Goal: Information Seeking & Learning: Learn about a topic

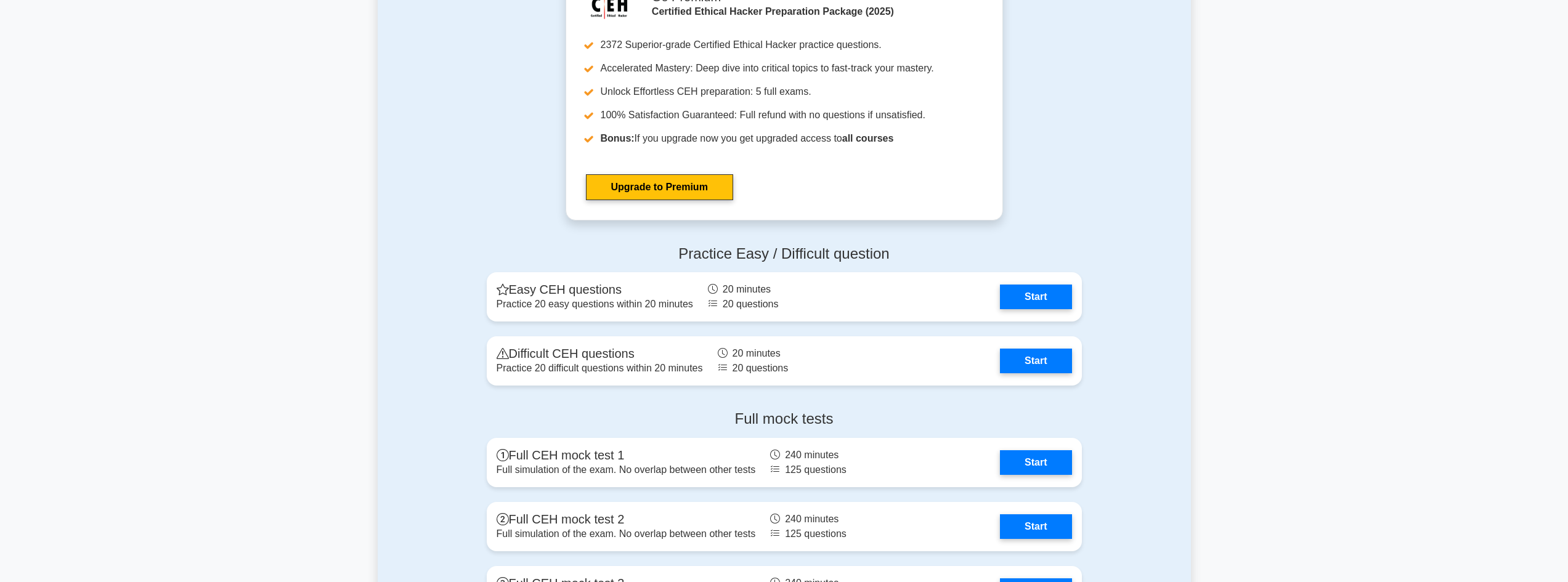
scroll to position [1972, 0]
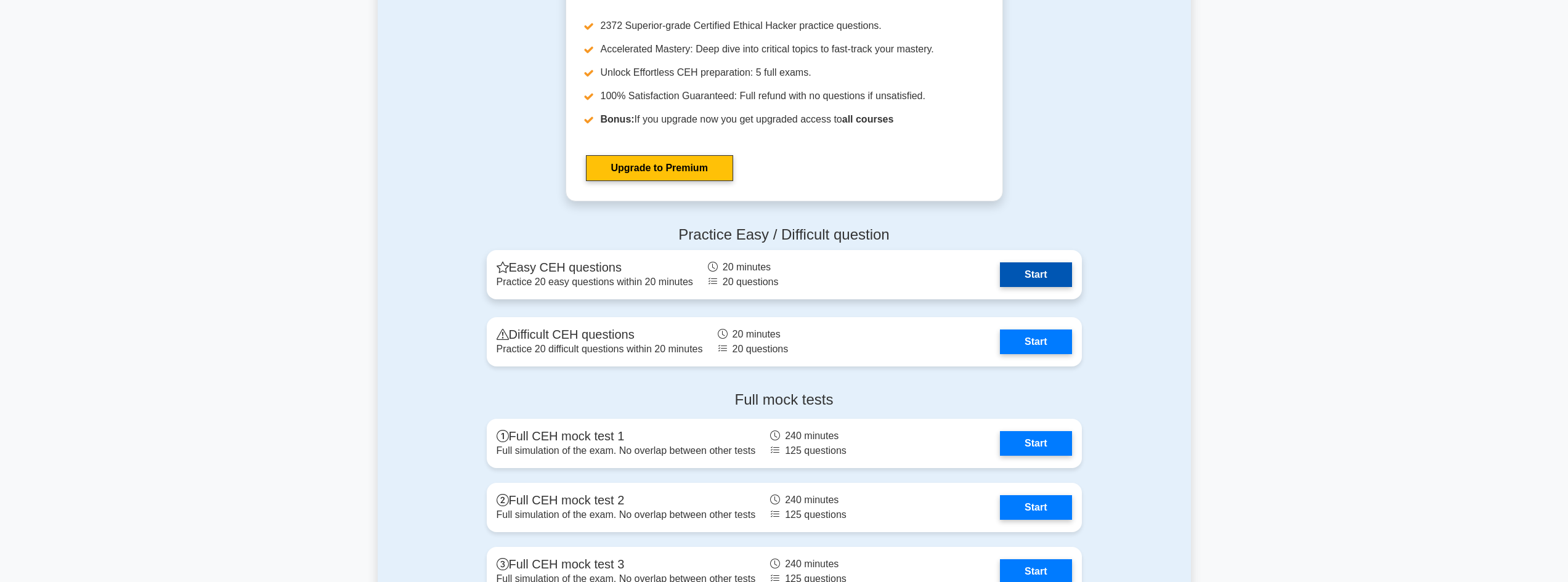
click at [1034, 276] on link "Start" at bounding box center [1035, 275] width 72 height 25
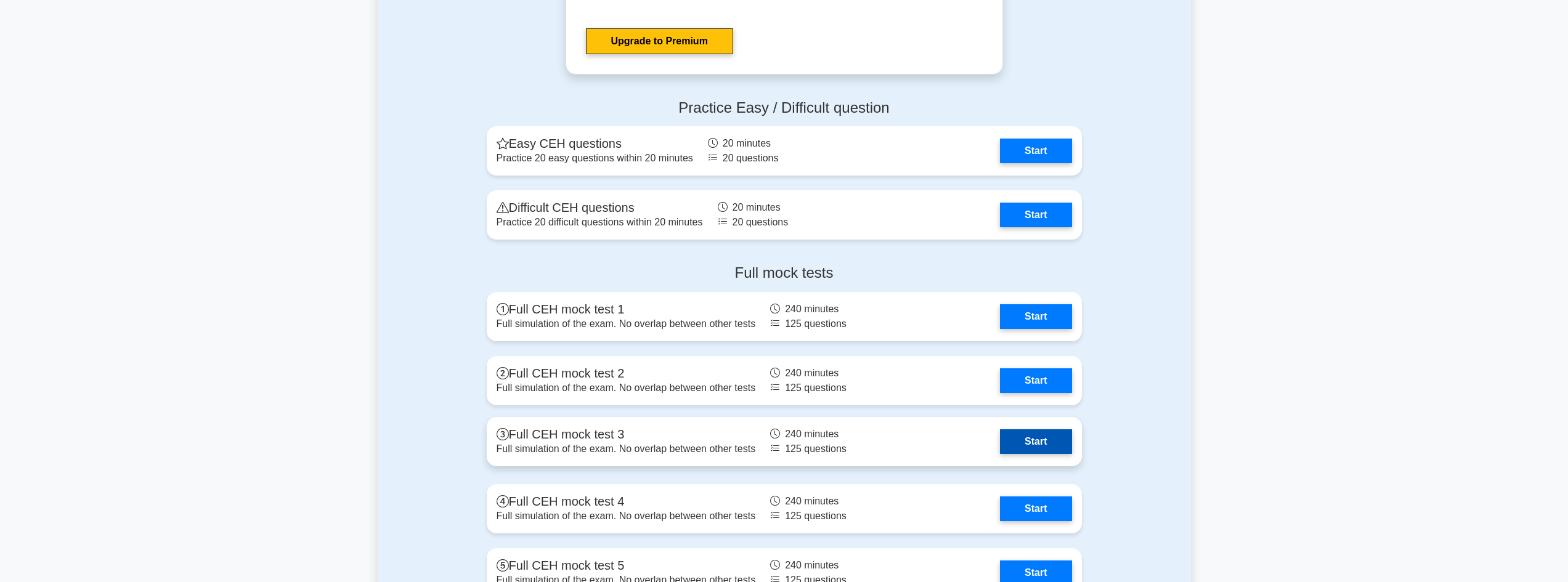
scroll to position [2095, 0]
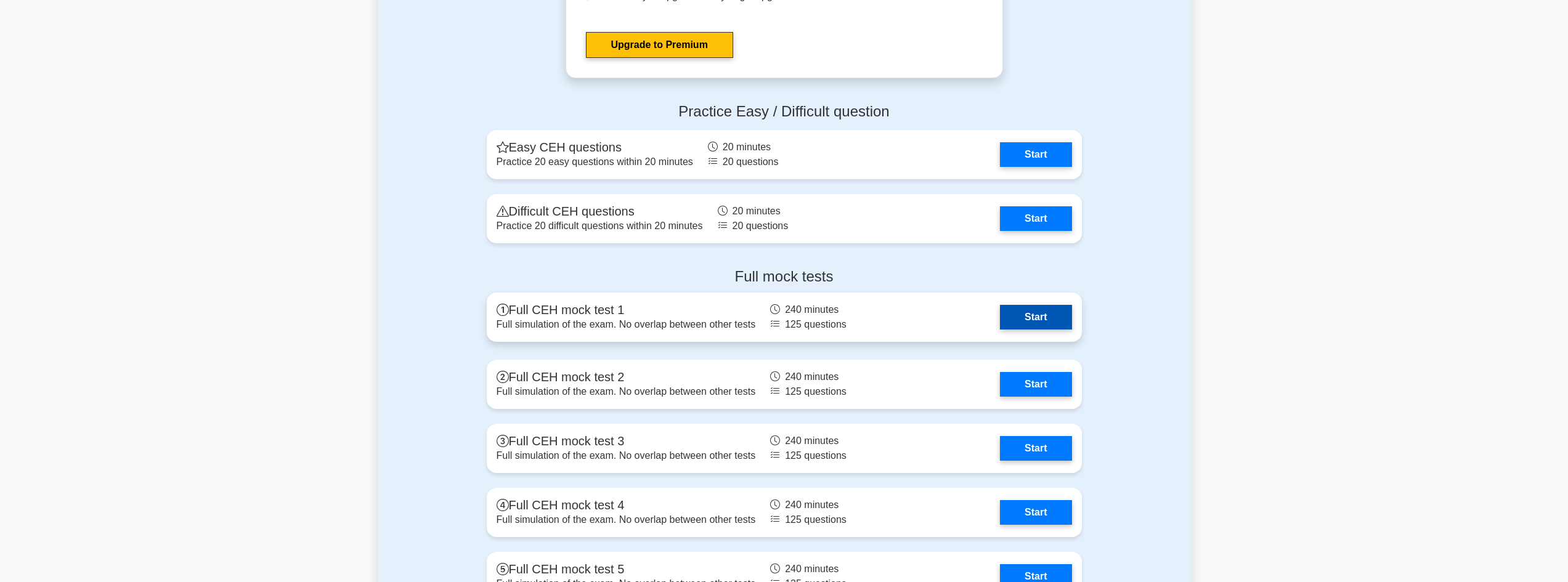
click at [1035, 318] on link "Start" at bounding box center [1035, 317] width 72 height 25
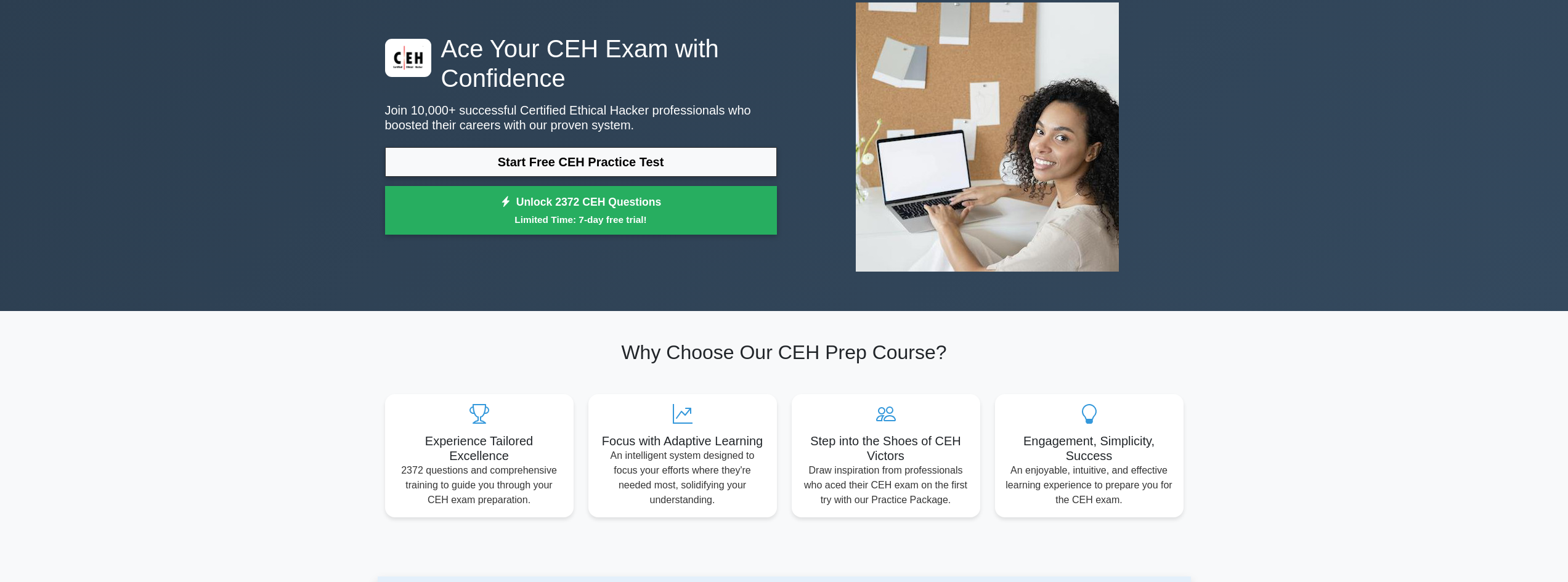
scroll to position [0, 0]
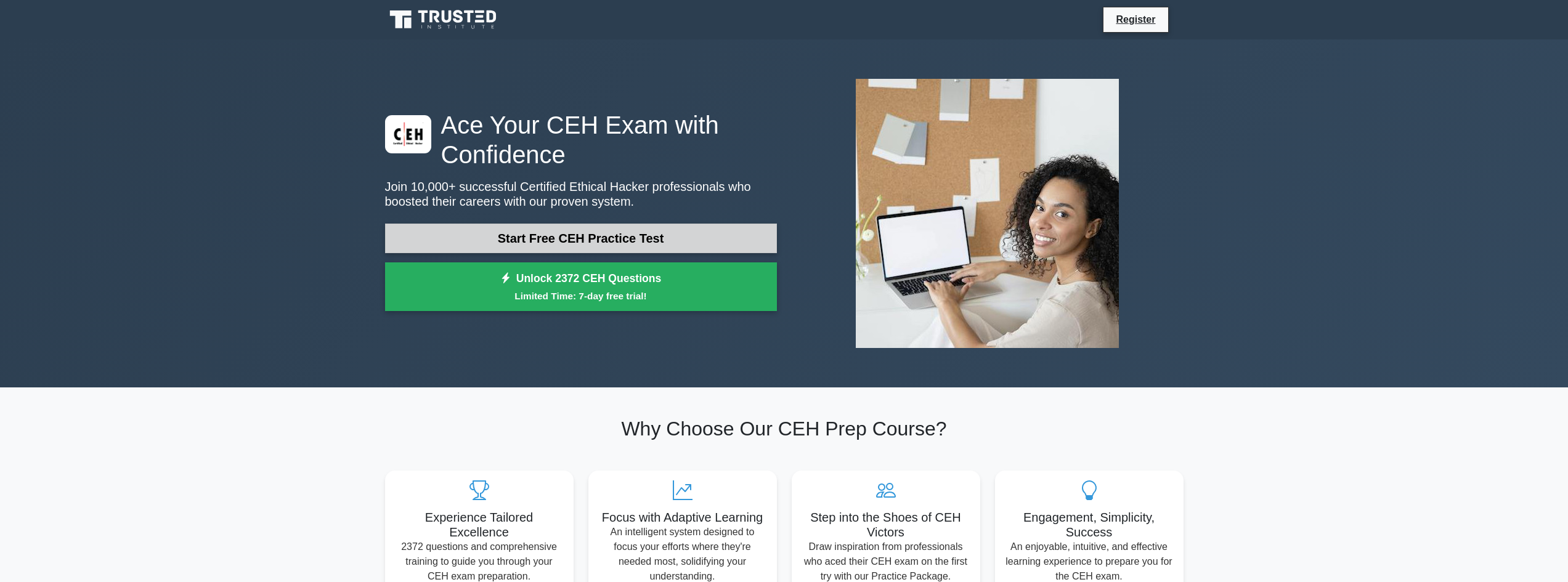
click at [628, 243] on link "Start Free CEH Practice Test" at bounding box center [581, 238] width 392 height 30
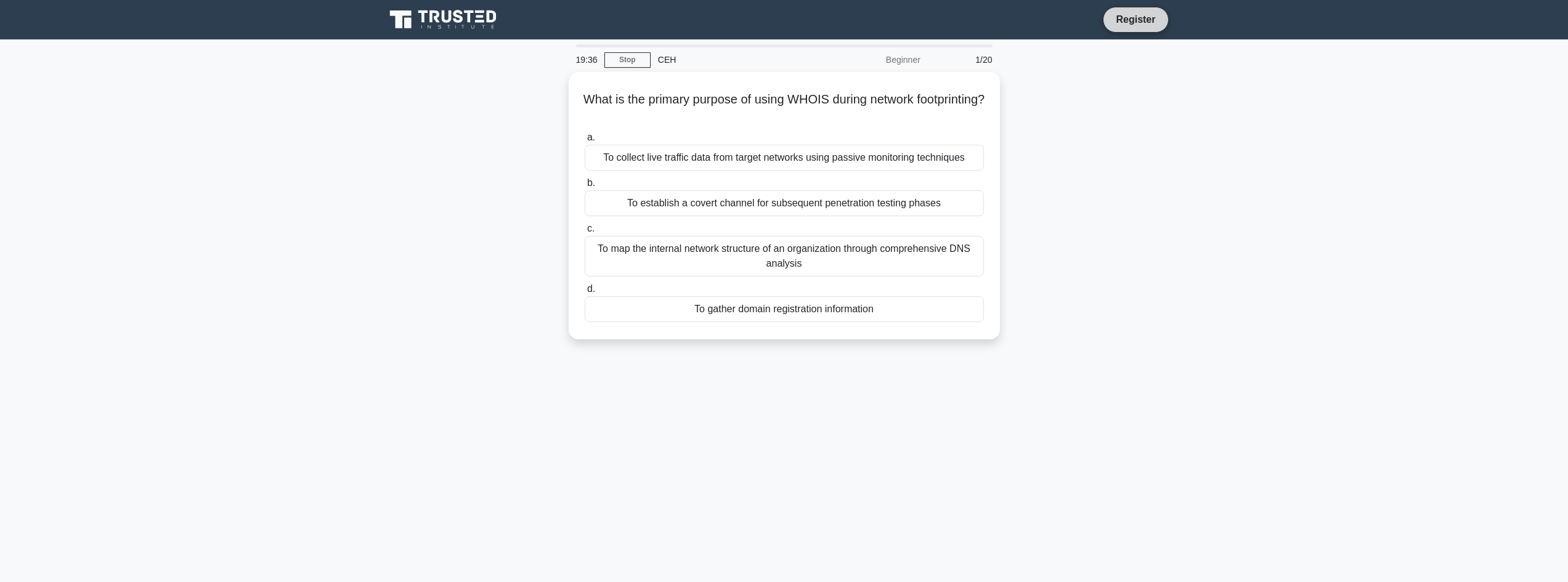
click at [1120, 12] on link "Register" at bounding box center [1135, 19] width 54 height 15
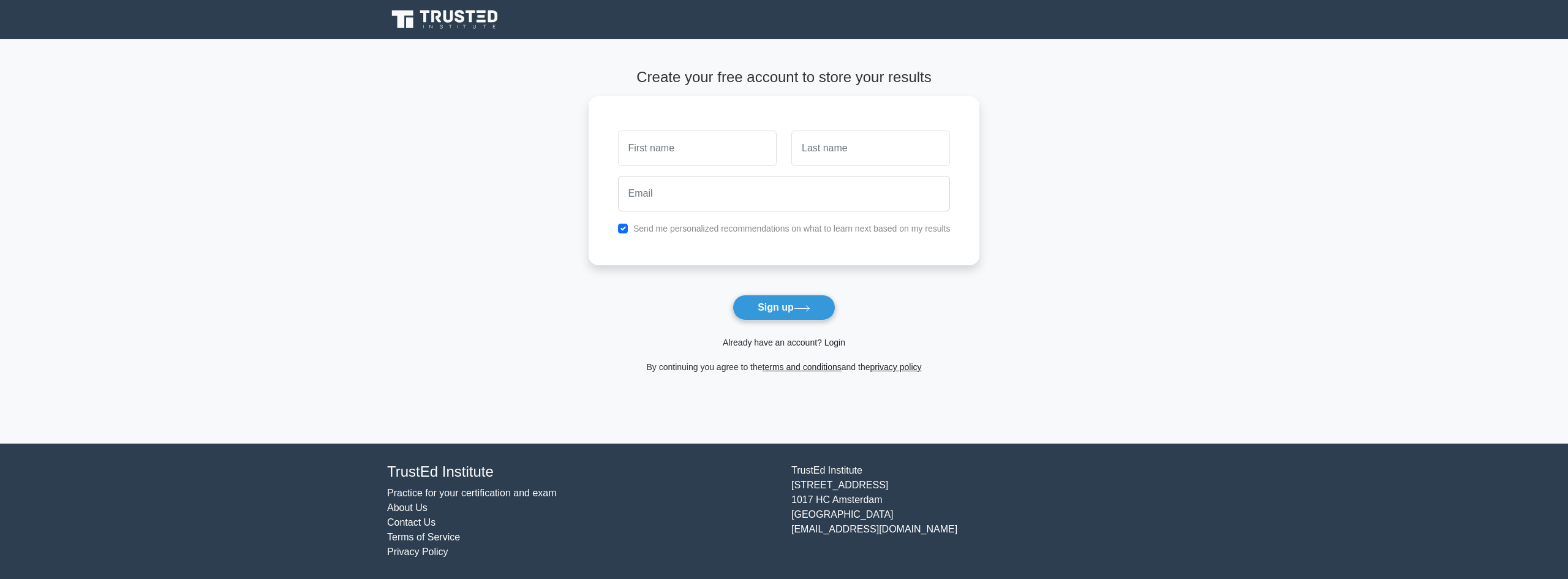
click at [813, 342] on link "Already have an account? Login" at bounding box center [784, 342] width 123 height 10
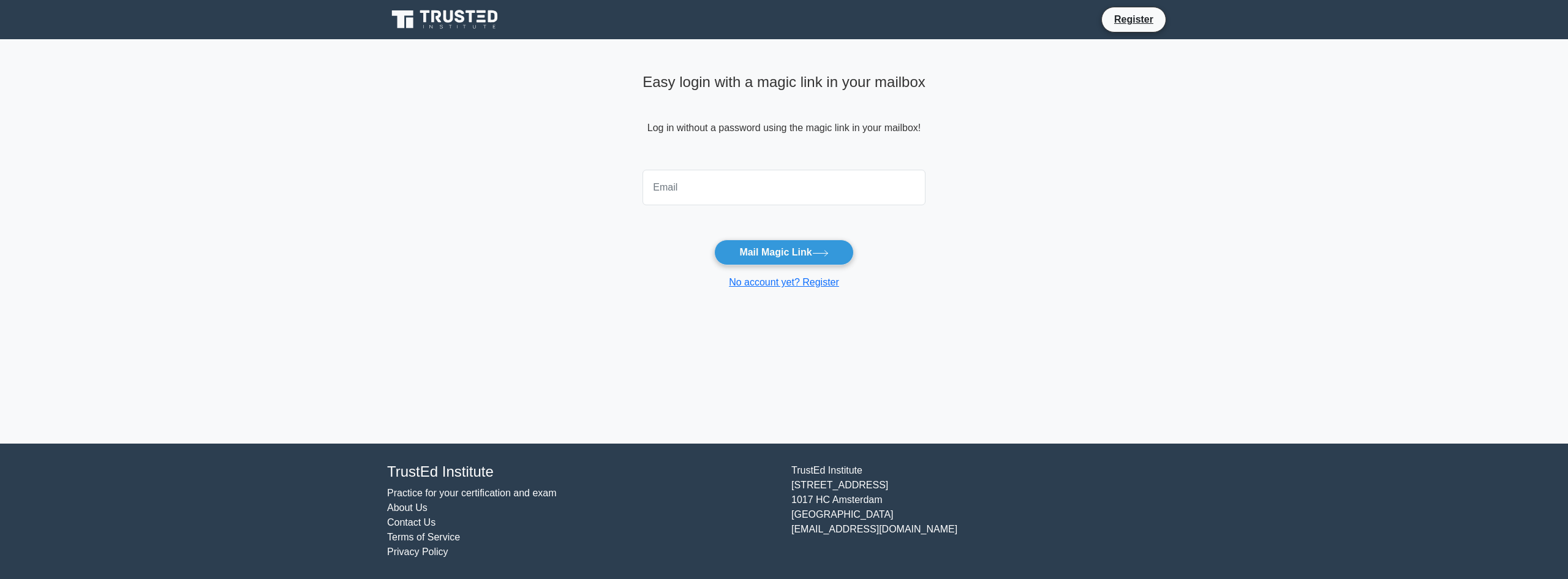
click at [778, 201] on input "email" at bounding box center [784, 187] width 283 height 35
type input "krishnakirar1208@gmail.com"
click at [795, 255] on button "Mail Magic Link" at bounding box center [784, 252] width 139 height 26
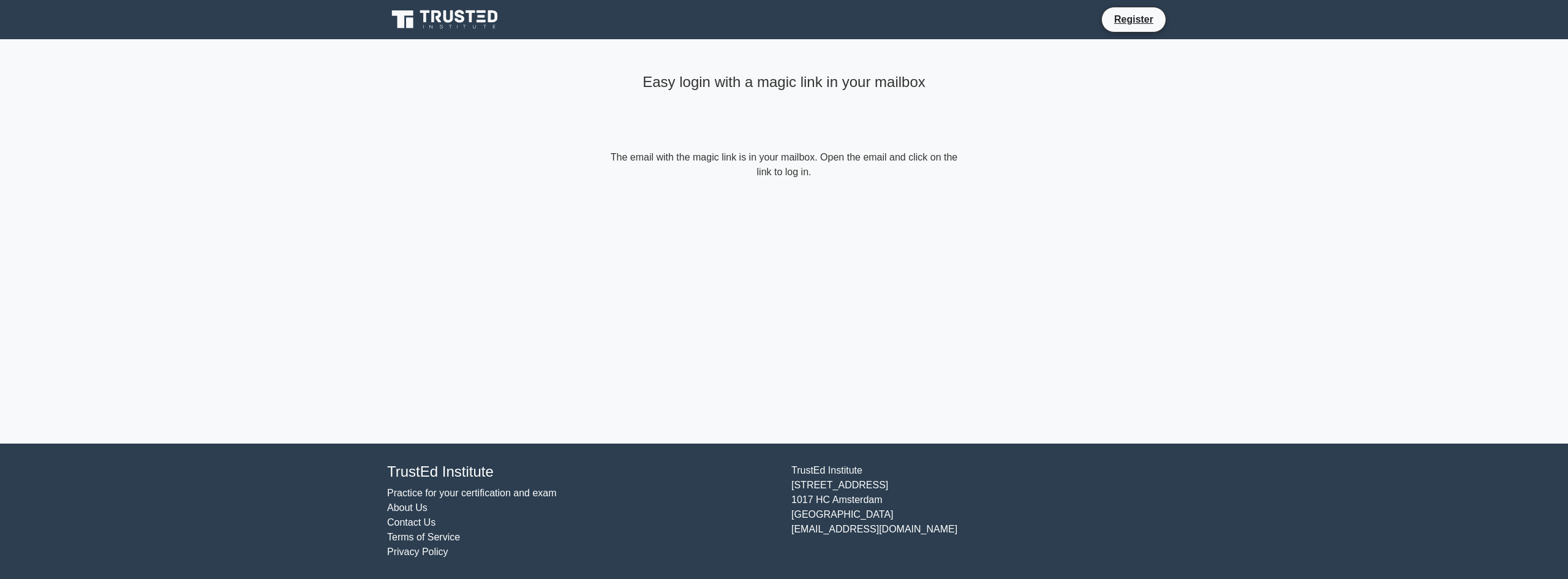
drag, startPoint x: 1081, startPoint y: 209, endPoint x: 1075, endPoint y: 213, distance: 7.2
click at [1081, 210] on main "Easy login with a magic link in your mailbox The email with the magic link is i…" at bounding box center [784, 241] width 1568 height 405
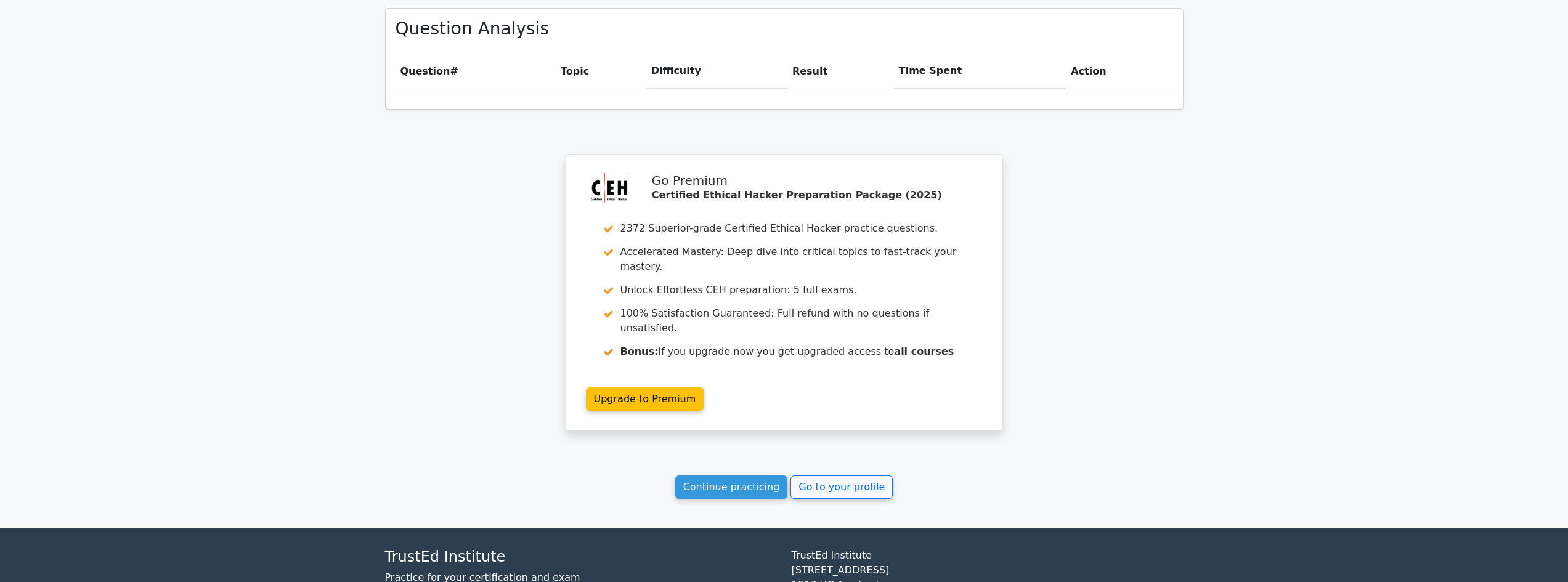
scroll to position [869, 0]
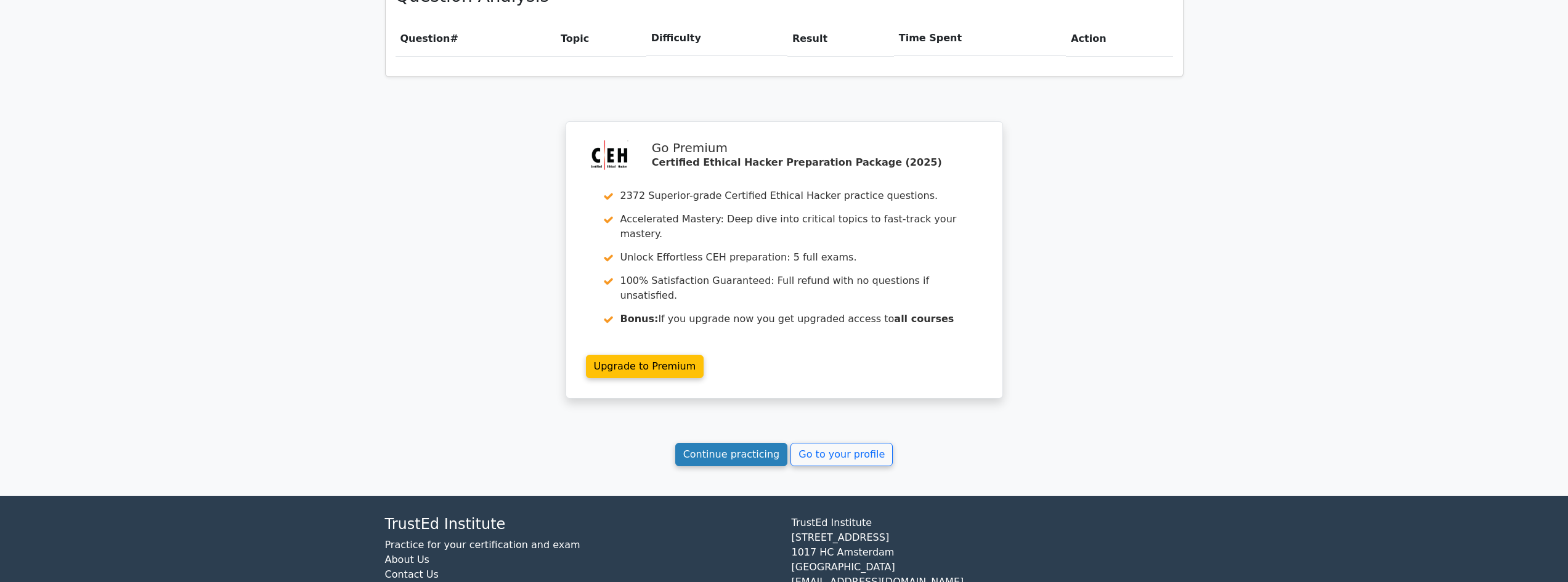
click at [755, 443] on link "Continue practicing" at bounding box center [732, 455] width 113 height 23
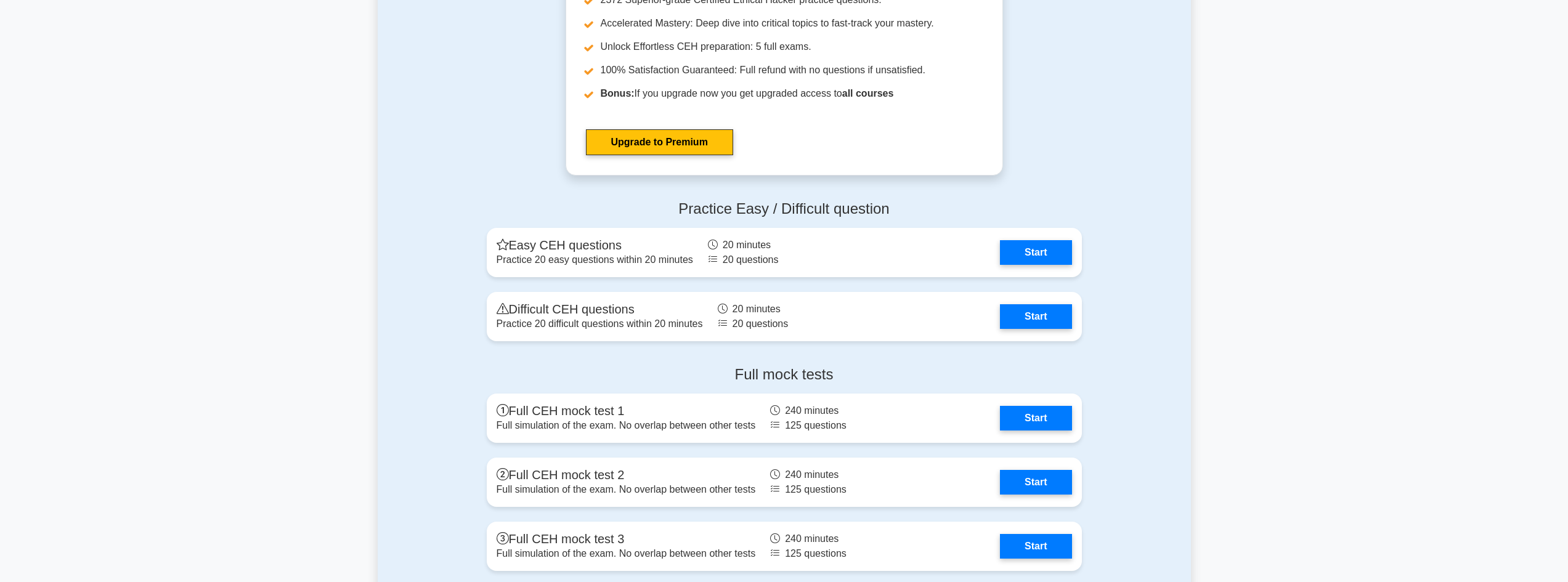
scroll to position [2588, 0]
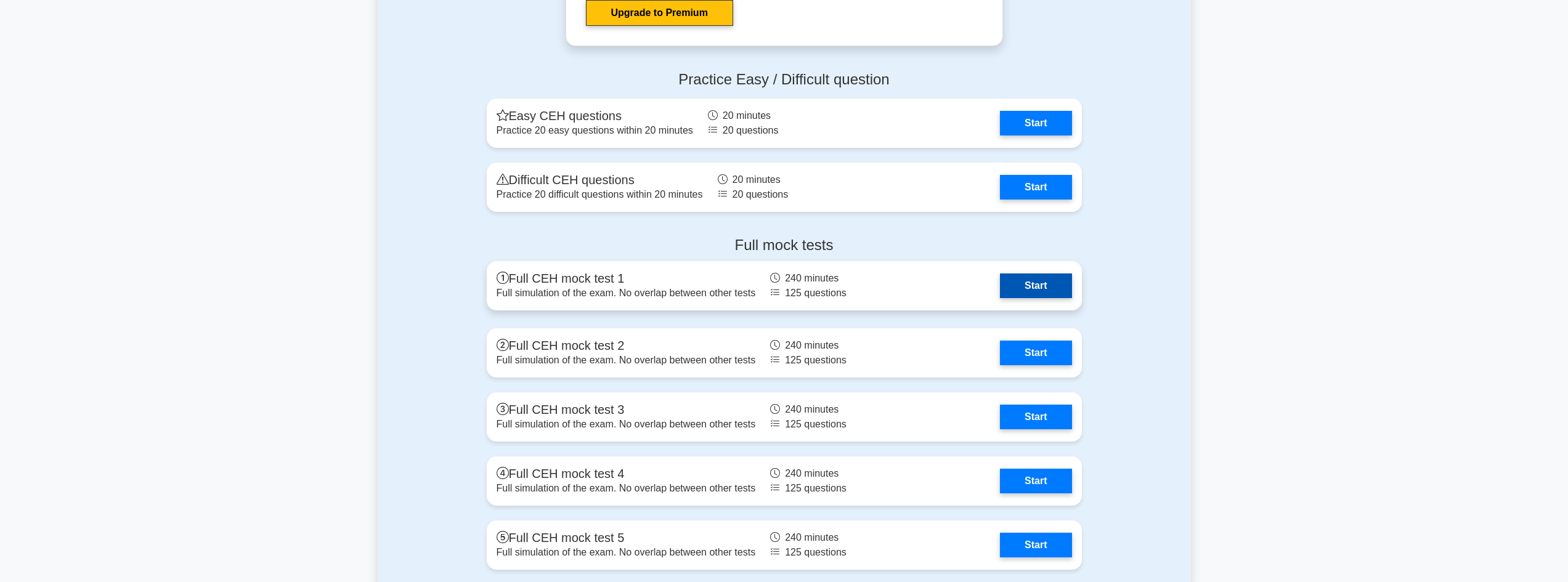
click at [1034, 285] on link "Start" at bounding box center [1035, 286] width 72 height 25
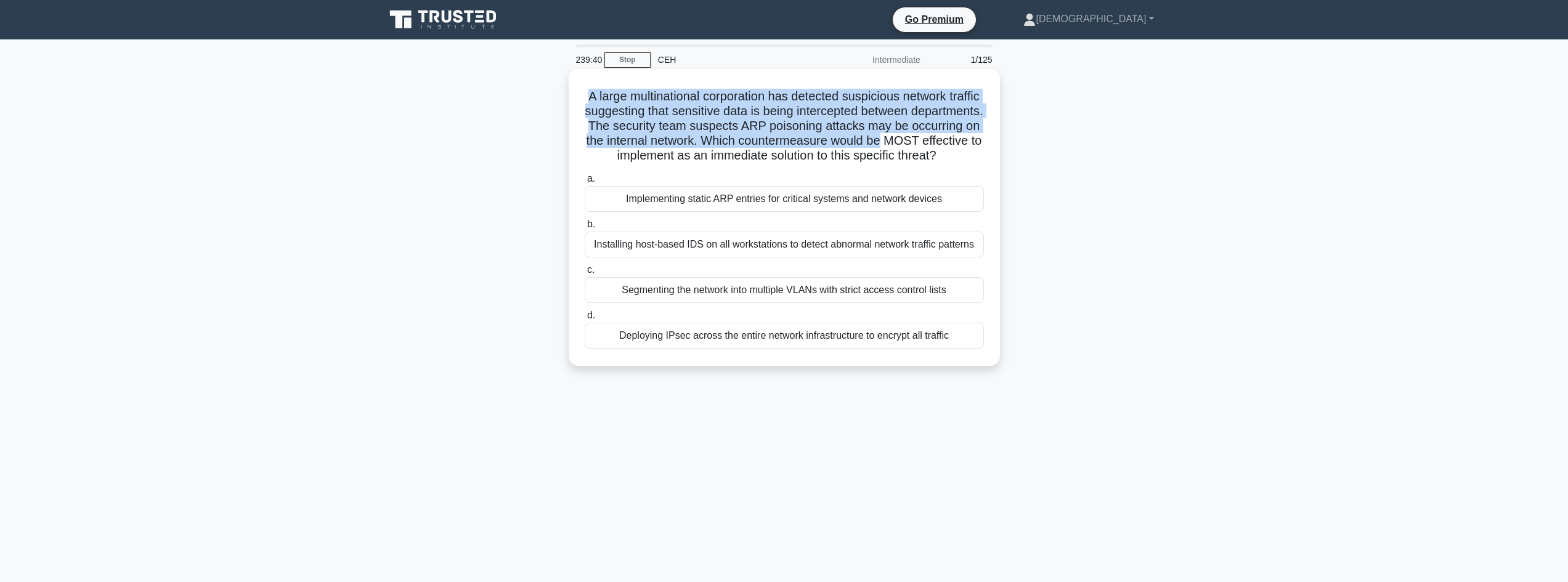
drag, startPoint x: 560, startPoint y: 83, endPoint x: 978, endPoint y: 144, distance: 422.4
click at [978, 144] on div "A large multinational corporation has detected suspicious network traffic sugge…" at bounding box center [784, 227] width 813 height 312
drag, startPoint x: 918, startPoint y: 223, endPoint x: 919, endPoint y: 211, distance: 12.0
click at [916, 212] on div "Implementing static ARP entries for critical systems and network devices" at bounding box center [784, 199] width 399 height 26
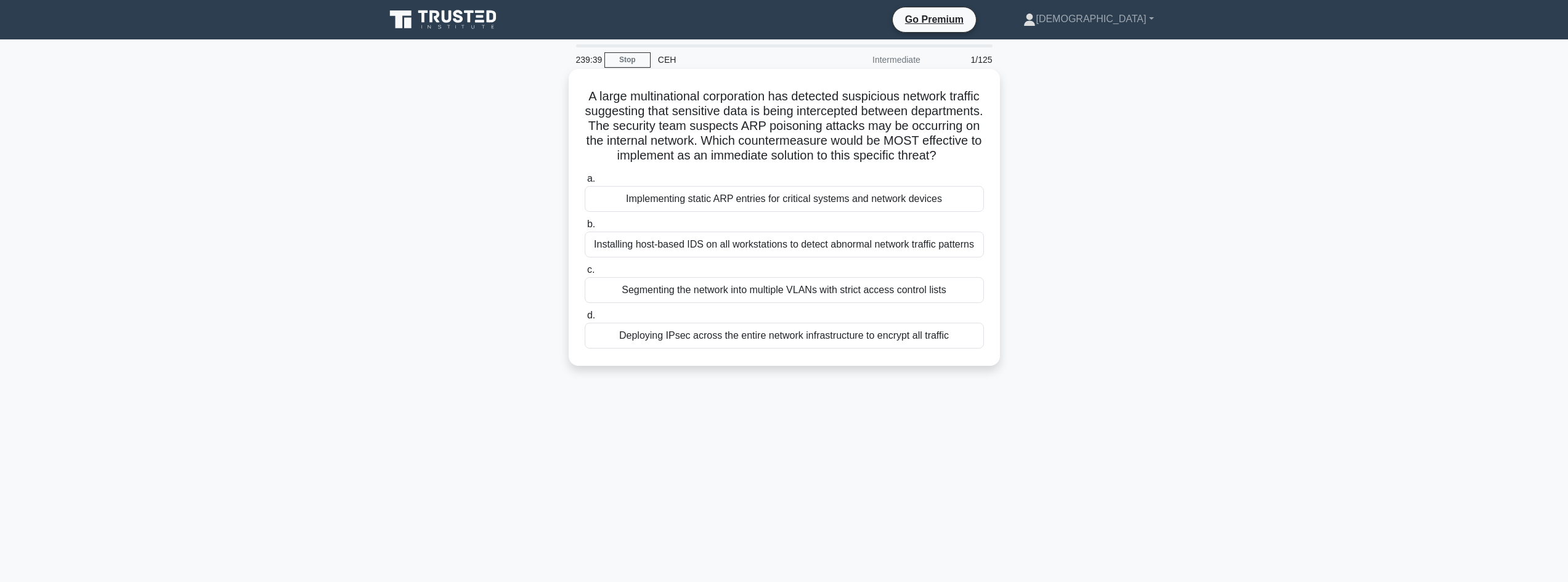
click at [933, 212] on div "Implementing static ARP entries for critical systems and network devices" at bounding box center [784, 199] width 399 height 26
click at [585, 183] on input "a. Implementing static ARP entries for critical systems and network devices" at bounding box center [585, 179] width 0 height 8
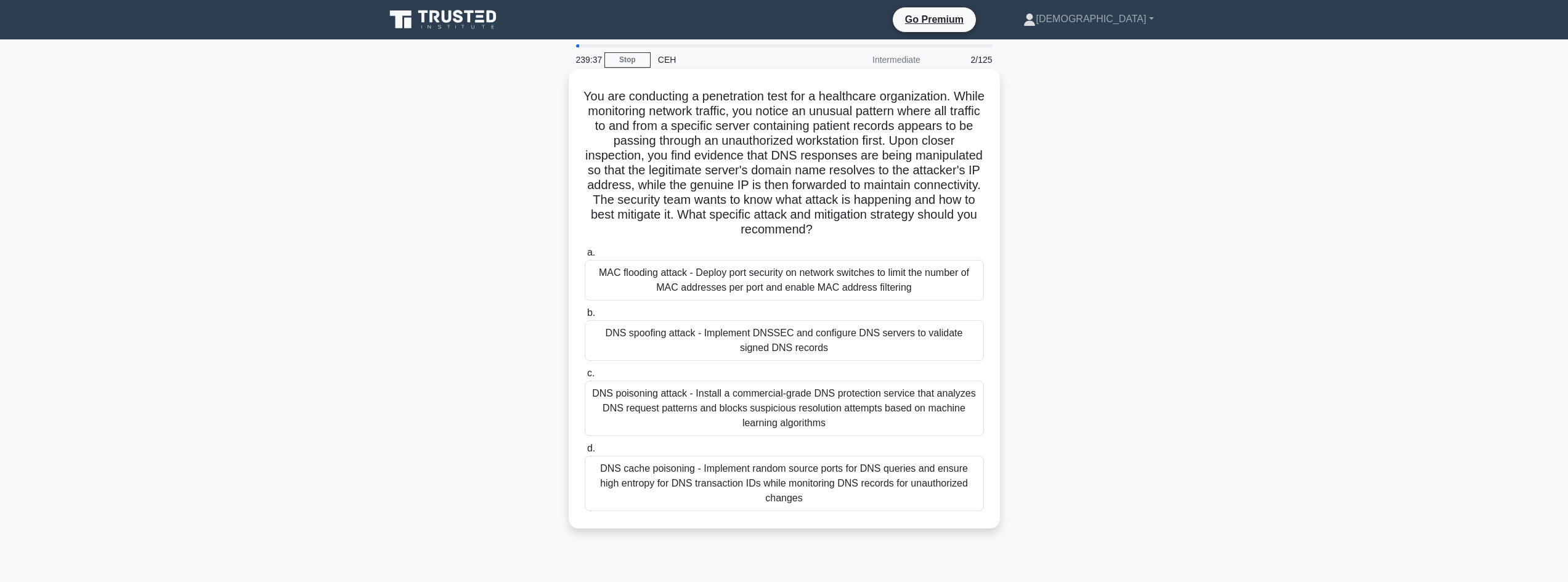
click at [635, 76] on div "You are conducting a penetration test for a healthcare organization. While moni…" at bounding box center [784, 298] width 421 height 450
click at [625, 64] on link "Stop" at bounding box center [627, 60] width 46 height 15
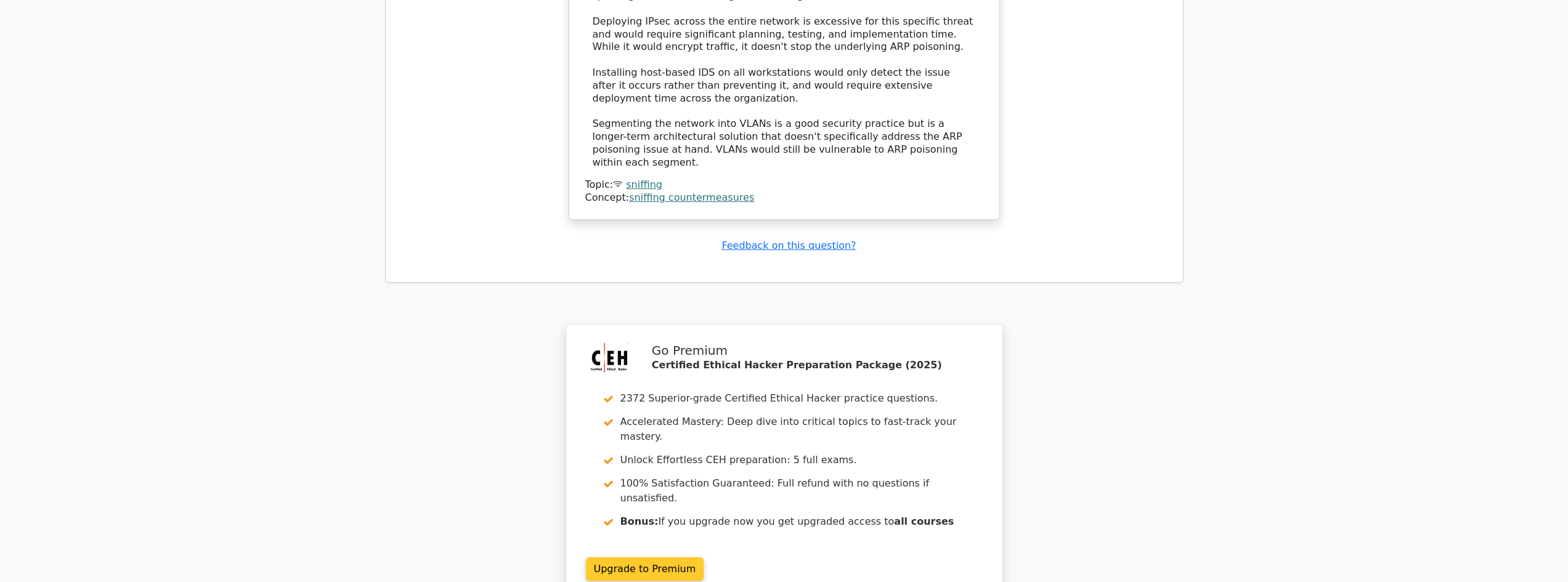
scroll to position [1627, 0]
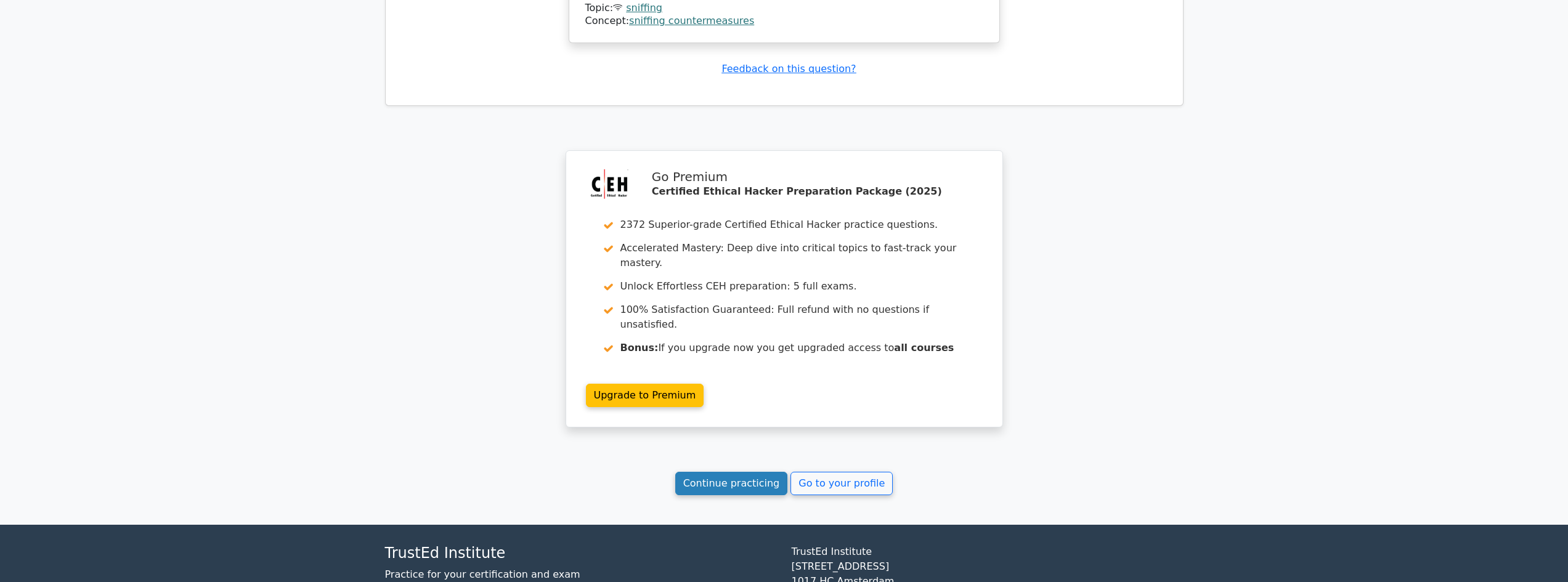
click at [734, 472] on link "Continue practicing" at bounding box center [732, 484] width 113 height 23
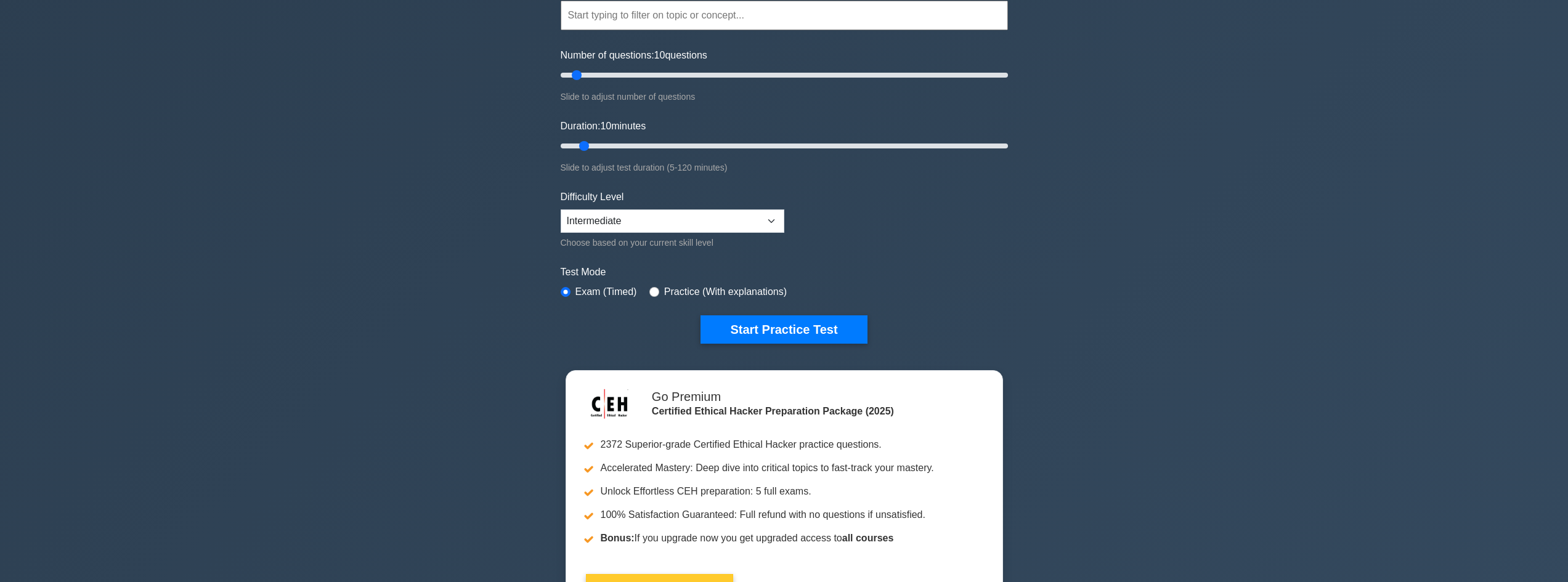
scroll to position [164, 0]
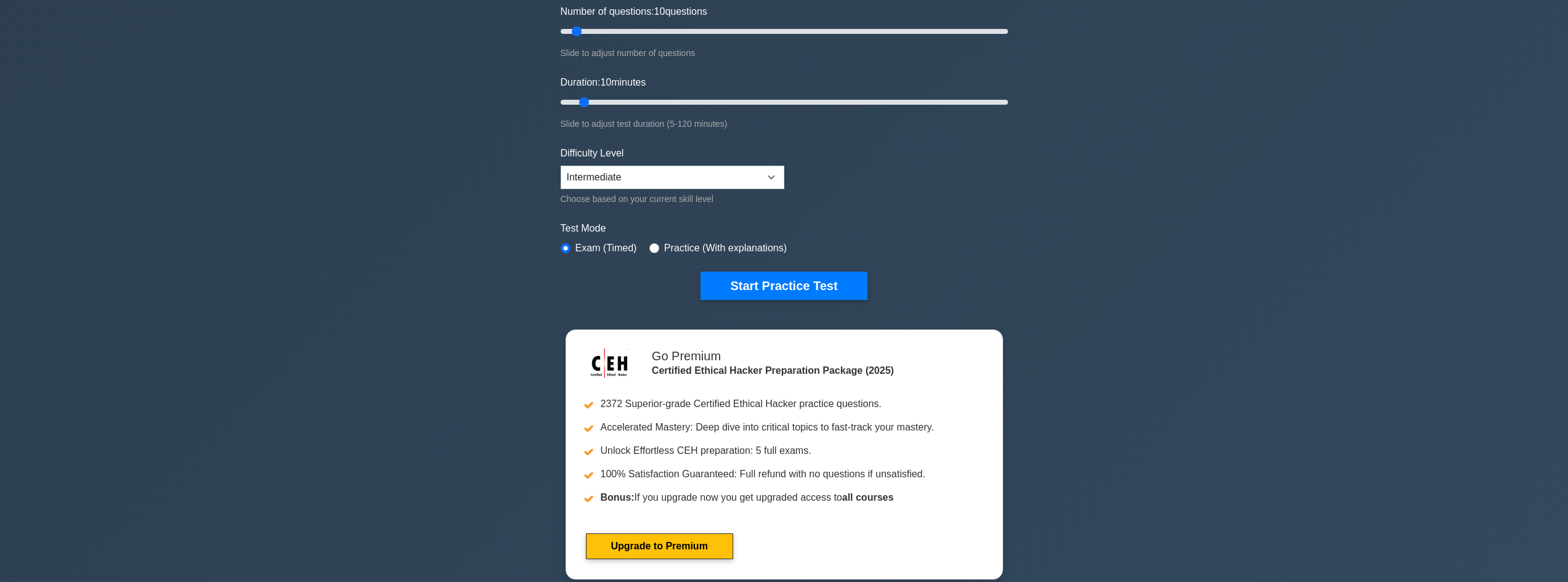
click at [656, 248] on div "Practice (With explanations)" at bounding box center [719, 248] width 138 height 14
click at [658, 252] on div "Practice (With explanations)" at bounding box center [719, 248] width 138 height 14
click at [654, 247] on input "radio" at bounding box center [655, 248] width 10 height 10
radio input "true"
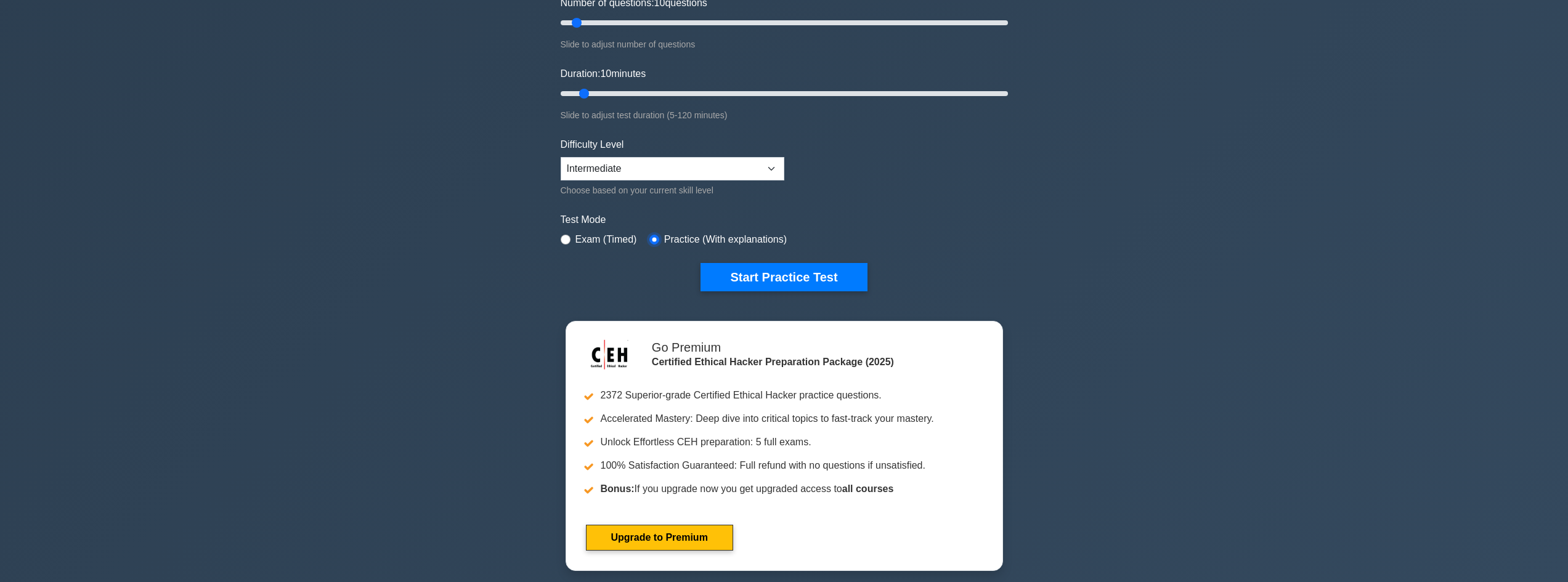
scroll to position [123, 0]
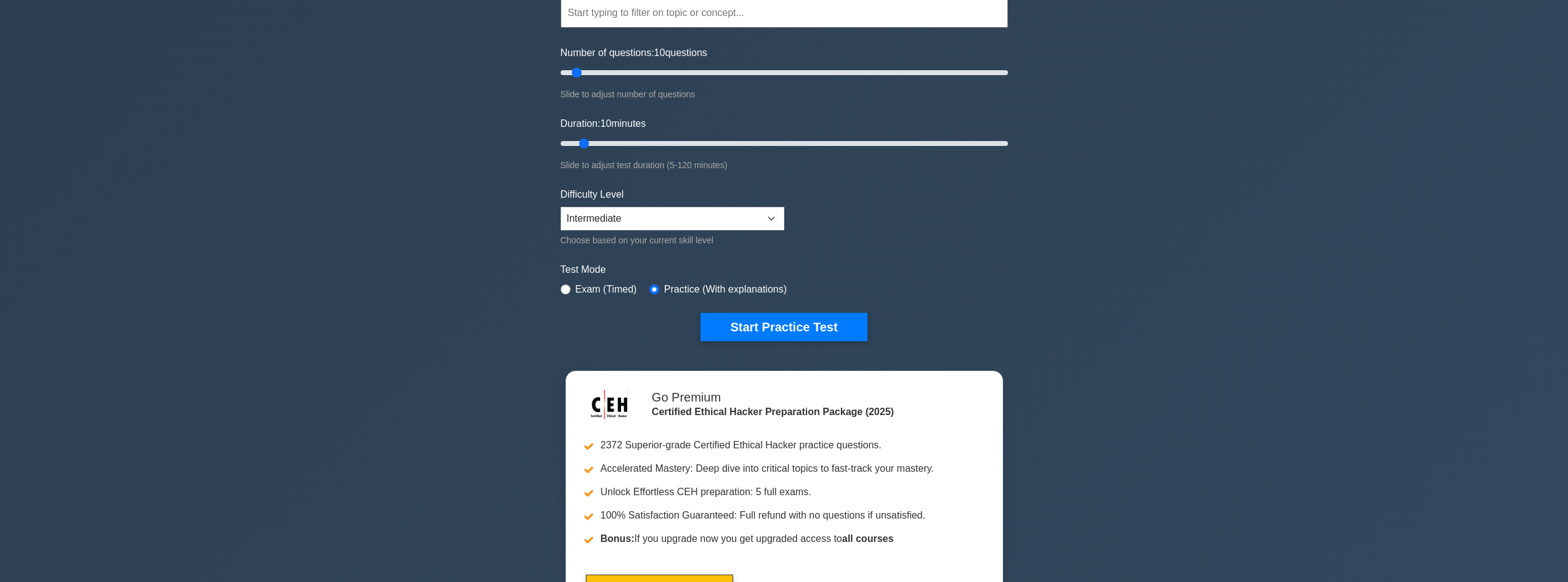
click at [724, 205] on div "Difficulty Level Beginner Intermediate Expert Choose based on your current skil…" at bounding box center [673, 217] width 224 height 60
click at [723, 212] on select "Beginner Intermediate Expert" at bounding box center [673, 219] width 224 height 23
select select "expert"
click at [561, 207] on select "Beginner Intermediate Expert" at bounding box center [673, 219] width 224 height 23
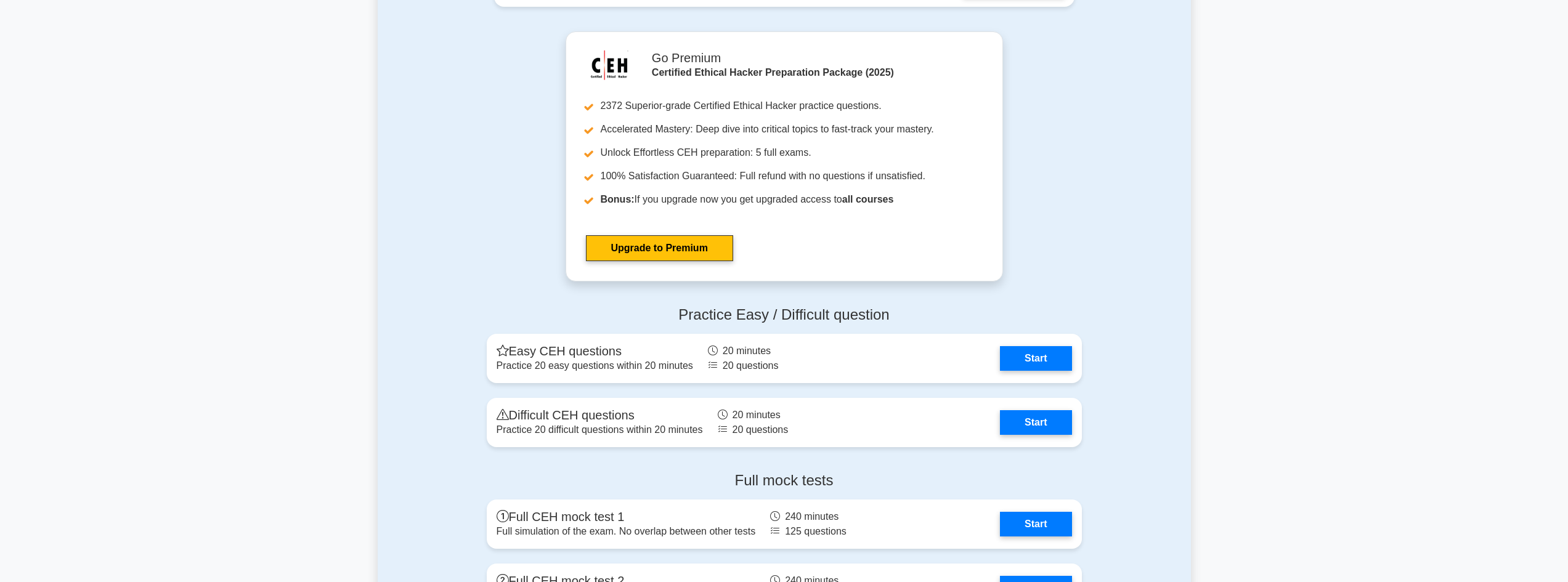
scroll to position [2424, 0]
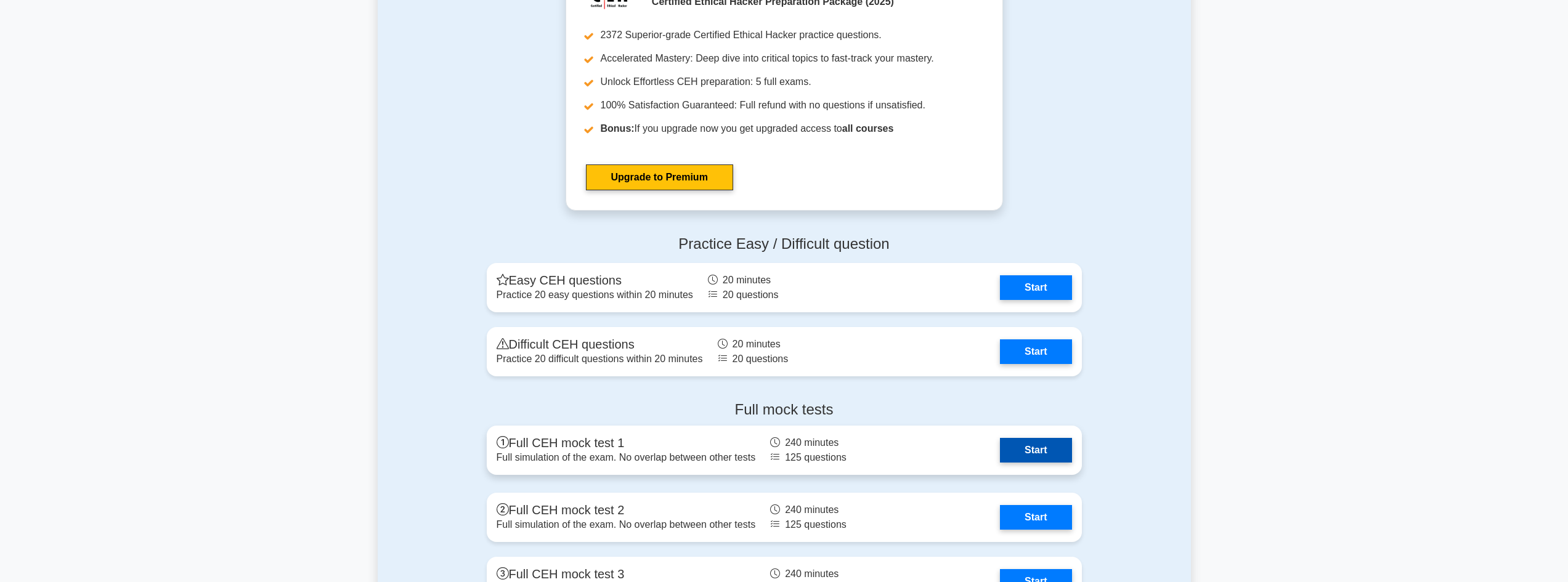
click at [1040, 463] on link "Start" at bounding box center [1035, 450] width 72 height 25
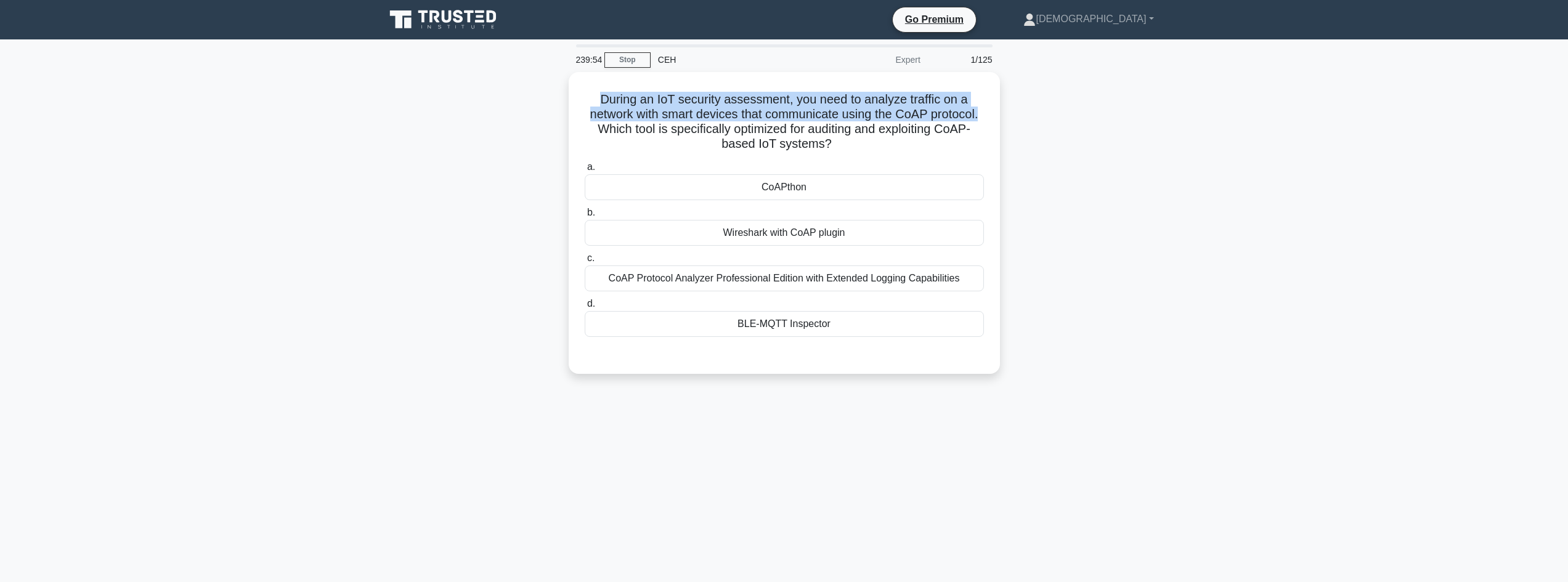
drag, startPoint x: 596, startPoint y: 93, endPoint x: 948, endPoint y: 171, distance: 360.5
click at [1051, 119] on div "During an IoT security assessment, you need to analyze traffic on a network wit…" at bounding box center [784, 229] width 813 height 316
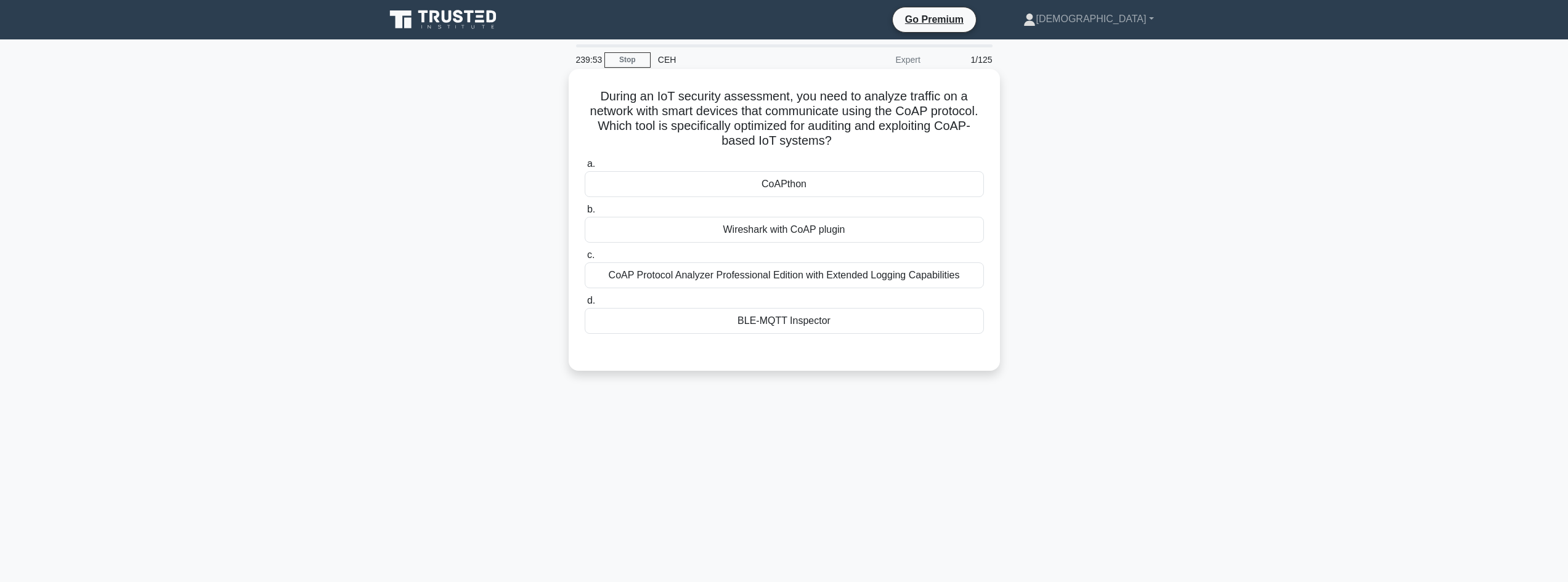
click at [807, 185] on div "CoAPthon" at bounding box center [784, 183] width 399 height 26
click at [585, 168] on input "a. CoAPthon" at bounding box center [585, 164] width 0 height 8
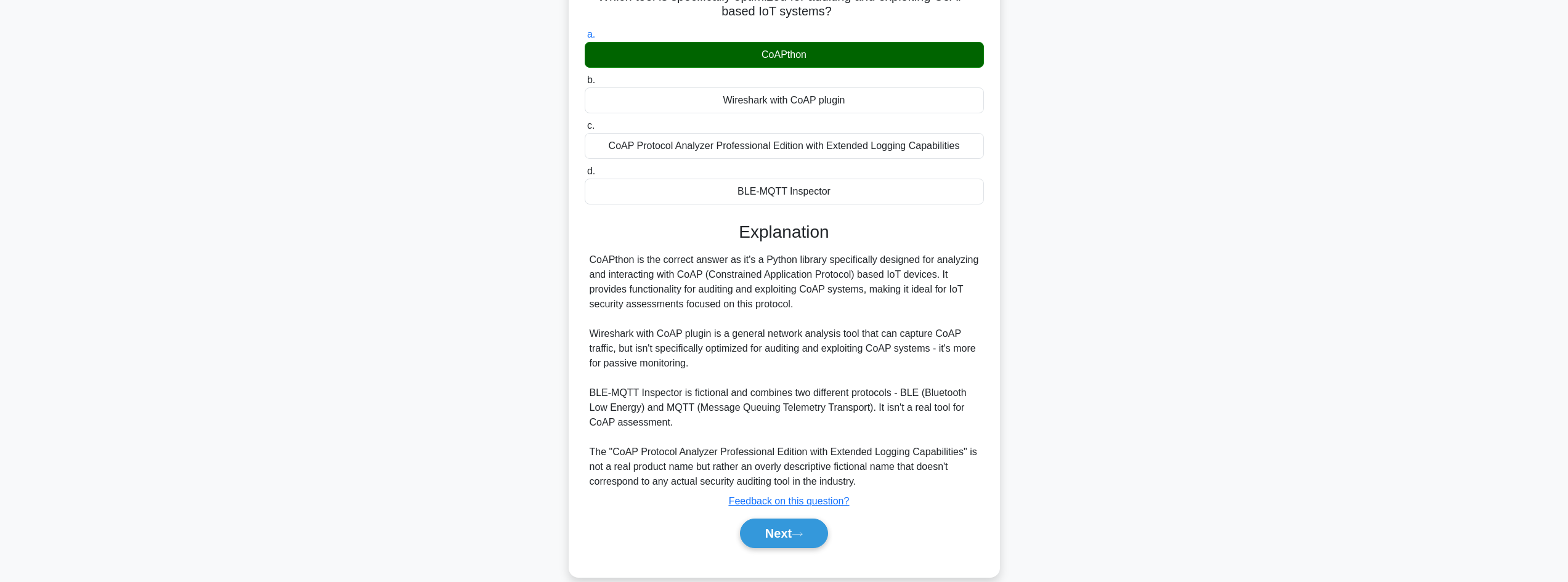
scroll to position [148, 0]
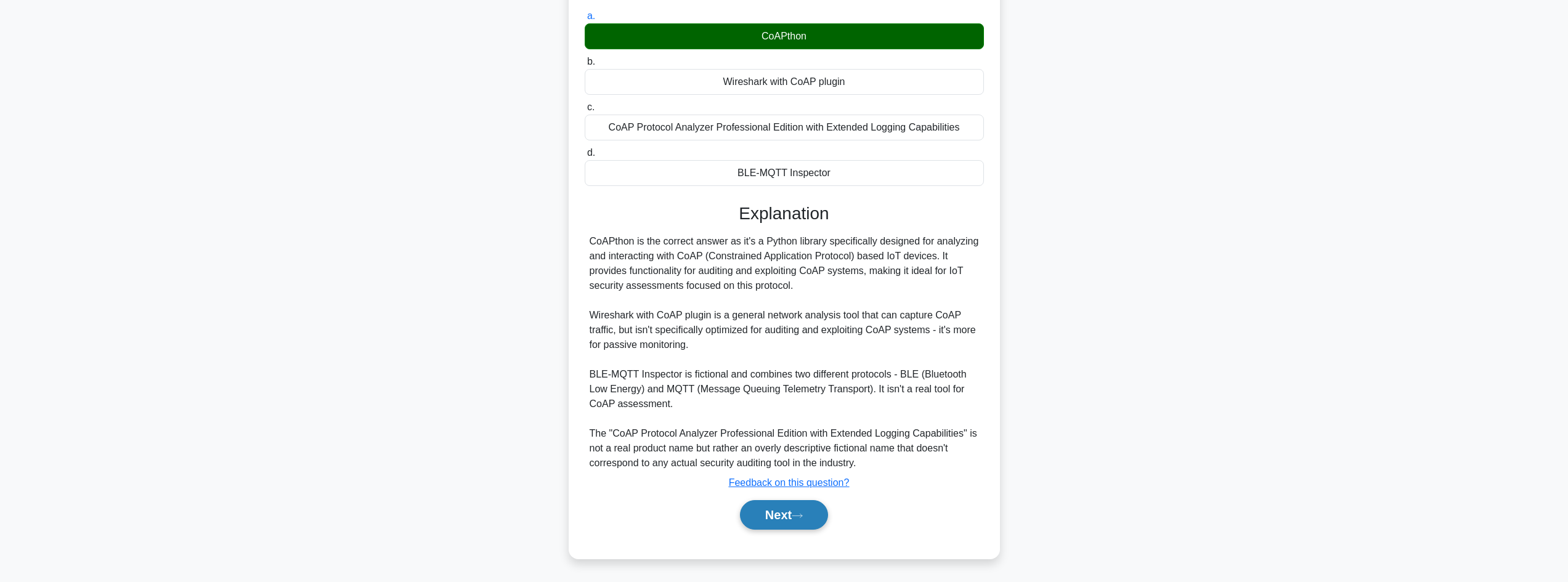
click at [808, 509] on button "Next" at bounding box center [784, 515] width 88 height 30
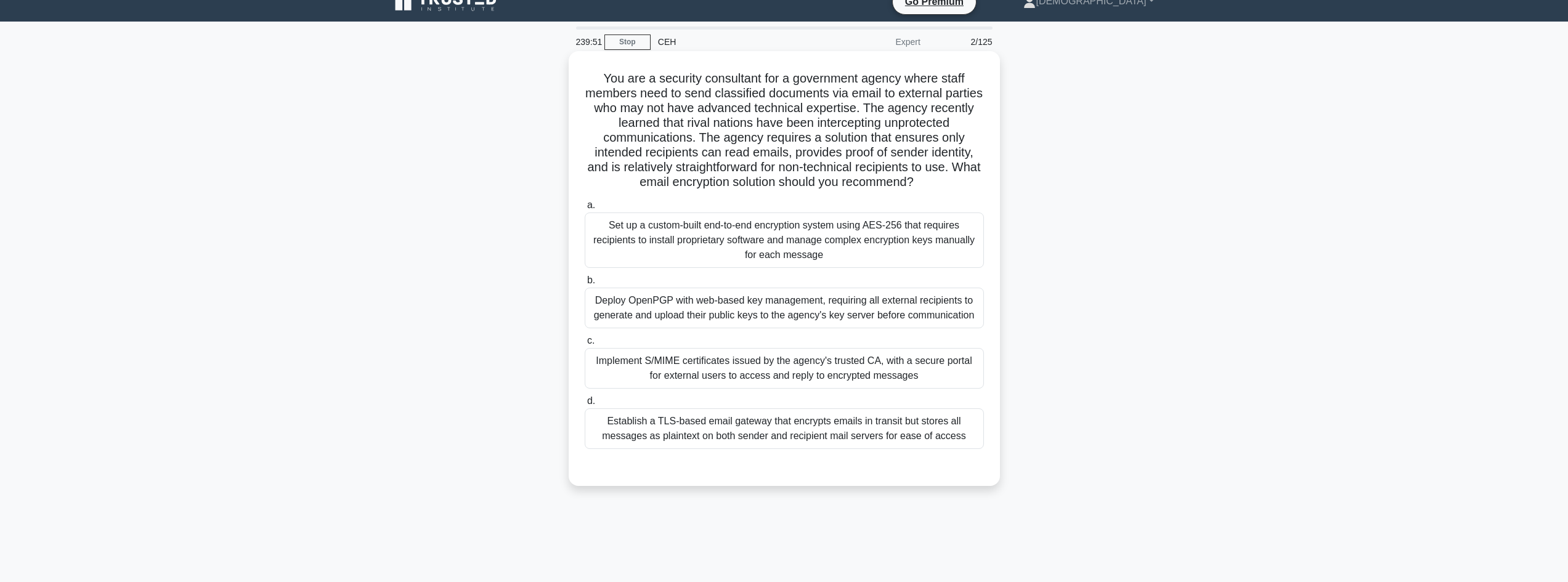
scroll to position [0, 0]
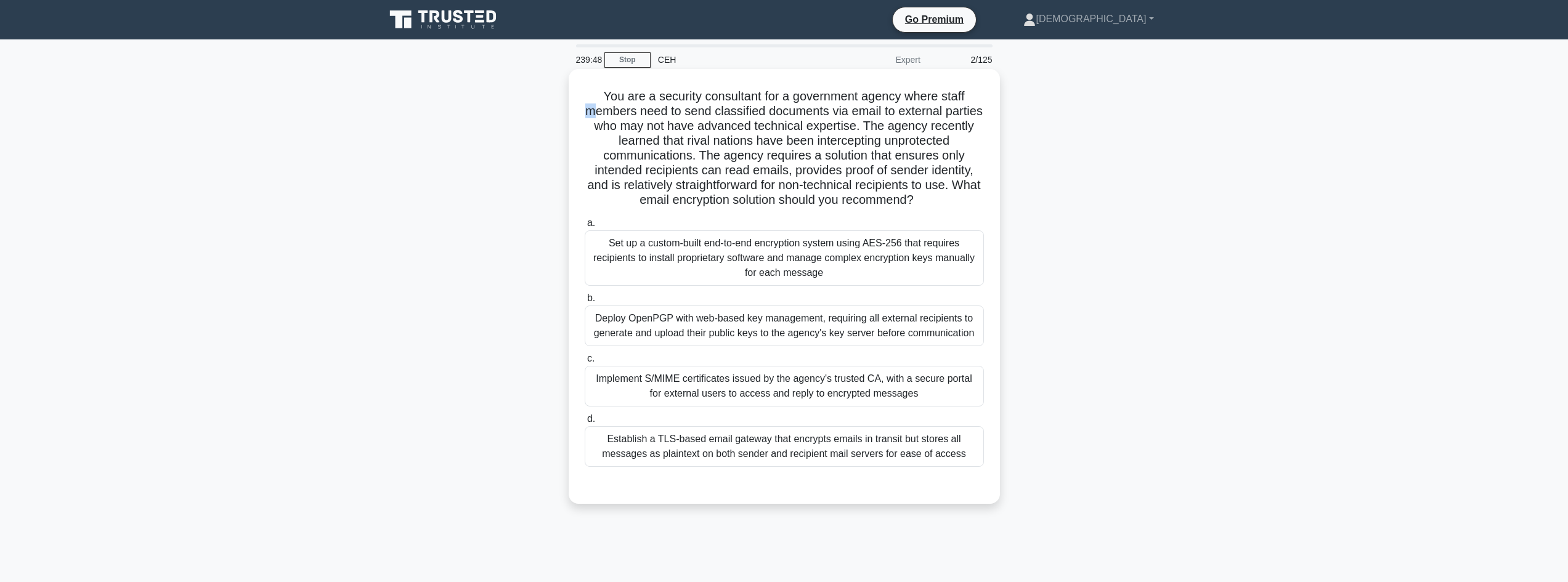
drag, startPoint x: 591, startPoint y: 107, endPoint x: 612, endPoint y: 112, distance: 21.6
click at [612, 112] on h5 "You are a security consultant for a government agency where staff members need …" at bounding box center [784, 148] width 401 height 119
click at [585, 93] on div "You are a security consultant for a government agency where staff members need …" at bounding box center [784, 286] width 421 height 425
drag, startPoint x: 591, startPoint y: 93, endPoint x: 999, endPoint y: 205, distance: 423.1
click at [999, 205] on div "You are a security consultant for a government agency where staff members need …" at bounding box center [784, 286] width 431 height 435
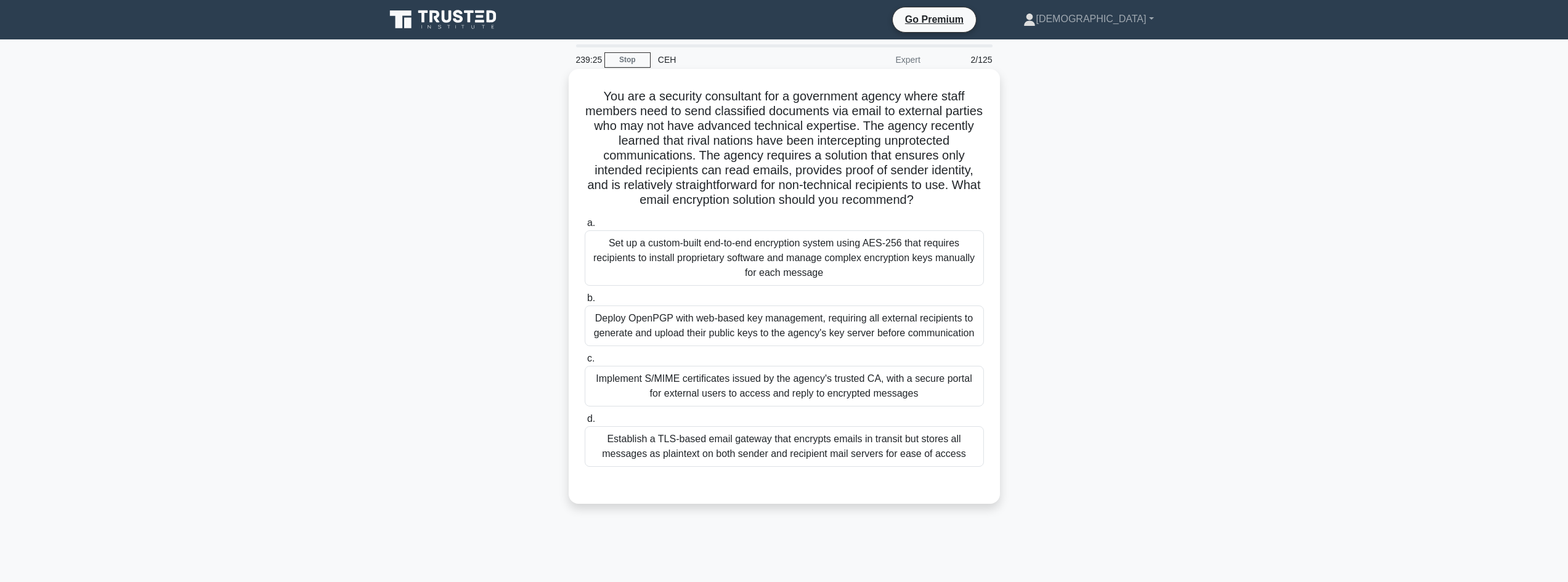
click at [930, 381] on div "Implement S/MIME certificates issued by the agency's trusted CA, with a secure …" at bounding box center [784, 386] width 399 height 41
click at [931, 394] on div "Implement S/MIME certificates issued by the agency's trusted CA, with a secure …" at bounding box center [784, 386] width 399 height 41
click at [585, 363] on input "c. Implement S/MIME certificates issued by the agency's trusted CA, with a secu…" at bounding box center [585, 358] width 0 height 8
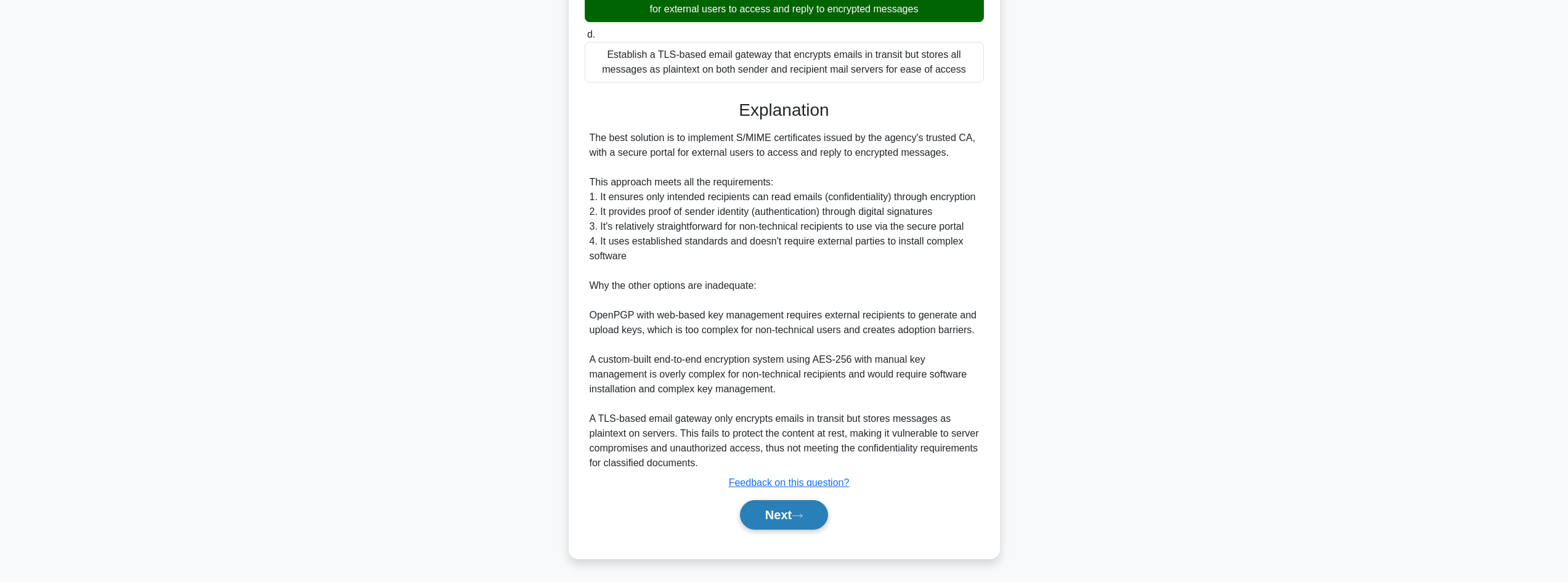
click at [785, 507] on button "Next" at bounding box center [784, 515] width 88 height 30
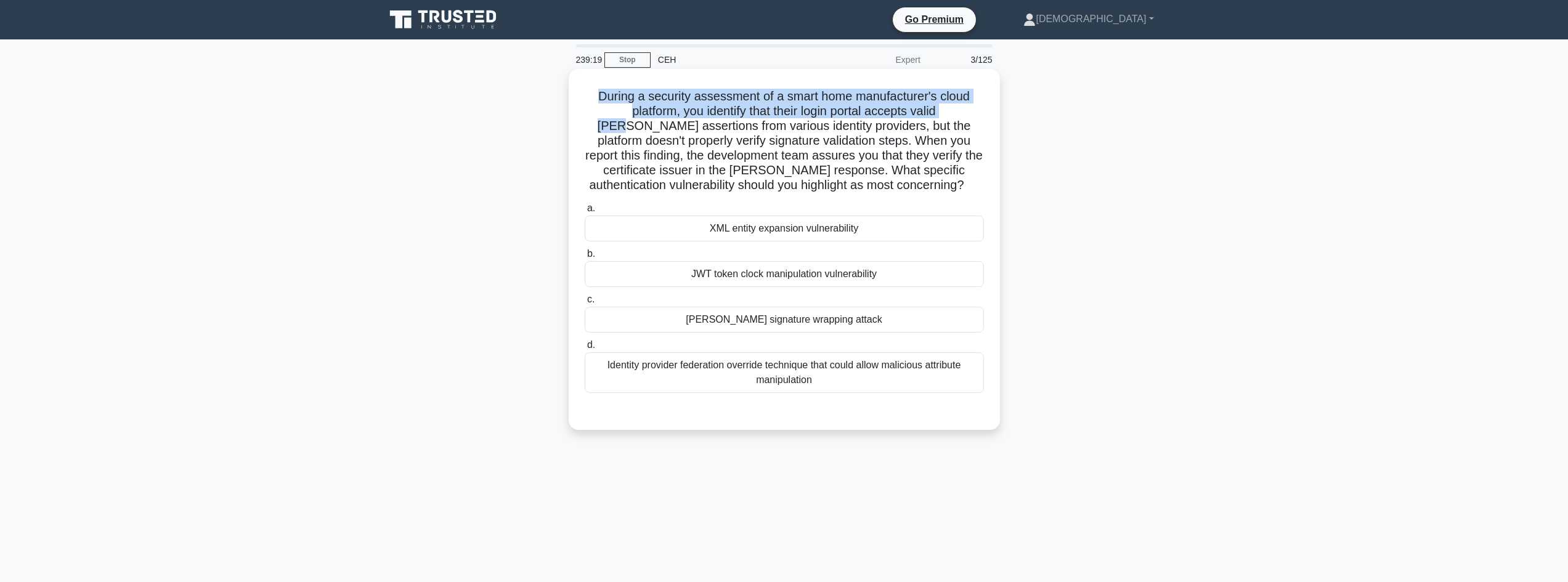
drag, startPoint x: 596, startPoint y: 91, endPoint x: 986, endPoint y: 105, distance: 390.3
click at [986, 105] on div "During a security assessment of a smart home manufacturer's cloud platform, you…" at bounding box center [784, 248] width 421 height 351
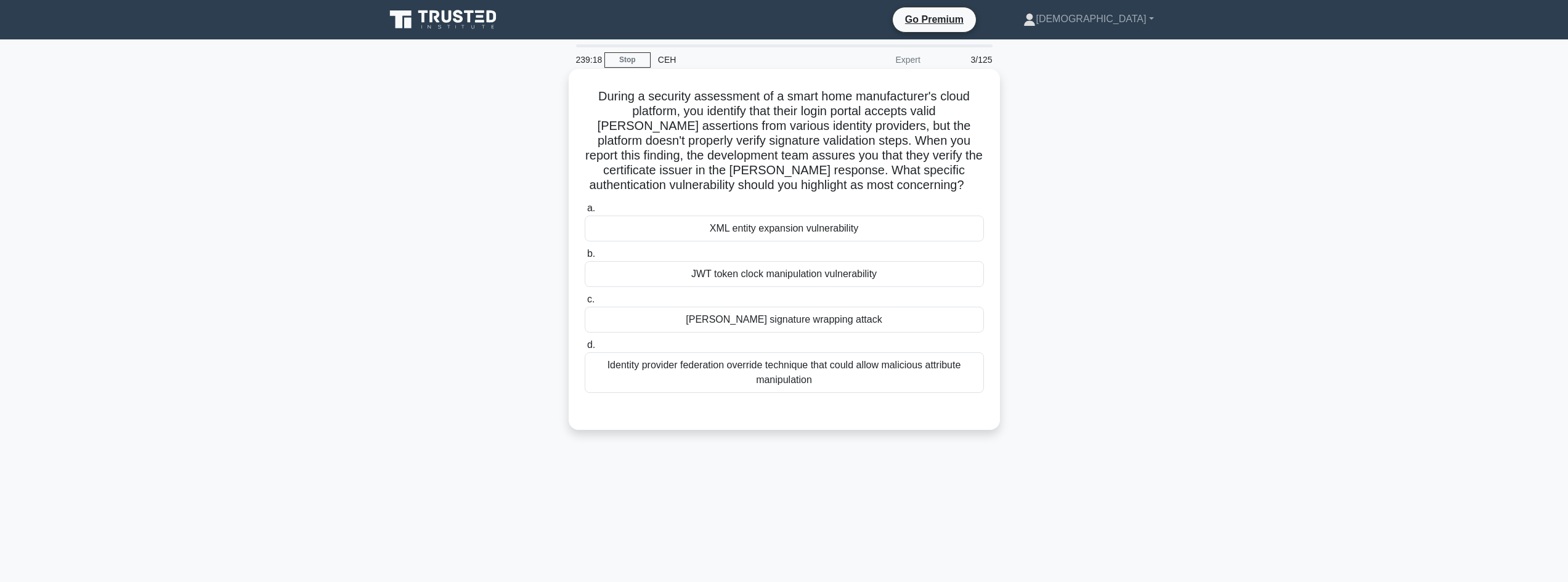
click at [756, 321] on div "SAML signature wrapping attack" at bounding box center [784, 319] width 399 height 26
click at [585, 304] on input "c. SAML signature wrapping attack" at bounding box center [585, 299] width 0 height 8
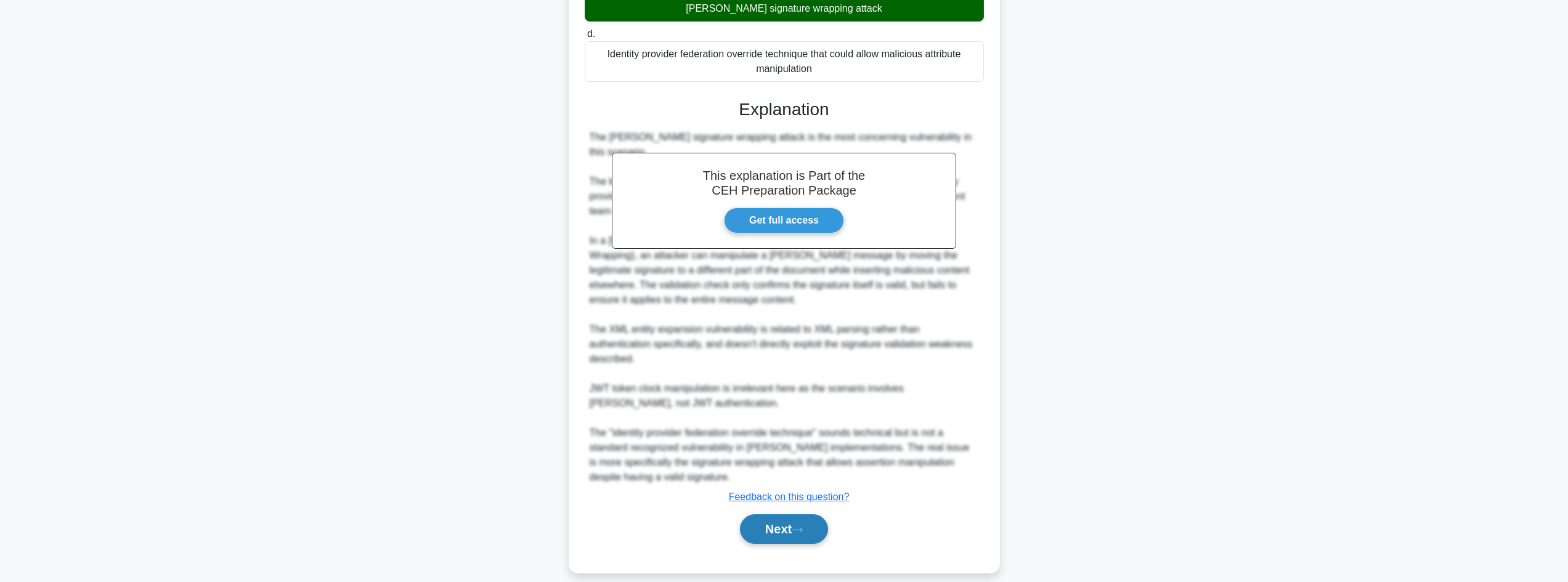
click at [795, 520] on button "Next" at bounding box center [784, 528] width 88 height 30
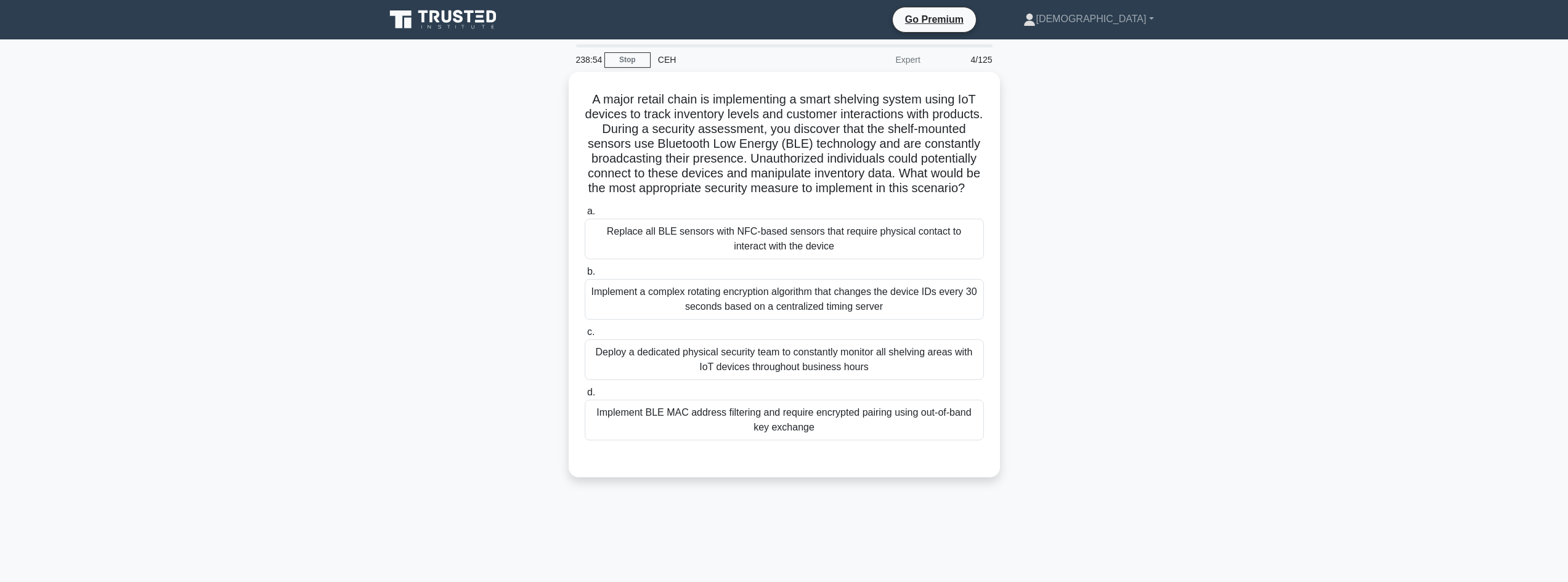
drag, startPoint x: 584, startPoint y: 96, endPoint x: 1009, endPoint y: 201, distance: 437.8
click at [1010, 202] on div "A major retail chain is implementing a smart shelving system using IoT devices …" at bounding box center [784, 282] width 813 height 420
click at [870, 248] on div "Replace all BLE sensors with NFC-based sensors that require physical contact to…" at bounding box center [784, 236] width 399 height 41
click at [585, 212] on input "a. Replace all BLE sensors with NFC-based sensors that require physical contact…" at bounding box center [585, 208] width 0 height 8
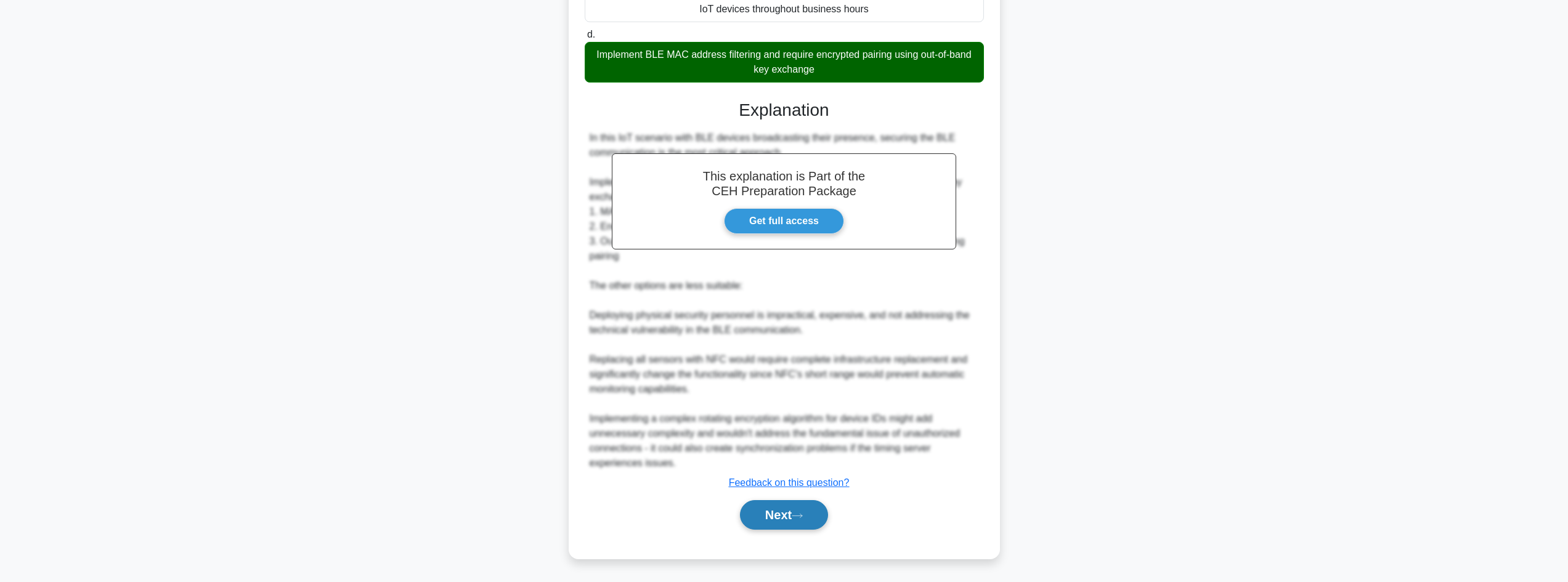
click at [795, 510] on button "Next" at bounding box center [784, 515] width 88 height 30
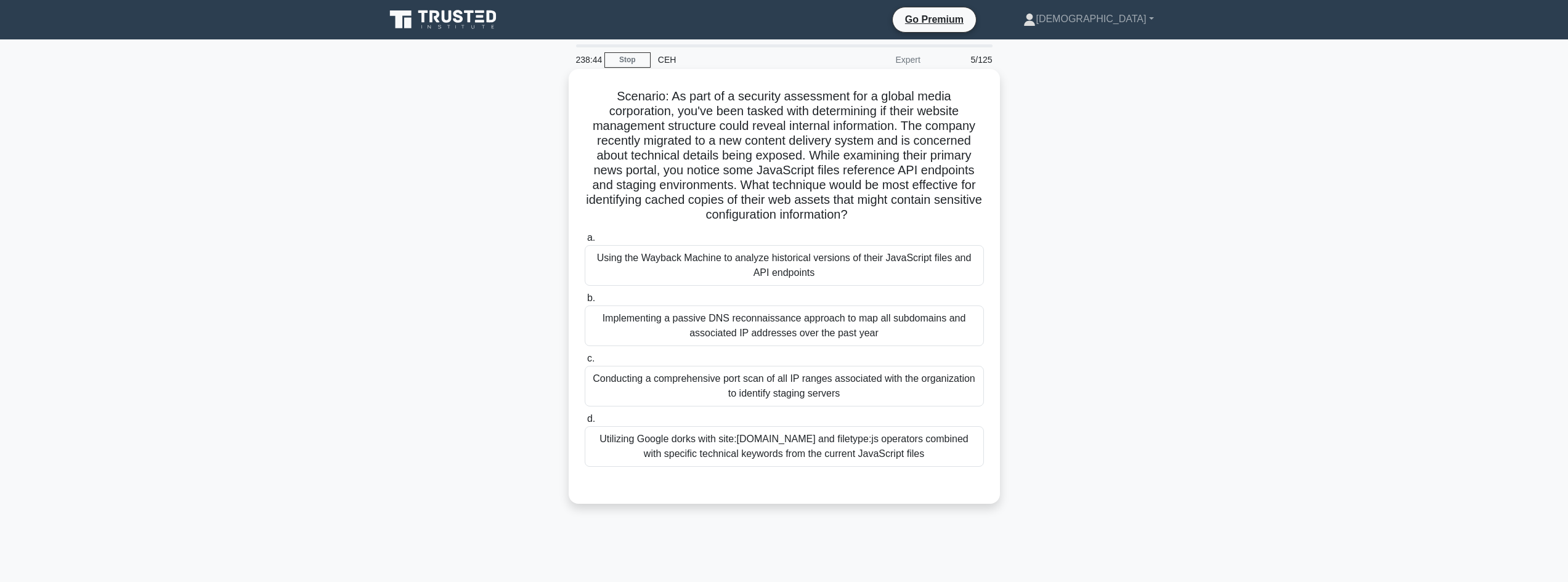
click at [650, 276] on div "Using the Wayback Machine to analyze historical versions of their JavaScript fi…" at bounding box center [784, 266] width 399 height 41
click at [585, 242] on input "a. Using the Wayback Machine to analyze historical versions of their JavaScript…" at bounding box center [585, 238] width 0 height 8
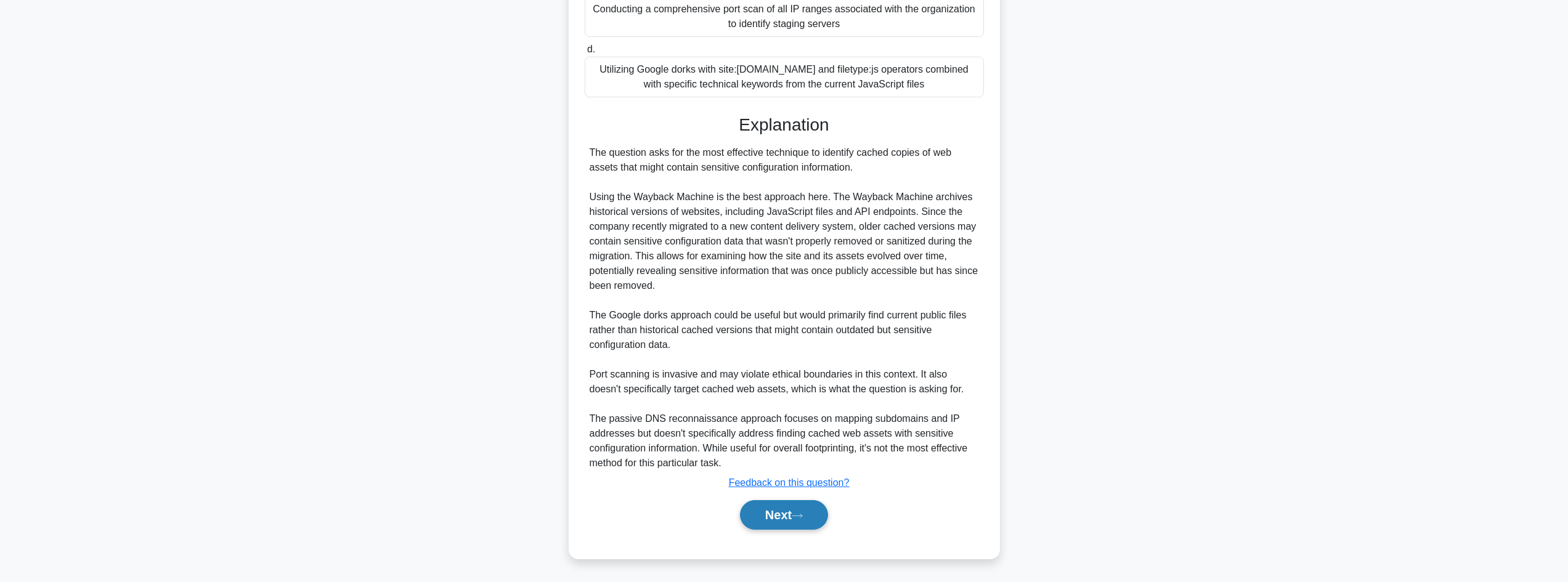
click at [767, 507] on button "Next" at bounding box center [784, 515] width 88 height 30
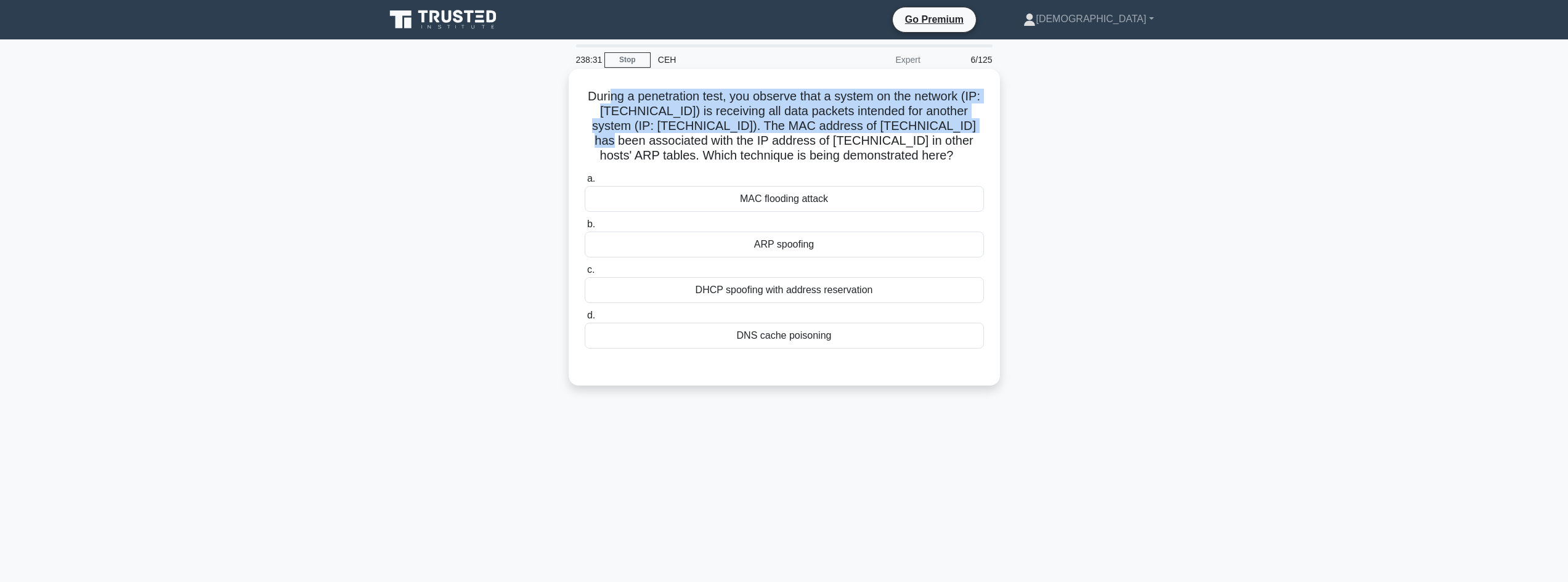
drag, startPoint x: 616, startPoint y: 94, endPoint x: 989, endPoint y: 130, distance: 374.7
click at [989, 130] on div "During a penetration test, you observe that a system on the network (IP: 192.16…" at bounding box center [784, 226] width 421 height 307
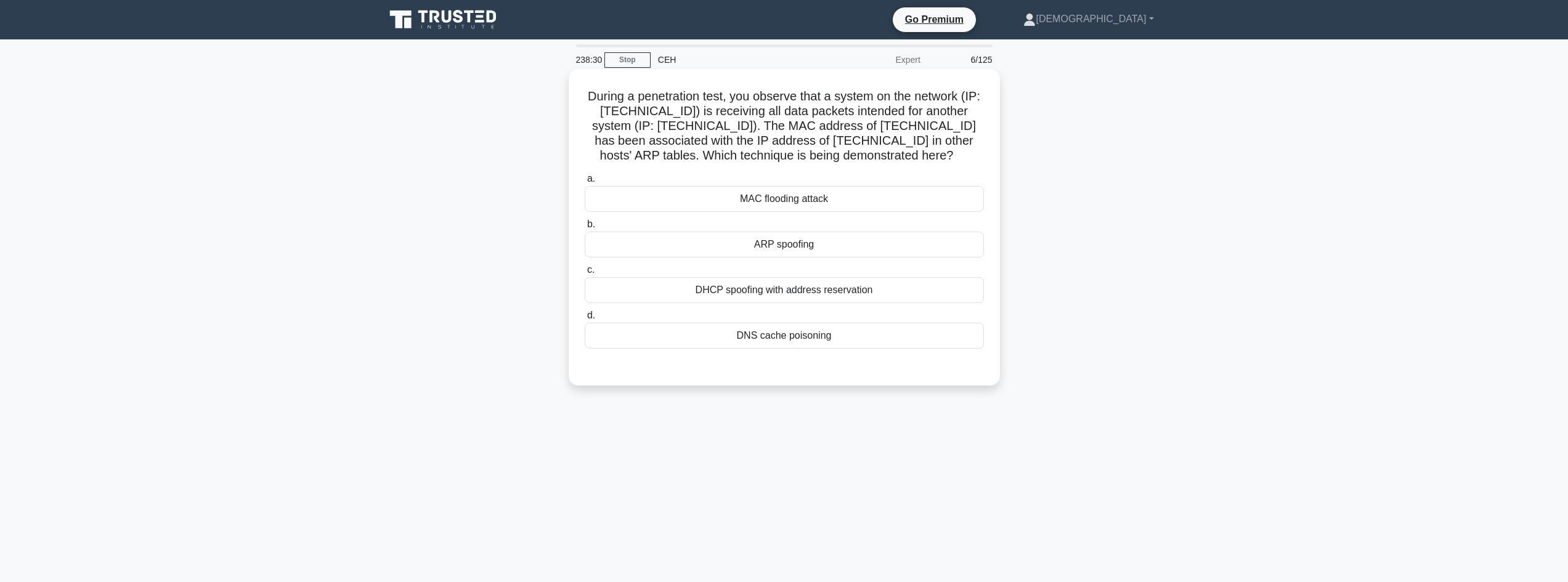
click at [825, 251] on div "ARP spoofing" at bounding box center [784, 244] width 399 height 26
click at [585, 228] on input "b. ARP spoofing" at bounding box center [585, 225] width 0 height 8
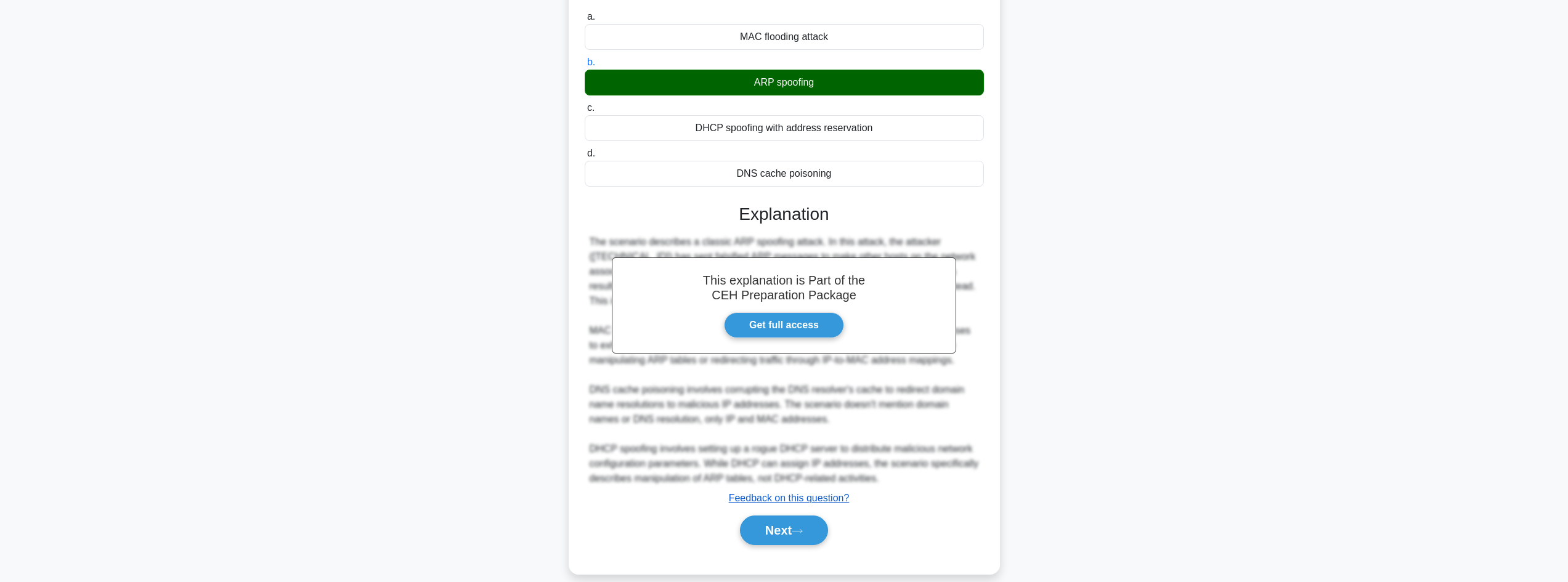
scroll to position [178, 0]
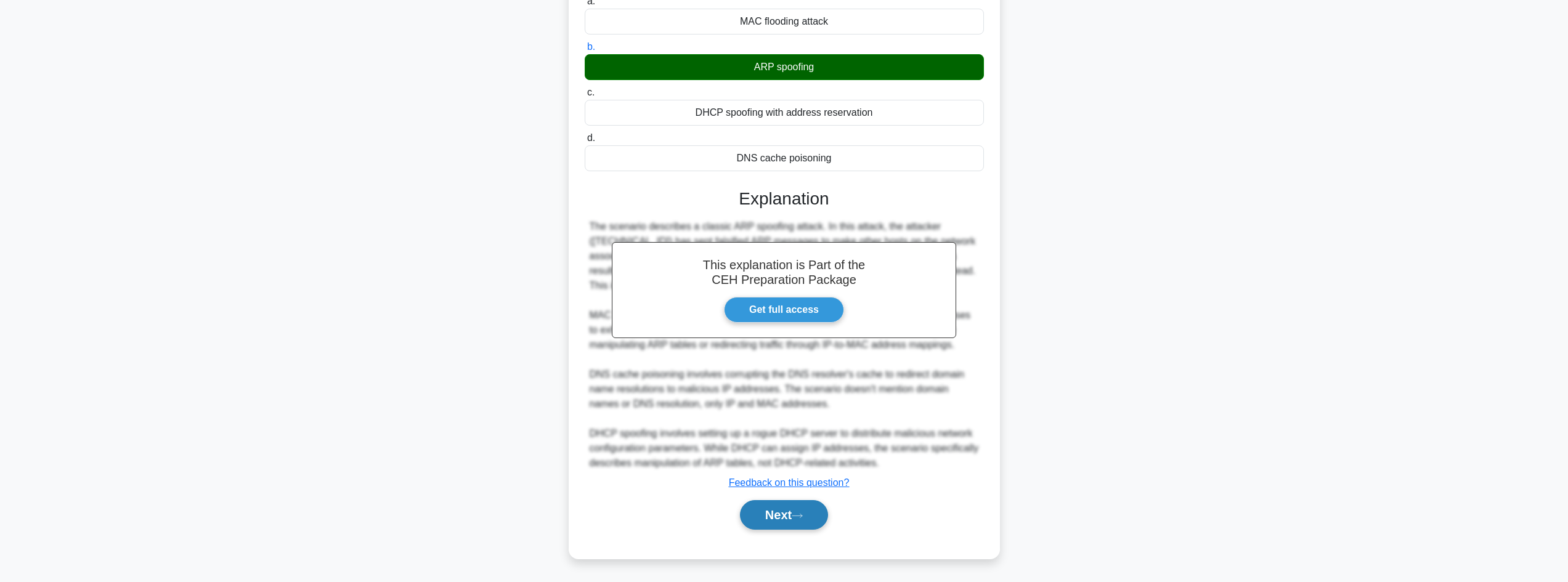
click at [802, 515] on icon at bounding box center [797, 515] width 11 height 7
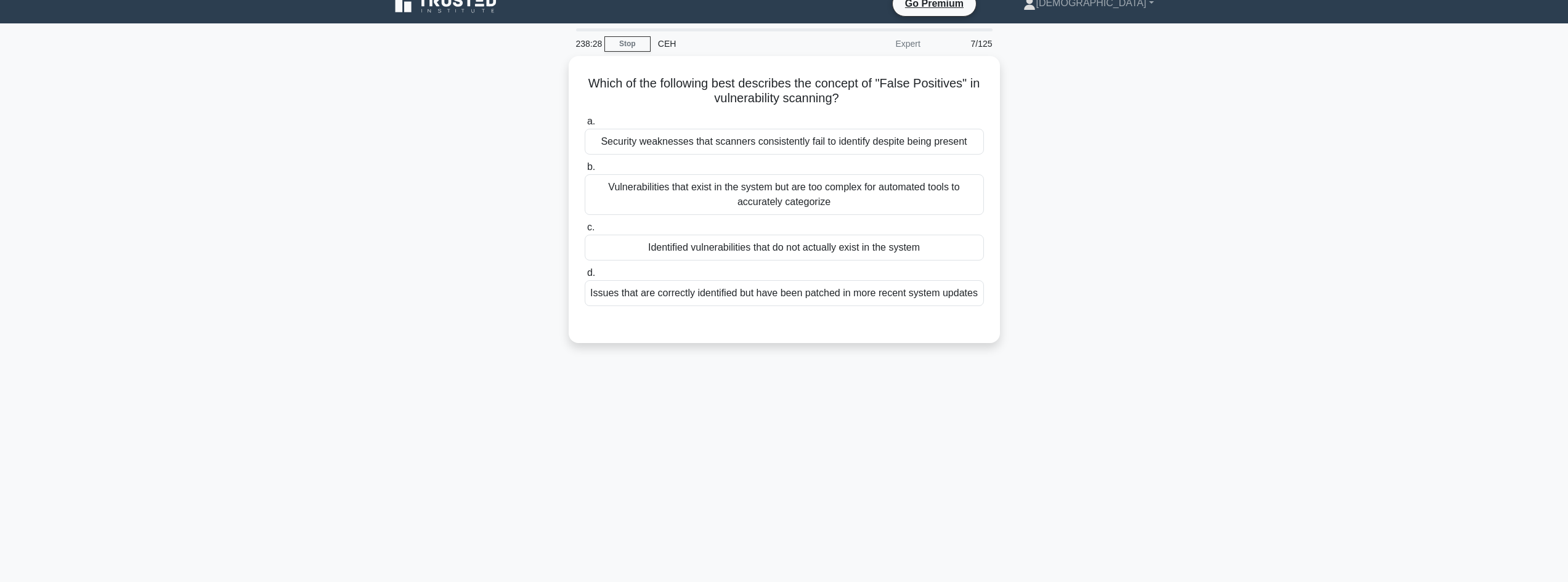
scroll to position [0, 0]
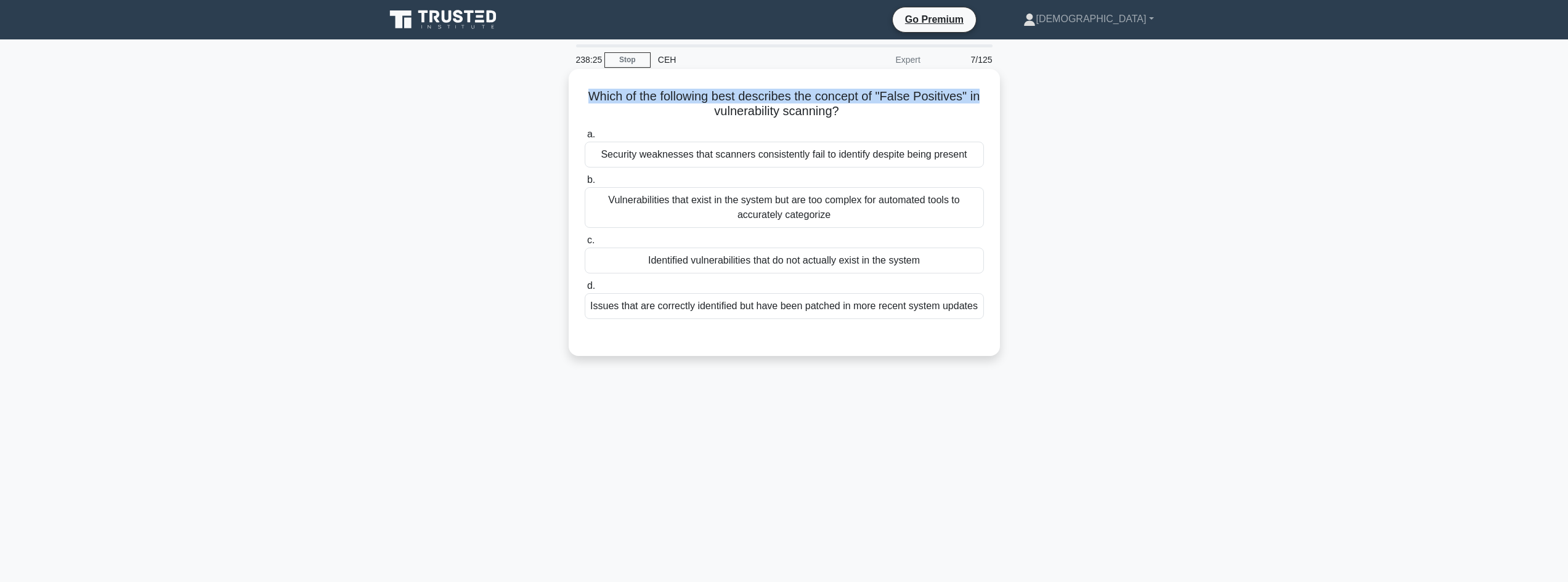
drag, startPoint x: 576, startPoint y: 89, endPoint x: 982, endPoint y: 104, distance: 406.3
click at [982, 104] on div "Which of the following best describes the concept of "False Positives" in vulne…" at bounding box center [784, 212] width 421 height 277
click at [911, 262] on div "Identified vulnerabilities that do not actually exist in the system" at bounding box center [784, 260] width 399 height 26
click at [585, 245] on input "c. Identified vulnerabilities that do not actually exist in the system" at bounding box center [585, 241] width 0 height 8
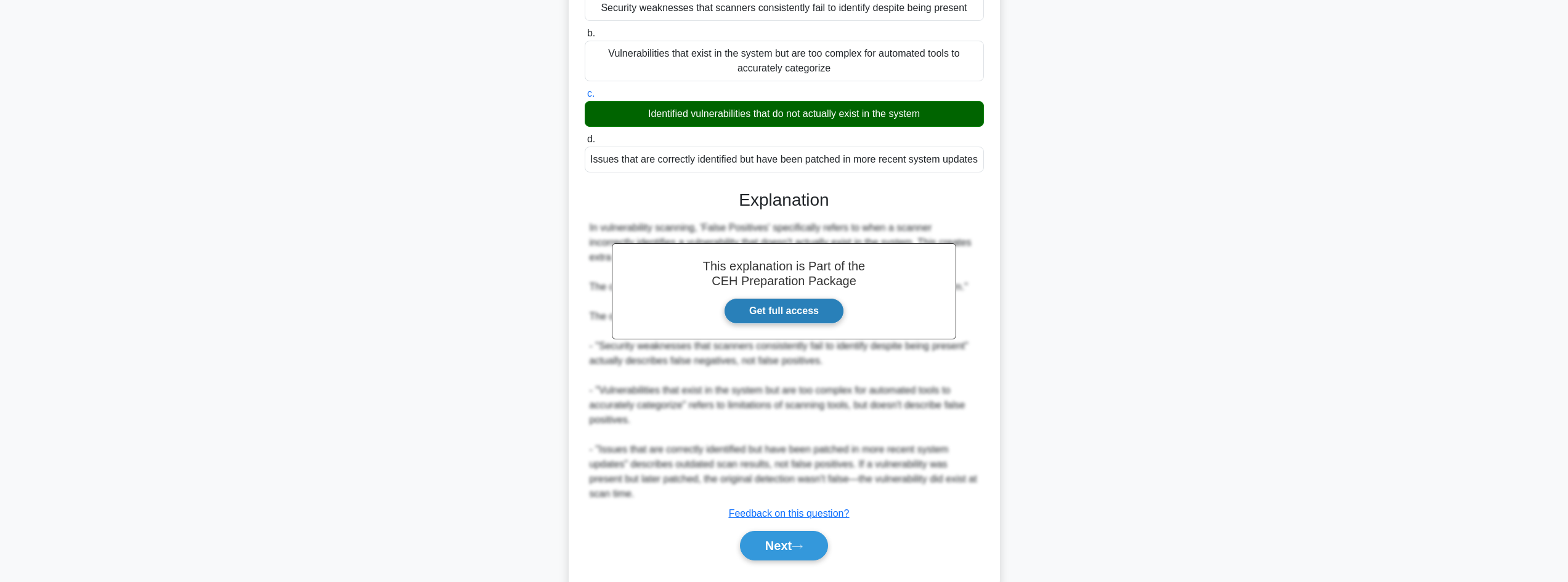
scroll to position [178, 0]
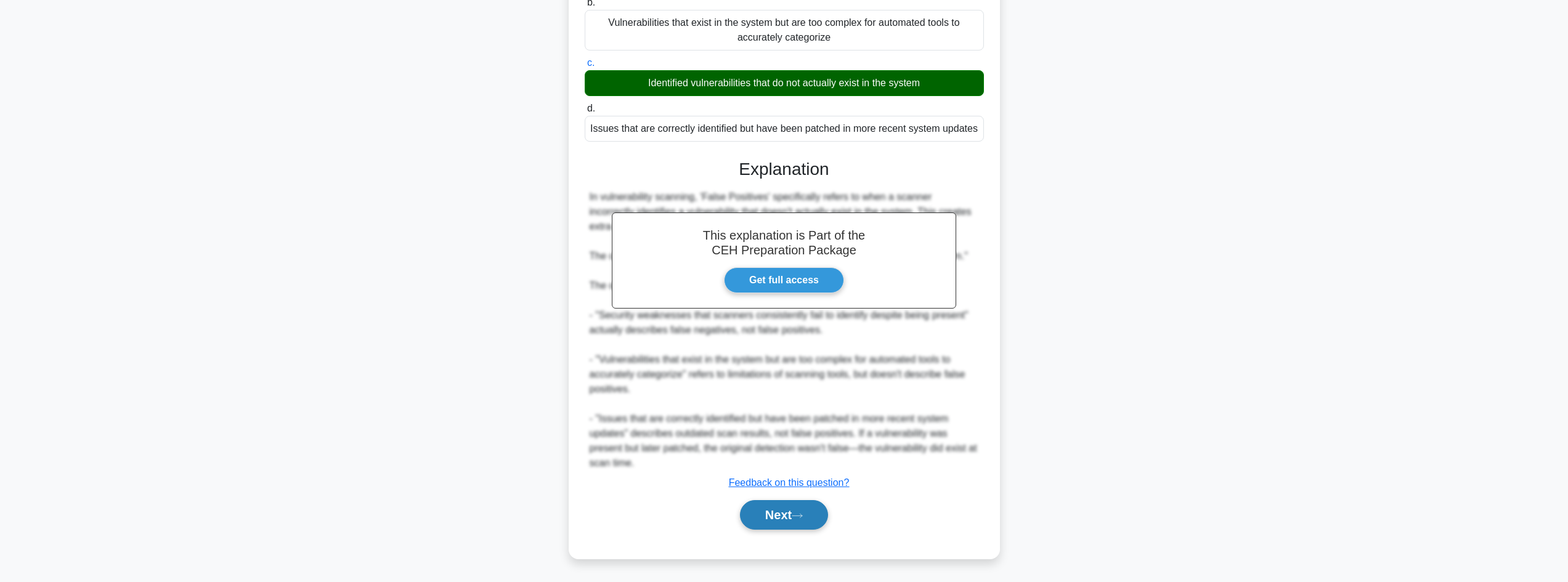
click at [802, 507] on button "Next" at bounding box center [784, 515] width 88 height 30
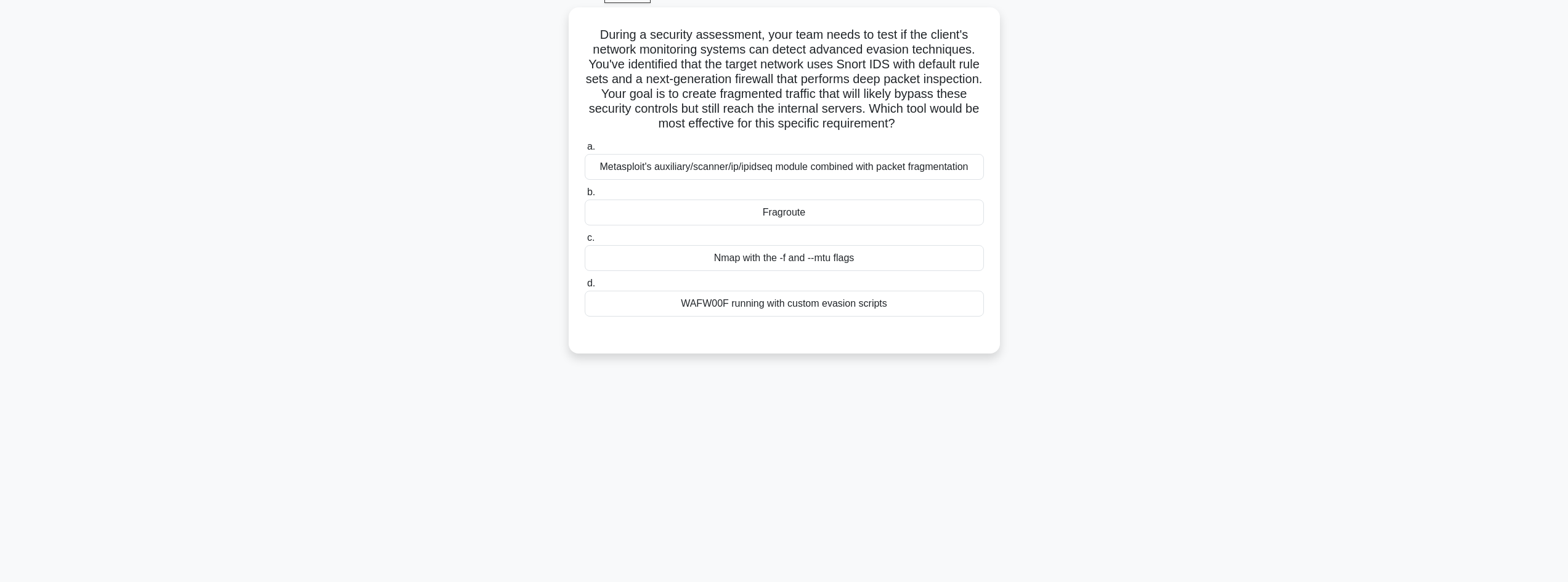
scroll to position [0, 0]
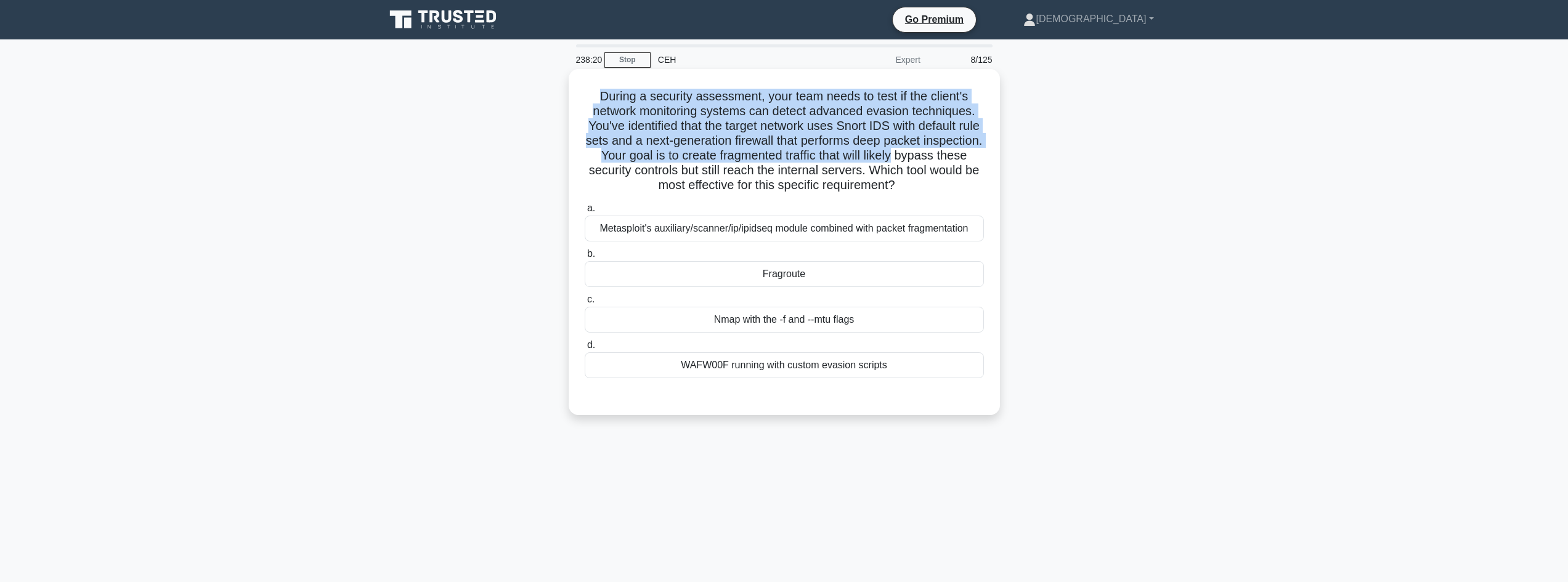
drag, startPoint x: 584, startPoint y: 86, endPoint x: 865, endPoint y: 244, distance: 322.4
click at [995, 165] on div "During a security assessment, your team needs to test if the client's network m…" at bounding box center [784, 242] width 421 height 336
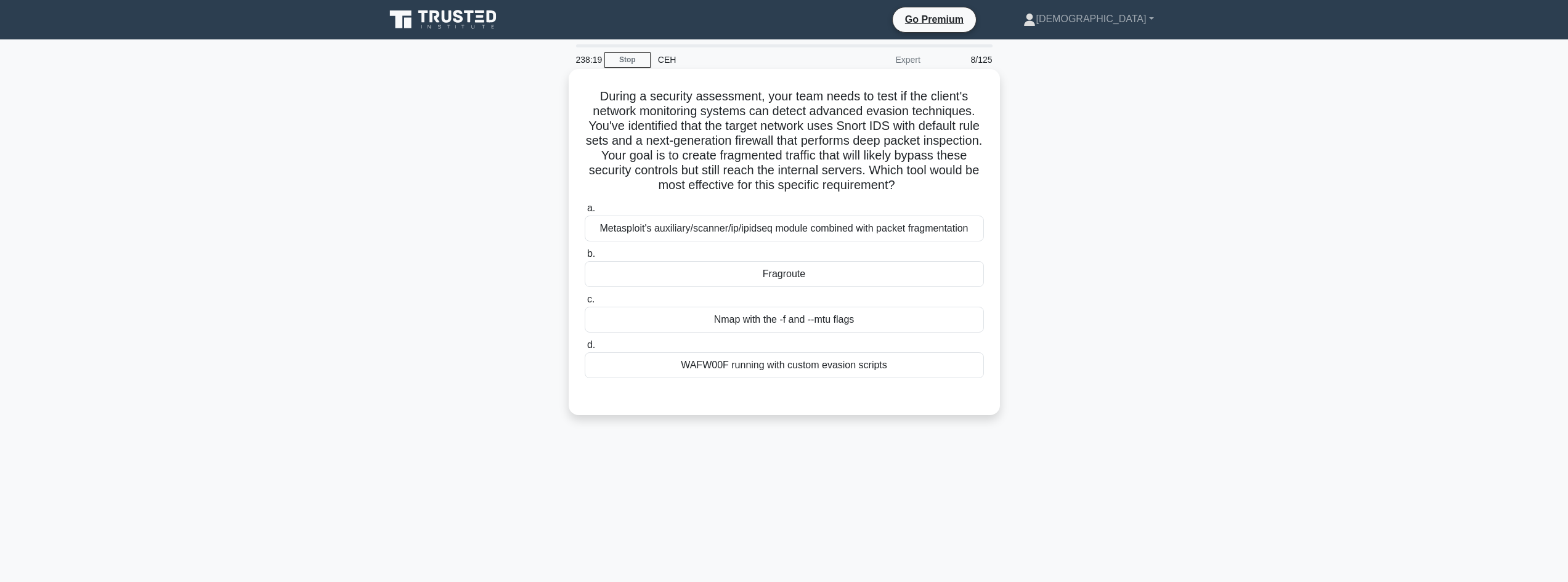
click at [810, 273] on div "Fragroute" at bounding box center [784, 273] width 399 height 26
click at [585, 258] on input "b. Fragroute" at bounding box center [585, 254] width 0 height 8
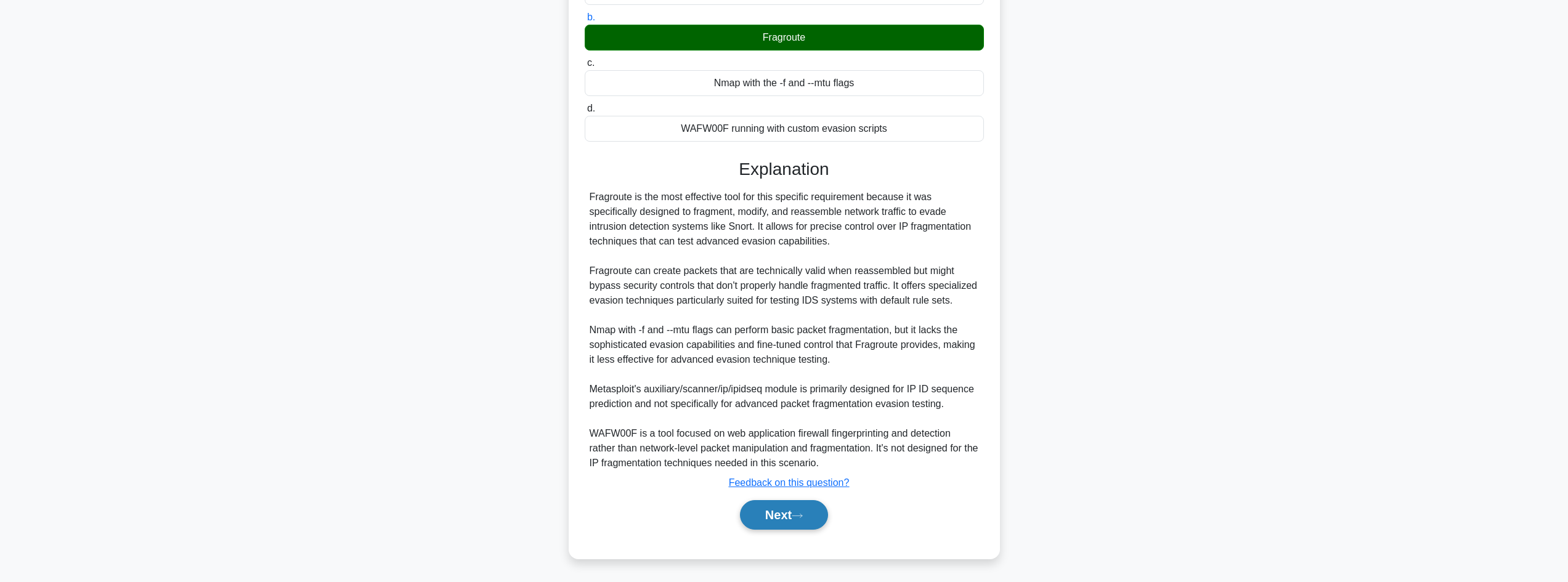
click at [802, 511] on button "Next" at bounding box center [784, 515] width 88 height 30
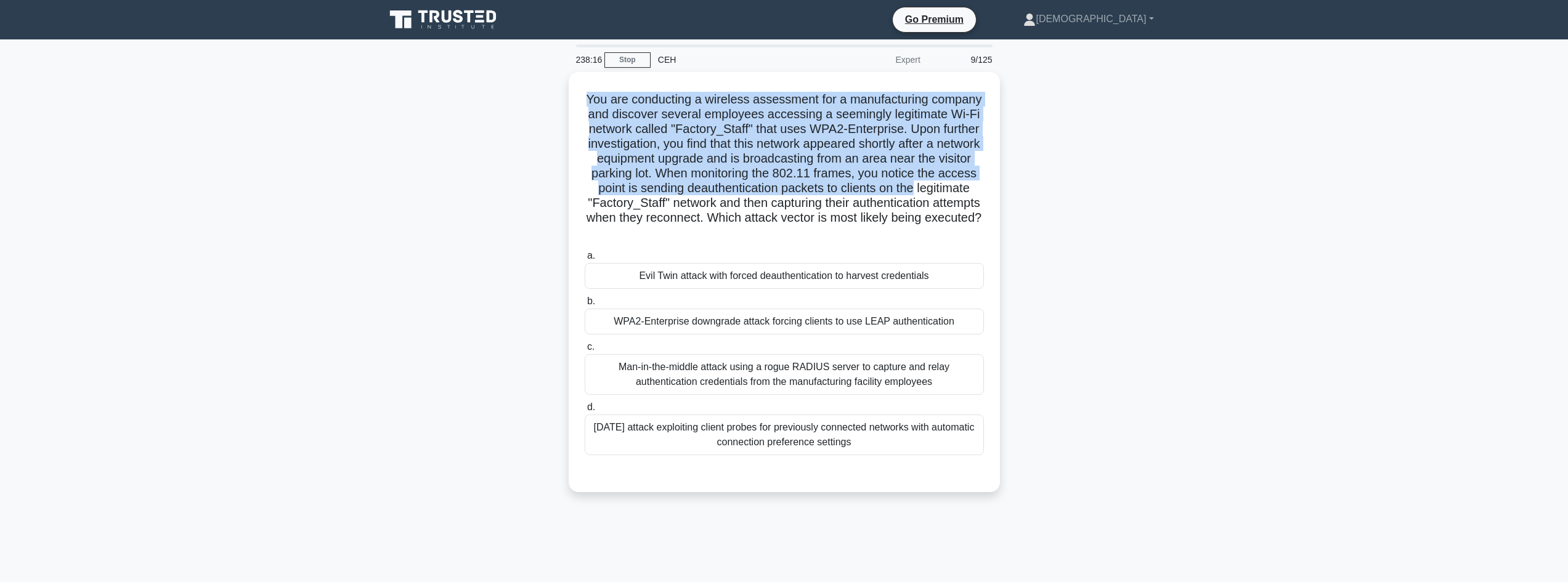
drag, startPoint x: 580, startPoint y: 96, endPoint x: 1017, endPoint y: 185, distance: 446.0
click at [1008, 185] on div "You are conducting a wireless assessment for a manufacturing company and discov…" at bounding box center [784, 289] width 813 height 435
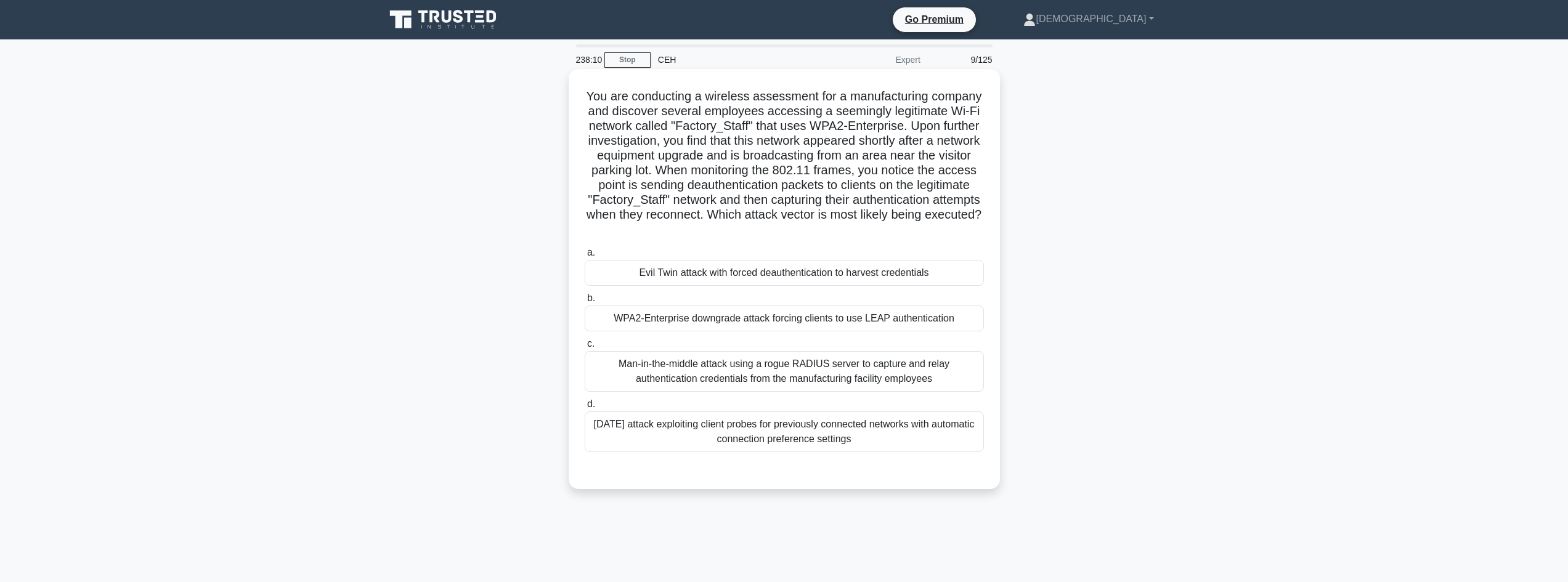
click at [833, 280] on div "Evil Twin attack with forced deauthentication to harvest credentials" at bounding box center [784, 272] width 399 height 26
click at [585, 257] on input "a. Evil Twin attack with forced deauthentication to harvest credentials" at bounding box center [585, 252] width 0 height 8
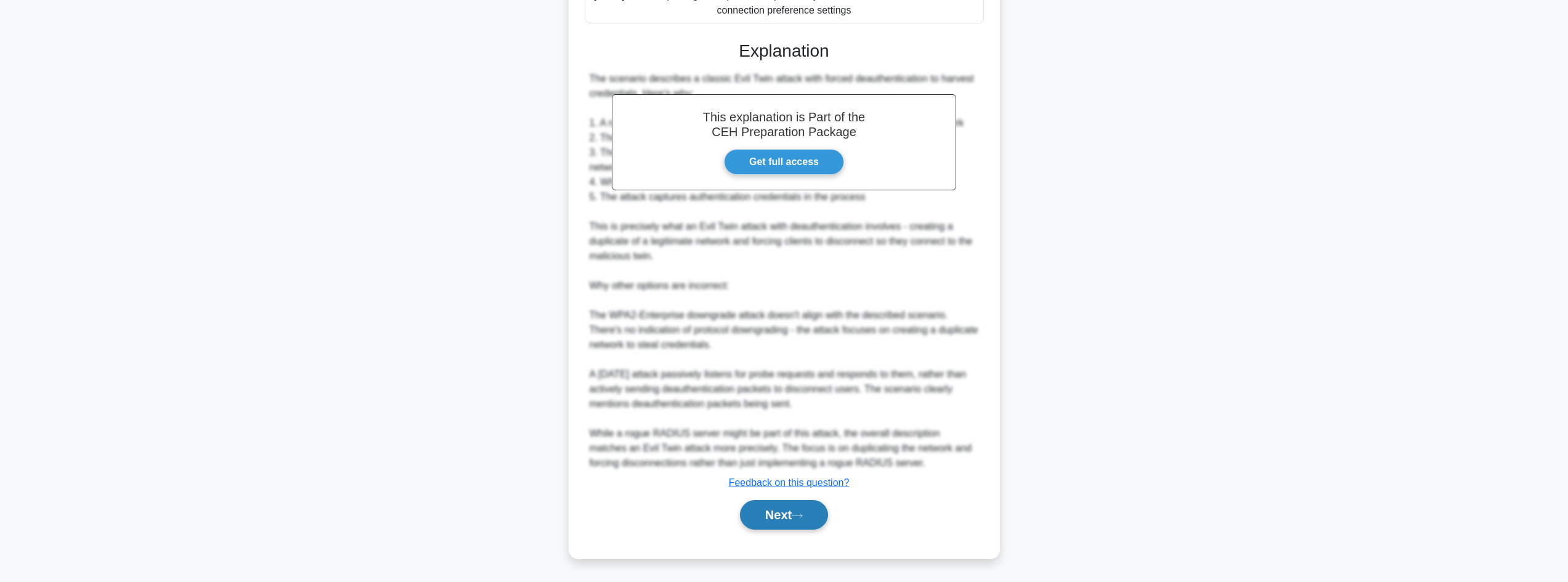
click at [776, 523] on button "Next" at bounding box center [784, 515] width 88 height 30
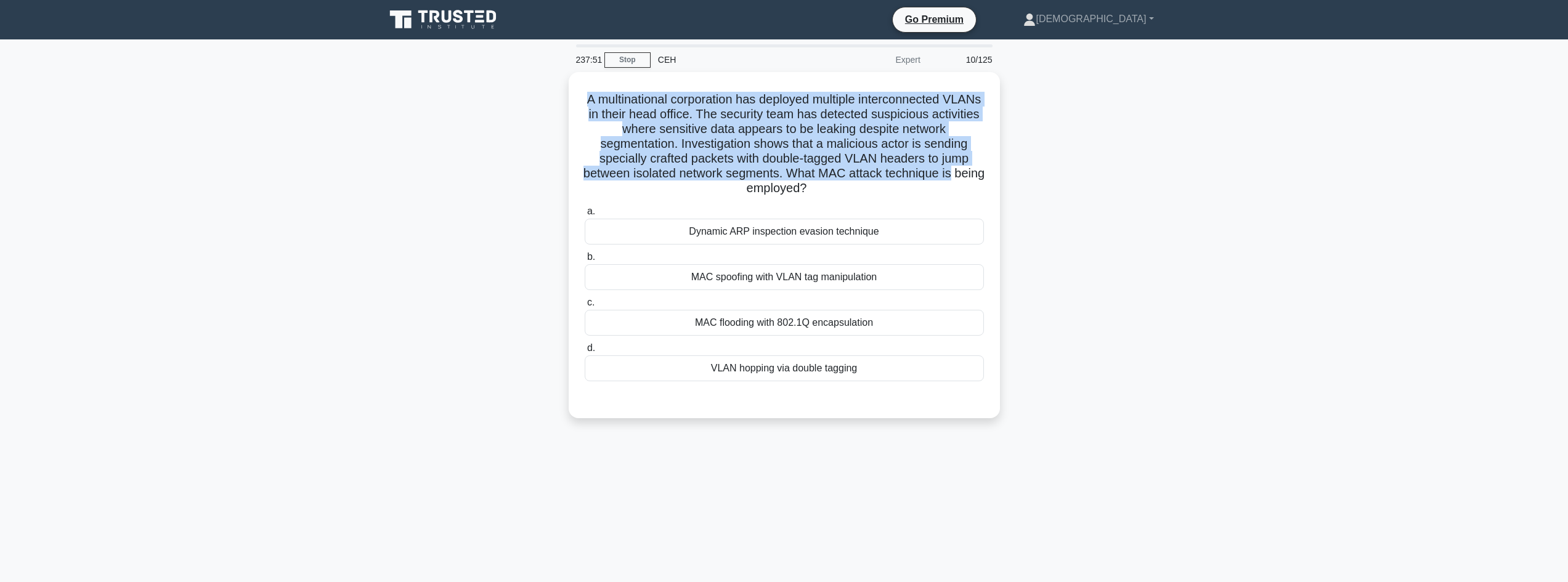
drag, startPoint x: 633, startPoint y: 96, endPoint x: 1091, endPoint y: 173, distance: 464.4
click at [1091, 173] on div "A multinational corporation has deployed multiple interconnected VLANs in their…" at bounding box center [784, 252] width 813 height 361
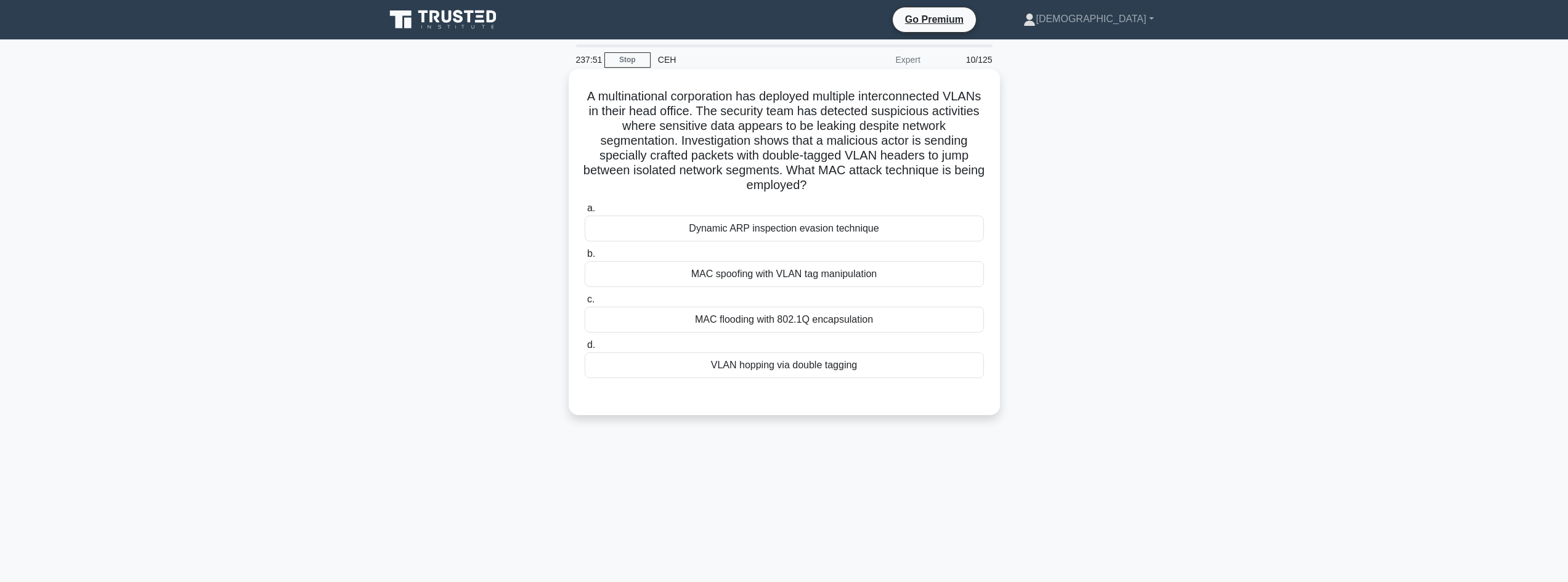
click at [848, 362] on div "VLAN hopping via double tagging" at bounding box center [784, 365] width 399 height 26
click at [585, 350] on input "d. VLAN hopping via double tagging" at bounding box center [585, 345] width 0 height 8
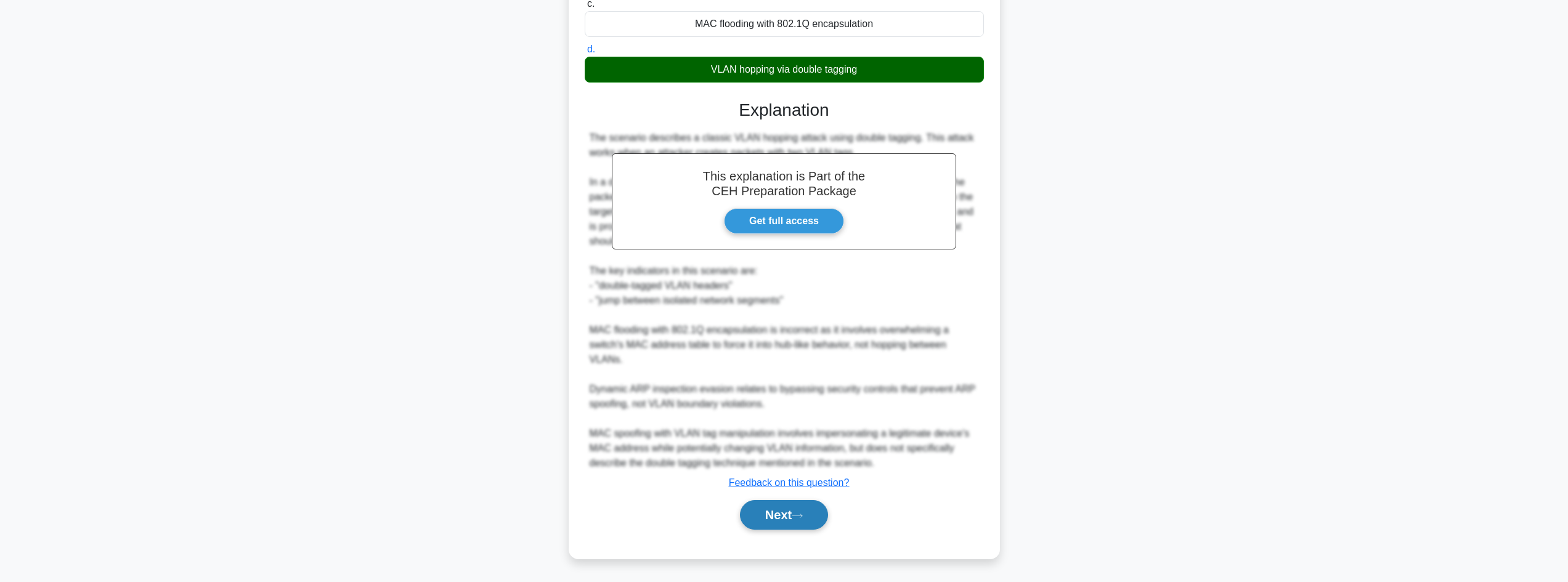
click at [783, 509] on button "Next" at bounding box center [784, 515] width 88 height 30
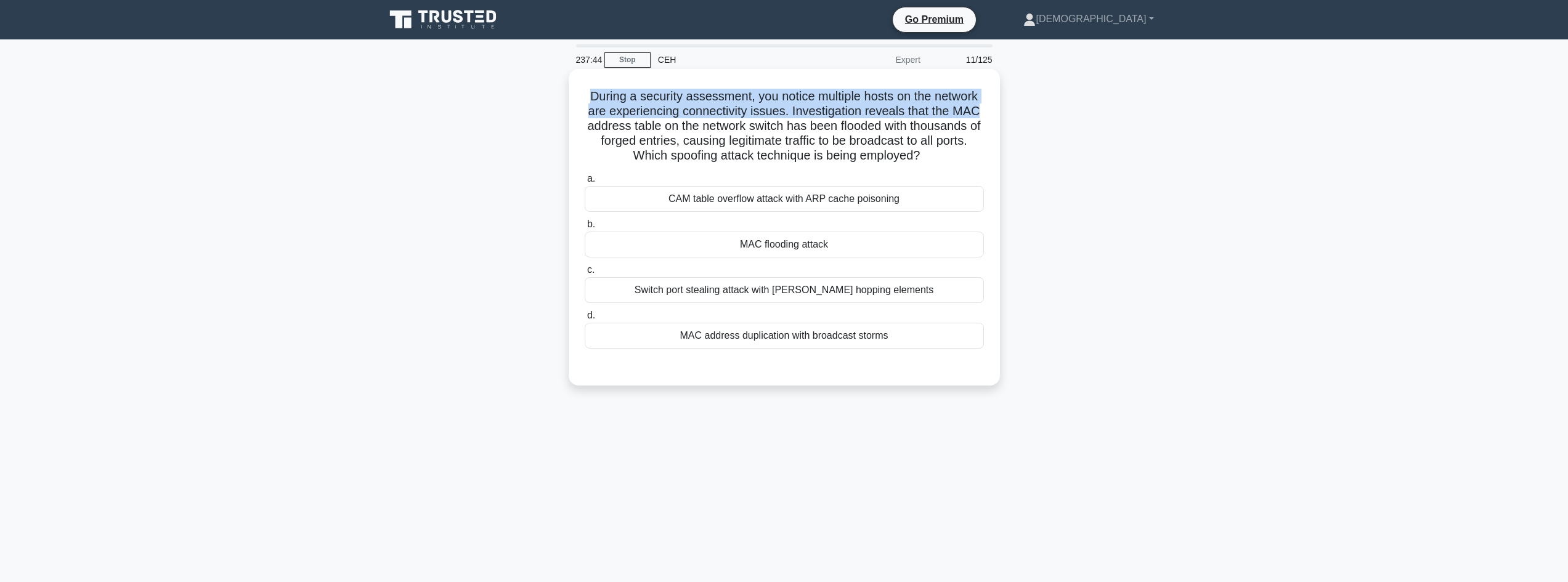
drag, startPoint x: 576, startPoint y: 97, endPoint x: 992, endPoint y: 115, distance: 416.4
click at [992, 115] on div "During a security assessment, you notice multiple hosts on the network are expe…" at bounding box center [784, 226] width 421 height 307
click at [821, 248] on div "MAC flooding attack" at bounding box center [784, 244] width 399 height 26
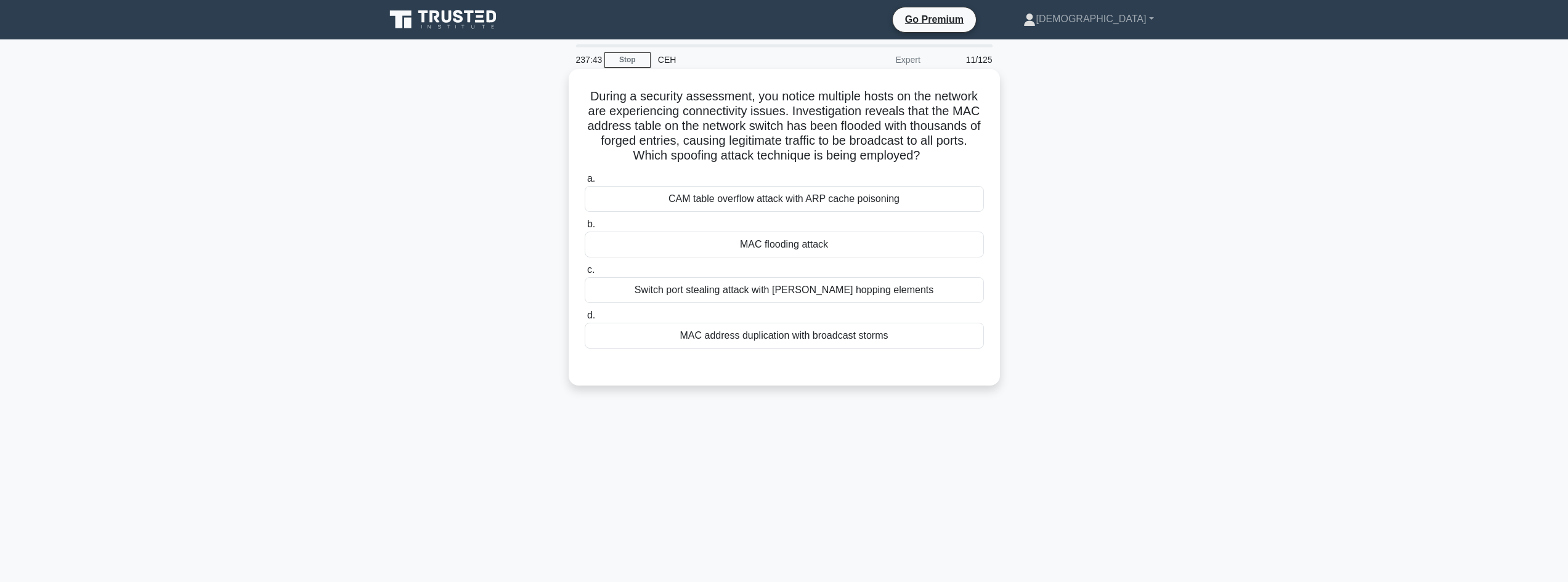
click at [878, 248] on div "MAC flooding attack" at bounding box center [784, 244] width 399 height 26
click at [585, 228] on input "b. MAC flooding attack" at bounding box center [585, 225] width 0 height 8
click at [622, 246] on div "MAC flooding attack" at bounding box center [784, 244] width 399 height 26
click at [585, 228] on input "b. MAC flooding attack" at bounding box center [585, 225] width 0 height 8
click at [658, 248] on div "MAC flooding attack" at bounding box center [784, 244] width 399 height 26
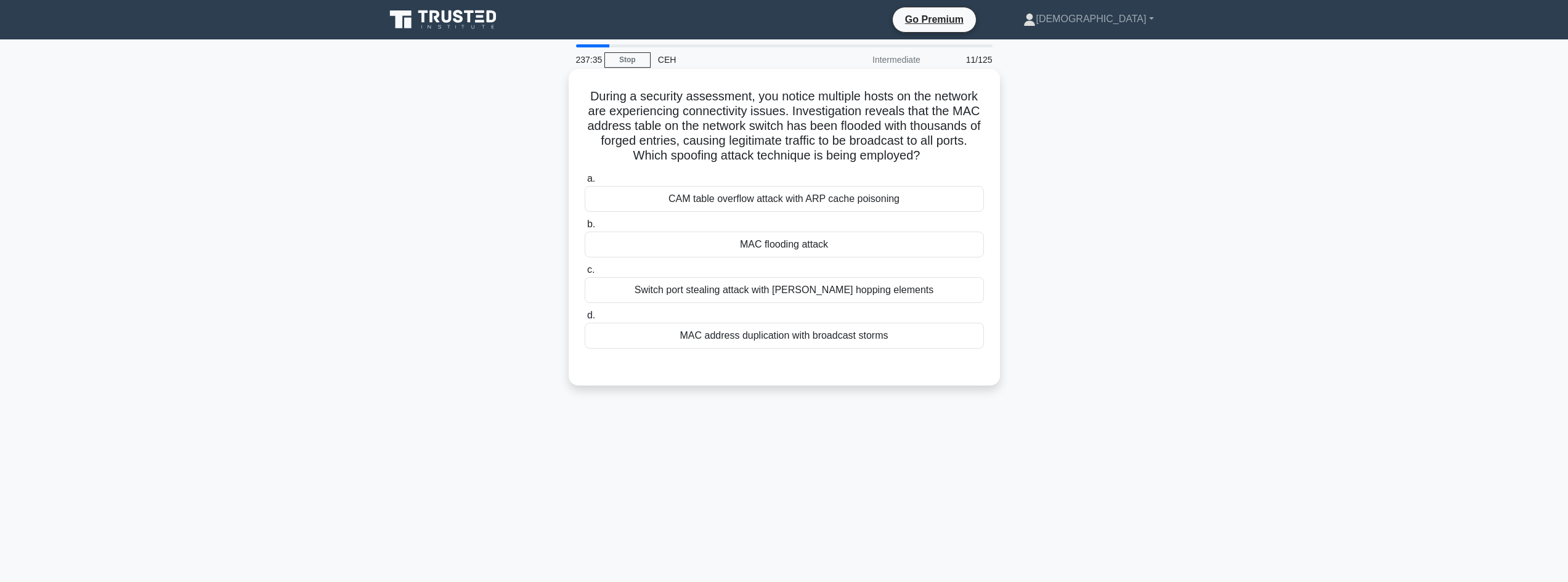
click at [585, 228] on input "b. MAC flooding attack" at bounding box center [585, 225] width 0 height 8
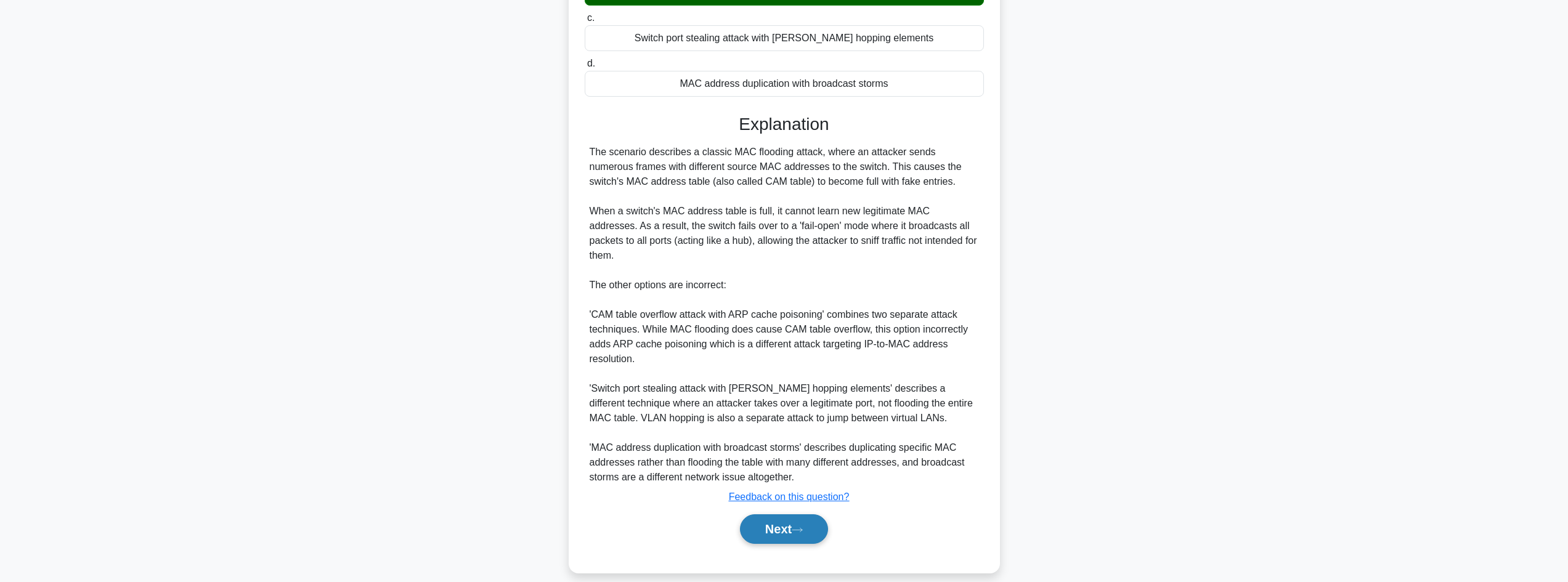
click at [808, 514] on button "Next" at bounding box center [784, 528] width 88 height 30
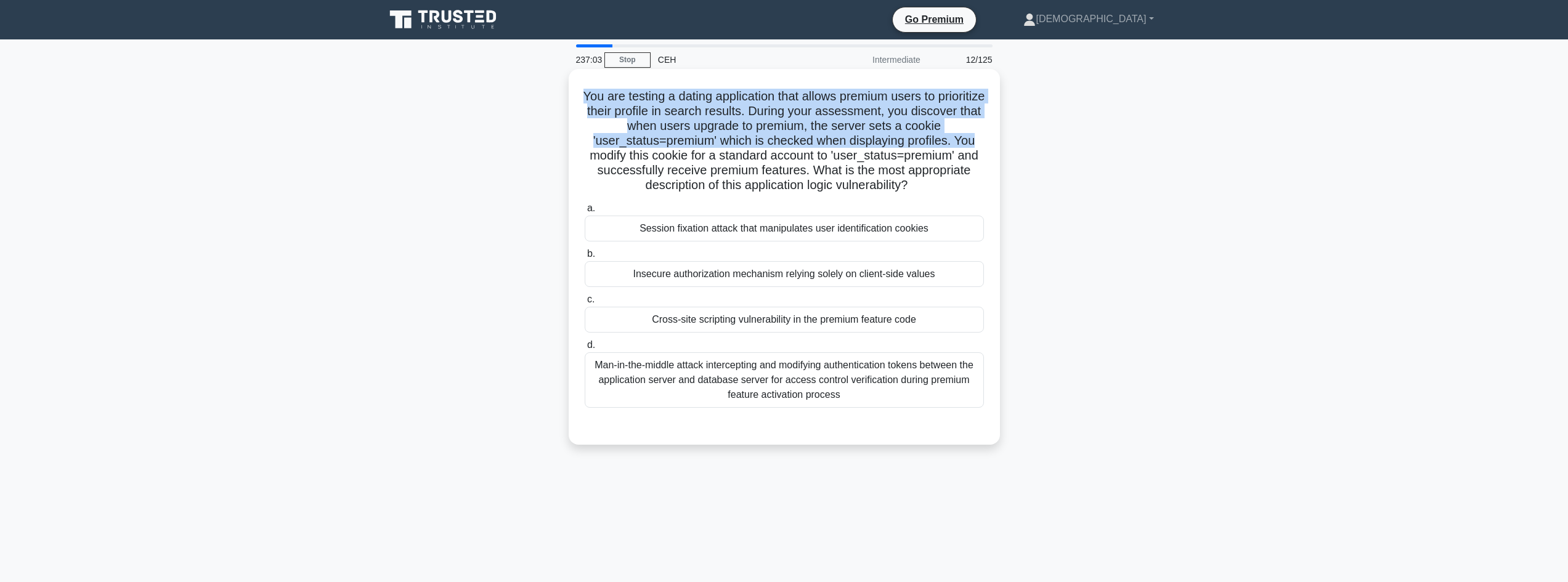
drag, startPoint x: 603, startPoint y: 95, endPoint x: 986, endPoint y: 146, distance: 386.4
click at [986, 146] on div "You are testing a dating application that allows premium users to prioritize th…" at bounding box center [784, 256] width 421 height 366
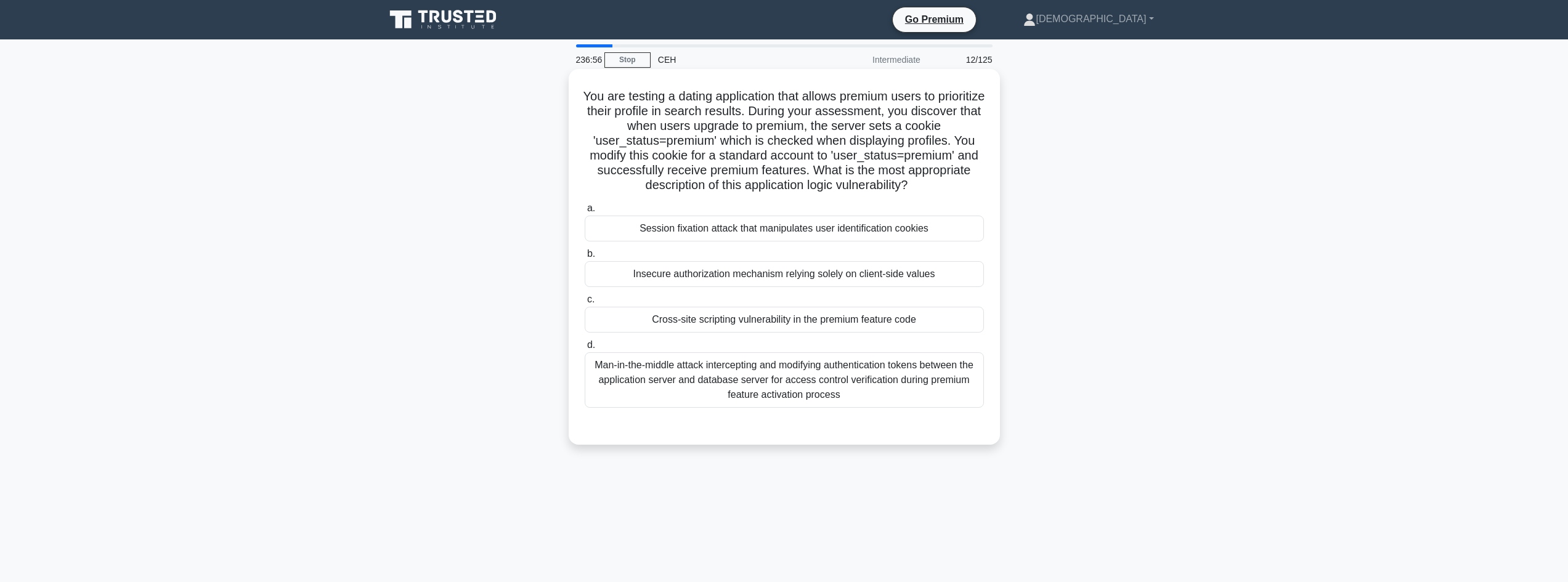
click at [937, 320] on div "Cross-site scripting vulnerability in the premium feature code" at bounding box center [784, 319] width 399 height 26
click at [585, 304] on input "c. Cross-site scripting vulnerability in the premium feature code" at bounding box center [585, 299] width 0 height 8
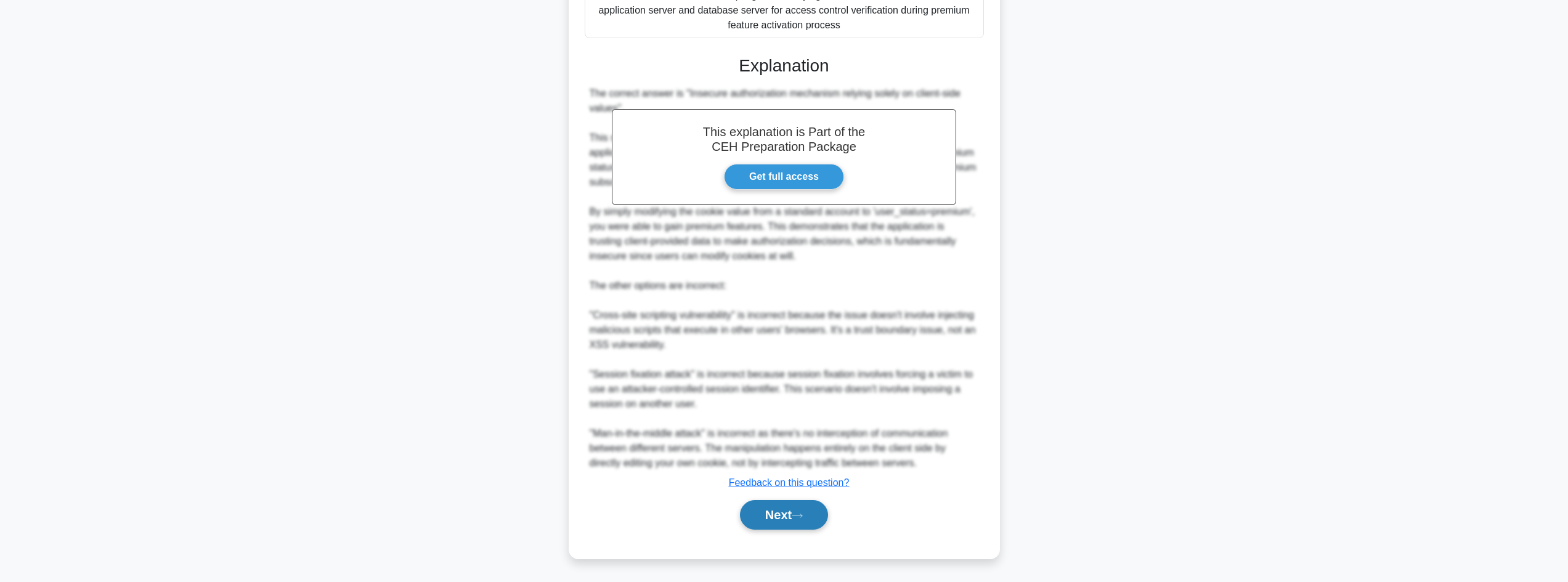
click at [800, 507] on button "Next" at bounding box center [784, 515] width 88 height 30
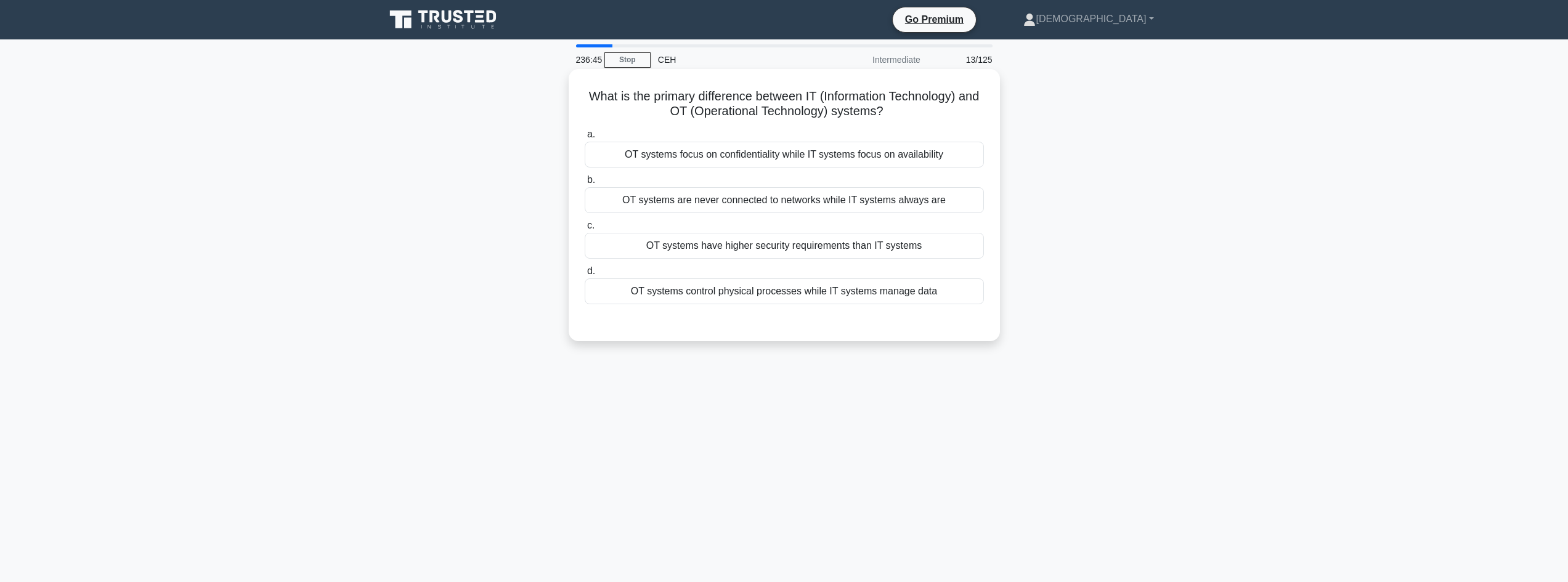
drag, startPoint x: 568, startPoint y: 76, endPoint x: 998, endPoint y: 109, distance: 431.3
click at [998, 109] on div "What is the primary difference between IT (Information Technology) and OT (Oper…" at bounding box center [784, 215] width 813 height 287
click at [920, 237] on div "OT systems have higher security requirements than IT systems" at bounding box center [784, 246] width 399 height 26
click at [585, 229] on input "c. OT systems have higher security requirements than IT systems" at bounding box center [585, 226] width 0 height 8
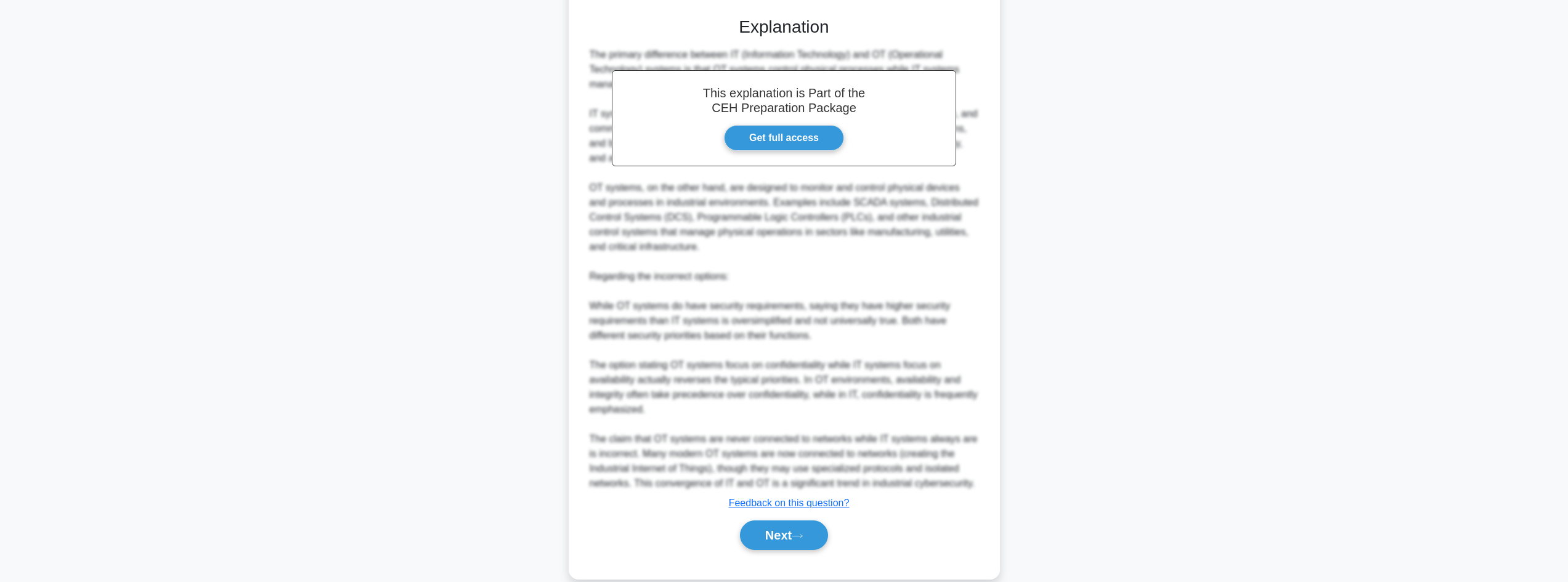
scroll to position [327, 0]
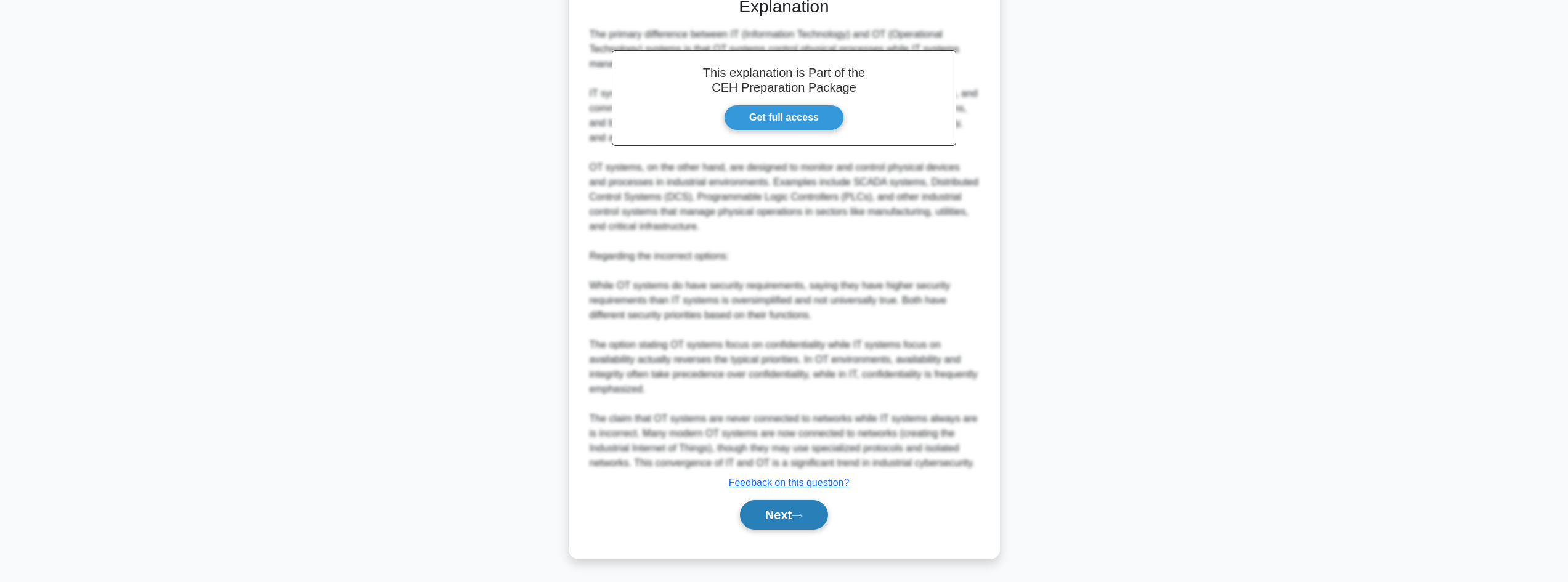
click at [808, 514] on button "Next" at bounding box center [784, 515] width 88 height 30
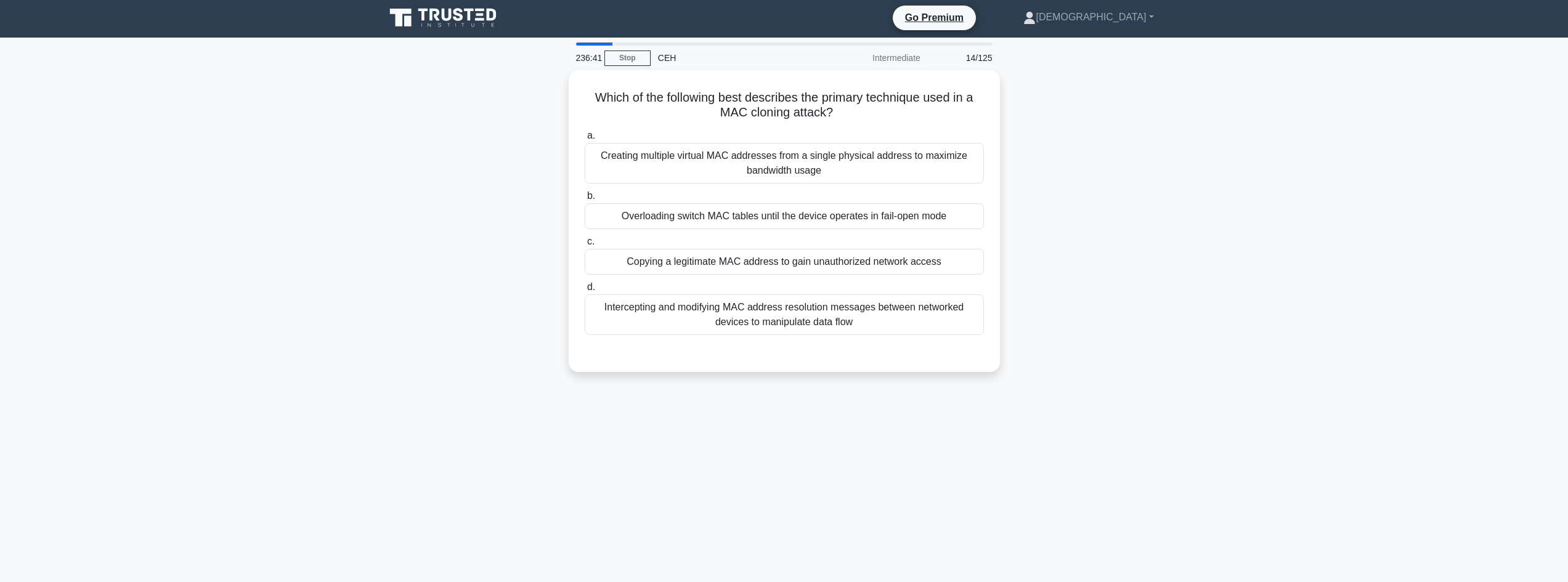
scroll to position [0, 0]
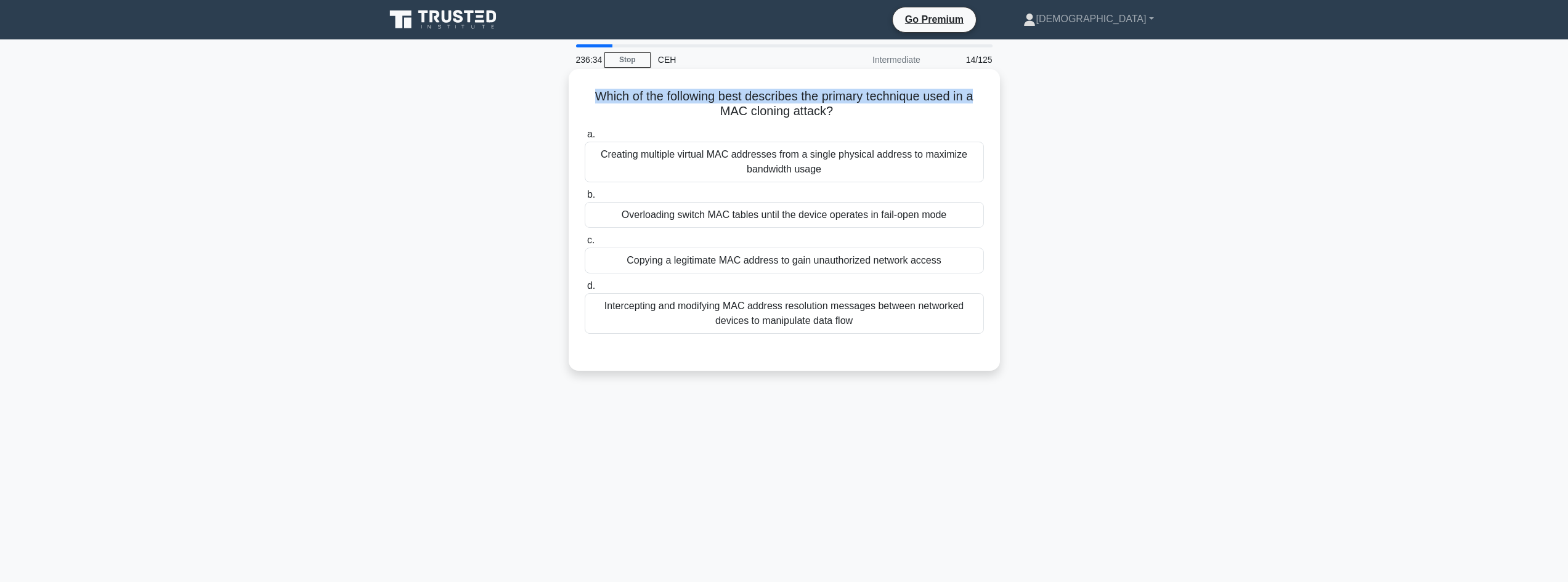
drag, startPoint x: 579, startPoint y: 88, endPoint x: 987, endPoint y: 89, distance: 408.0
click at [987, 89] on div "Which of the following best describes the primary technique used in a MAC cloni…" at bounding box center [784, 220] width 421 height 292
click at [875, 269] on div "Copying a legitimate MAC address to gain unauthorized network access" at bounding box center [784, 260] width 399 height 26
click at [585, 245] on input "c. Copying a legitimate MAC address to gain unauthorized network access" at bounding box center [585, 241] width 0 height 8
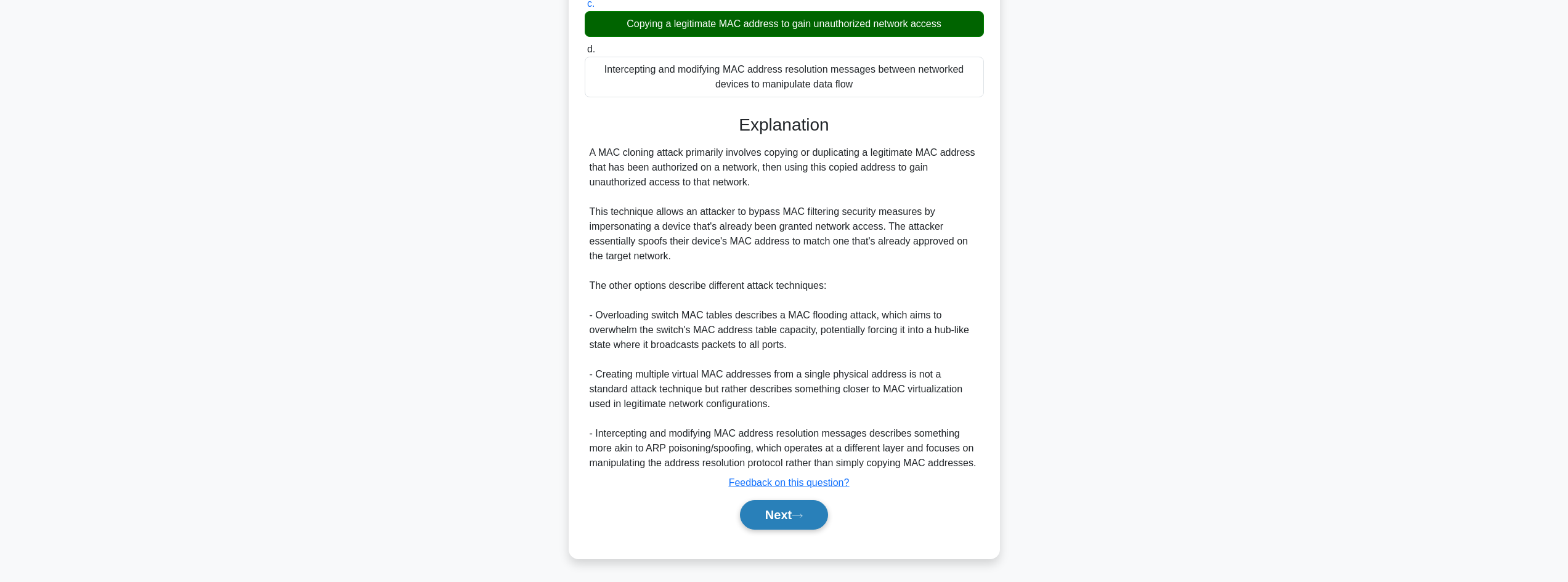
click at [794, 511] on button "Next" at bounding box center [784, 515] width 88 height 30
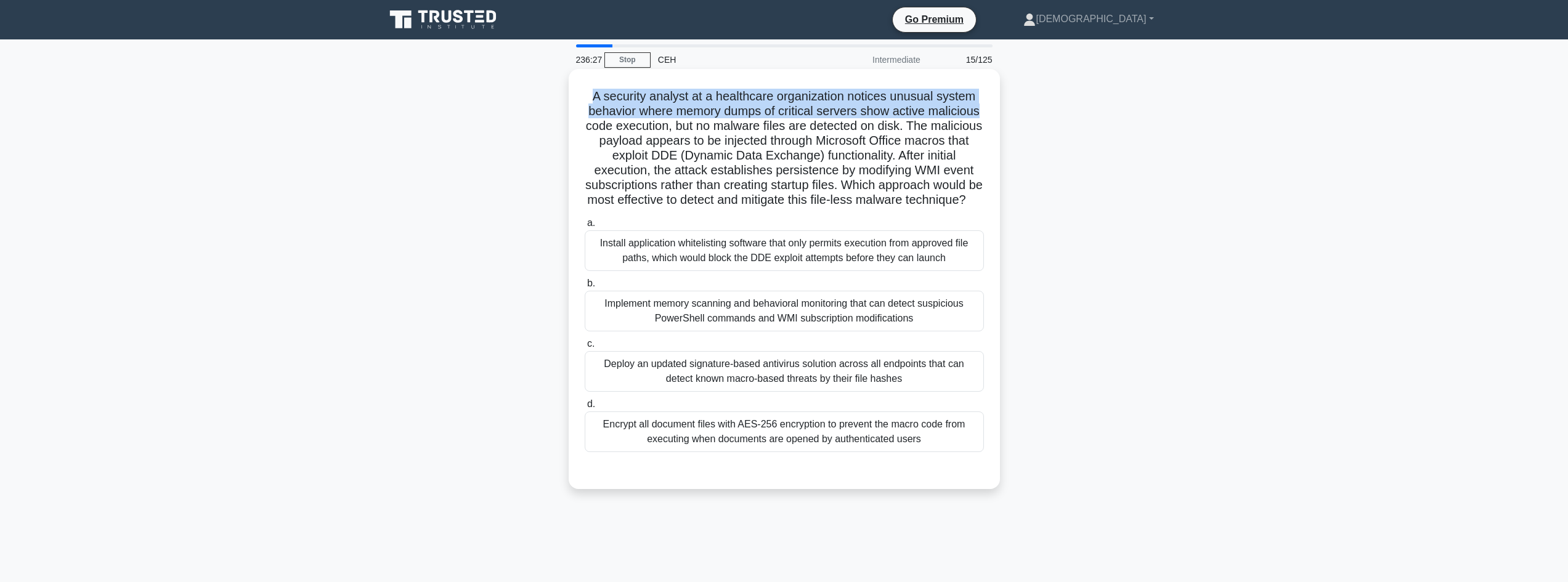
drag, startPoint x: 642, startPoint y: 88, endPoint x: 991, endPoint y: 108, distance: 349.6
click at [999, 110] on div "A security analyst at a healthcare organization notices unusual system behavior…" at bounding box center [784, 279] width 431 height 420
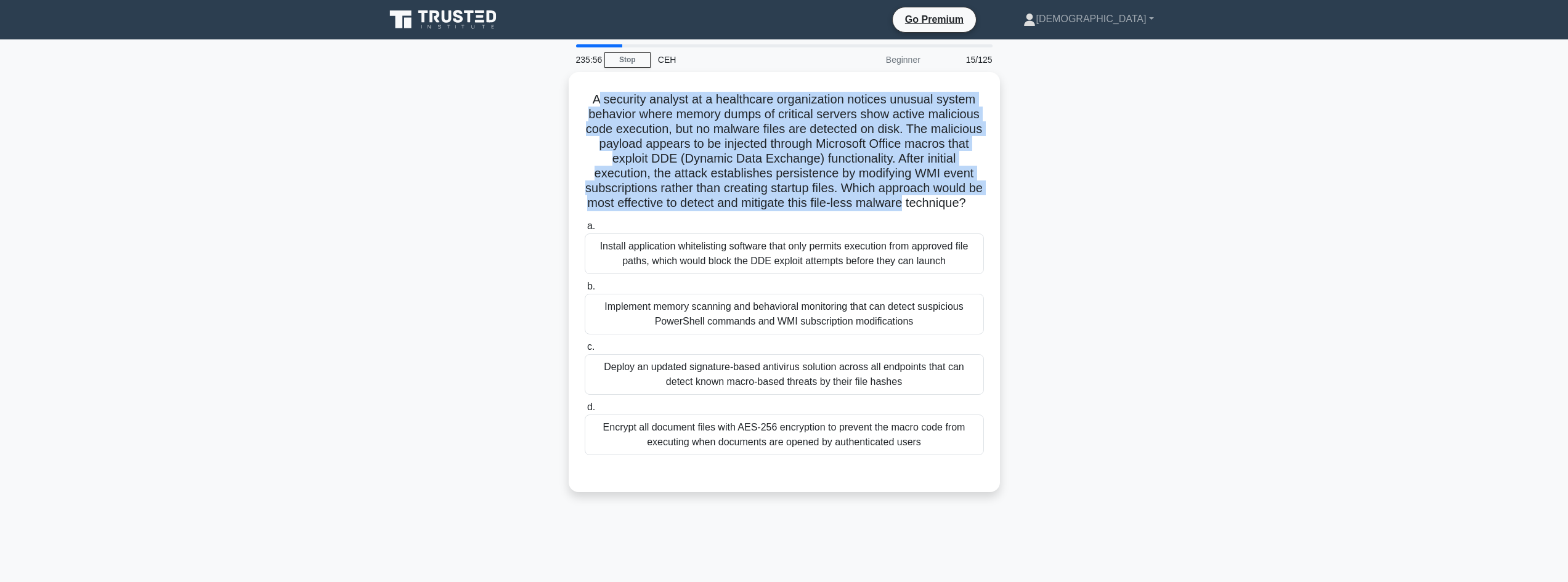
drag, startPoint x: 606, startPoint y: 94, endPoint x: 1020, endPoint y: 183, distance: 423.5
click at [990, 202] on div "A security analyst at a healthcare organization notices unusual system behavior…" at bounding box center [784, 282] width 421 height 410
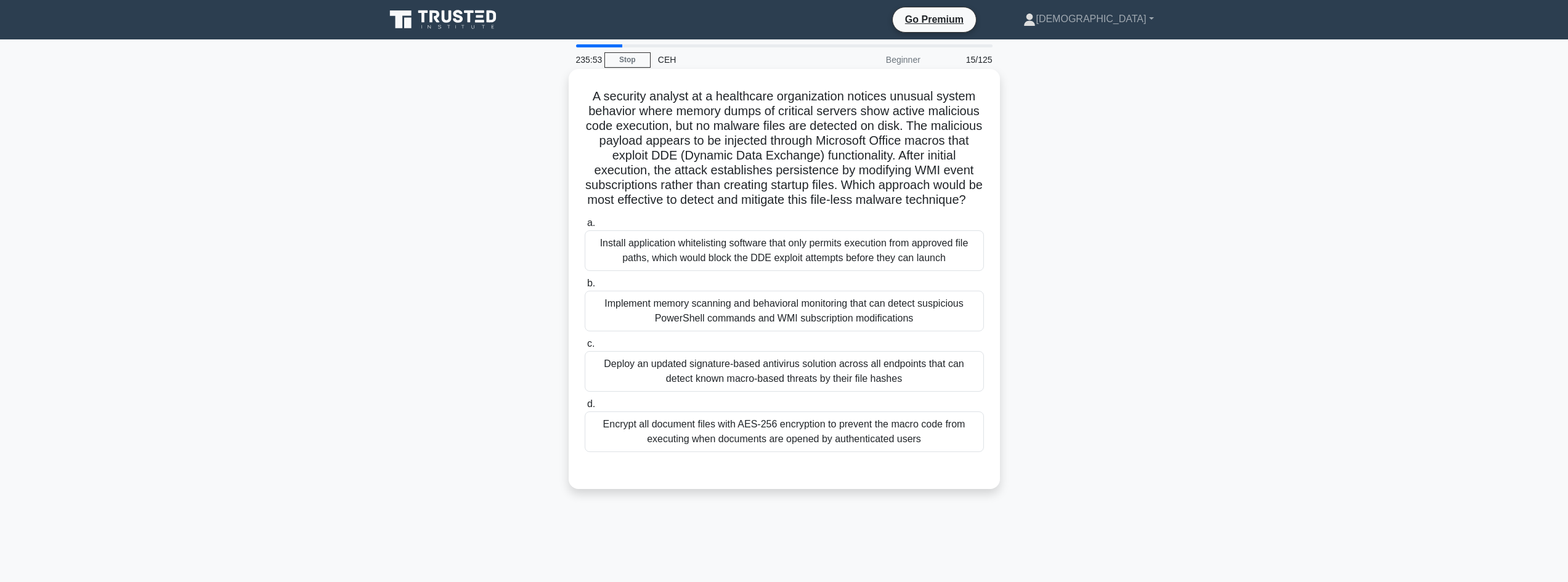
click at [953, 332] on div "Implement memory scanning and behavioral monitoring that can detect suspicious …" at bounding box center [784, 311] width 399 height 41
click at [585, 288] on input "b. Implement memory scanning and behavioral monitoring that can detect suspicio…" at bounding box center [585, 284] width 0 height 8
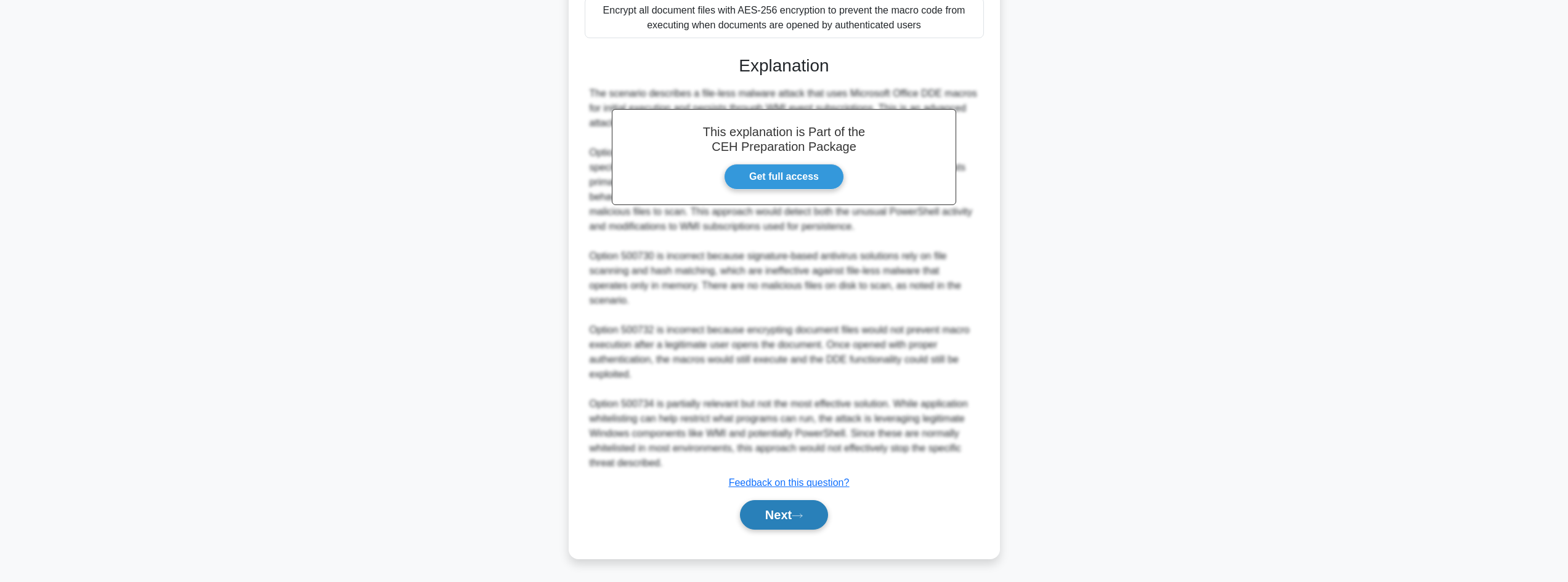
click at [795, 515] on button "Next" at bounding box center [784, 515] width 88 height 30
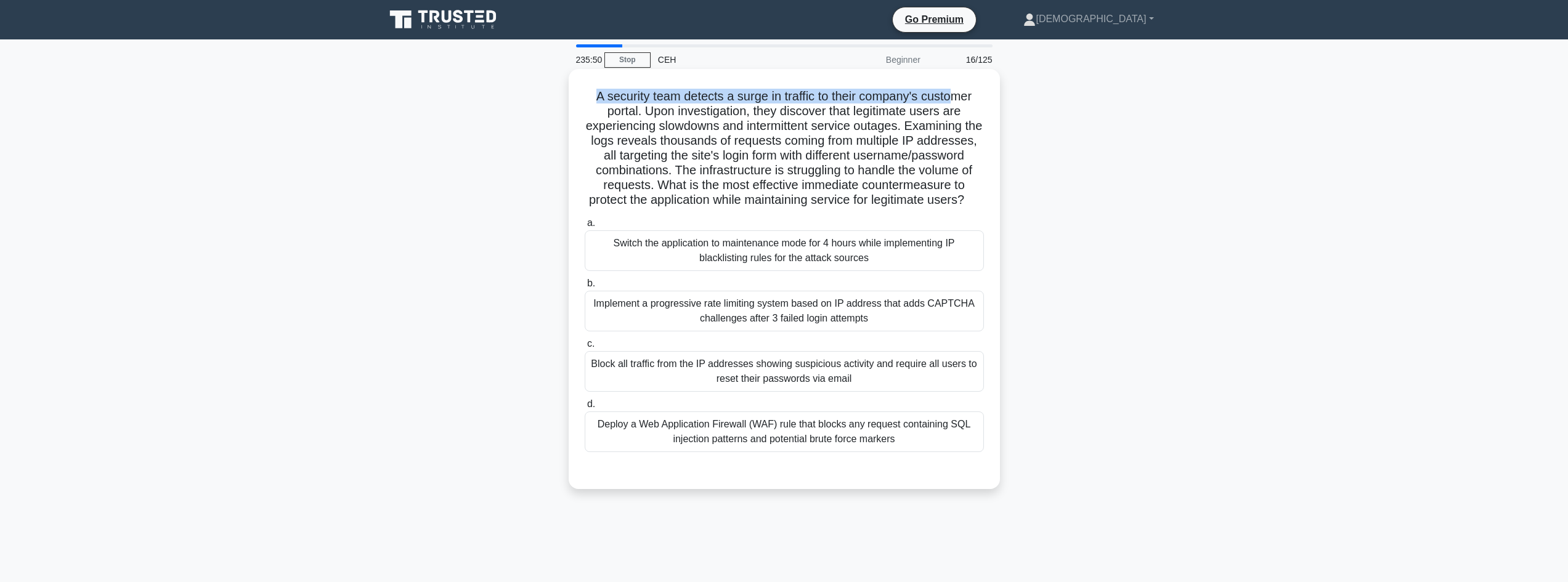
drag, startPoint x: 611, startPoint y: 87, endPoint x: 954, endPoint y: 74, distance: 343.2
click at [954, 74] on div "A security team detects a surge in traffic to their company's customer portal. …" at bounding box center [784, 279] width 431 height 420
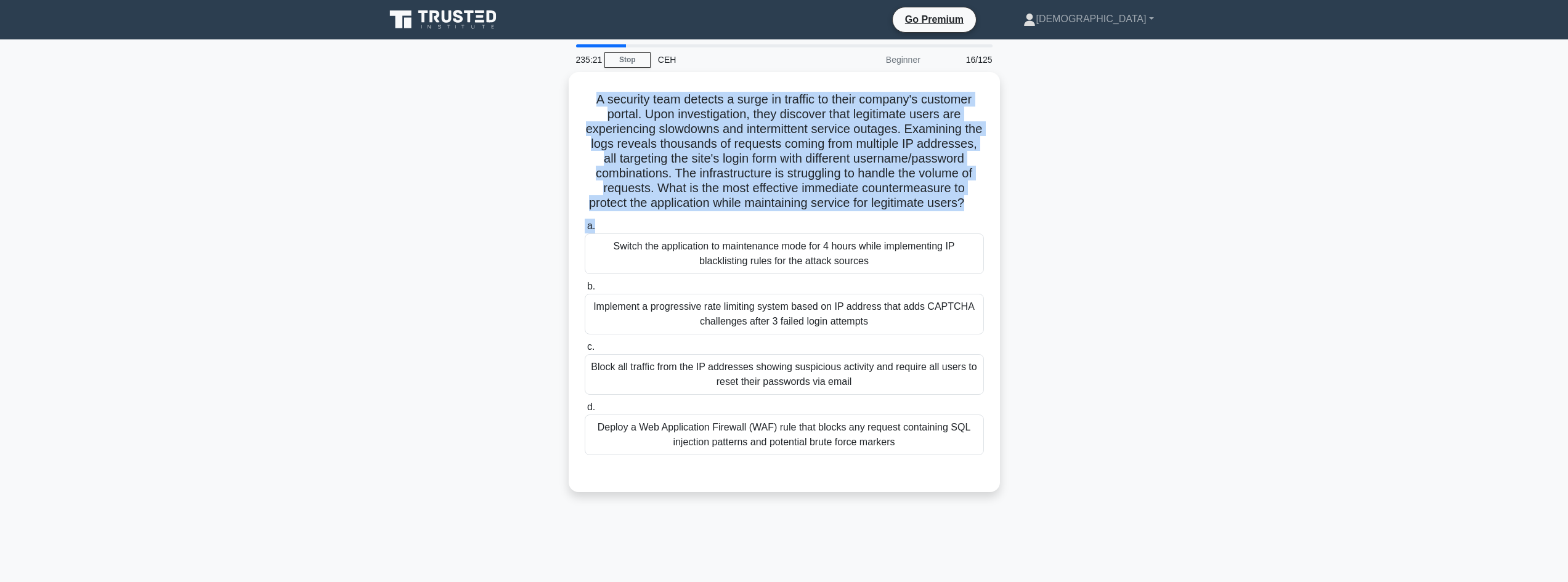
drag, startPoint x: 792, startPoint y: 99, endPoint x: 1004, endPoint y: 250, distance: 260.3
click at [1013, 238] on div "A security team detects a surge in traffic to their company's customer portal. …" at bounding box center [784, 289] width 813 height 435
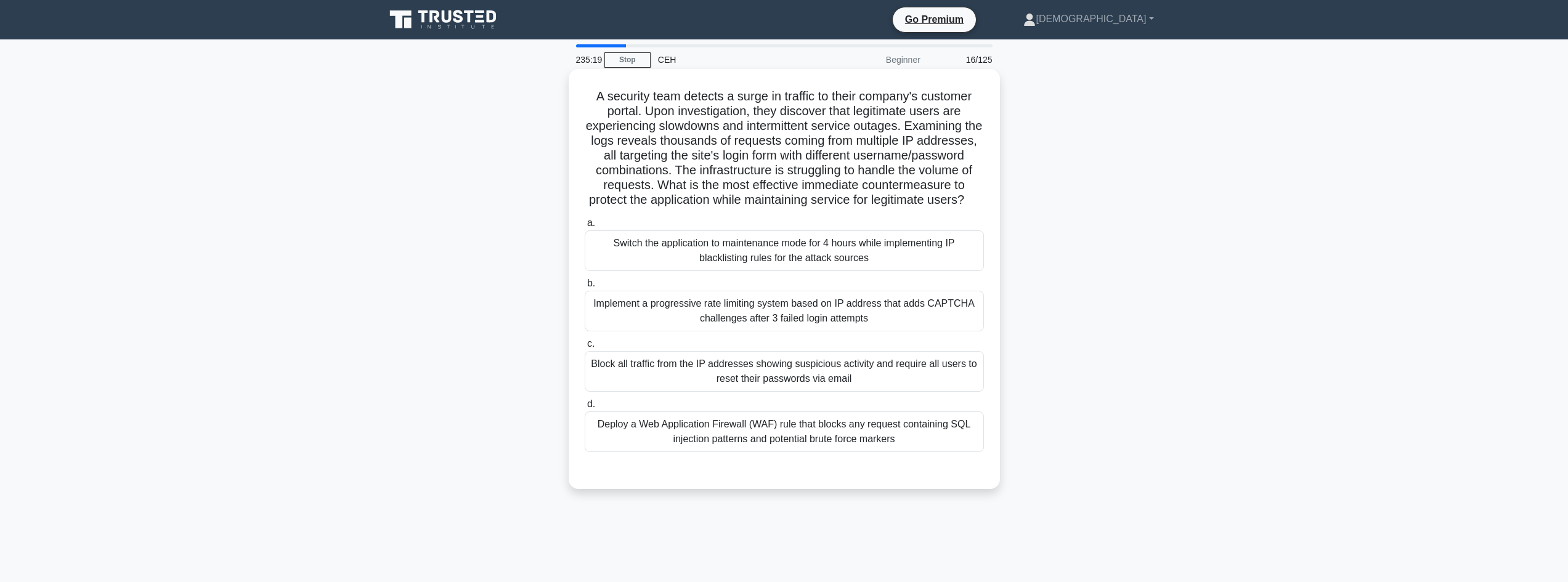
click at [913, 330] on div "Implement a progressive rate limiting system based on IP address that adds CAPT…" at bounding box center [784, 311] width 399 height 41
click at [585, 288] on input "b. Implement a progressive rate limiting system based on IP address that adds C…" at bounding box center [585, 284] width 0 height 8
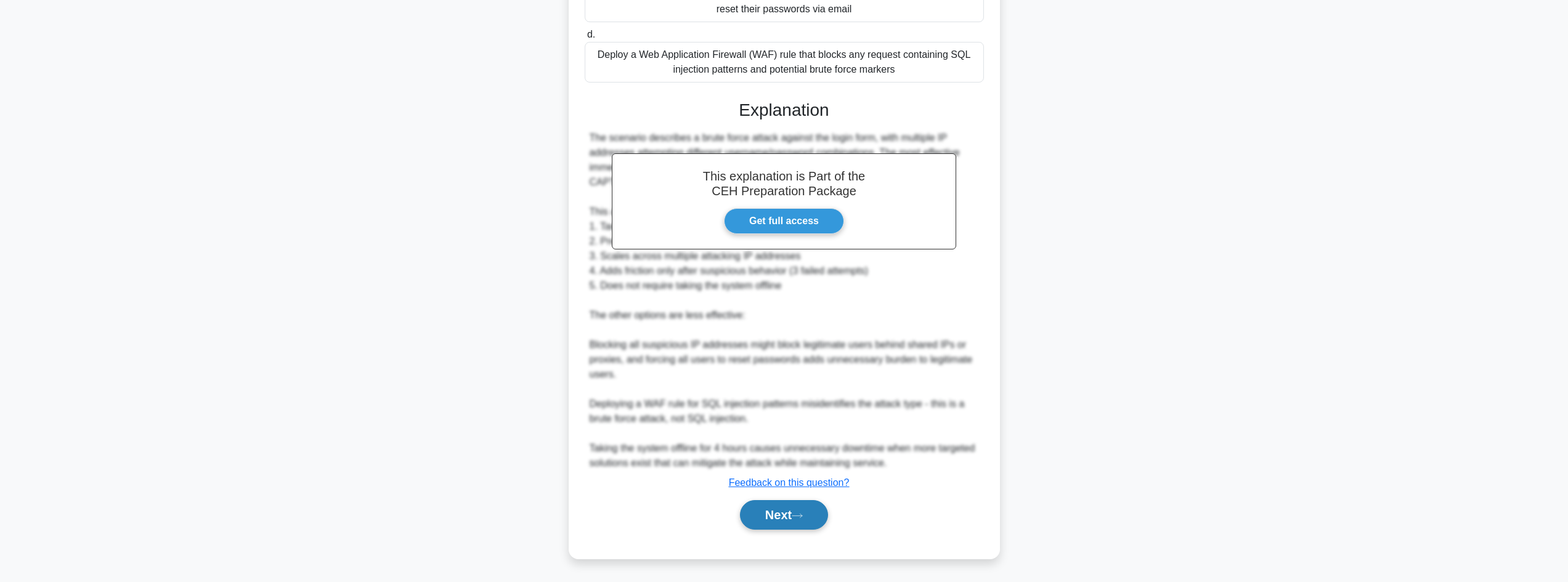
click at [763, 512] on button "Next" at bounding box center [784, 515] width 88 height 30
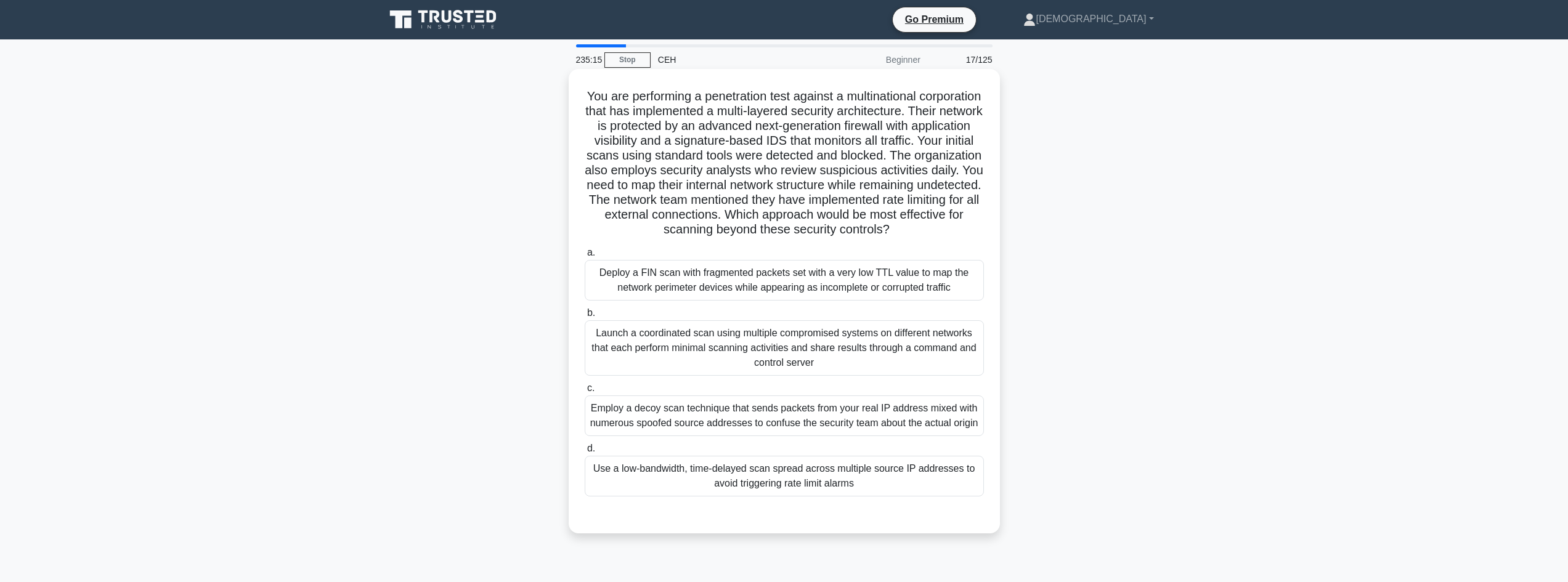
click at [667, 496] on div "Use a low-bandwidth, time-delayed scan spread across multiple source IP address…" at bounding box center [784, 476] width 399 height 41
click at [585, 453] on input "d. Use a low-bandwidth, time-delayed scan spread across multiple source IP addr…" at bounding box center [585, 448] width 0 height 8
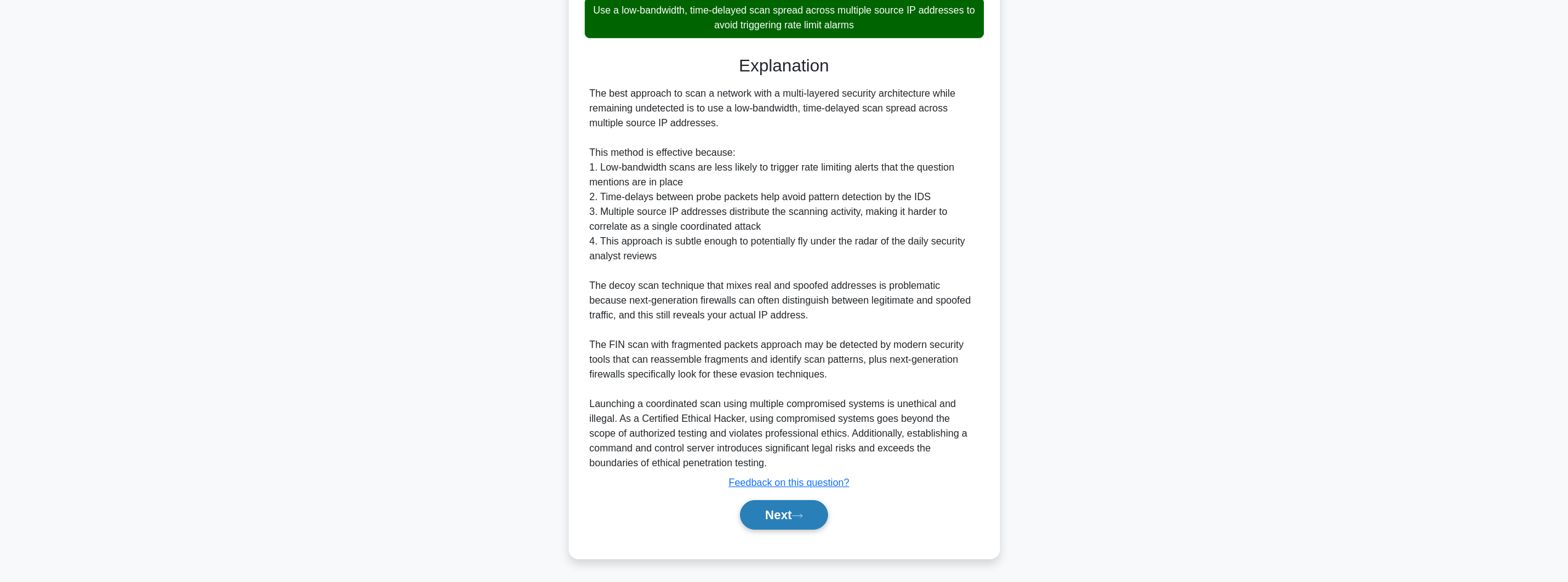
click at [790, 521] on button "Next" at bounding box center [784, 515] width 88 height 30
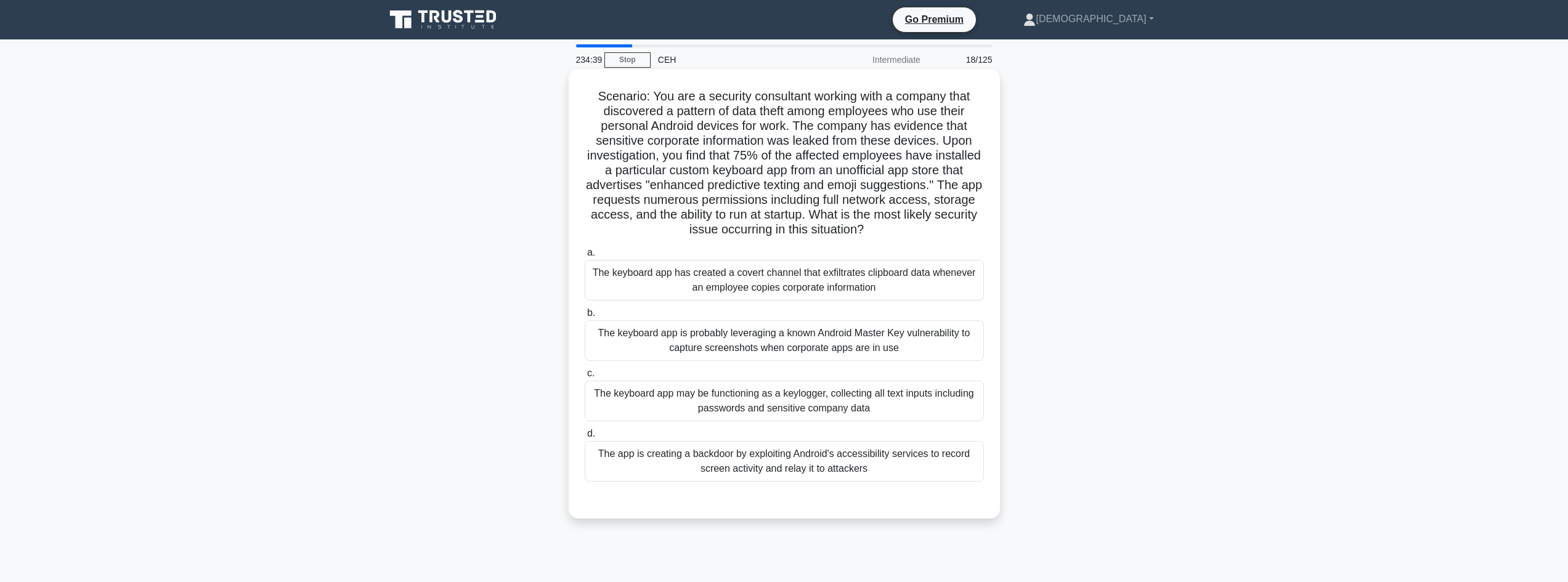
drag, startPoint x: 664, startPoint y: 97, endPoint x: 988, endPoint y: 228, distance: 349.5
click at [987, 226] on div "Scenario: You are a security consultant working with a company that discovered …" at bounding box center [784, 293] width 421 height 440
click at [810, 471] on div "The app is creating a backdoor by exploiting Android's accessibility services t…" at bounding box center [784, 462] width 399 height 41
click at [585, 438] on input "d. The app is creating a backdoor by exploiting Android's accessibility service…" at bounding box center [585, 434] width 0 height 8
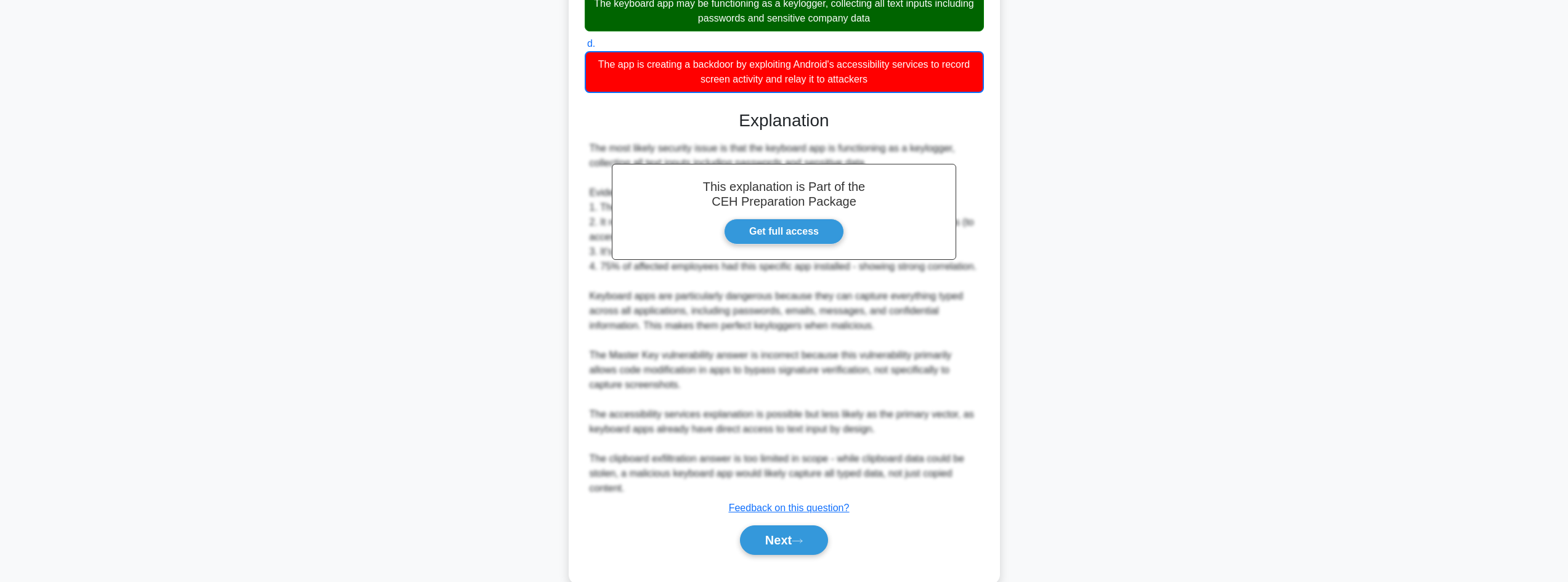
scroll to position [416, 0]
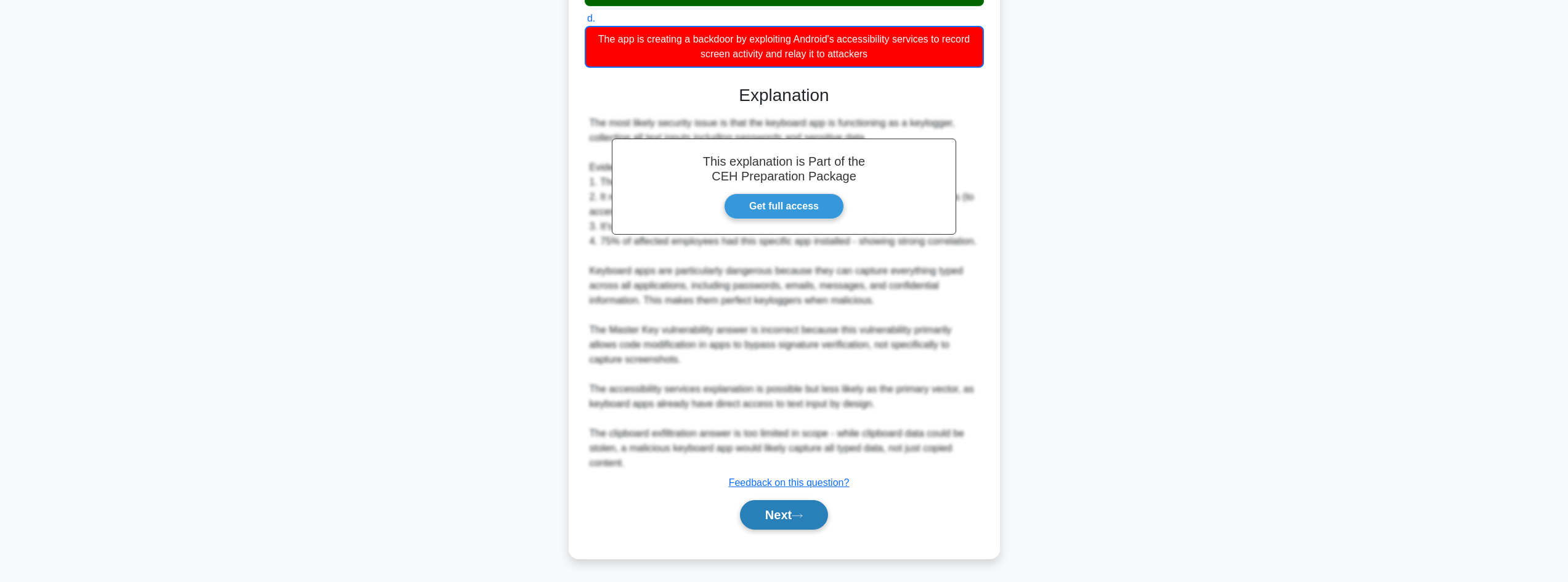
click at [803, 514] on icon at bounding box center [797, 515] width 11 height 7
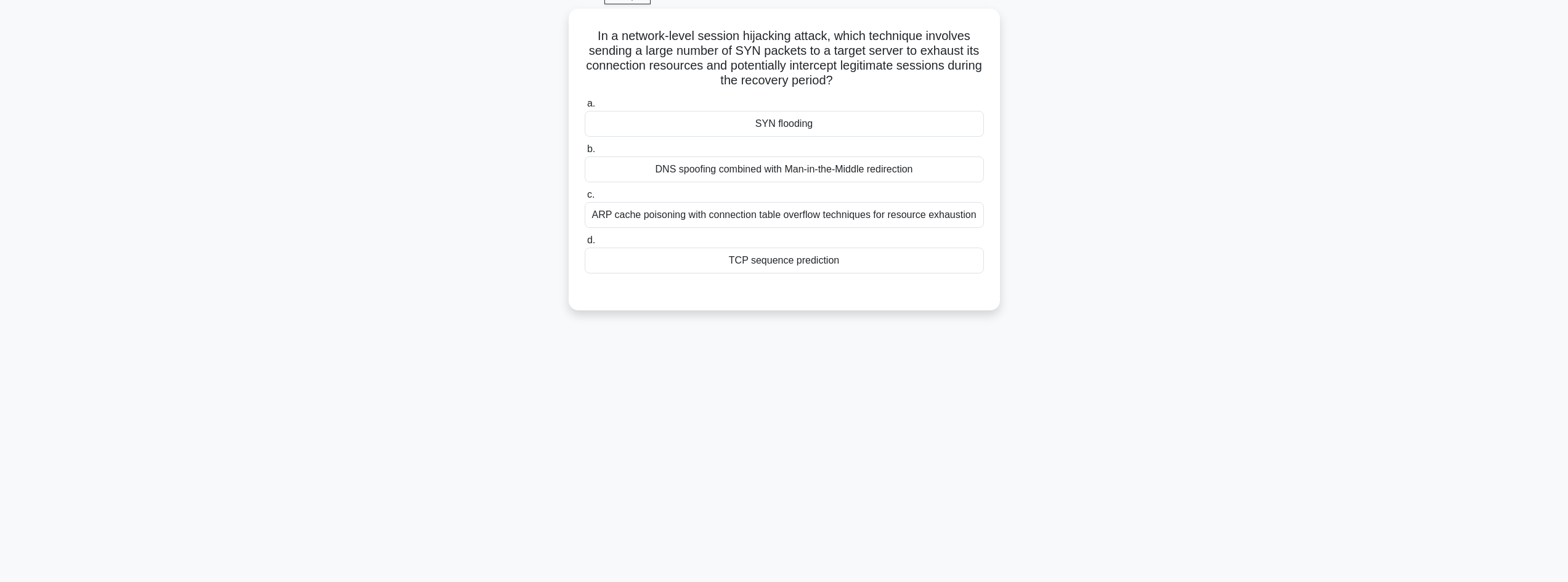
scroll to position [0, 0]
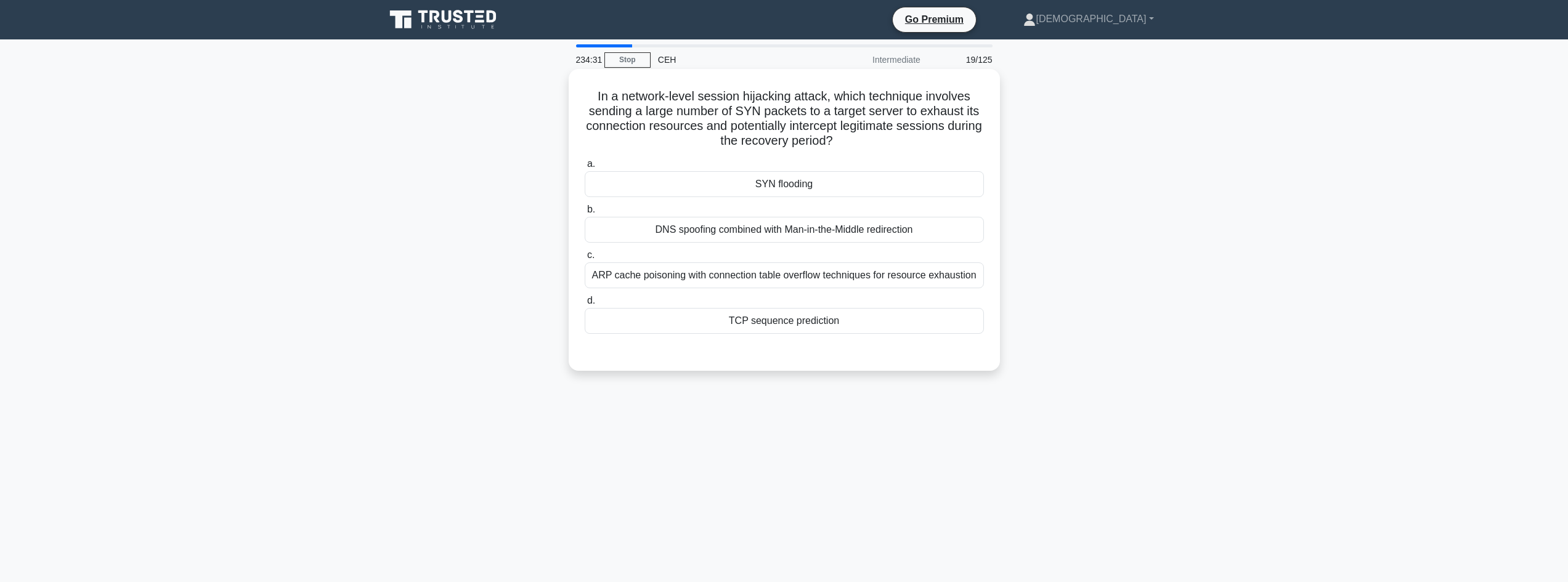
click at [786, 184] on div "SYN flooding" at bounding box center [784, 183] width 399 height 26
click at [585, 168] on input "a. SYN flooding" at bounding box center [585, 164] width 0 height 8
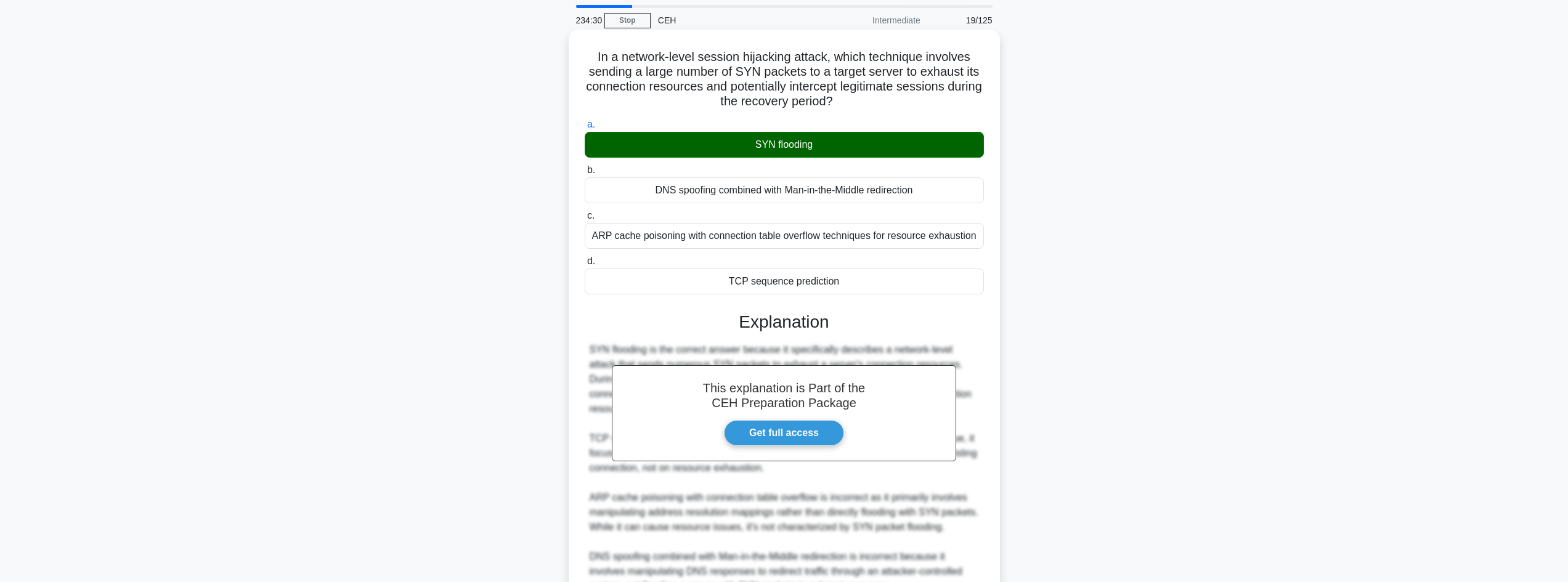
scroll to position [163, 0]
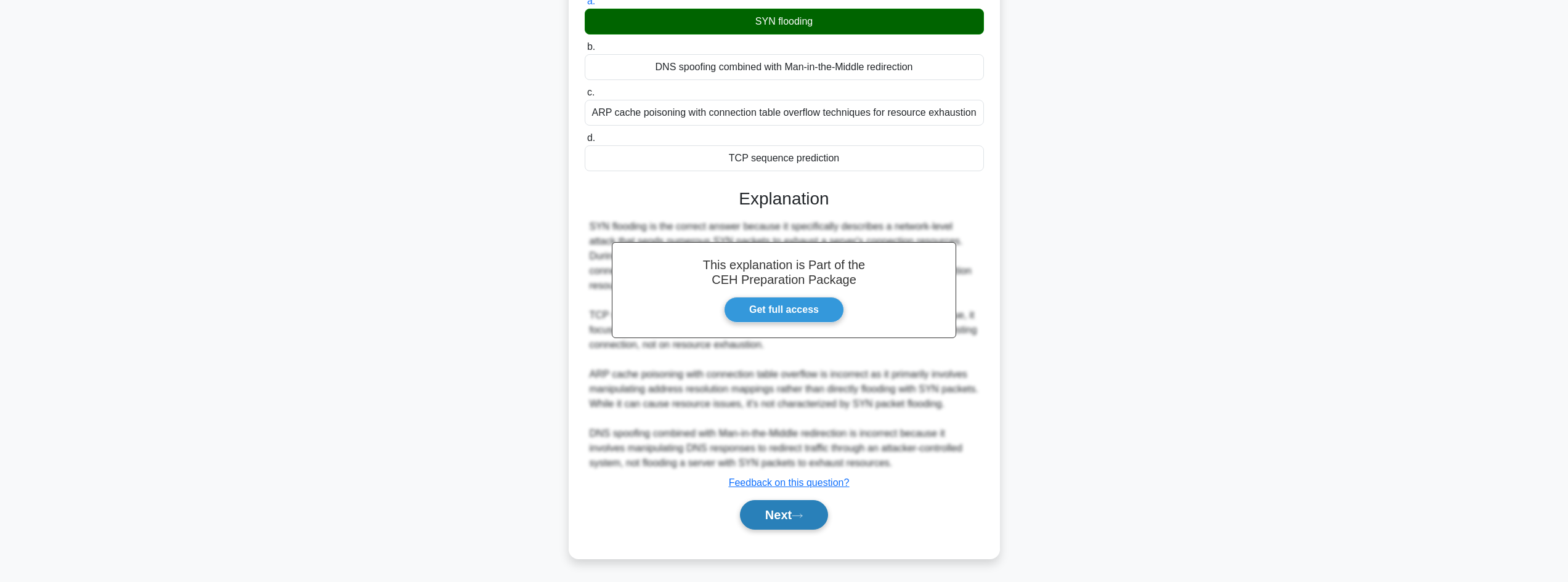
click at [805, 502] on button "Next" at bounding box center [784, 515] width 88 height 30
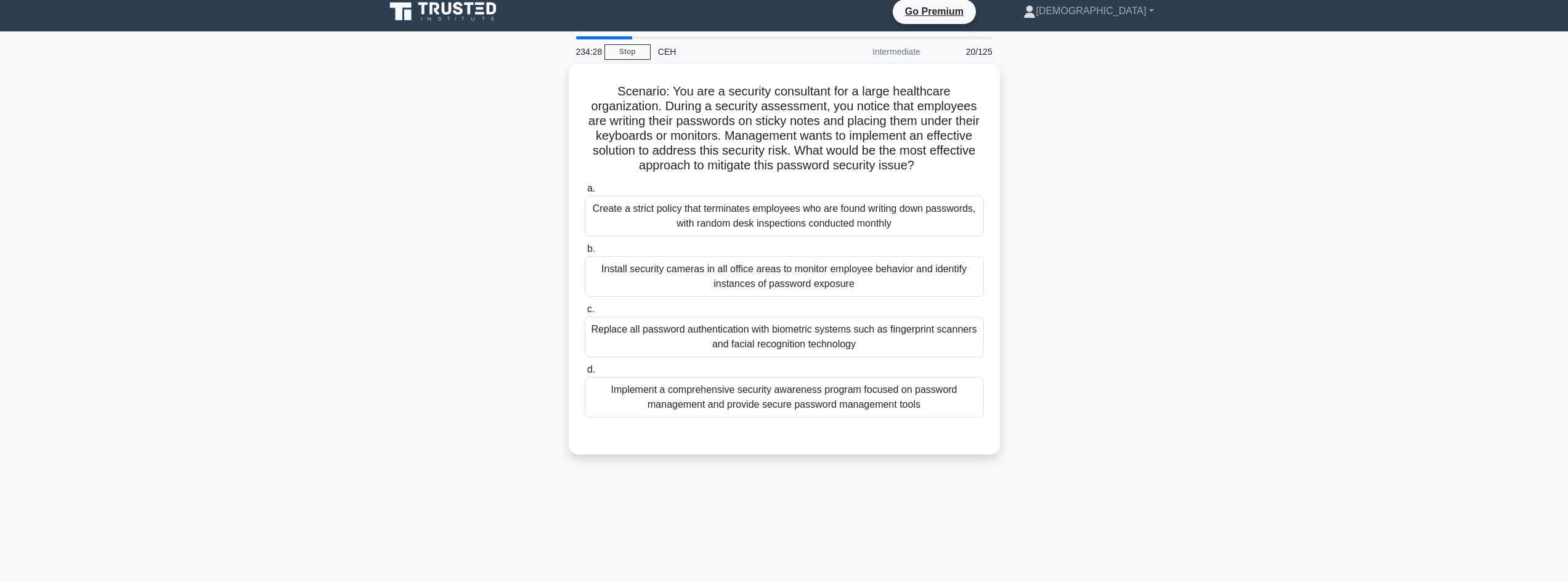
scroll to position [0, 0]
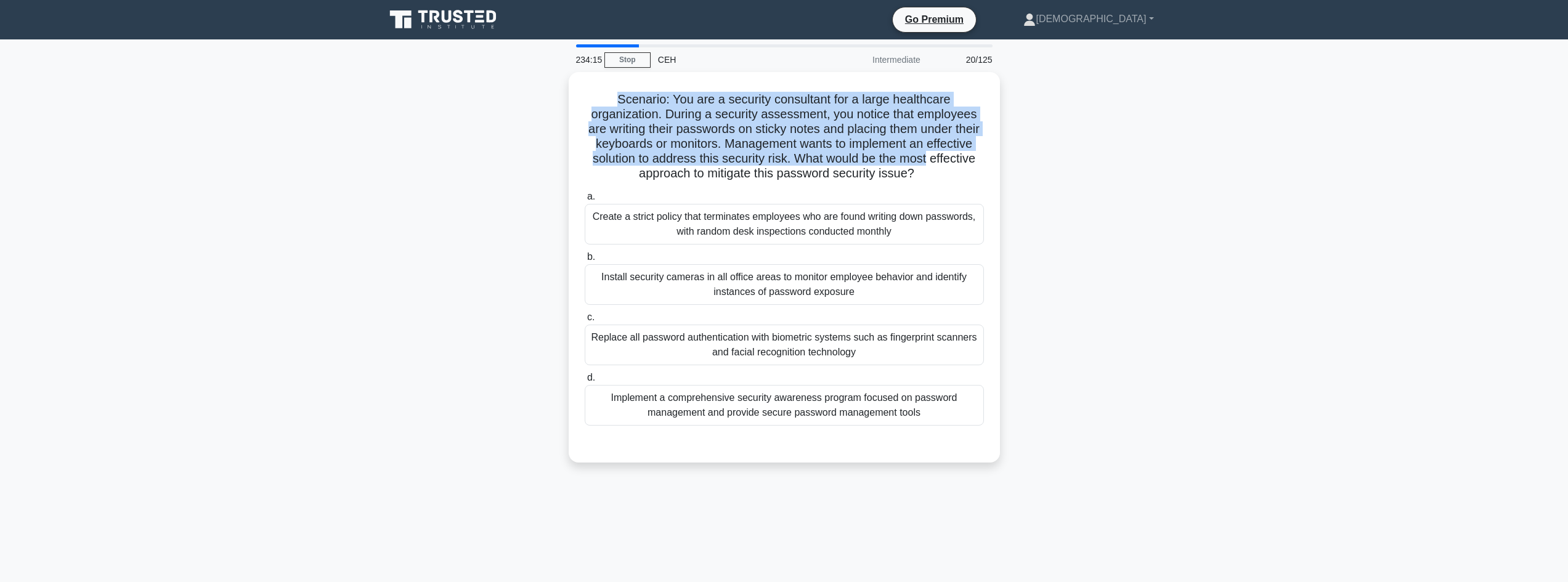
drag, startPoint x: 824, startPoint y: 98, endPoint x: 1022, endPoint y: 165, distance: 209.0
click at [1022, 165] on div "Scenario: You are a security consultant for a large healthcare organization. Du…" at bounding box center [784, 274] width 813 height 405
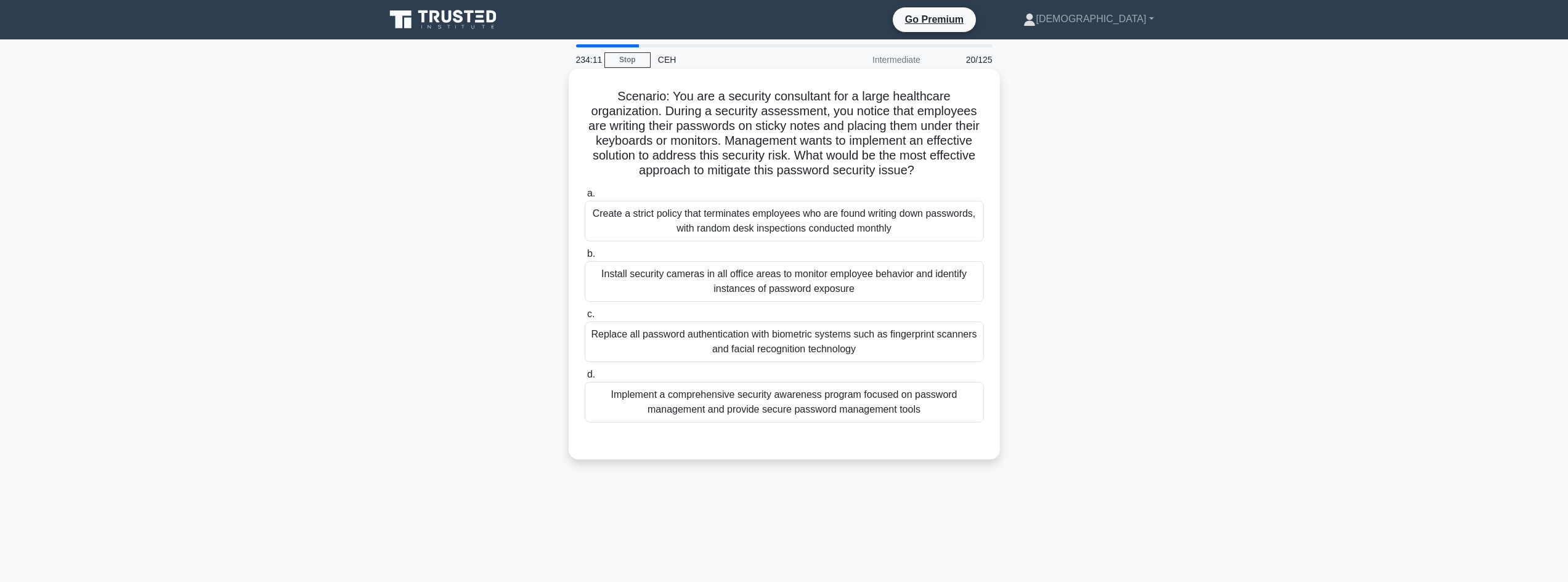
click at [708, 421] on div "Implement a comprehensive security awareness program focused on password manage…" at bounding box center [784, 402] width 399 height 41
click at [585, 378] on input "d. Implement a comprehensive security awareness program focused on password man…" at bounding box center [585, 375] width 0 height 8
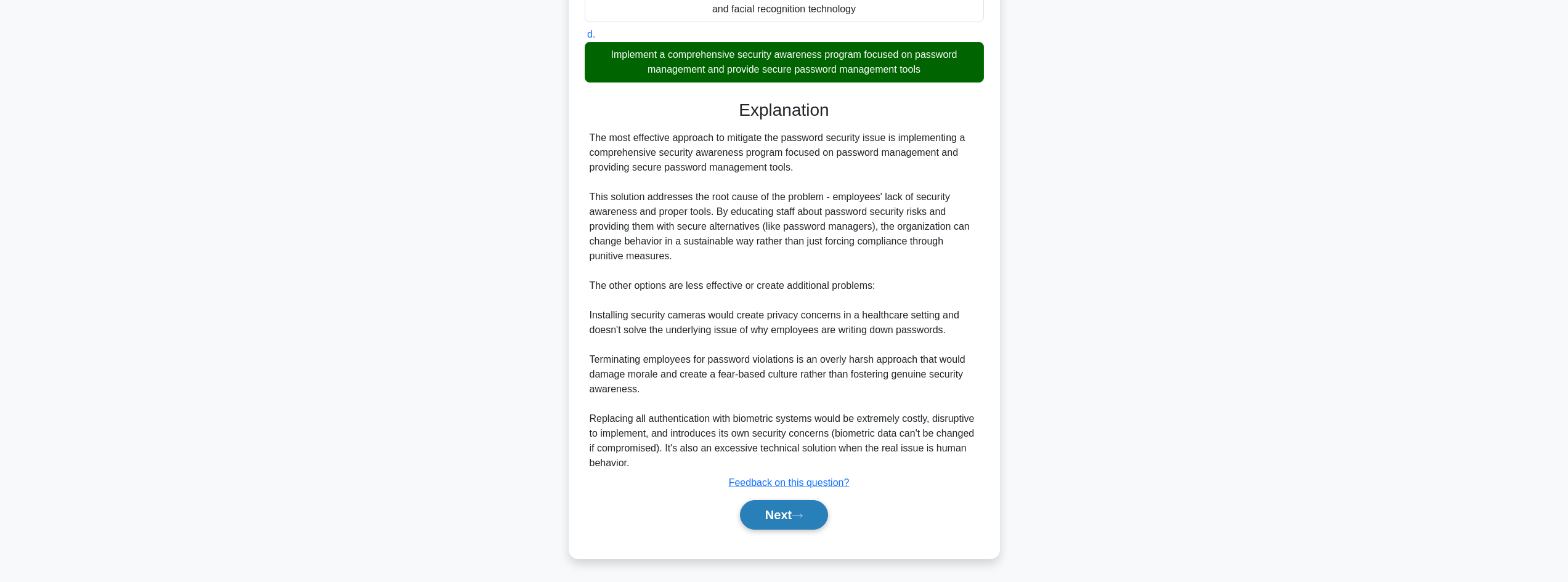
click at [784, 521] on button "Next" at bounding box center [784, 515] width 88 height 30
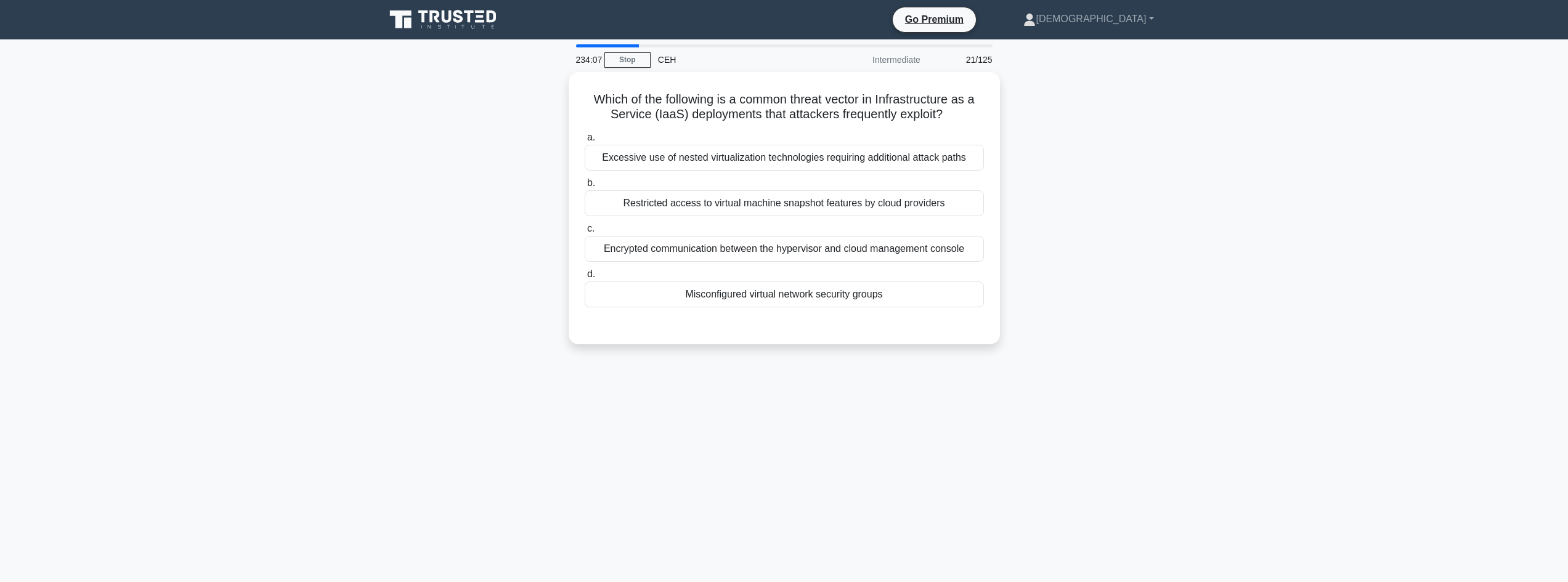
drag, startPoint x: 910, startPoint y: 82, endPoint x: 1078, endPoint y: 117, distance: 171.6
click at [1078, 117] on div "Which of the following is a common threat vector in Infrastructure as a Service…" at bounding box center [784, 215] width 813 height 287
click at [819, 295] on div "Misconfigured virtual network security groups" at bounding box center [784, 291] width 399 height 26
click at [585, 275] on input "d. Misconfigured virtual network security groups" at bounding box center [585, 271] width 0 height 8
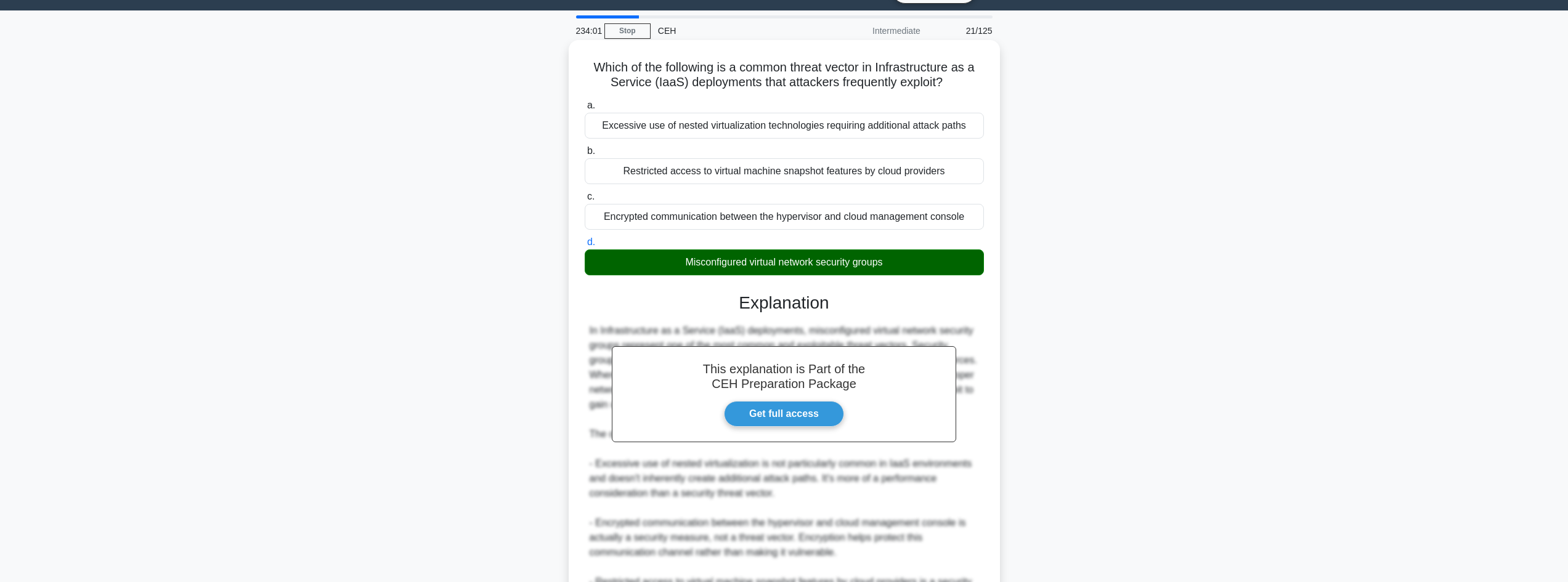
scroll to position [178, 0]
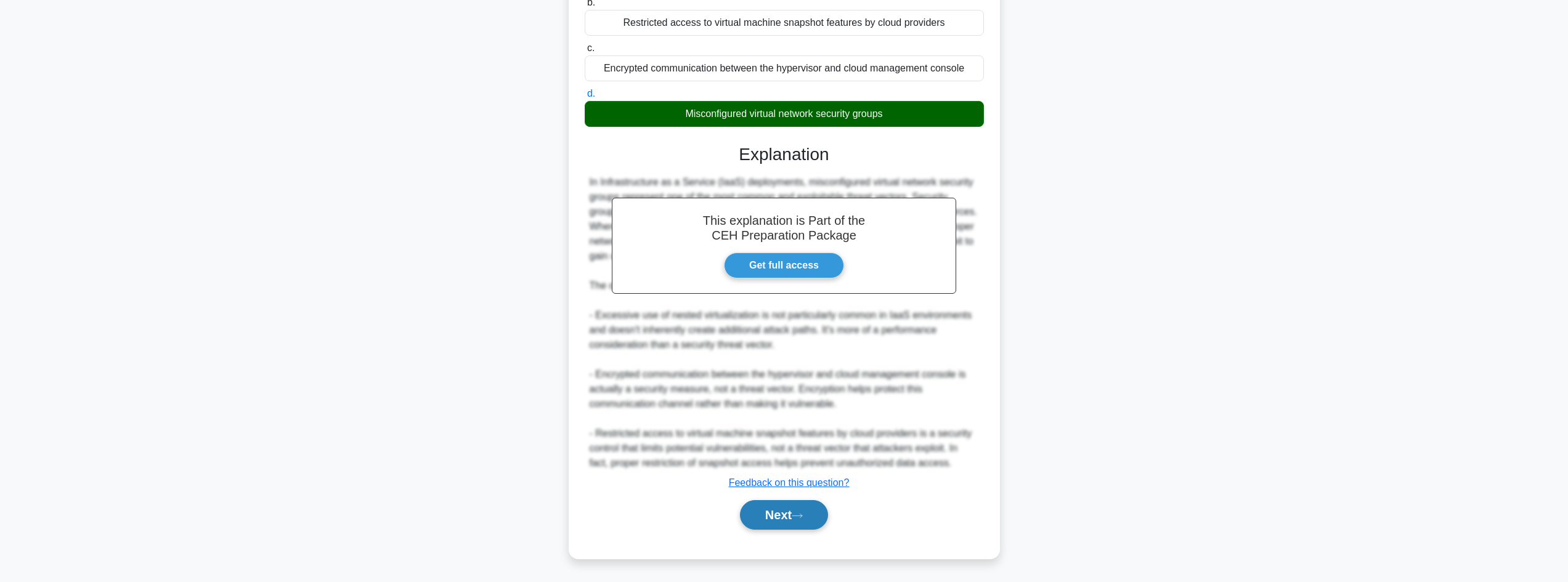
click at [784, 516] on button "Next" at bounding box center [784, 515] width 88 height 30
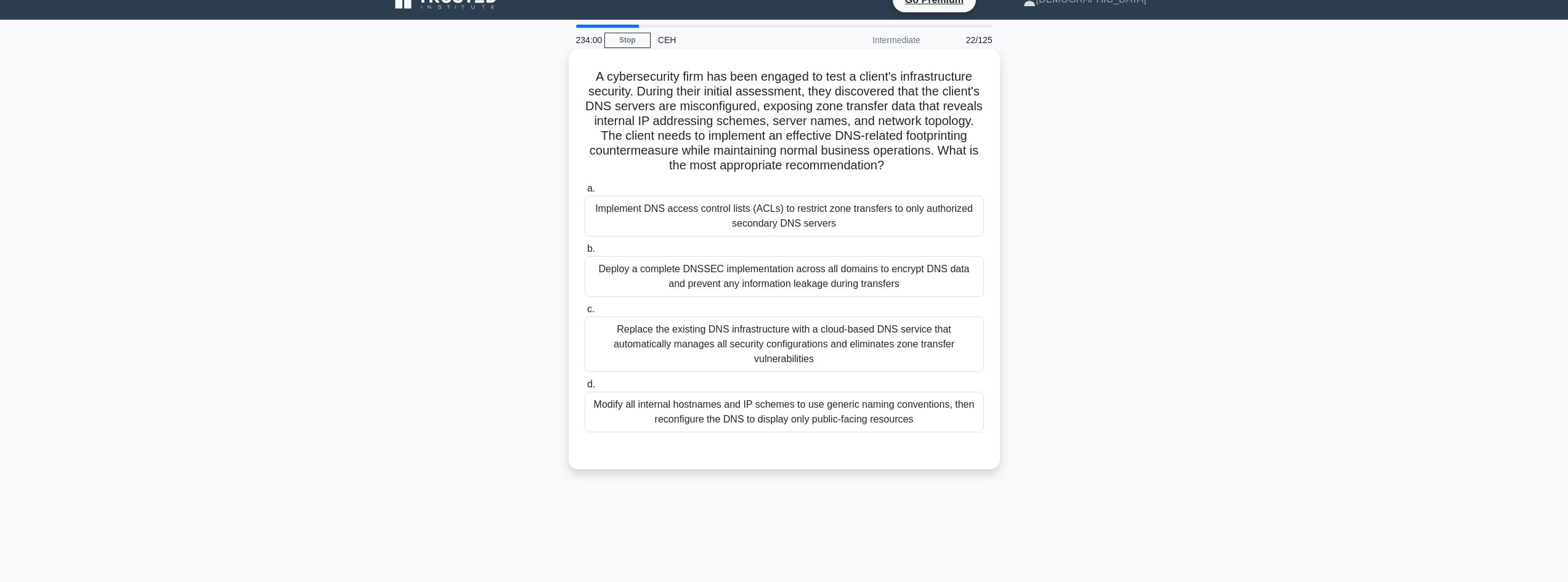
scroll to position [0, 0]
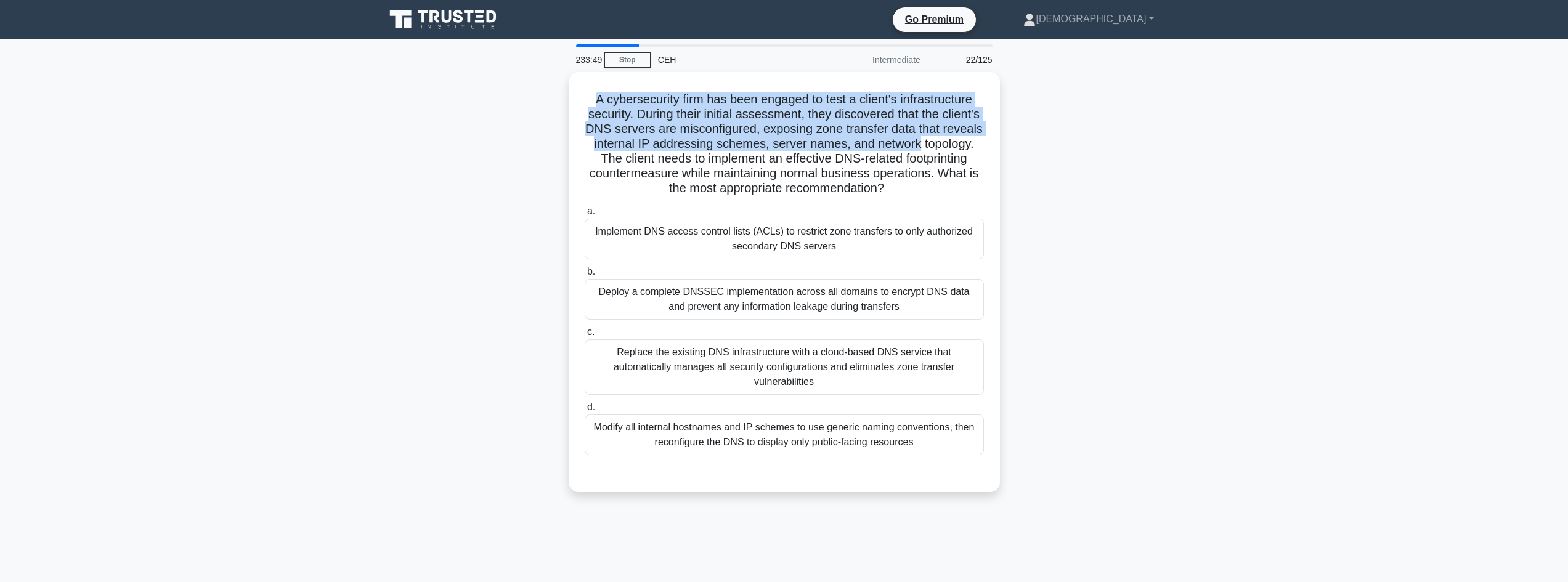
drag, startPoint x: 581, startPoint y: 98, endPoint x: 1082, endPoint y: 150, distance: 503.7
click at [1084, 150] on div "A cybersecurity firm has been engaged to test a client's infrastructure securit…" at bounding box center [784, 289] width 813 height 435
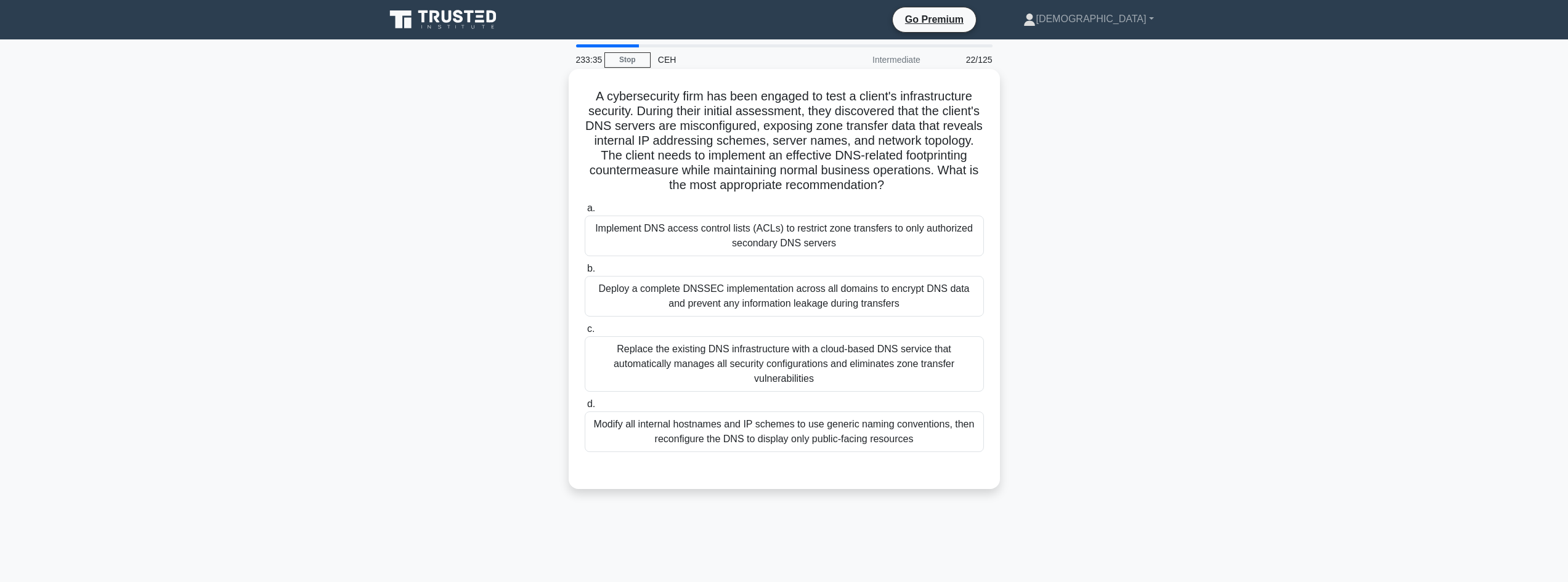
click at [743, 223] on div "Implement DNS access control lists (ACLs) to restrict zone transfers to only au…" at bounding box center [784, 236] width 399 height 41
click at [585, 212] on input "a. Implement DNS access control lists (ACLs) to restrict zone transfers to only…" at bounding box center [585, 208] width 0 height 8
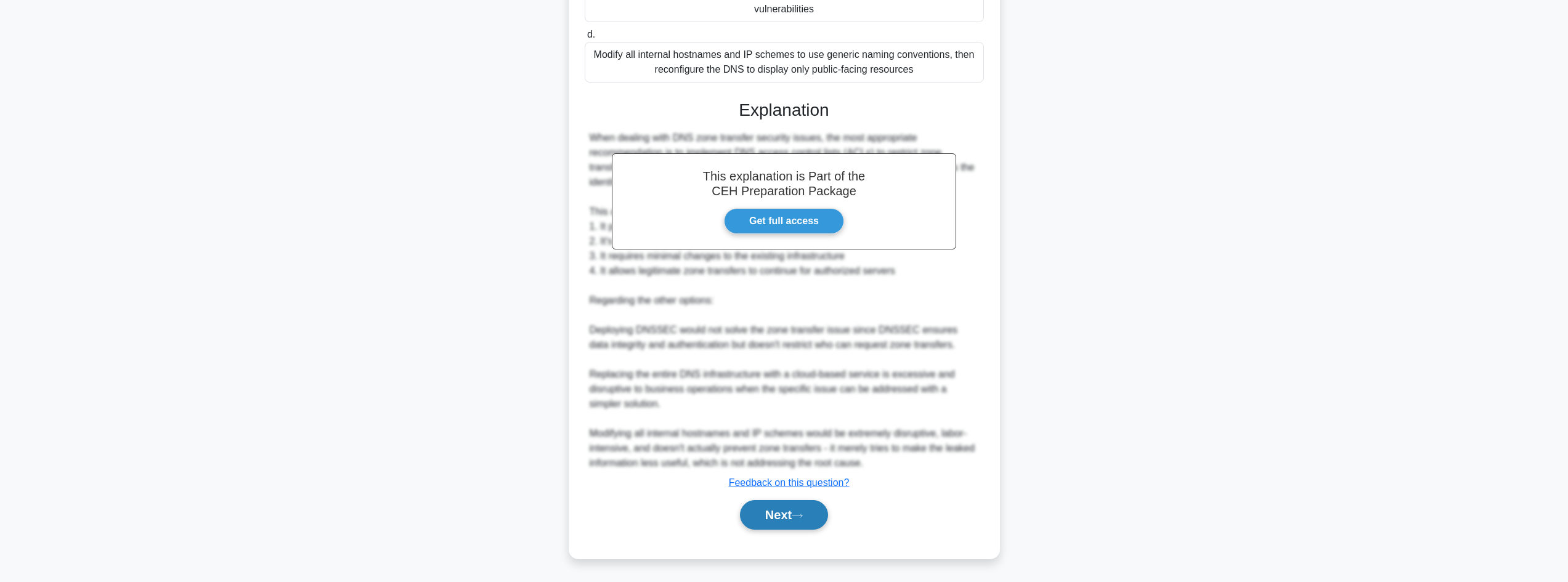
click at [771, 516] on button "Next" at bounding box center [784, 515] width 88 height 30
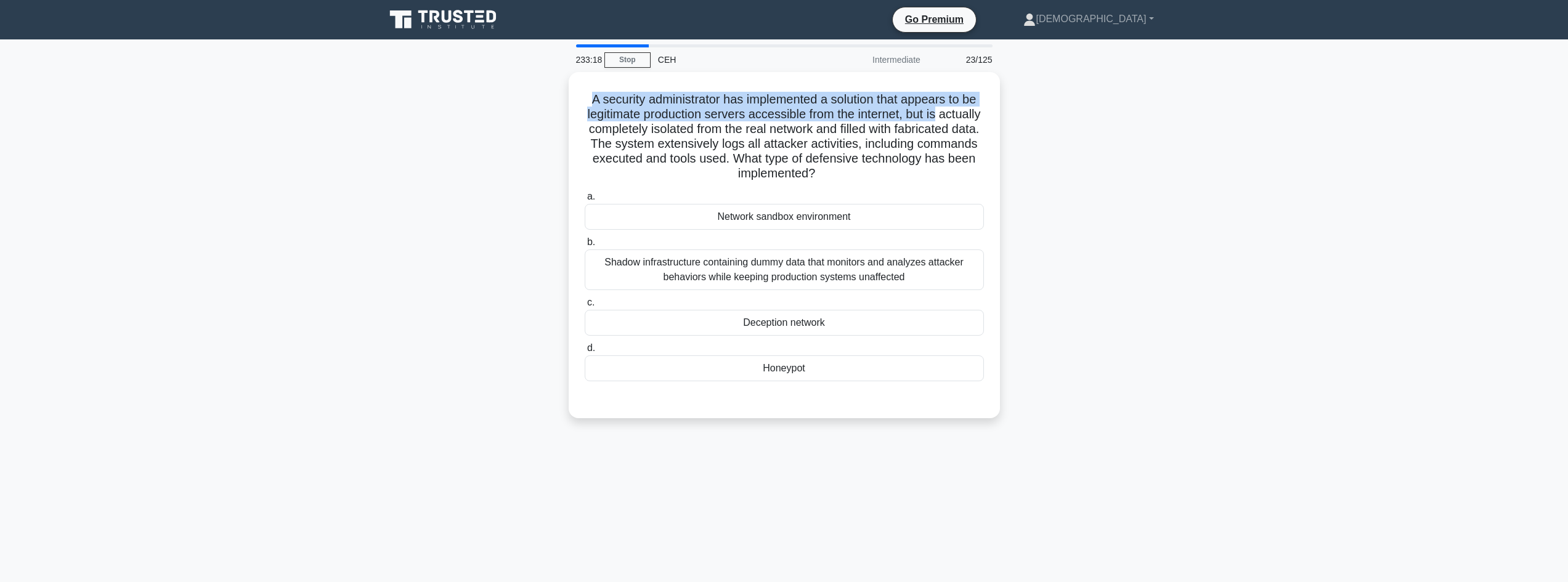
drag, startPoint x: 687, startPoint y: 91, endPoint x: 1007, endPoint y: 207, distance: 340.4
click at [1044, 119] on div "A security administrator has implemented a solution that appears to be legitima…" at bounding box center [784, 252] width 813 height 361
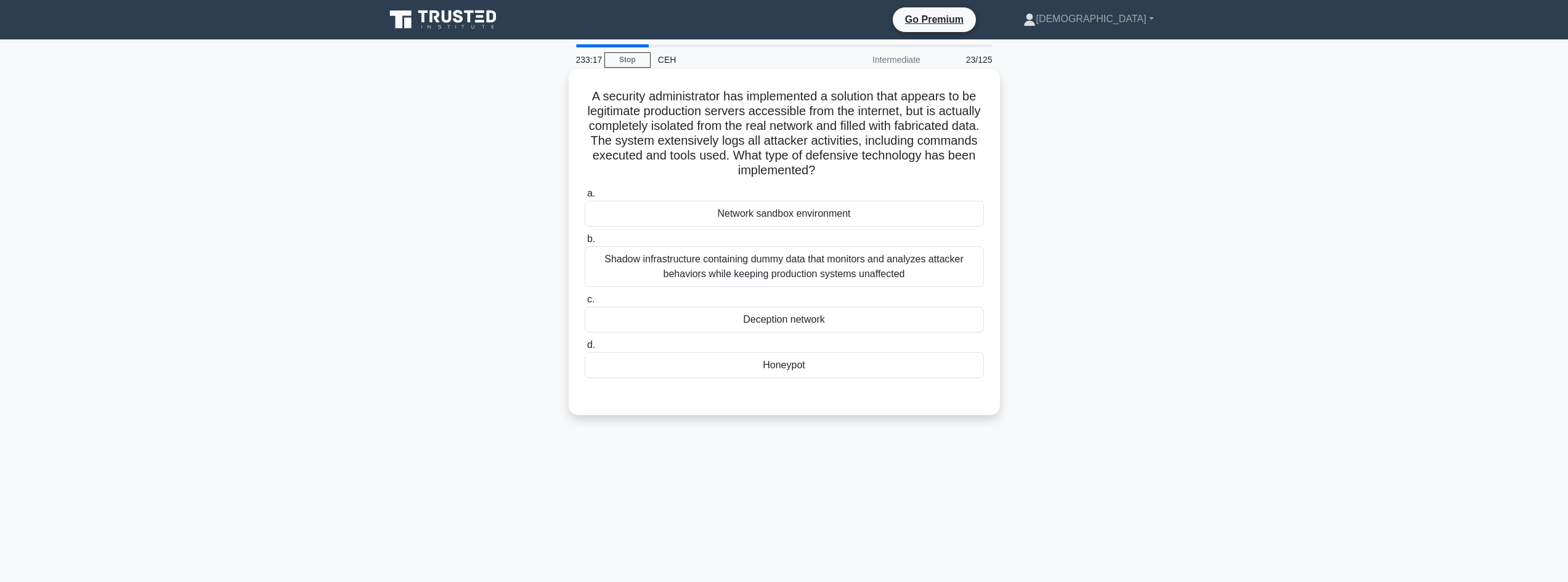
click at [820, 373] on div "Honeypot" at bounding box center [784, 365] width 399 height 26
click at [585, 350] on input "d. [GEOGRAPHIC_DATA]" at bounding box center [585, 345] width 0 height 8
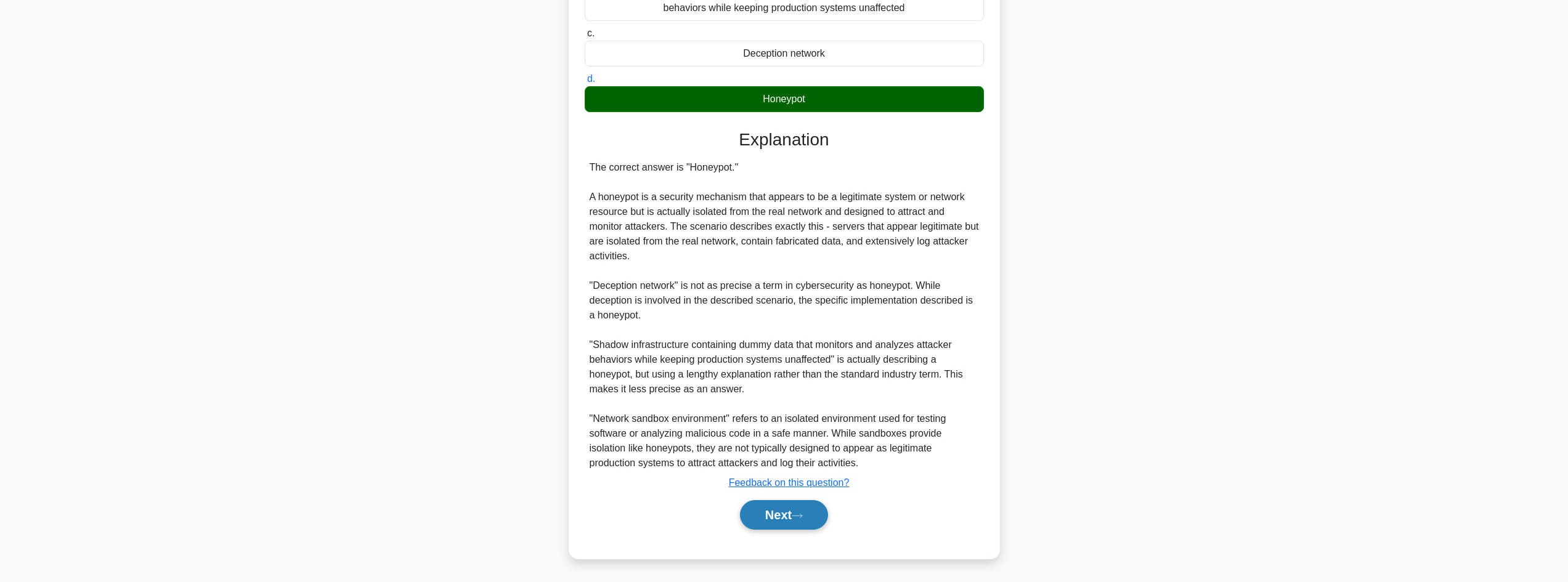
click at [816, 506] on button "Next" at bounding box center [784, 515] width 88 height 30
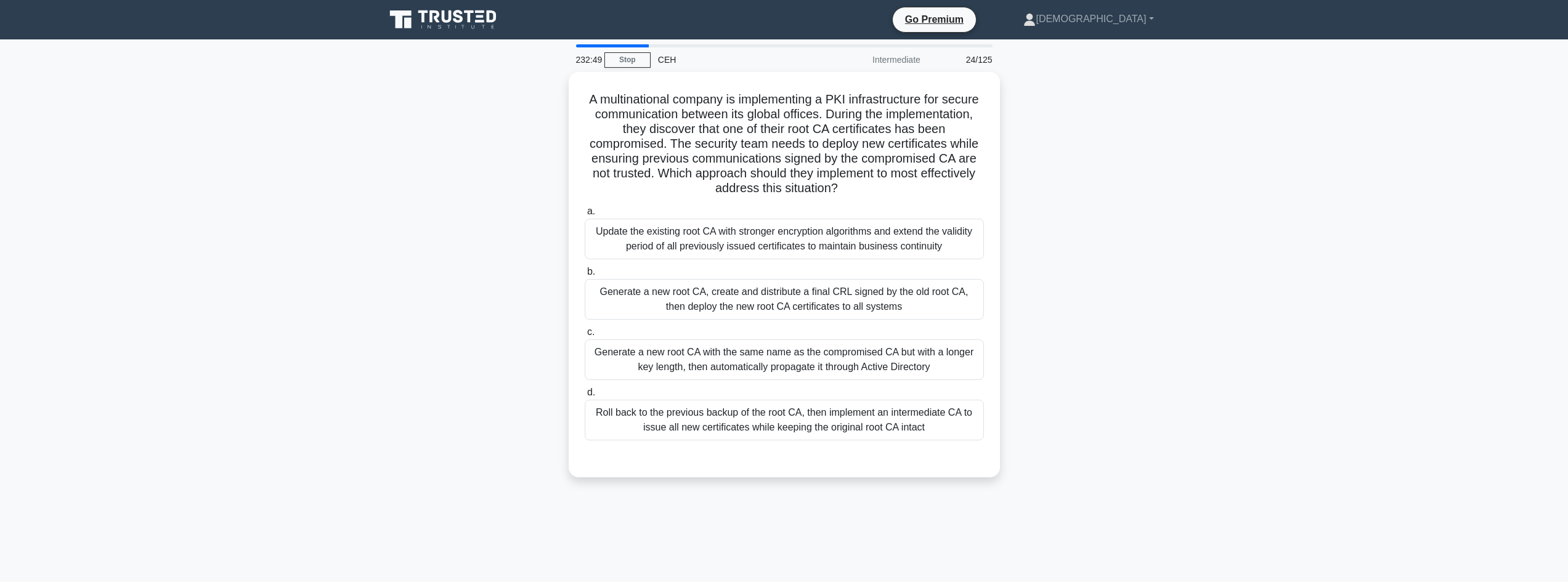
drag, startPoint x: 571, startPoint y: 79, endPoint x: 1013, endPoint y: 186, distance: 454.8
click at [1013, 186] on div "A multinational company is implementing a PKI infrastructure for secure communi…" at bounding box center [784, 282] width 813 height 420
click at [732, 291] on div "Generate a new root CA, create and distribute a final CRL signed by the old roo…" at bounding box center [784, 296] width 399 height 41
click at [585, 273] on input "b. Generate a new root CA, create and distribute a final CRL signed by the old …" at bounding box center [585, 269] width 0 height 8
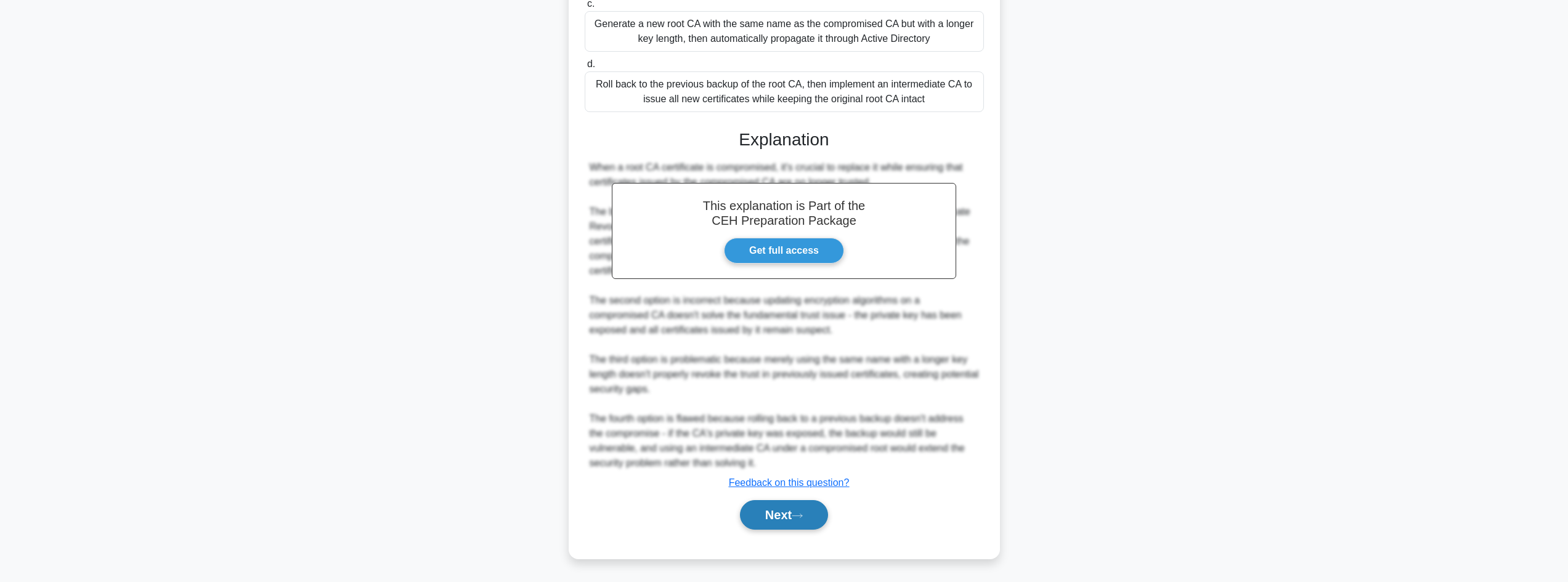
click at [780, 507] on button "Next" at bounding box center [784, 515] width 88 height 30
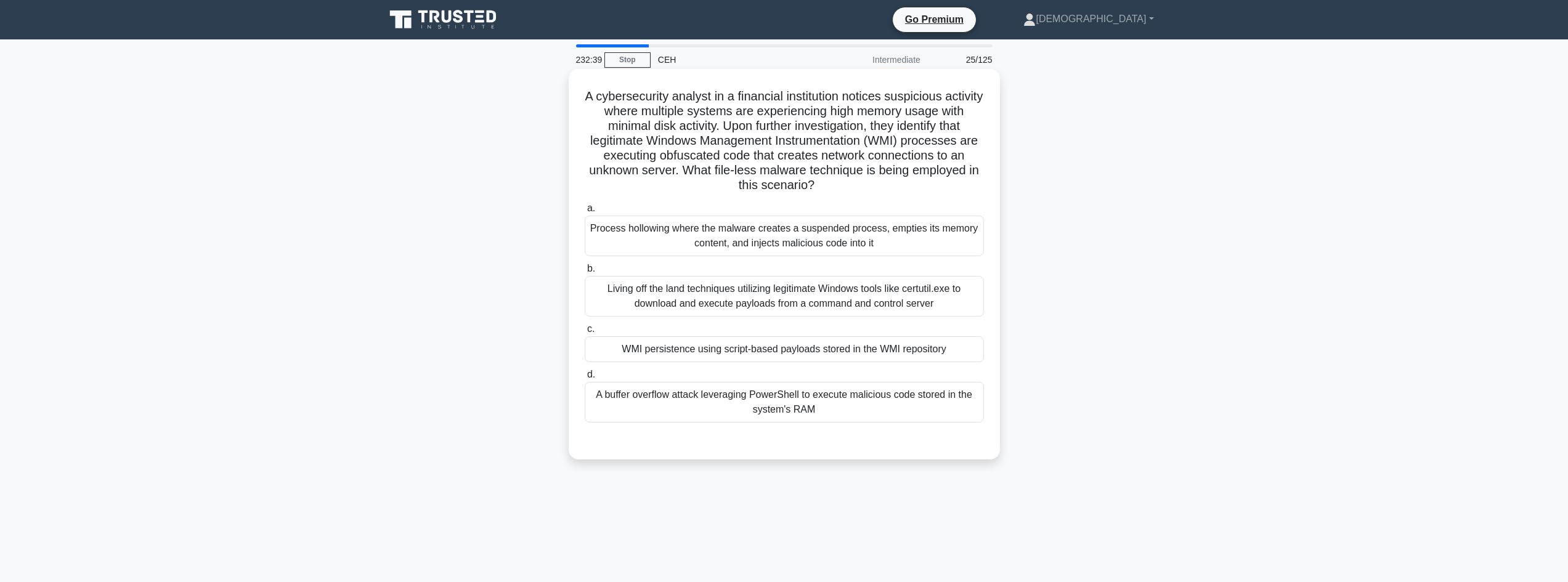
click at [644, 356] on div "WMI persistence using script-based payloads stored in the WMI repository" at bounding box center [784, 349] width 399 height 26
click at [585, 334] on input "c. WMI persistence using script-based payloads stored in the WMI repository" at bounding box center [585, 329] width 0 height 8
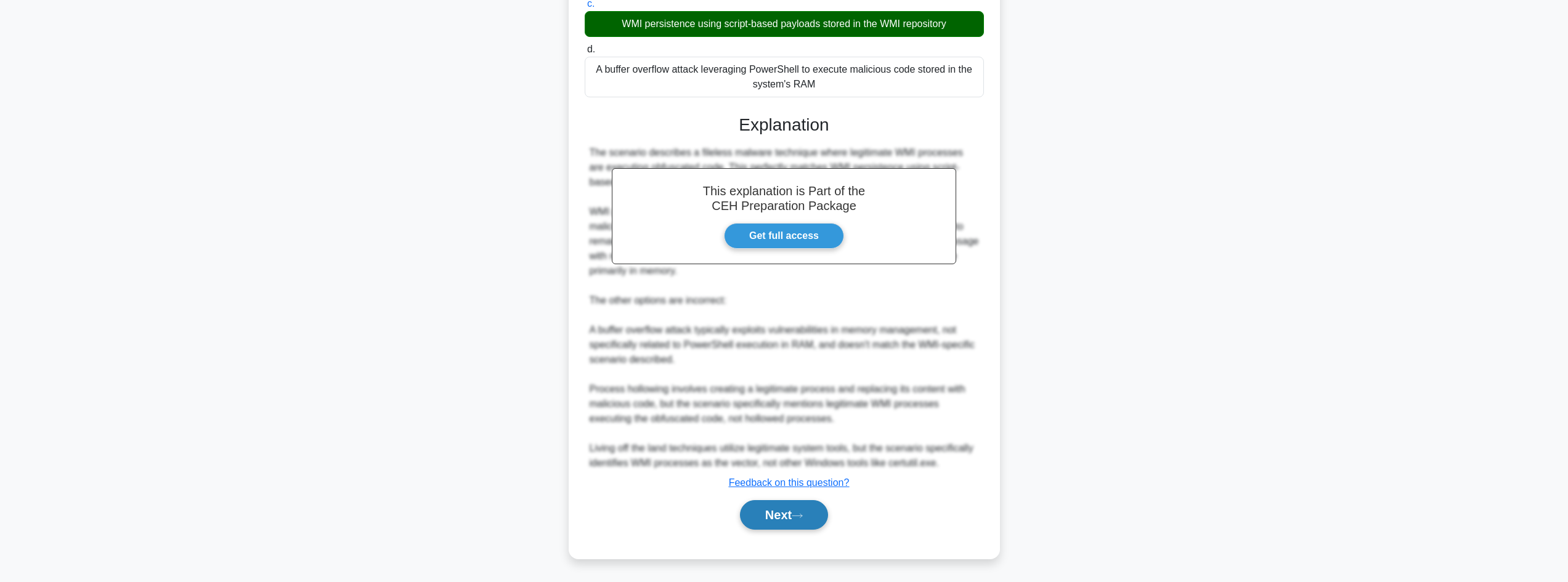
click at [789, 512] on button "Next" at bounding box center [784, 515] width 88 height 30
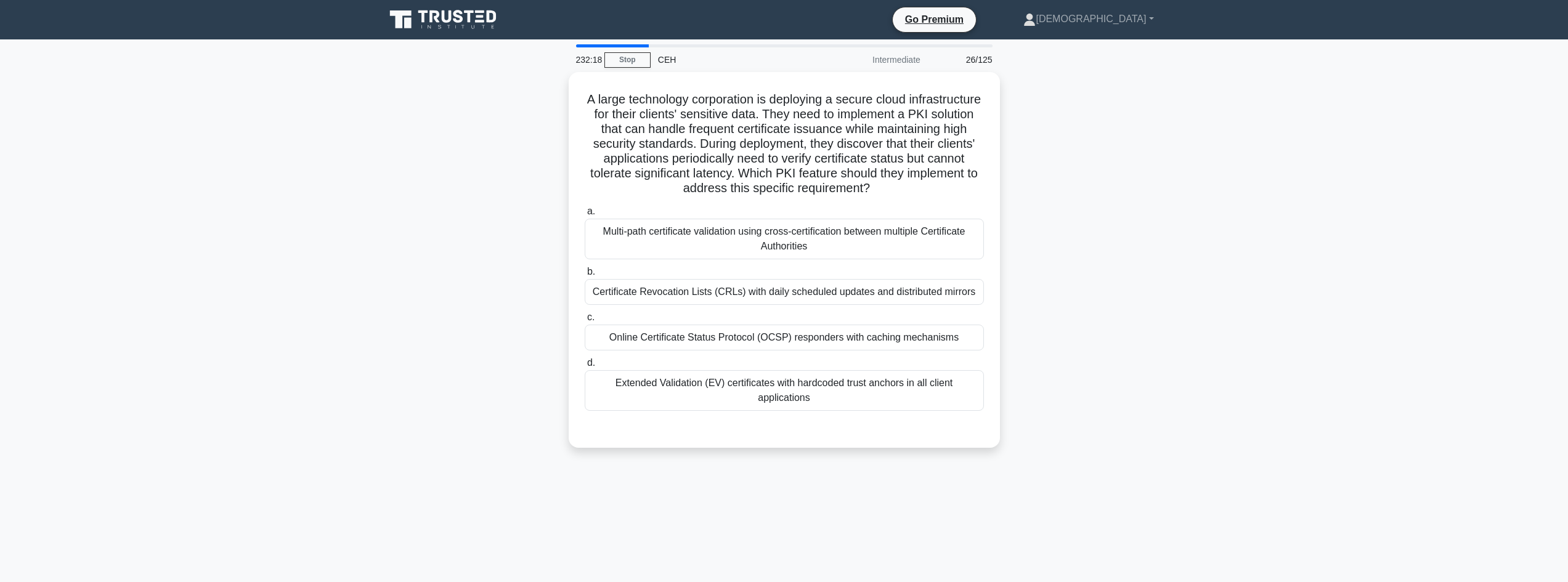
drag, startPoint x: 603, startPoint y: 86, endPoint x: 1009, endPoint y: 184, distance: 417.7
click at [1009, 184] on div "A large technology corporation is deploying a secure cloud infrastructure for t…" at bounding box center [784, 267] width 813 height 391
click at [771, 337] on div "Online Certificate Status Protocol (OCSP) responders with caching mechanisms" at bounding box center [784, 334] width 399 height 26
click at [585, 318] on input "c. Online Certificate Status Protocol (OCSP) responders with caching mechanisms" at bounding box center [585, 314] width 0 height 8
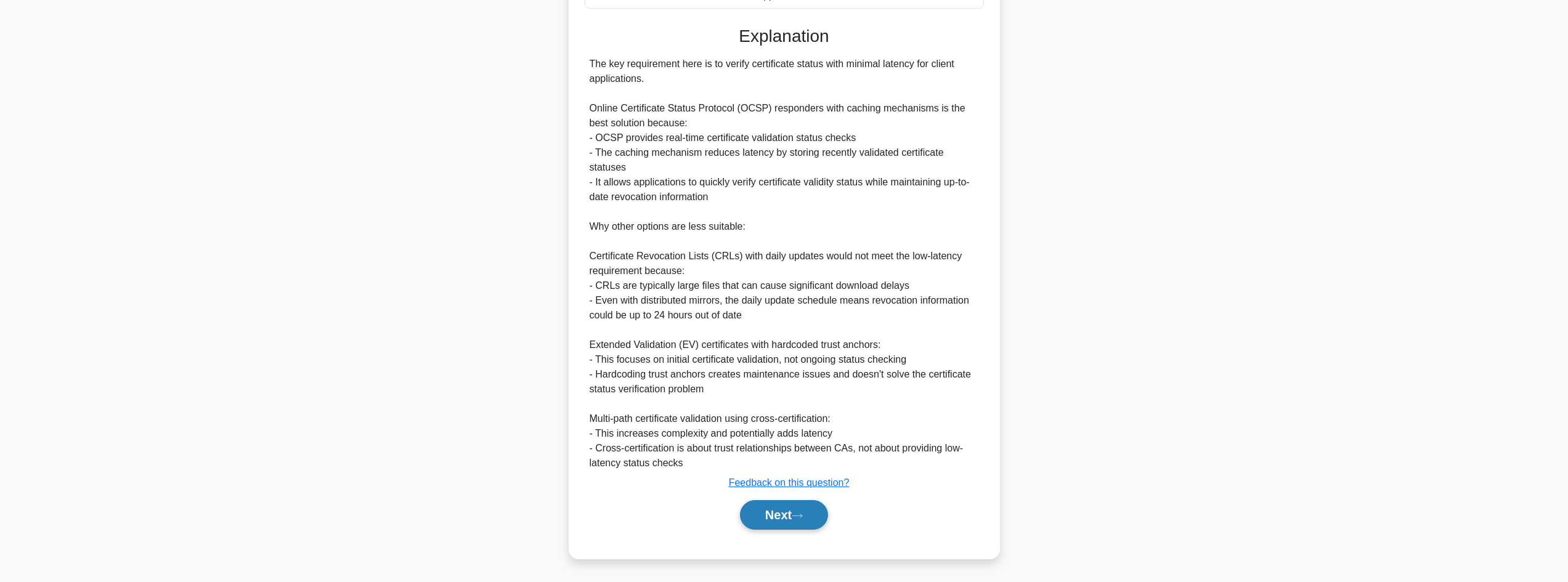
click at [800, 507] on button "Next" at bounding box center [784, 515] width 88 height 30
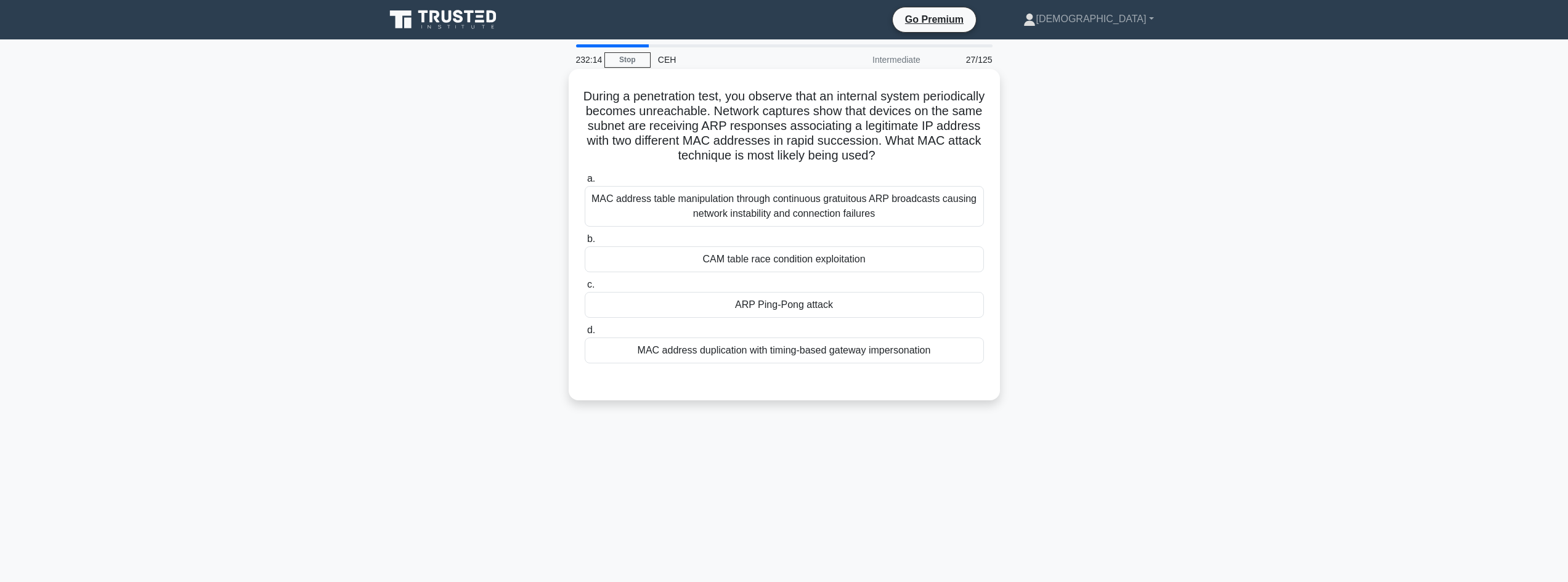
click at [759, 309] on div "ARP Ping-Pong attack" at bounding box center [784, 305] width 399 height 26
click at [585, 289] on input "c. ARP Ping-Pong attack" at bounding box center [585, 285] width 0 height 8
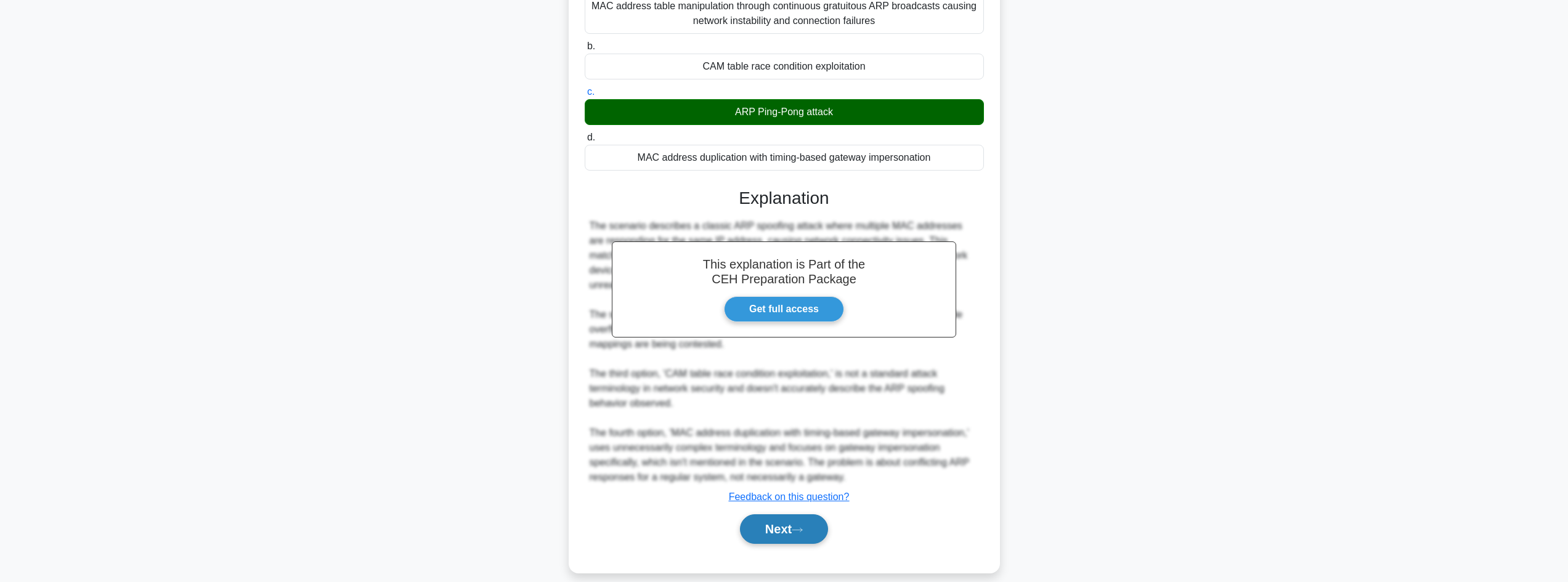
click at [765, 519] on button "Next" at bounding box center [784, 528] width 88 height 30
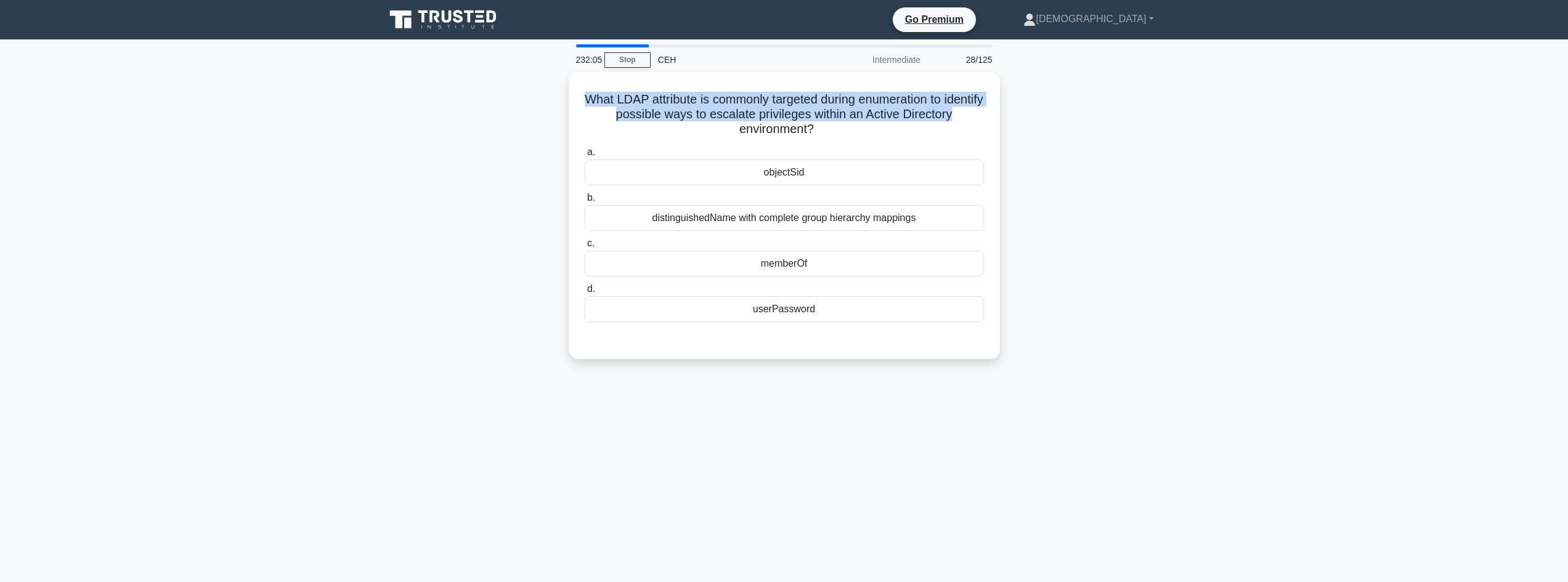
drag, startPoint x: 589, startPoint y: 86, endPoint x: 1041, endPoint y: 121, distance: 453.4
click at [1041, 121] on div "What LDAP attribute is commonly targeted during enumeration to identify possibl…" at bounding box center [784, 223] width 813 height 302
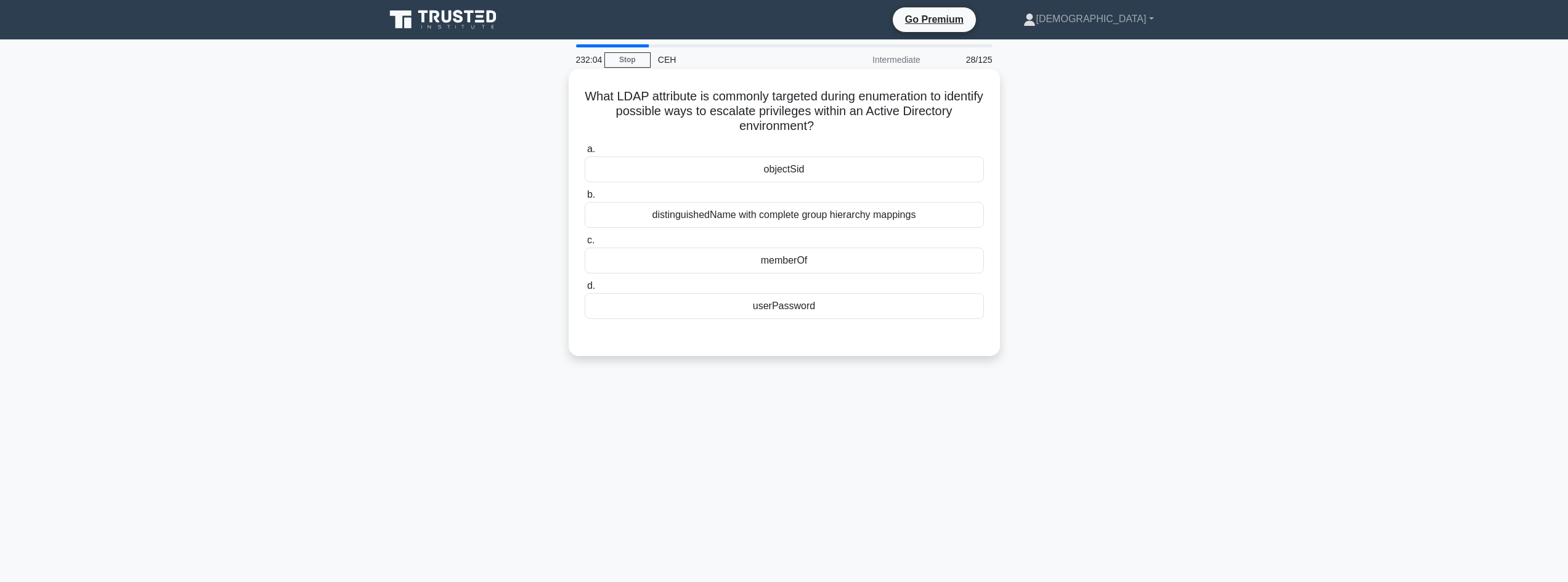
click at [826, 176] on div "objectSid" at bounding box center [784, 169] width 399 height 26
click at [585, 154] on input "a. objectSid" at bounding box center [585, 149] width 0 height 8
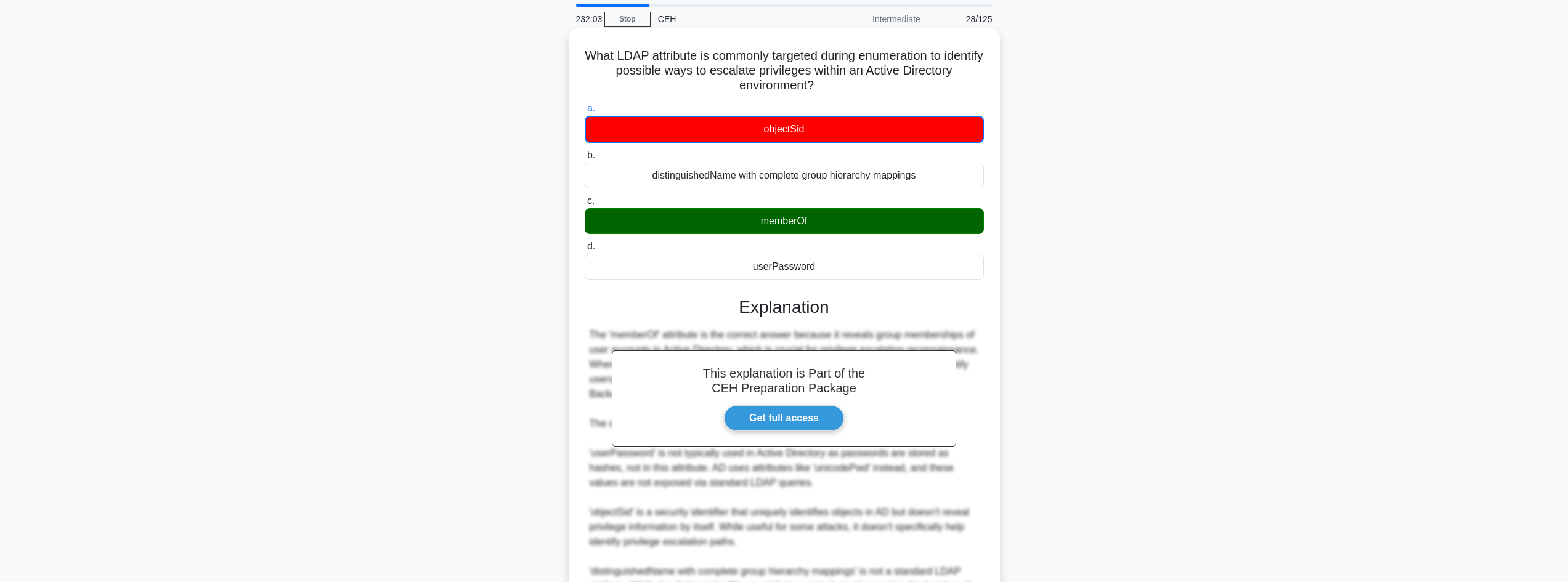
scroll to position [194, 0]
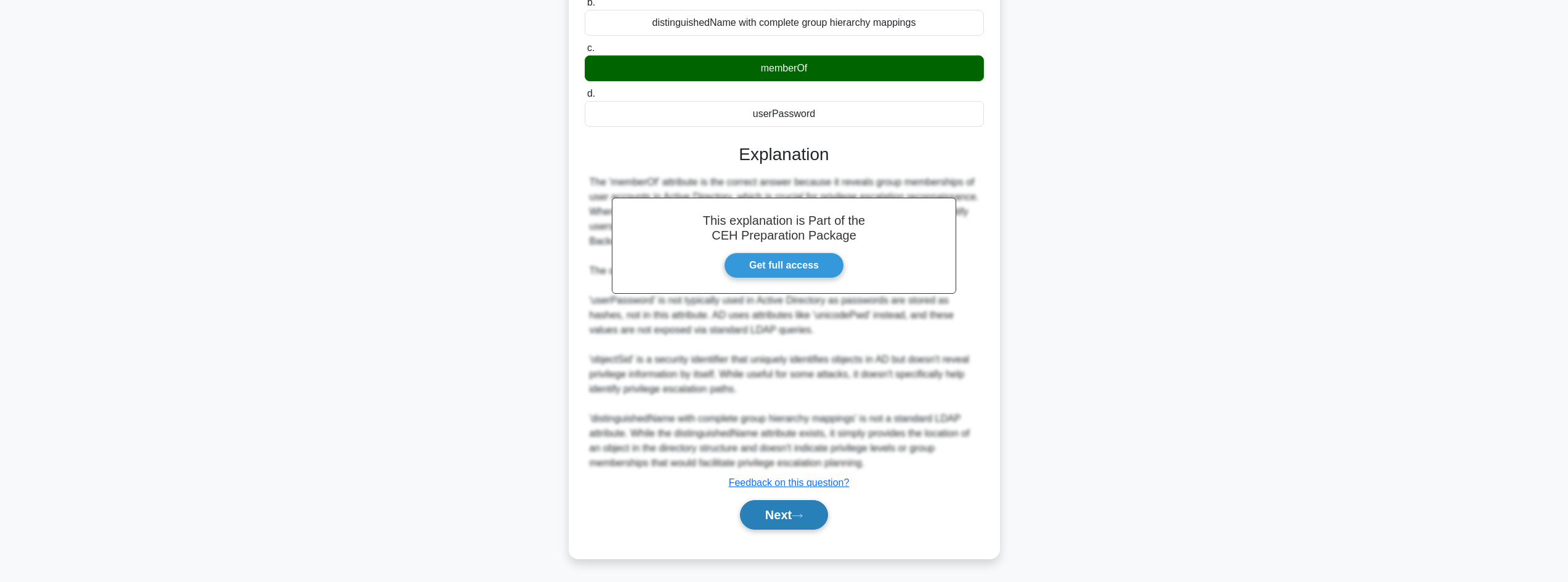
click at [797, 506] on button "Next" at bounding box center [784, 515] width 88 height 30
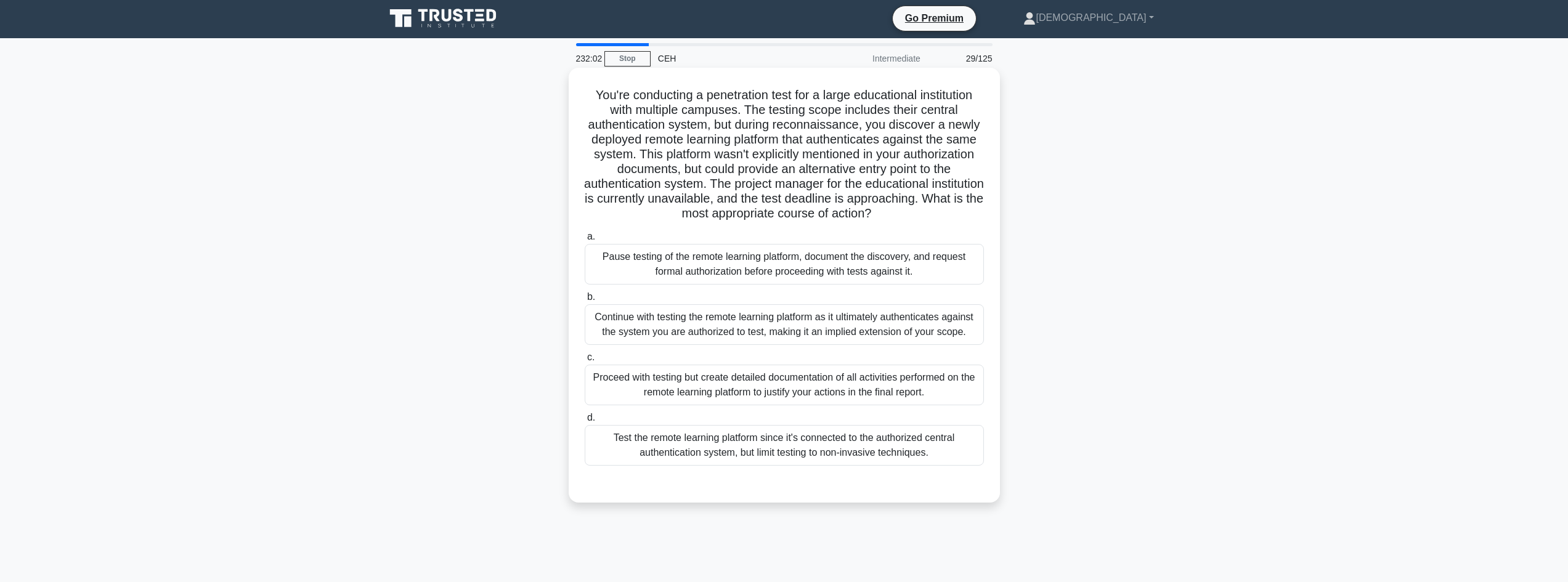
scroll to position [0, 0]
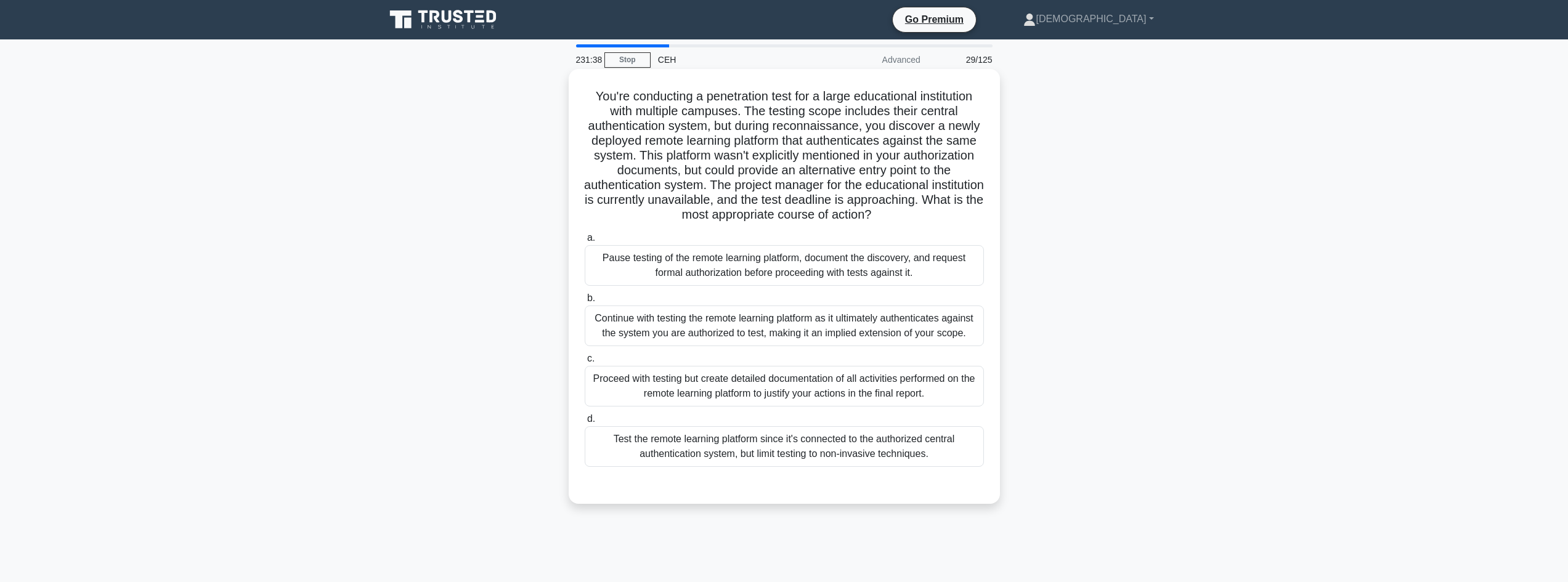
drag, startPoint x: 598, startPoint y: 96, endPoint x: 978, endPoint y: 220, distance: 399.7
click at [978, 220] on div "You're conducting a penetration test for a large educational institution with m…" at bounding box center [784, 286] width 421 height 425
click at [844, 275] on div "Pause testing of the remote learning platform, document the discovery, and requ…" at bounding box center [784, 266] width 399 height 41
click at [904, 271] on div "Pause testing of the remote learning platform, document the discovery, and requ…" at bounding box center [784, 266] width 399 height 41
click at [585, 242] on input "a. Pause testing of the remote learning platform, document the discovery, and r…" at bounding box center [585, 238] width 0 height 8
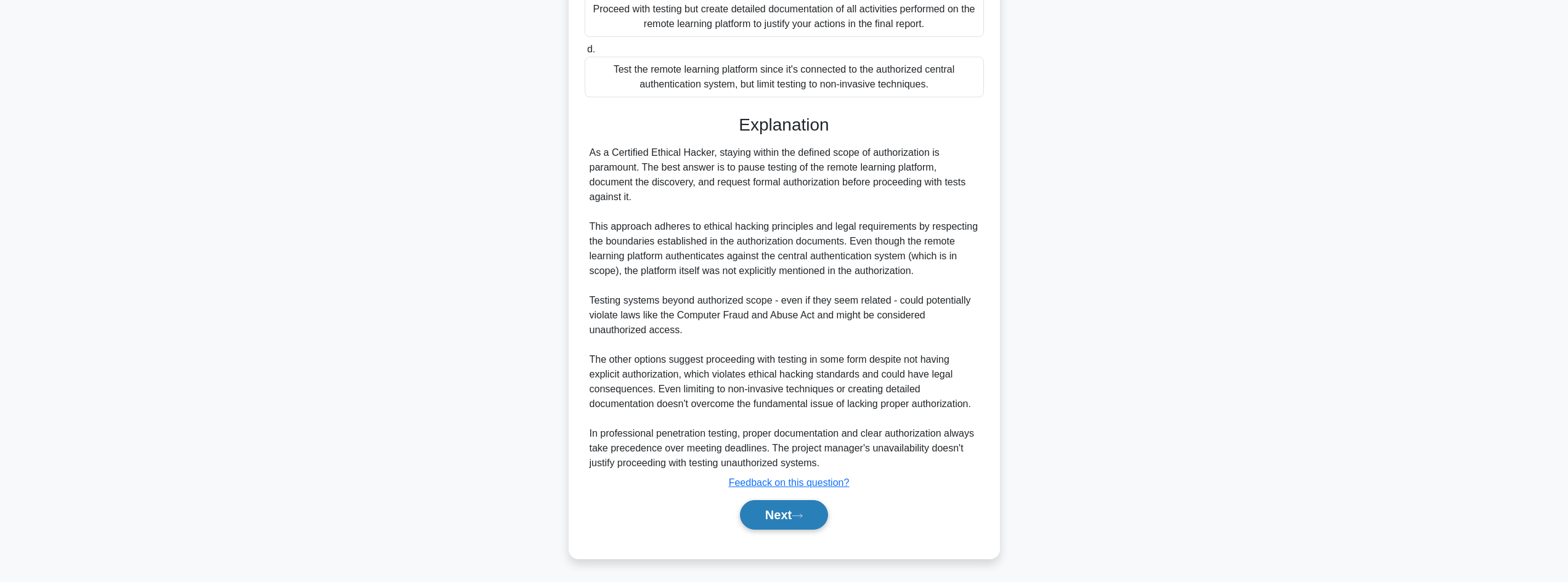
click at [777, 512] on button "Next" at bounding box center [784, 515] width 88 height 30
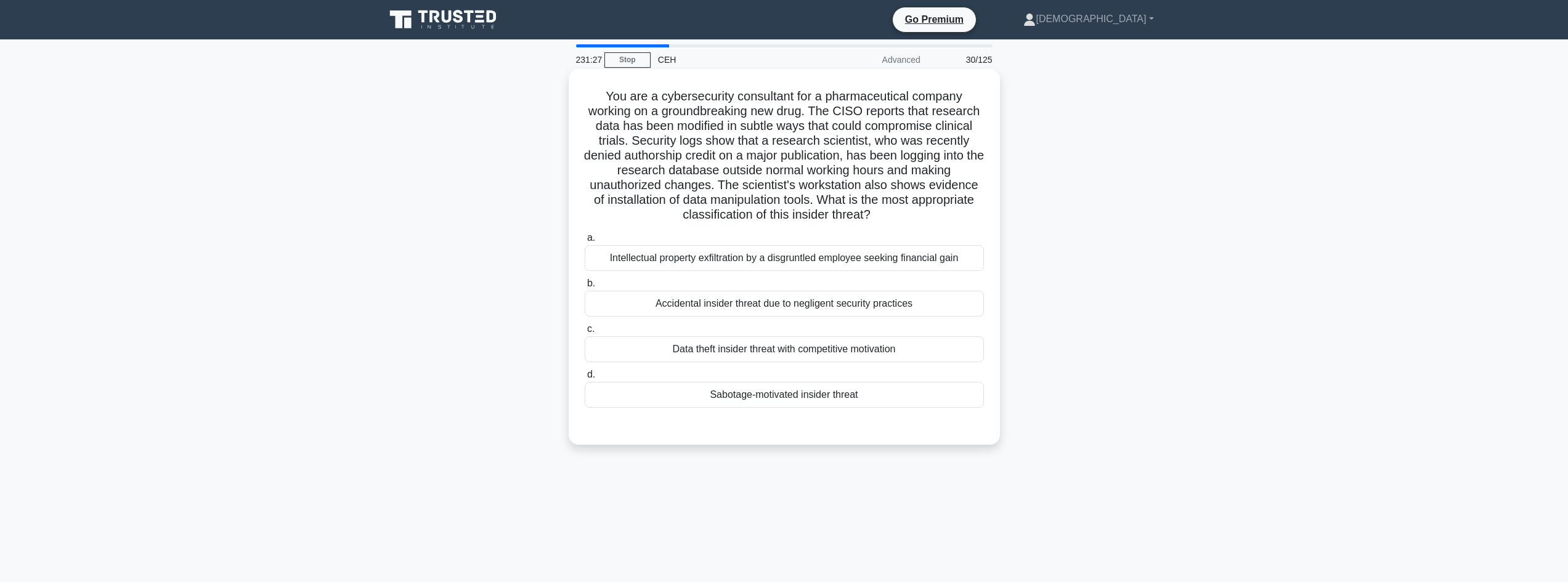
click at [689, 399] on div "Sabotage-motivated insider threat" at bounding box center [784, 395] width 399 height 26
click at [585, 378] on input "d. Sabotage-motivated insider threat" at bounding box center [585, 375] width 0 height 8
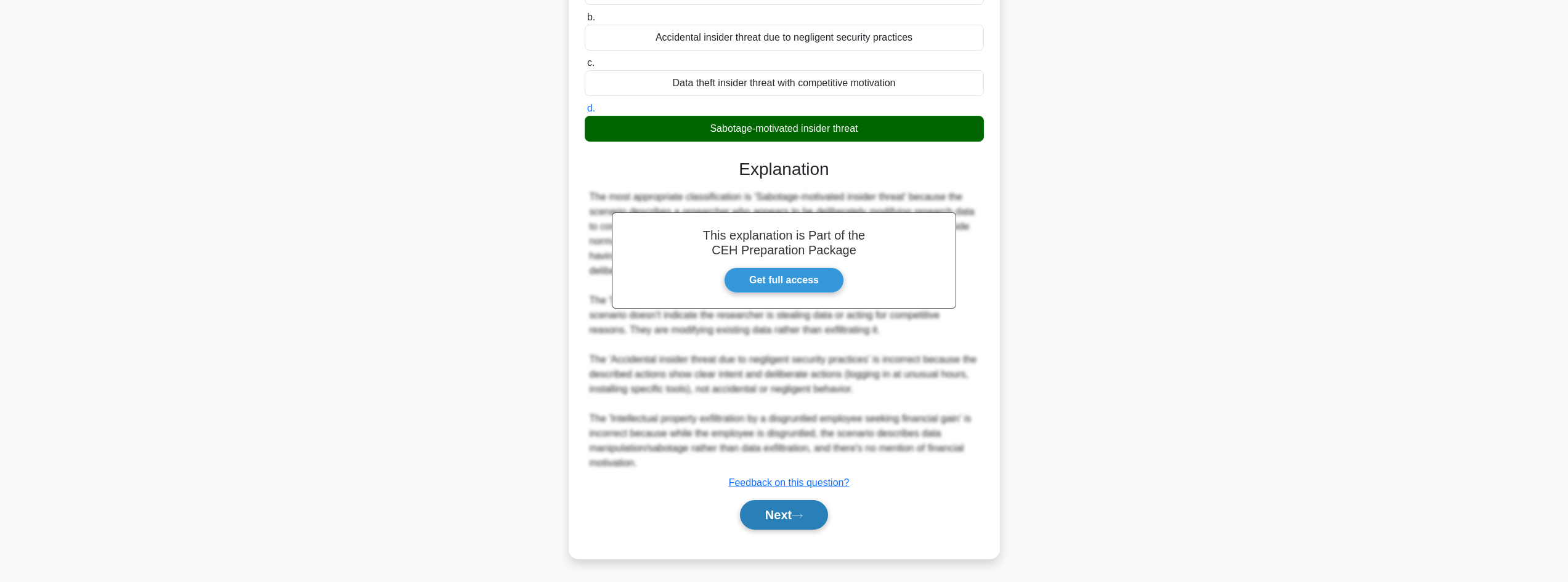
click at [772, 513] on button "Next" at bounding box center [784, 515] width 88 height 30
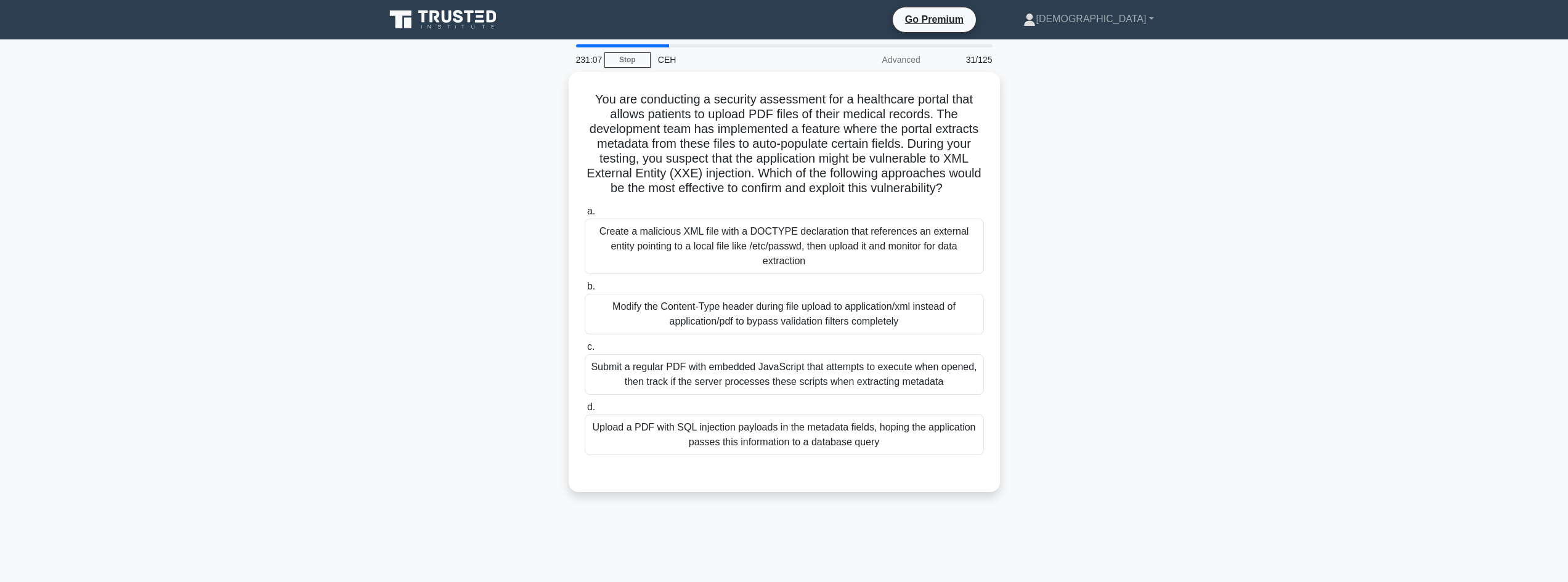
drag, startPoint x: 616, startPoint y: 91, endPoint x: 1037, endPoint y: 197, distance: 434.1
click at [1037, 197] on div "You are conducting a security assessment for a healthcare portal that allows pa…" at bounding box center [784, 289] width 813 height 435
click at [704, 310] on div "Modify the Content-Type header during file upload to application/xml instead of…" at bounding box center [784, 311] width 399 height 41
click at [585, 288] on input "b. Modify the Content-Type header during file upload to application/xml instead…" at bounding box center [585, 284] width 0 height 8
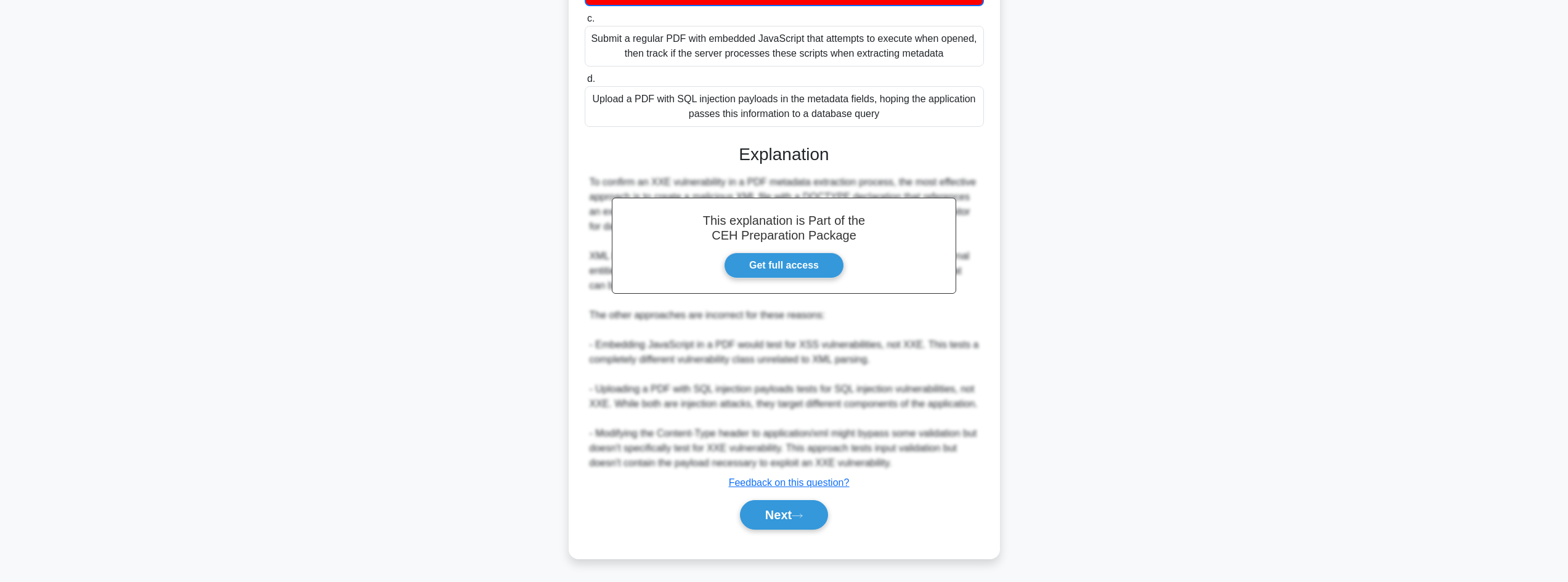
scroll to position [342, 0]
click at [752, 519] on button "Next" at bounding box center [784, 515] width 88 height 30
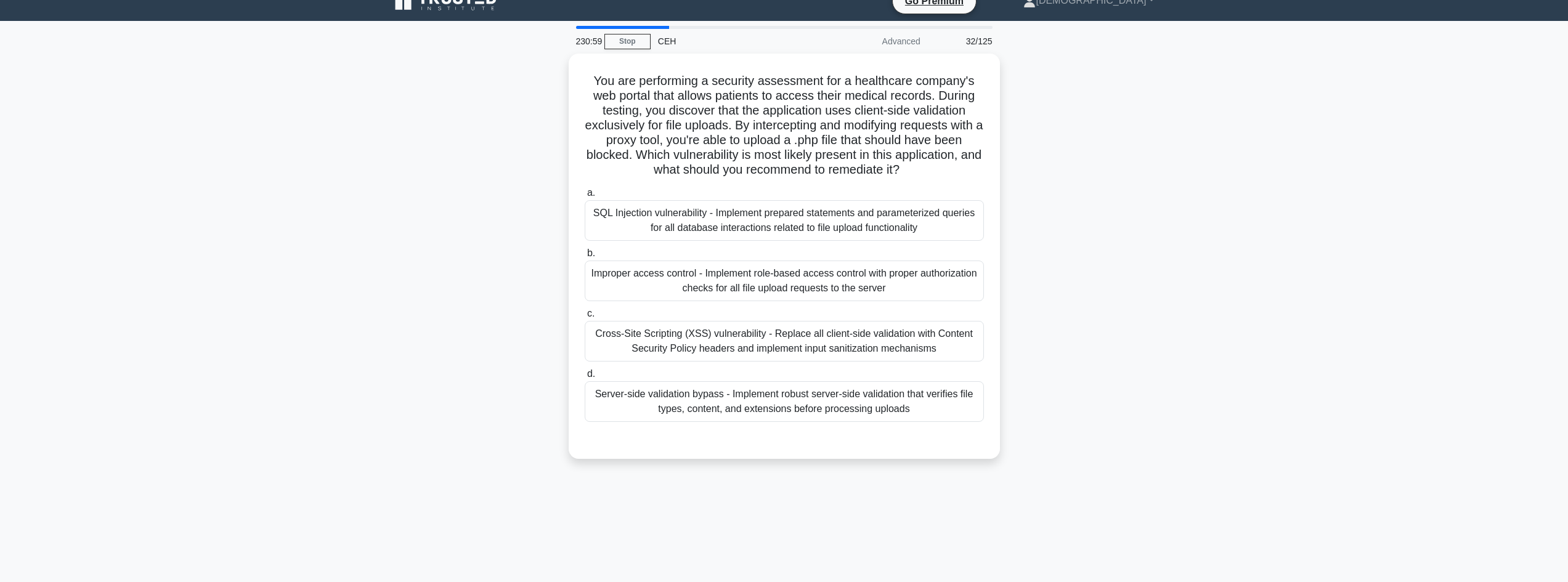
scroll to position [0, 0]
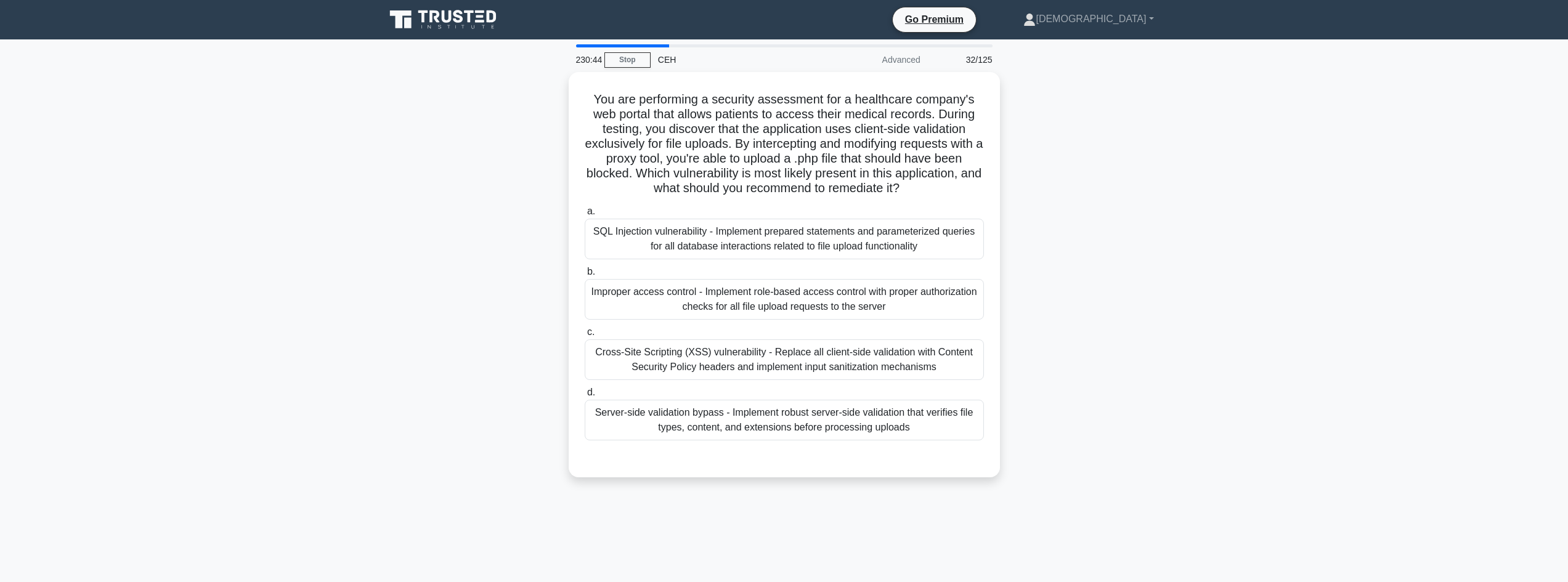
drag, startPoint x: 604, startPoint y: 83, endPoint x: 1025, endPoint y: 187, distance: 433.7
click at [1025, 187] on div "You are performing a security assessment for a healthcare company's web portal …" at bounding box center [784, 282] width 813 height 420
click at [719, 304] on div "Improper access control - Implement role-based access control with proper autho…" at bounding box center [784, 296] width 399 height 41
click at [585, 273] on input "b. Improper access control - Implement role-based access control with proper au…" at bounding box center [585, 269] width 0 height 8
click at [719, 406] on div "Server-side validation bypass - Implement robust server-side validation that ve…" at bounding box center [784, 417] width 399 height 41
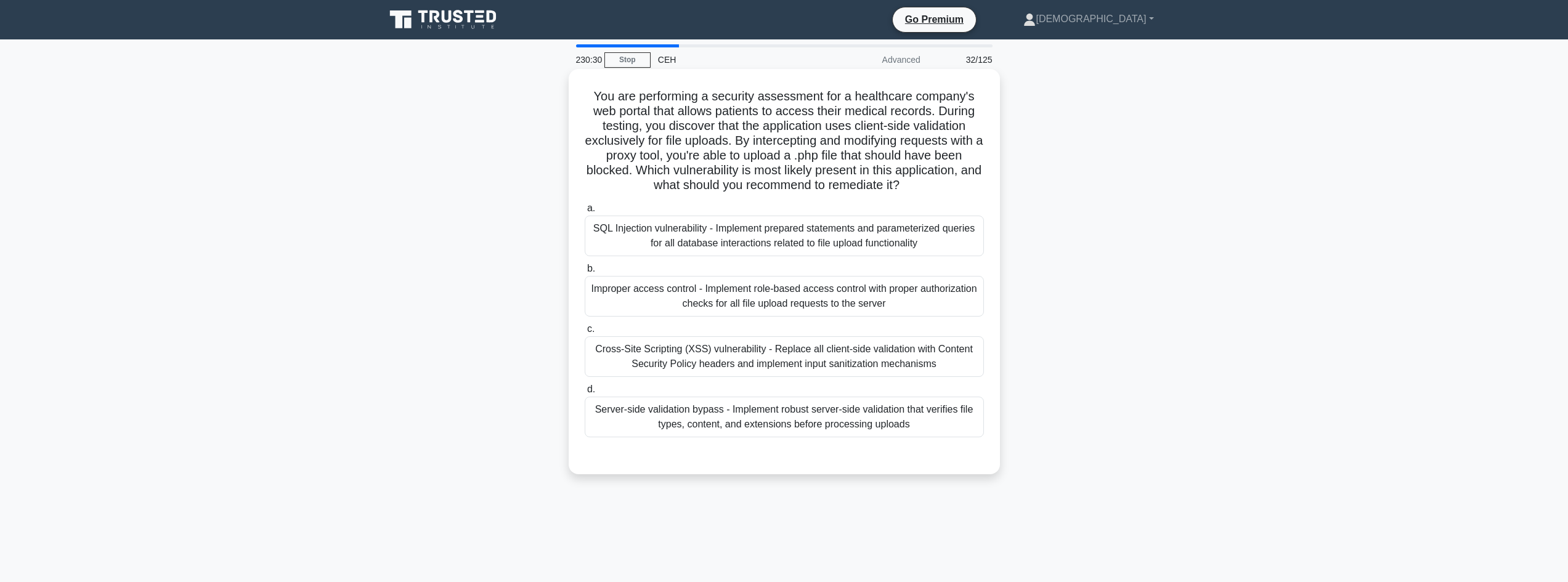
click at [585, 394] on input "d. Server-side validation bypass - Implement robust server-side validation that…" at bounding box center [585, 390] width 0 height 8
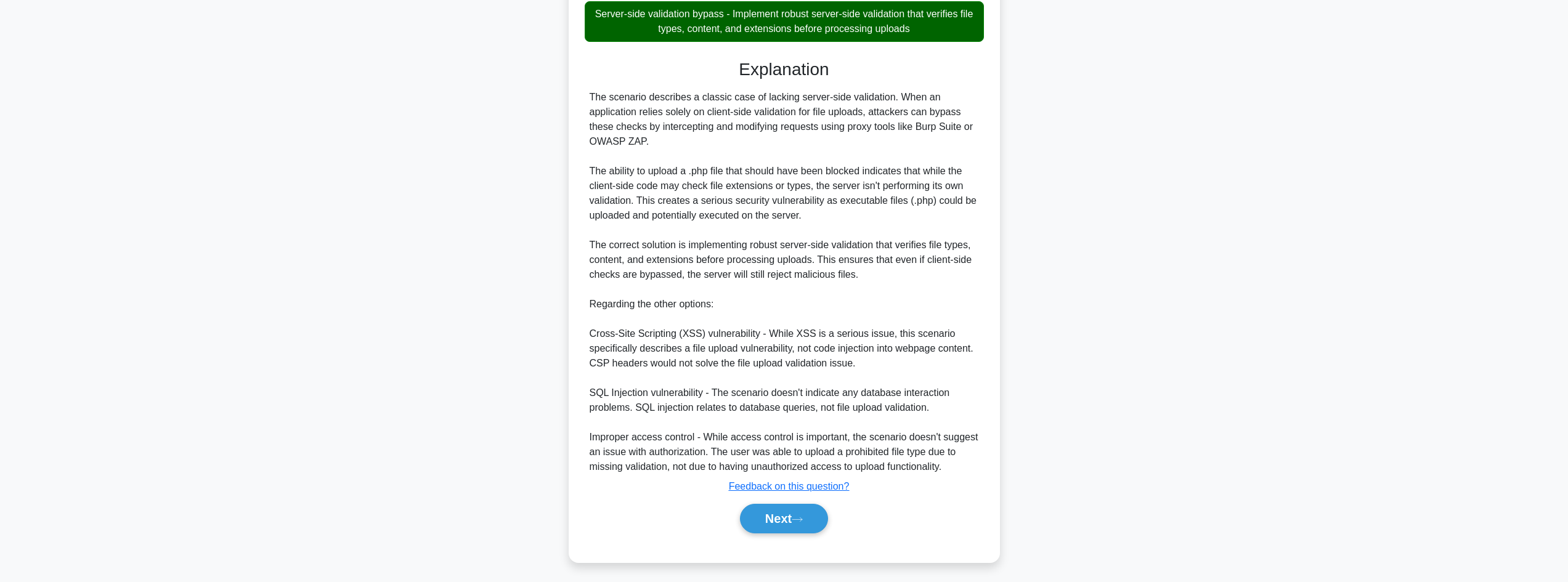
scroll to position [399, 0]
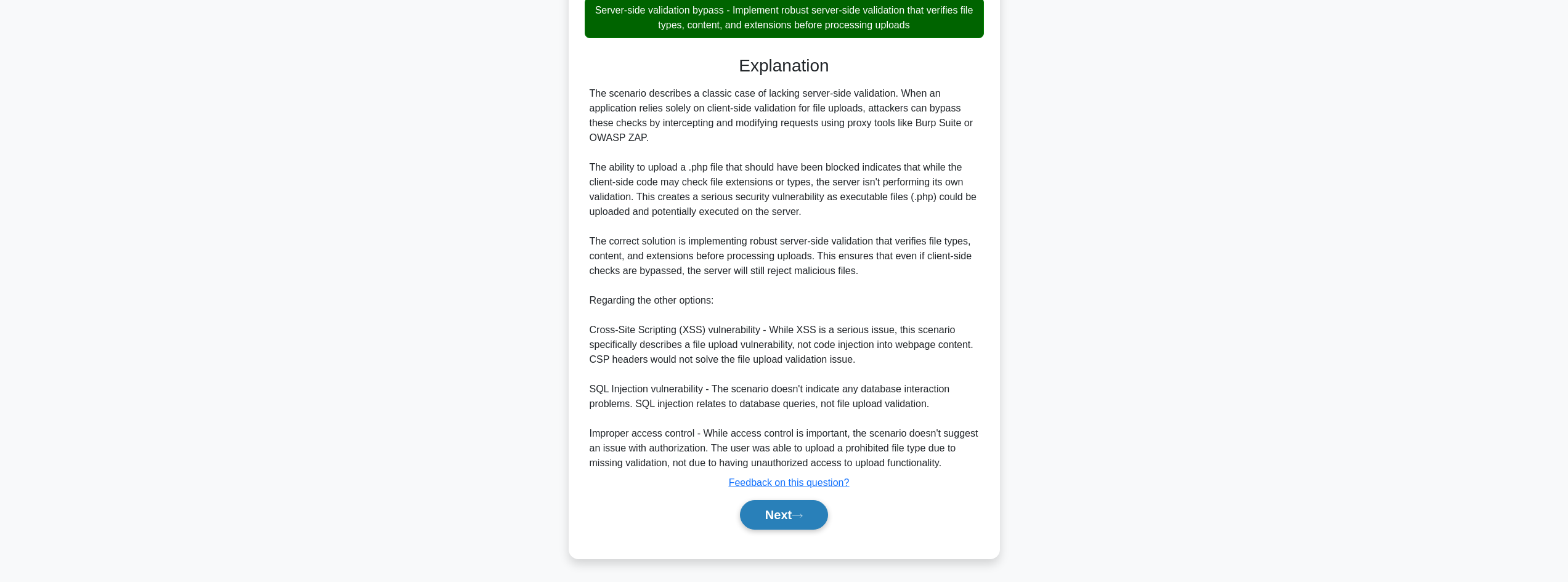
click at [745, 513] on button "Next" at bounding box center [784, 515] width 88 height 30
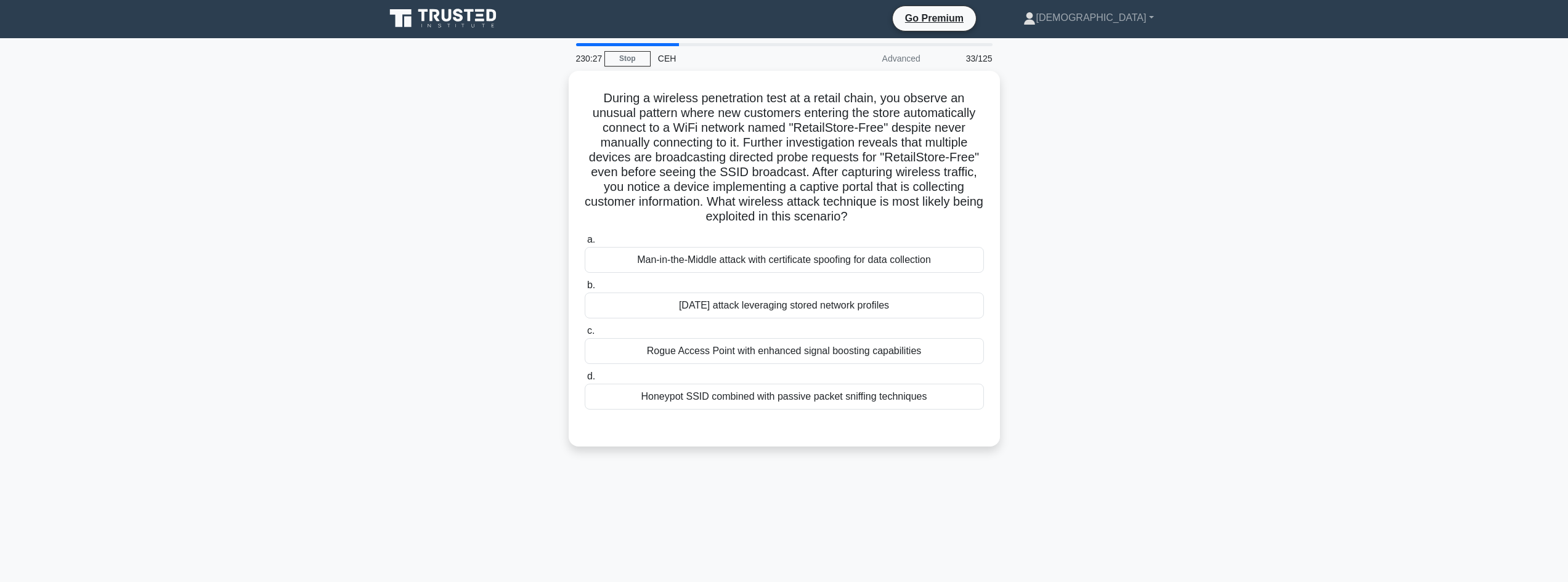
scroll to position [0, 0]
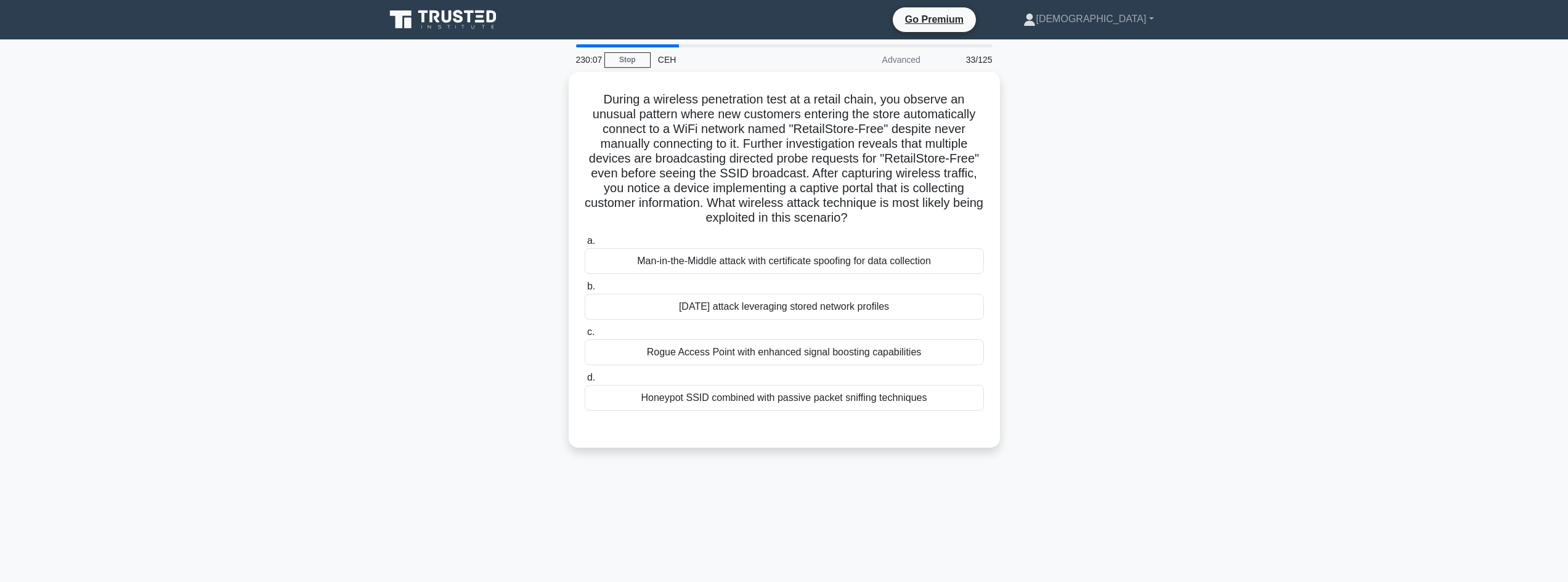
drag, startPoint x: 603, startPoint y: 80, endPoint x: 1019, endPoint y: 218, distance: 438.3
click at [1019, 218] on div "During a wireless penetration test at a retail chain, you observe an unusual pa…" at bounding box center [784, 267] width 813 height 391
click at [897, 307] on div "Karma attack leveraging stored network profiles" at bounding box center [784, 303] width 399 height 26
click at [585, 288] on input "b. Karma attack leveraging stored network profiles" at bounding box center [585, 284] width 0 height 8
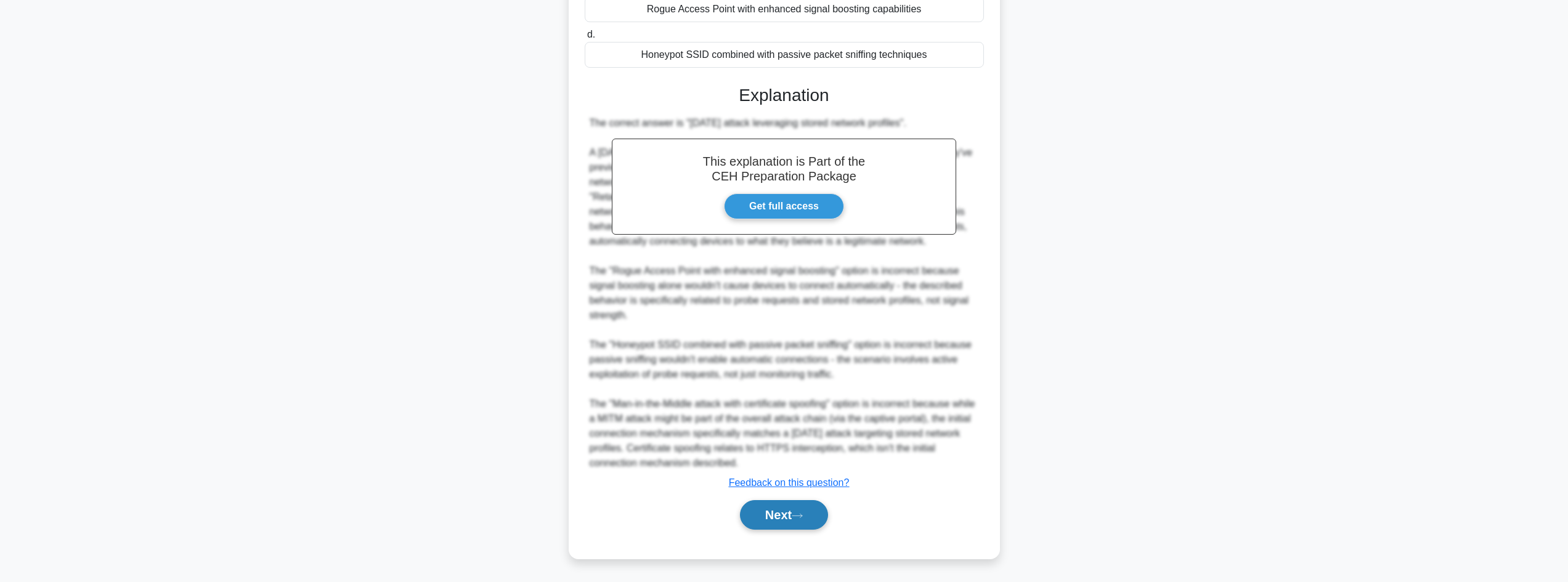
click at [795, 528] on button "Next" at bounding box center [784, 515] width 88 height 30
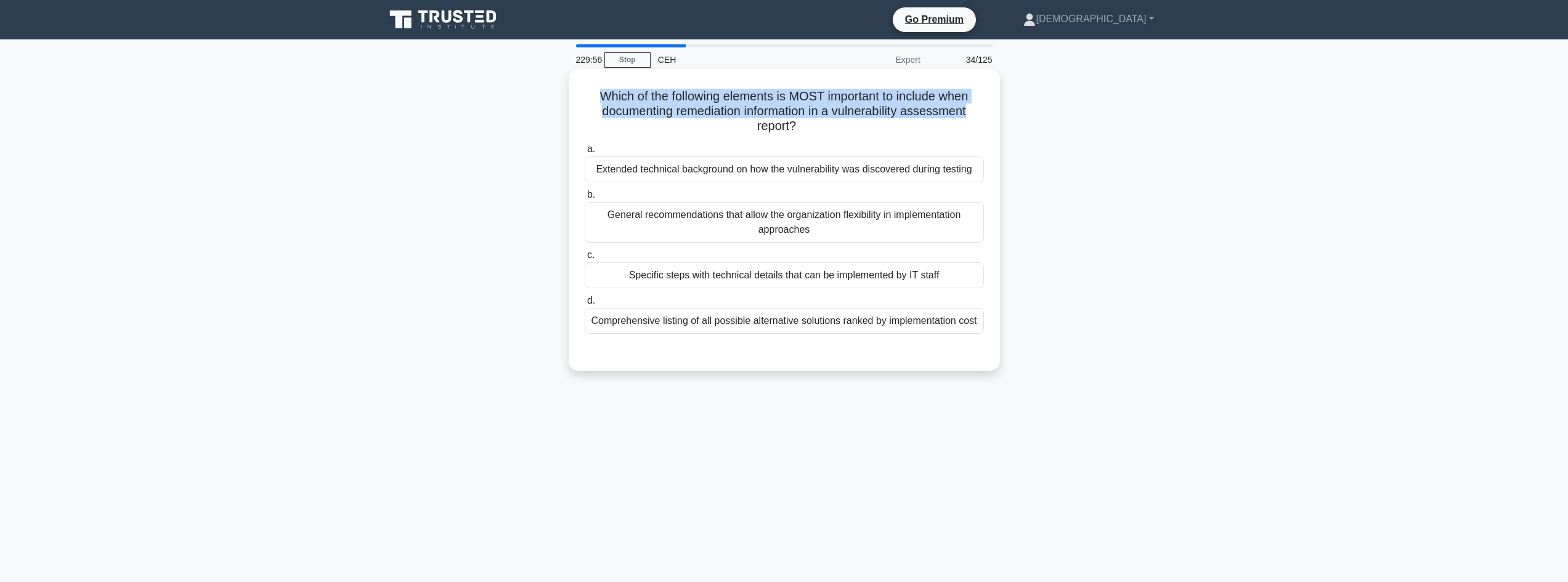
drag, startPoint x: 584, startPoint y: 97, endPoint x: 980, endPoint y: 116, distance: 396.5
click at [980, 116] on h5 "Which of the following elements is MOST important to include when documenting r…" at bounding box center [784, 112] width 401 height 46
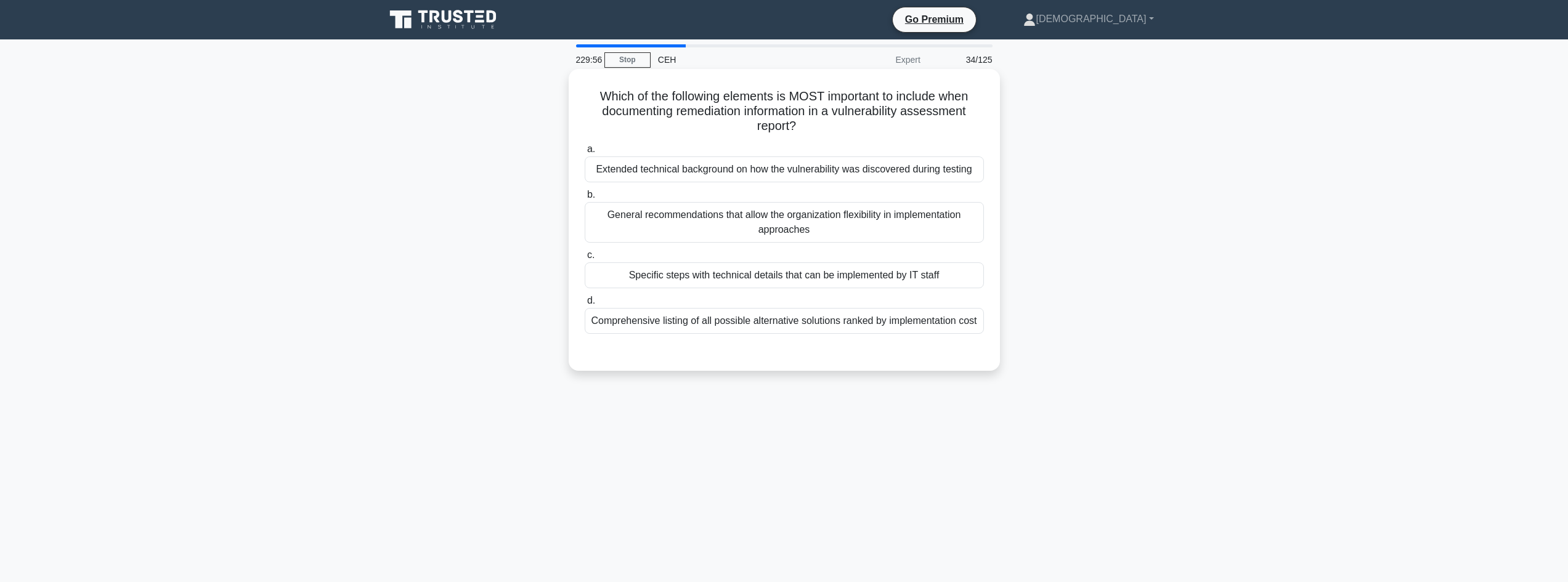
click at [731, 273] on div "Specific steps with technical details that can be implemented by IT staff" at bounding box center [784, 275] width 399 height 26
click at [585, 259] on input "c. Specific steps with technical details that can be implemented by IT staff" at bounding box center [585, 255] width 0 height 8
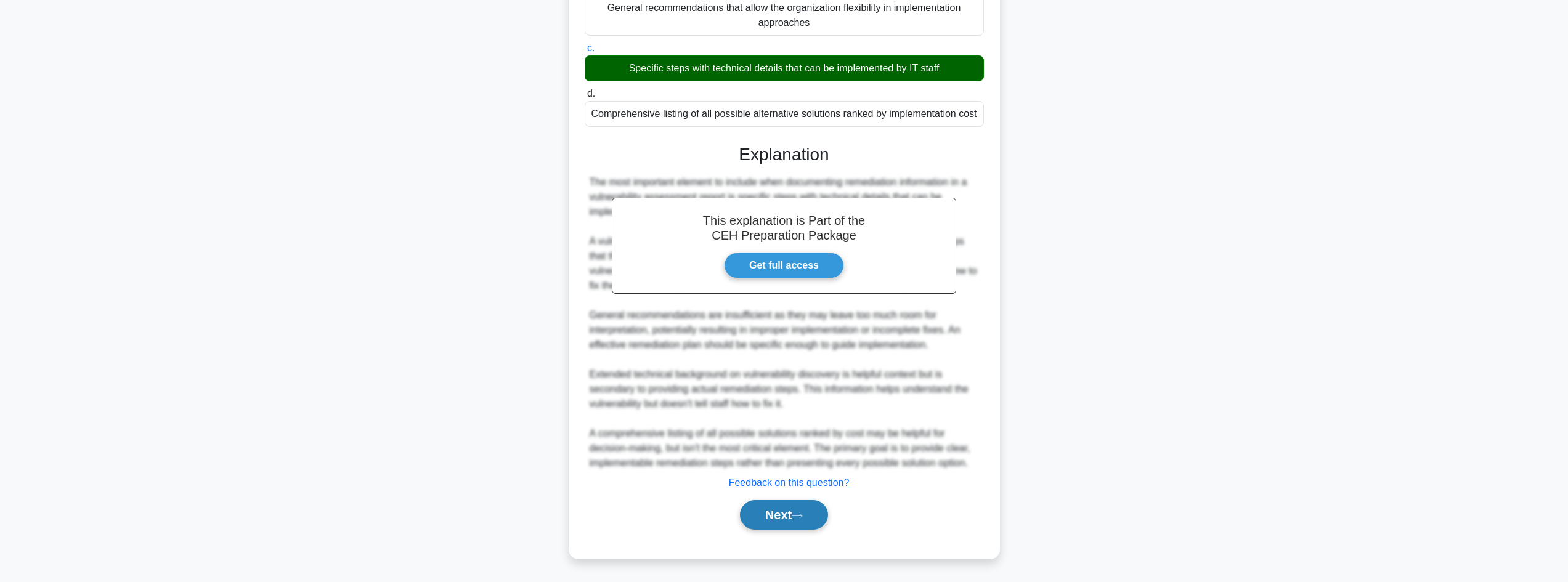
click at [763, 512] on button "Next" at bounding box center [784, 515] width 88 height 30
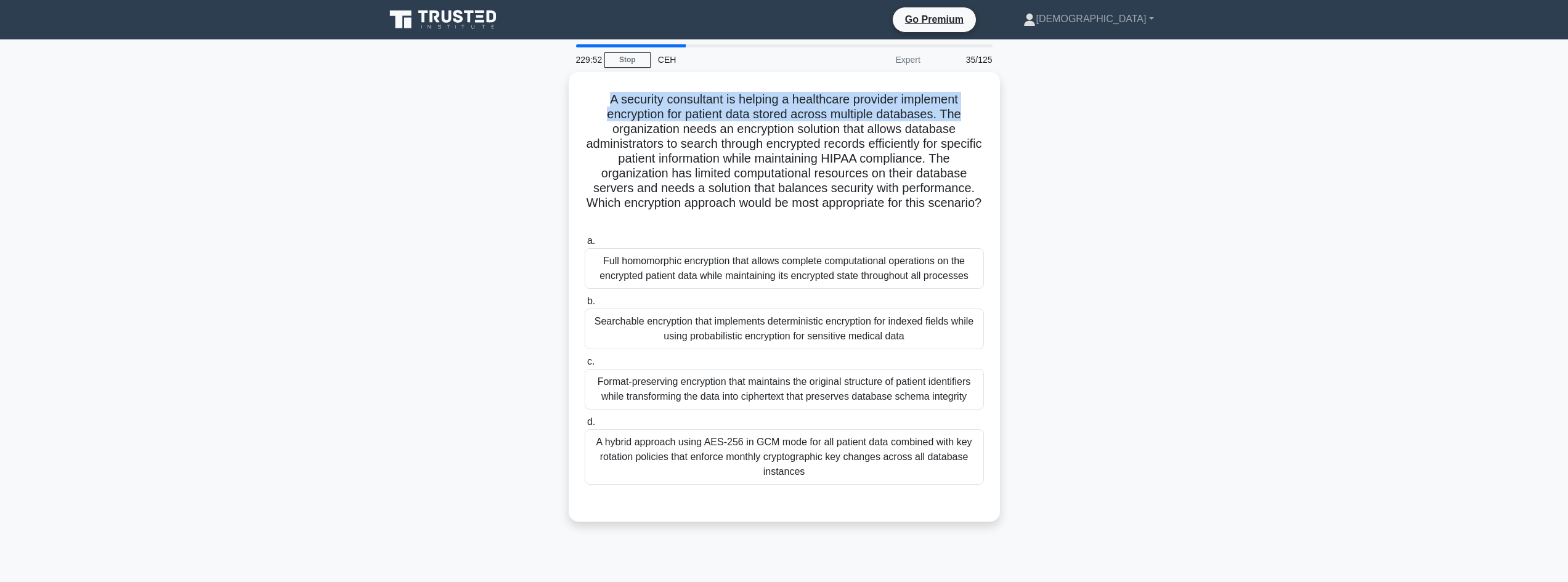
drag, startPoint x: 589, startPoint y: 82, endPoint x: 1157, endPoint y: 119, distance: 569.2
click at [1157, 119] on div "A security consultant is helping a healthcare provider implement encryption for…" at bounding box center [784, 304] width 813 height 464
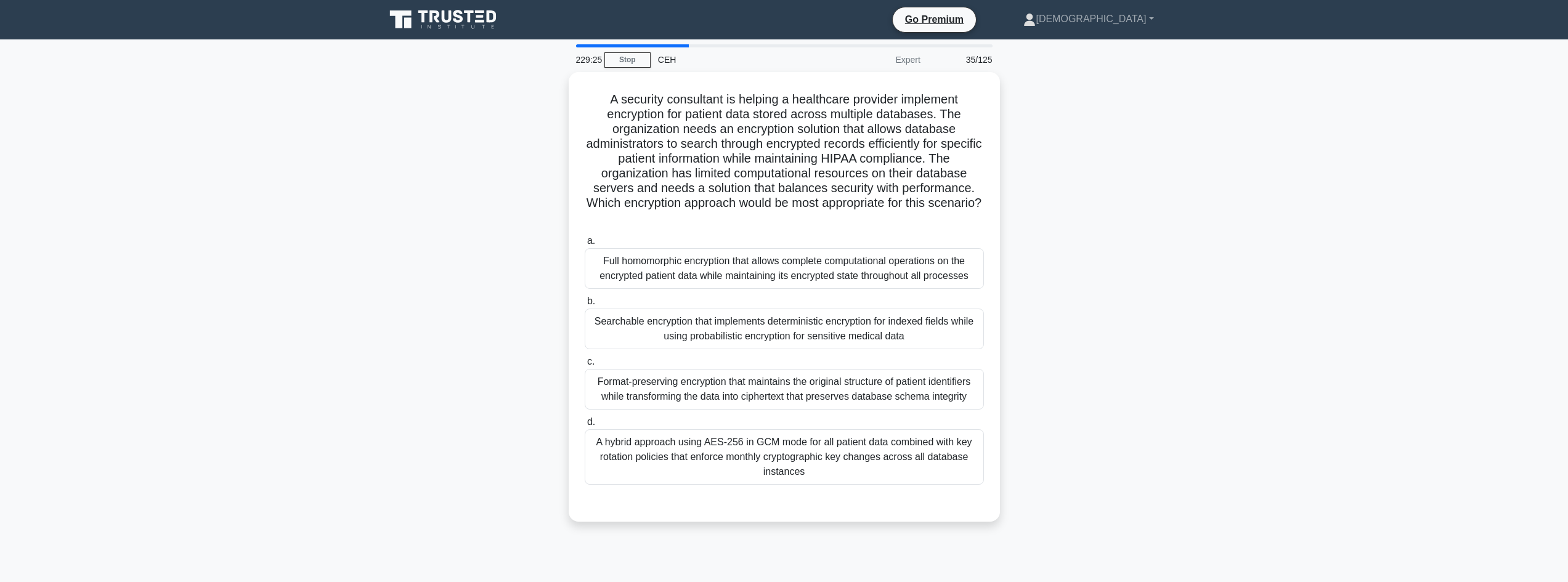
drag, startPoint x: 593, startPoint y: 93, endPoint x: 1108, endPoint y: 210, distance: 528.1
click at [1110, 212] on div "A security consultant is helping a healthcare provider implement encryption for…" at bounding box center [784, 304] width 813 height 464
click at [768, 324] on div "Searchable encryption that implements deterministic encryption for indexed fiel…" at bounding box center [784, 326] width 399 height 41
click at [585, 303] on input "b. Searchable encryption that implements deterministic encryption for indexed f…" at bounding box center [585, 298] width 0 height 8
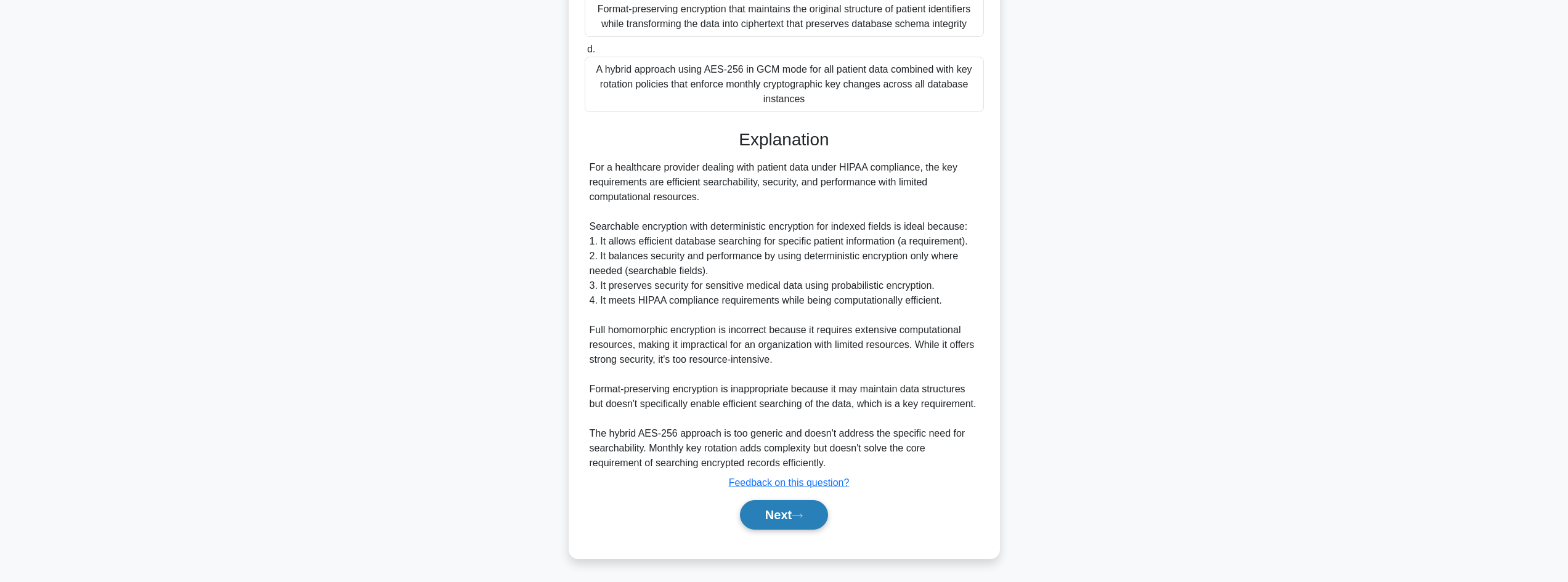
click at [800, 506] on button "Next" at bounding box center [784, 515] width 88 height 30
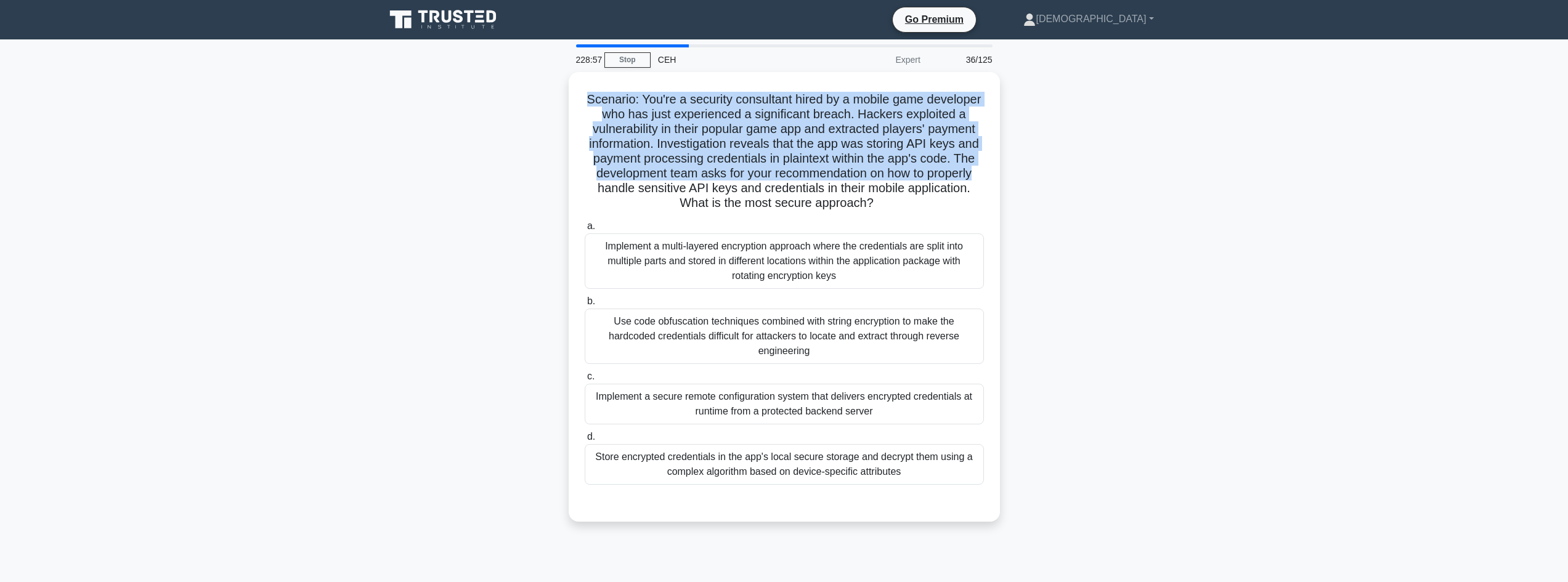
drag, startPoint x: 573, startPoint y: 95, endPoint x: 1042, endPoint y: 179, distance: 476.5
click at [1042, 179] on div "Scenario: You're a security consultant hired by a mobile game developer who has…" at bounding box center [784, 304] width 813 height 464
click at [825, 403] on div "Implement a secure remote configuration system that delivers encrypted credenti…" at bounding box center [784, 400] width 399 height 41
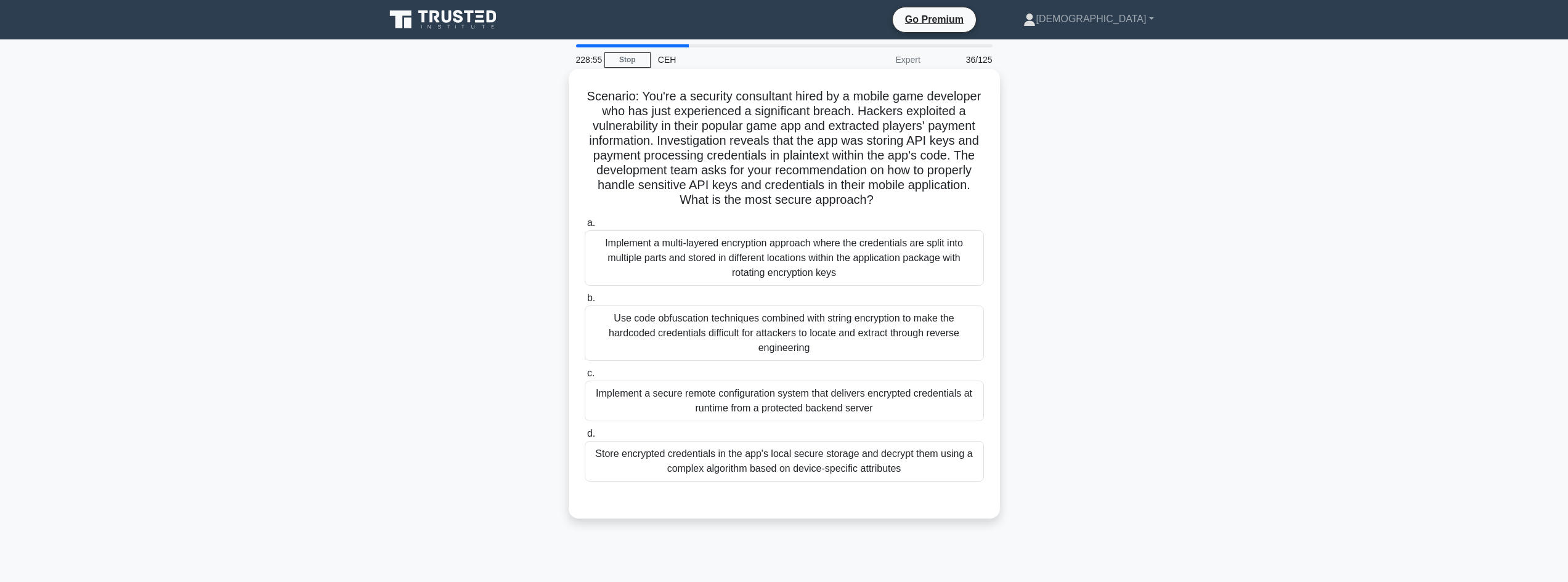
click at [910, 409] on div "Implement a secure remote configuration system that delivers encrypted credenti…" at bounding box center [784, 400] width 399 height 41
click at [585, 377] on input "c. Implement a secure remote configuration system that delivers encrypted crede…" at bounding box center [585, 374] width 0 height 8
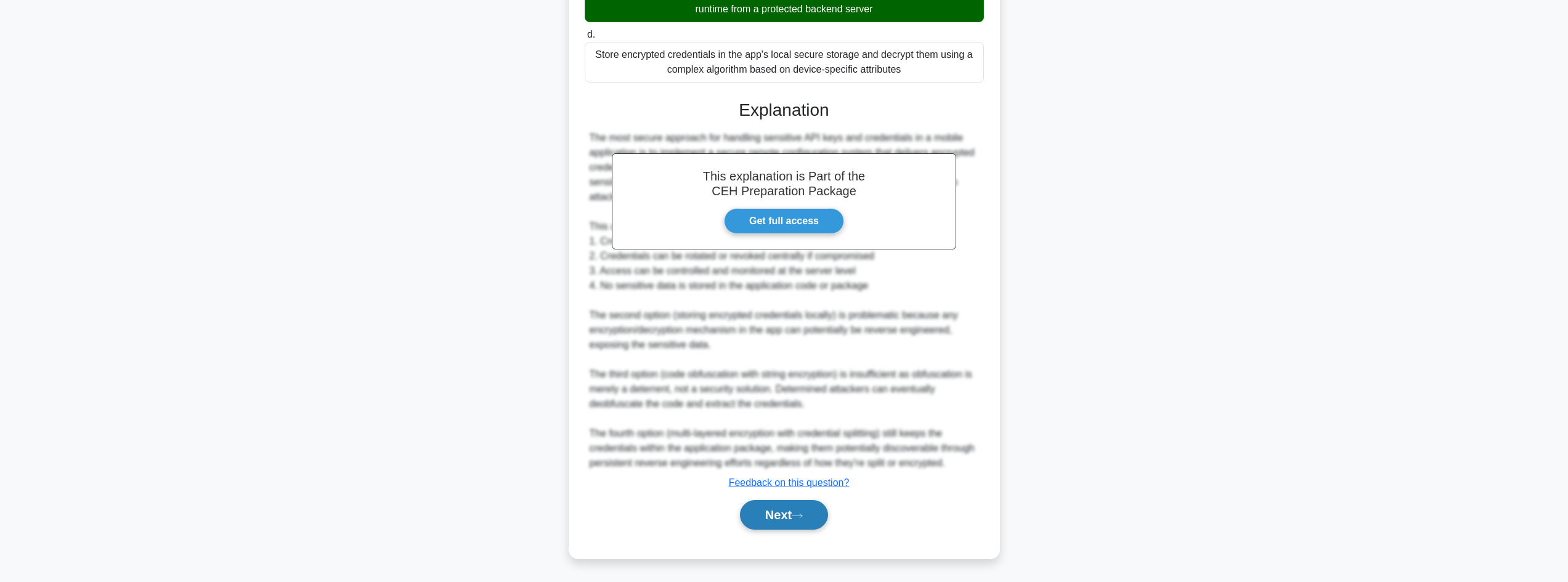
click at [810, 514] on button "Next" at bounding box center [784, 515] width 88 height 30
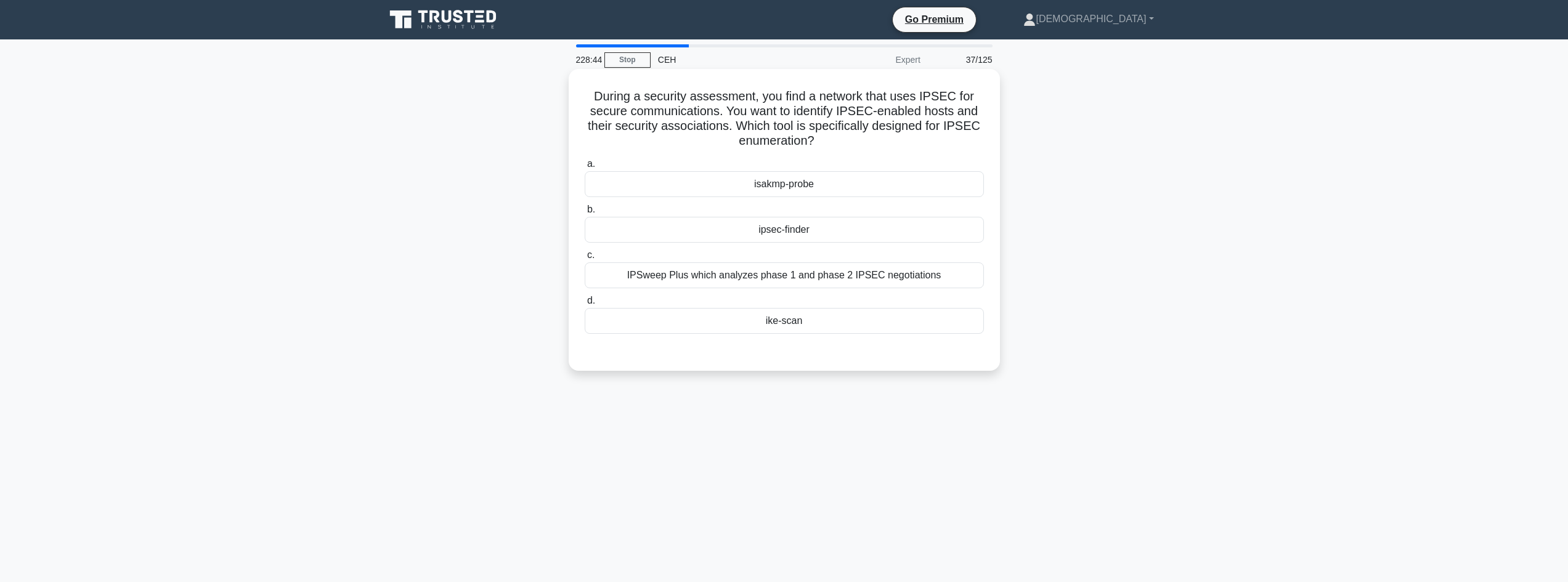
click at [810, 217] on label "b. ipsec-finder" at bounding box center [784, 222] width 399 height 41
click at [585, 214] on input "b. ipsec-finder" at bounding box center [585, 209] width 0 height 8
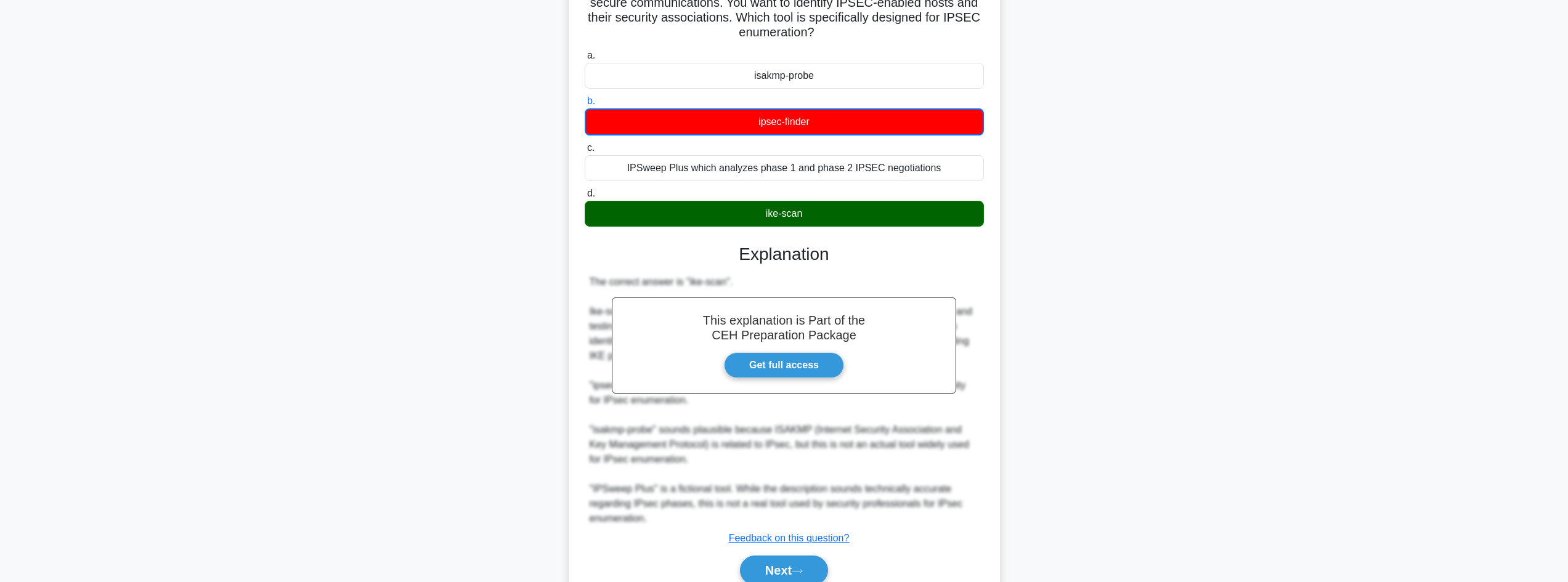
scroll to position [164, 0]
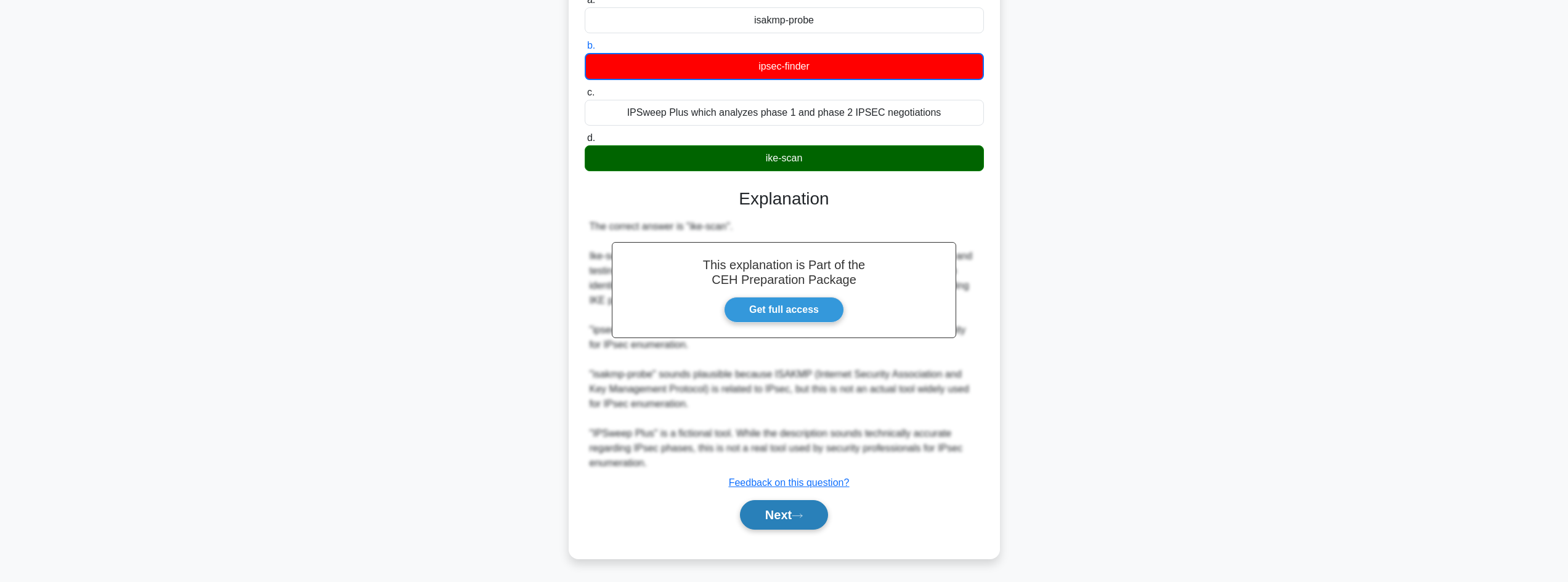
click at [770, 509] on button "Next" at bounding box center [784, 515] width 88 height 30
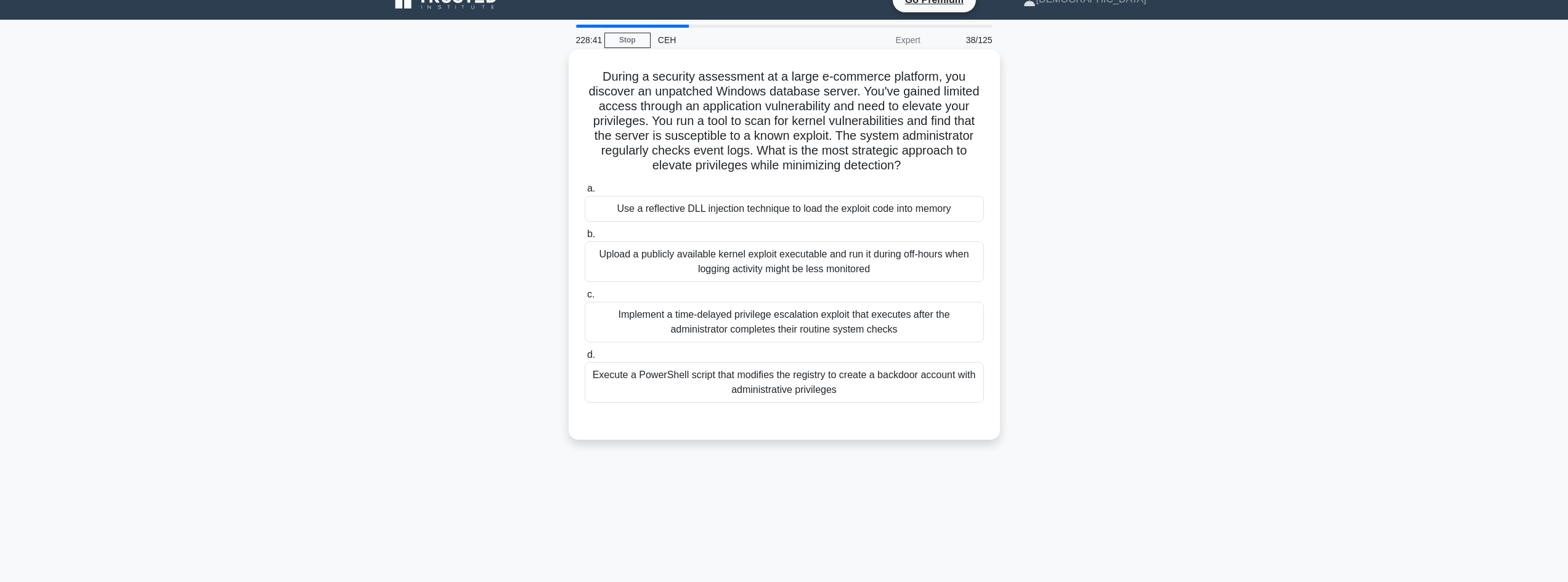
scroll to position [0, 0]
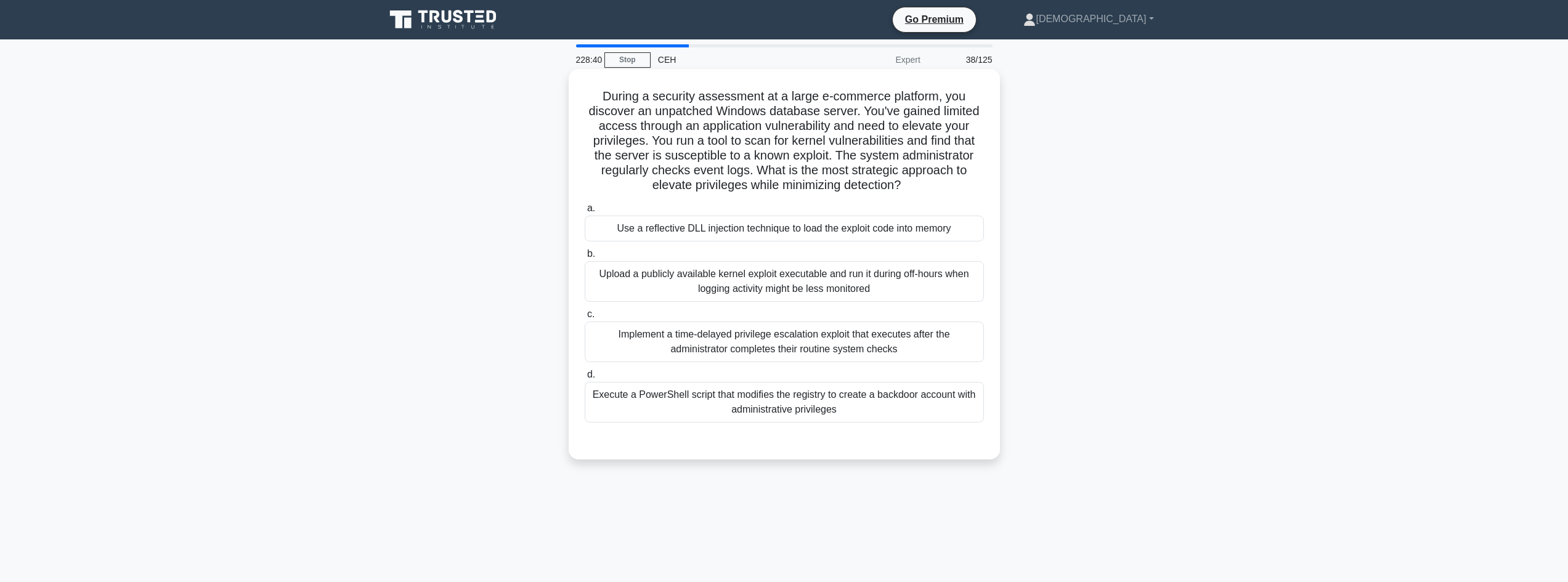
click at [725, 230] on div "Use a reflective DLL injection technique to load the exploit code into memory" at bounding box center [784, 228] width 399 height 26
click at [585, 212] on input "a. Use a reflective DLL injection technique to load the exploit code into memory" at bounding box center [585, 208] width 0 height 8
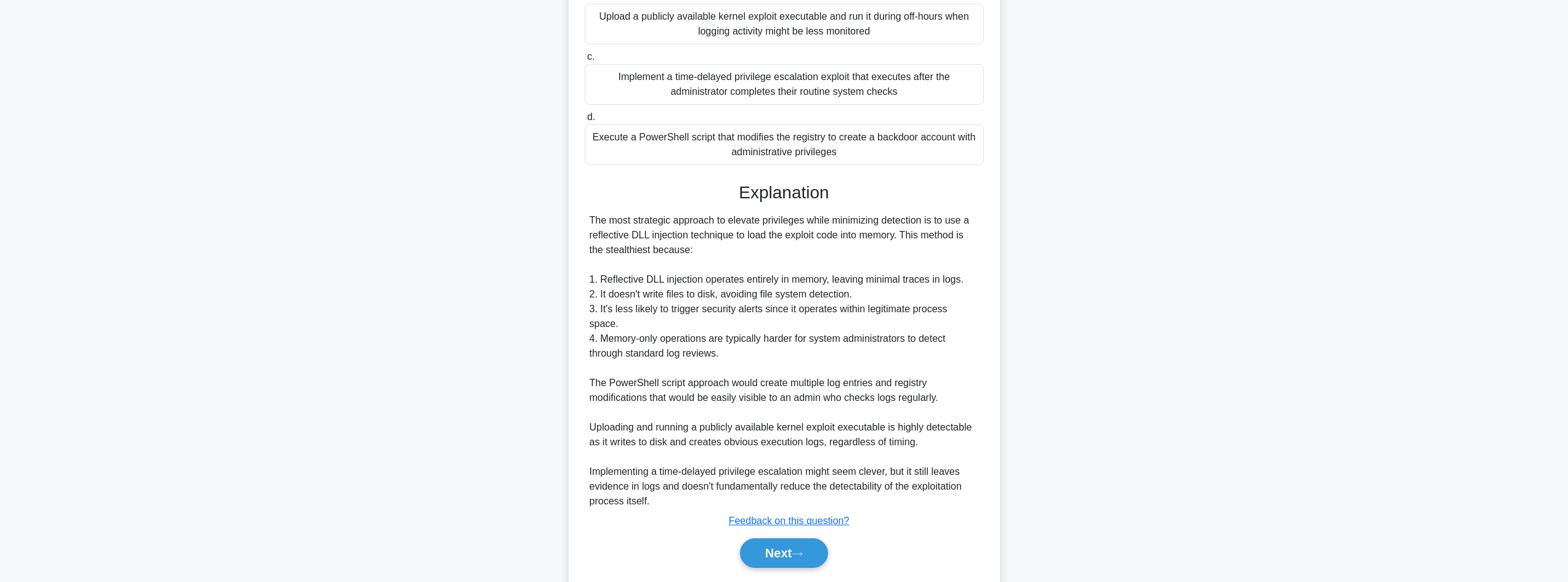
scroll to position [282, 0]
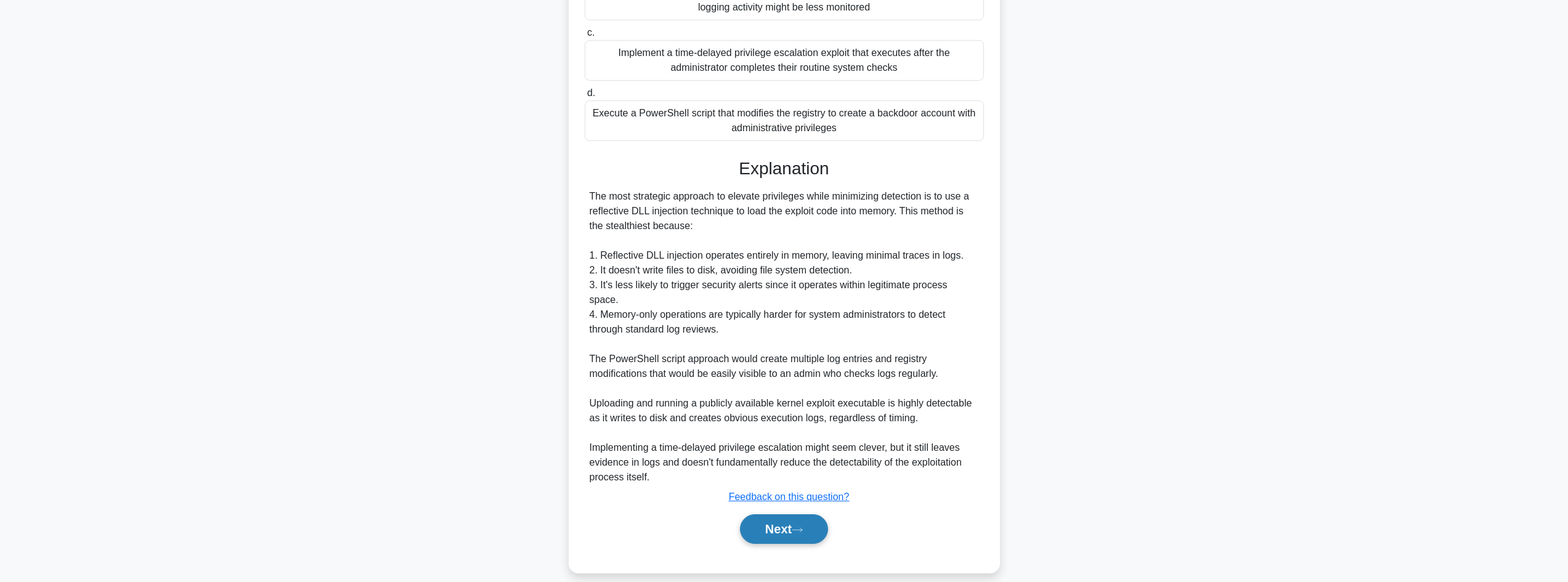
click at [786, 514] on button "Next" at bounding box center [784, 528] width 88 height 30
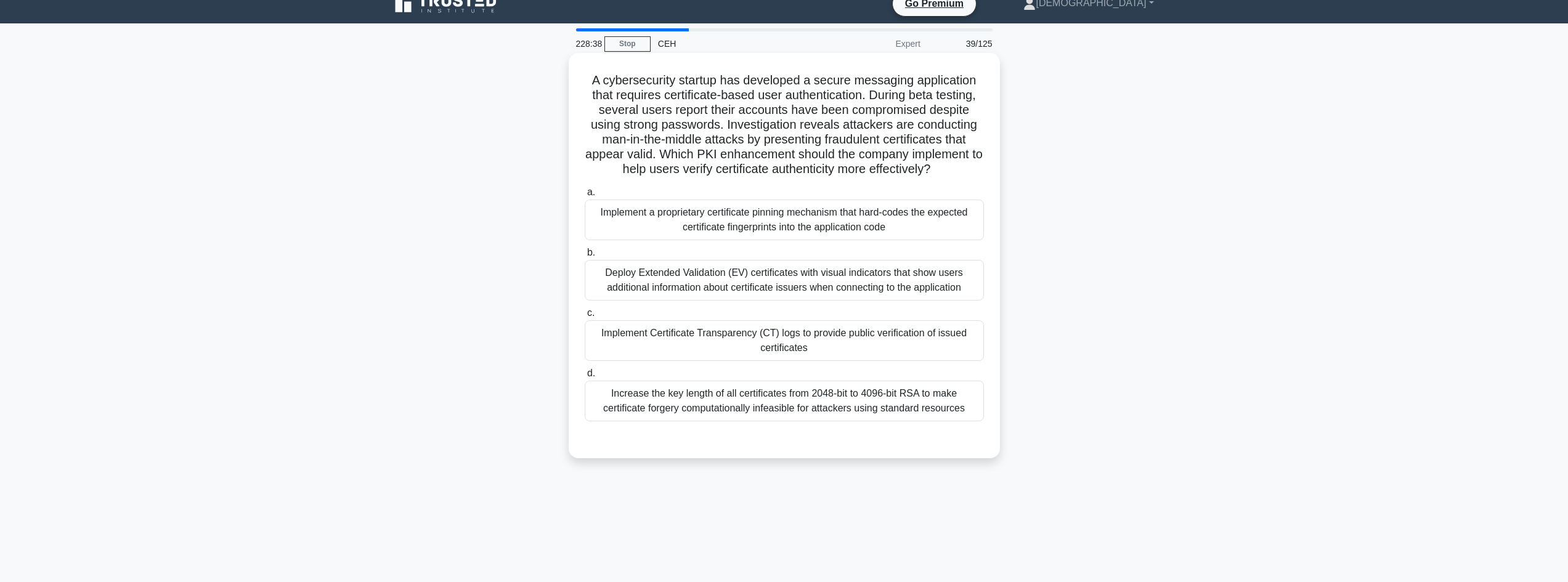
scroll to position [0, 0]
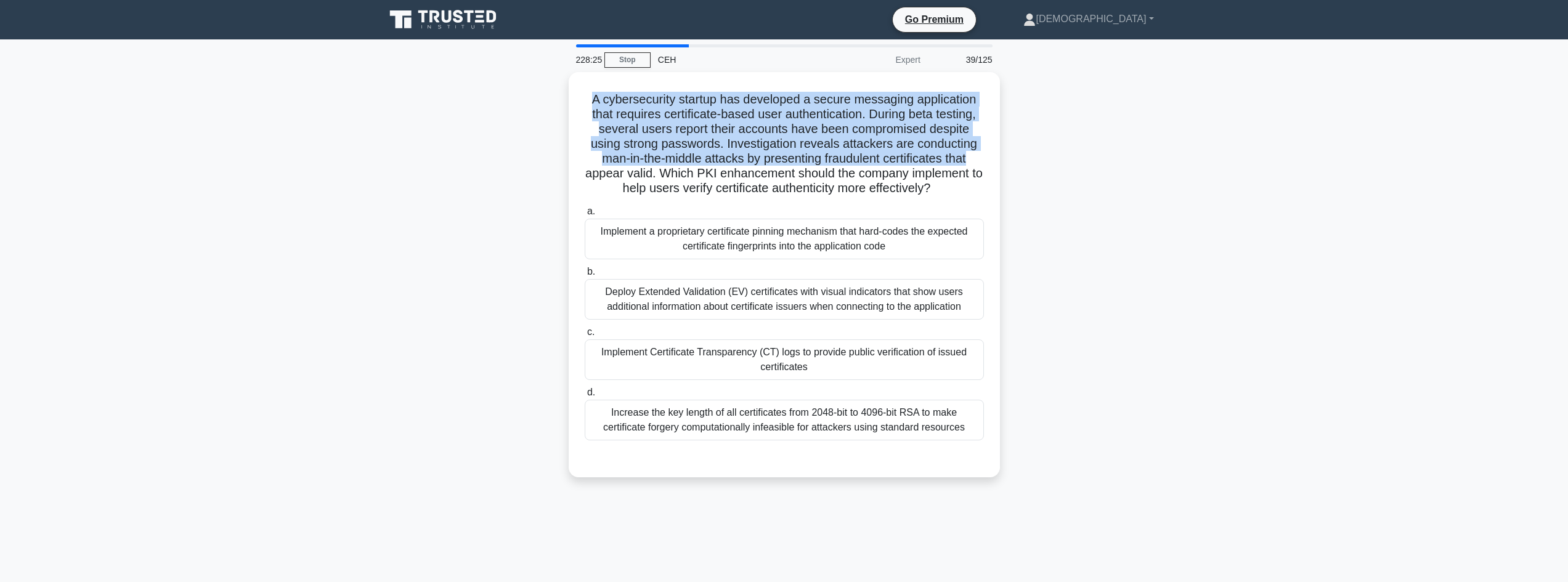
drag, startPoint x: 675, startPoint y: 106, endPoint x: 1062, endPoint y: 165, distance: 391.5
click at [1062, 165] on div "A cybersecurity startup has developed a secure messaging application that requi…" at bounding box center [784, 282] width 813 height 420
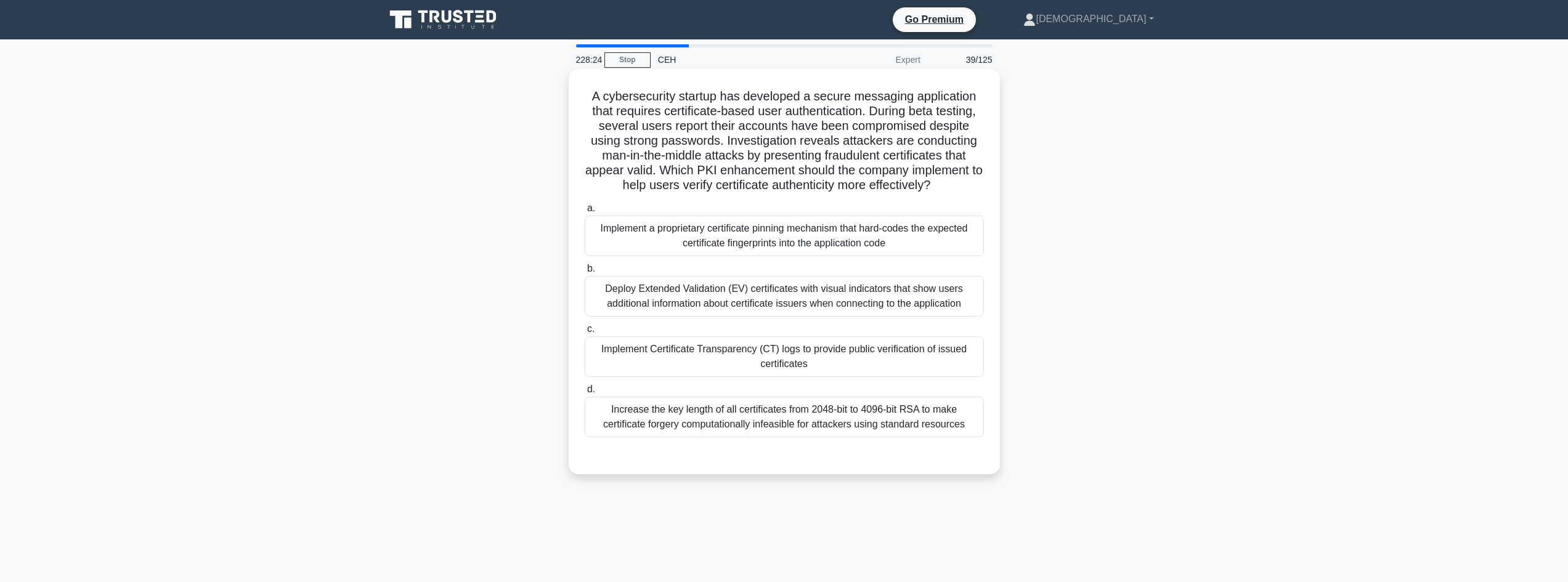
click at [906, 355] on div "Implement Certificate Transparency (CT) logs to provide public verification of …" at bounding box center [784, 356] width 399 height 41
click at [585, 334] on input "c. Implement Certificate Transparency (CT) logs to provide public verification …" at bounding box center [585, 329] width 0 height 8
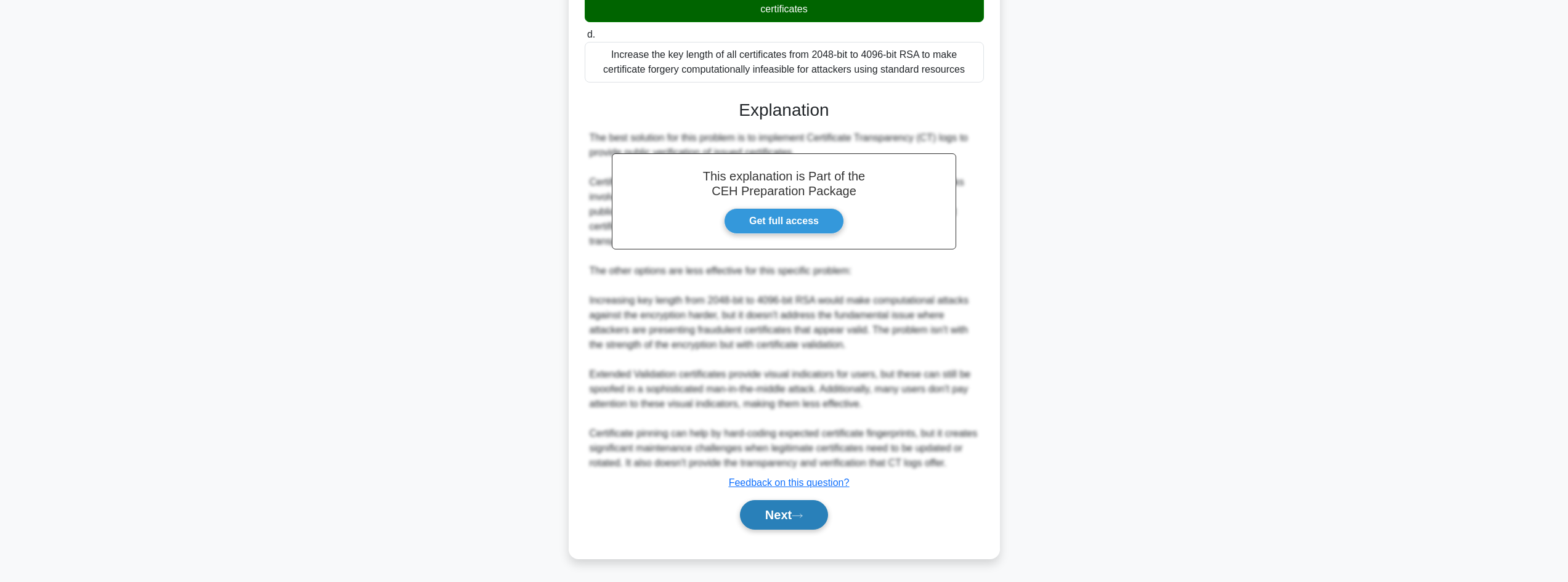
click at [820, 514] on button "Next" at bounding box center [784, 515] width 88 height 30
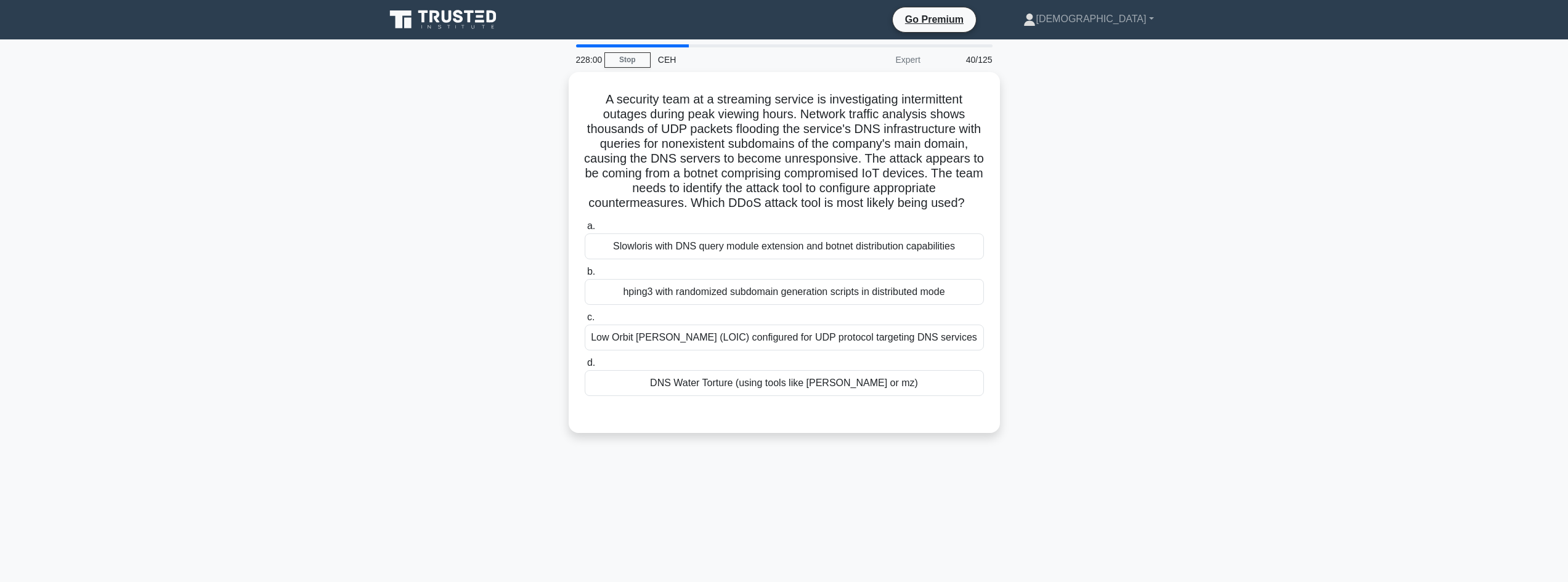
drag, startPoint x: 747, startPoint y: 104, endPoint x: 1003, endPoint y: 212, distance: 277.8
click at [1003, 212] on div "A security team at a streaming service is investigating intermittent outages du…" at bounding box center [784, 259] width 813 height 376
click at [715, 413] on div "a. Slowloris with DNS query module extension and botnet distribution capabiliti…" at bounding box center [784, 313] width 401 height 202
click at [730, 393] on div "DNS Water Torture (using tools like saddam or mz)" at bounding box center [784, 379] width 399 height 26
click at [585, 364] on input "d. DNS Water Torture (using tools like saddam or mz)" at bounding box center [585, 360] width 0 height 8
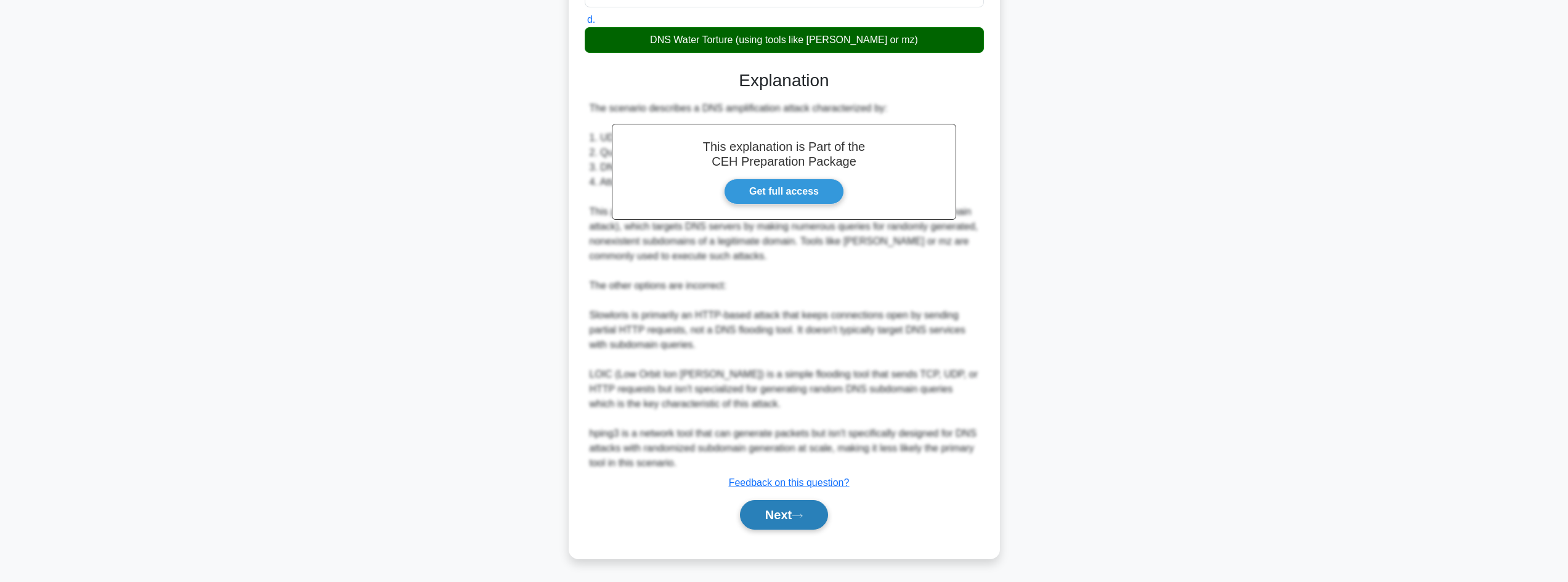
click at [769, 522] on button "Next" at bounding box center [784, 515] width 88 height 30
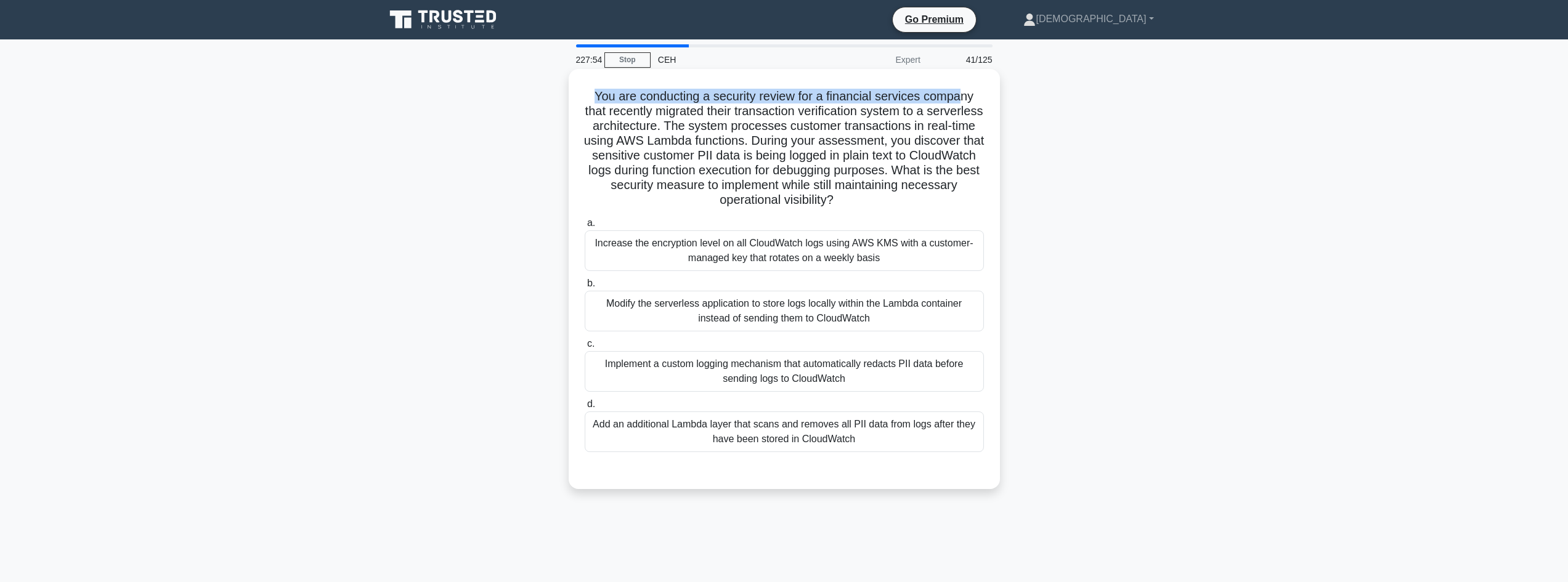
drag, startPoint x: 575, startPoint y: 92, endPoint x: 965, endPoint y: 93, distance: 390.0
click at [965, 93] on div "You are conducting a security review for a financial services company that rece…" at bounding box center [784, 278] width 421 height 410
drag, startPoint x: 1099, startPoint y: 204, endPoint x: 1112, endPoint y: 120, distance: 85.0
click at [1112, 118] on div "You are conducting a security review for a financial services company that rece…" at bounding box center [784, 289] width 813 height 435
click at [907, 388] on div "Implement a custom logging mechanism that automatically redacts PII data before…" at bounding box center [784, 371] width 399 height 41
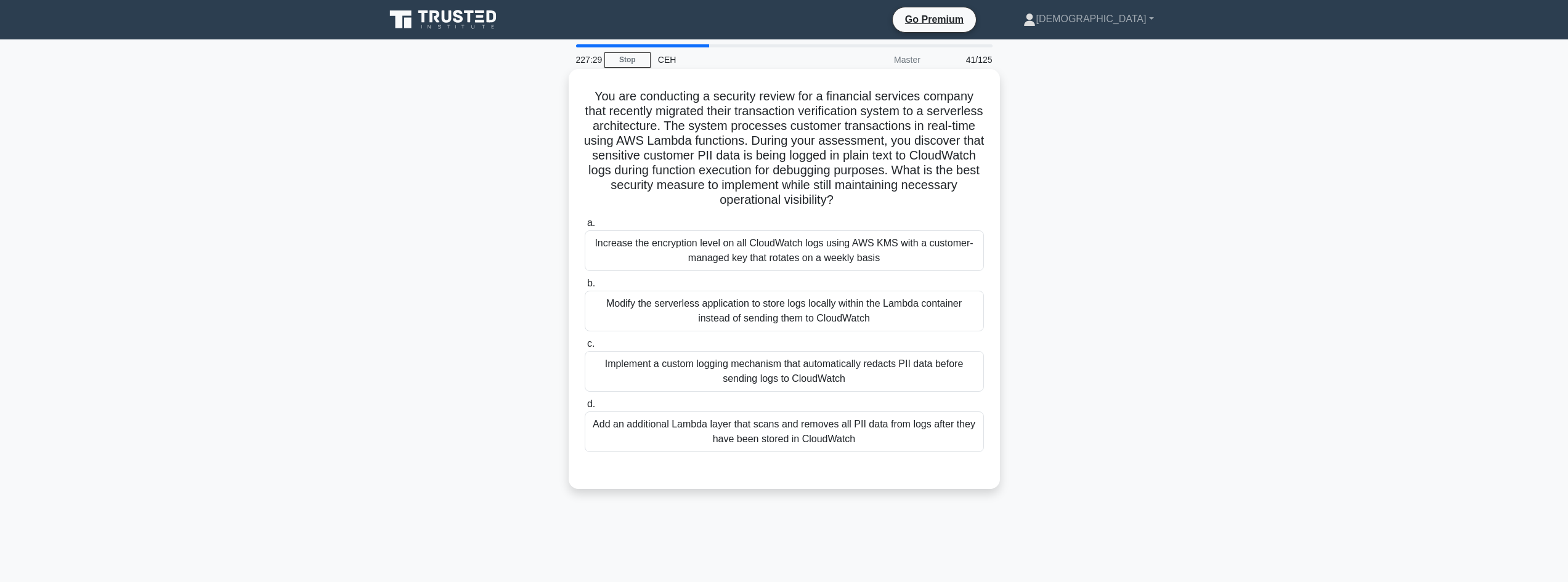
click at [585, 348] on input "c. Implement a custom logging mechanism that automatically redacts PII data bef…" at bounding box center [585, 344] width 0 height 8
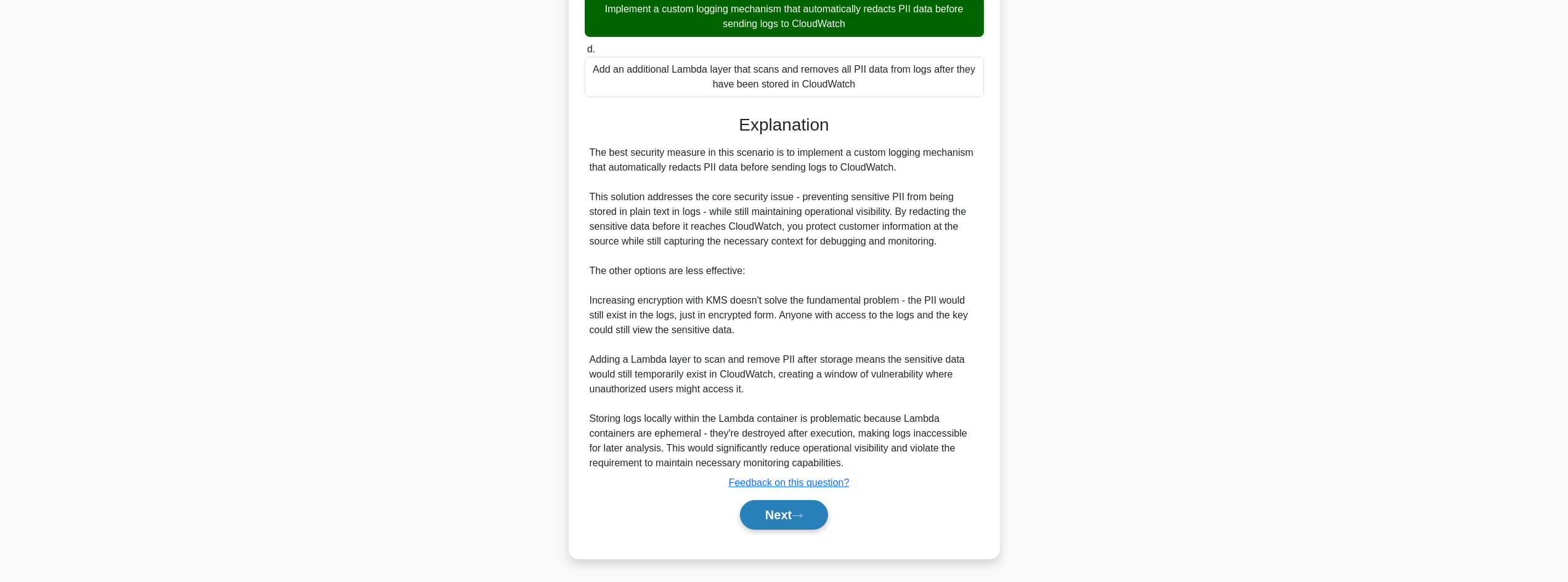
click at [819, 520] on button "Next" at bounding box center [784, 515] width 88 height 30
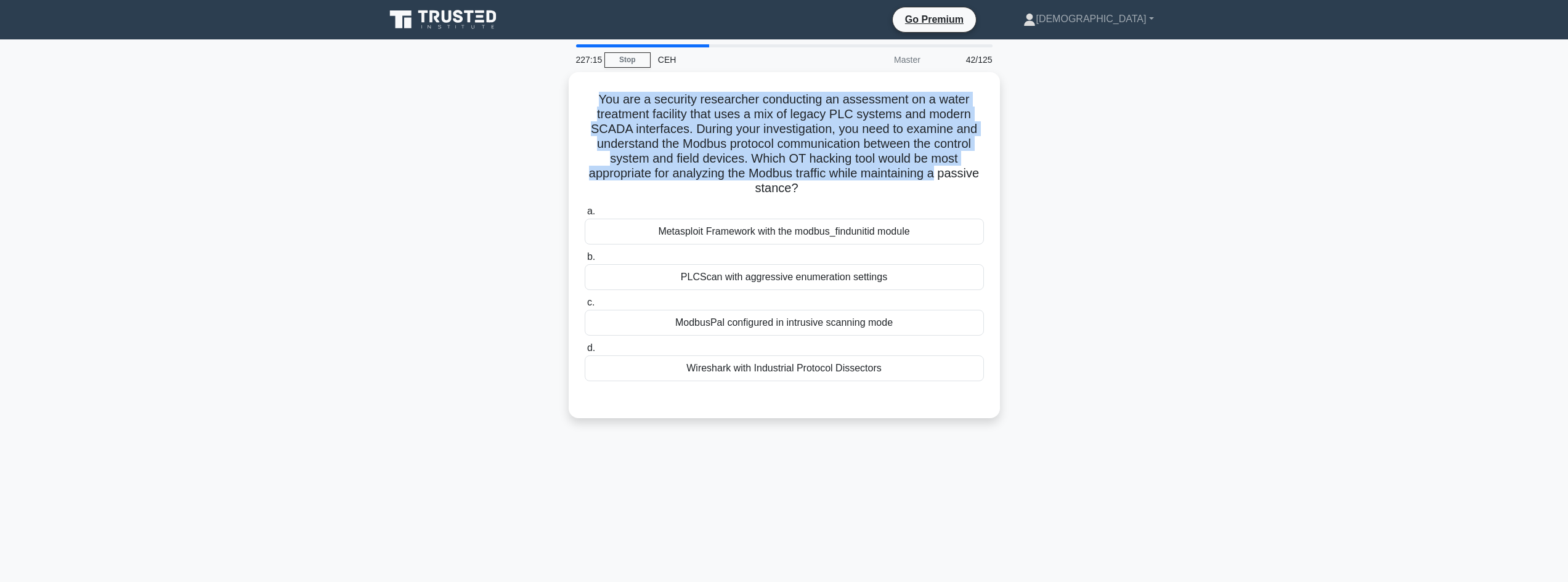
drag, startPoint x: 623, startPoint y: 81, endPoint x: 1020, endPoint y: 167, distance: 406.2
click at [1020, 167] on div "You are a security researcher conducting an assessment on a water treatment fac…" at bounding box center [784, 252] width 813 height 361
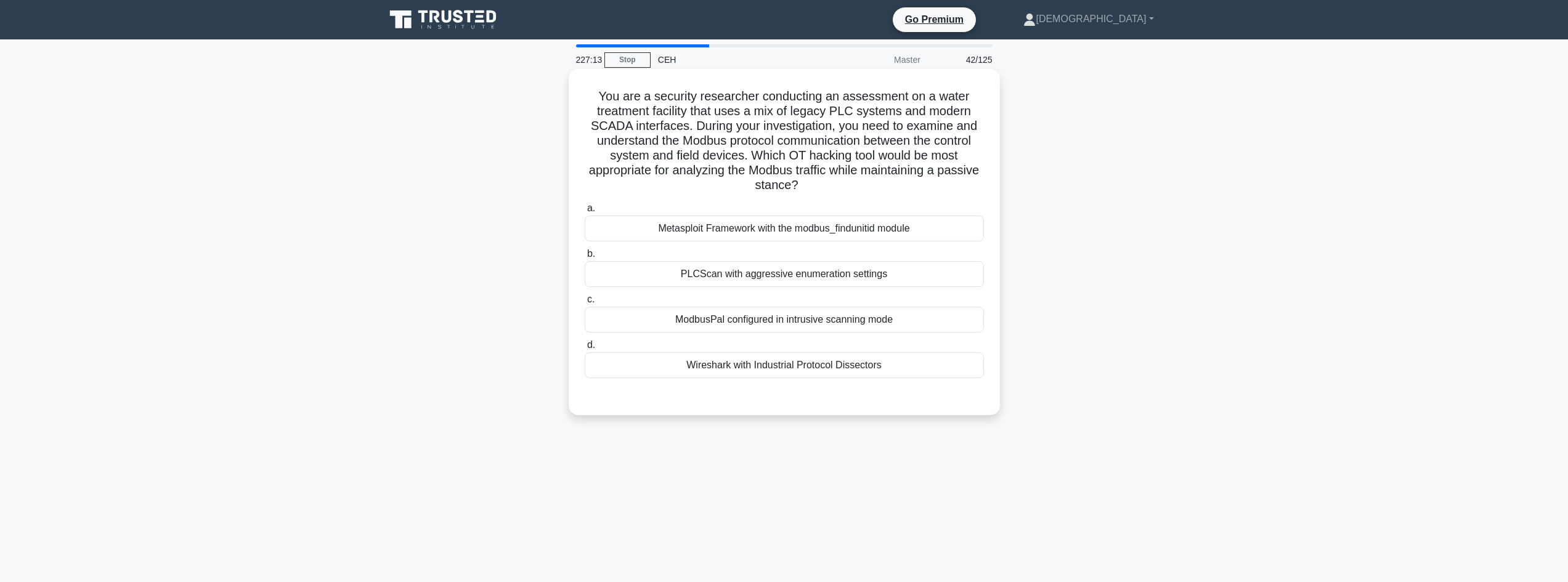
click at [827, 312] on div "ModbusPal configured in intrusive scanning mode" at bounding box center [784, 319] width 399 height 26
click at [585, 304] on input "c. ModbusPal configured in intrusive scanning mode" at bounding box center [585, 299] width 0 height 8
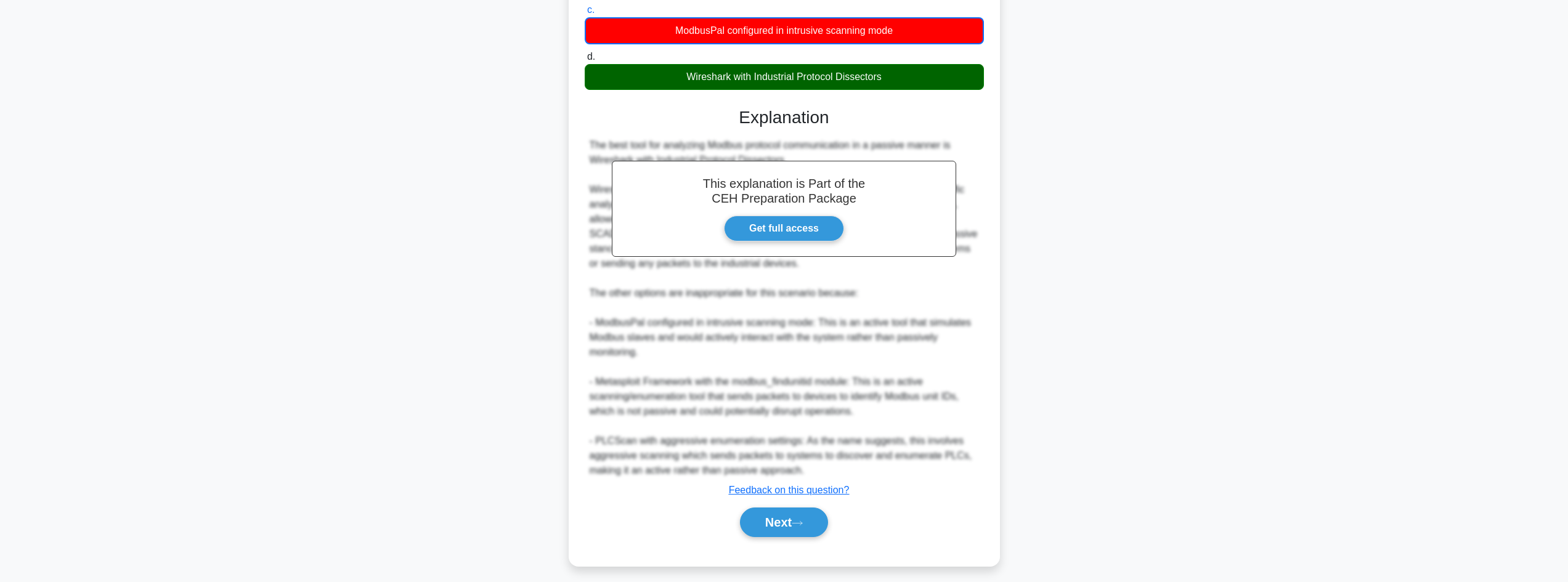
scroll to position [297, 0]
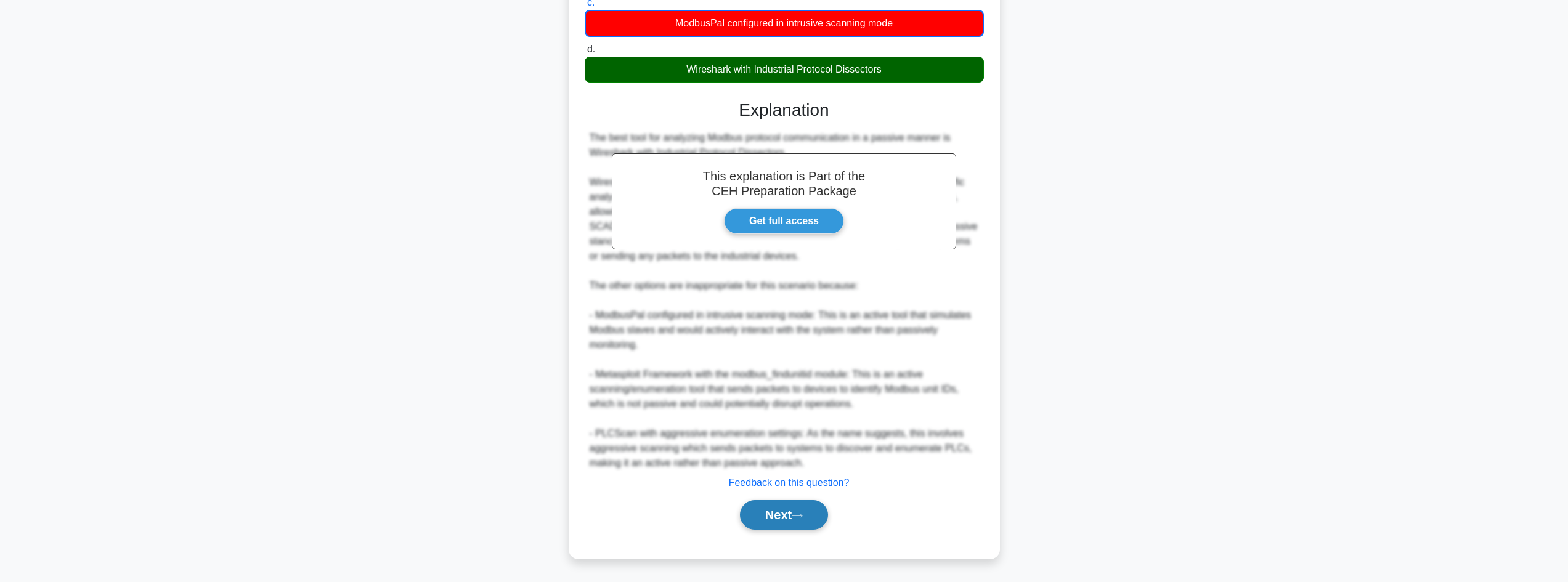
click at [768, 514] on button "Next" at bounding box center [784, 515] width 88 height 30
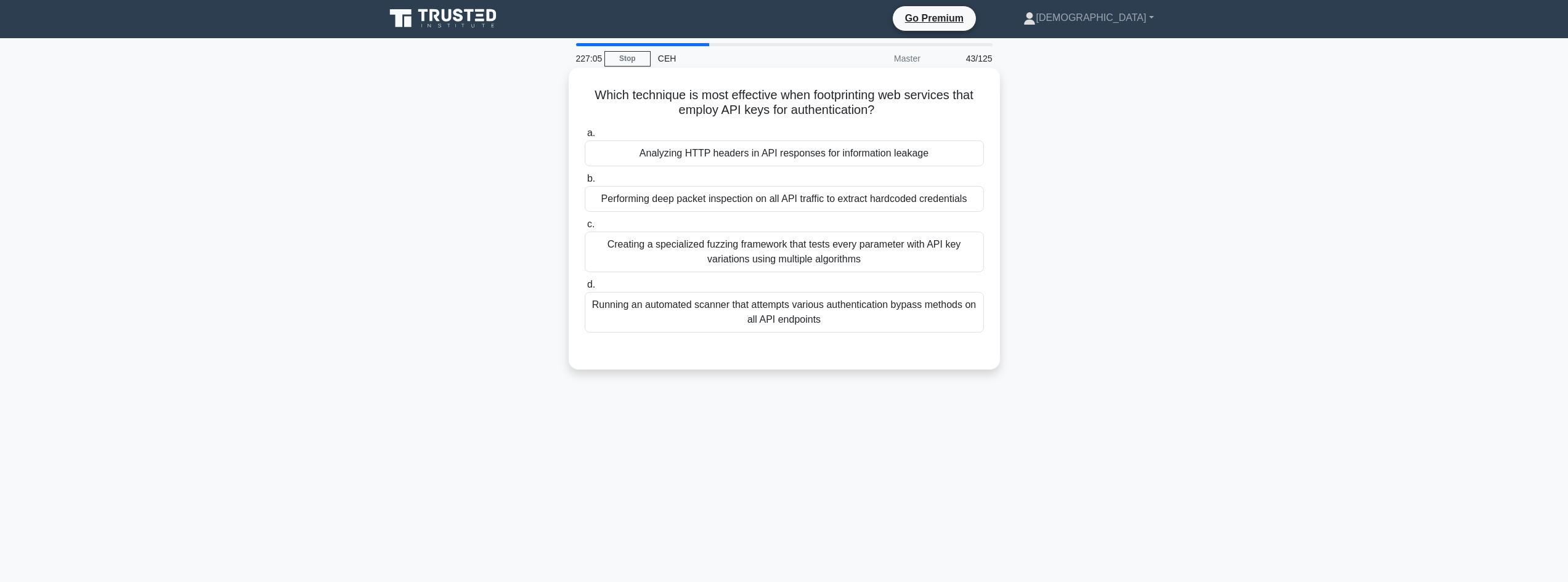
scroll to position [0, 0]
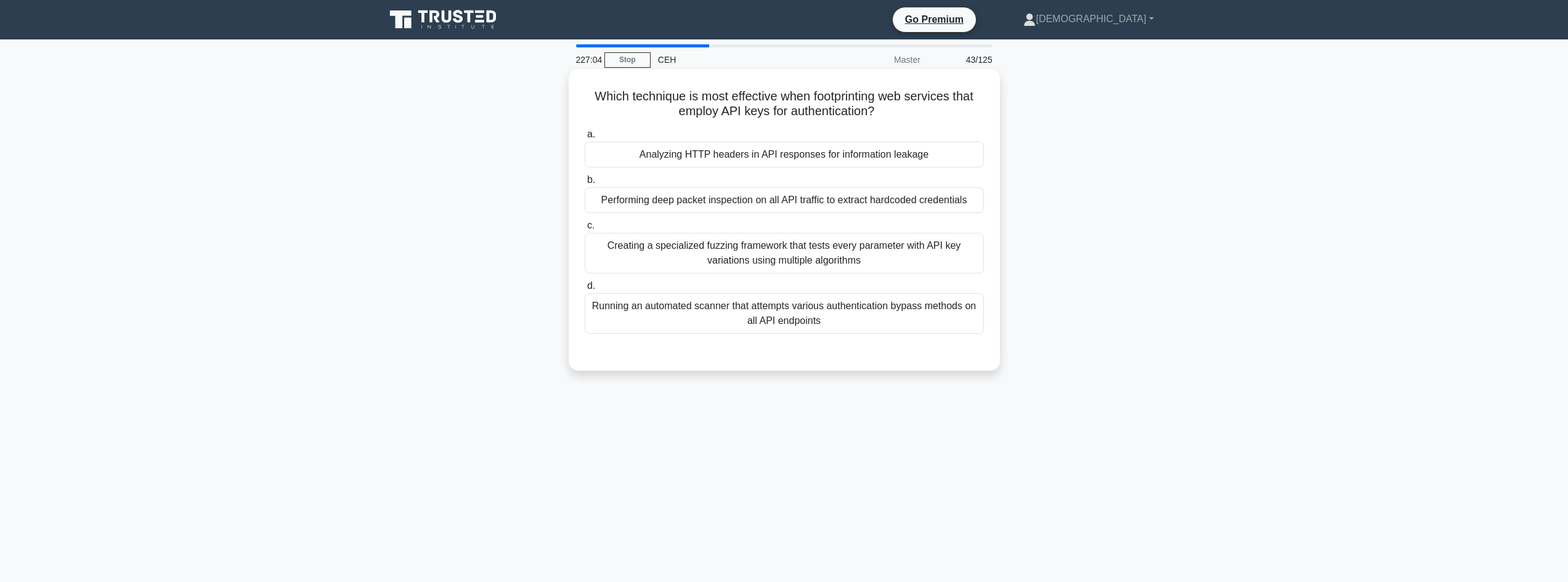
click at [916, 169] on div "a. Analyzing HTTP headers in API responses for information leakage b. Performin…" at bounding box center [784, 230] width 414 height 212
click at [934, 155] on div "Analyzing HTTP headers in API responses for information leakage" at bounding box center [784, 154] width 399 height 26
click at [585, 139] on input "a. Analyzing HTTP headers in API responses for information leakage" at bounding box center [585, 135] width 0 height 8
click at [771, 146] on div "Analyzing HTTP headers in API responses for information leakage" at bounding box center [784, 154] width 399 height 26
click at [585, 139] on input "a. Analyzing HTTP headers in API responses for information leakage" at bounding box center [585, 135] width 0 height 8
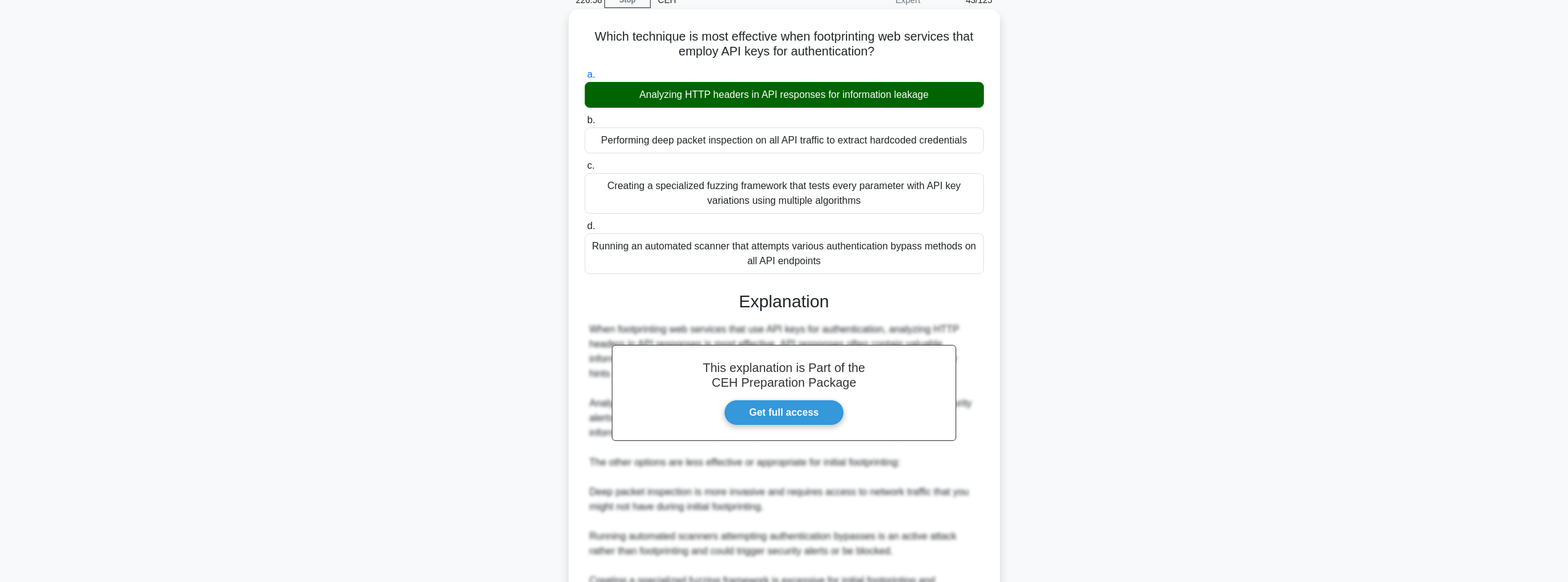
scroll to position [193, 0]
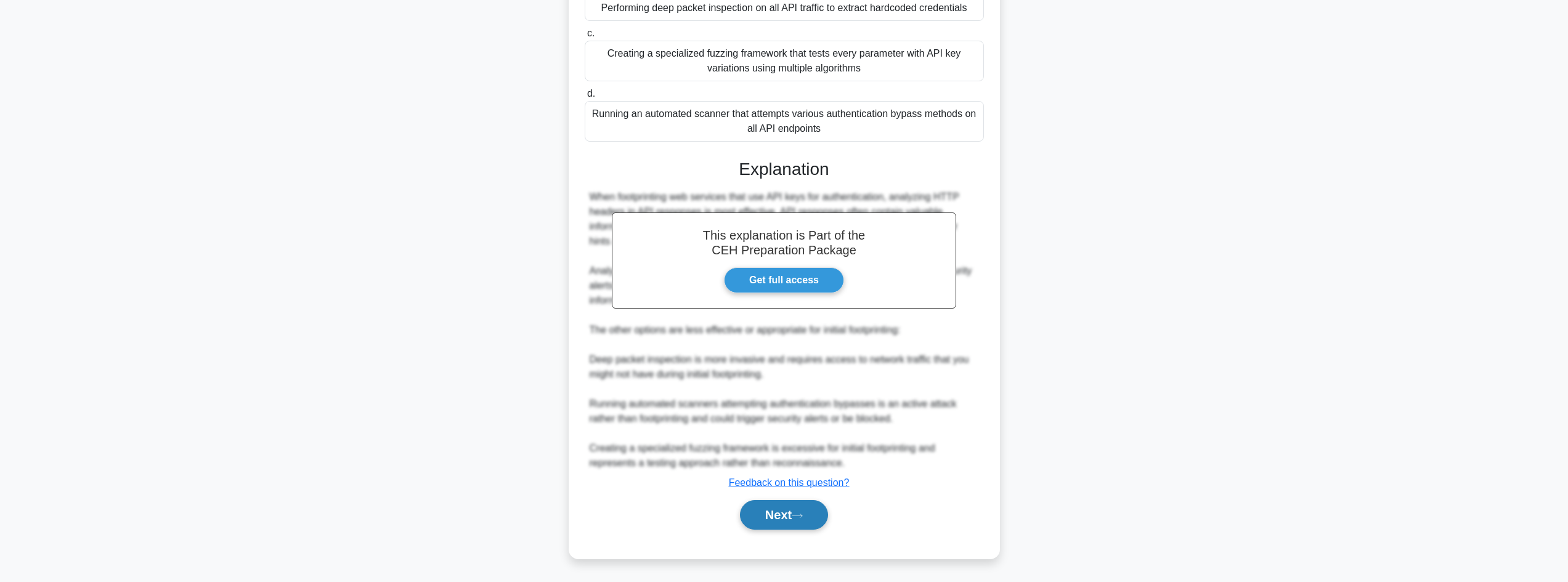
click at [794, 507] on button "Next" at bounding box center [784, 515] width 88 height 30
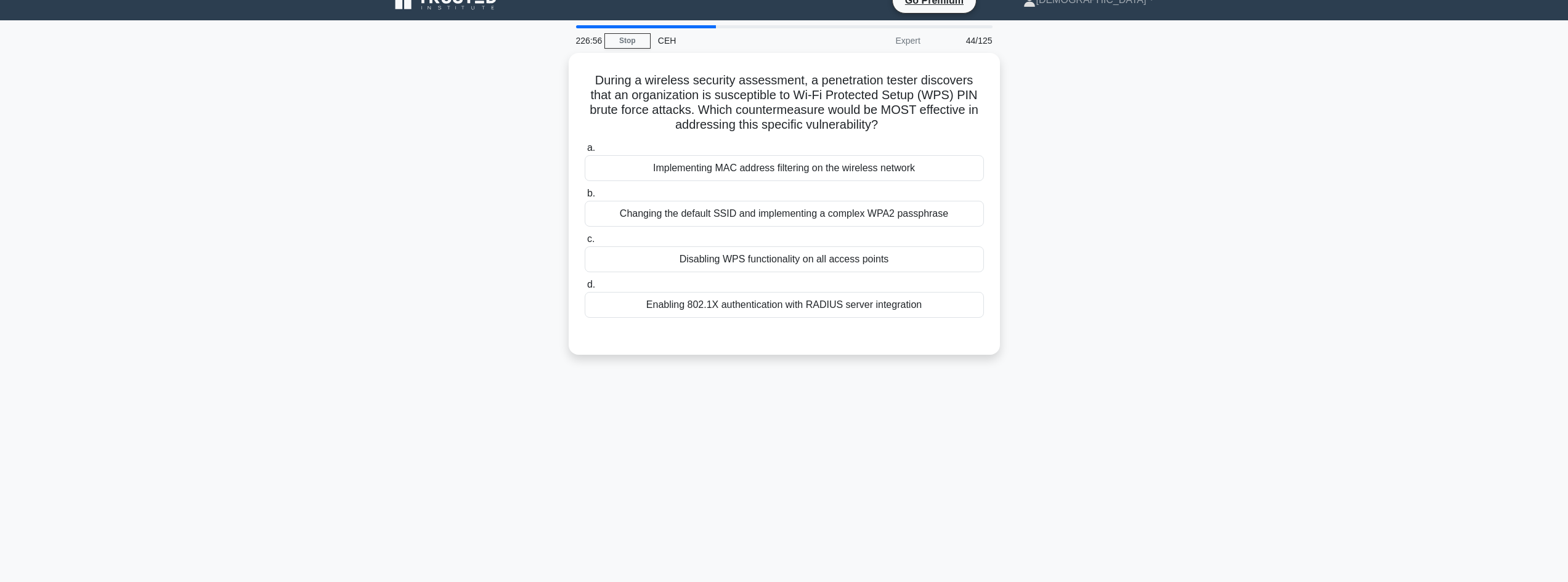
scroll to position [0, 0]
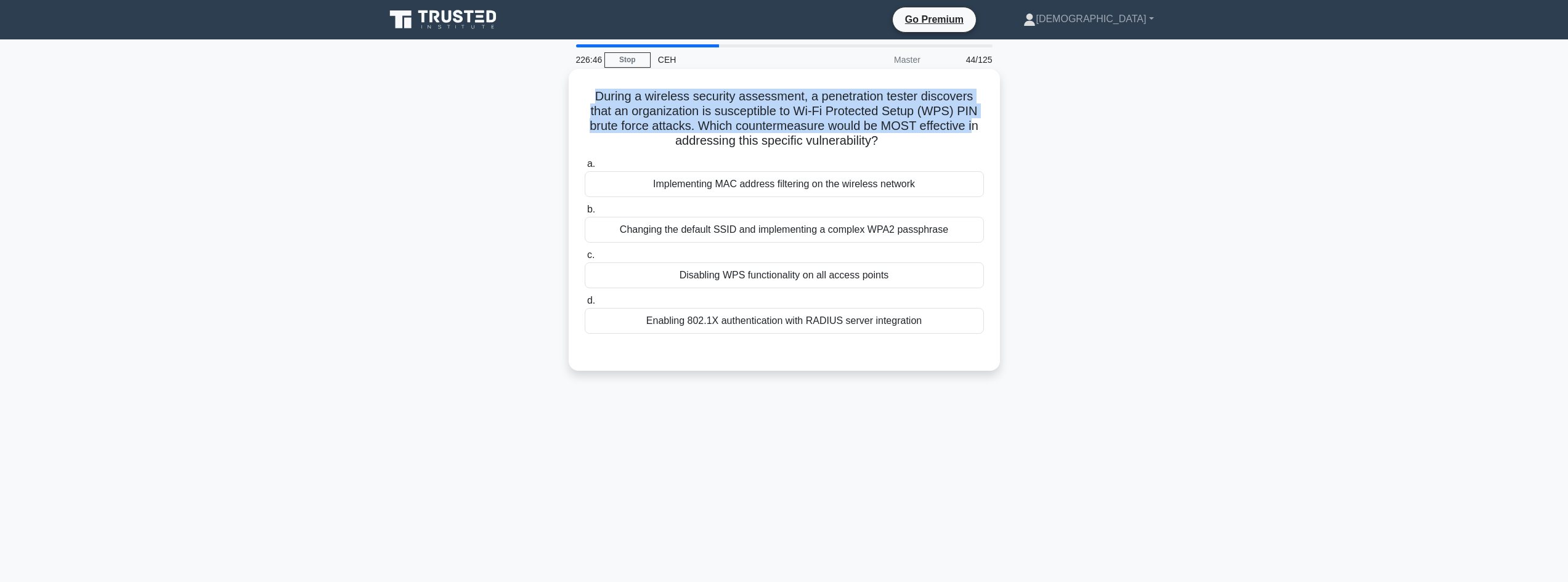
drag, startPoint x: 582, startPoint y: 98, endPoint x: 978, endPoint y: 126, distance: 397.0
click at [978, 126] on div "During a wireless security assessment, a penetration tester discovers that an o…" at bounding box center [784, 220] width 421 height 292
click at [827, 284] on div "Disabling WPS functionality on all access points" at bounding box center [784, 275] width 399 height 26
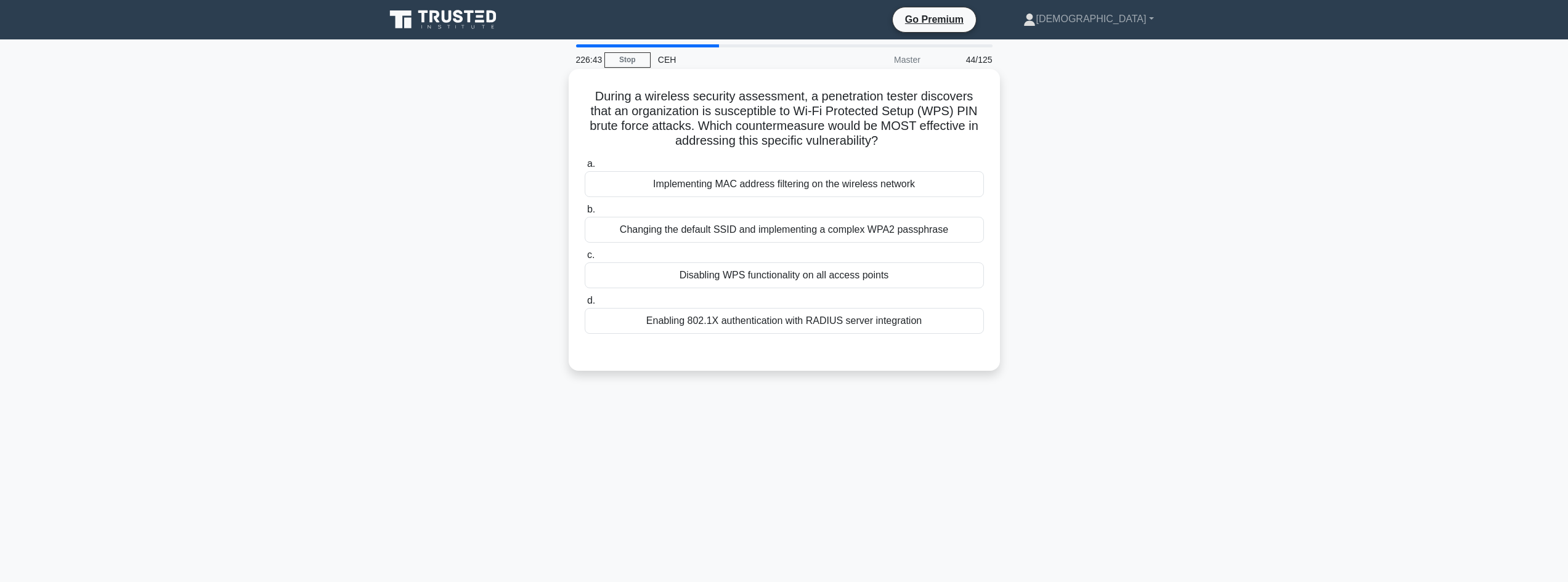
click at [783, 282] on div "Disabling WPS functionality on all access points" at bounding box center [784, 275] width 399 height 26
click at [585, 259] on input "c. Disabling WPS functionality on all access points" at bounding box center [585, 255] width 0 height 8
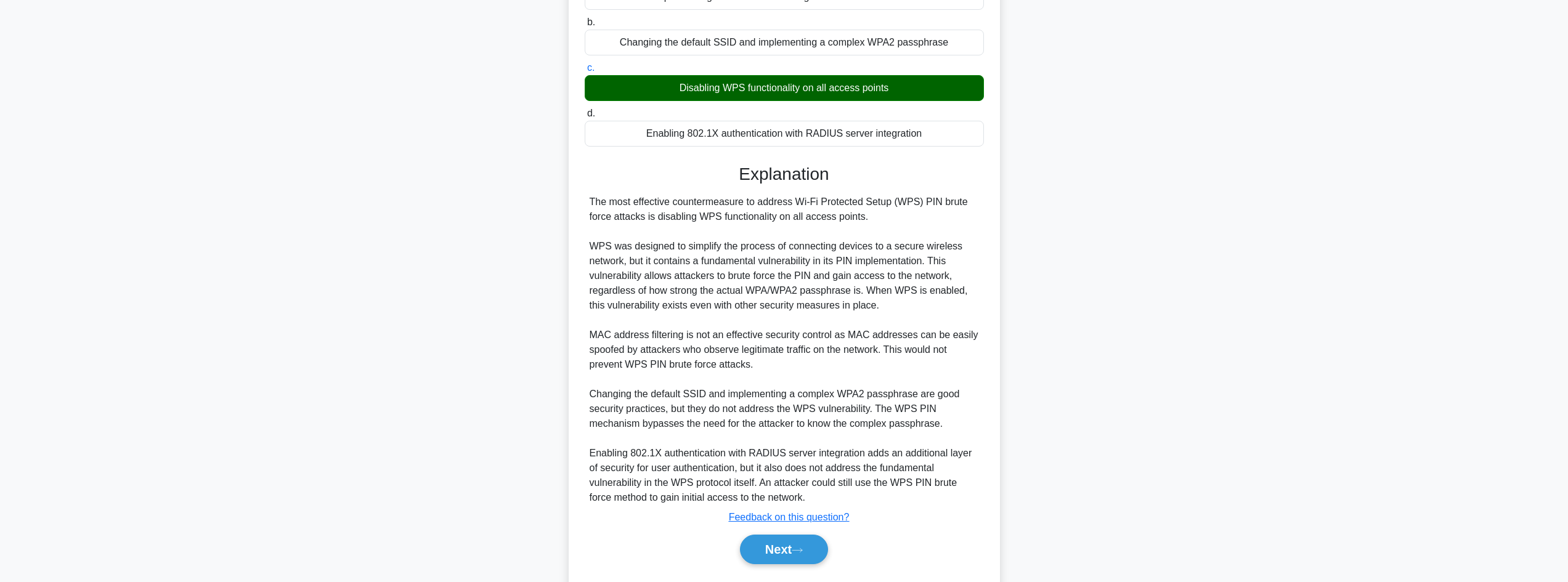
scroll to position [223, 0]
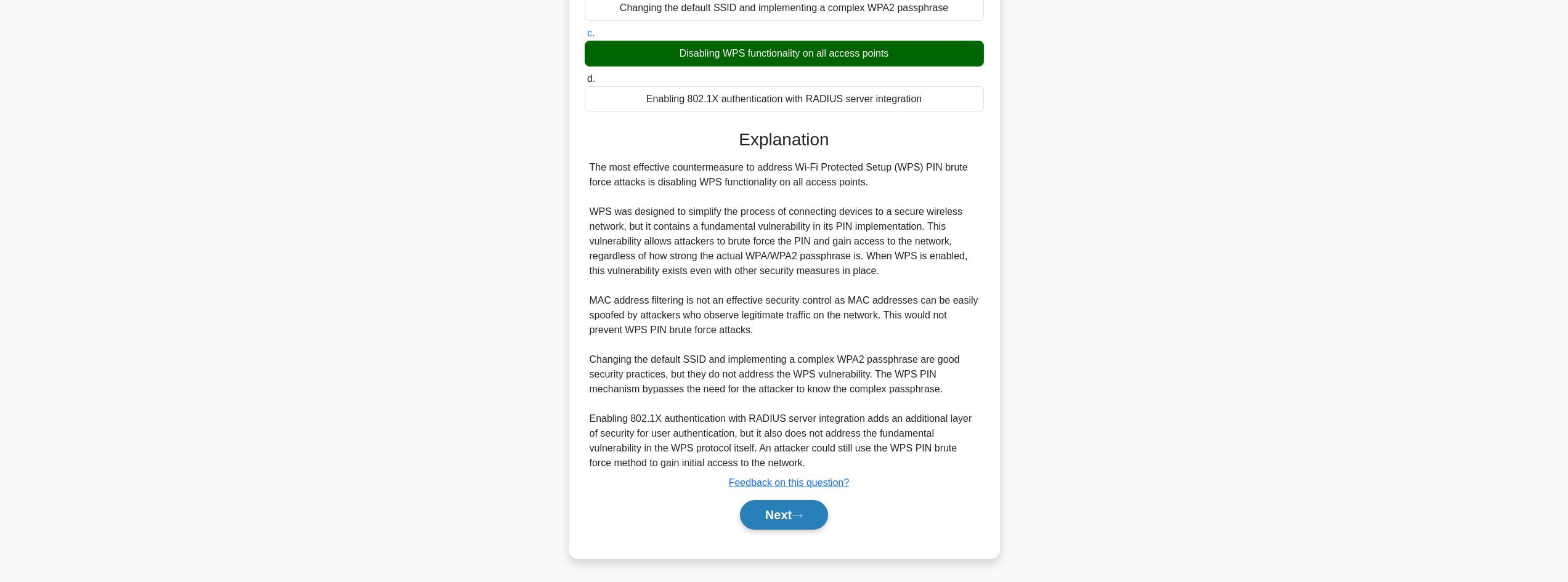
click at [803, 518] on icon at bounding box center [797, 515] width 11 height 7
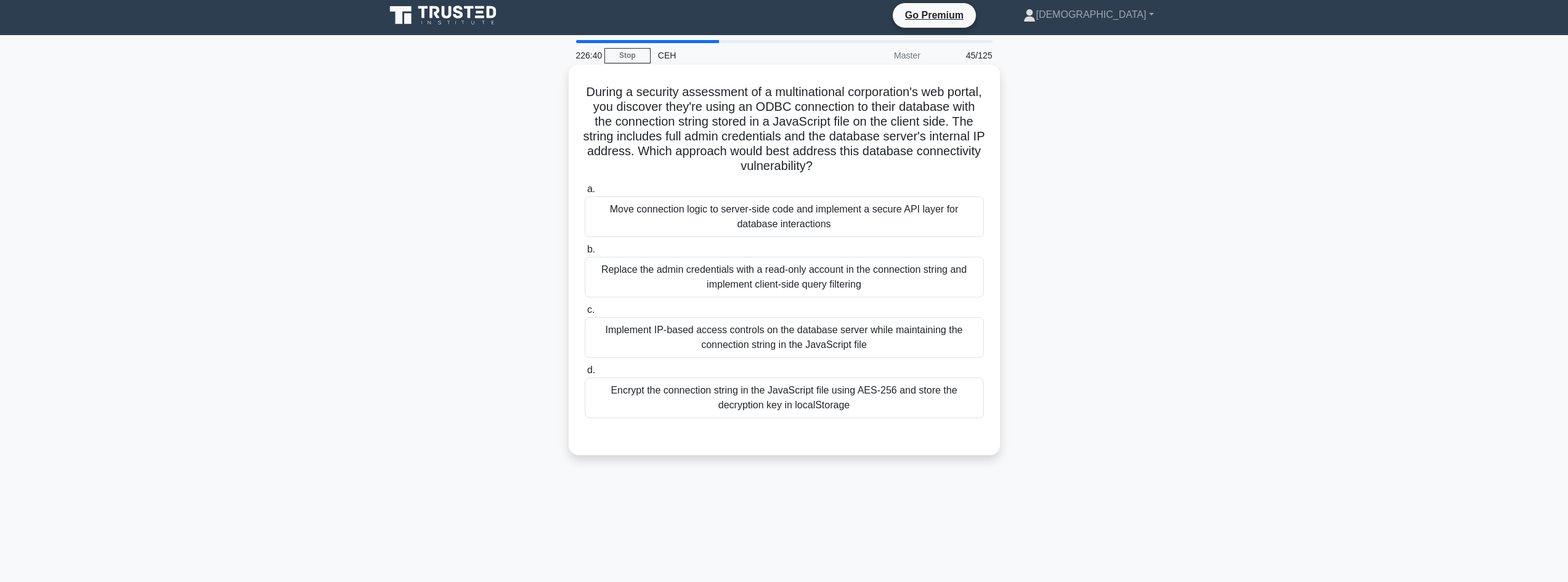
scroll to position [0, 0]
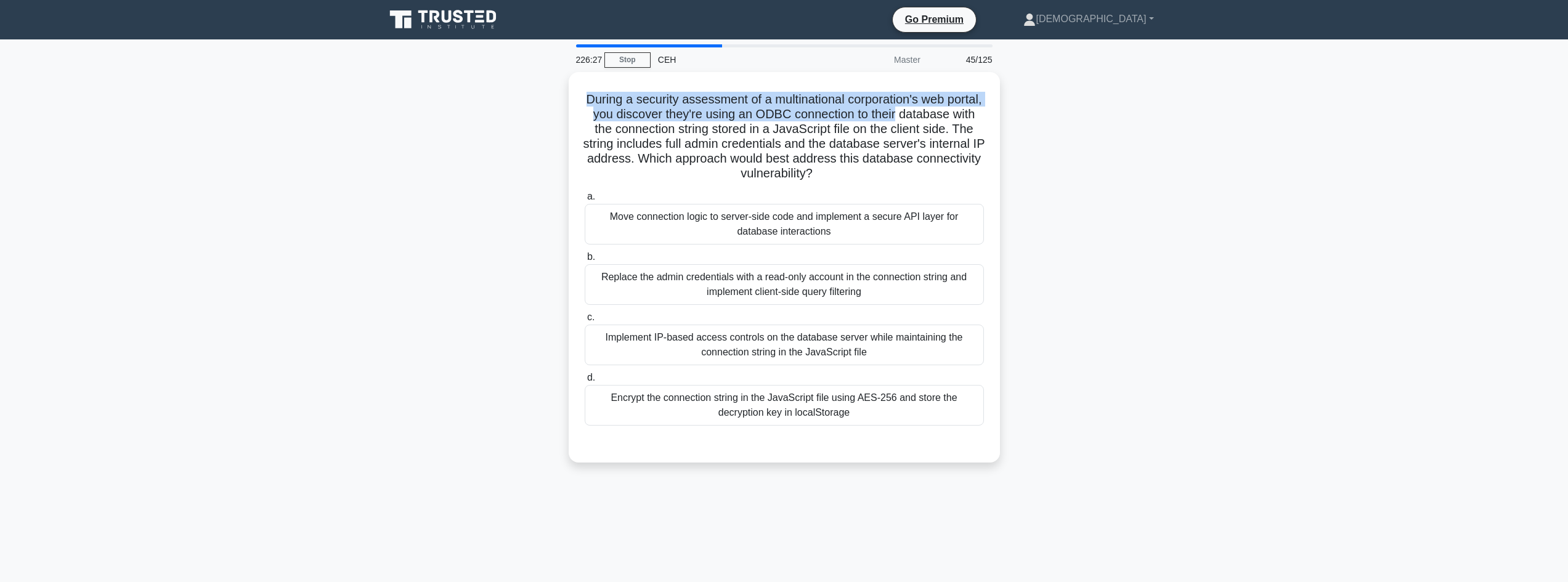
drag, startPoint x: 275, startPoint y: 103, endPoint x: 1166, endPoint y: 110, distance: 891.0
click at [1166, 110] on main "226:27 Stop CEH Master 45/125 During a security assessment of a multinational c…" at bounding box center [784, 352] width 1568 height 626
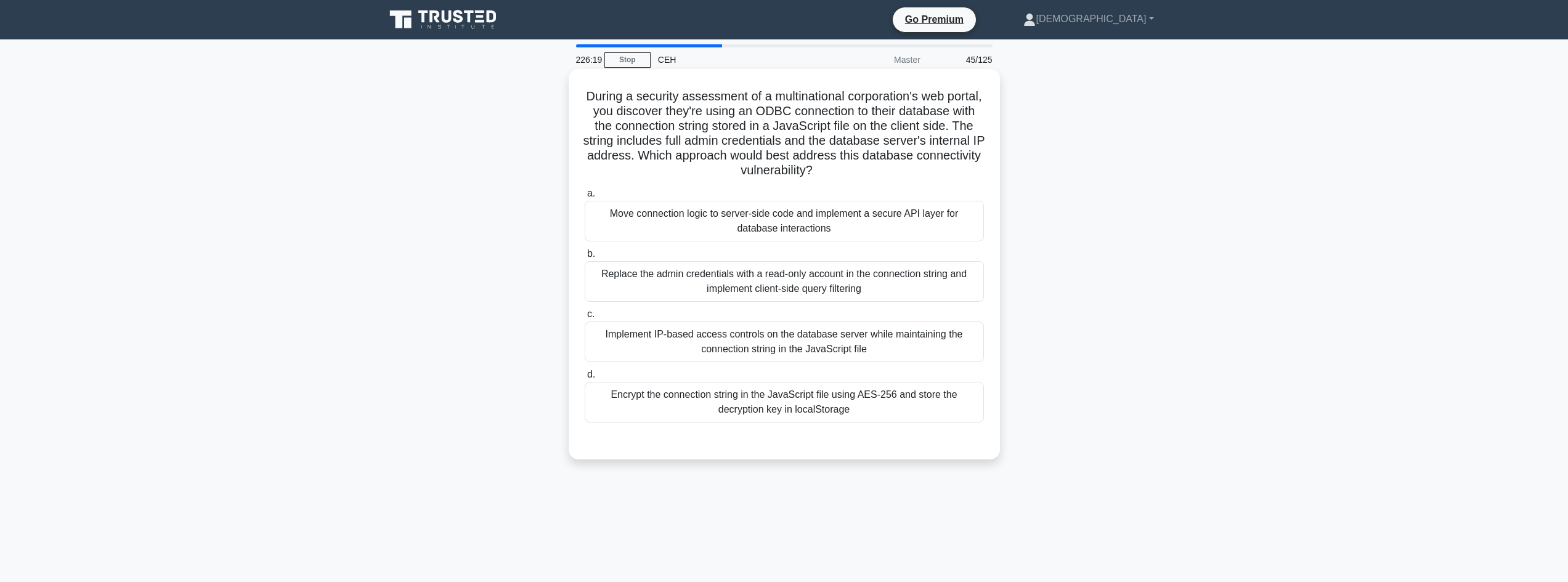
click at [838, 217] on div "Move connection logic to server-side code and implement a secure API layer for …" at bounding box center [784, 221] width 399 height 41
click at [585, 198] on input "a. Move connection logic to server-side code and implement a secure API layer f…" at bounding box center [585, 194] width 0 height 8
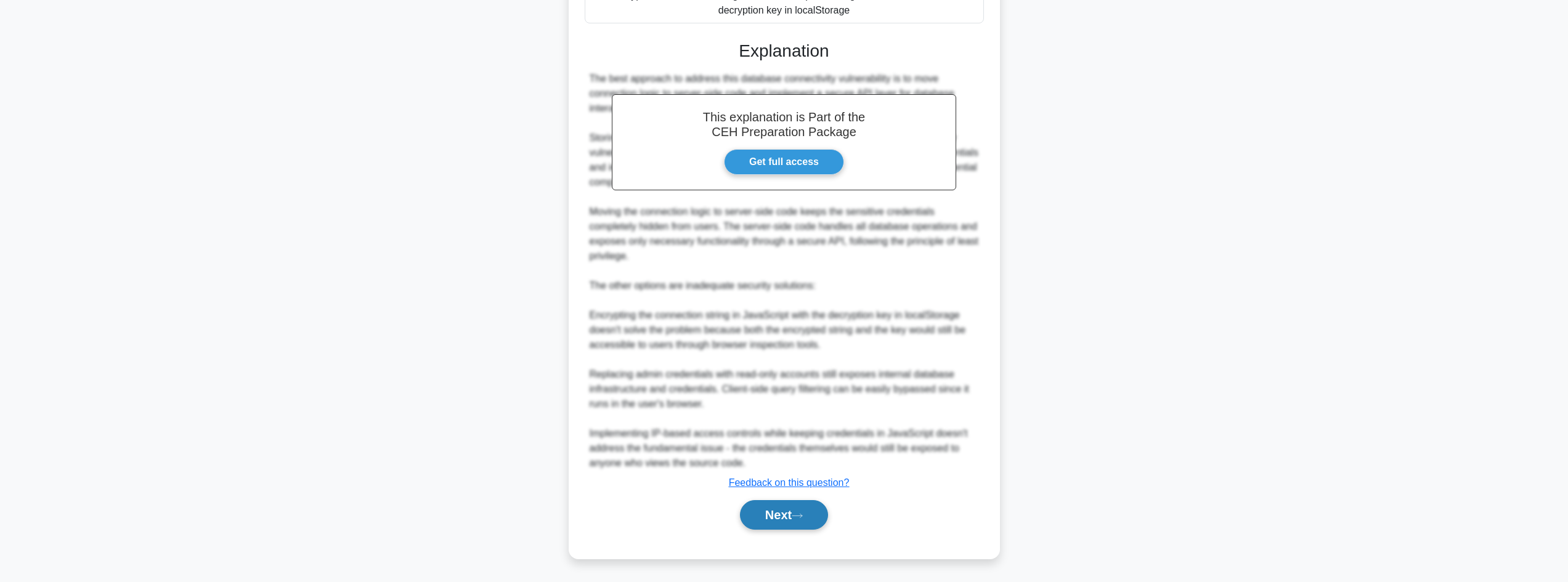
click at [795, 520] on button "Next" at bounding box center [784, 515] width 88 height 30
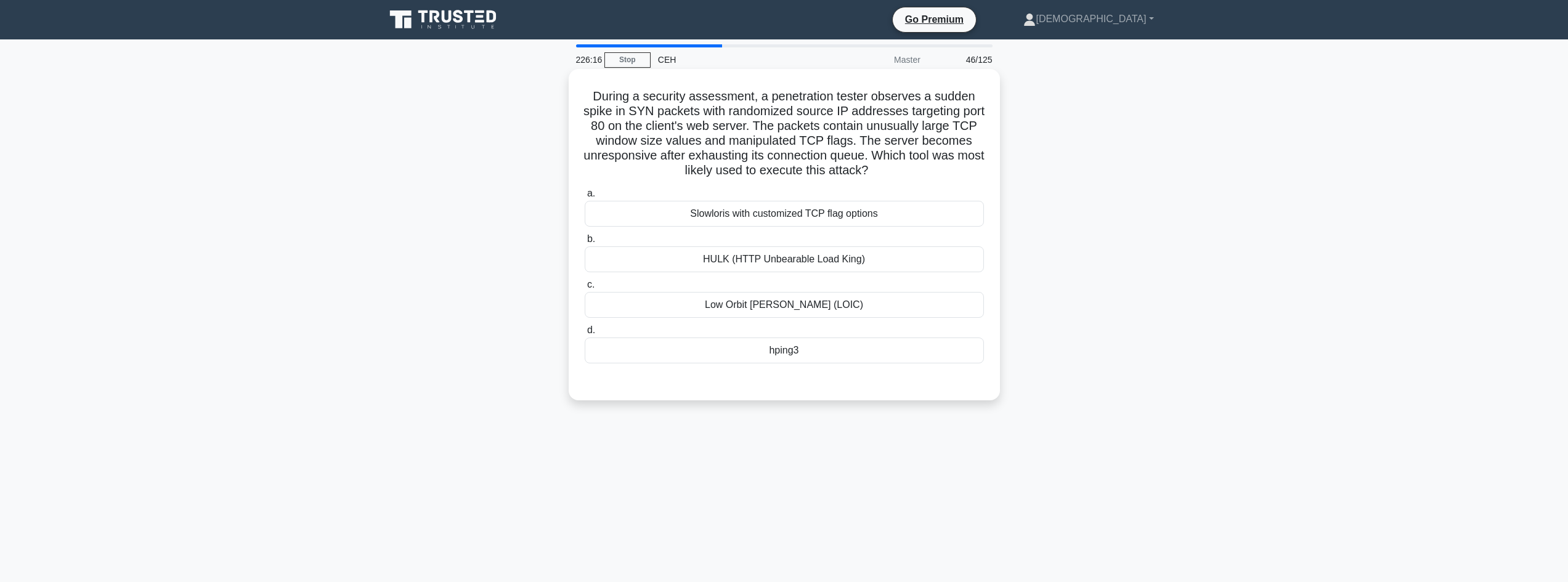
click at [723, 367] on div "a. Slowloris with customized TCP flag options b. HULK (HTTP Unbearable Load Kin…" at bounding box center [784, 284] width 401 height 202
click at [746, 357] on div "hping3" at bounding box center [784, 350] width 399 height 26
click at [585, 334] on input "d. hping3" at bounding box center [585, 331] width 0 height 8
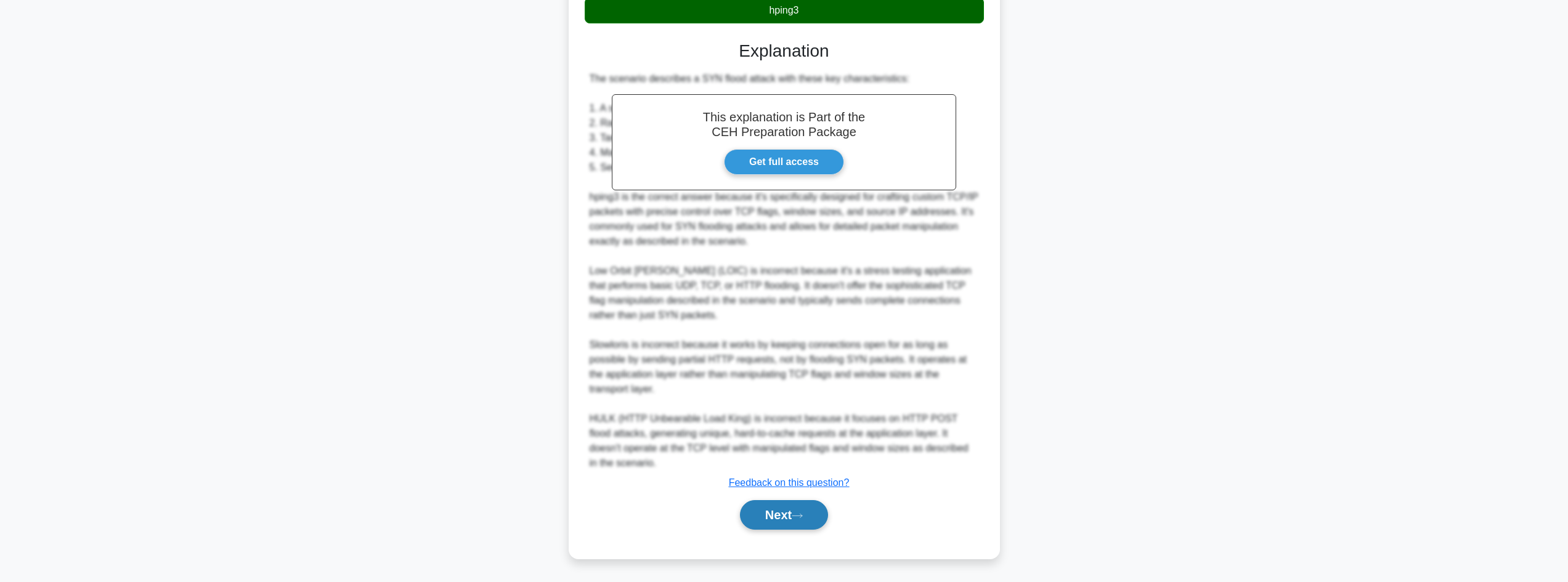
click at [819, 521] on button "Next" at bounding box center [784, 515] width 88 height 30
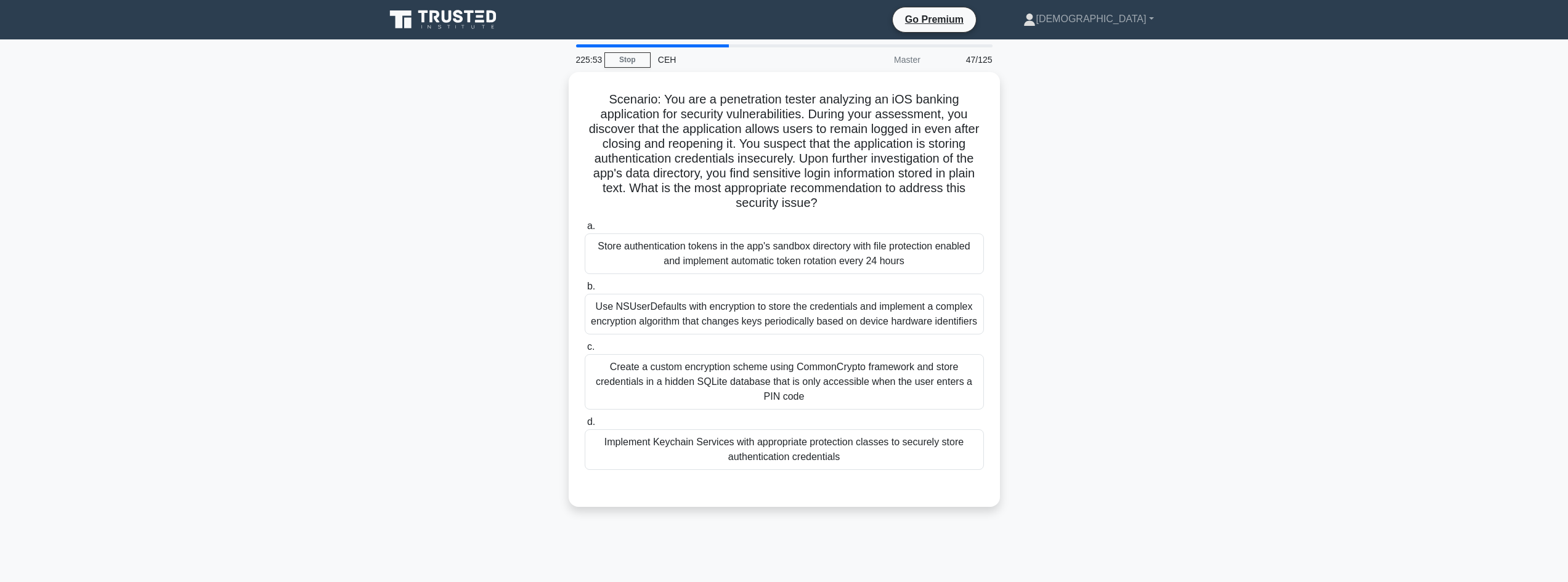
drag, startPoint x: 582, startPoint y: 83, endPoint x: 1015, endPoint y: 198, distance: 448.0
click at [1017, 198] on div "Scenario: You are a penetration tester analyzing an iOS banking application for…" at bounding box center [784, 296] width 813 height 450
click at [726, 449] on div "Implement Keychain Services with appropriate protection classes to securely sto…" at bounding box center [784, 446] width 399 height 41
click at [585, 423] on input "d. Implement Keychain Services with appropriate protection classes to securely …" at bounding box center [585, 420] width 0 height 8
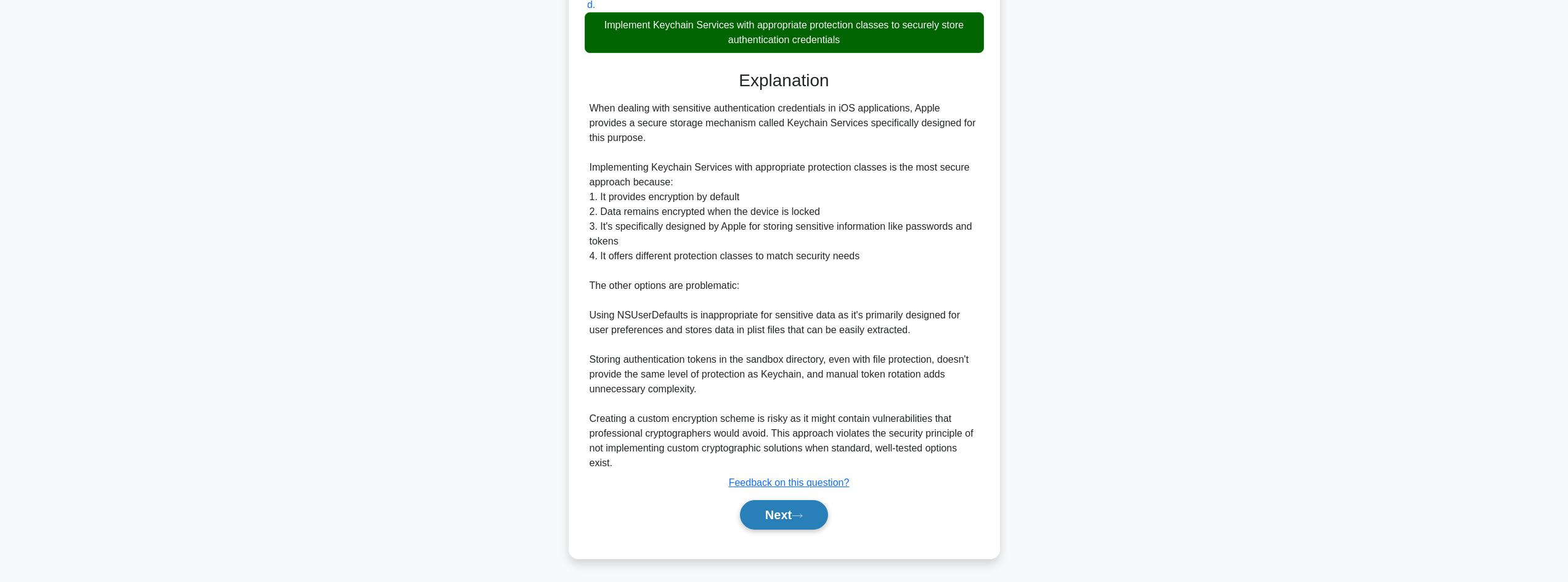
click at [784, 512] on button "Next" at bounding box center [784, 515] width 88 height 30
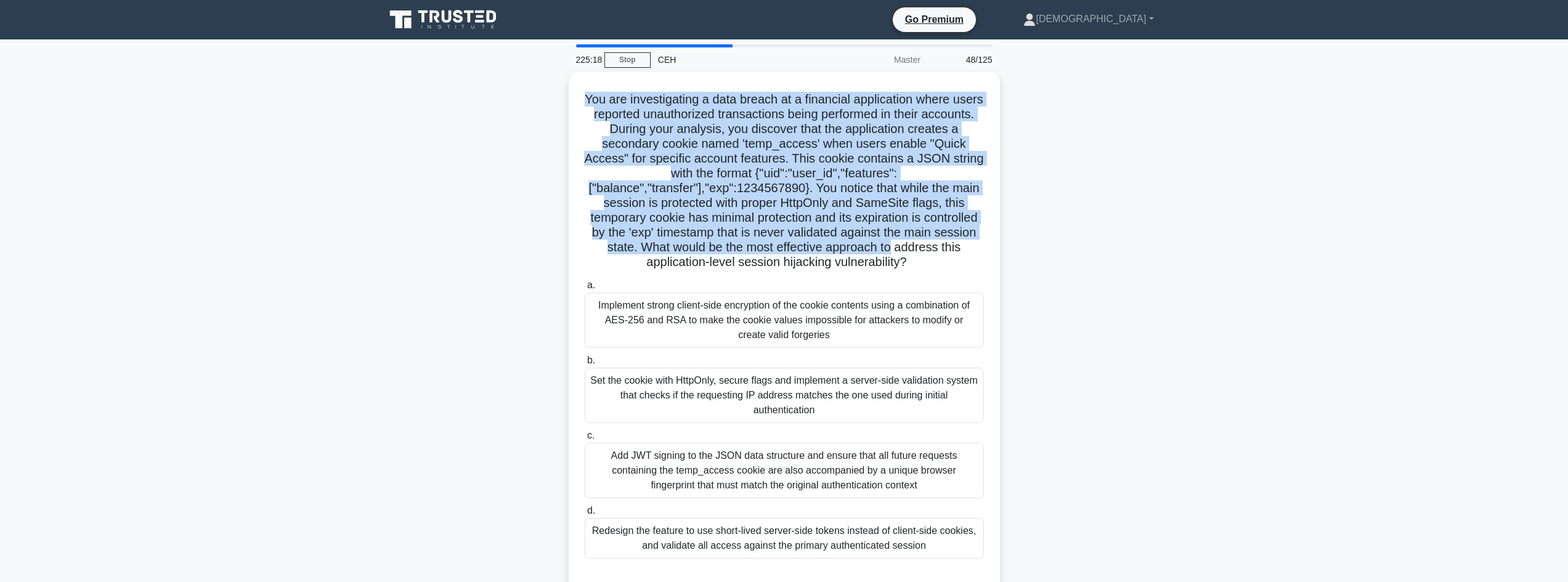
drag, startPoint x: 599, startPoint y: 87, endPoint x: 1016, endPoint y: 248, distance: 447.0
click at [1018, 250] on div "You are investigating a data breach at a financial application where users repo…" at bounding box center [784, 340] width 813 height 538
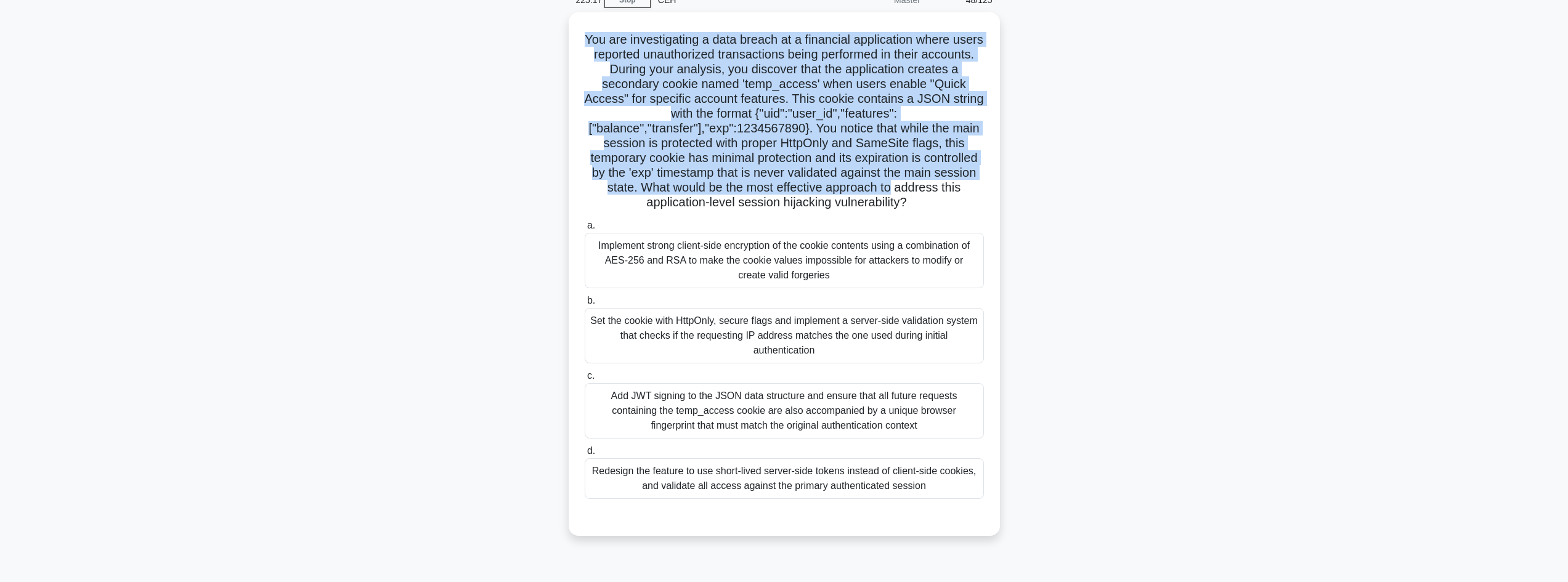
scroll to position [83, 0]
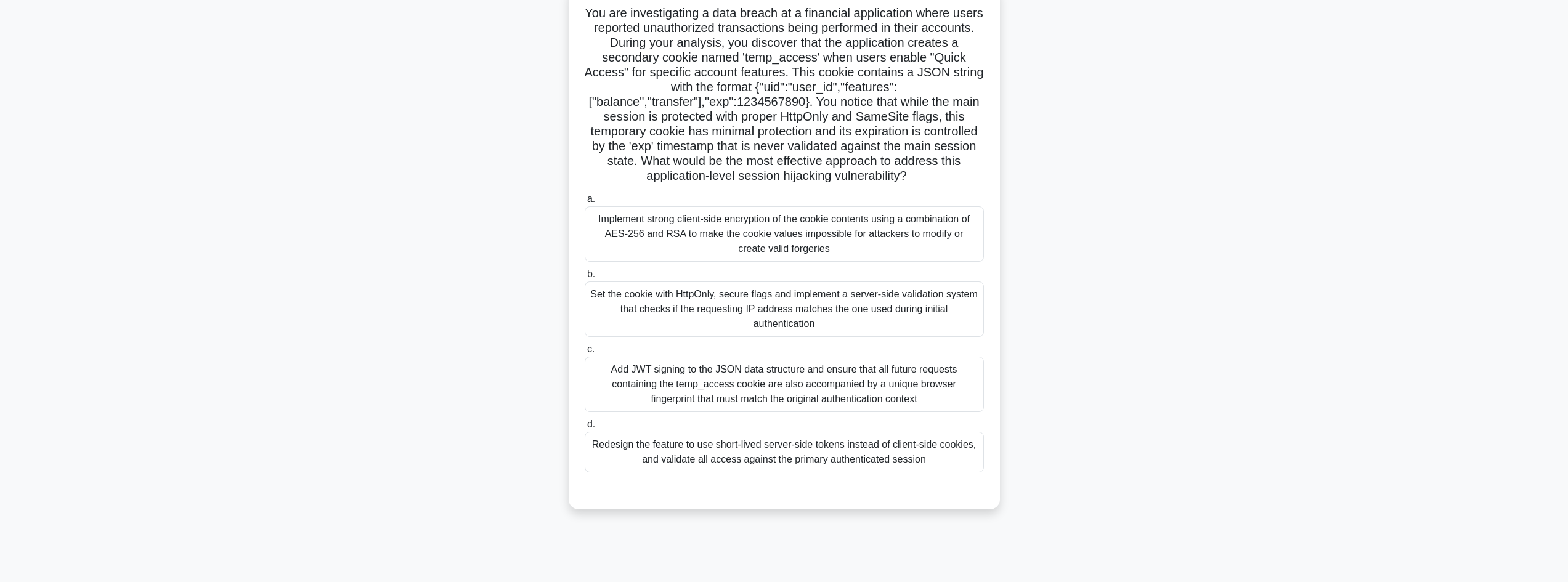
click at [946, 178] on h5 "You are investigating a data breach at a financial application where users repo…" at bounding box center [784, 95] width 401 height 179
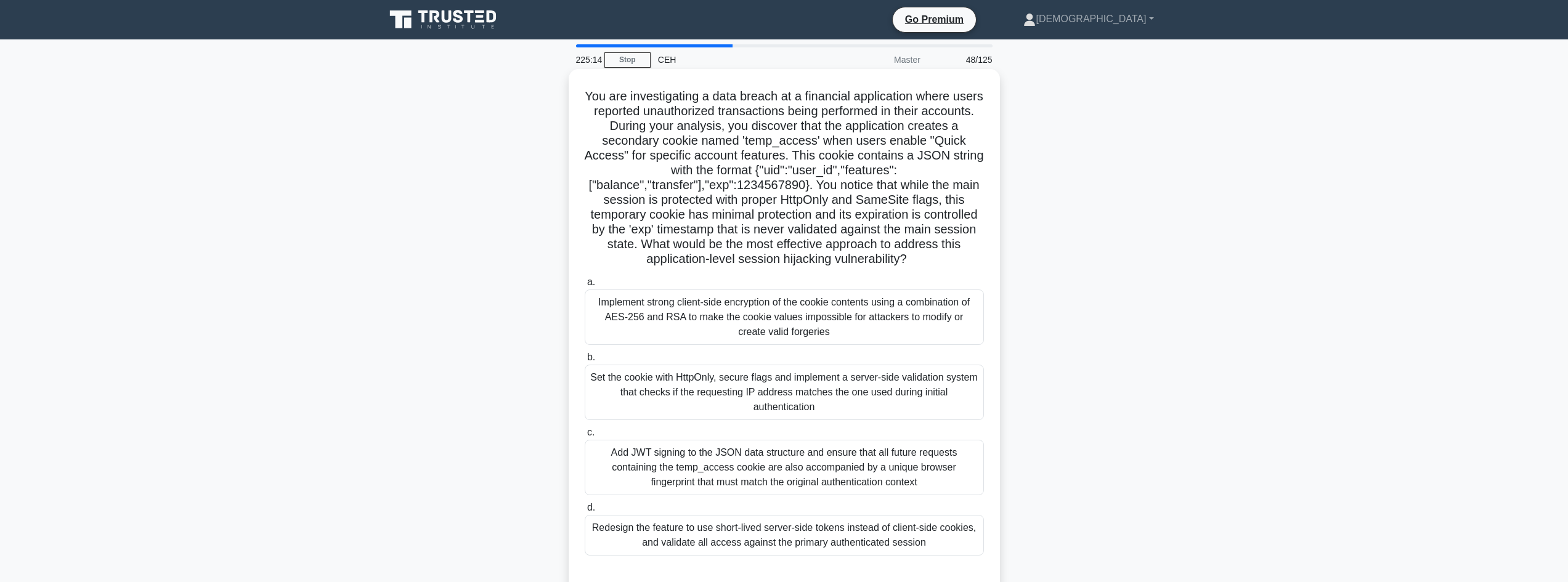
drag, startPoint x: 949, startPoint y: 180, endPoint x: 590, endPoint y: 90, distance: 370.1
click at [590, 90] on h5 "You are investigating a data breach at a financial application where users repo…" at bounding box center [784, 178] width 401 height 179
copy h5 "You are investigating a data breach at a financial application where users repo…"
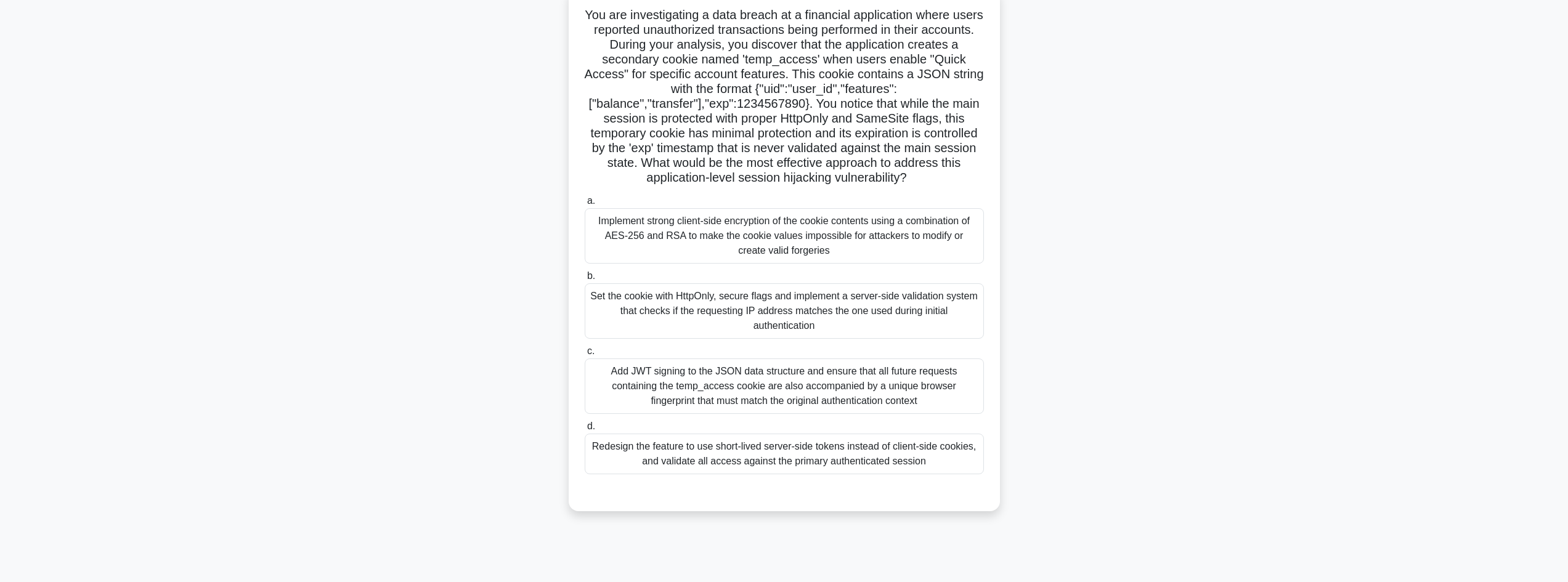
scroll to position [83, 0]
click at [634, 461] on div "Redesign the feature to use short-lived server-side tokens instead of client-si…" at bounding box center [784, 452] width 399 height 41
click at [585, 429] on input "d. Redesign the feature to use short-lived server-side tokens instead of client…" at bounding box center [585, 424] width 0 height 8
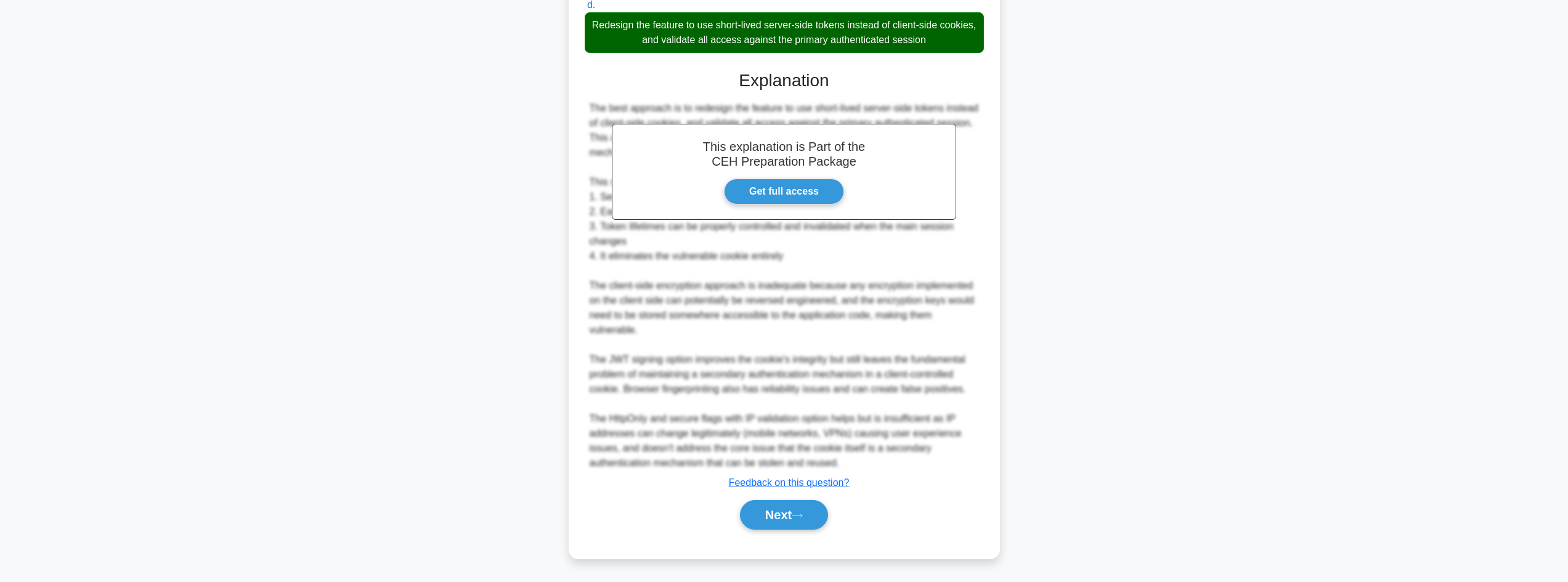
drag, startPoint x: 768, startPoint y: 509, endPoint x: 686, endPoint y: 452, distance: 99.9
click at [767, 509] on button "Next" at bounding box center [784, 515] width 88 height 30
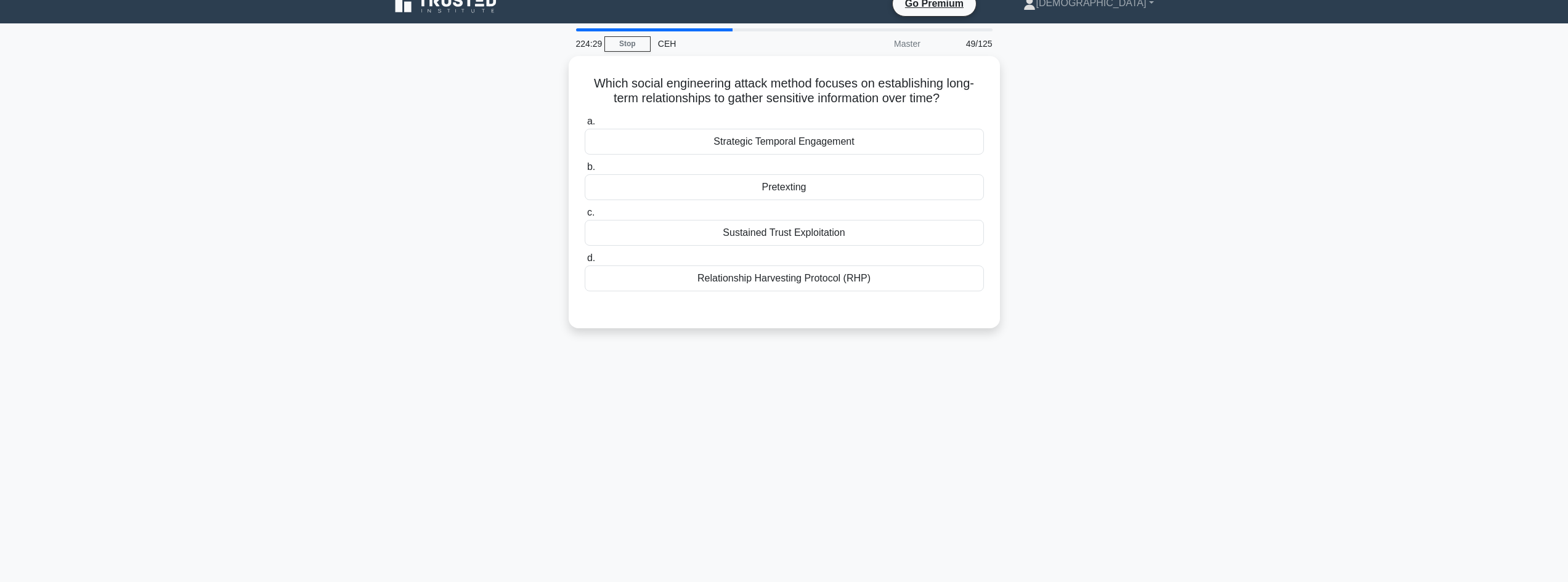
scroll to position [0, 0]
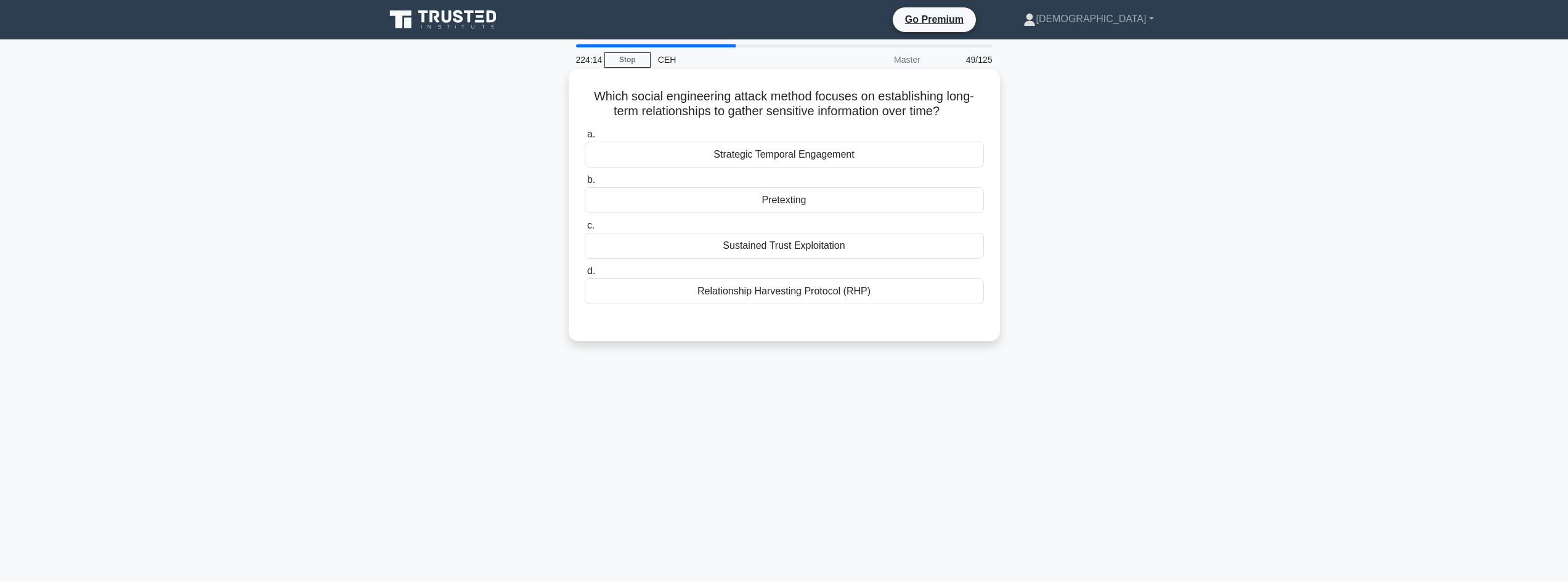
click at [747, 205] on div "Pretexting" at bounding box center [784, 200] width 399 height 26
click at [585, 184] on input "b. Pretexting" at bounding box center [585, 180] width 0 height 8
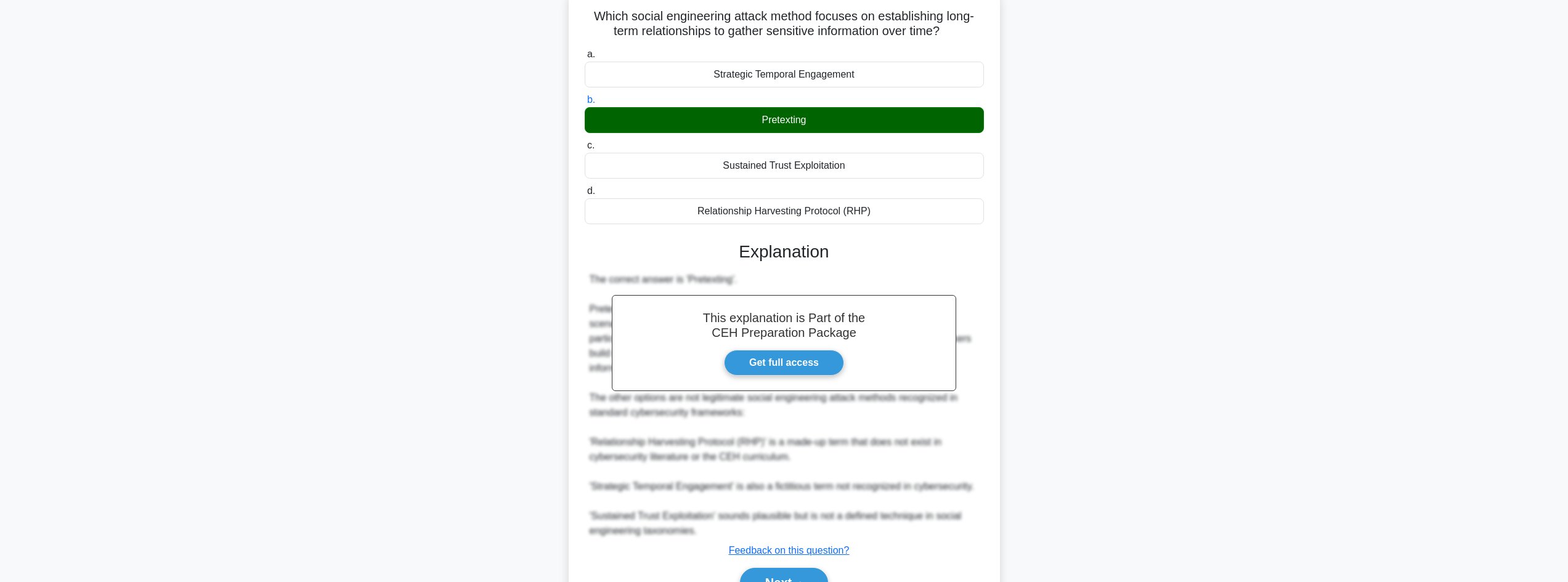
scroll to position [148, 0]
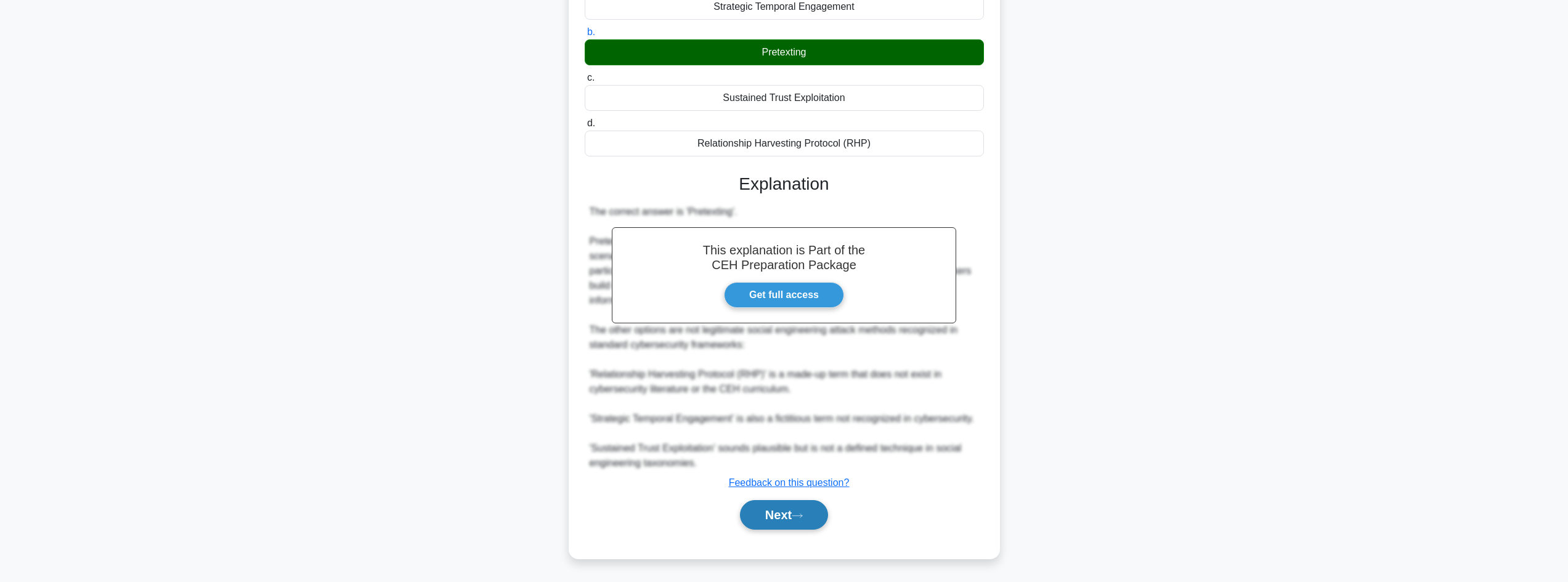
drag, startPoint x: 769, startPoint y: 517, endPoint x: 767, endPoint y: 510, distance: 7.3
click at [769, 516] on button "Next" at bounding box center [784, 515] width 88 height 30
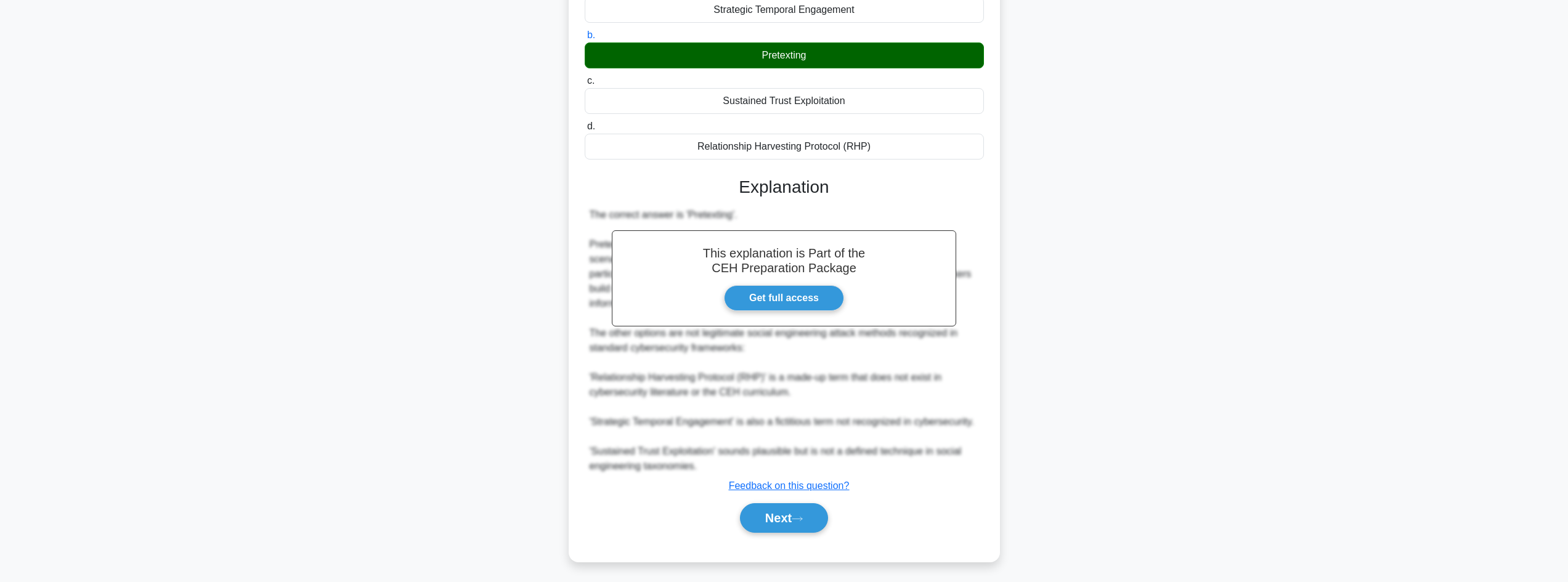
scroll to position [83, 0]
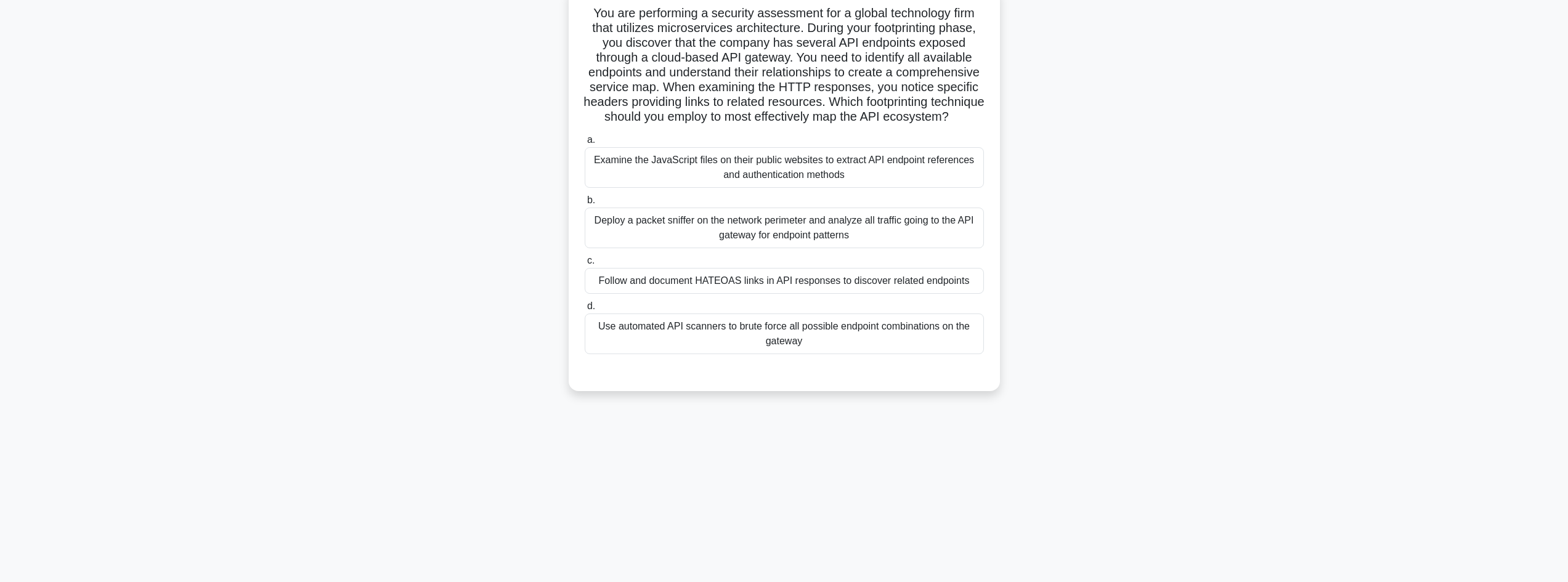
click at [633, 294] on div "Follow and document HATEOAS links in API responses to discover related endpoints" at bounding box center [784, 280] width 399 height 26
click at [585, 265] on input "c. Follow and document HATEOAS links in API responses to discover related endpo…" at bounding box center [585, 261] width 0 height 8
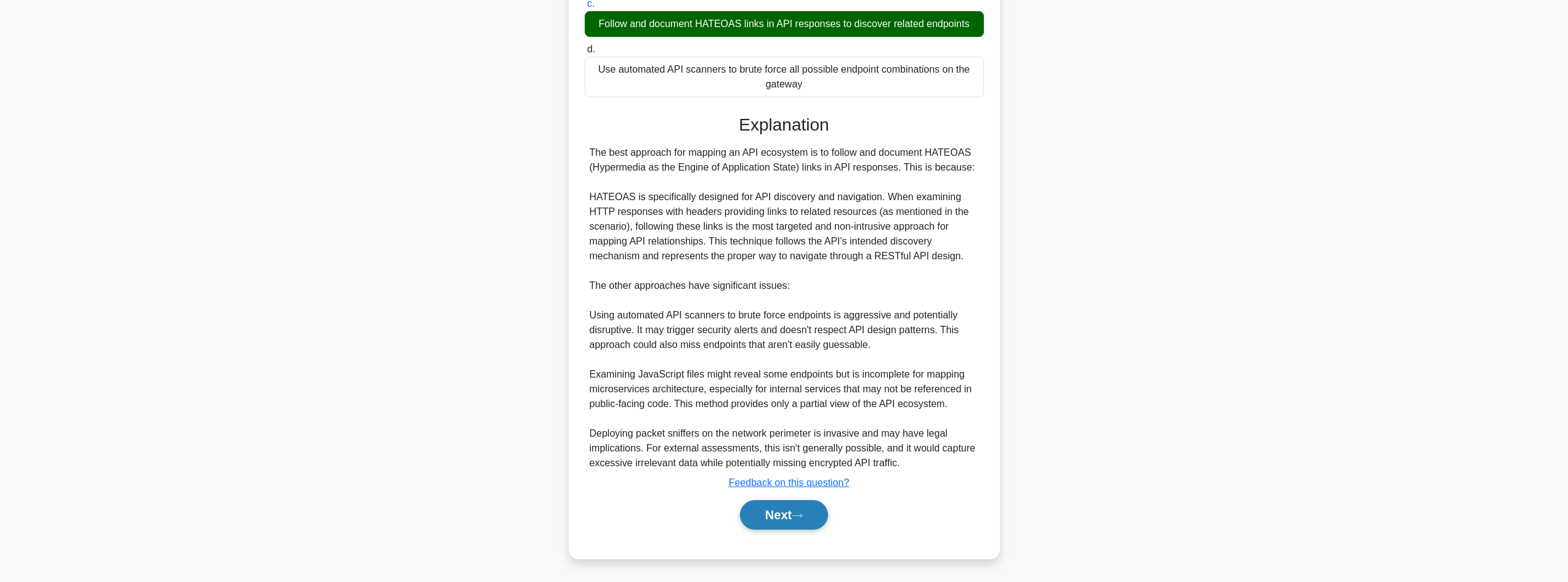
click at [797, 519] on icon at bounding box center [797, 515] width 11 height 7
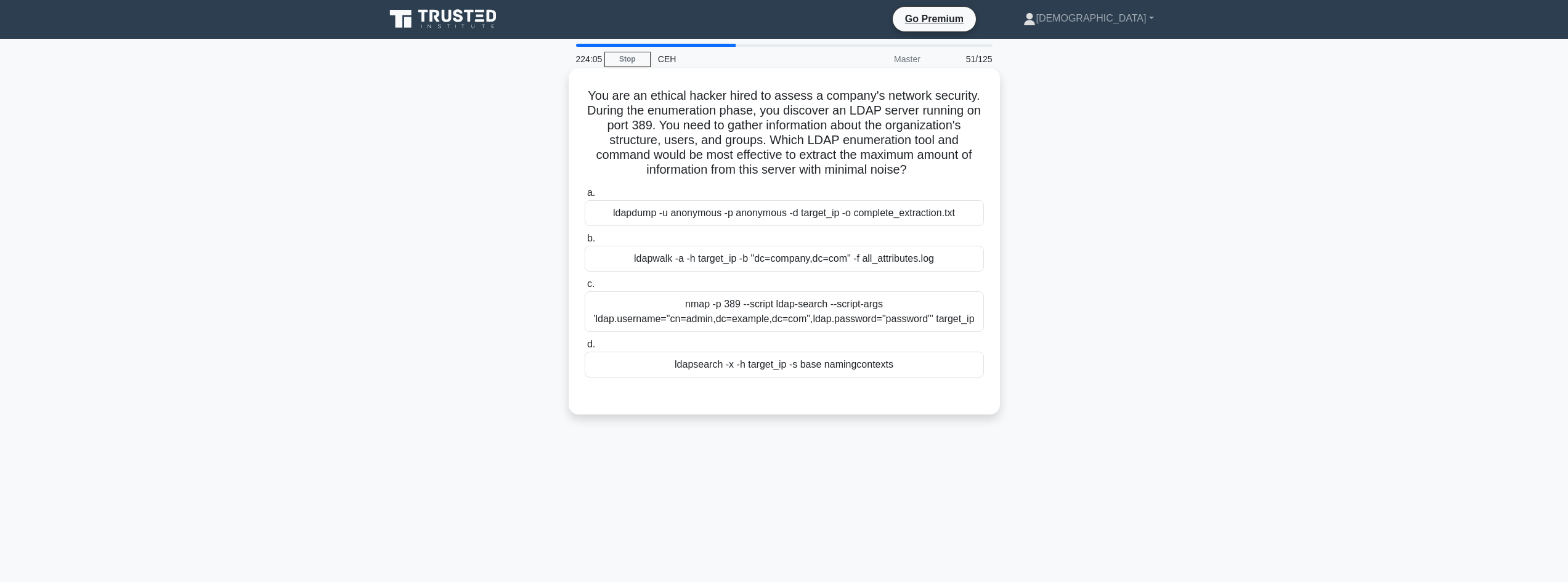
scroll to position [0, 0]
click at [852, 363] on div "ldapsearch -x -h target_ip -s base namingcontexts" at bounding box center [784, 365] width 399 height 26
click at [585, 350] on input "d. ldapsearch -x -h target_ip -s base namingcontexts" at bounding box center [585, 345] width 0 height 8
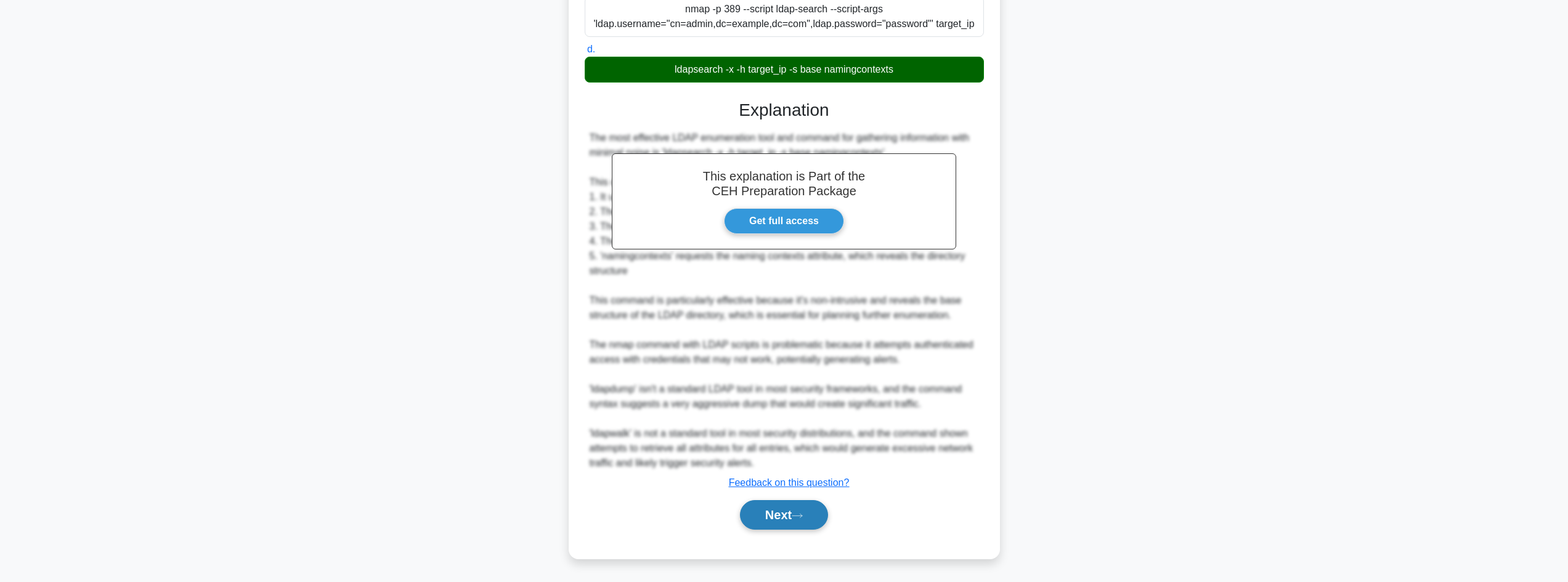
click at [792, 523] on button "Next" at bounding box center [784, 515] width 88 height 30
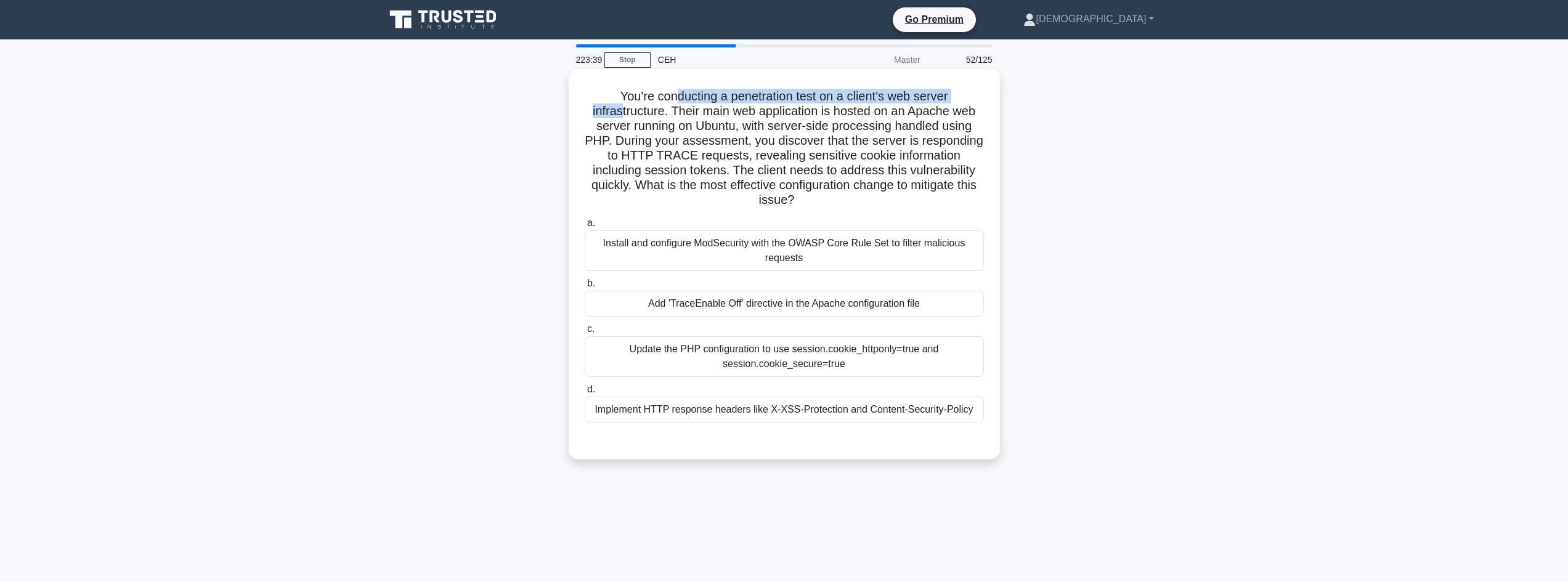
drag, startPoint x: 618, startPoint y: 107, endPoint x: 672, endPoint y: 89, distance: 56.9
click at [672, 89] on h5 "You're conducting a penetration test on a client's web server infrastructure. T…" at bounding box center [784, 148] width 401 height 119
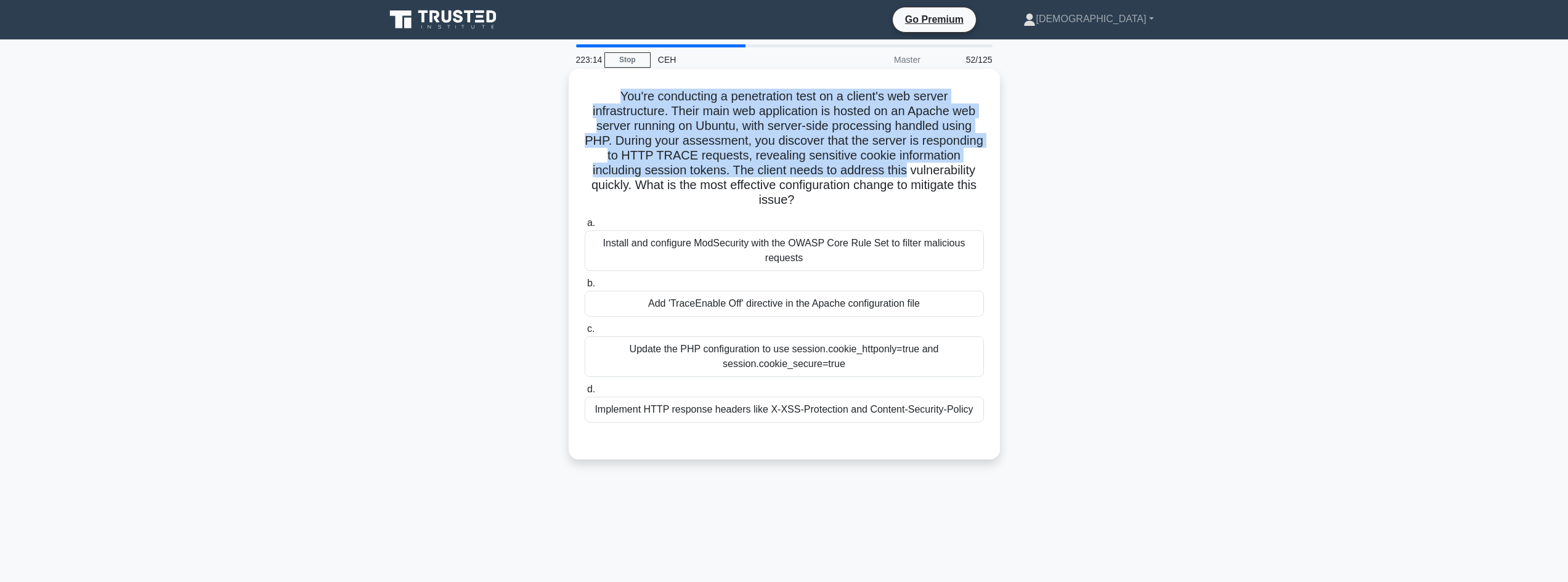
drag, startPoint x: 613, startPoint y: 93, endPoint x: 970, endPoint y: 227, distance: 381.3
click at [1009, 186] on div "You're conducting a penetration test on a client's web server infrastructure. T…" at bounding box center [784, 274] width 813 height 405
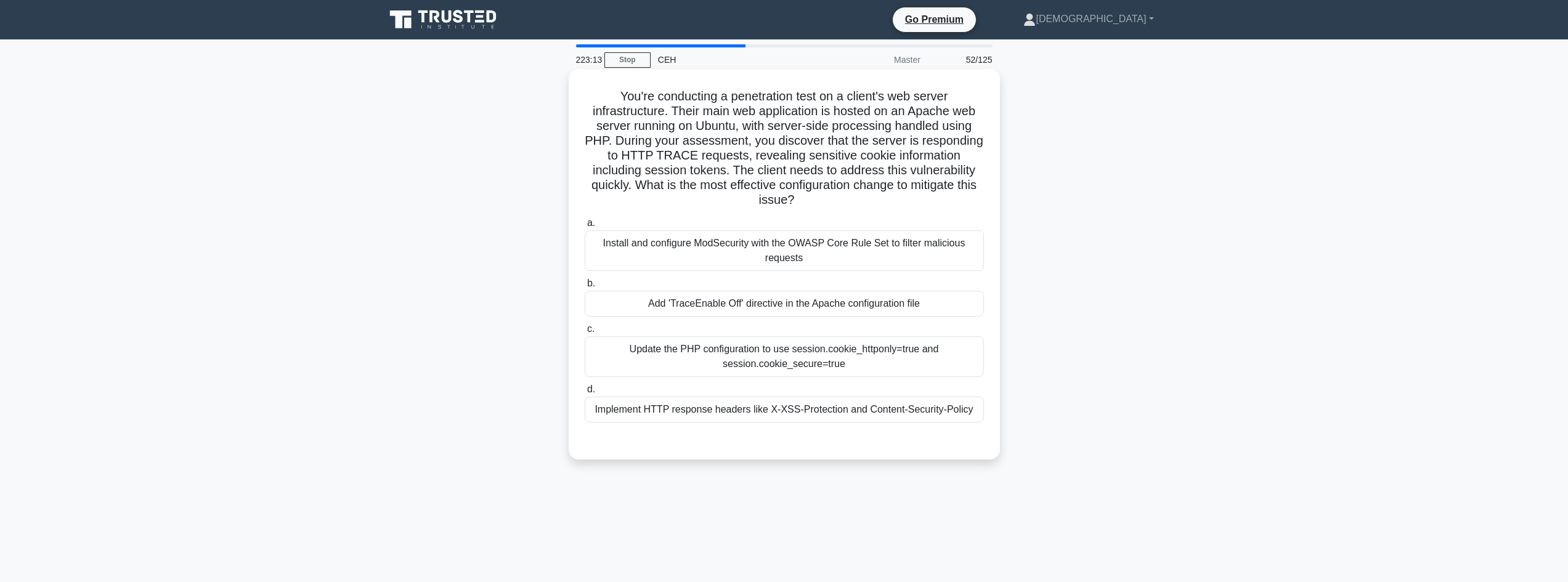
click at [821, 300] on div "Add 'TraceEnable Off' directive in the Apache configuration file" at bounding box center [784, 303] width 399 height 26
click at [585, 288] on input "b. Add 'TraceEnable Off' directive in the Apache configuration file" at bounding box center [585, 284] width 0 height 8
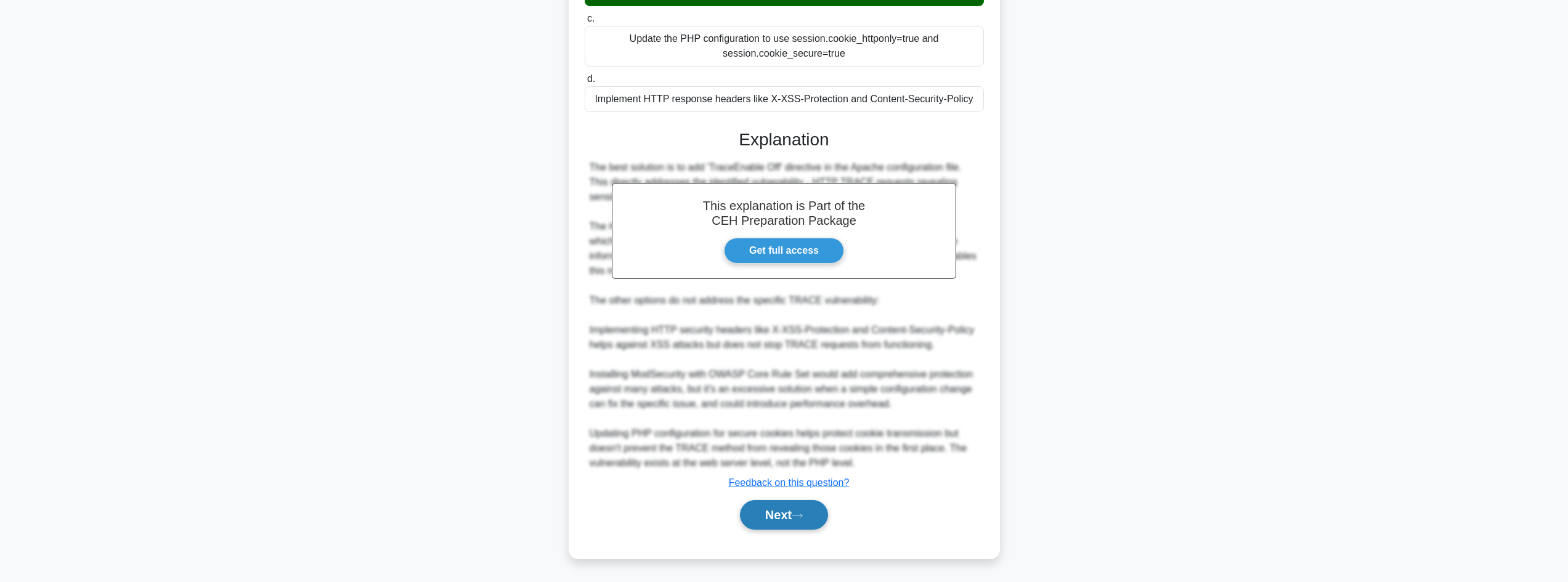
click at [779, 513] on button "Next" at bounding box center [784, 515] width 88 height 30
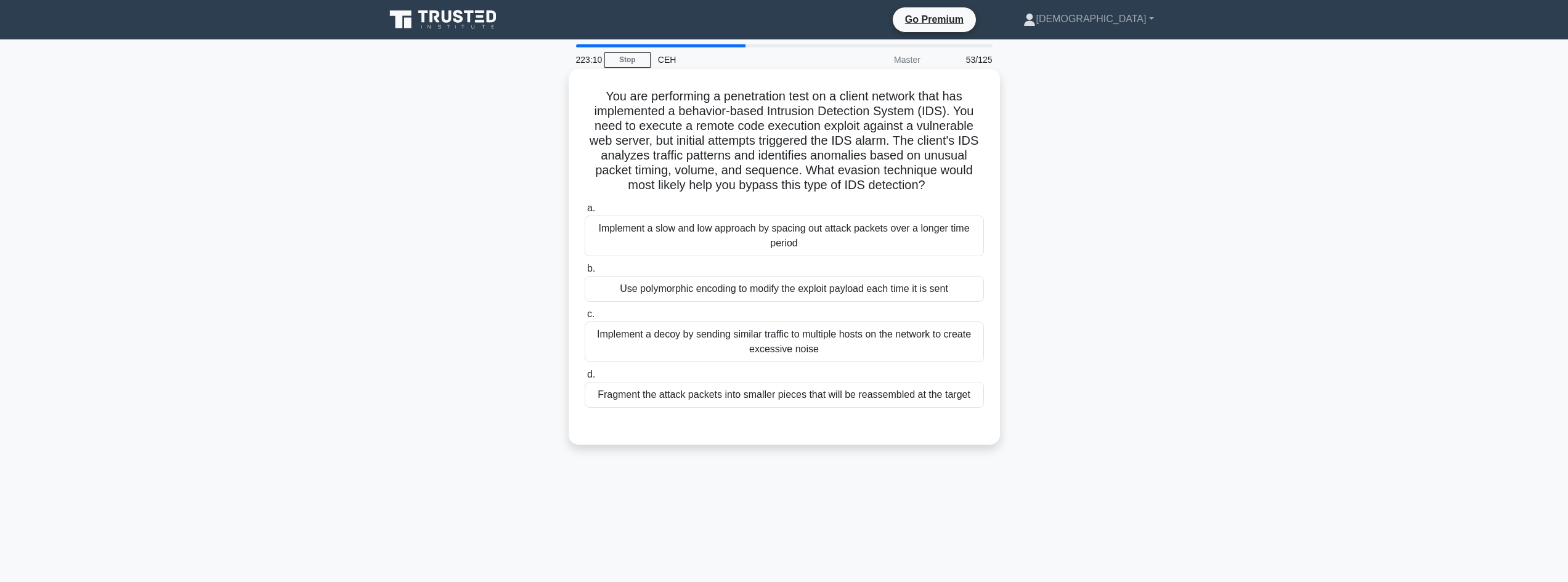
click at [705, 401] on div "Fragment the attack packets into smaller pieces that will be reassembled at the…" at bounding box center [784, 395] width 399 height 26
click at [585, 378] on input "d. Fragment the attack packets into smaller pieces that will be reassembled at …" at bounding box center [585, 375] width 0 height 8
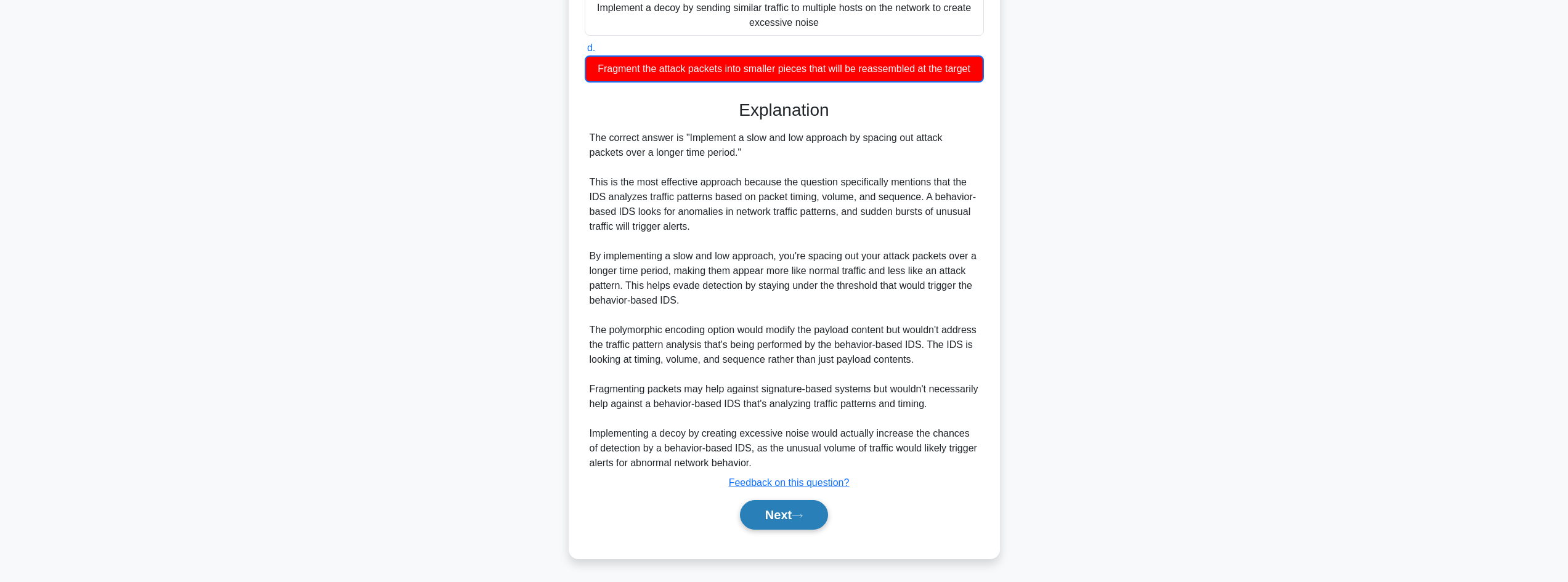
click at [783, 514] on button "Next" at bounding box center [784, 515] width 88 height 30
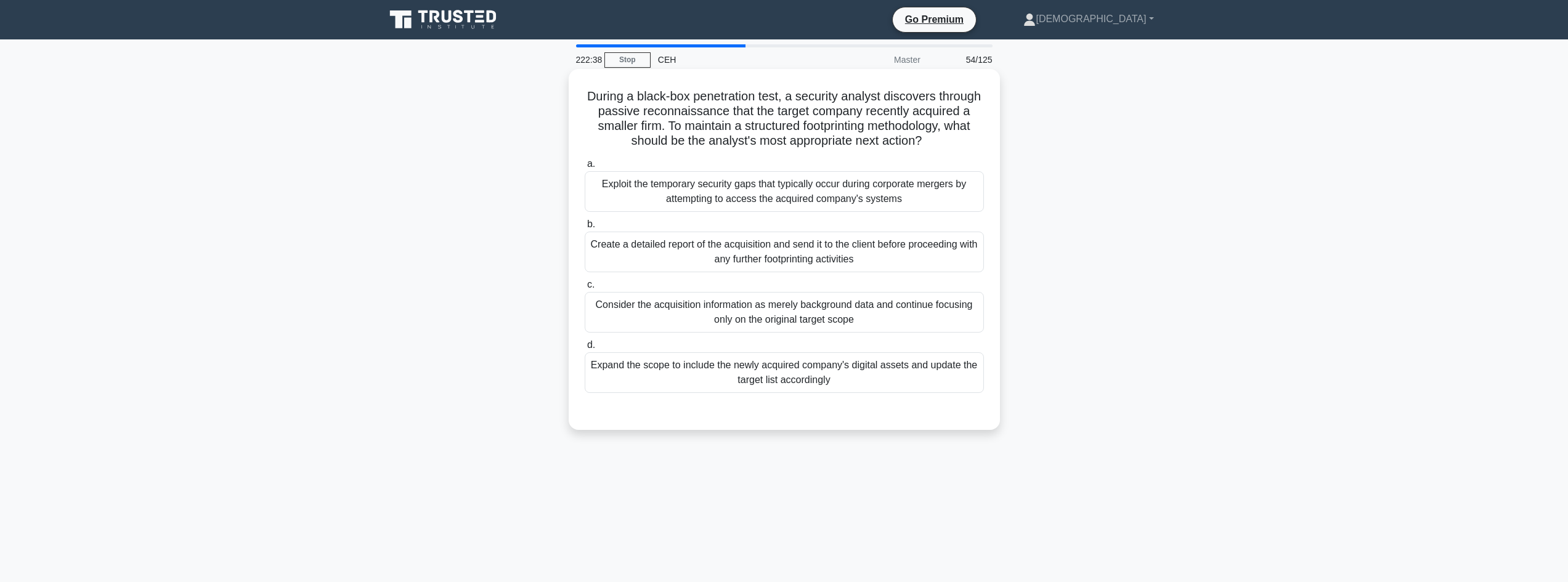
click at [736, 272] on div "Create a detailed report of the acquisition and send it to the client before pr…" at bounding box center [784, 251] width 399 height 41
click at [585, 228] on input "b. Create a detailed report of the acquisition and send it to the client before…" at bounding box center [585, 225] width 0 height 8
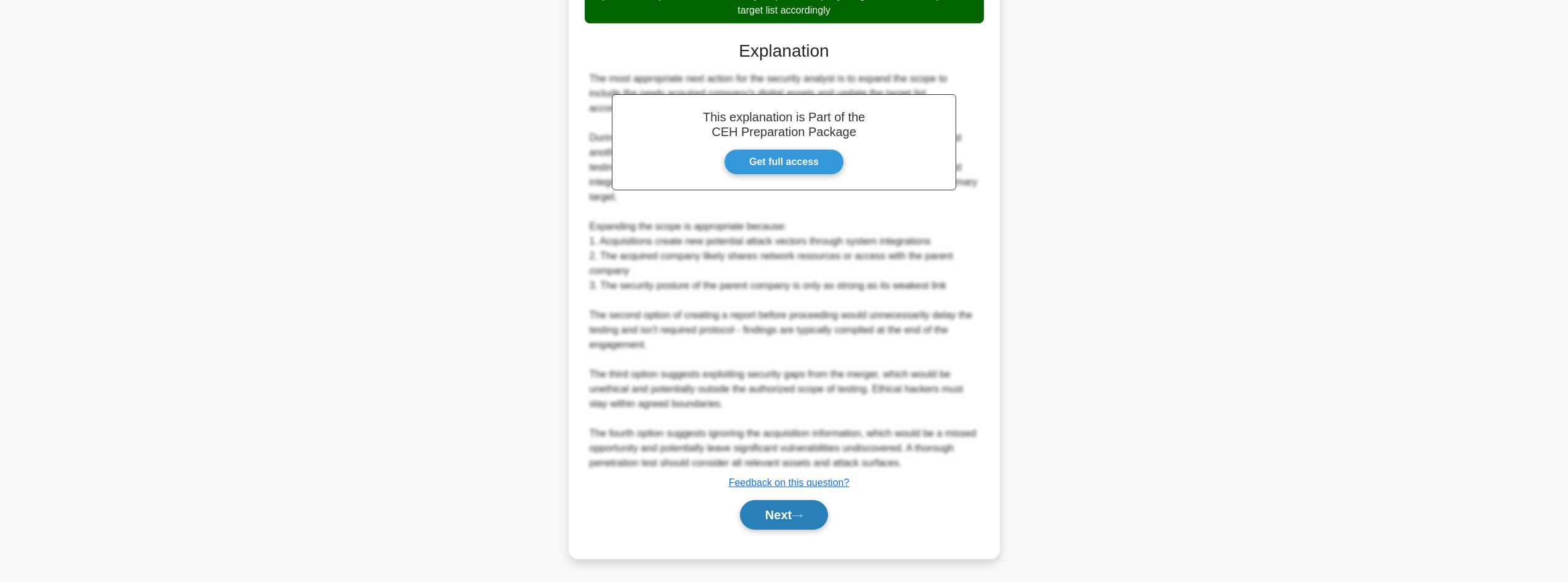
click at [774, 518] on button "Next" at bounding box center [784, 515] width 88 height 30
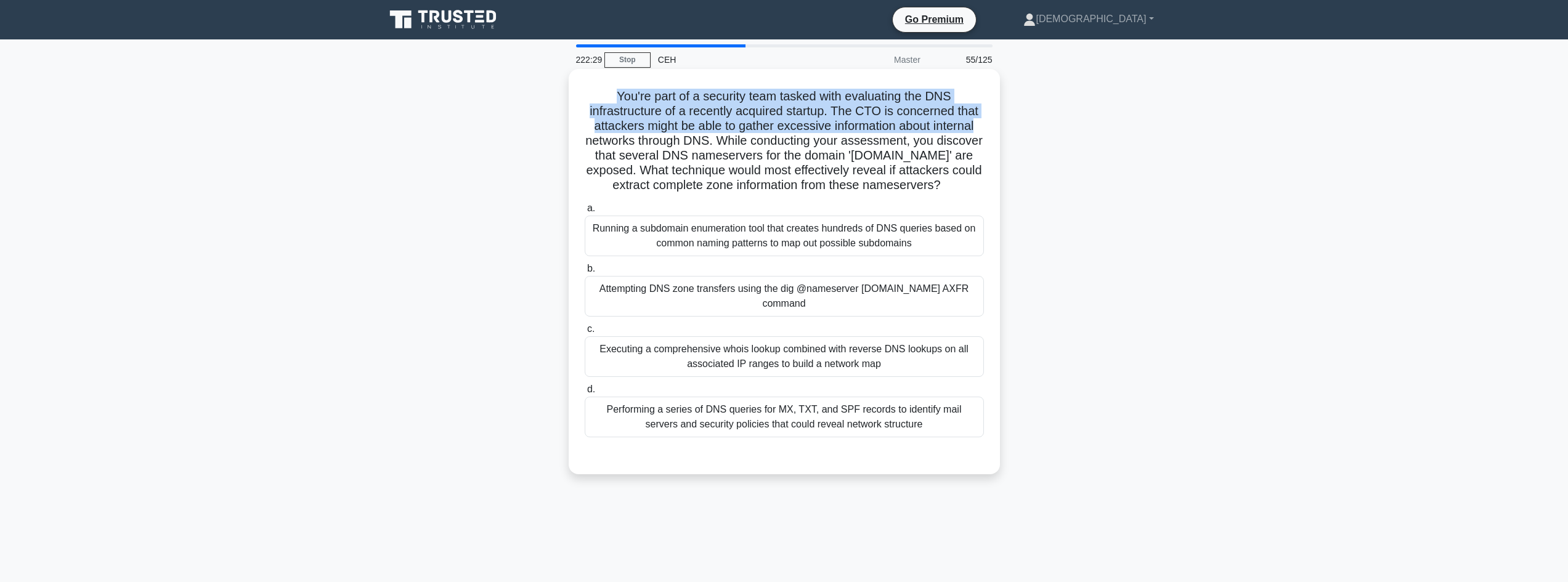
drag, startPoint x: 612, startPoint y: 86, endPoint x: 763, endPoint y: 118, distance: 154.4
click at [1219, 136] on main "222:29 Stop CEH Master 55/125 You're part of a security team tasked with evalua…" at bounding box center [784, 352] width 1568 height 626
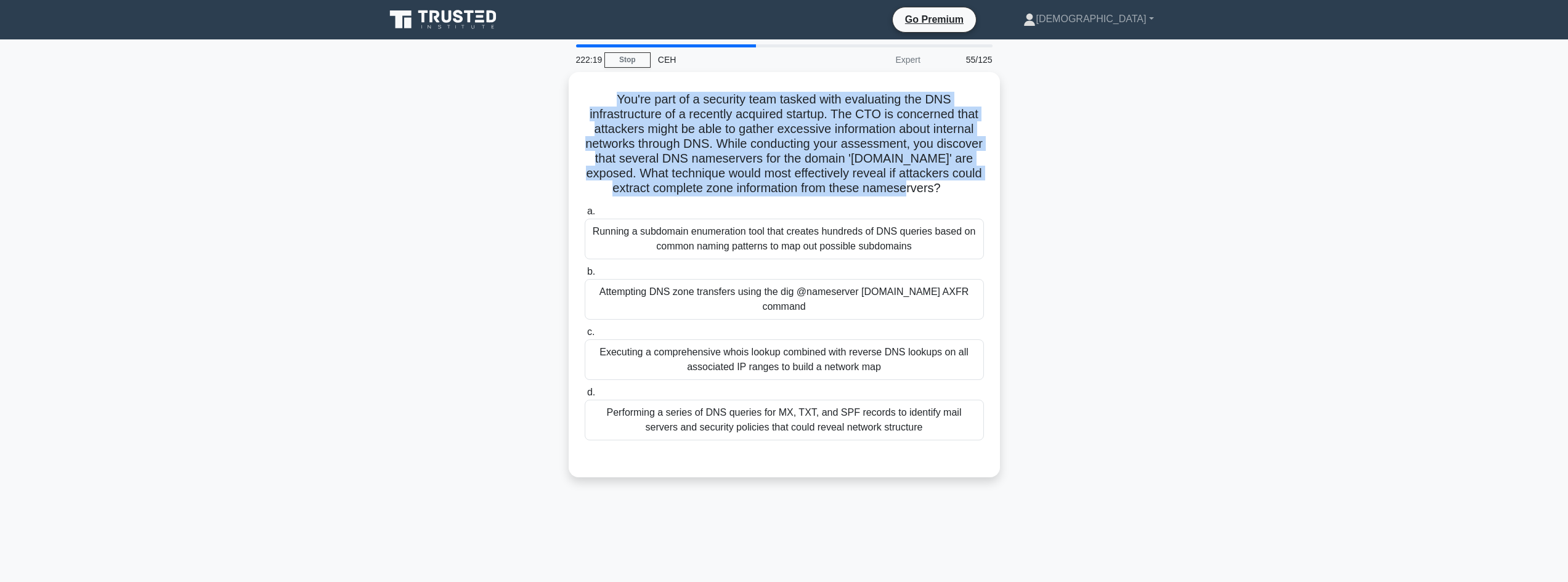
drag, startPoint x: 599, startPoint y: 77, endPoint x: 1040, endPoint y: 192, distance: 455.7
click at [1040, 192] on div "You're part of a security team tasked with evaluating the DNS infrastructure of…" at bounding box center [784, 282] width 813 height 420
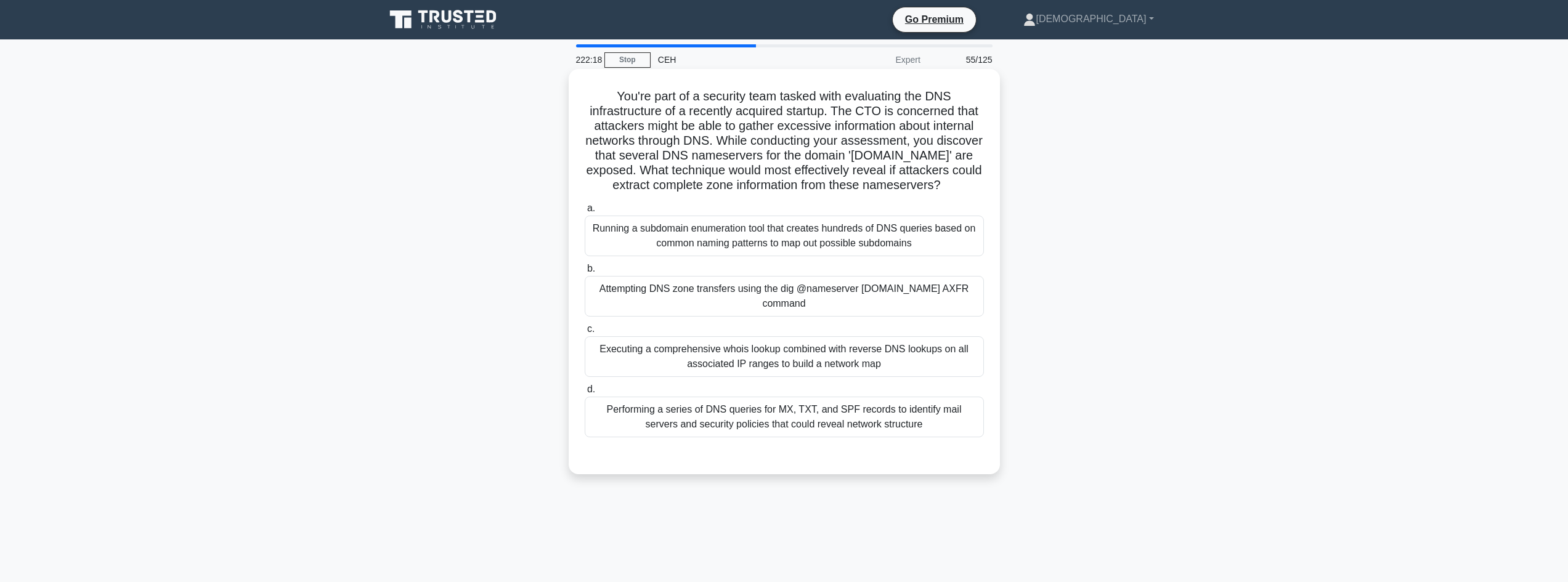
click at [776, 316] on div "Attempting DNS zone transfers using the dig @nameserver [DOMAIN_NAME] AXFR comm…" at bounding box center [784, 296] width 399 height 41
click at [585, 273] on input "b. Attempting DNS zone transfers using the dig @nameserver [DOMAIN_NAME] AXFR c…" at bounding box center [585, 269] width 0 height 8
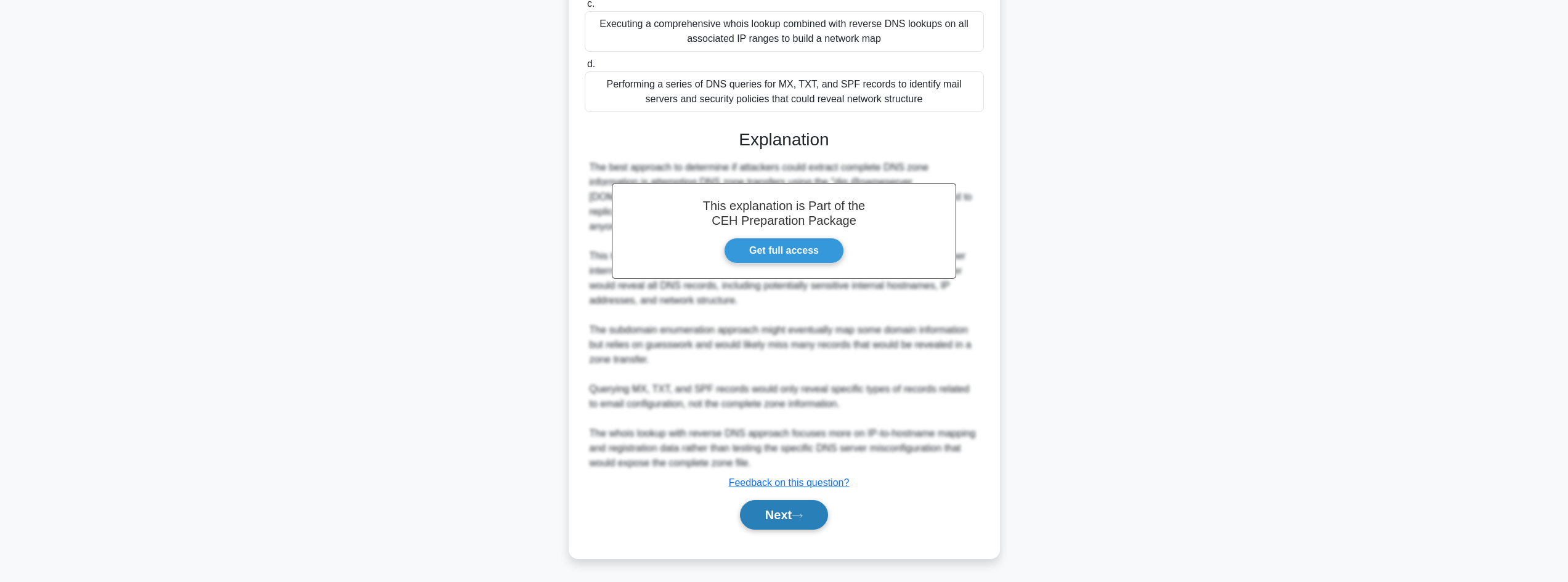
click at [762, 525] on button "Next" at bounding box center [784, 515] width 88 height 30
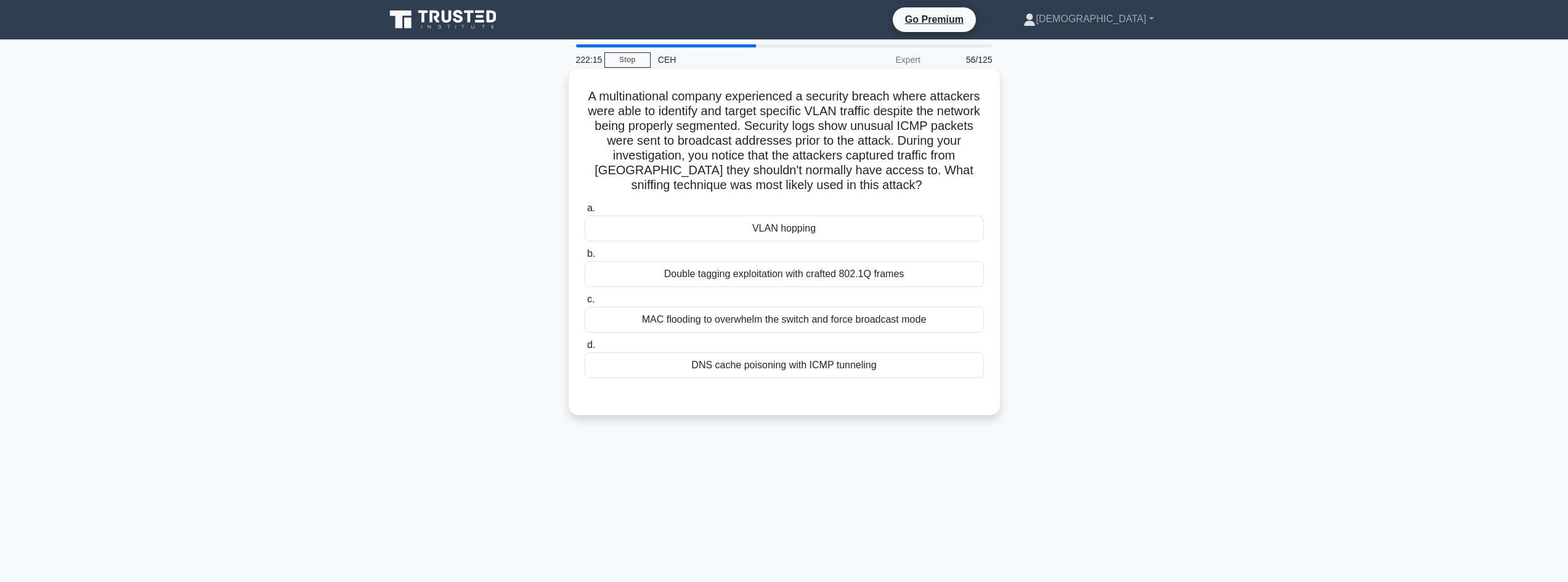
click at [686, 236] on div "VLAN hopping" at bounding box center [784, 228] width 399 height 26
click at [585, 212] on input "a. VLAN hopping" at bounding box center [585, 208] width 0 height 8
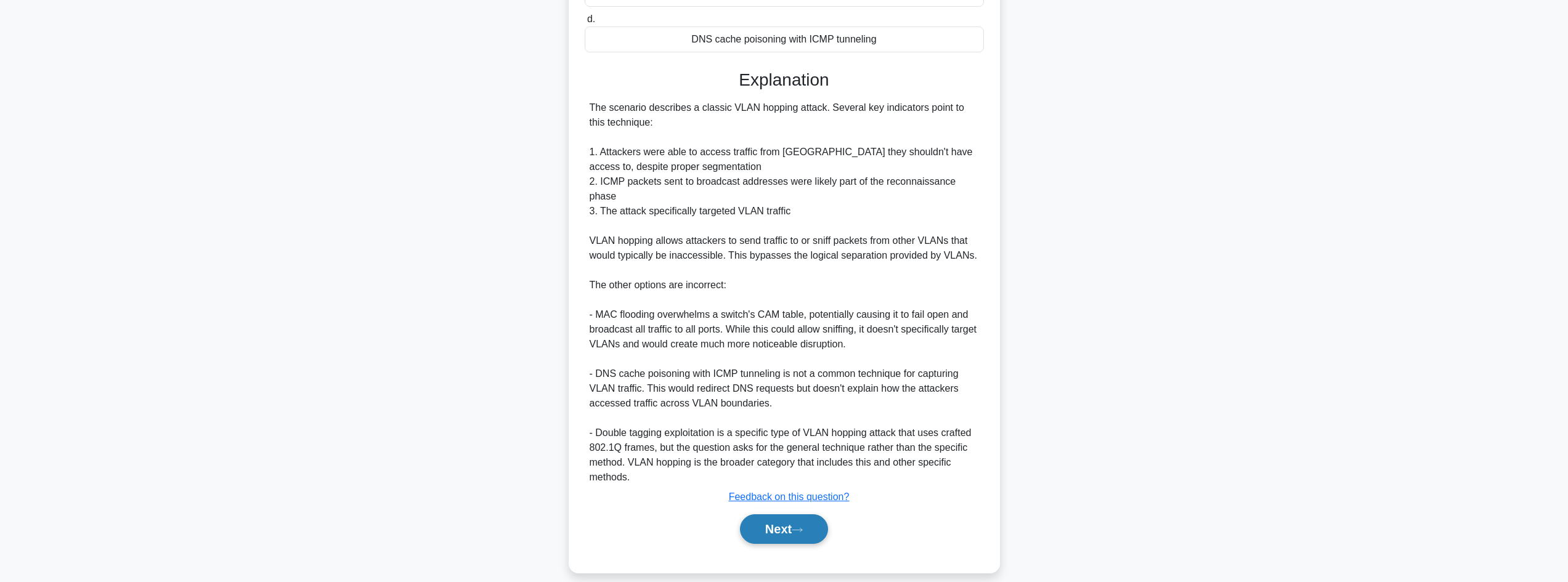
click at [799, 514] on button "Next" at bounding box center [784, 528] width 88 height 30
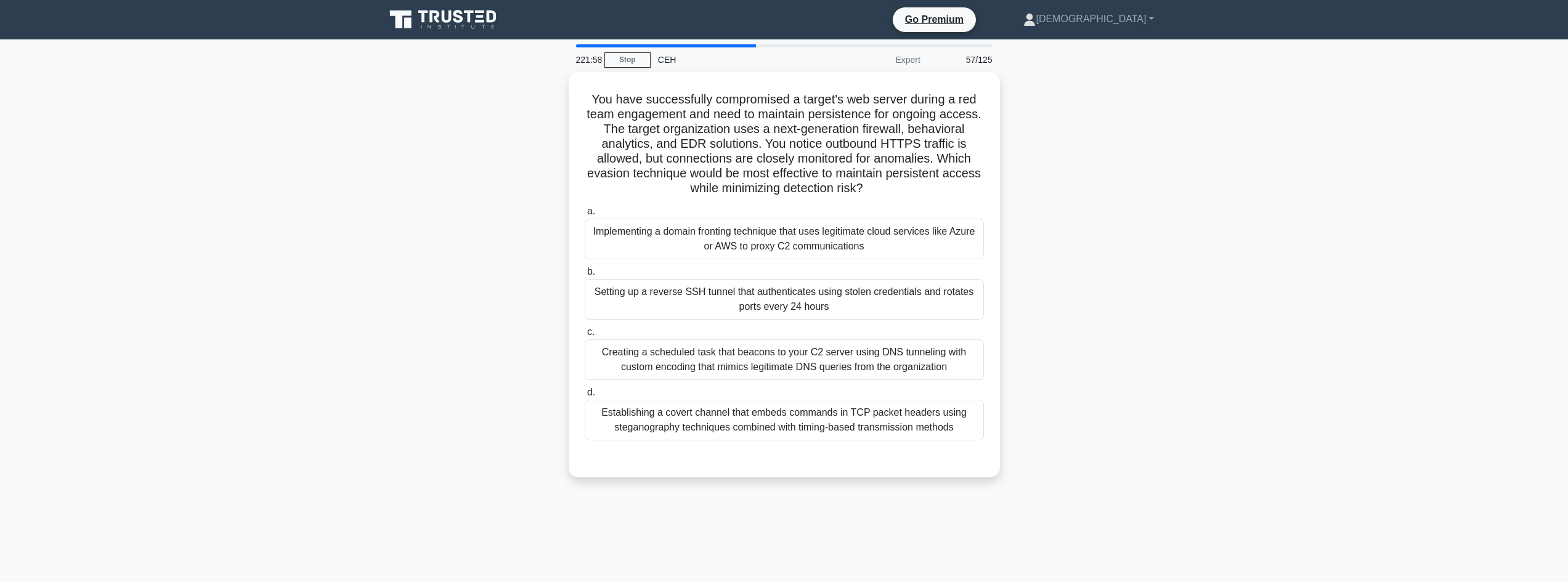
drag, startPoint x: 569, startPoint y: 84, endPoint x: 1023, endPoint y: 189, distance: 466.0
click at [1029, 192] on div "You have successfully compromised a target's web server during a red team engag…" at bounding box center [784, 282] width 813 height 420
click at [972, 301] on div "Setting up a reverse SSH tunnel that authenticates using stolen credentials and…" at bounding box center [784, 296] width 399 height 41
click at [585, 273] on input "b. Setting up a reverse SSH tunnel that authenticates using stolen credentials …" at bounding box center [585, 269] width 0 height 8
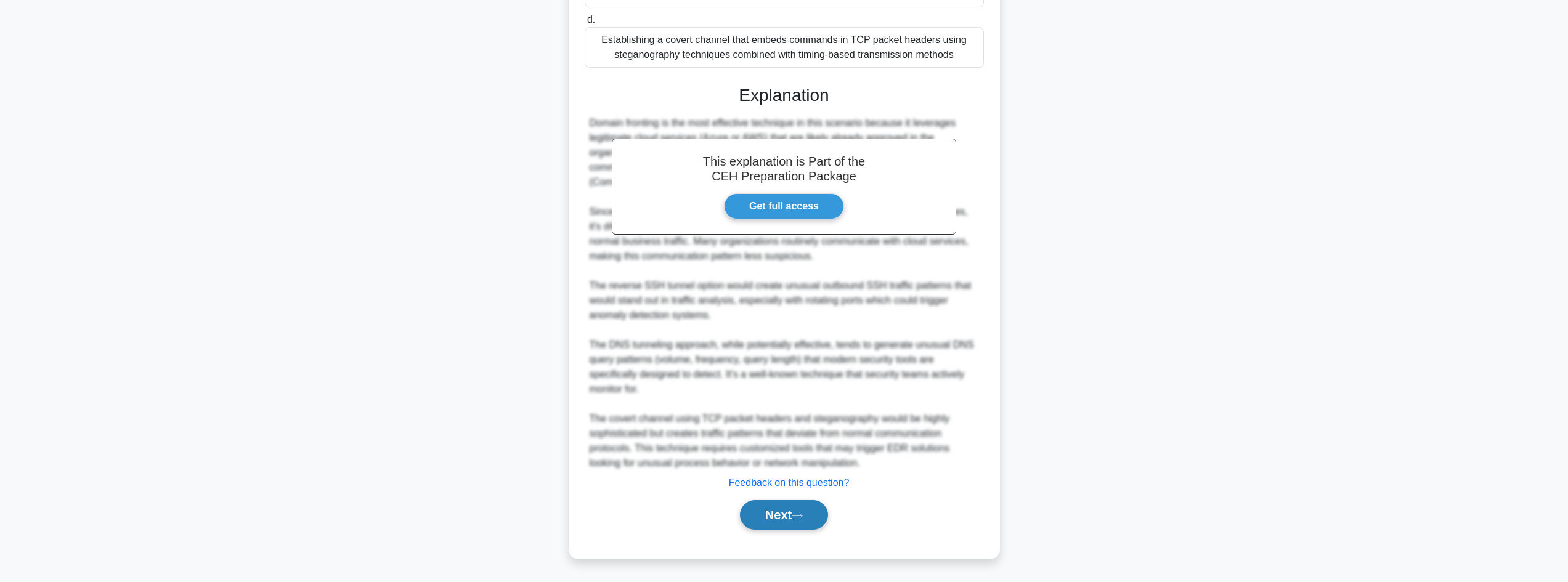
click at [789, 502] on button "Next" at bounding box center [784, 515] width 88 height 30
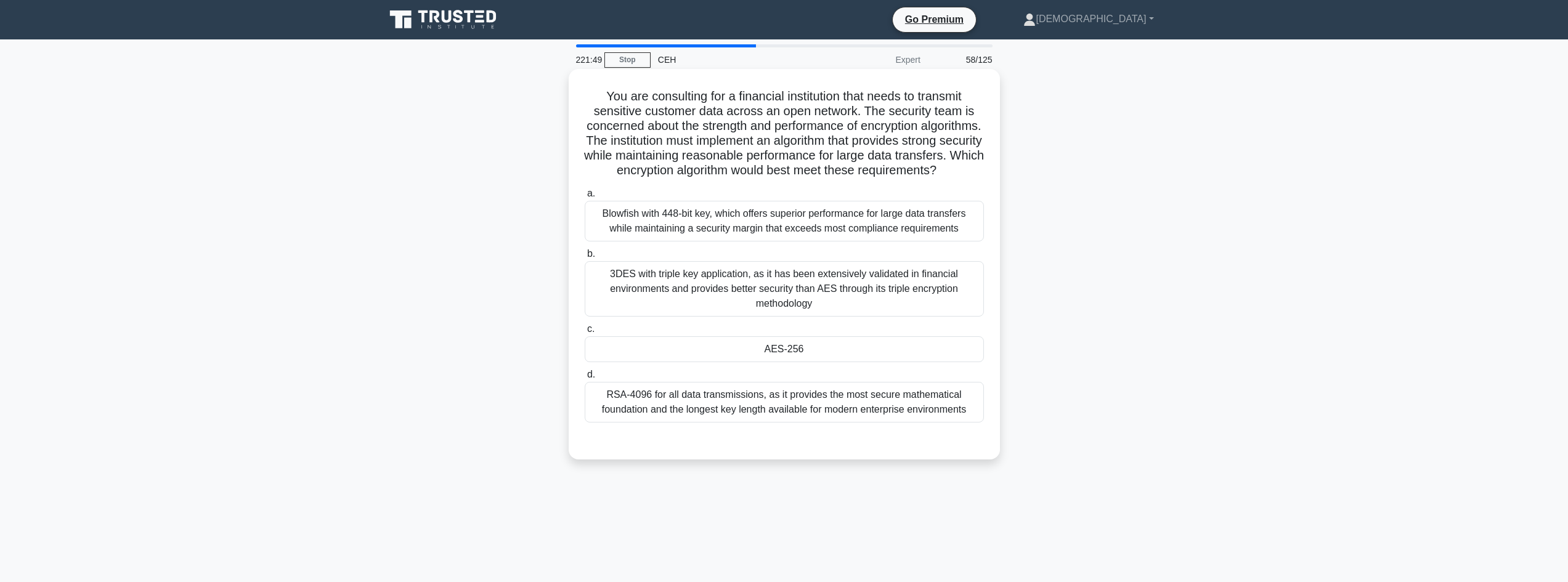
click at [780, 356] on div "AES-256" at bounding box center [784, 349] width 399 height 26
click at [585, 334] on input "c. AES-256" at bounding box center [585, 329] width 0 height 8
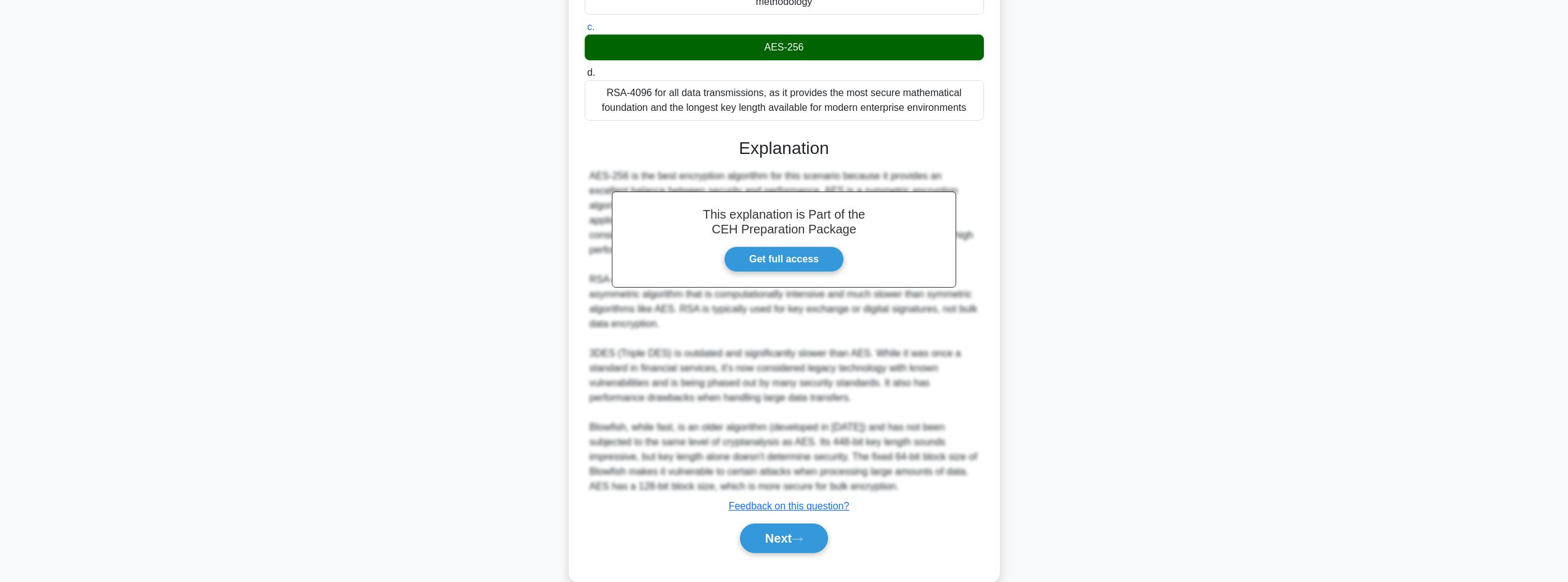
scroll to position [341, 0]
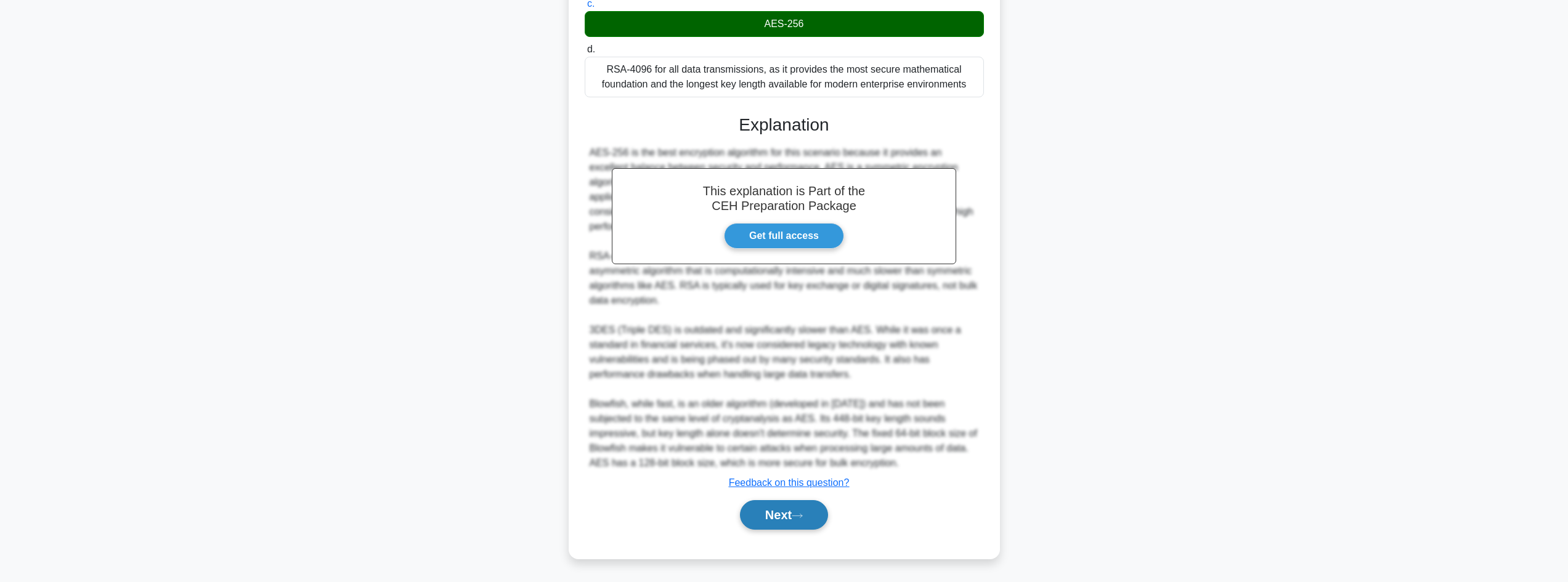
drag, startPoint x: 768, startPoint y: 534, endPoint x: 775, endPoint y: 528, distance: 9.2
click at [769, 532] on div "Next" at bounding box center [784, 514] width 399 height 39
click at [785, 519] on button "Next" at bounding box center [784, 515] width 88 height 30
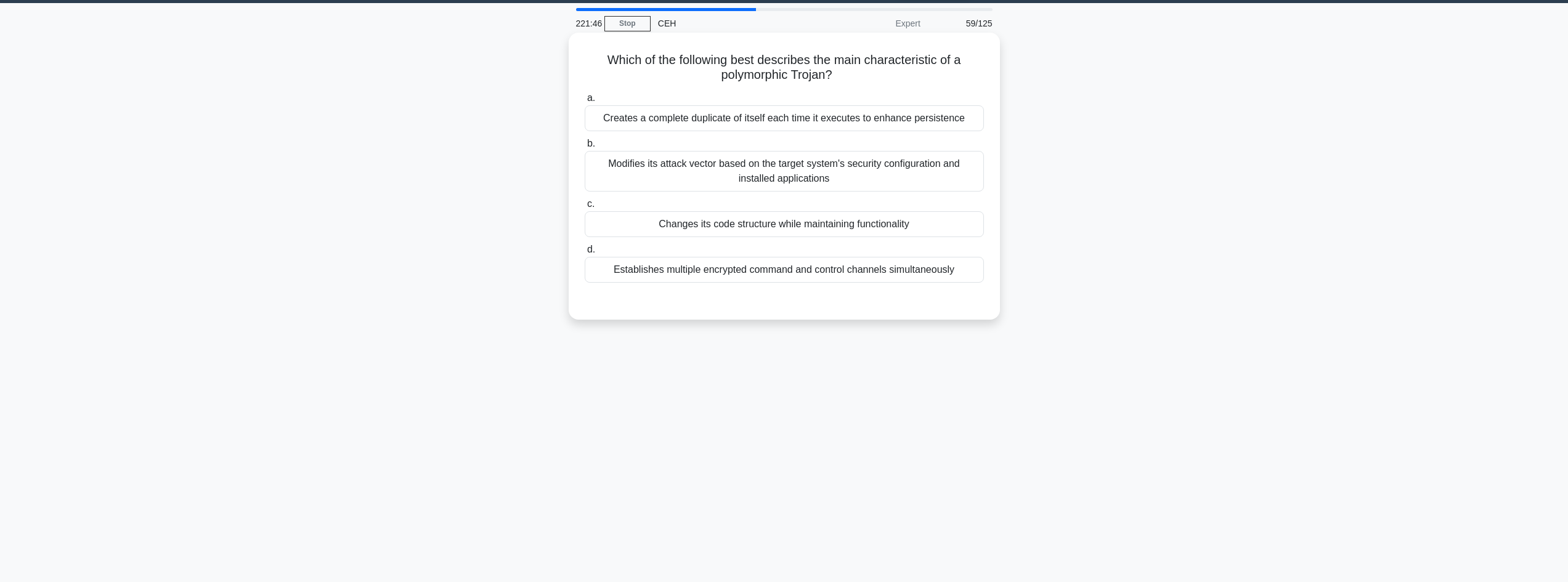
scroll to position [0, 0]
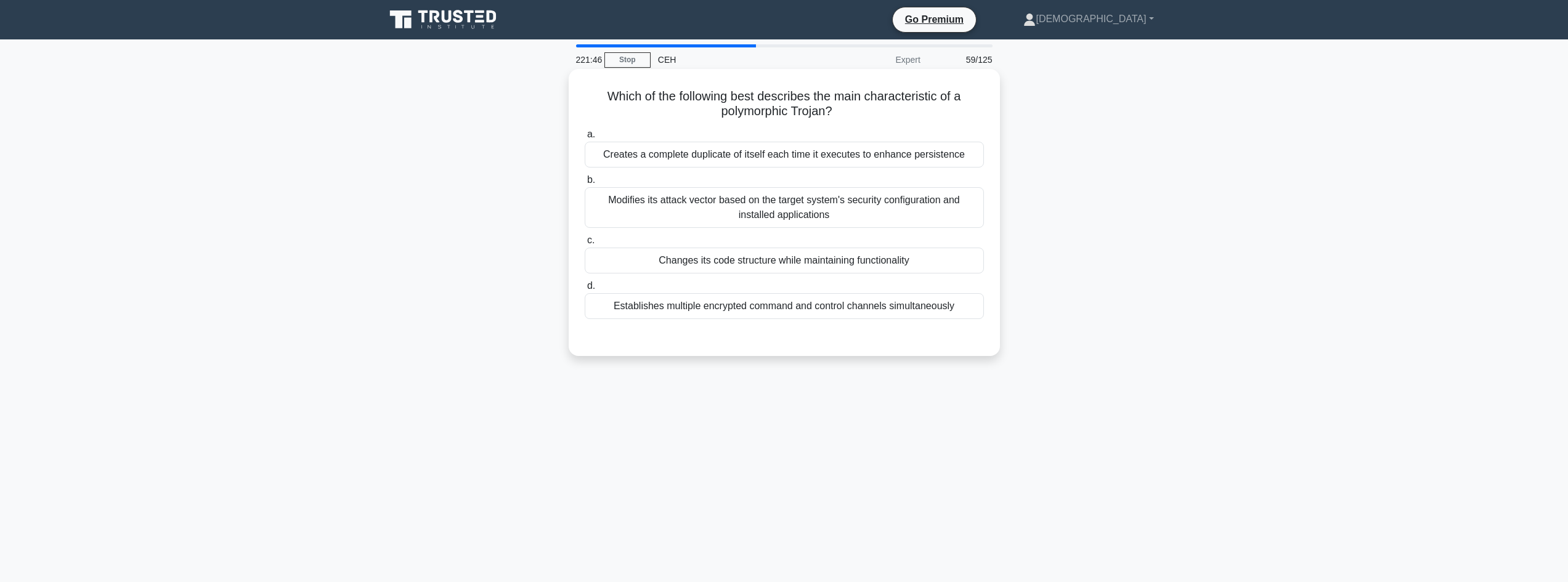
click at [676, 256] on div "Changes its code structure while maintaining functionality" at bounding box center [784, 260] width 399 height 26
click at [585, 245] on input "c. Changes its code structure while maintaining functionality" at bounding box center [585, 241] width 0 height 8
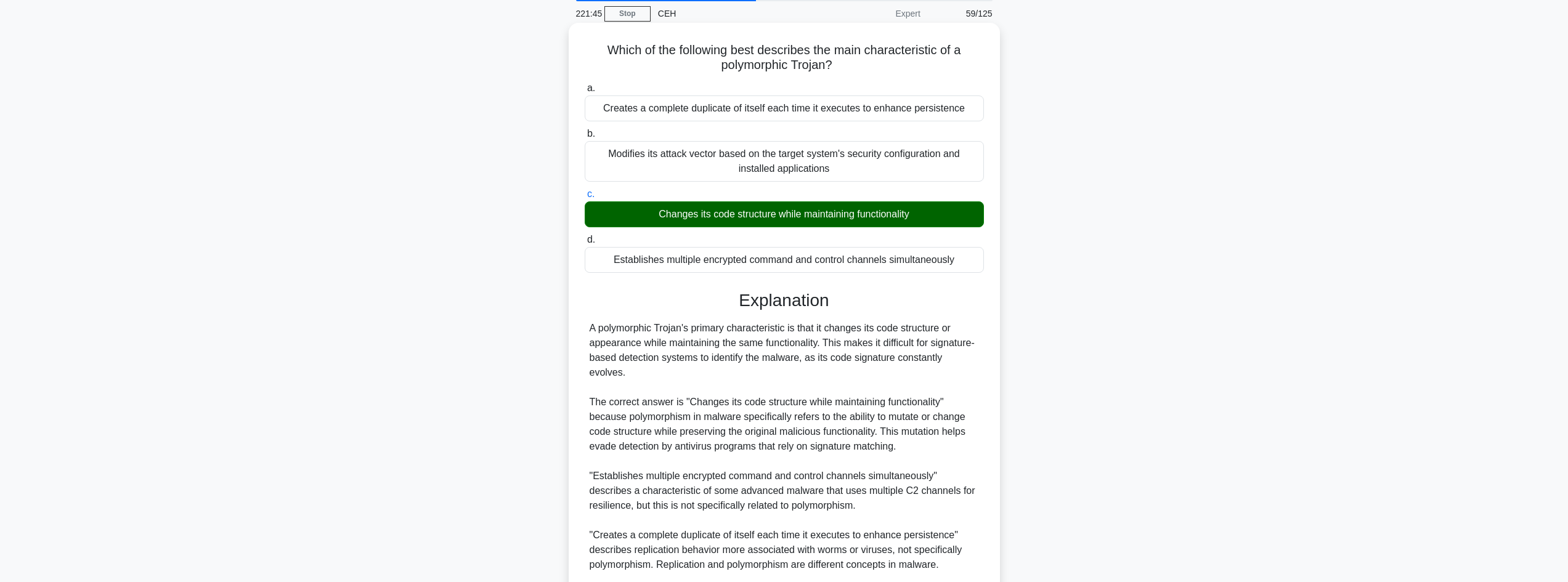
scroll to position [193, 0]
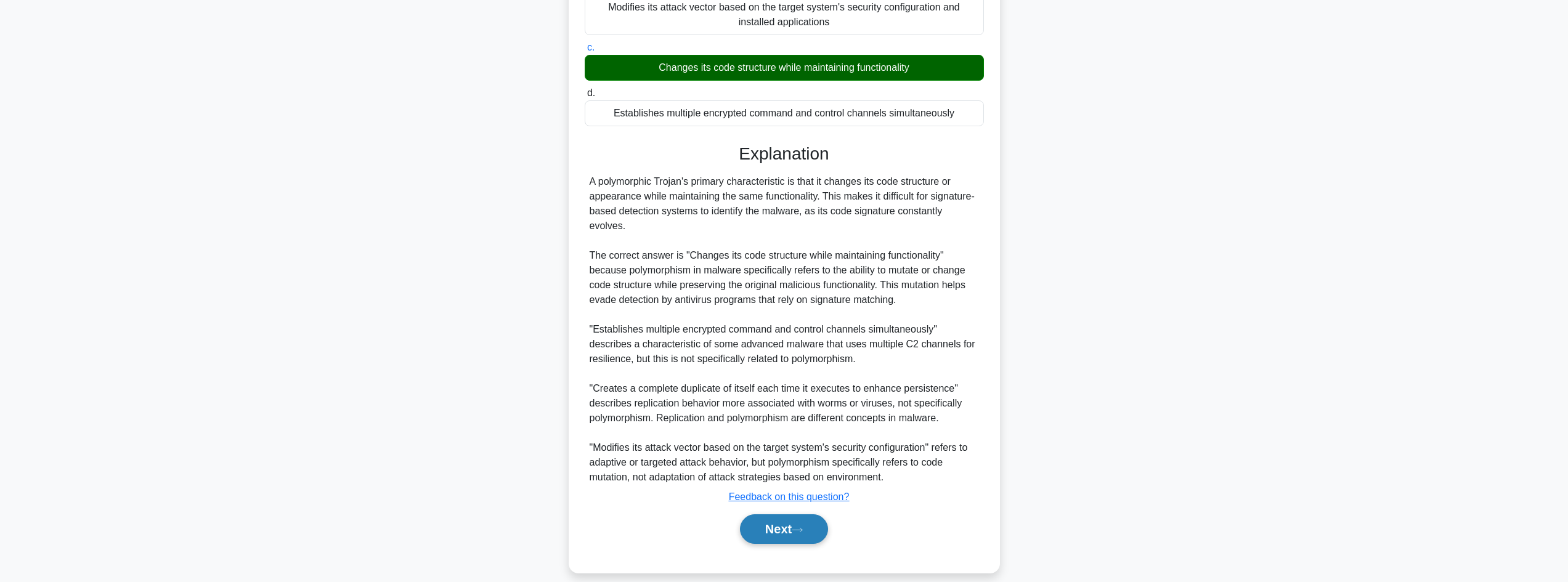
click at [778, 514] on button "Next" at bounding box center [784, 528] width 88 height 30
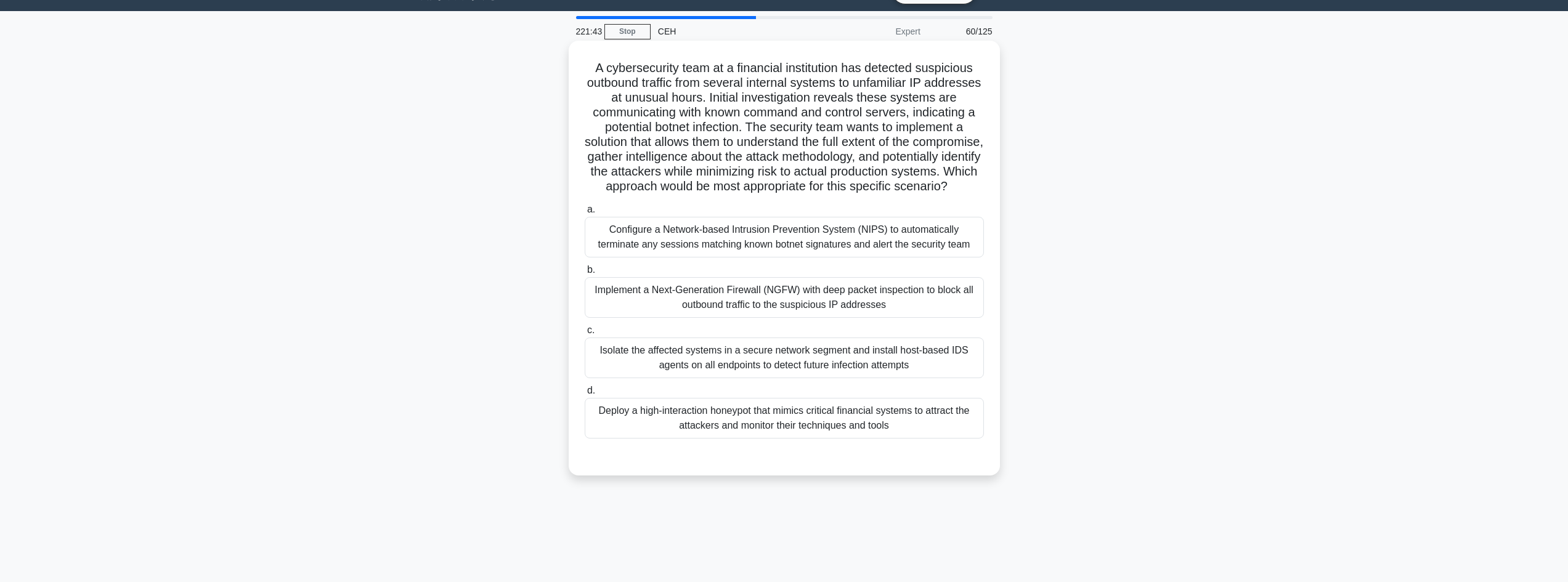
scroll to position [0, 0]
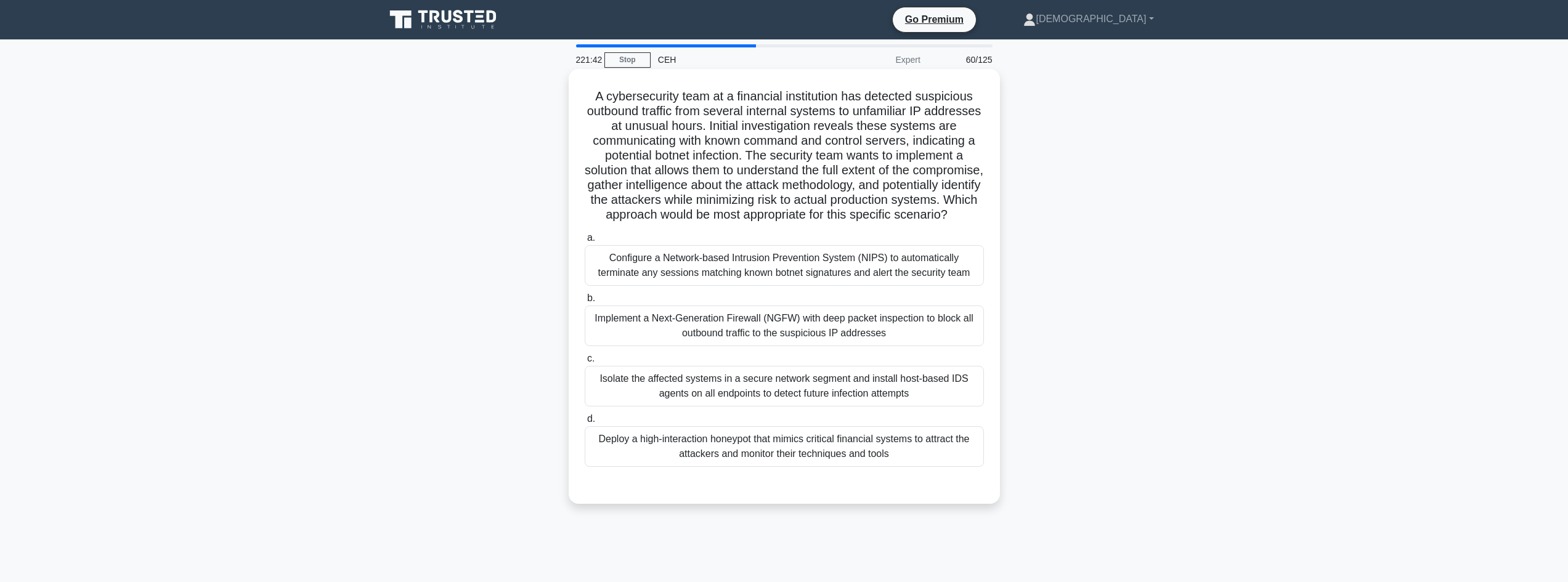
click at [592, 93] on div "A cybersecurity team at a financial institution has detected suspicious outboun…" at bounding box center [784, 286] width 431 height 435
click at [647, 346] on div "Implement a Next-Generation Firewall (NGFW) with deep packet inspection to bloc…" at bounding box center [784, 326] width 399 height 41
click at [585, 303] on input "b. Implement a Next-Generation Firewall (NGFW) with deep packet inspection to b…" at bounding box center [585, 298] width 0 height 8
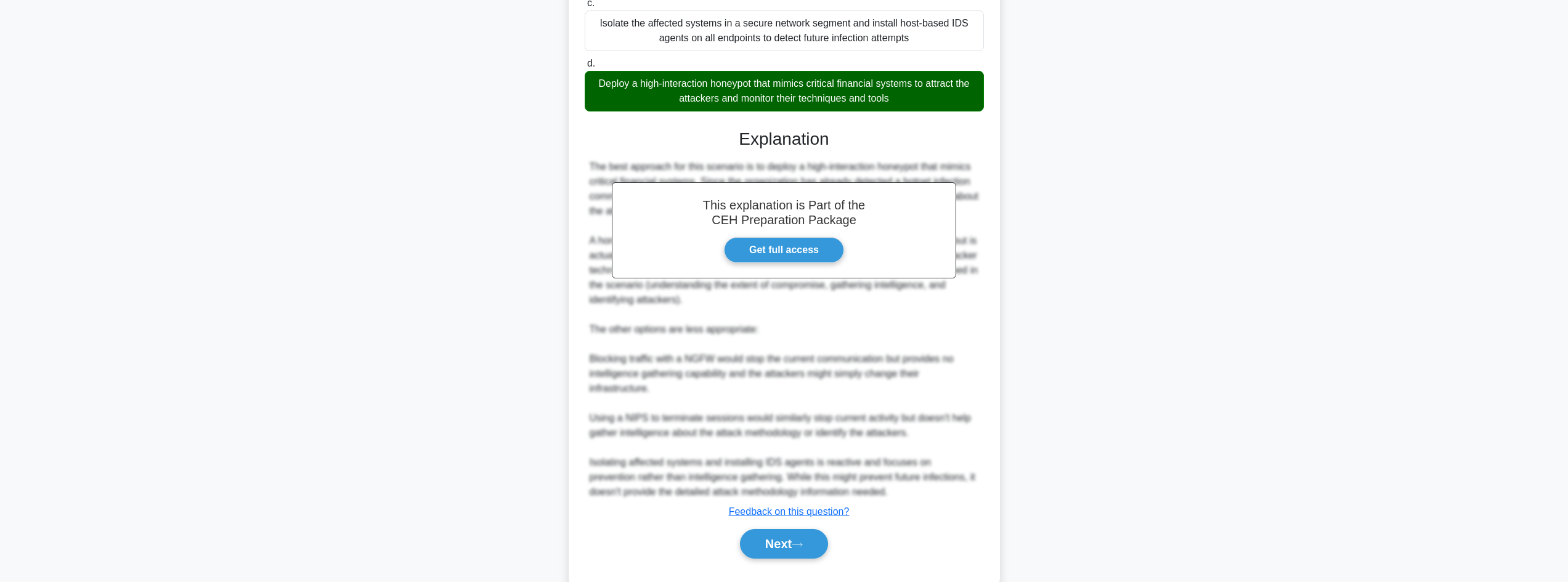
scroll to position [401, 0]
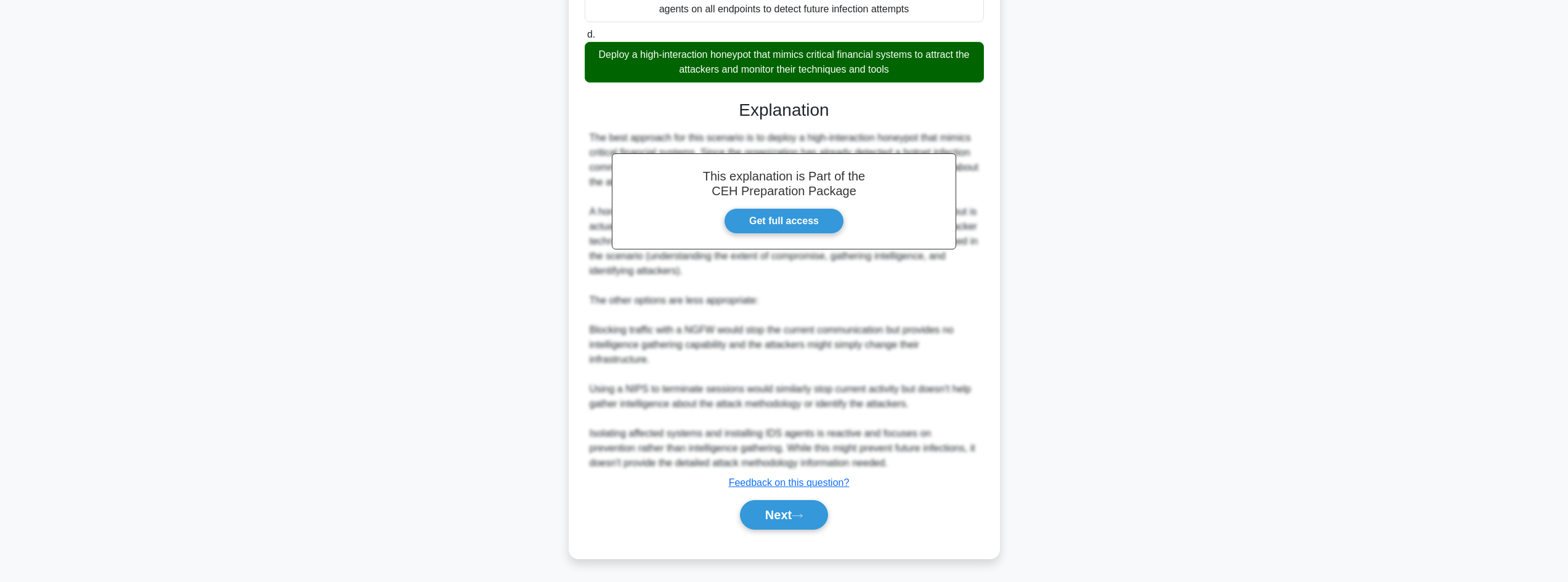
click at [780, 497] on div "Next" at bounding box center [784, 514] width 399 height 39
click at [774, 513] on button "Next" at bounding box center [784, 515] width 88 height 30
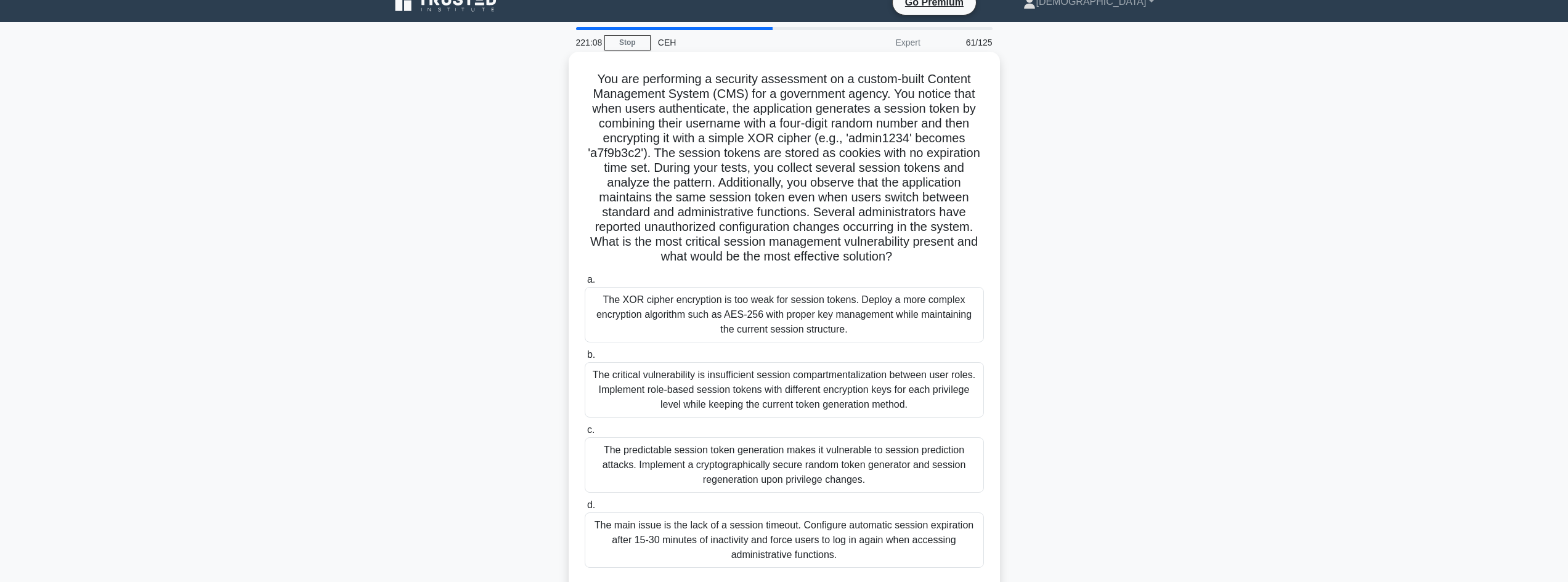
scroll to position [0, 0]
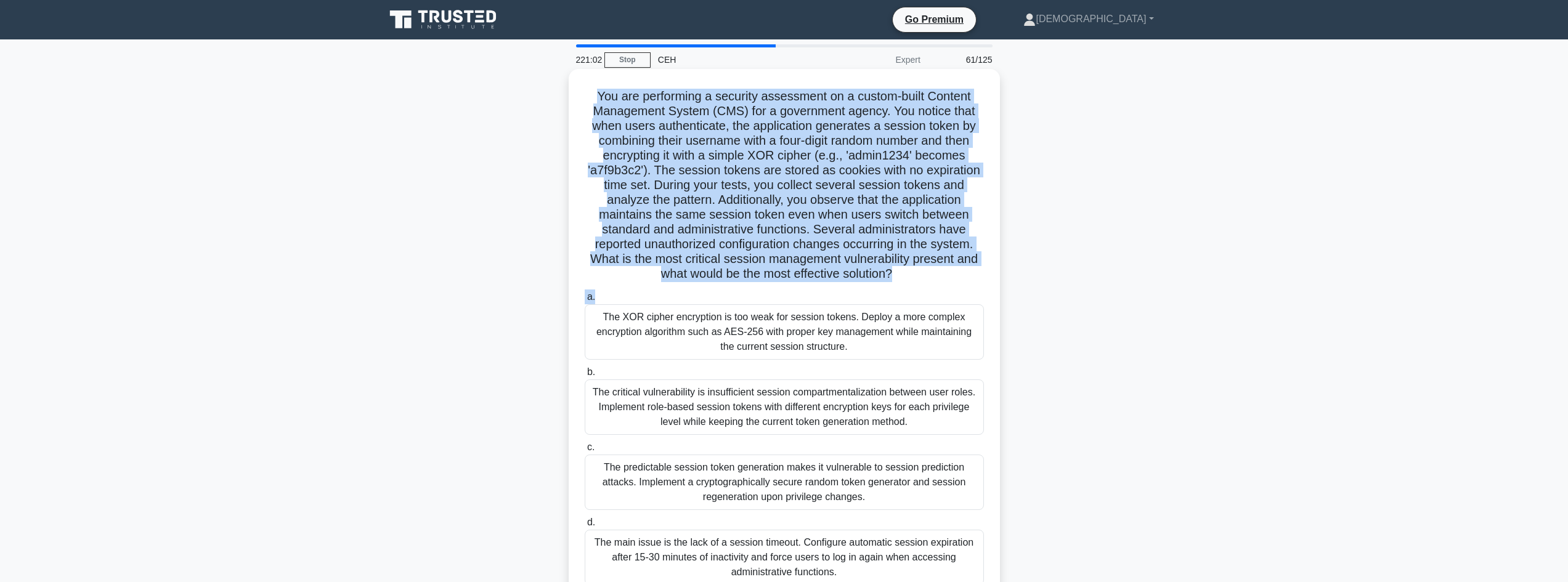
drag, startPoint x: 588, startPoint y: 95, endPoint x: 939, endPoint y: 288, distance: 400.6
click at [939, 288] on div "You are performing a security assessment on a custom-built Content Management S…" at bounding box center [784, 345] width 421 height 544
drag, startPoint x: 939, startPoint y: 285, endPoint x: 975, endPoint y: 294, distance: 37.1
click at [973, 291] on label "a. The XOR cipher encryption is too weak for session tokens. Deploy a more comp…" at bounding box center [784, 324] width 399 height 70
click at [585, 293] on input "a. The XOR cipher encryption is too weak for session tokens. Deploy a more comp…" at bounding box center [585, 297] width 0 height 8
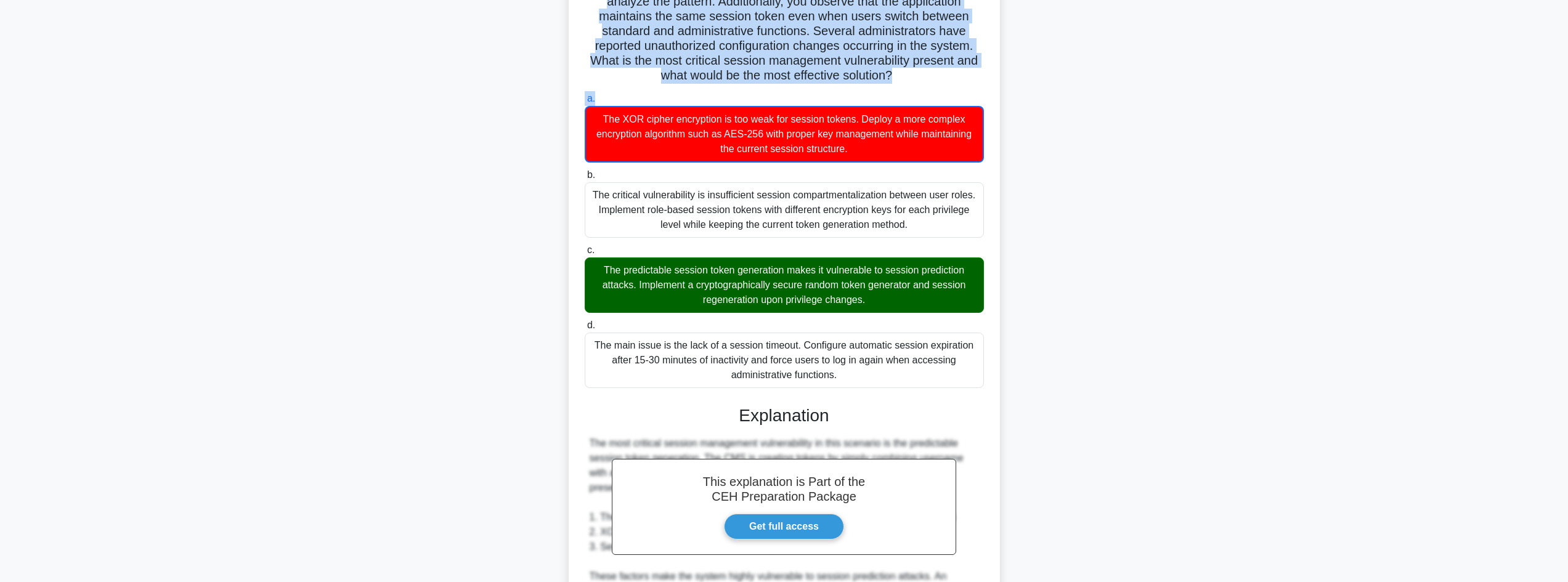
scroll to position [41, 0]
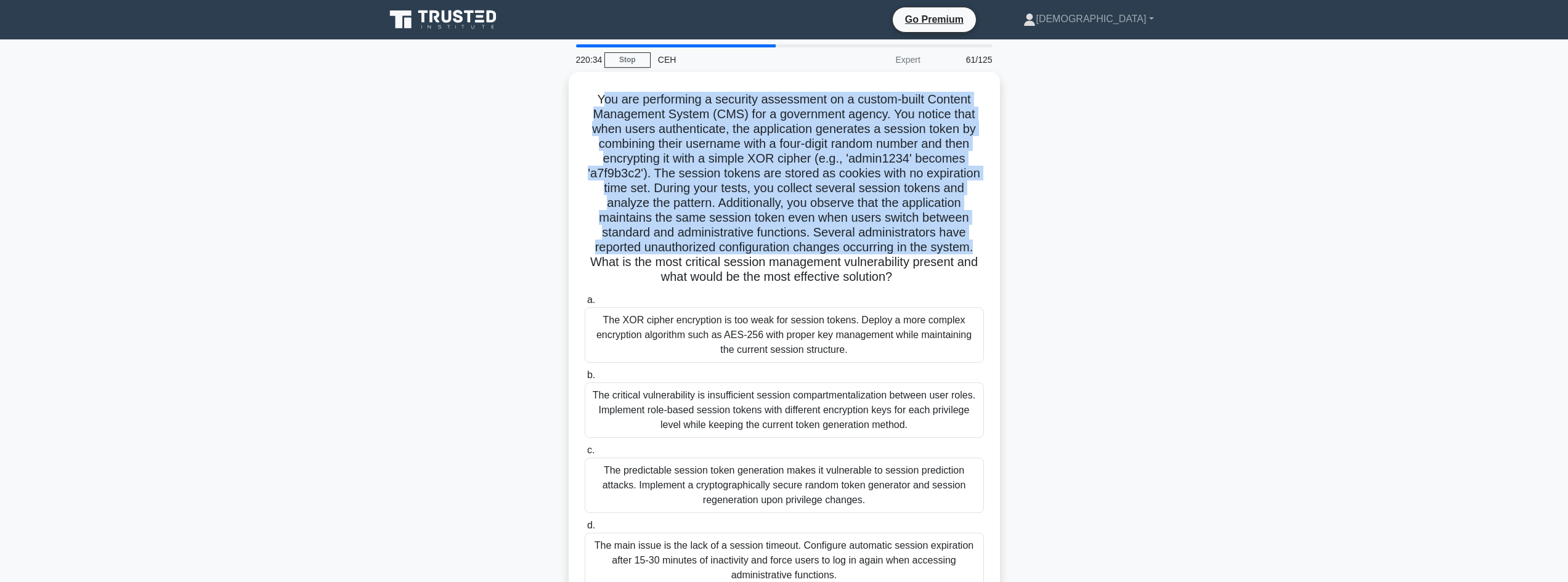
drag, startPoint x: 601, startPoint y: 84, endPoint x: 1001, endPoint y: 250, distance: 433.1
click at [1001, 250] on div "You are performing a security assessment on a custom-built Content Management S…" at bounding box center [784, 356] width 813 height 568
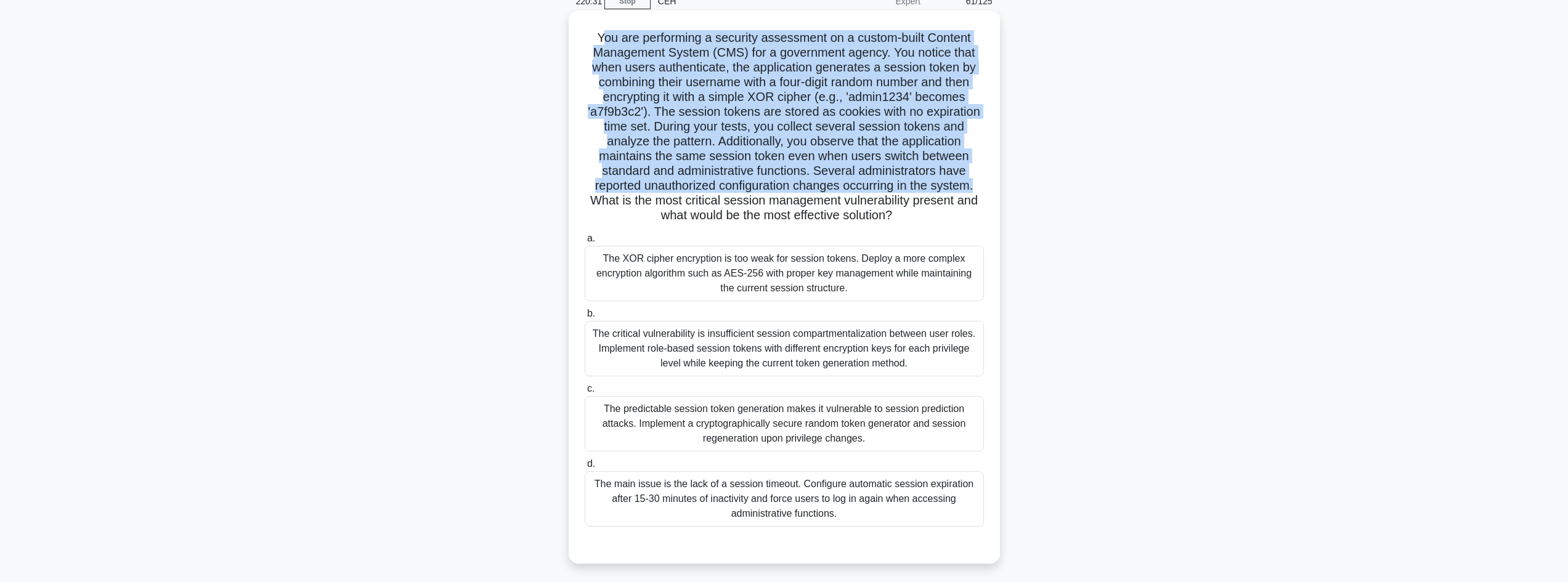
scroll to position [83, 0]
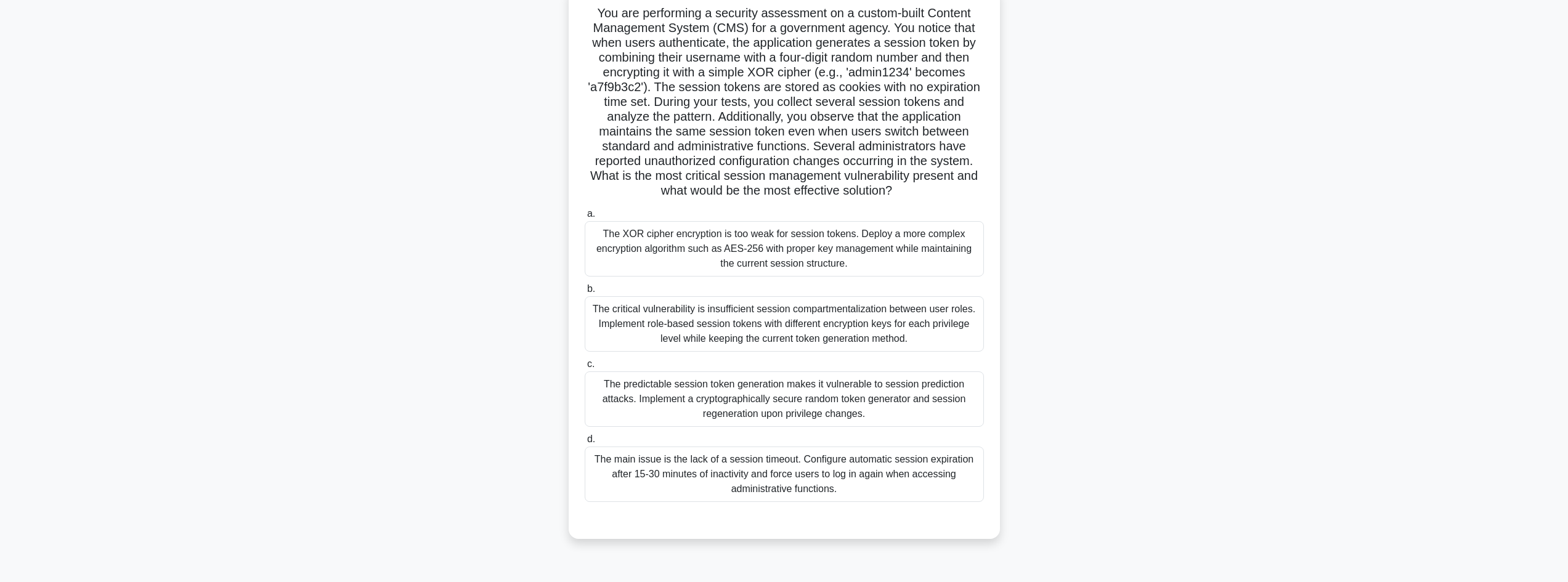
click at [663, 425] on div "The predictable session token generation makes it vulnerable to session predict…" at bounding box center [784, 399] width 399 height 55
click at [585, 369] on input "c. The predictable session token generation makes it vulnerable to session pred…" at bounding box center [585, 364] width 0 height 8
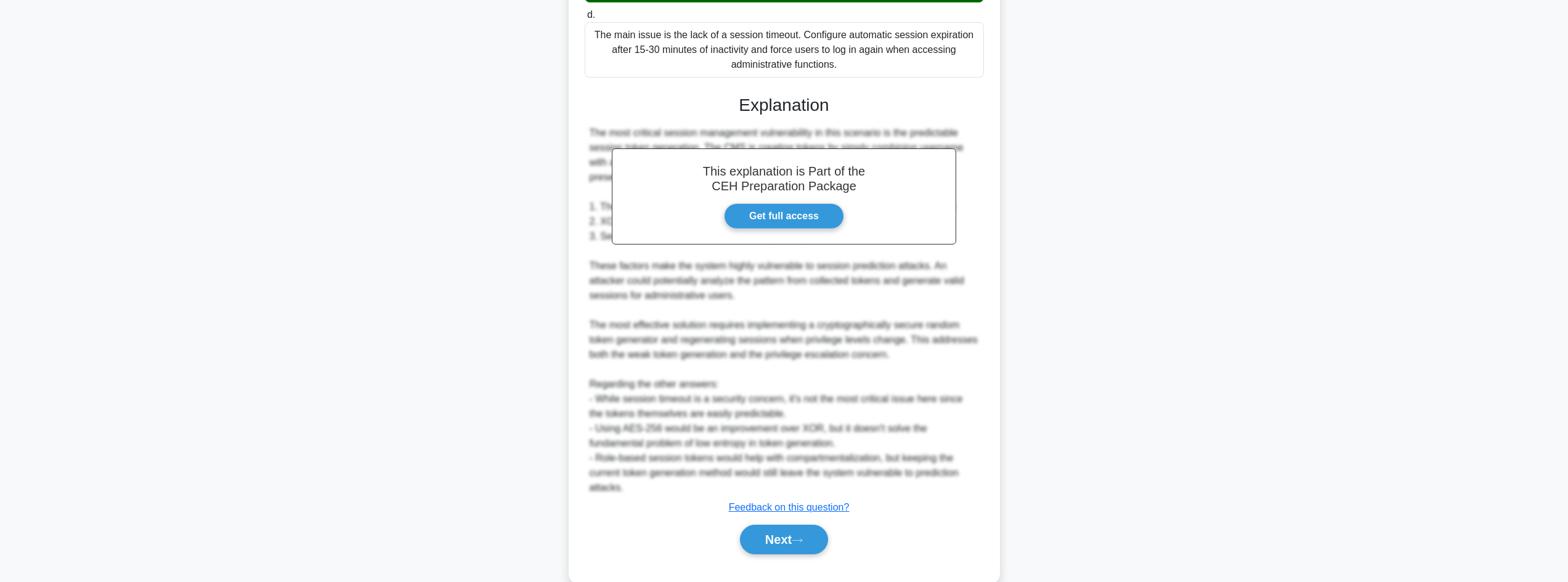
scroll to position [533, 0]
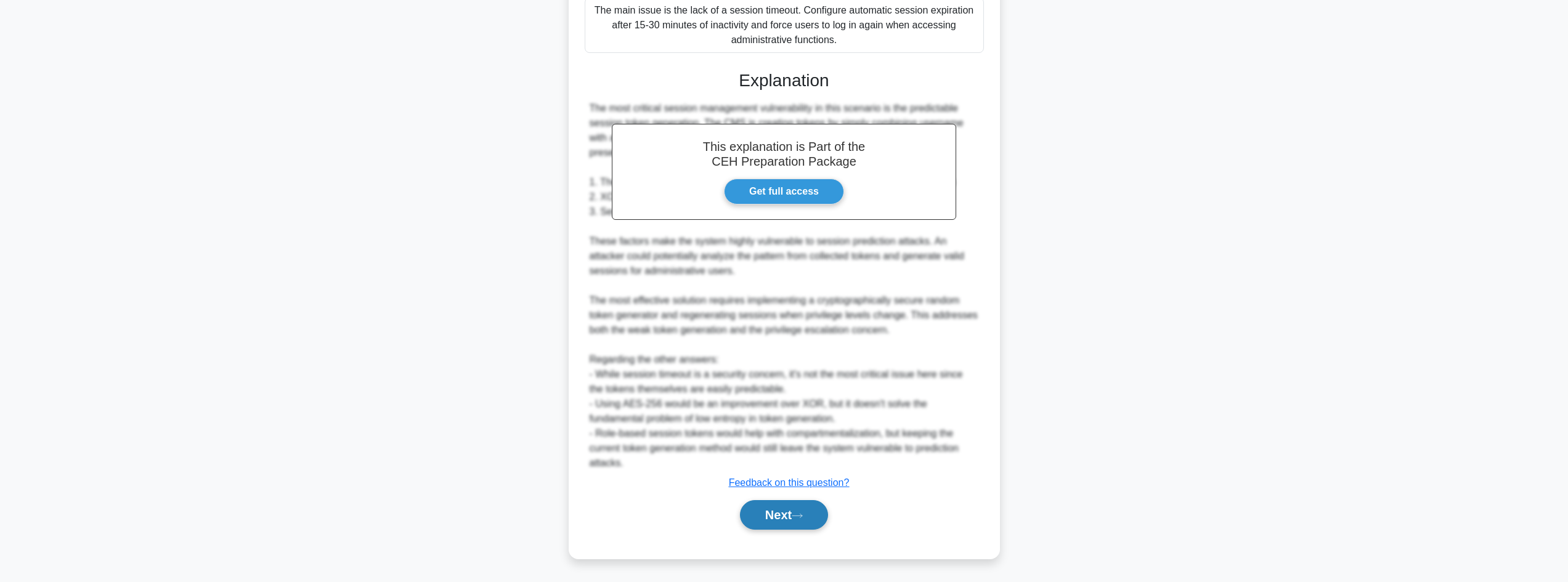
click at [754, 516] on button "Next" at bounding box center [784, 515] width 88 height 30
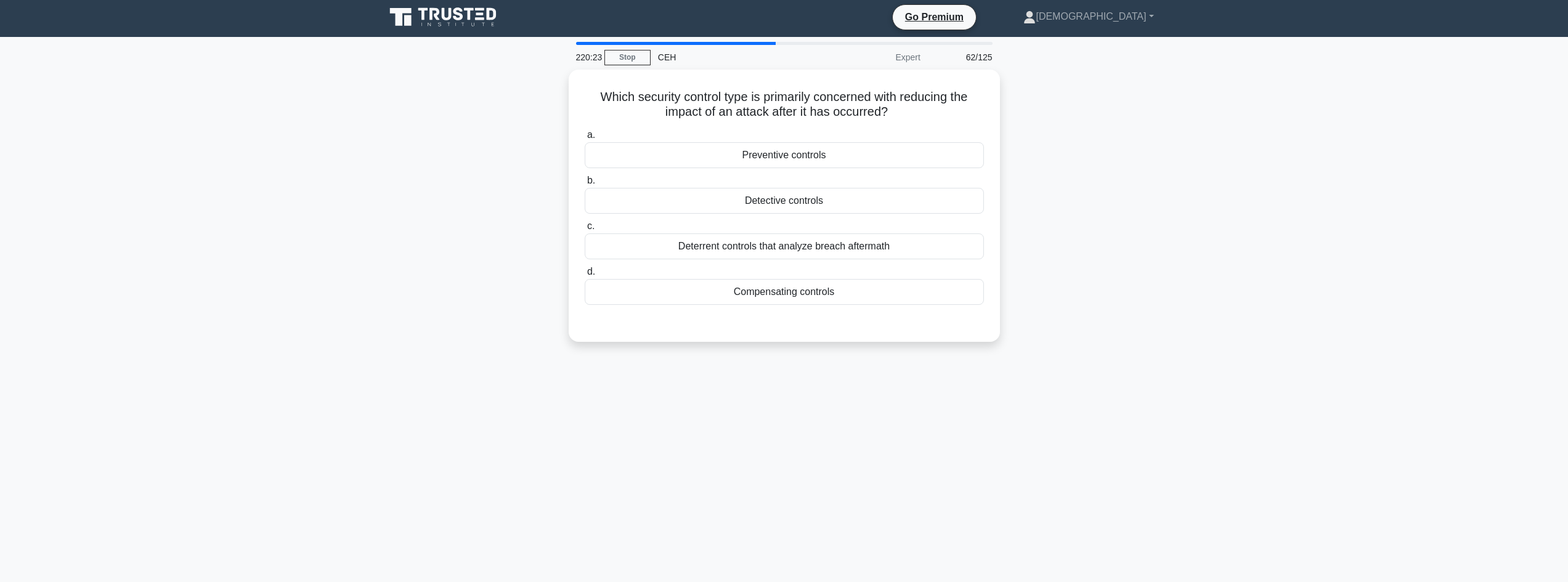
scroll to position [0, 0]
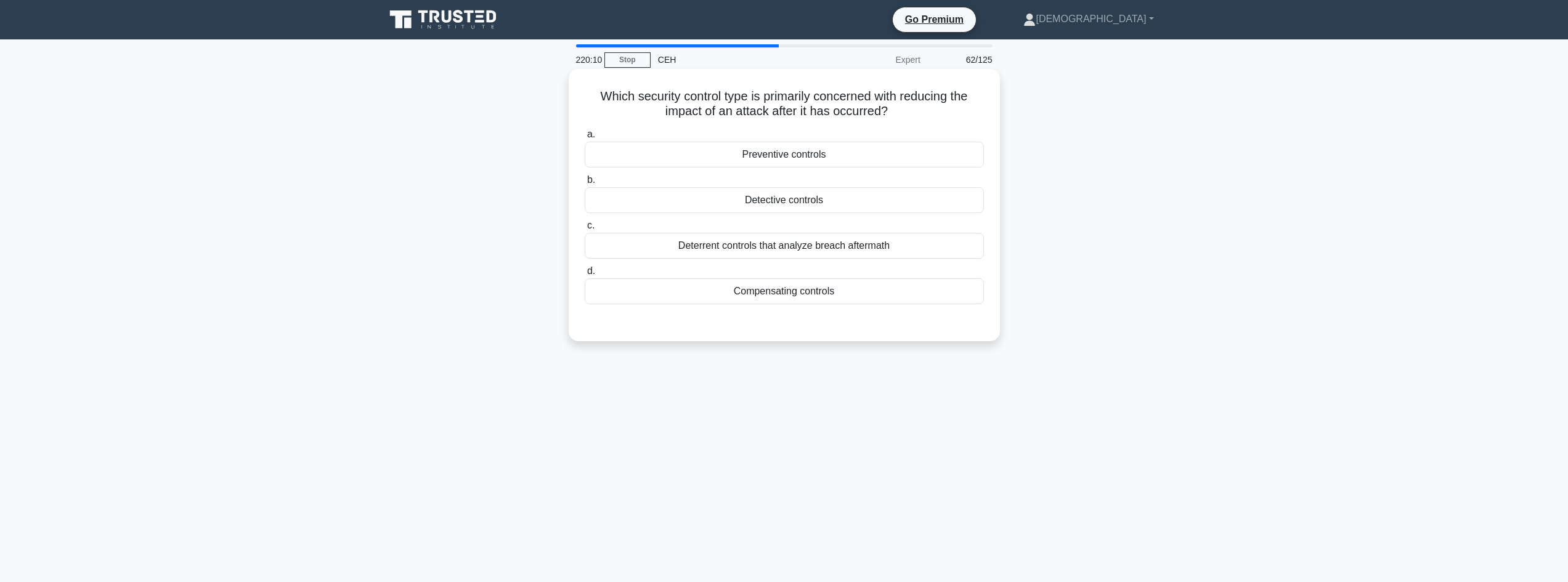
click at [716, 208] on div "Detective controls" at bounding box center [784, 200] width 399 height 26
click at [585, 184] on input "b. Detective controls" at bounding box center [585, 180] width 0 height 8
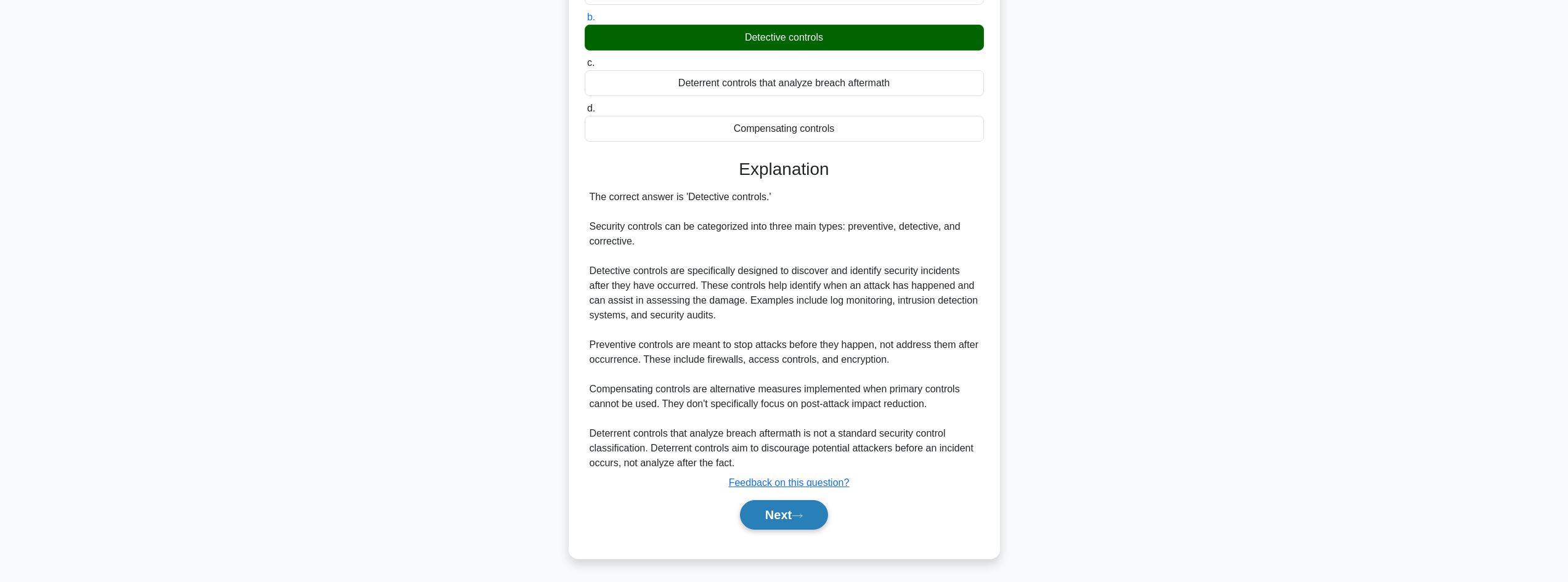
click at [757, 518] on button "Next" at bounding box center [784, 515] width 88 height 30
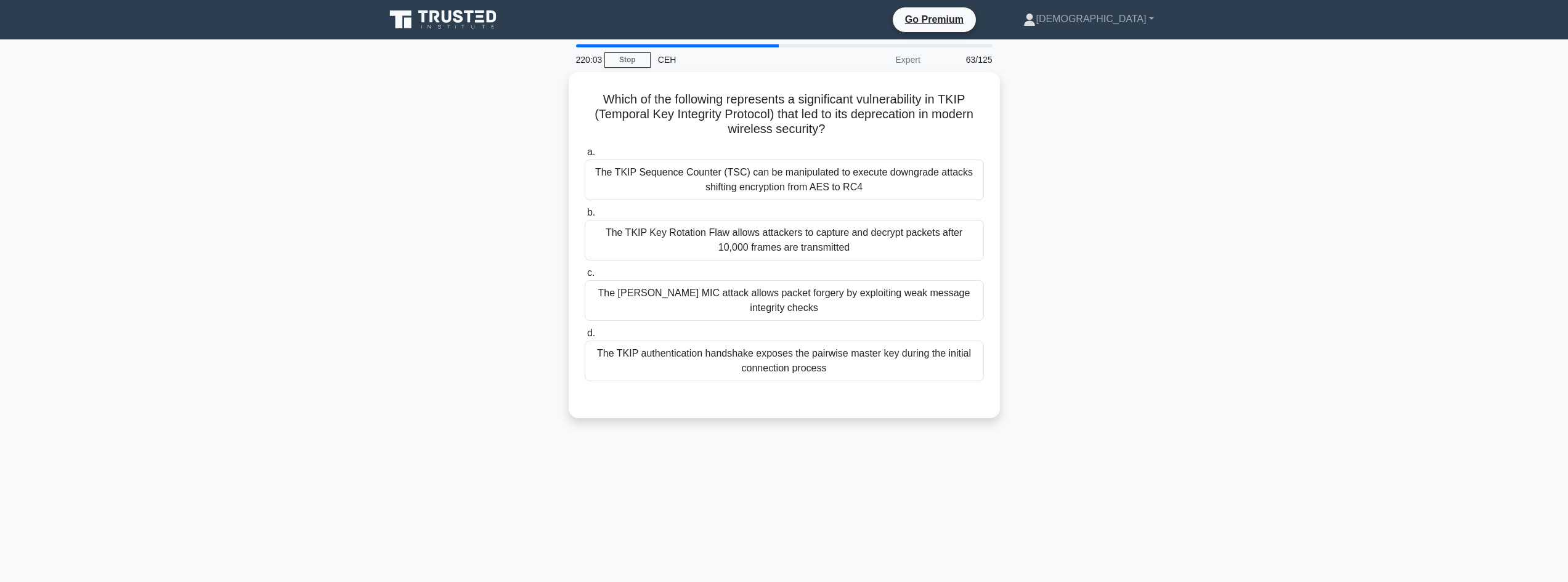
drag, startPoint x: 601, startPoint y: 82, endPoint x: 1023, endPoint y: 126, distance: 424.3
click at [1023, 126] on div "Which of the following represents a significant vulnerability in TKIP (Temporal…" at bounding box center [784, 252] width 813 height 361
click at [657, 305] on div "The Michael MIC attack allows packet forgery by exploiting weak message integri…" at bounding box center [784, 297] width 399 height 41
click at [585, 274] on input "c. The Michael MIC attack allows packet forgery by exploiting weak message inte…" at bounding box center [585, 270] width 0 height 8
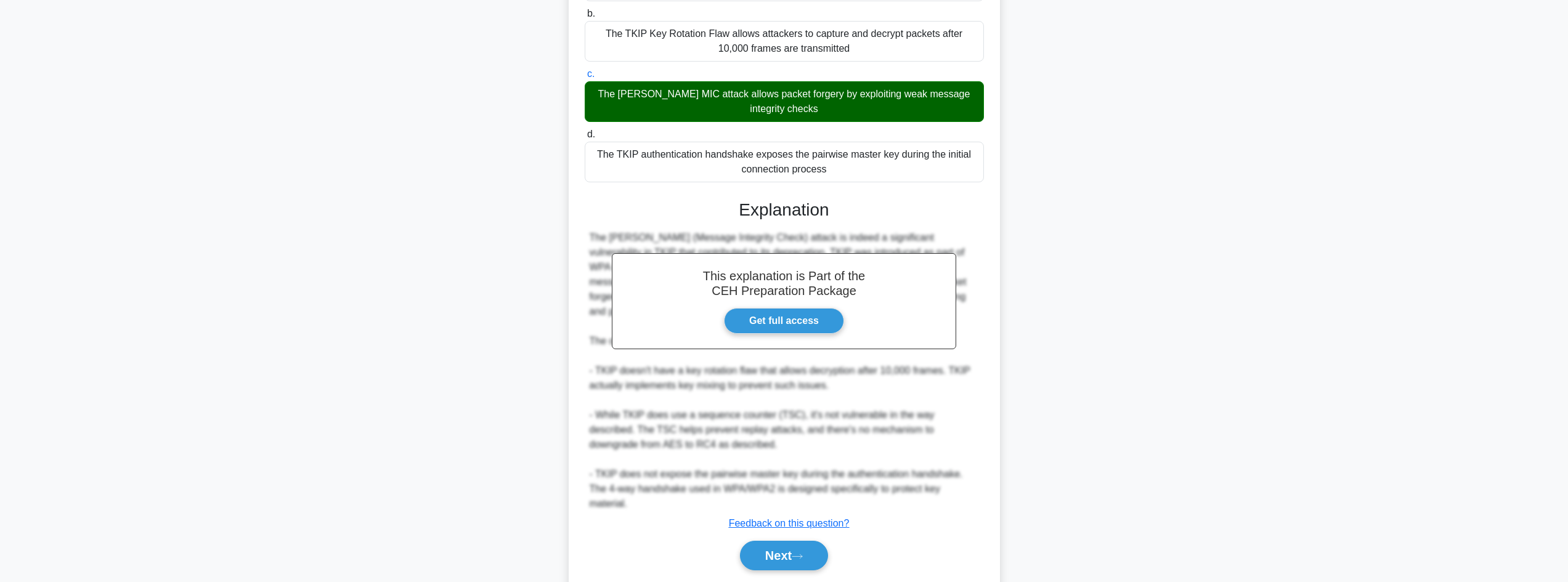
scroll to position [223, 0]
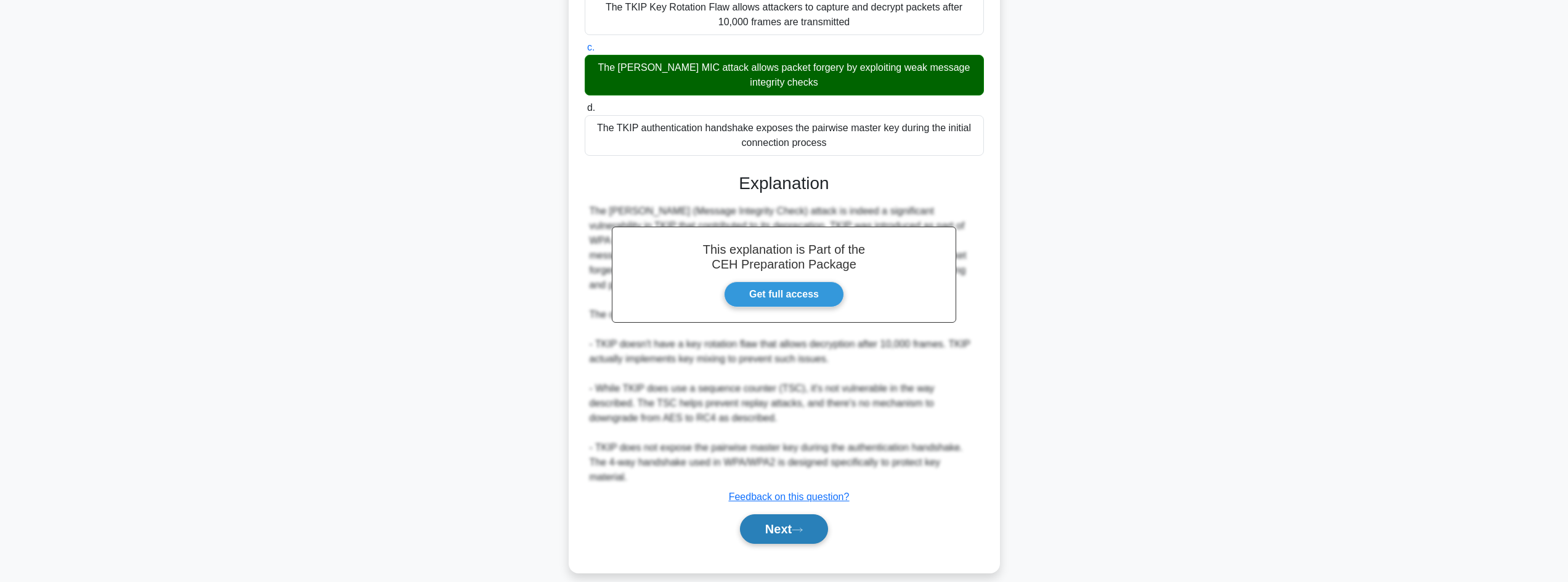
click at [755, 514] on button "Next" at bounding box center [784, 528] width 88 height 30
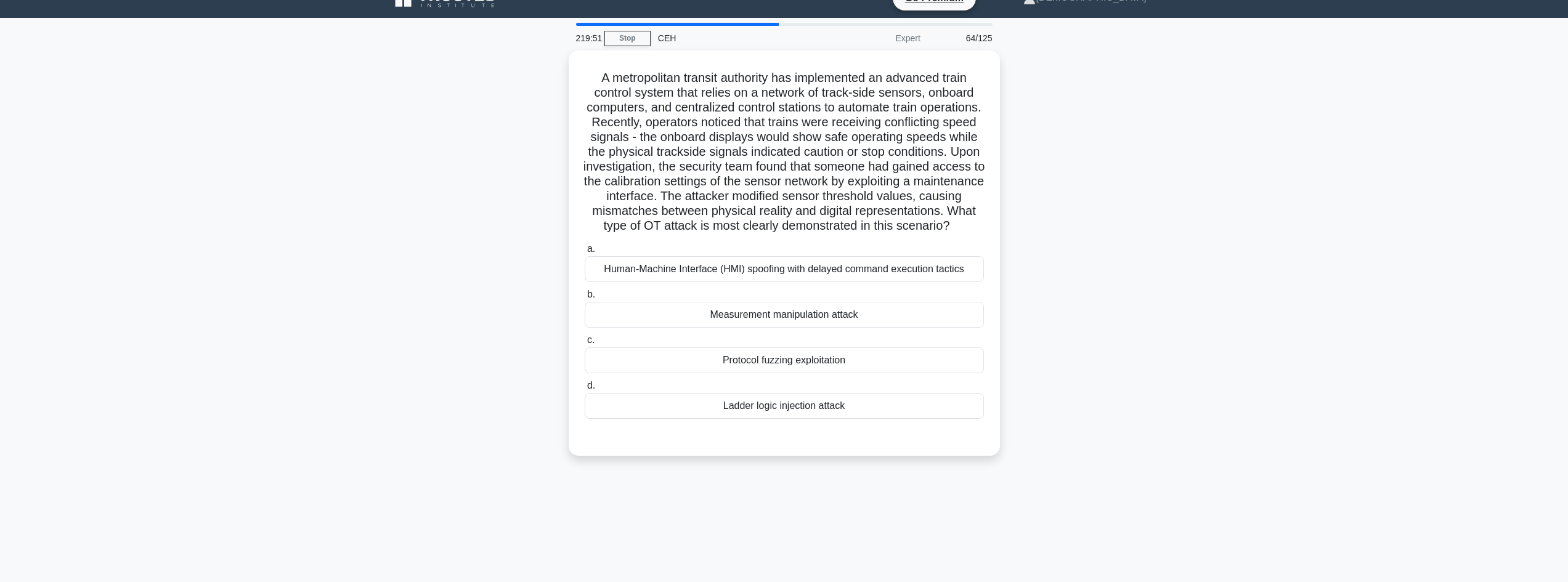
scroll to position [0, 0]
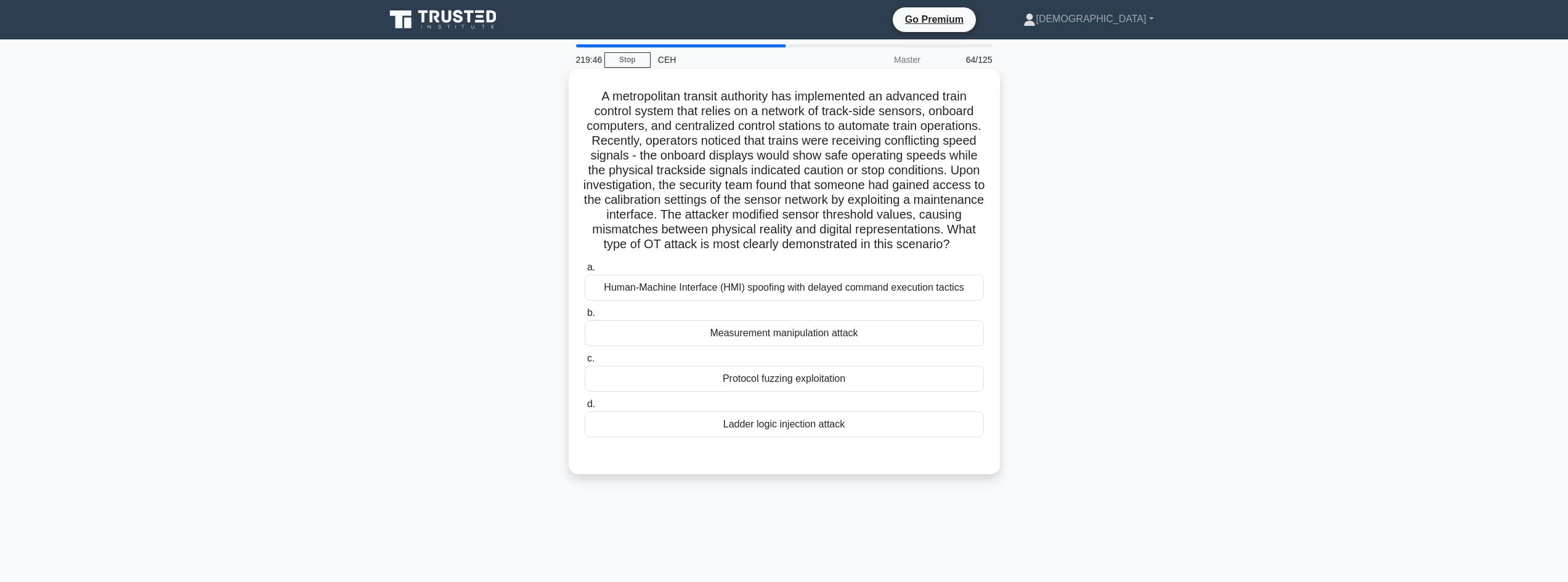
drag, startPoint x: 853, startPoint y: 233, endPoint x: 569, endPoint y: 98, distance: 314.5
click at [569, 98] on div "A metropolitan transit authority has implemented an advanced train control syst…" at bounding box center [784, 271] width 431 height 405
copy h5 "A metropolitan transit authority has implemented an advanced train control syst…"
click at [774, 438] on div "Ladder logic injection attack" at bounding box center [784, 424] width 399 height 26
click at [585, 408] on input "d. Ladder logic injection attack" at bounding box center [585, 404] width 0 height 8
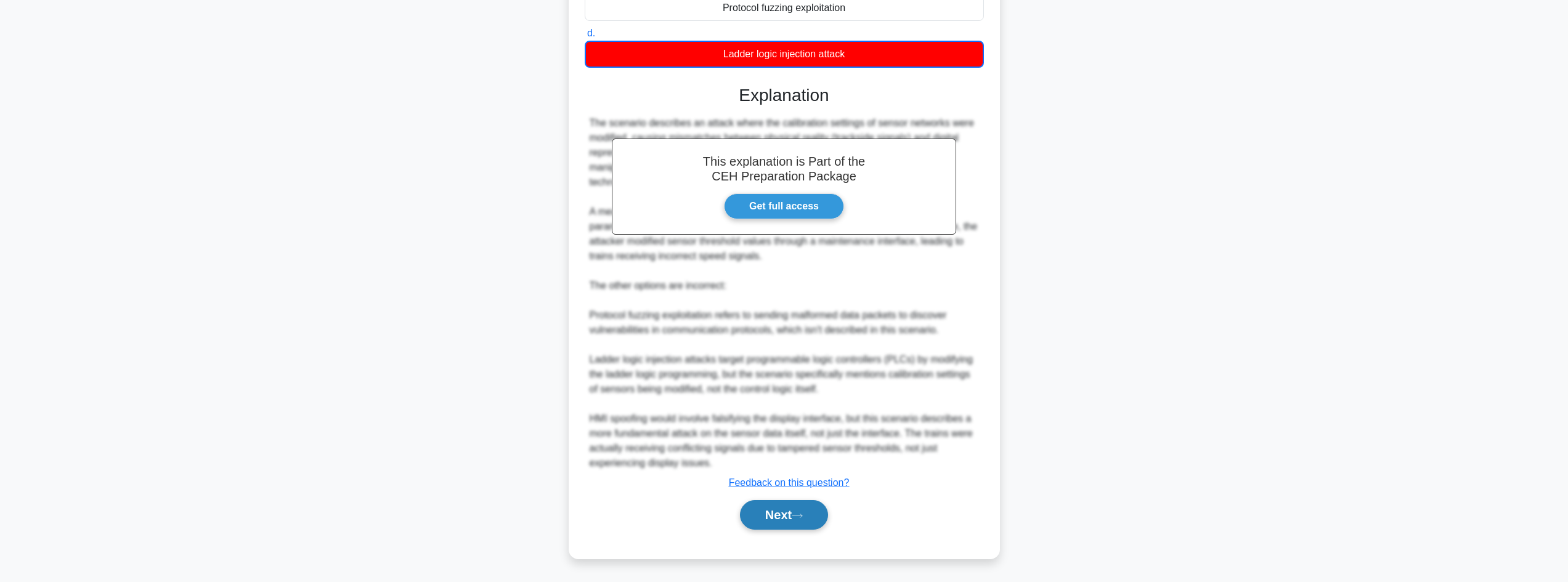
click at [808, 519] on button "Next" at bounding box center [784, 515] width 88 height 30
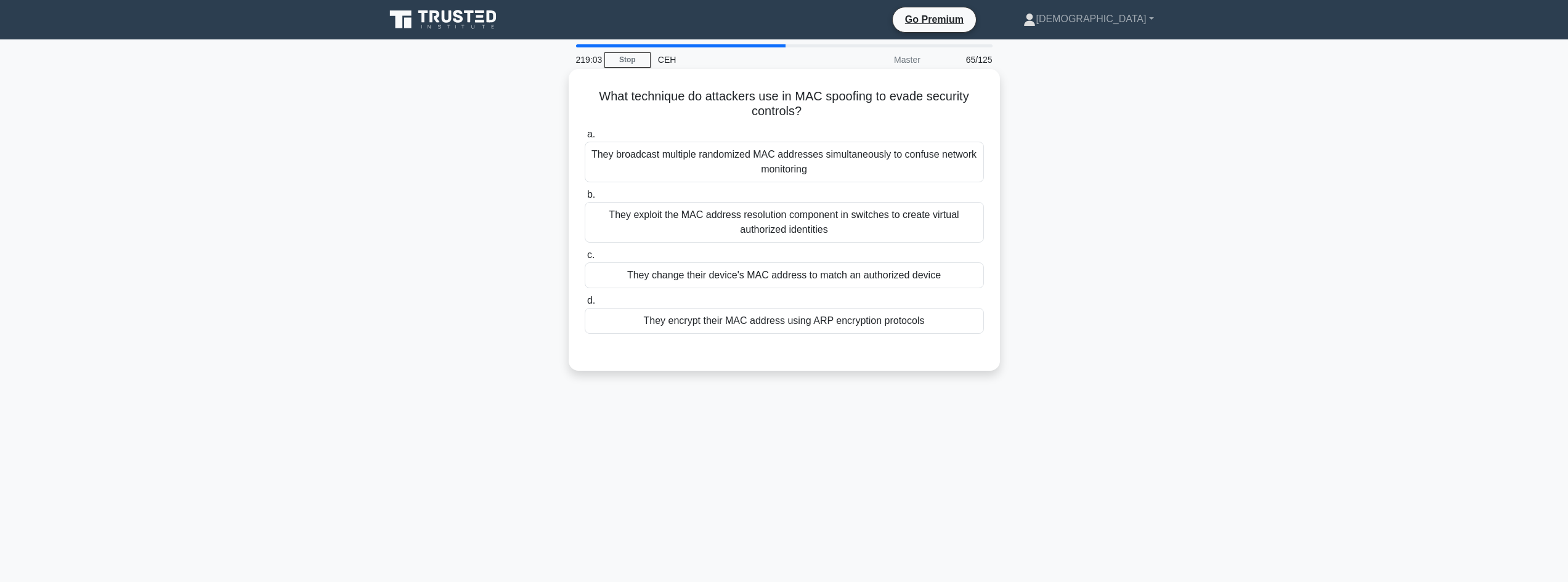
drag, startPoint x: 591, startPoint y: 95, endPoint x: 861, endPoint y: 115, distance: 270.7
click at [861, 115] on h5 "What technique do attackers use in MAC spoofing to evade security controls? .sp…" at bounding box center [784, 104] width 401 height 31
click at [886, 282] on div "They change their device's MAC address to match an authorized device" at bounding box center [784, 275] width 399 height 26
click at [585, 259] on input "c. They change their device's MAC address to match an authorized device" at bounding box center [585, 255] width 0 height 8
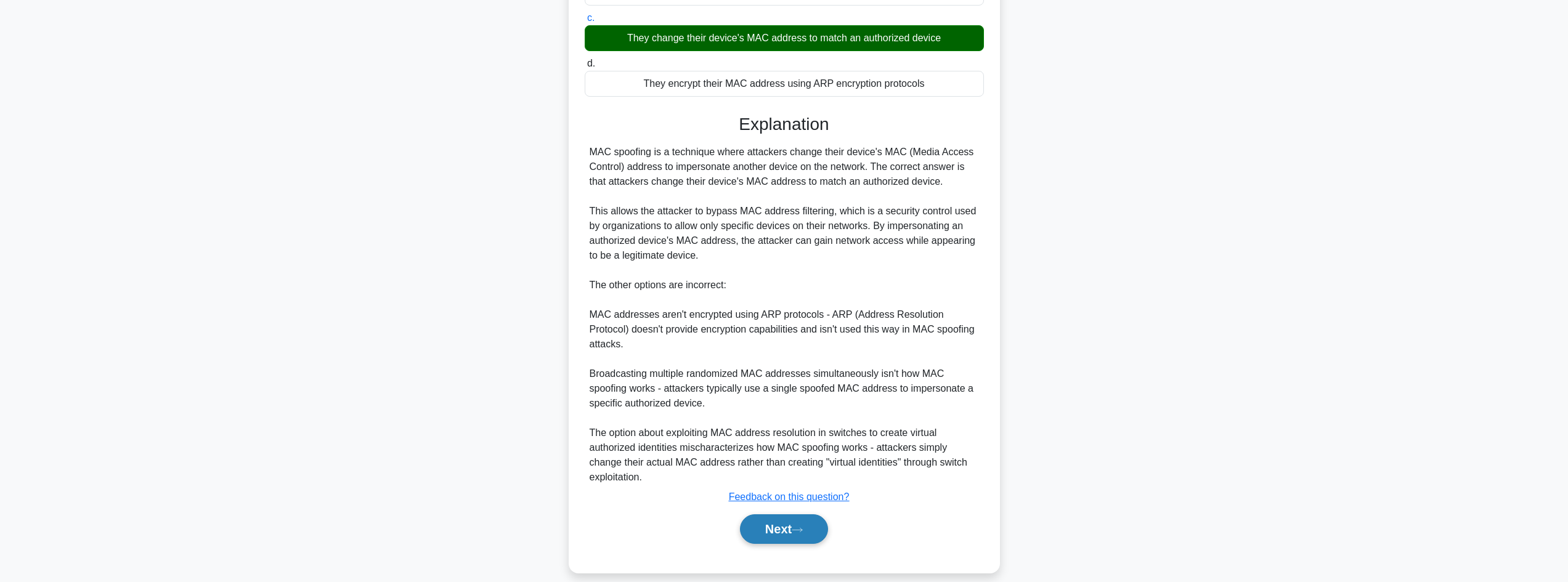
click at [786, 514] on button "Next" at bounding box center [784, 528] width 88 height 30
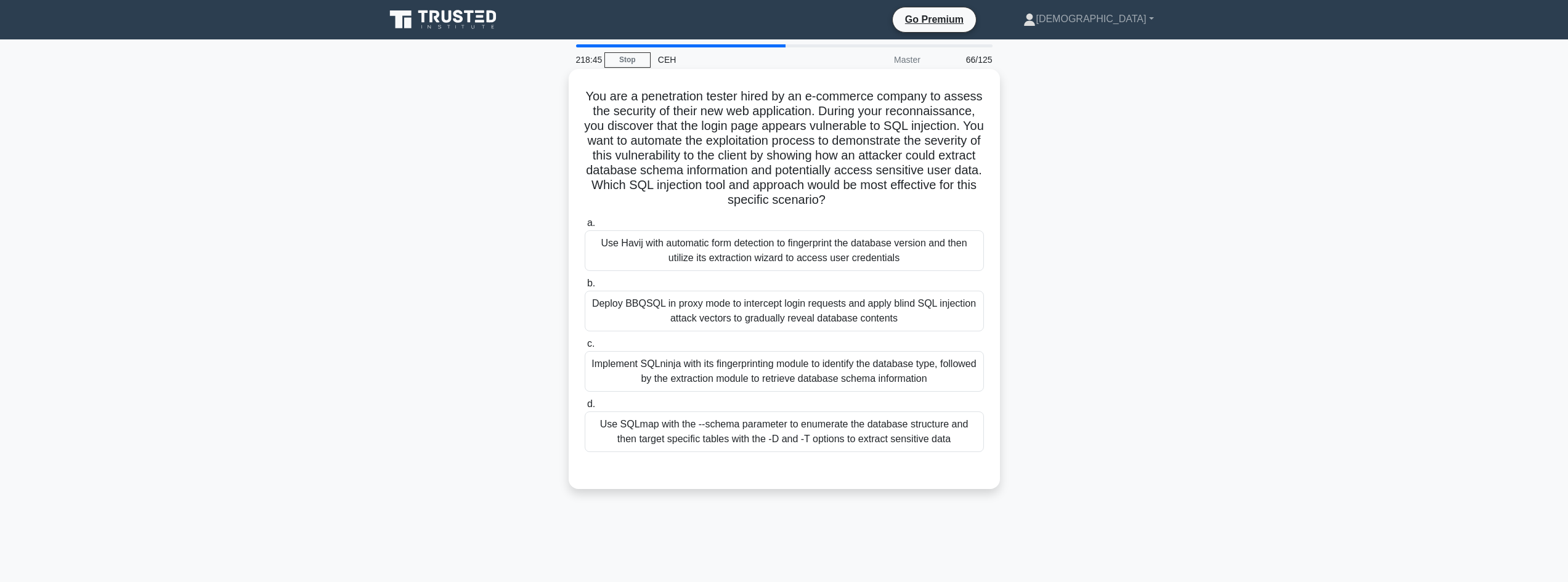
drag, startPoint x: 614, startPoint y: 94, endPoint x: 988, endPoint y: 201, distance: 389.0
click at [988, 201] on div "You are a penetration tester hired by an e-commerce company to assess the secur…" at bounding box center [784, 278] width 421 height 410
click at [725, 259] on div "Use Havij with automatic form detection to fingerprint the database version and…" at bounding box center [784, 250] width 399 height 41
click at [585, 227] on input "a. Use Havij with automatic form detection to fingerprint the database version …" at bounding box center [585, 224] width 0 height 8
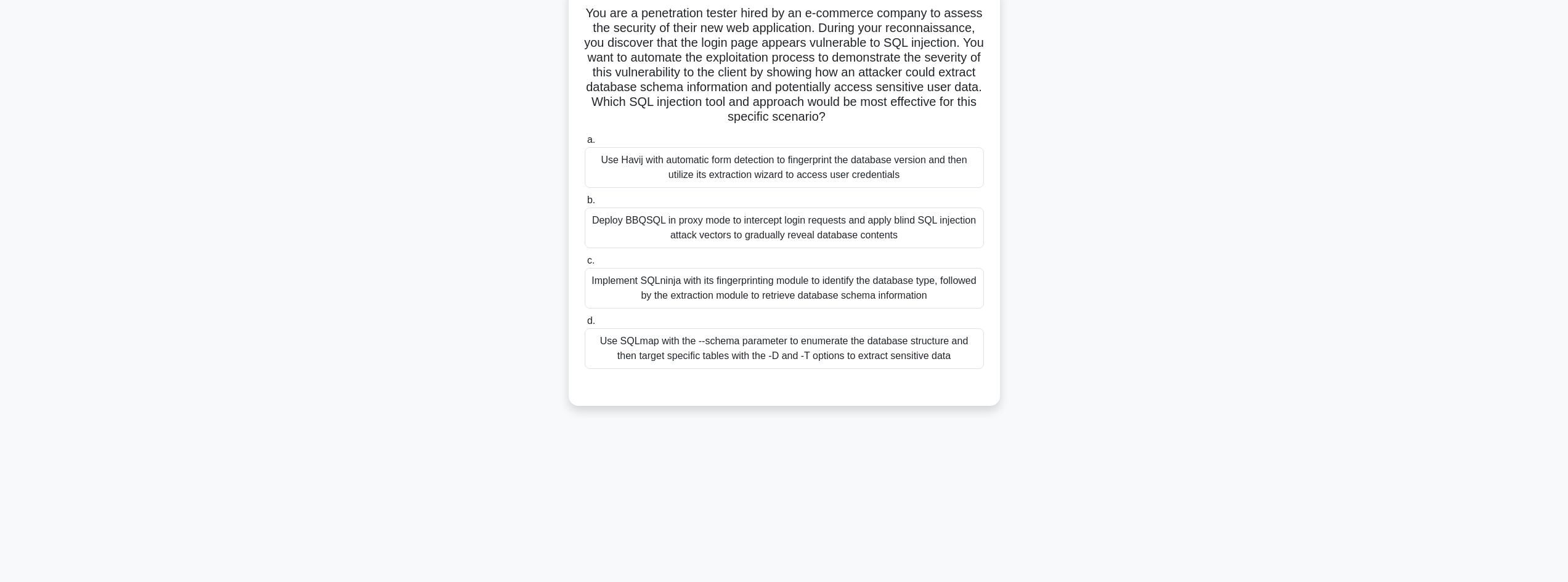
click at [708, 355] on div "Use SQLmap with the --schema parameter to enumerate the database structure and …" at bounding box center [784, 349] width 399 height 41
click at [585, 325] on input "d. Use SQLmap with the --schema parameter to enumerate the database structure a…" at bounding box center [585, 321] width 0 height 8
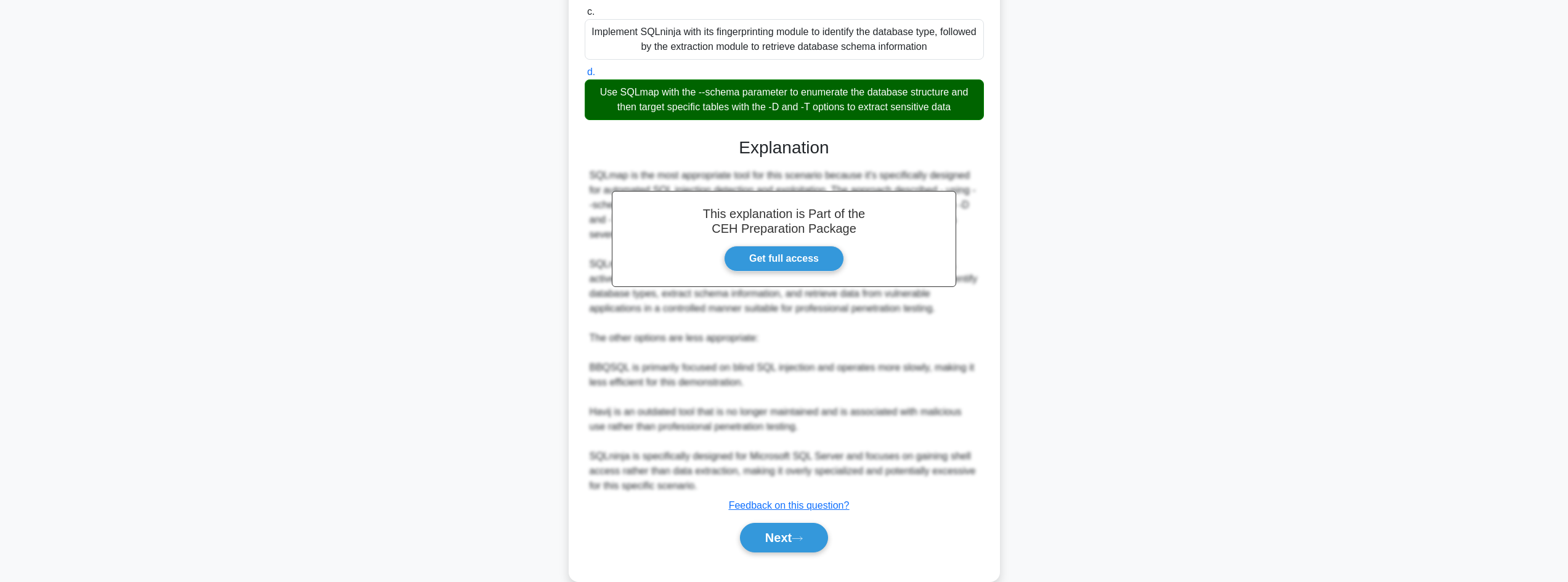
scroll to position [356, 0]
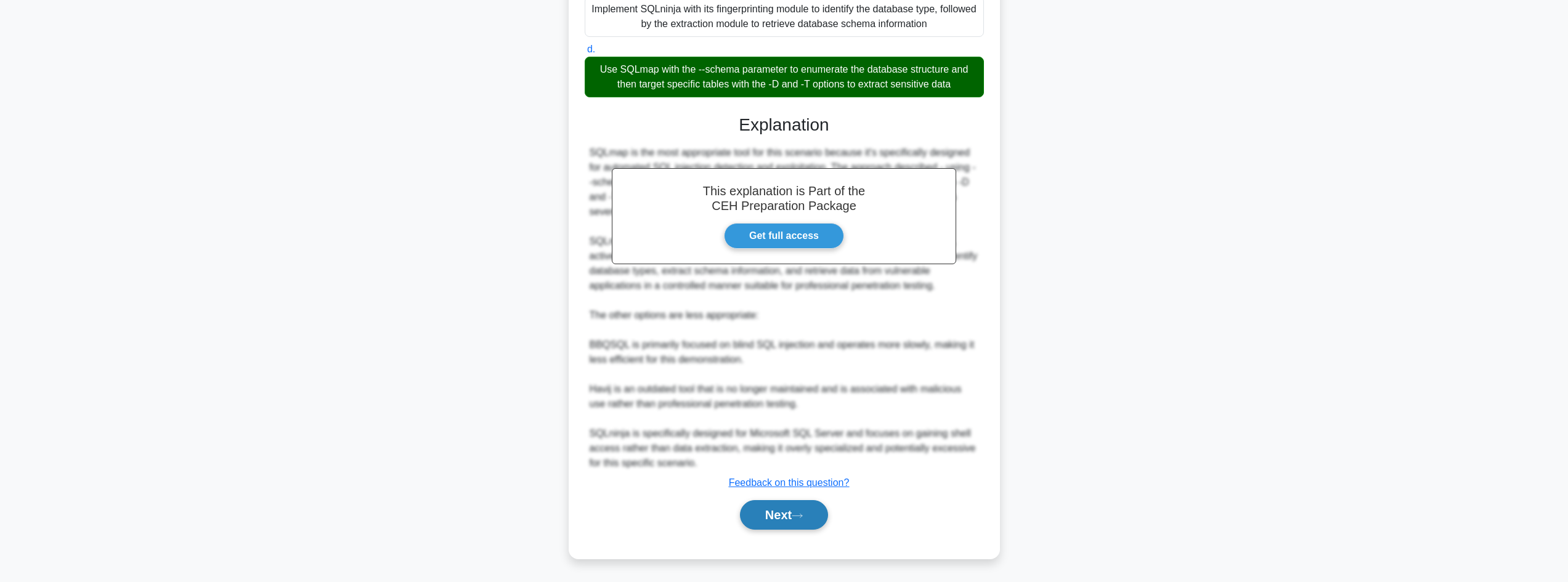
drag, startPoint x: 785, startPoint y: 494, endPoint x: 782, endPoint y: 509, distance: 15.3
click at [782, 509] on div "This explanation is Part of the CEH Preparation Package Get full access Explana…" at bounding box center [784, 316] width 399 height 435
click at [781, 510] on button "Next" at bounding box center [784, 515] width 88 height 30
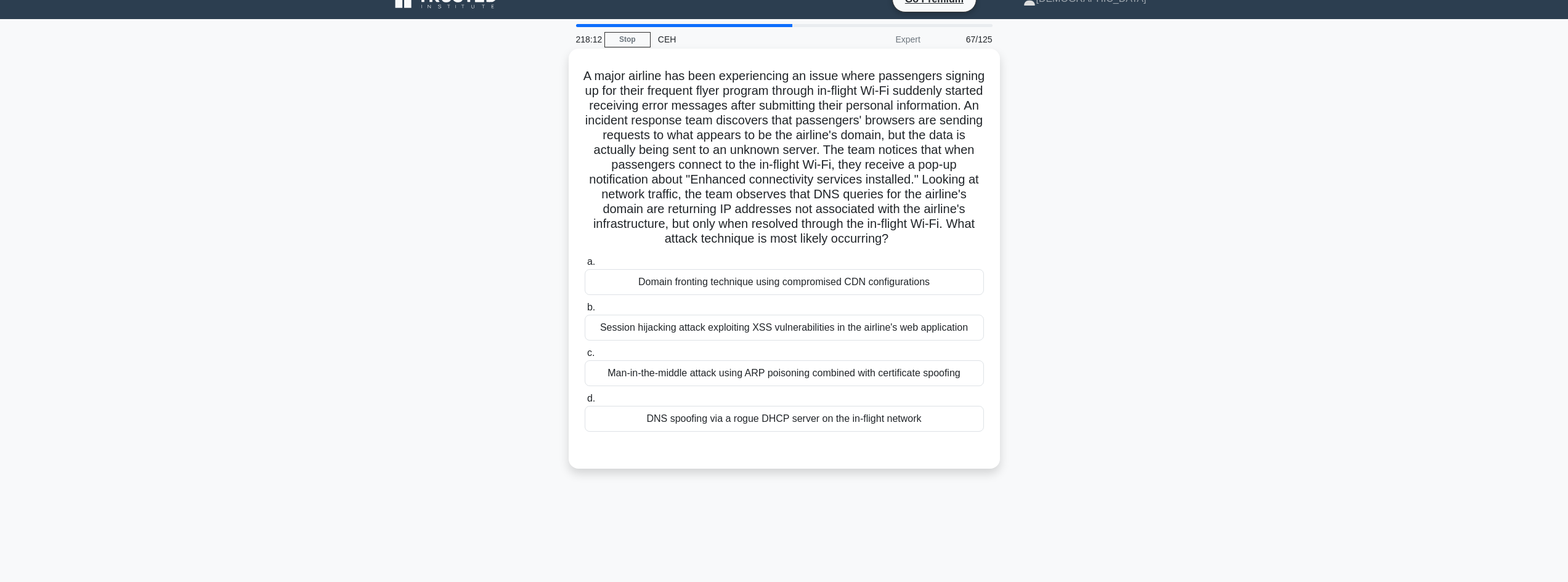
scroll to position [0, 0]
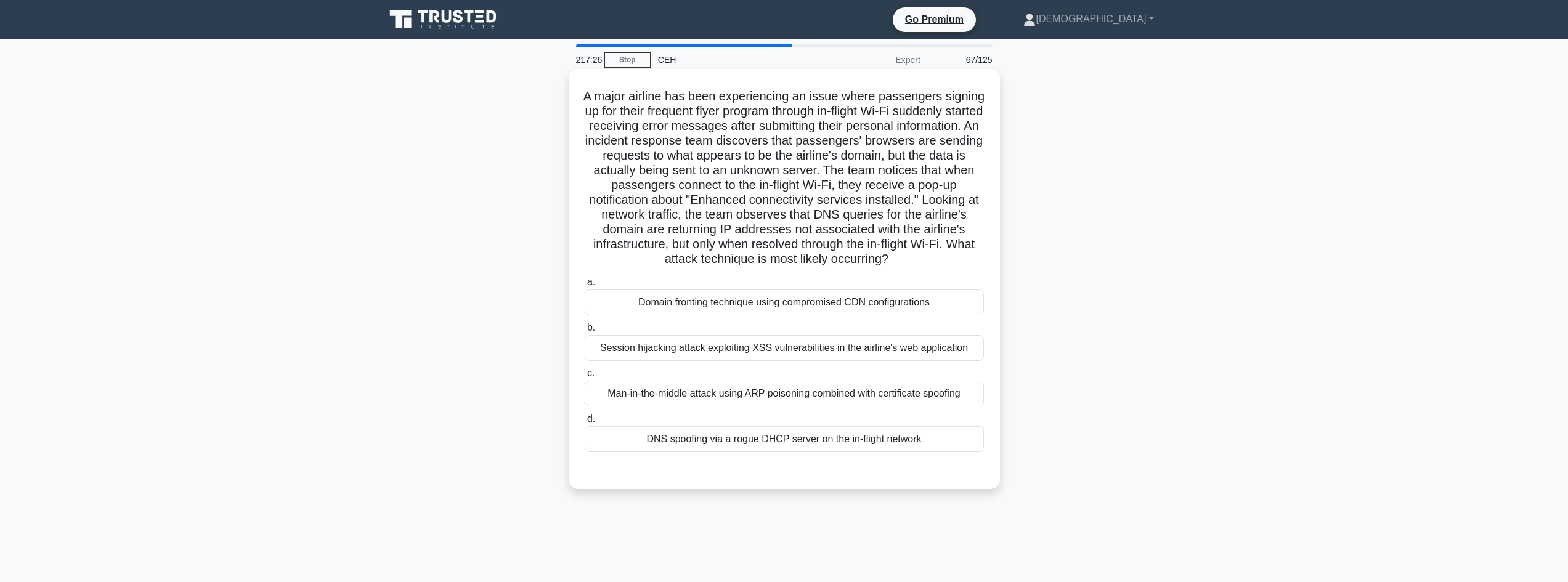
click at [719, 315] on div "Domain fronting technique using compromised CDN configurations" at bounding box center [784, 302] width 399 height 26
click at [585, 287] on input "a. Domain fronting technique using compromised CDN configurations" at bounding box center [585, 282] width 0 height 8
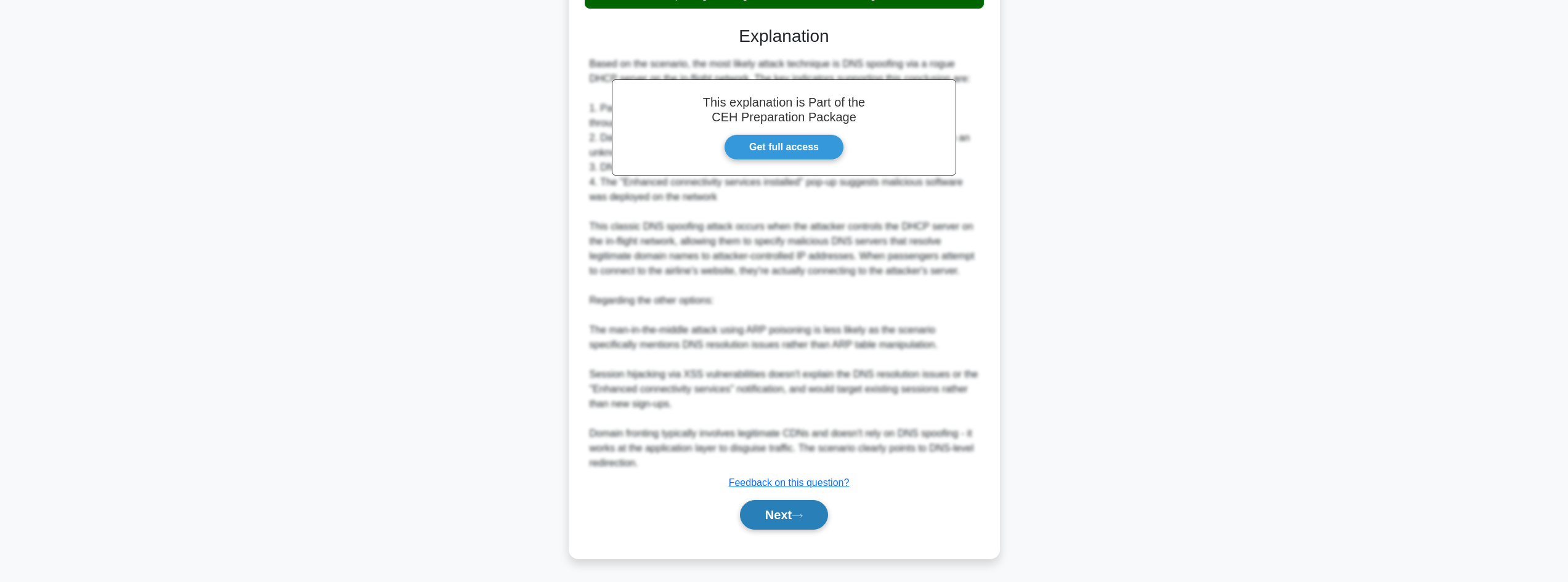
click at [791, 528] on button "Next" at bounding box center [784, 515] width 88 height 30
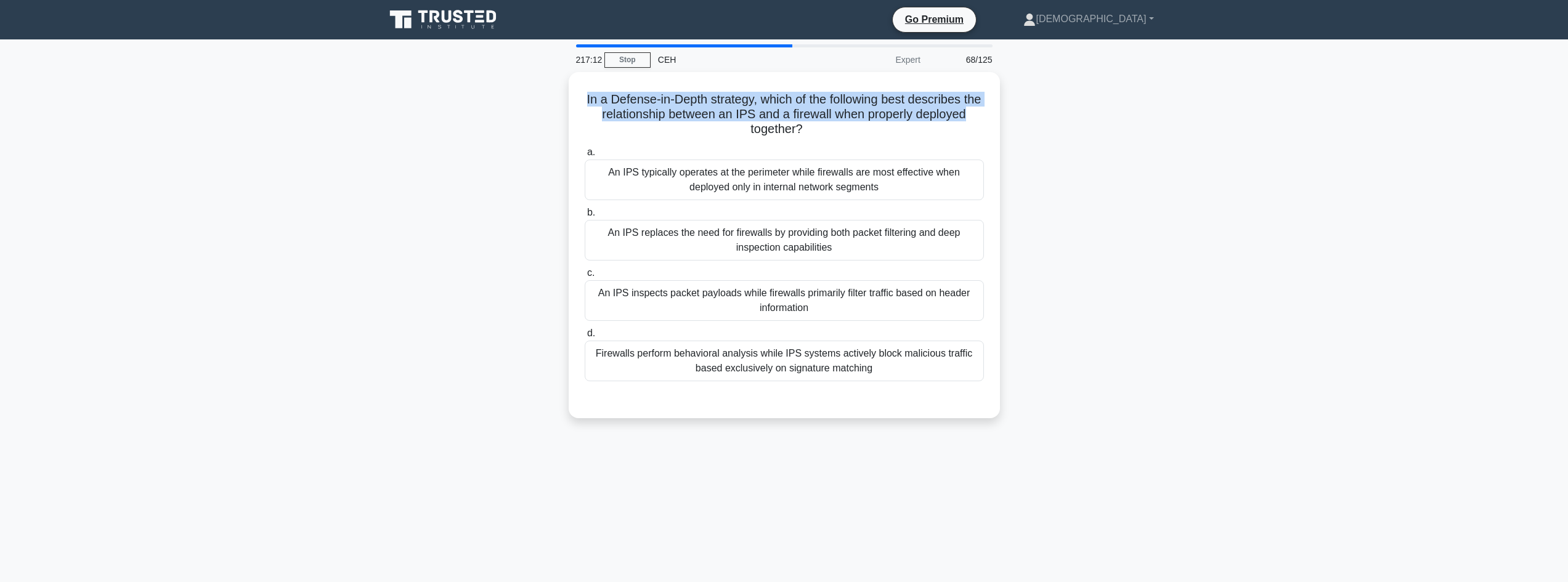
drag, startPoint x: 577, startPoint y: 96, endPoint x: 1000, endPoint y: 110, distance: 423.2
click at [1000, 110] on div "In a Defense-in-Depth strategy, which of the following best describes the relat…" at bounding box center [784, 252] width 813 height 361
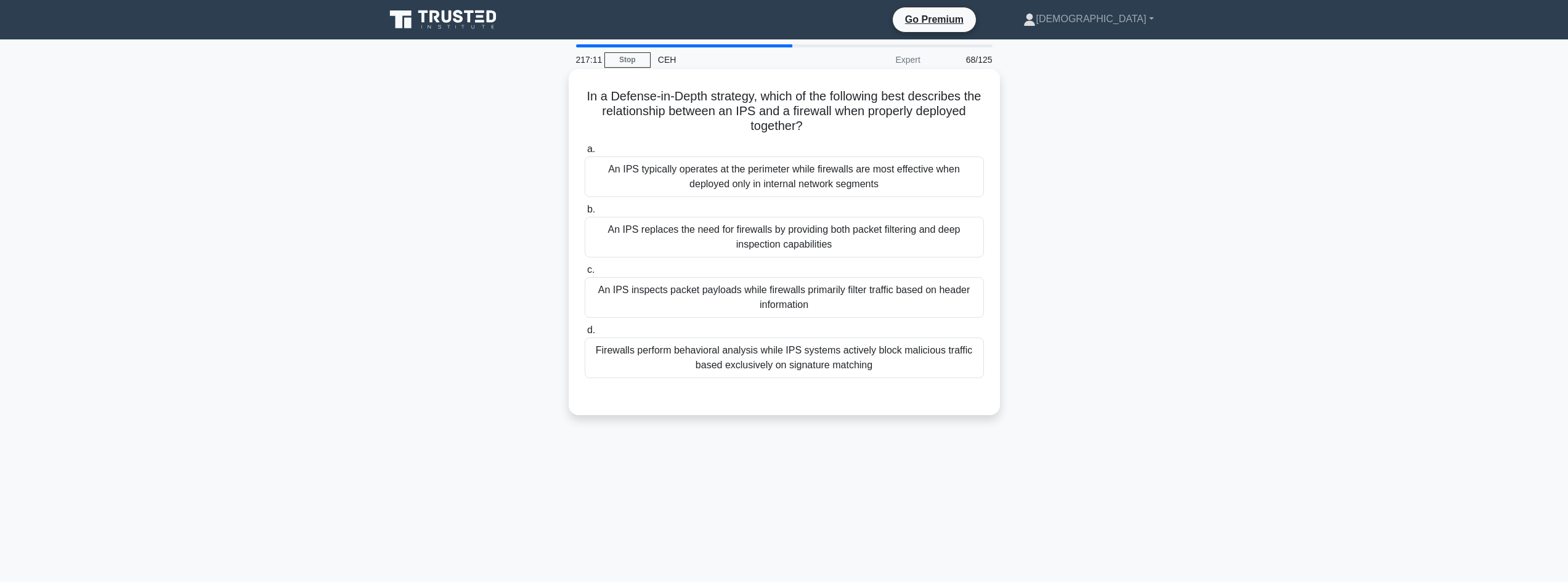
click at [709, 306] on div "An IPS inspects packet payloads while firewalls primarily filter traffic based …" at bounding box center [784, 297] width 399 height 41
click at [585, 274] on input "c. An IPS inspects packet payloads while firewalls primarily filter traffic bas…" at bounding box center [585, 270] width 0 height 8
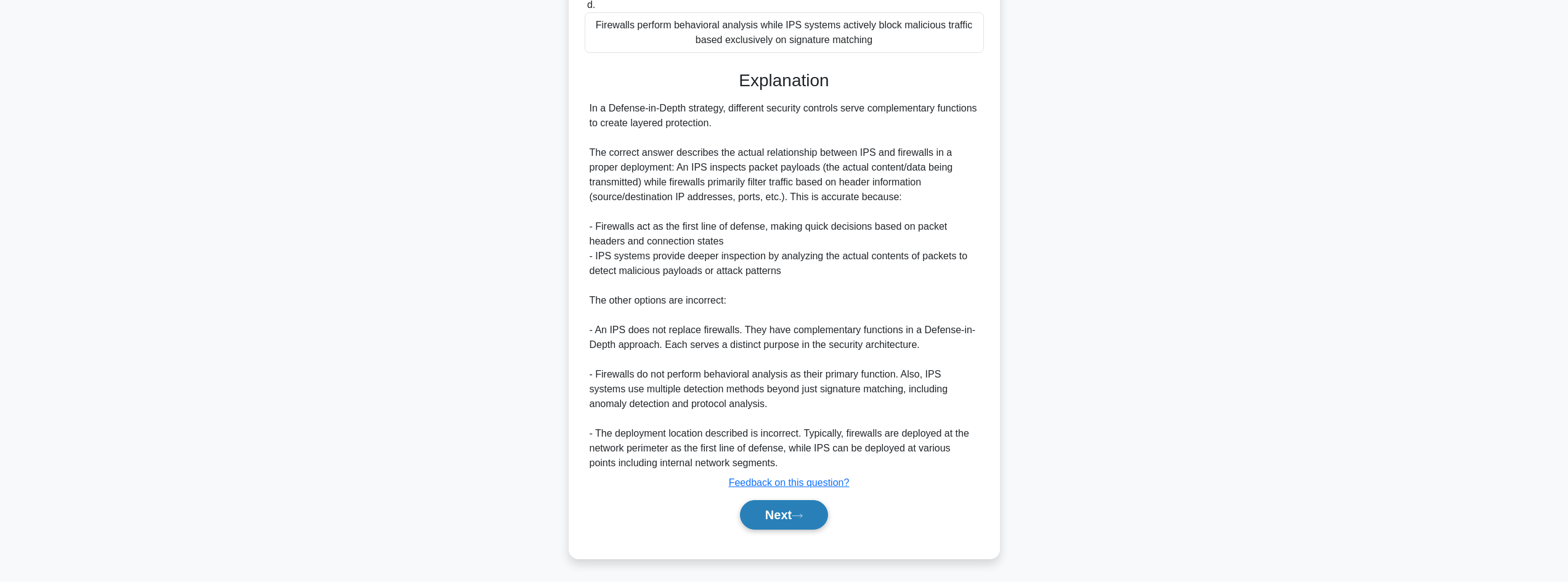
click at [763, 516] on button "Next" at bounding box center [784, 515] width 88 height 30
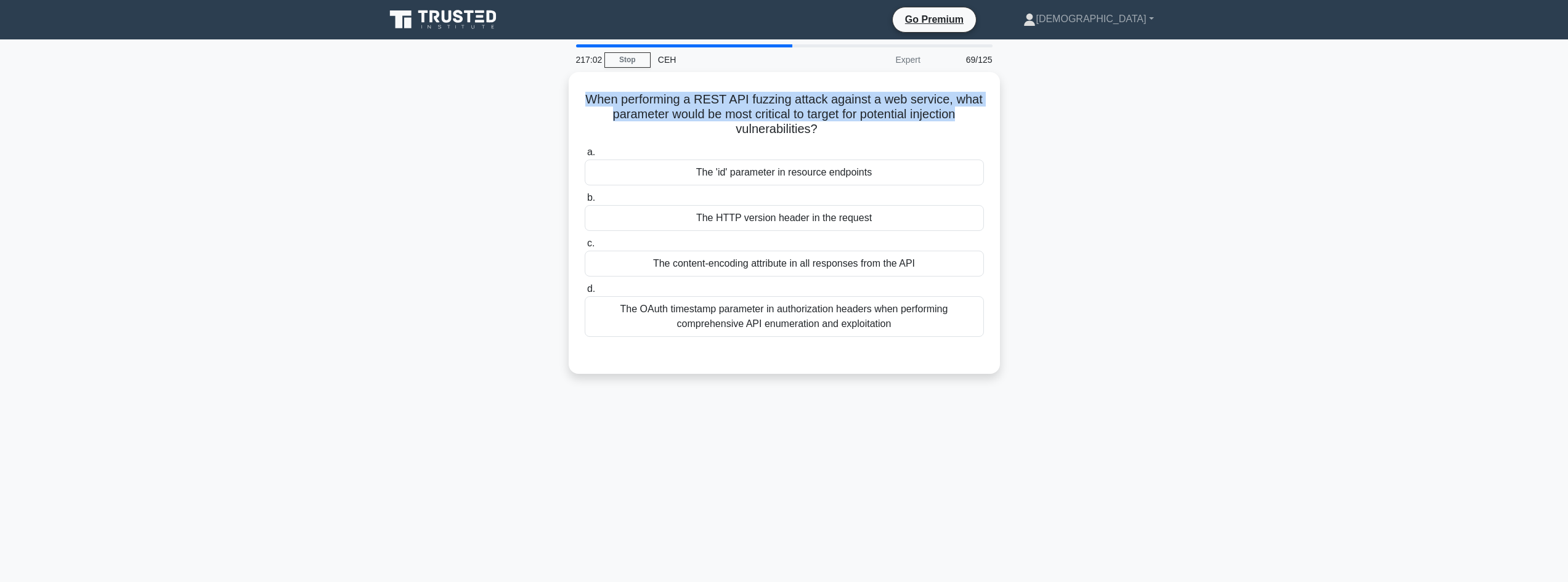
drag, startPoint x: 585, startPoint y: 82, endPoint x: 1001, endPoint y: 117, distance: 417.5
click at [1001, 117] on div "When performing a REST API fuzzing attack against a web service, what parameter…" at bounding box center [784, 229] width 813 height 316
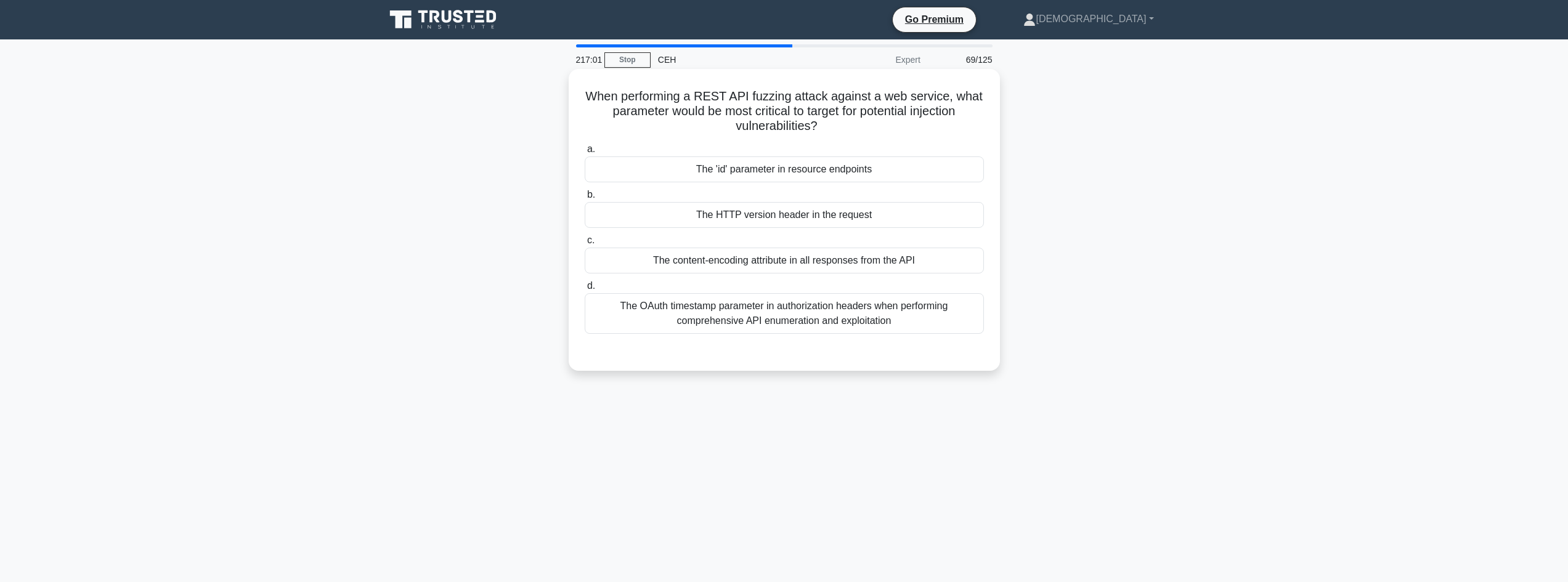
click at [909, 173] on div "The 'id' parameter in resource endpoints" at bounding box center [784, 169] width 399 height 26
click at [585, 154] on input "a. The 'id' parameter in resource endpoints" at bounding box center [585, 149] width 0 height 8
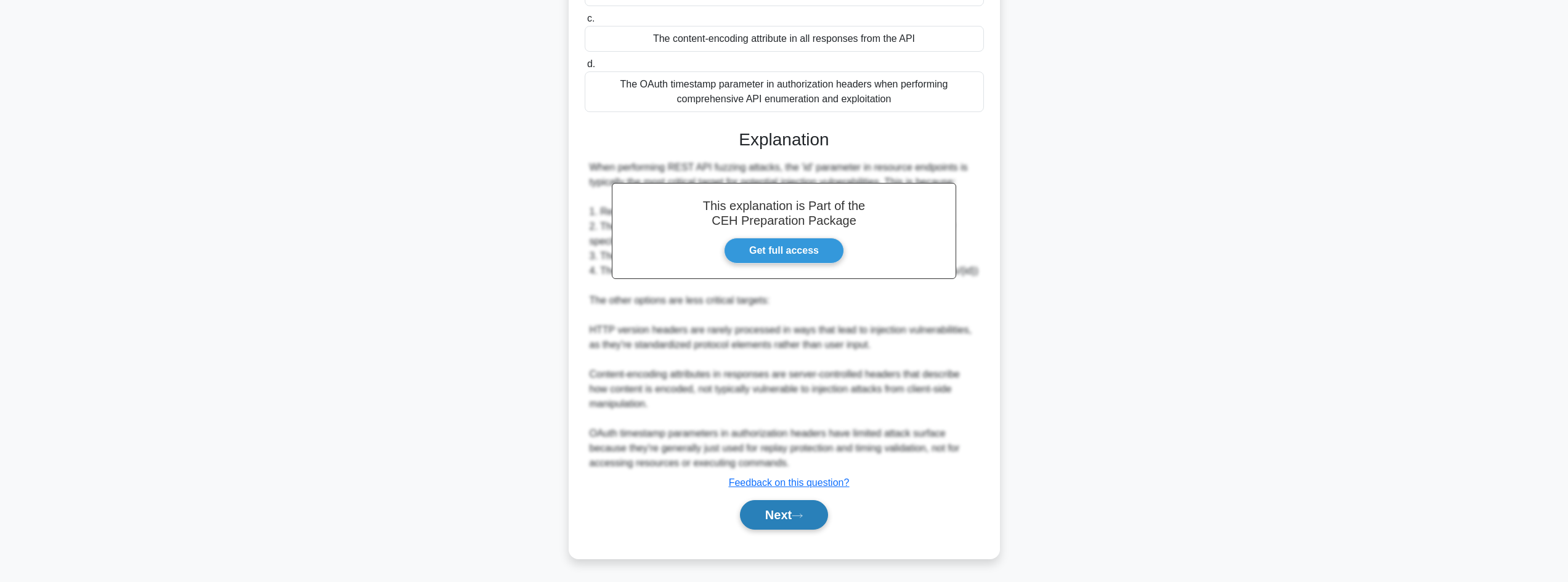
click at [804, 512] on button "Next" at bounding box center [784, 515] width 88 height 30
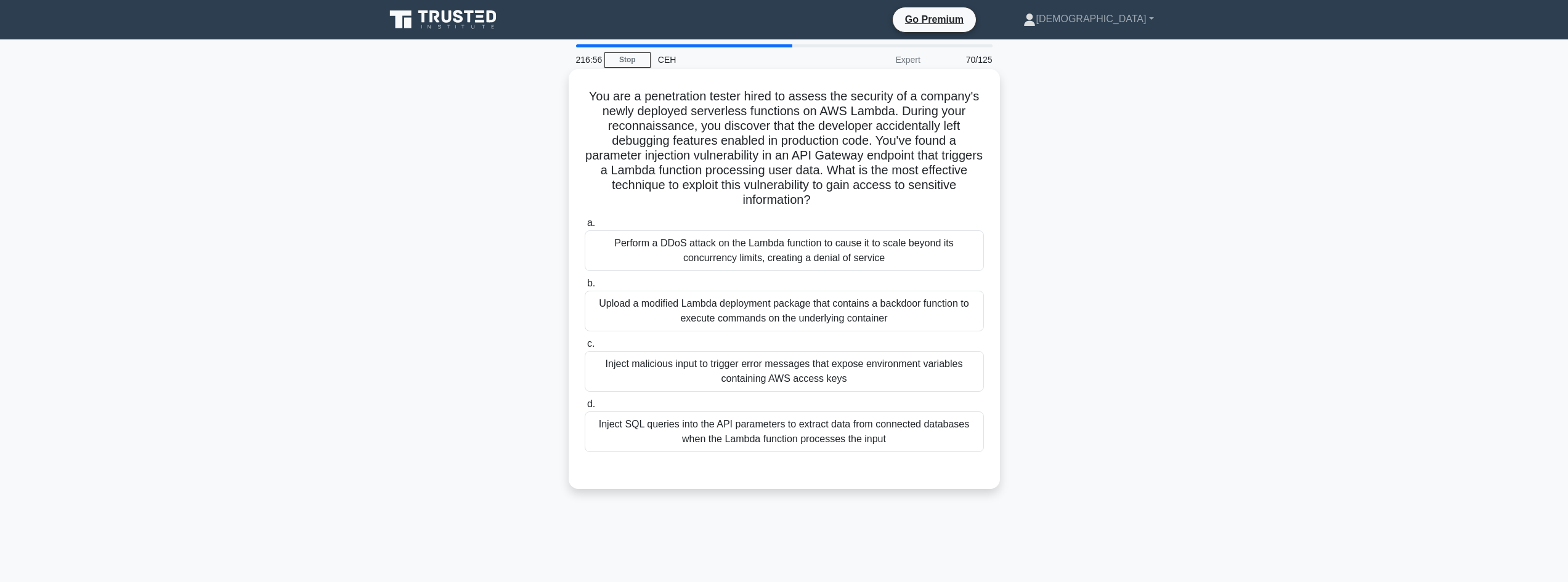
drag, startPoint x: 601, startPoint y: 108, endPoint x: 920, endPoint y: 100, distance: 319.1
click at [1050, 100] on div "You are a penetration tester hired to assess the security of a company's newly …" at bounding box center [784, 289] width 813 height 435
drag, startPoint x: 588, startPoint y: 97, endPoint x: 1031, endPoint y: 210, distance: 457.2
click at [1031, 210] on div "You are a penetration tester hired to assess the security of a company's newly …" at bounding box center [784, 289] width 813 height 435
click at [860, 386] on div "Inject malicious input to trigger error messages that expose environment variab…" at bounding box center [784, 371] width 399 height 41
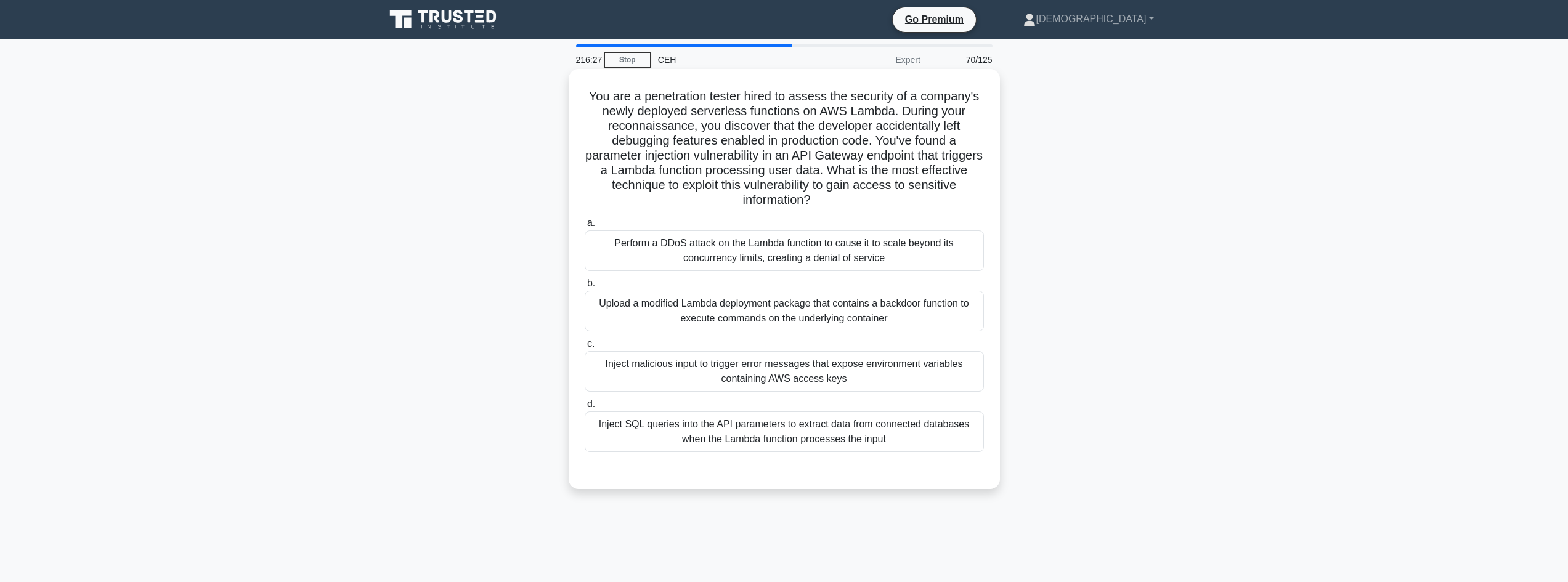
click at [585, 348] on input "c. Inject malicious input to trigger error messages that expose environment var…" at bounding box center [585, 344] width 0 height 8
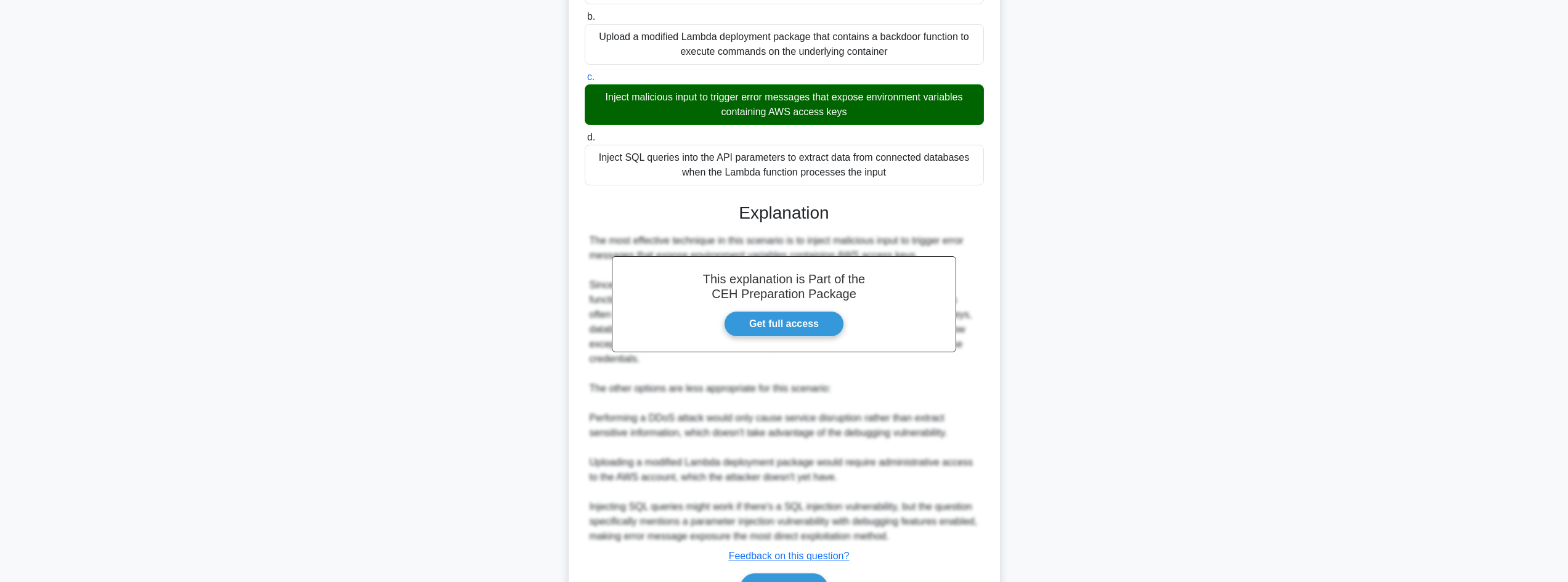
scroll to position [341, 0]
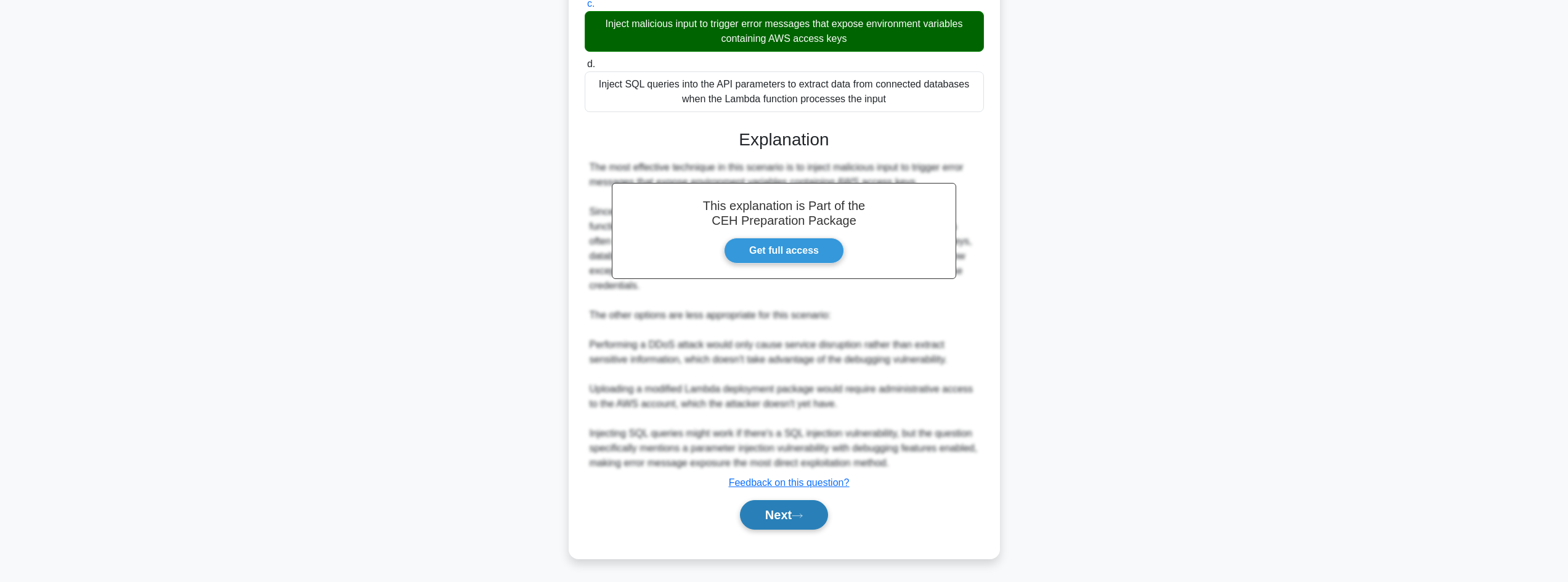
click at [802, 514] on icon at bounding box center [797, 515] width 11 height 7
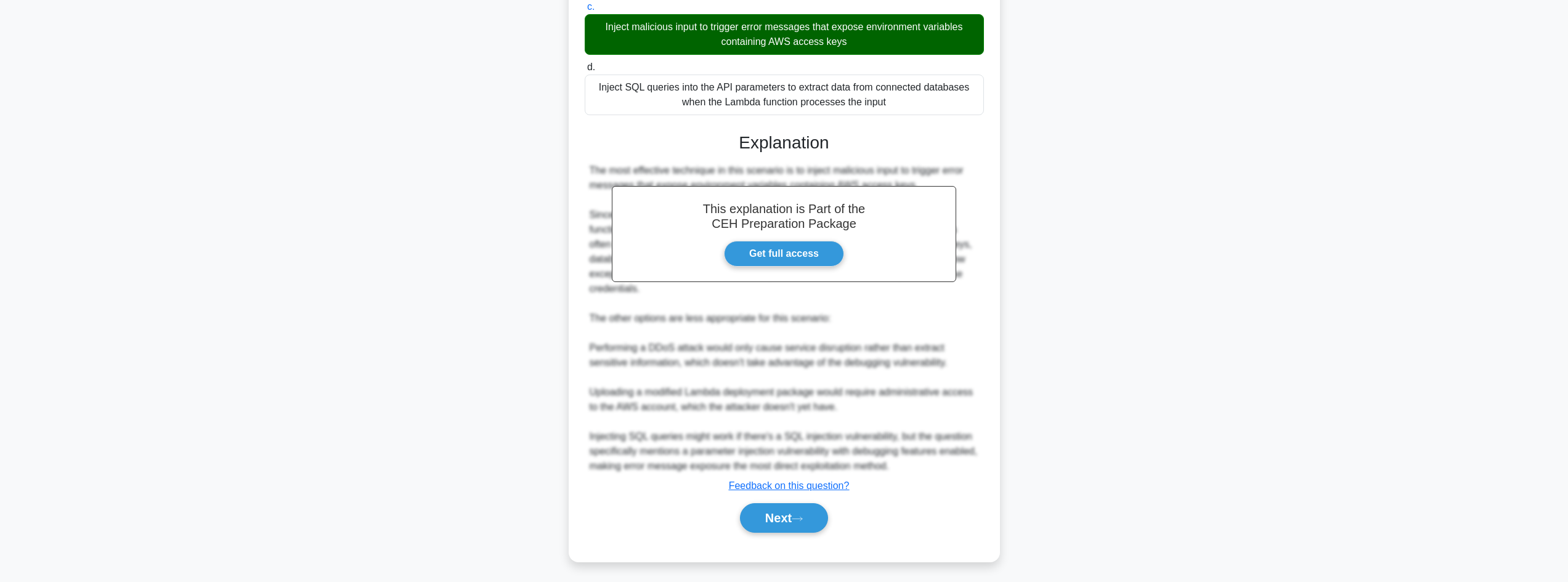
scroll to position [83, 0]
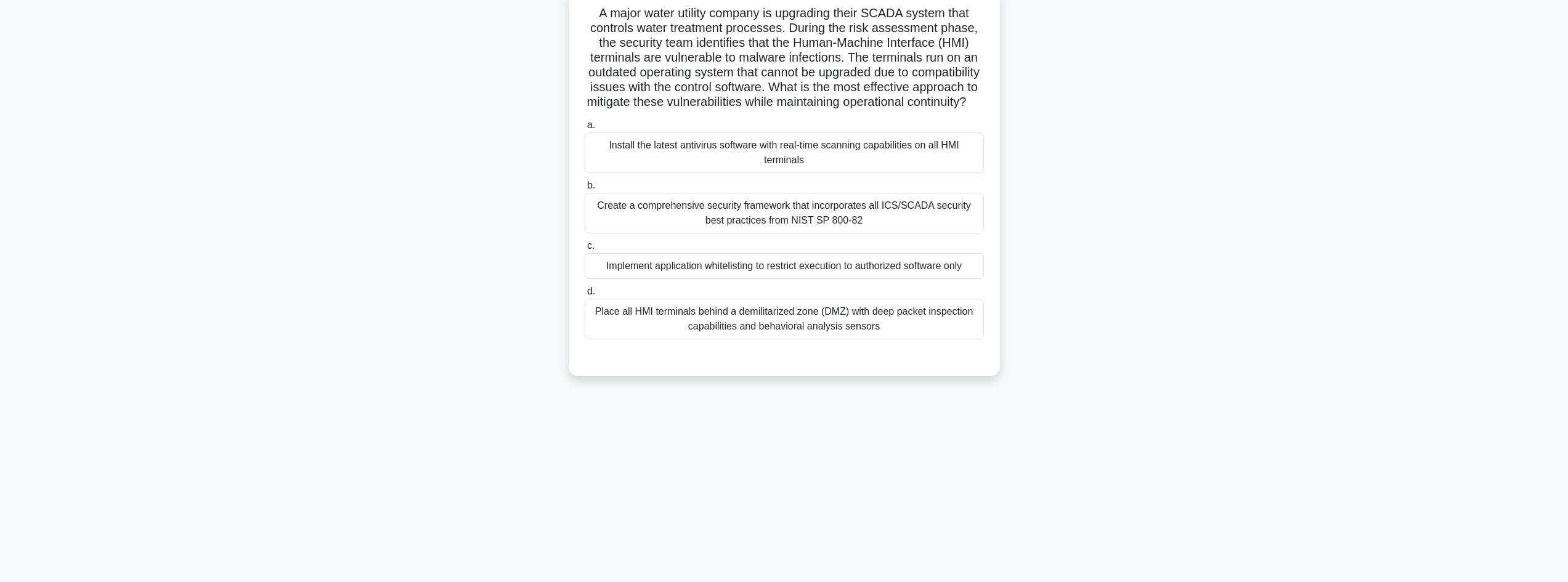
click at [746, 279] on div "Implement application whitelisting to restrict execution to authorized software…" at bounding box center [784, 266] width 399 height 26
click at [585, 250] on input "c. Implement application whitelisting to restrict execution to authorized softw…" at bounding box center [585, 246] width 0 height 8
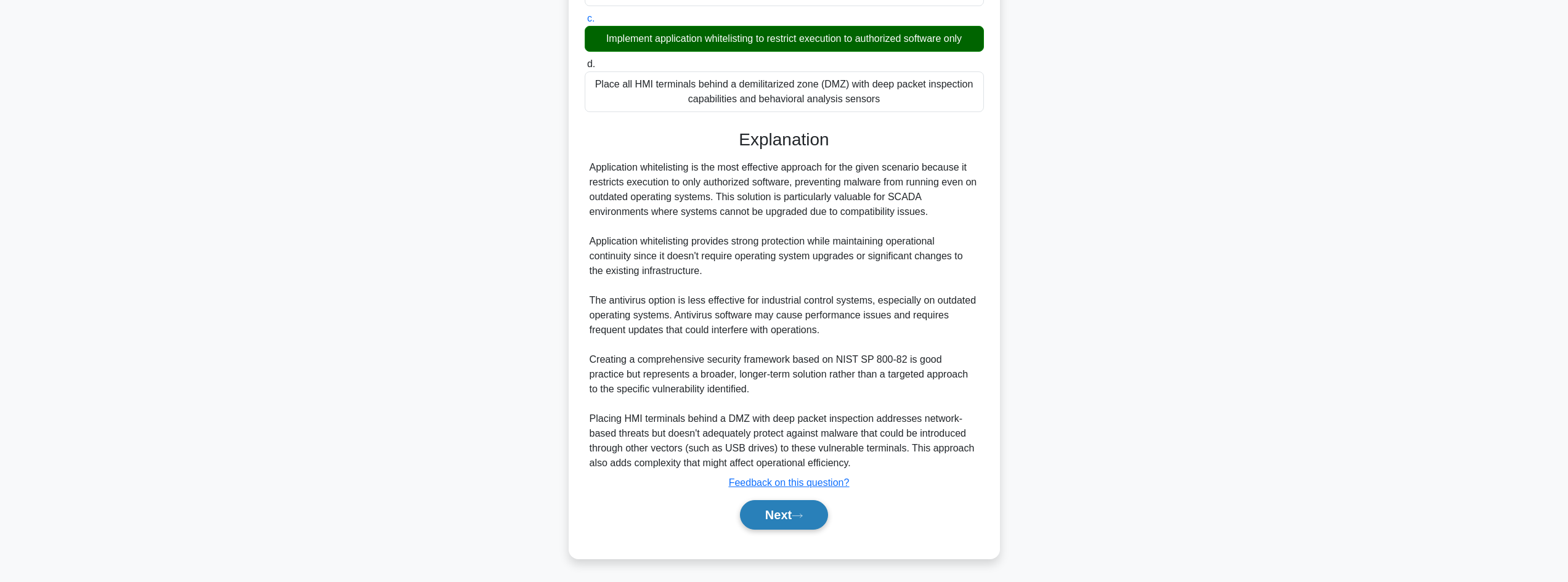
click at [808, 509] on button "Next" at bounding box center [784, 515] width 88 height 30
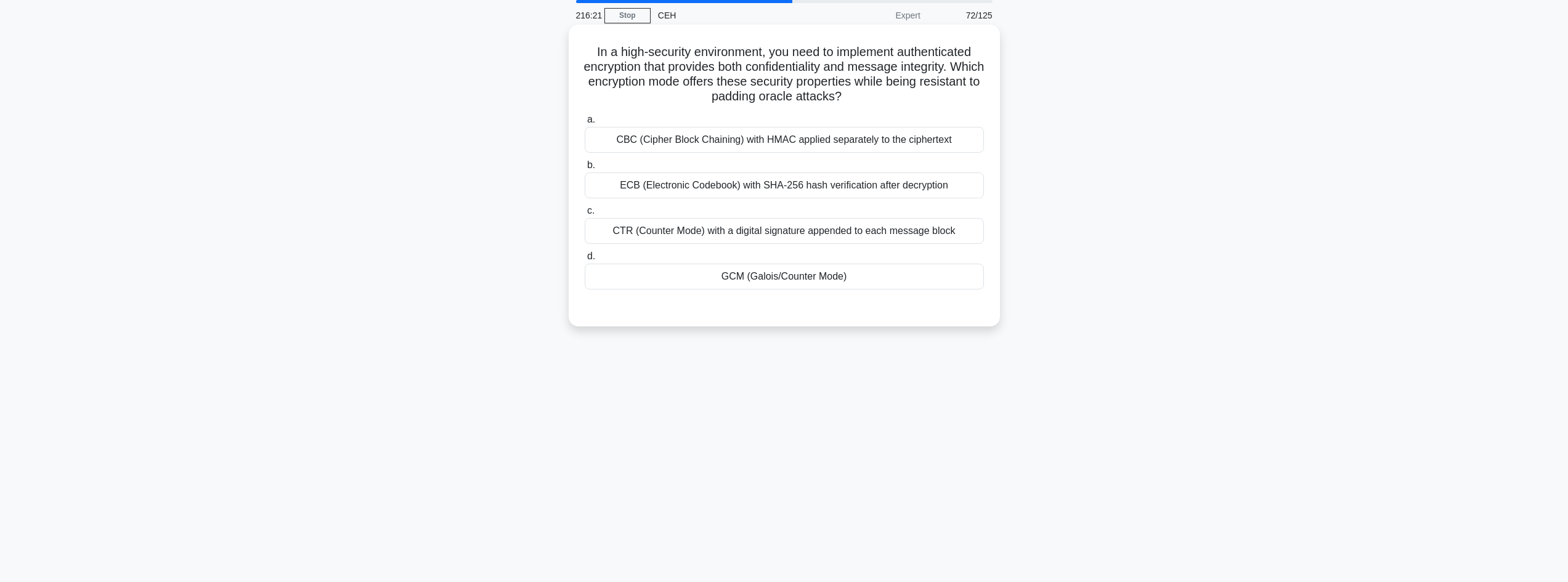
scroll to position [0, 0]
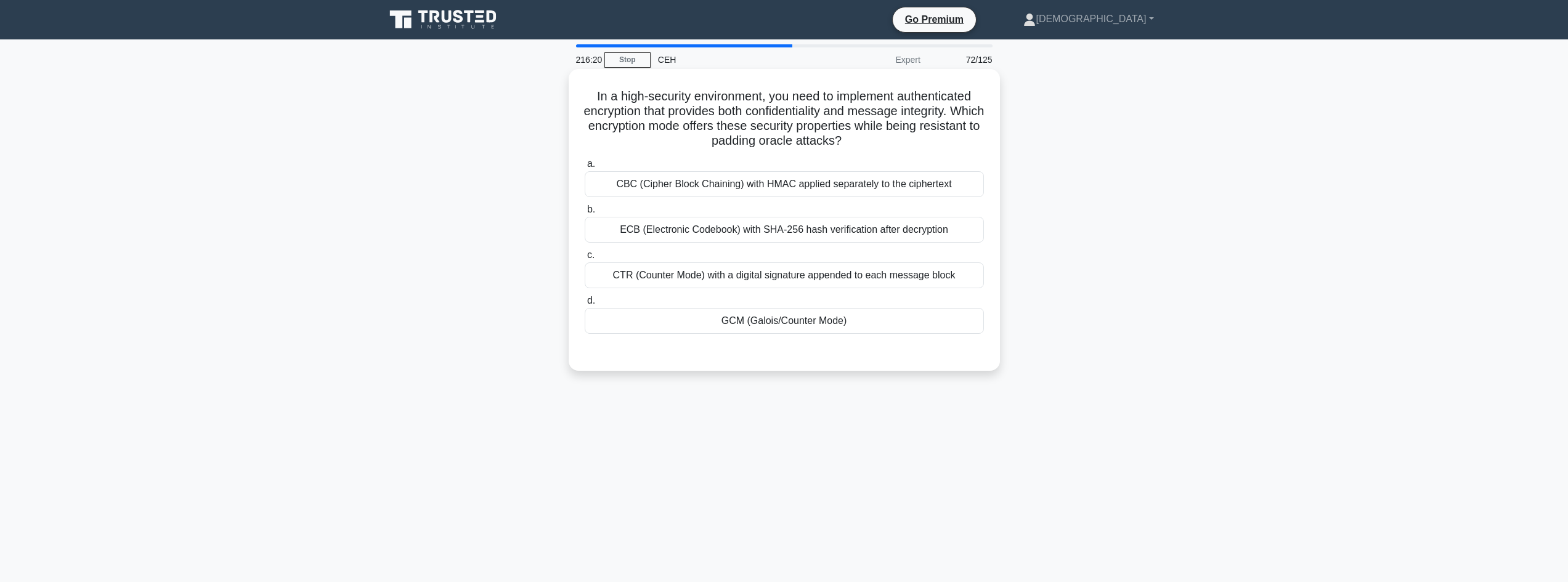
click at [786, 331] on div "GCM (Galois/Counter Mode)" at bounding box center [784, 320] width 399 height 26
click at [585, 305] on input "d. GCM (Galois/Counter Mode)" at bounding box center [585, 301] width 0 height 8
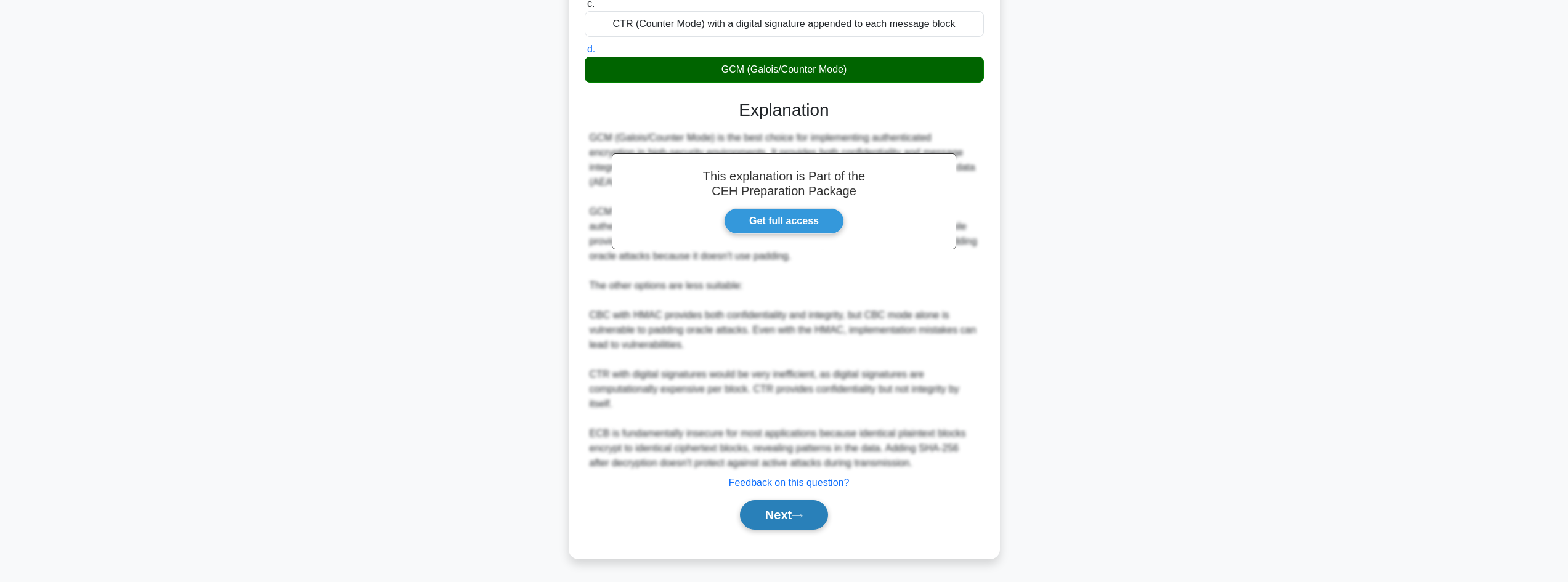
click at [746, 504] on button "Next" at bounding box center [784, 515] width 88 height 30
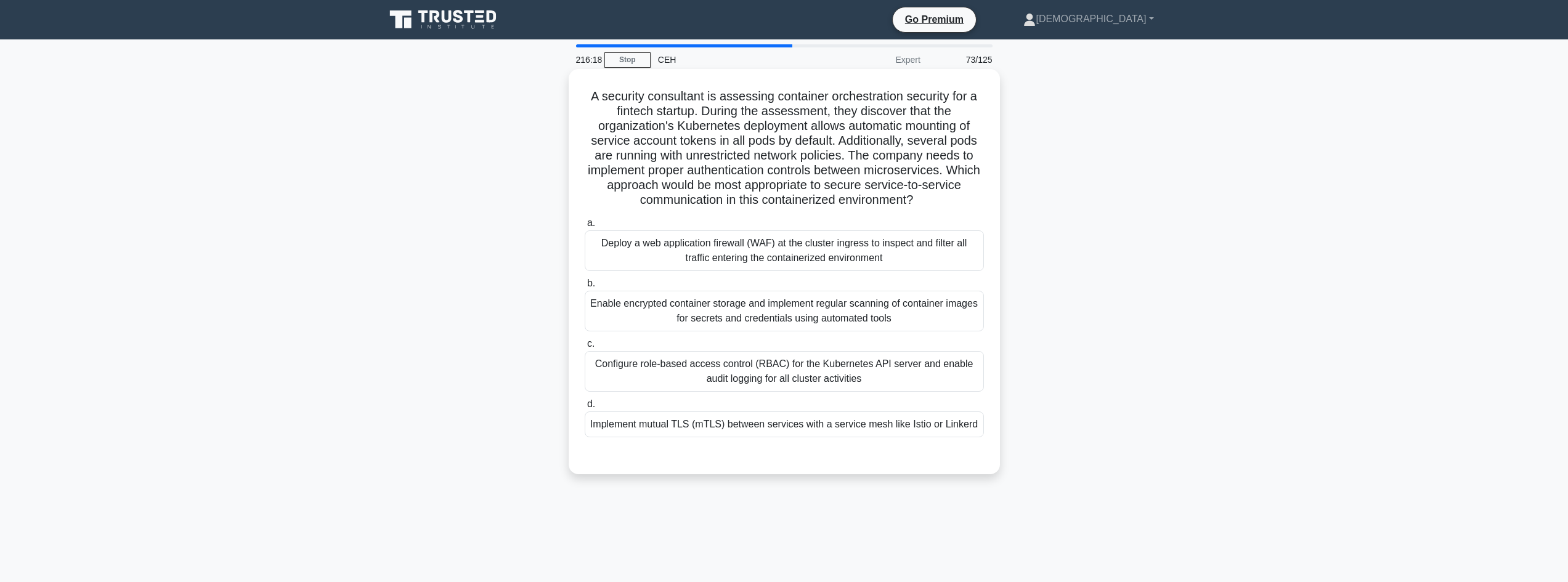
click at [690, 431] on div "Implement mutual TLS (mTLS) between services with a service mesh like Istio or …" at bounding box center [784, 424] width 399 height 26
click at [585, 408] on input "d. Implement mutual TLS (mTLS) between services with a service mesh like Istio …" at bounding box center [585, 404] width 0 height 8
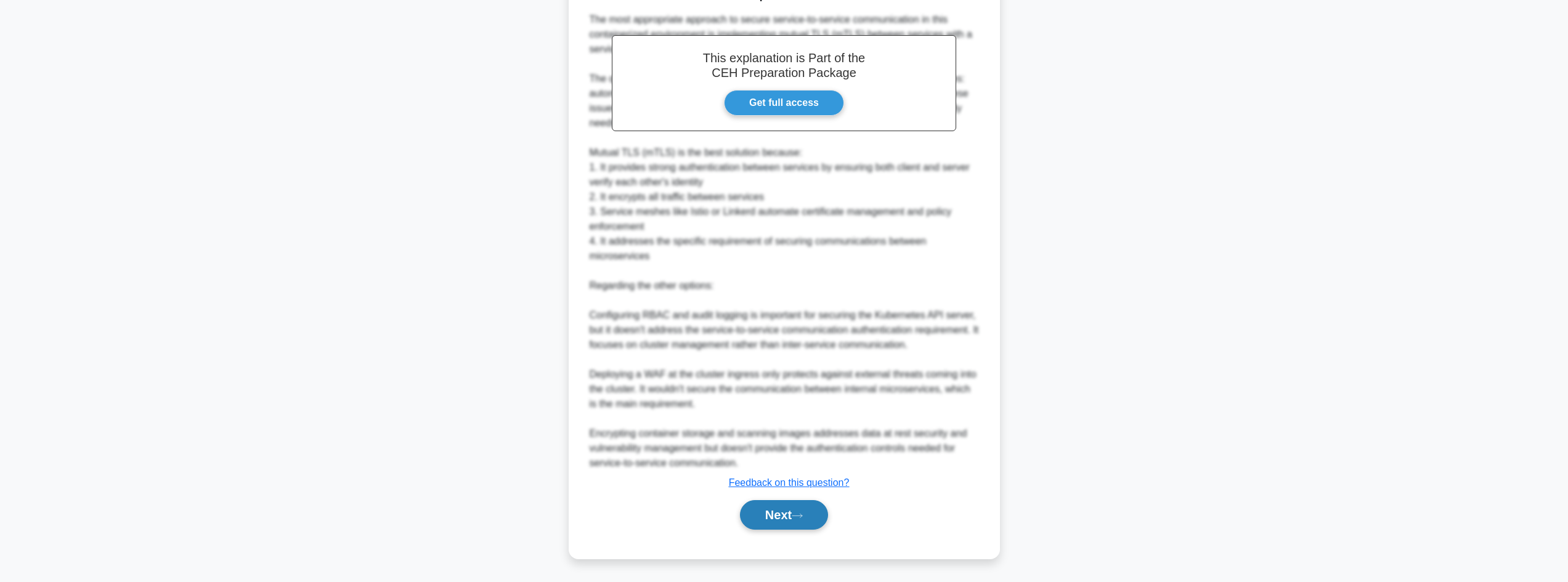
click at [773, 505] on button "Next" at bounding box center [784, 515] width 88 height 30
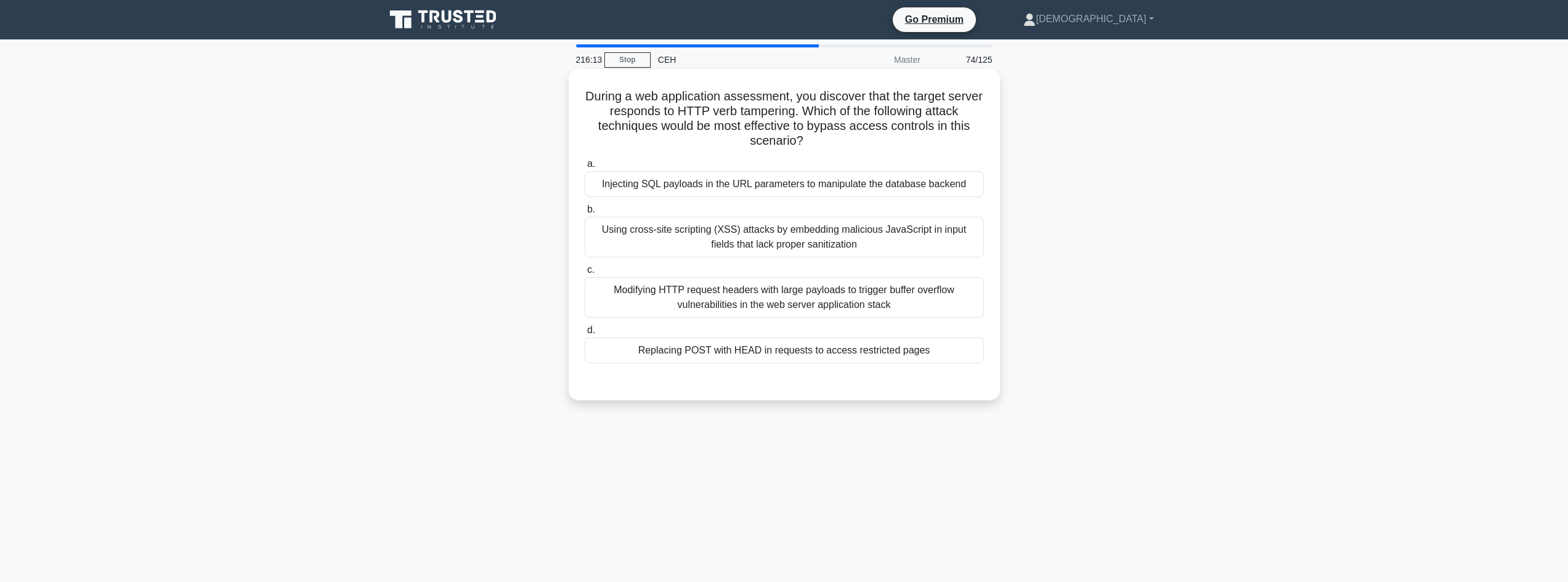
click at [673, 363] on div "Replacing POST with HEAD in requests to access restricted pages" at bounding box center [784, 350] width 399 height 26
click at [585, 334] on input "d. Replacing POST with HEAD in requests to access restricted pages" at bounding box center [585, 331] width 0 height 8
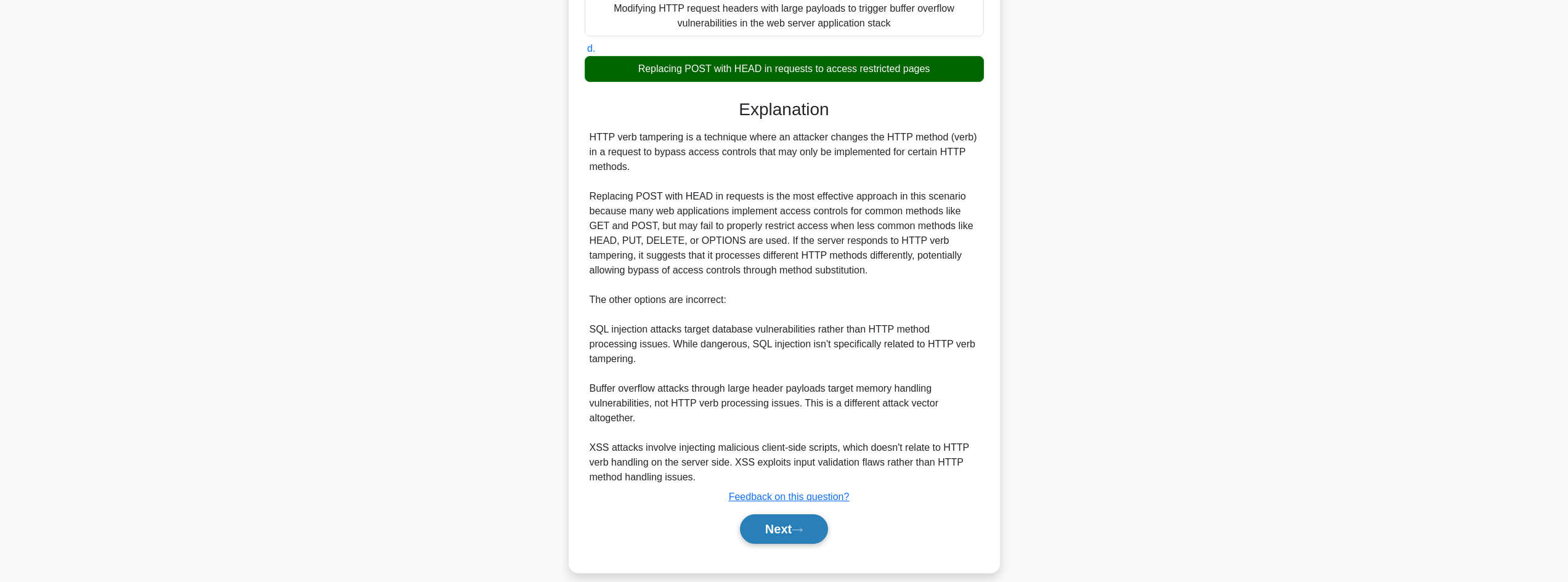
click at [758, 514] on button "Next" at bounding box center [784, 528] width 88 height 30
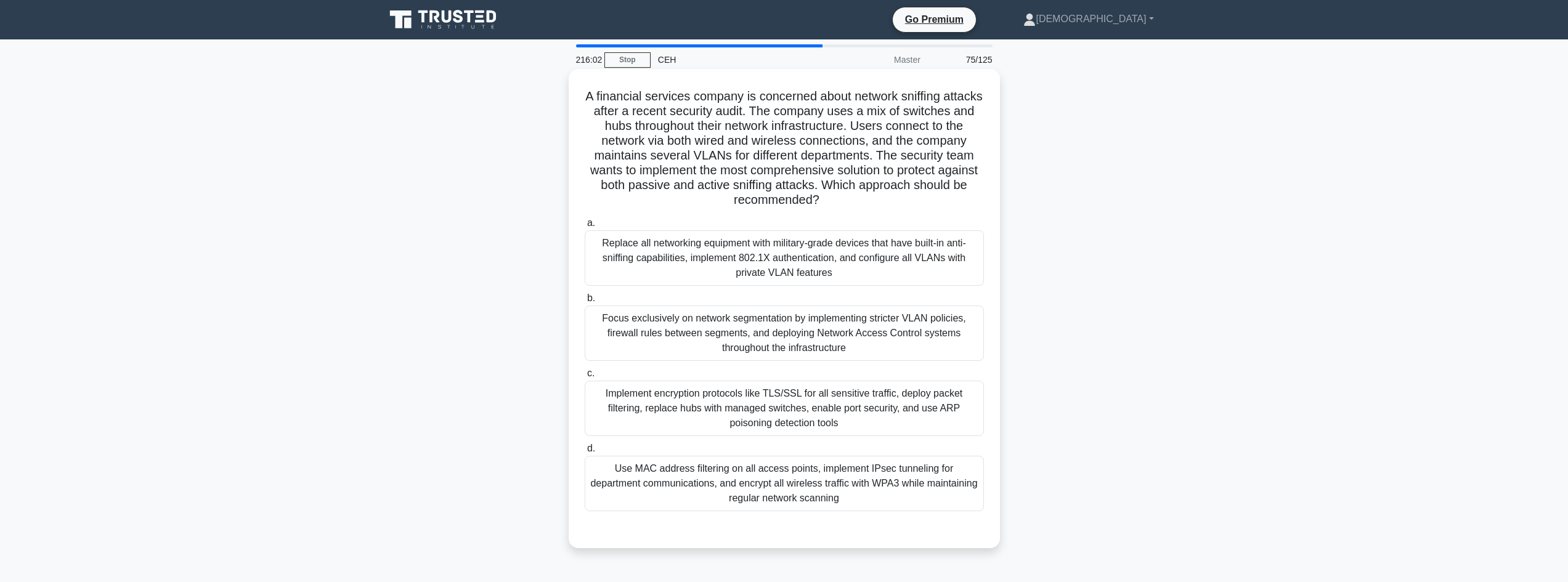
click at [930, 348] on div "Focus exclusively on network segmentation by implementing stricter VLAN policie…" at bounding box center [784, 334] width 399 height 55
click at [585, 303] on input "b. Focus exclusively on network segmentation by implementing stricter VLAN poli…" at bounding box center [585, 298] width 0 height 8
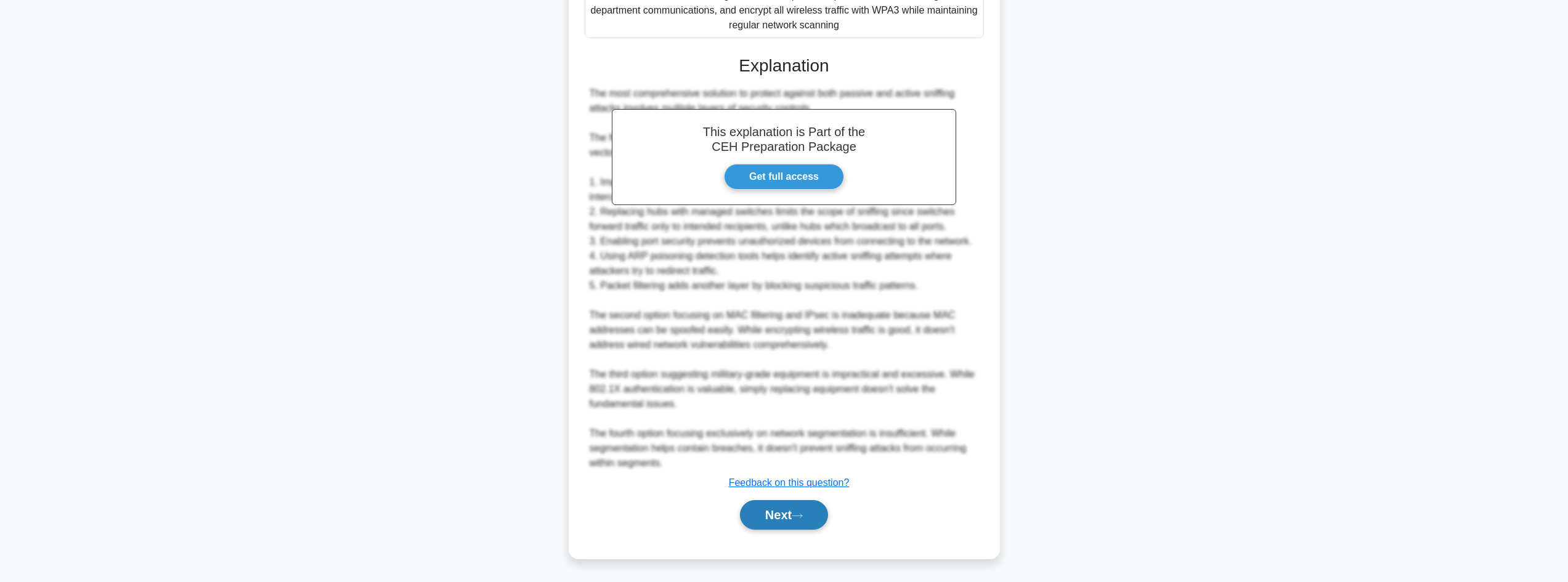
click at [812, 506] on button "Next" at bounding box center [784, 515] width 88 height 30
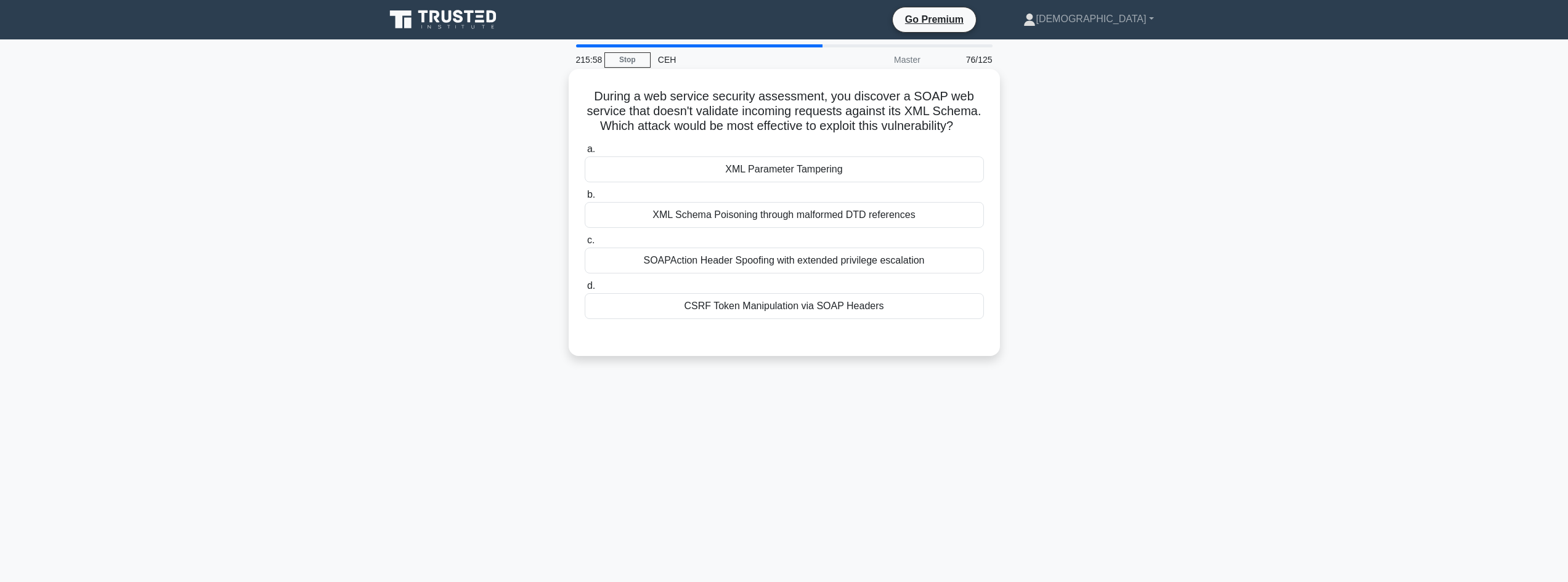
click at [865, 159] on div "XML Parameter Tampering" at bounding box center [784, 169] width 399 height 26
click at [585, 154] on input "a. XML Parameter Tampering" at bounding box center [585, 149] width 0 height 8
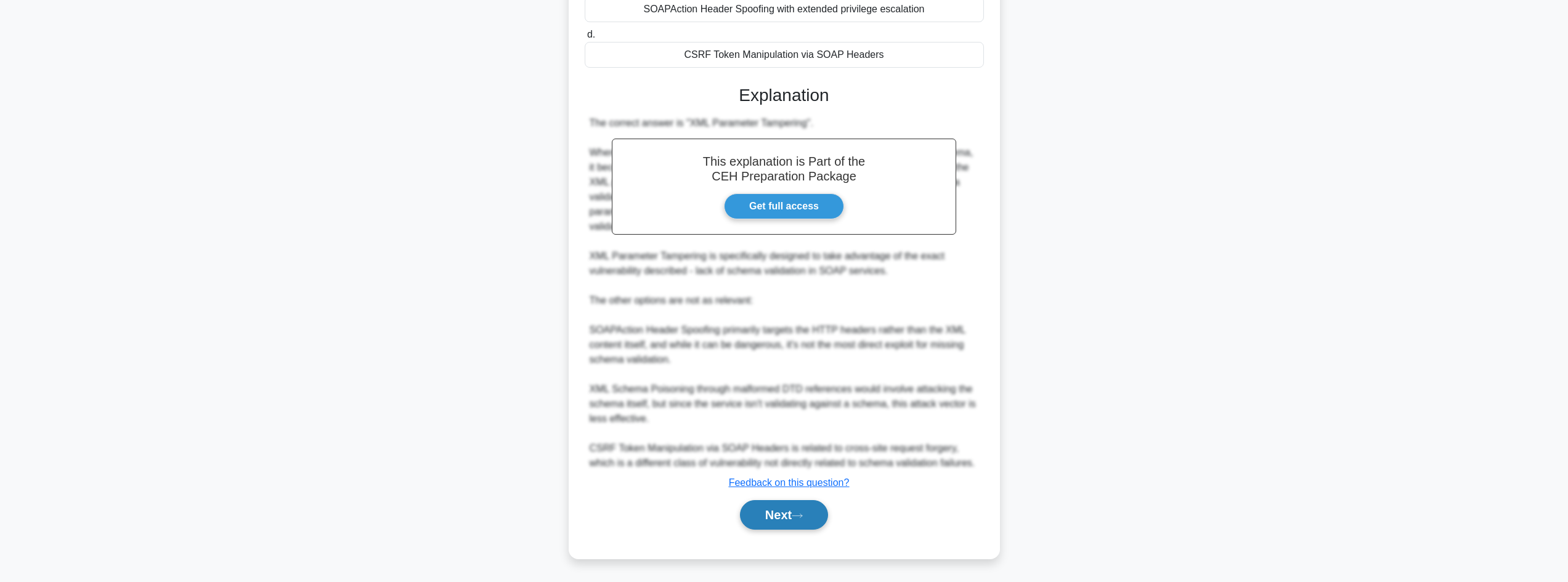
click at [806, 520] on button "Next" at bounding box center [784, 515] width 88 height 30
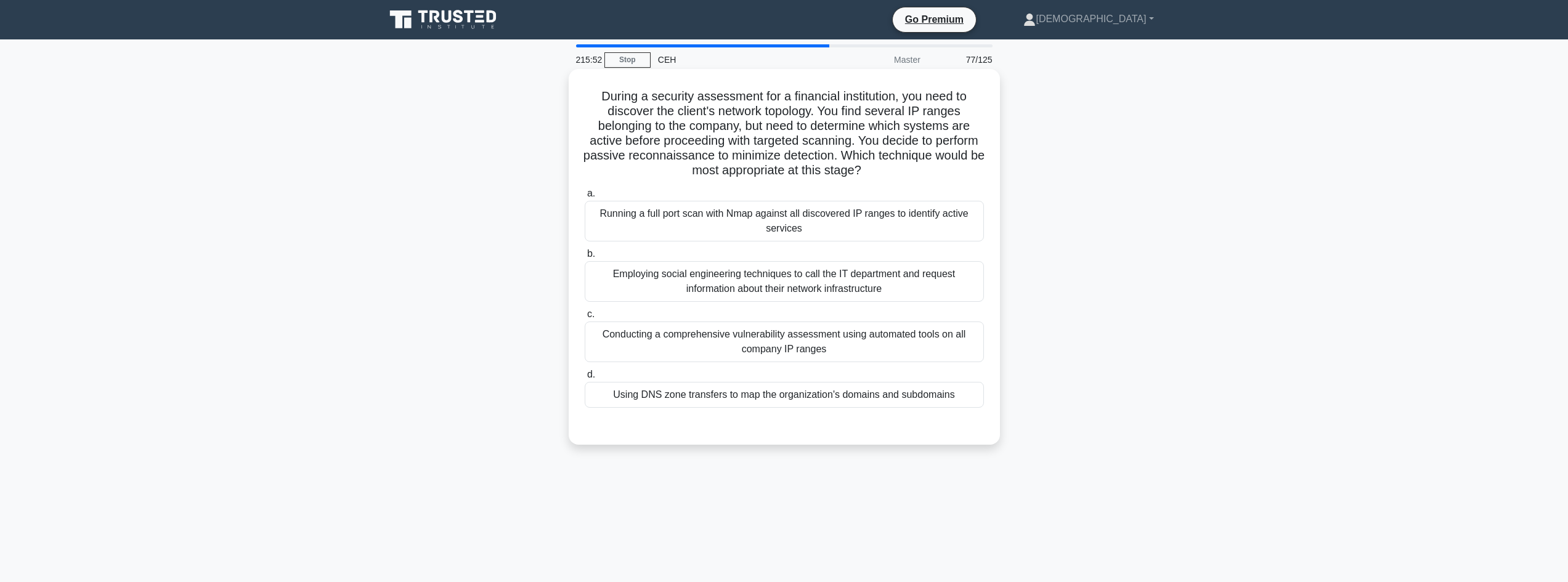
click at [900, 388] on div "Using DNS zone transfers to map the organization's domains and subdomains" at bounding box center [784, 395] width 399 height 26
click at [585, 378] on input "d. Using DNS zone transfers to map the organization's domains and subdomains" at bounding box center [585, 375] width 0 height 8
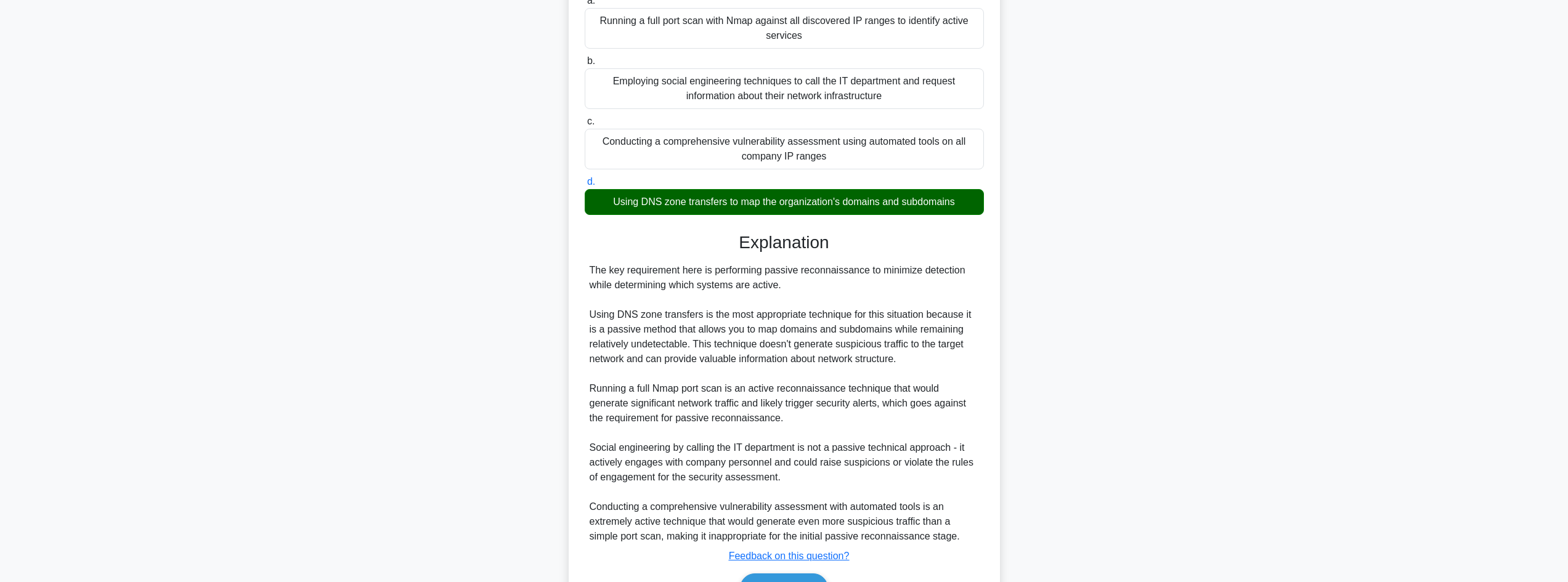
scroll to position [267, 0]
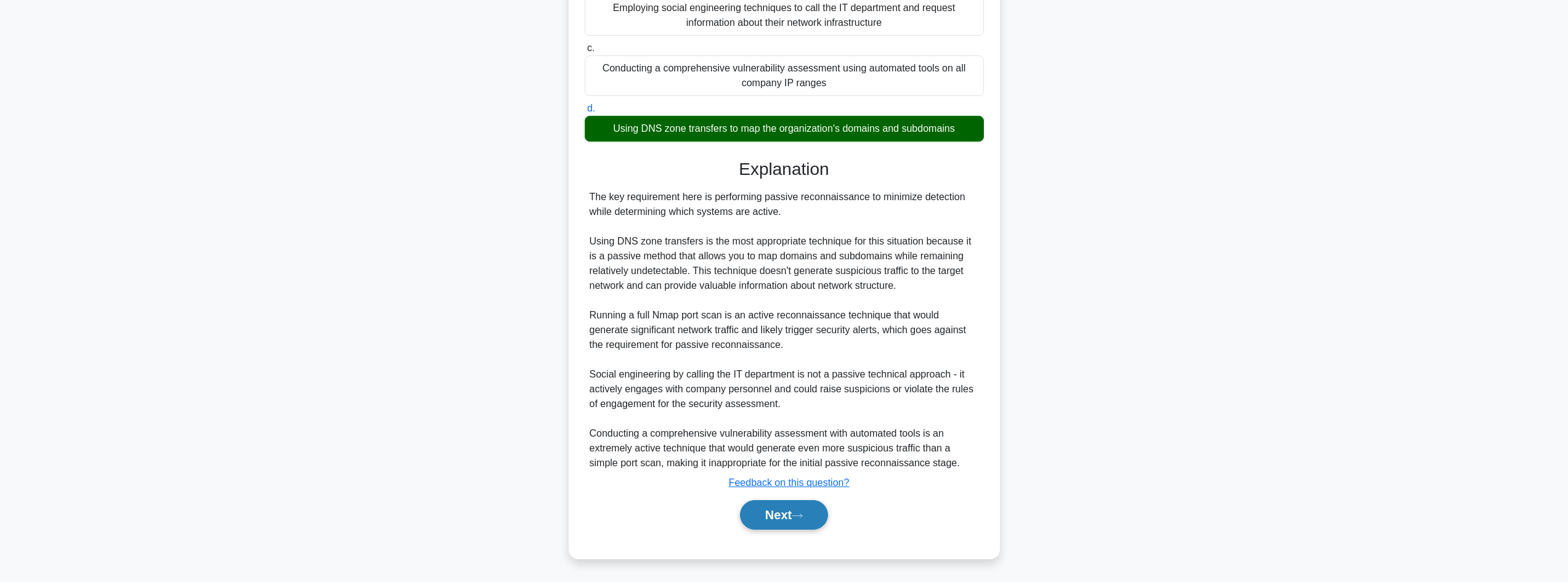
click at [795, 519] on button "Next" at bounding box center [784, 515] width 88 height 30
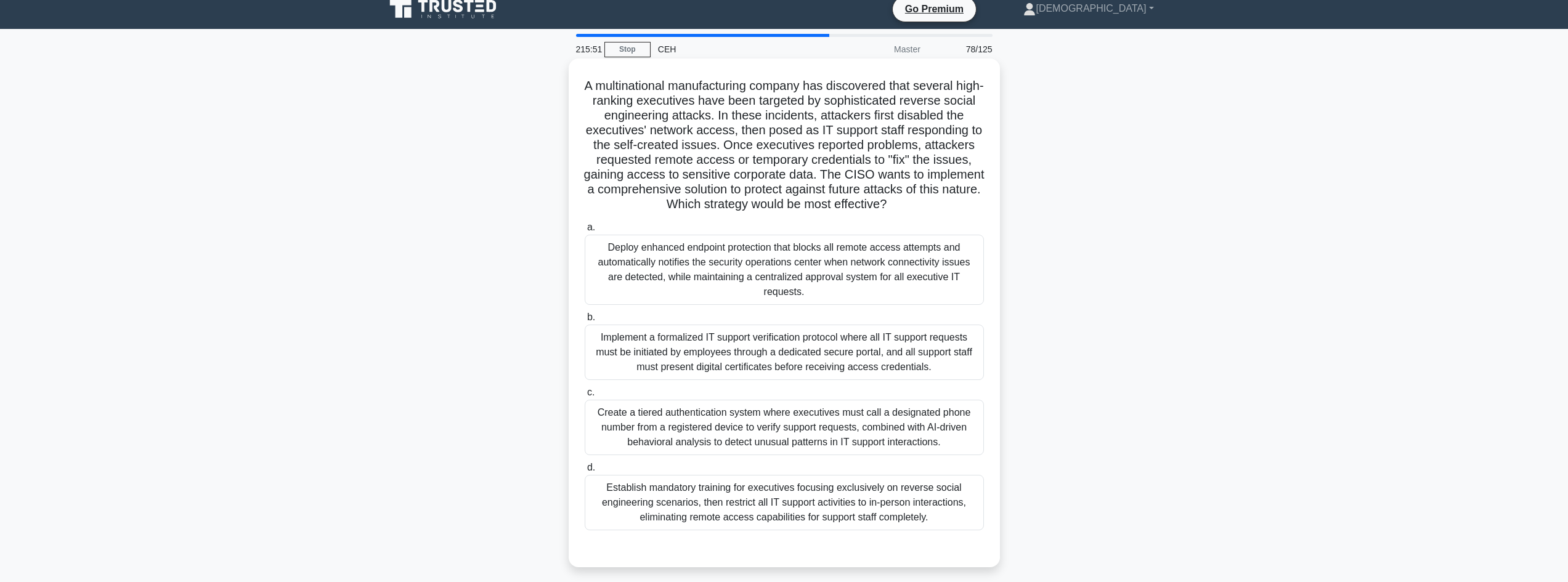
scroll to position [0, 0]
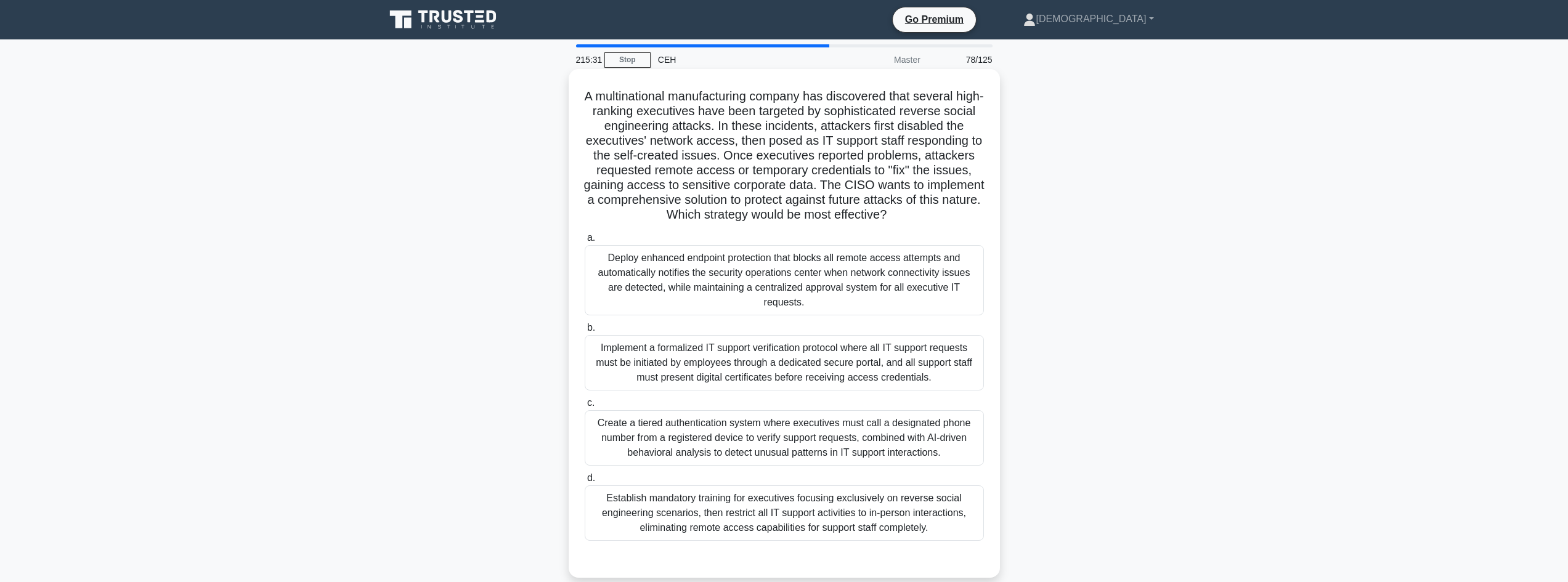
click at [818, 369] on div "Implement a formalized IT support verification protocol where all IT support re…" at bounding box center [784, 363] width 399 height 55
click at [585, 332] on input "b. Implement a formalized IT support verification protocol where all IT support…" at bounding box center [585, 328] width 0 height 8
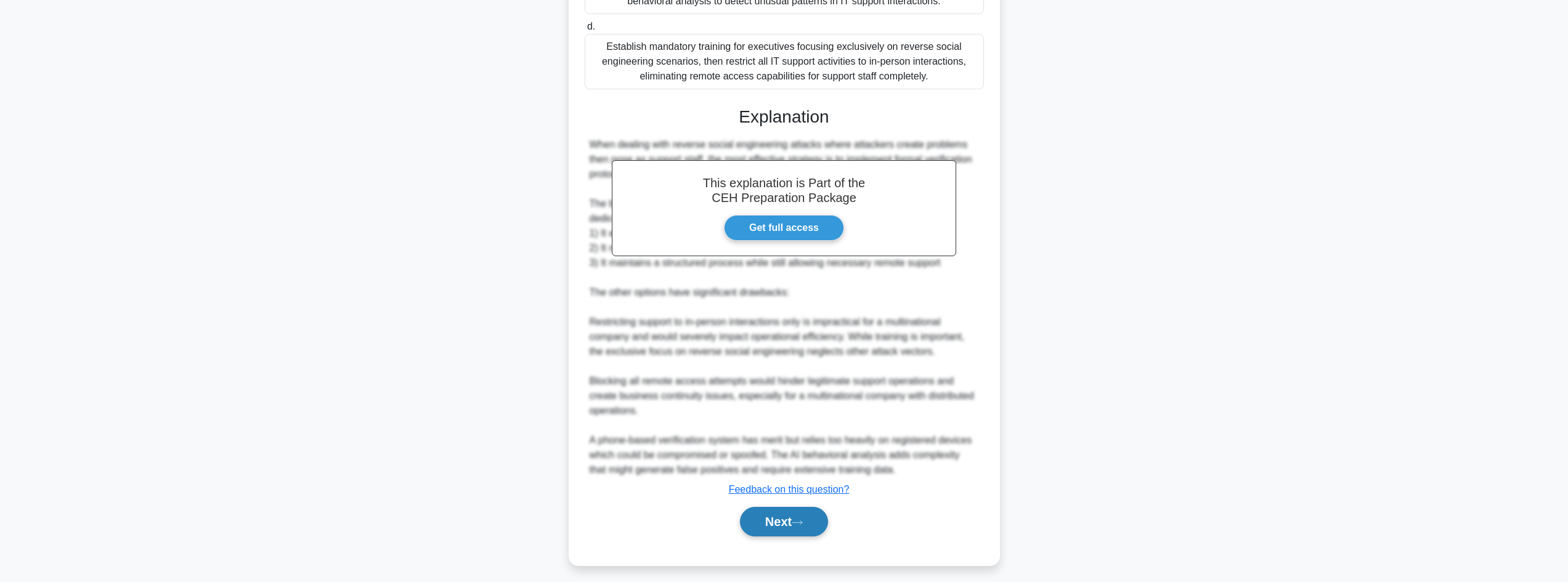
click at [766, 523] on button "Next" at bounding box center [784, 522] width 88 height 30
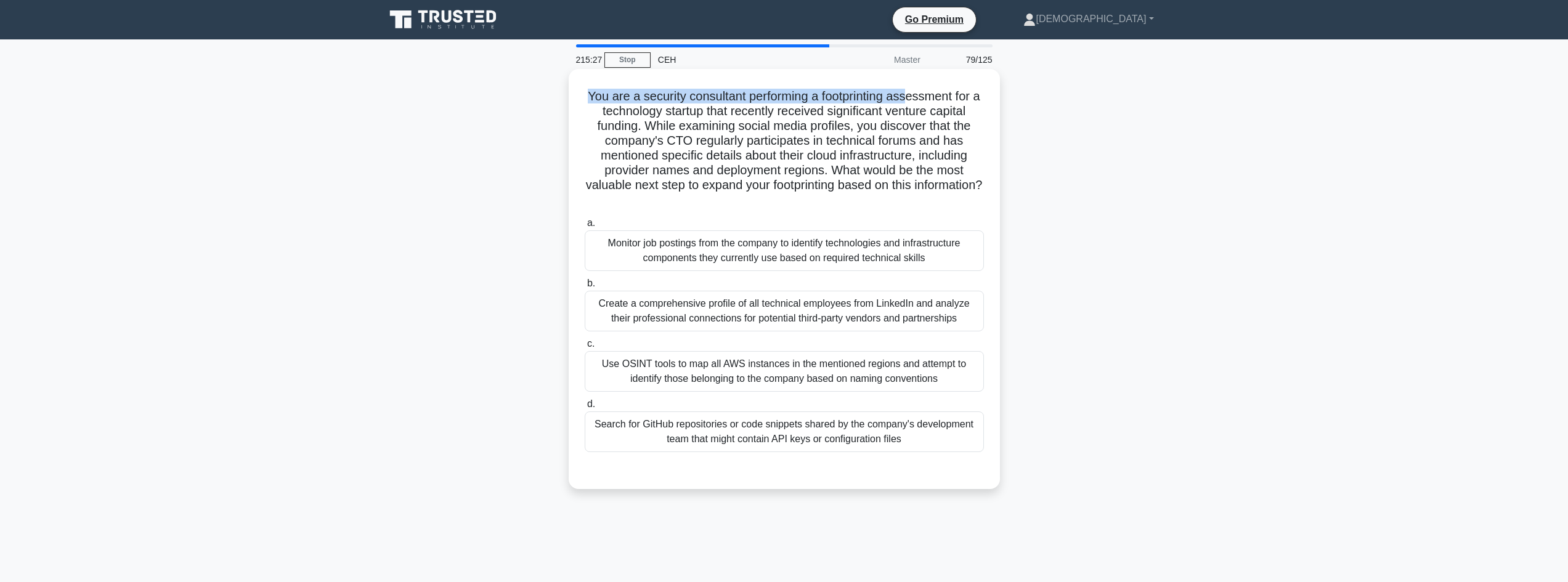
drag, startPoint x: 593, startPoint y: 91, endPoint x: 916, endPoint y: 98, distance: 323.1
click at [916, 98] on div "You are a security consultant performing a footprinting assessment for a techno…" at bounding box center [784, 278] width 421 height 410
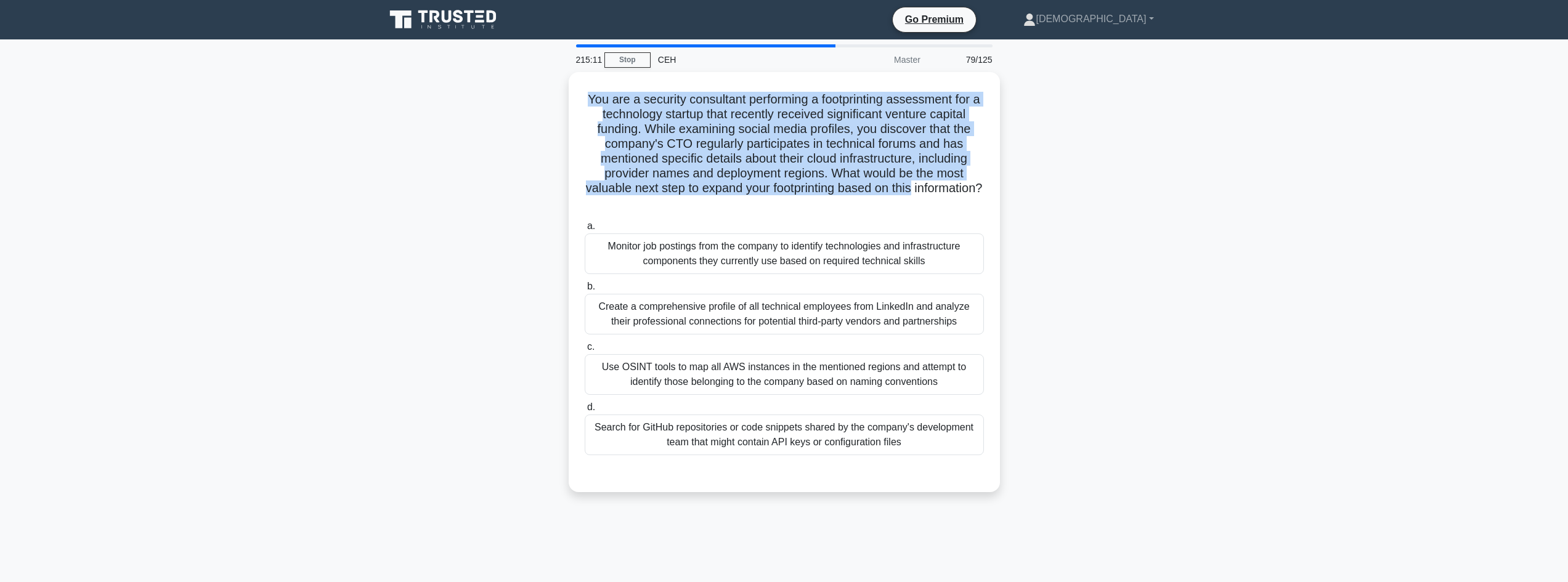
drag, startPoint x: 587, startPoint y: 95, endPoint x: 1067, endPoint y: 191, distance: 489.5
click at [1067, 191] on div "You are a security consultant performing a footprinting assessment for a techno…" at bounding box center [784, 289] width 813 height 435
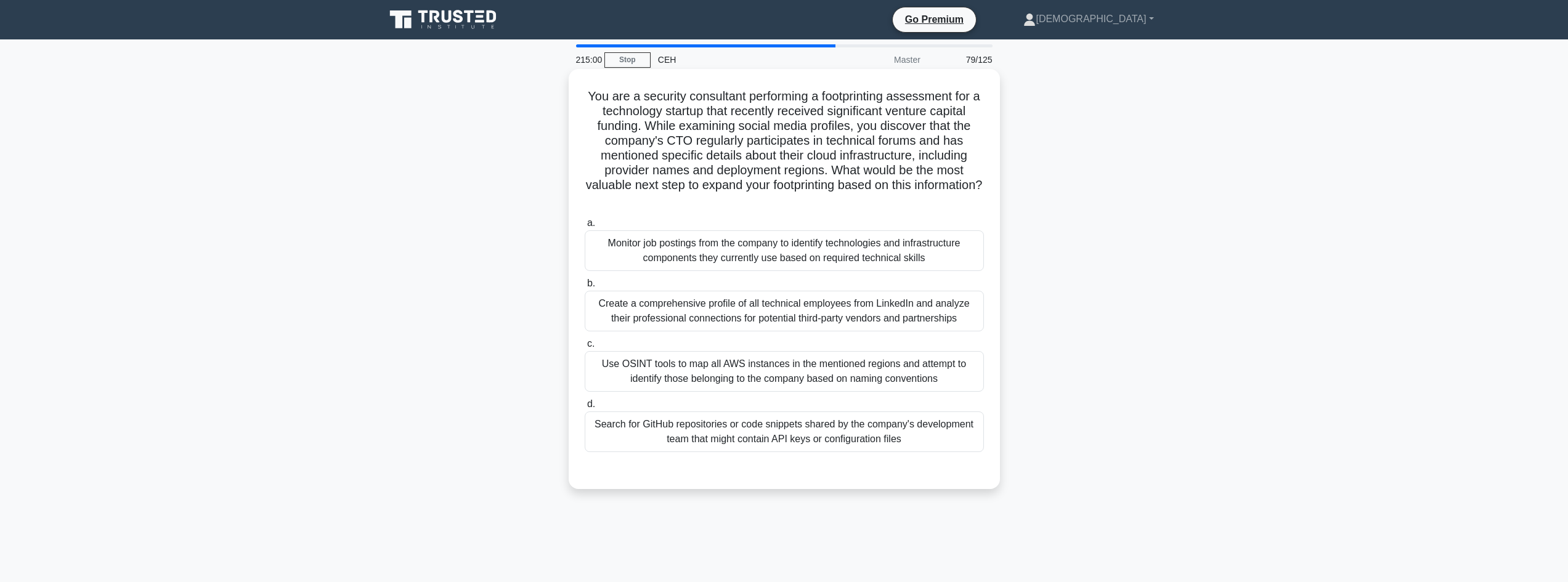
click at [946, 445] on div "Search for GitHub repositories or code snippets shared by the company's develop…" at bounding box center [784, 432] width 399 height 41
click at [585, 408] on input "d. Search for GitHub repositories or code snippets shared by the company's deve…" at bounding box center [585, 404] width 0 height 8
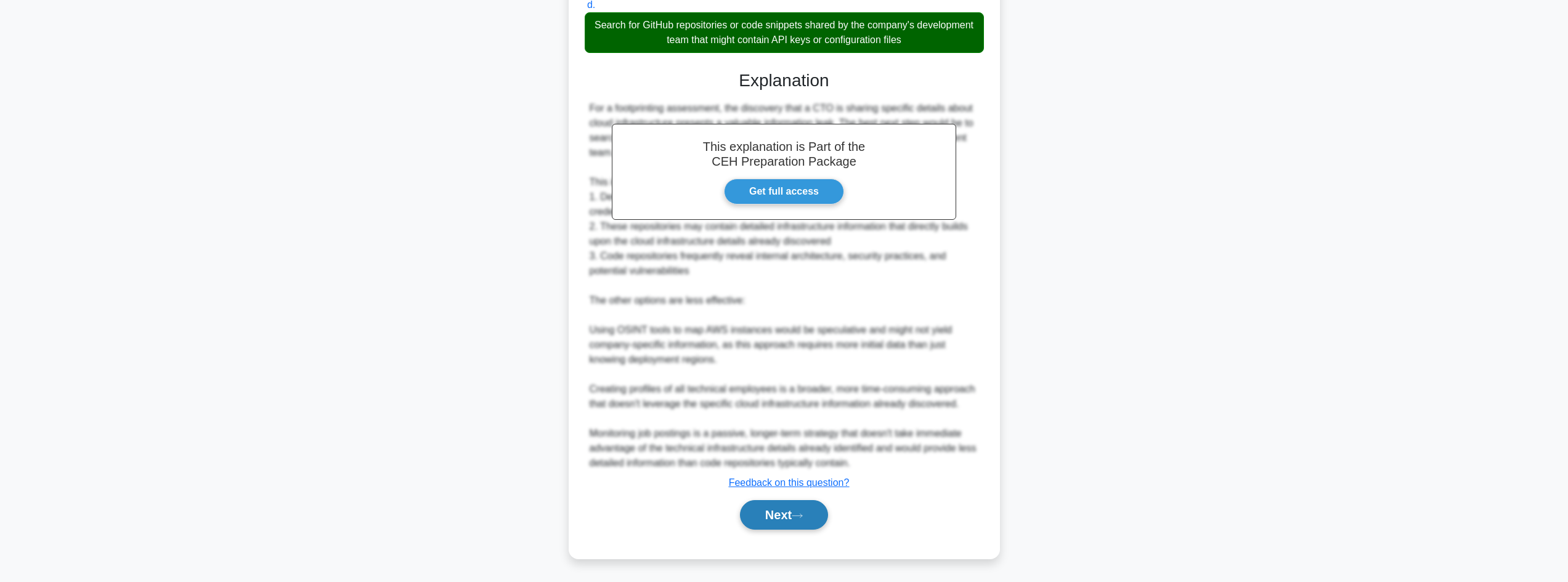
click at [819, 525] on button "Next" at bounding box center [784, 515] width 88 height 30
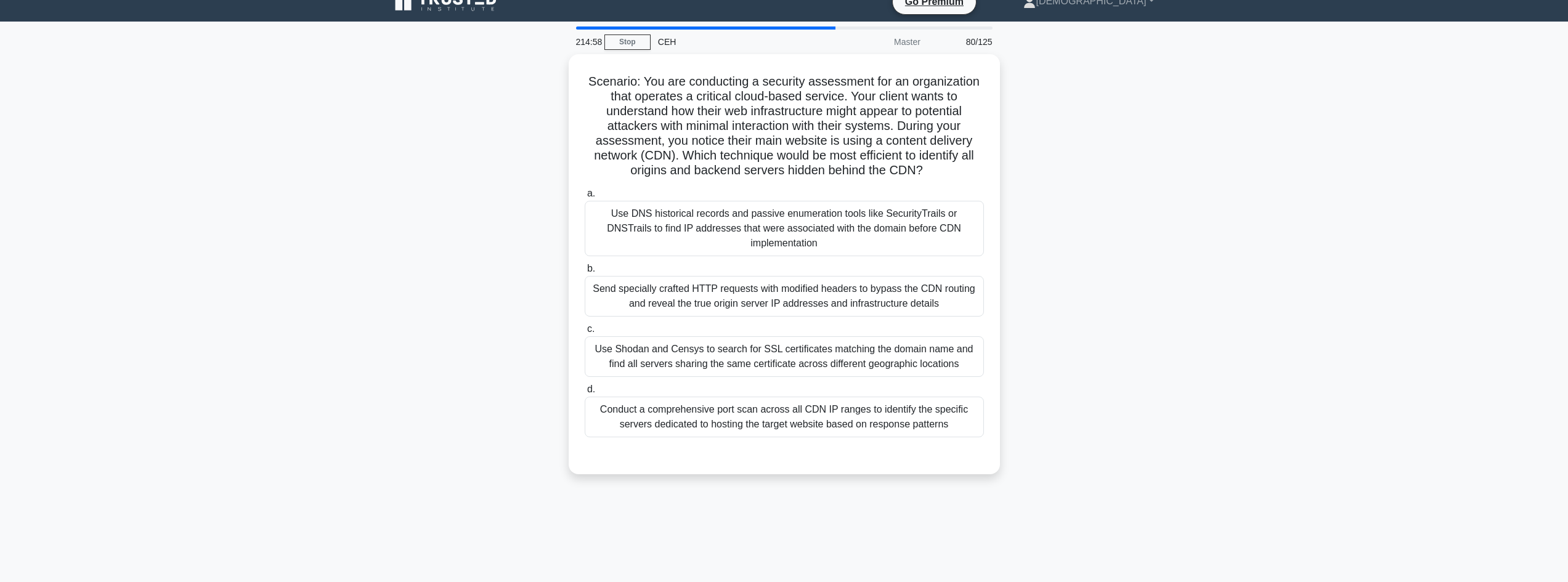
scroll to position [1, 0]
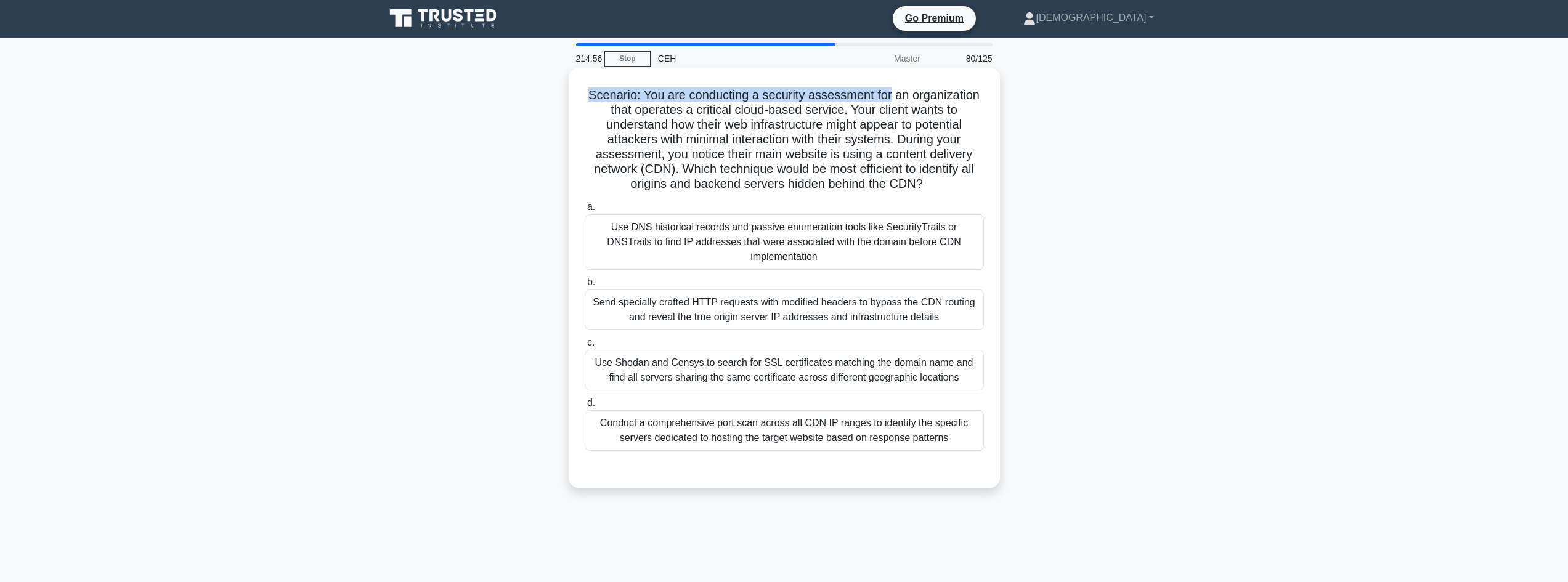
drag, startPoint x: 569, startPoint y: 98, endPoint x: 889, endPoint y: 82, distance: 320.4
click at [889, 82] on div "Scenario: You are conducting a security assessment for an organization that ope…" at bounding box center [784, 288] width 813 height 435
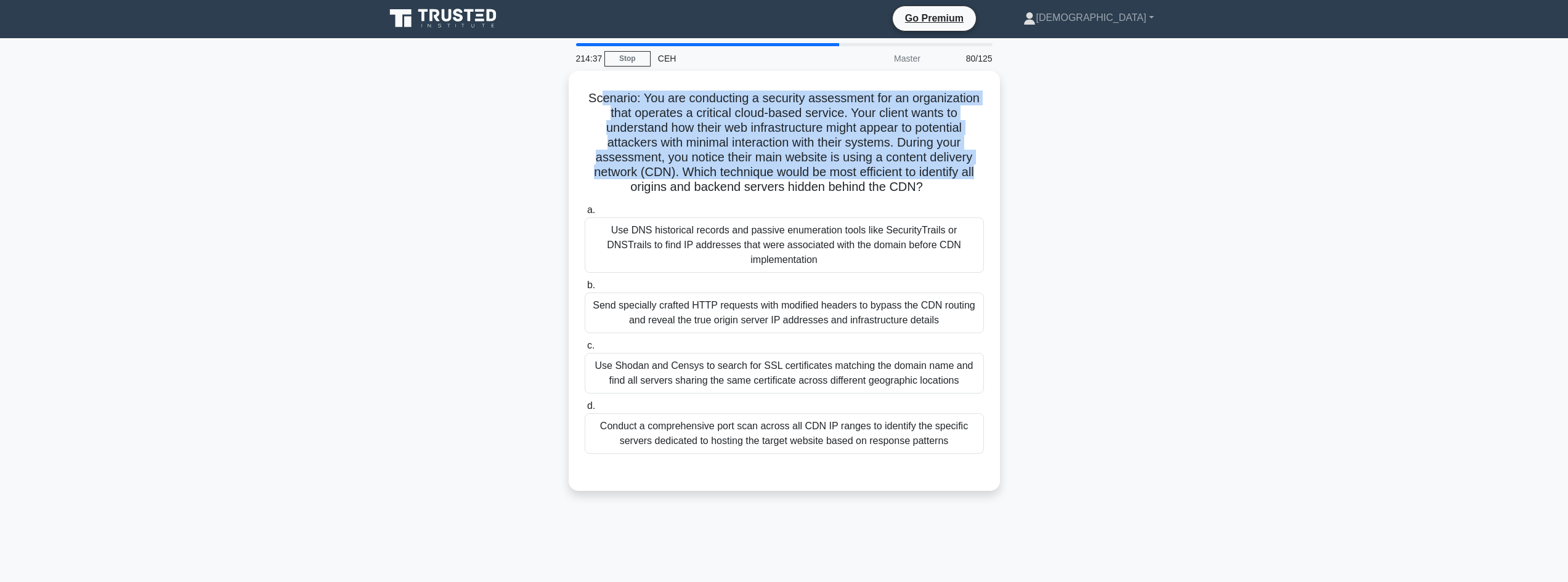
drag, startPoint x: 595, startPoint y: 92, endPoint x: 1037, endPoint y: 169, distance: 448.7
click at [1038, 169] on div "Scenario: You are conducting a security assessment for an organization that ope…" at bounding box center [784, 288] width 813 height 435
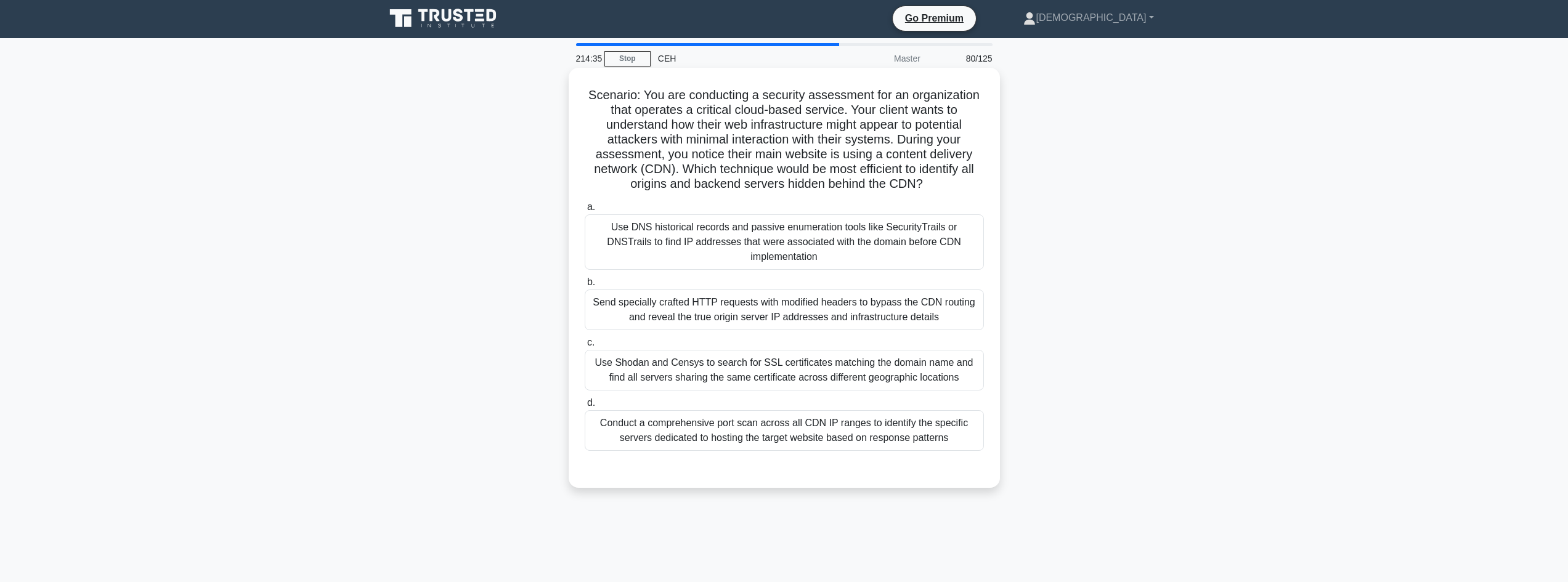
click at [868, 294] on div "Send specially crafted HTTP requests with modified headers to bypass the CDN ro…" at bounding box center [784, 310] width 399 height 41
click at [585, 287] on input "b. Send specially crafted HTTP requests with modified headers to bypass the CDN…" at bounding box center [585, 282] width 0 height 8
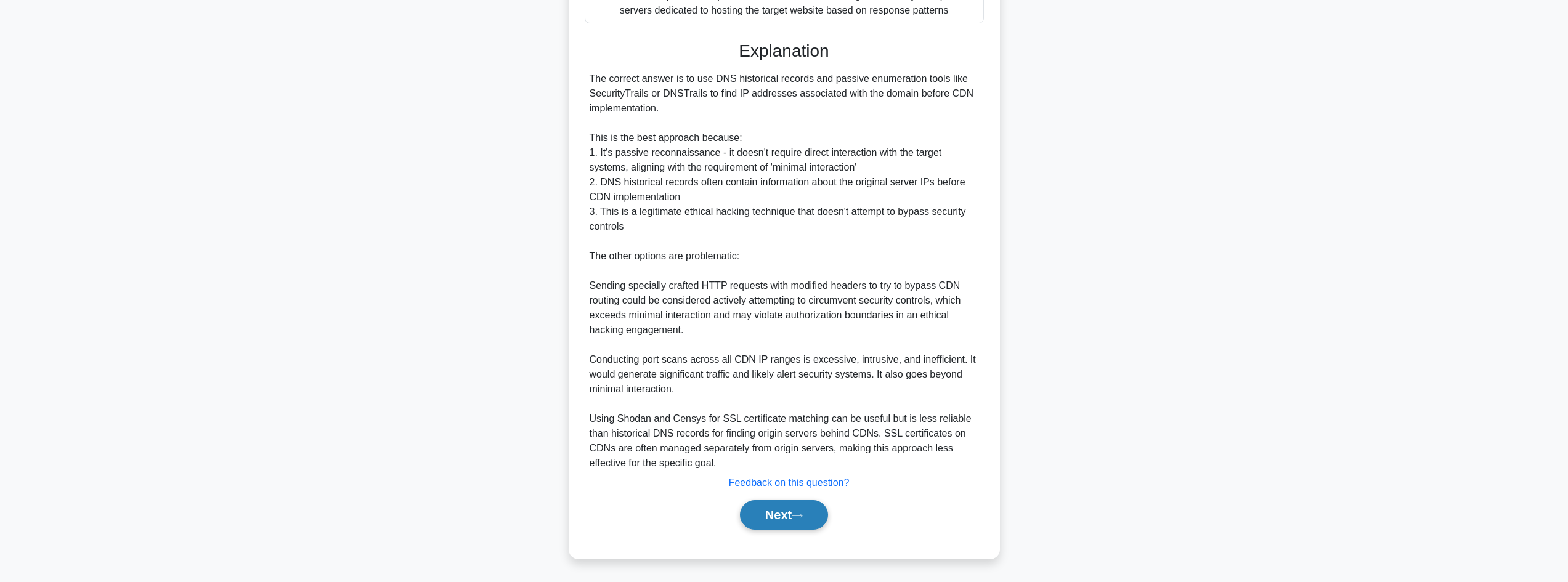
click at [807, 506] on button "Next" at bounding box center [784, 515] width 88 height 30
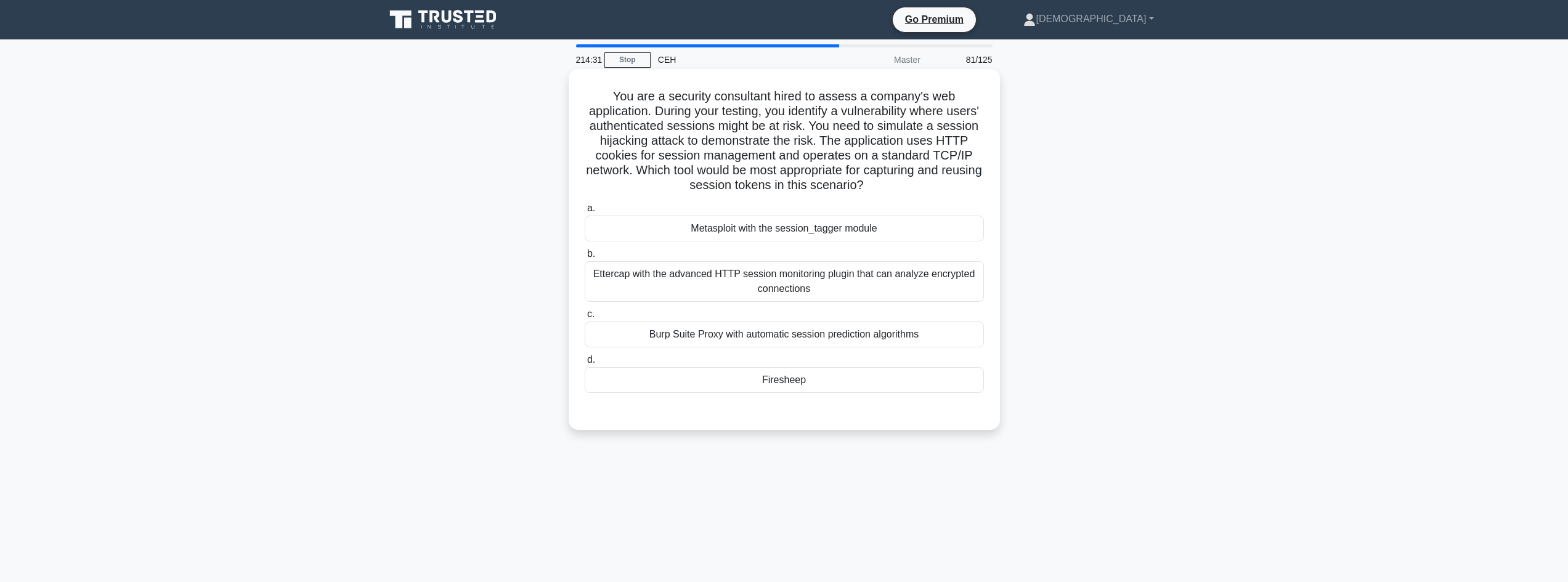
click at [805, 396] on div "a. Metasploit with the session_tagger module b. Ettercap with the advanced HTTP…" at bounding box center [784, 297] width 414 height 197
click at [814, 383] on div "Firesheep" at bounding box center [784, 379] width 399 height 26
click at [585, 364] on input "d. Firesheep" at bounding box center [585, 360] width 0 height 8
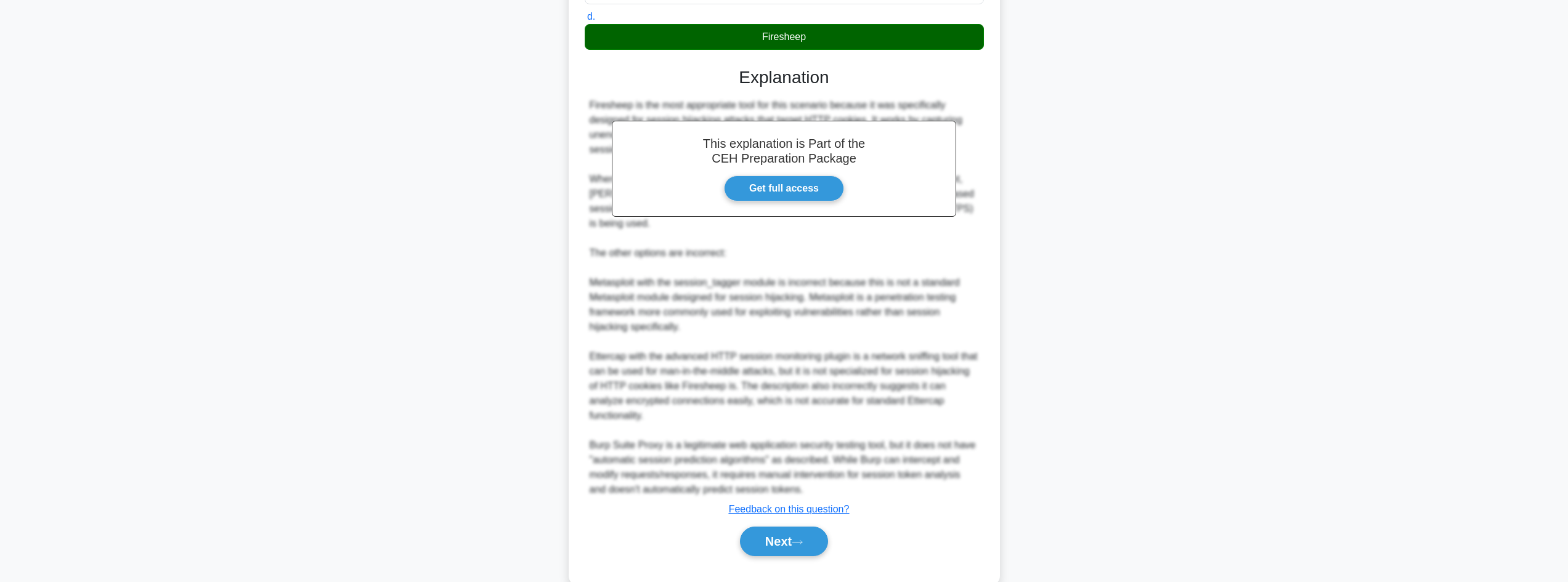
scroll to position [356, 0]
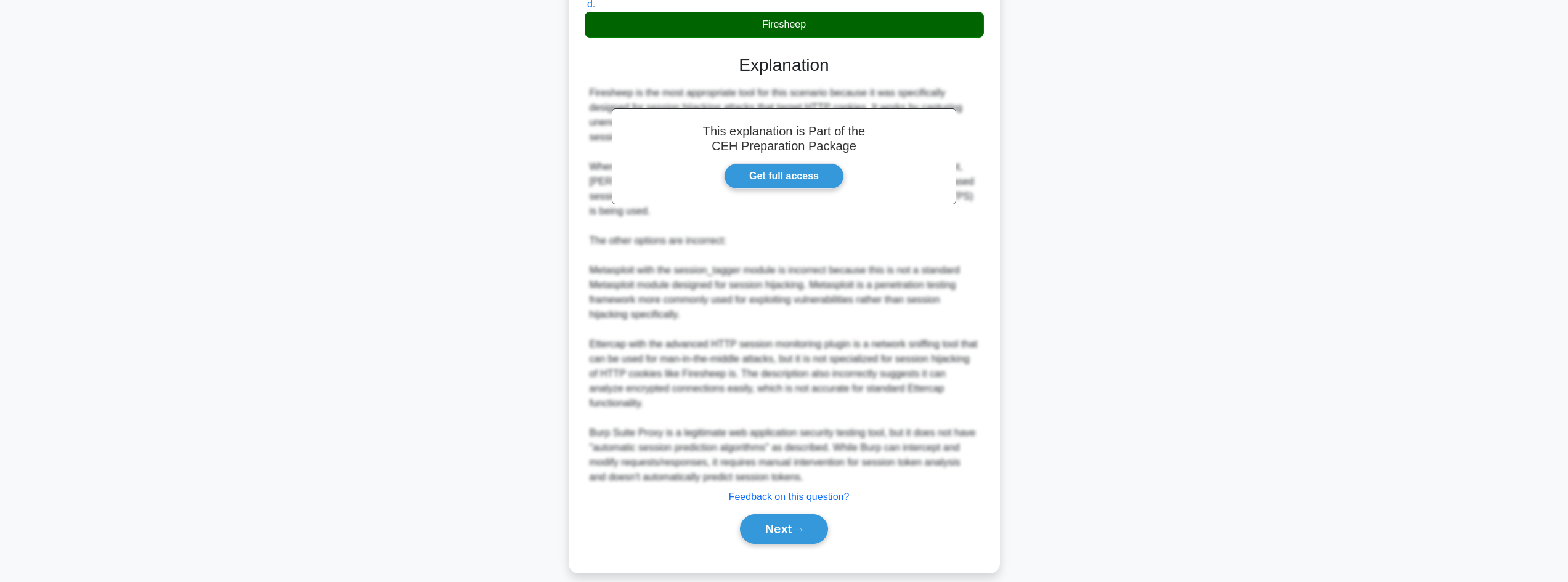
click at [761, 531] on div "Next" at bounding box center [784, 528] width 399 height 39
click at [759, 516] on button "Next" at bounding box center [784, 528] width 88 height 30
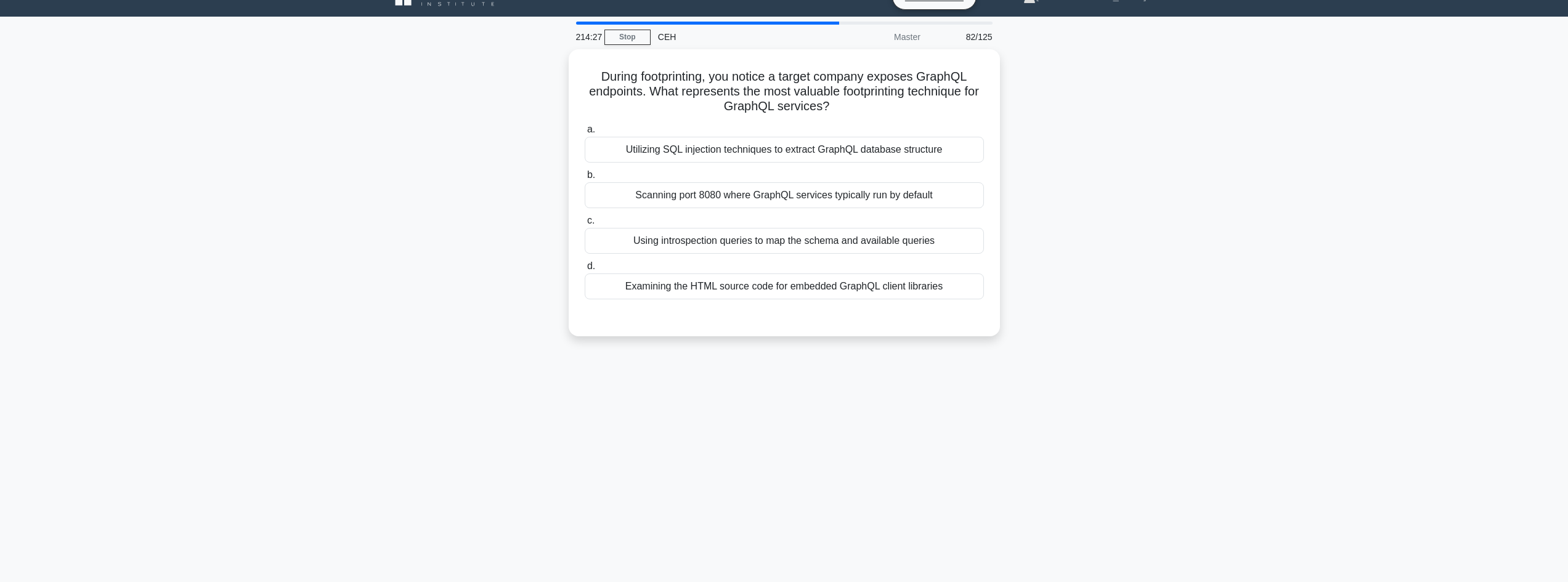
scroll to position [0, 0]
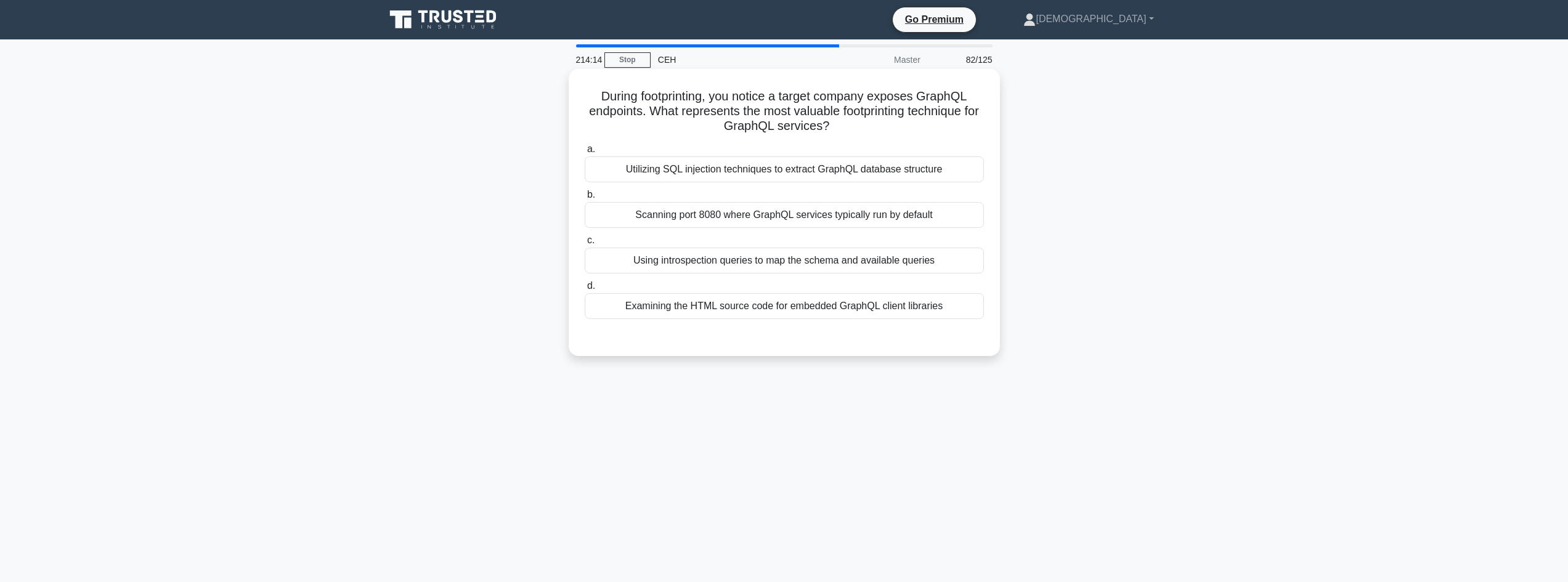
click at [733, 216] on div "Scanning port 8080 where GraphQL services typically run by default" at bounding box center [784, 214] width 399 height 26
click at [585, 199] on input "b. Scanning port 8080 where GraphQL services typically run by default" at bounding box center [585, 195] width 0 height 8
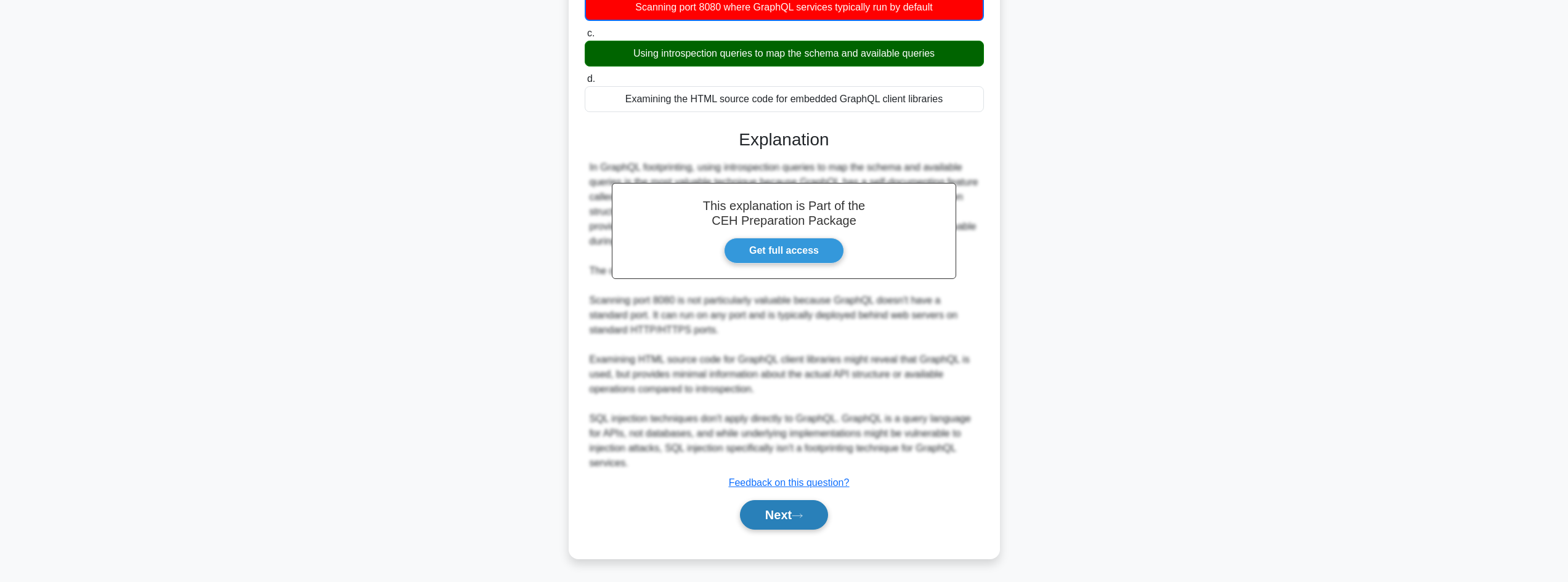
click at [775, 505] on button "Next" at bounding box center [784, 515] width 88 height 30
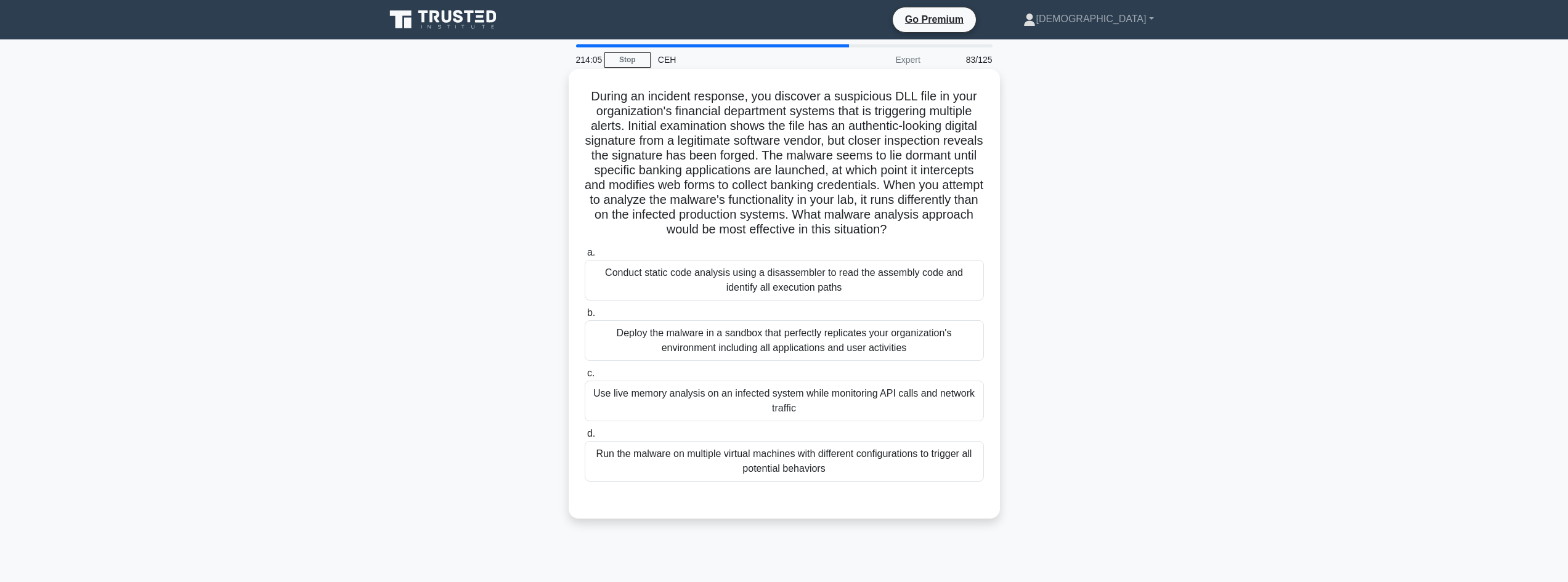
drag, startPoint x: 805, startPoint y: 248, endPoint x: 607, endPoint y: 99, distance: 247.8
click at [577, 93] on div "During an incident response, you discover a suspicious DLL file in your organiz…" at bounding box center [784, 293] width 421 height 440
copy h5 "During an incident response, you discover a suspicious DLL file in your organiz…"
click at [676, 152] on h5 "During an incident response, you discover a suspicious DLL file in your organiz…" at bounding box center [784, 163] width 401 height 149
click at [592, 117] on h5 "During an incident response, you discover a suspicious DLL file in your organiz…" at bounding box center [784, 163] width 401 height 149
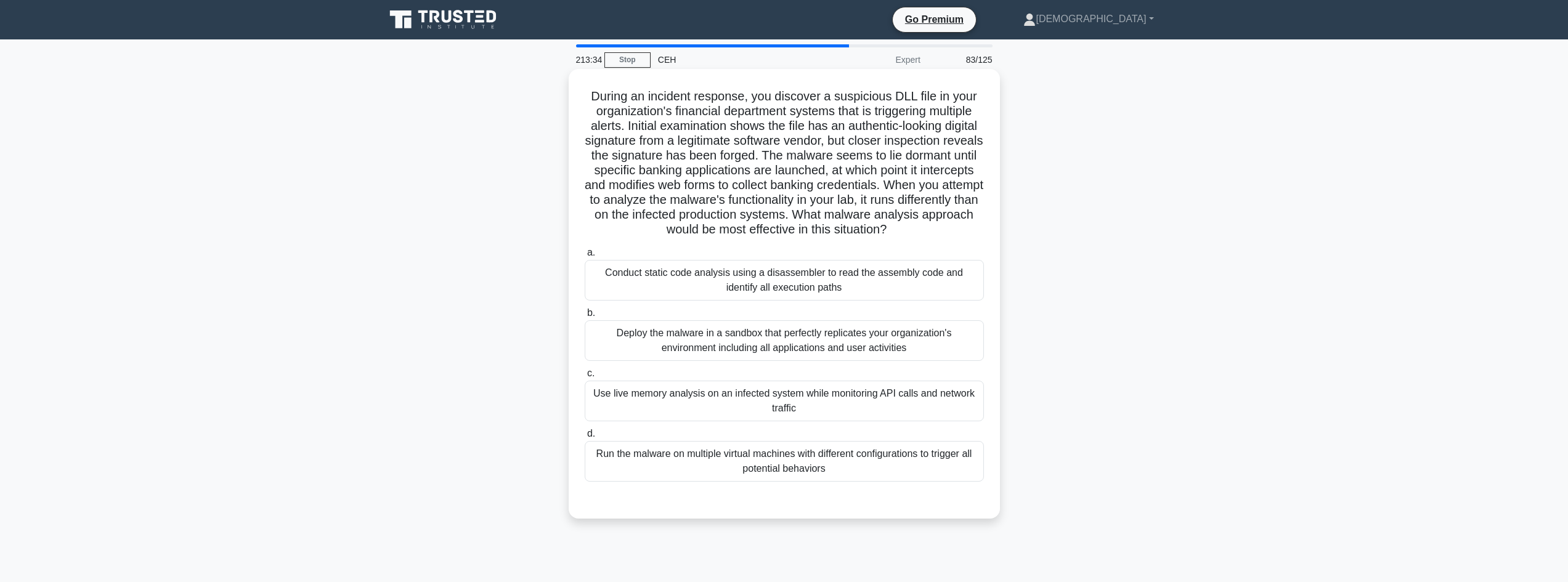
click at [818, 421] on div "Use live memory analysis on an infected system while monitoring API calls and n…" at bounding box center [784, 400] width 399 height 41
click at [585, 377] on input "c. Use live memory analysis on an infected system while monitoring API calls an…" at bounding box center [585, 374] width 0 height 8
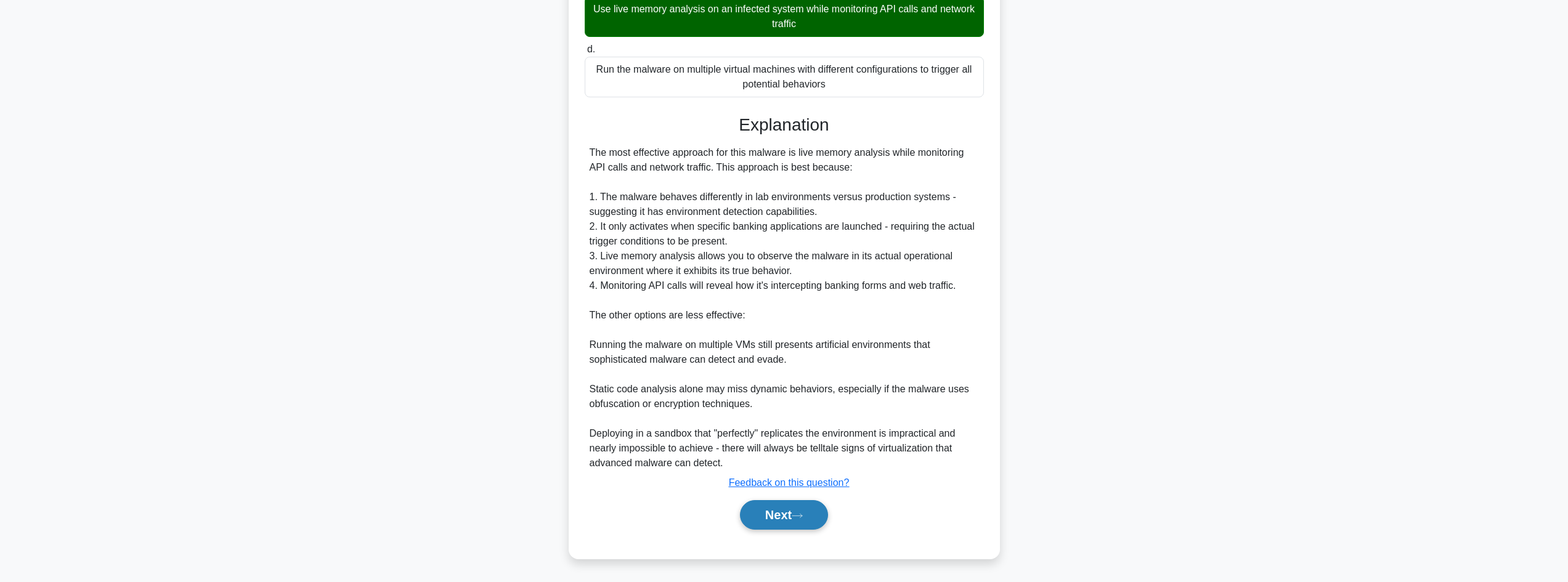
click at [771, 510] on button "Next" at bounding box center [784, 515] width 88 height 30
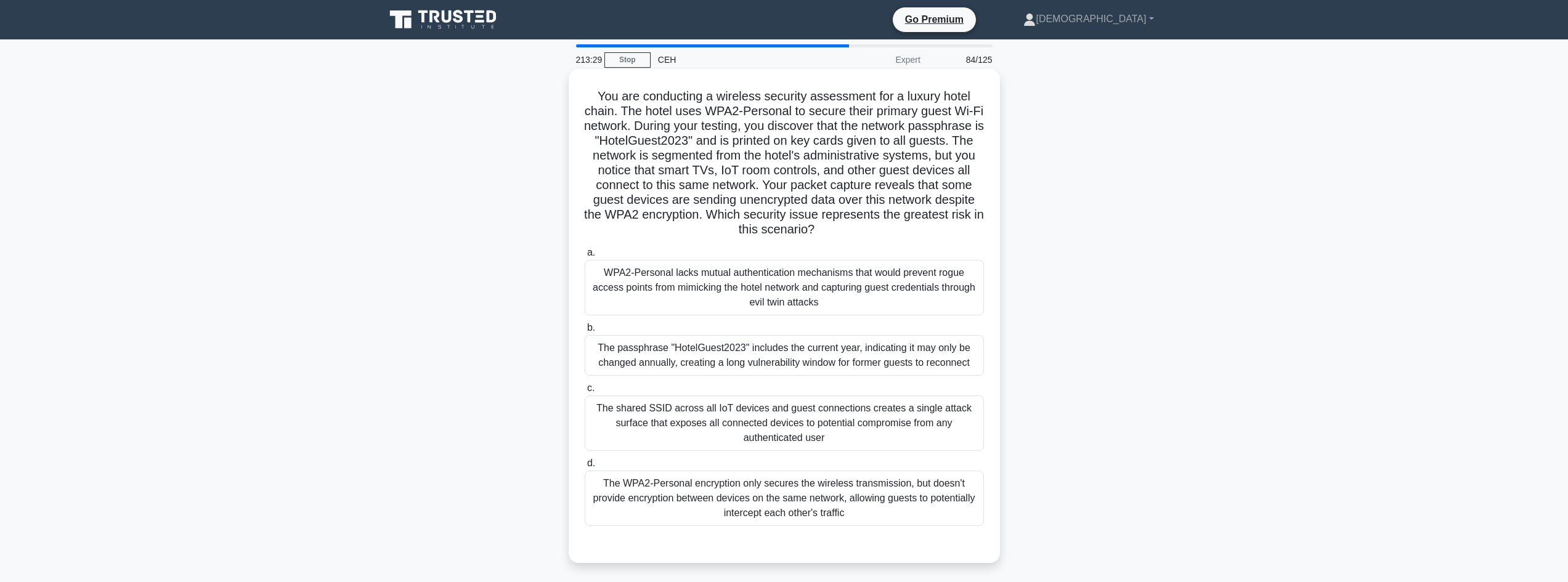
click at [691, 356] on div "The passphrase "HotelGuest2023" includes the current year, indicating it may on…" at bounding box center [784, 356] width 399 height 41
click at [585, 332] on input "b. The passphrase "HotelGuest2023" includes the current year, indicating it may…" at bounding box center [585, 328] width 0 height 8
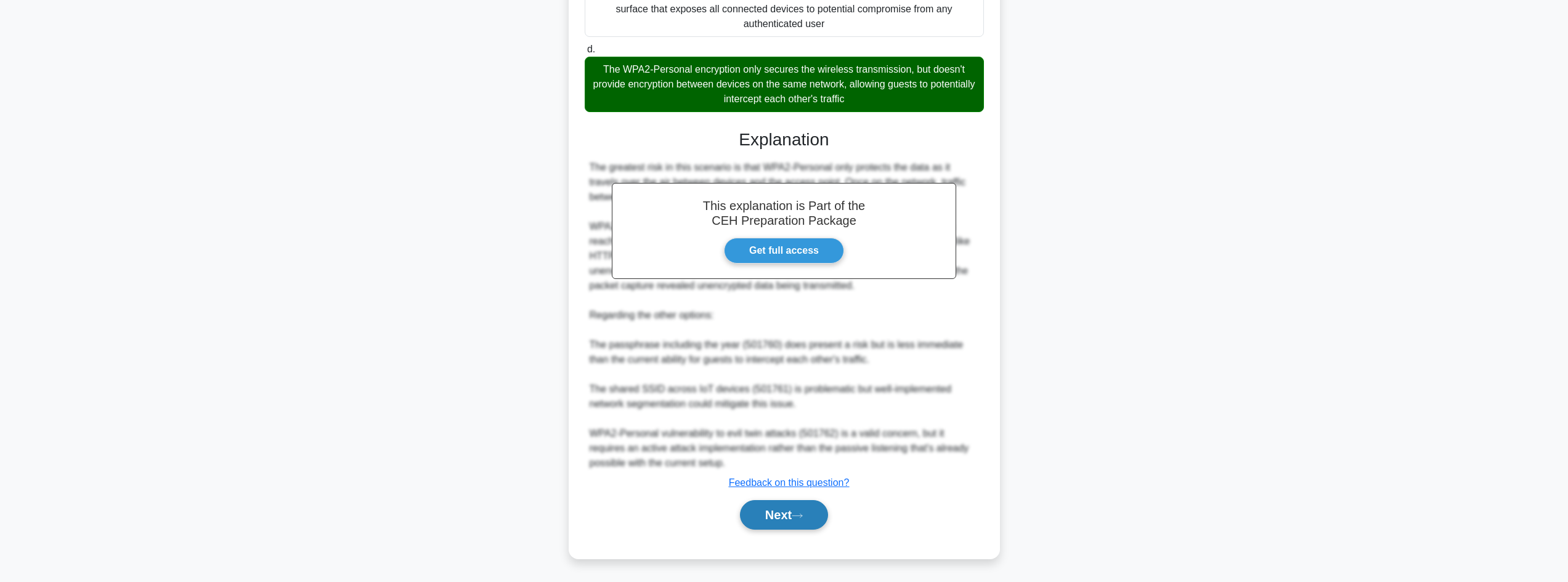
click at [791, 516] on button "Next" at bounding box center [784, 515] width 88 height 30
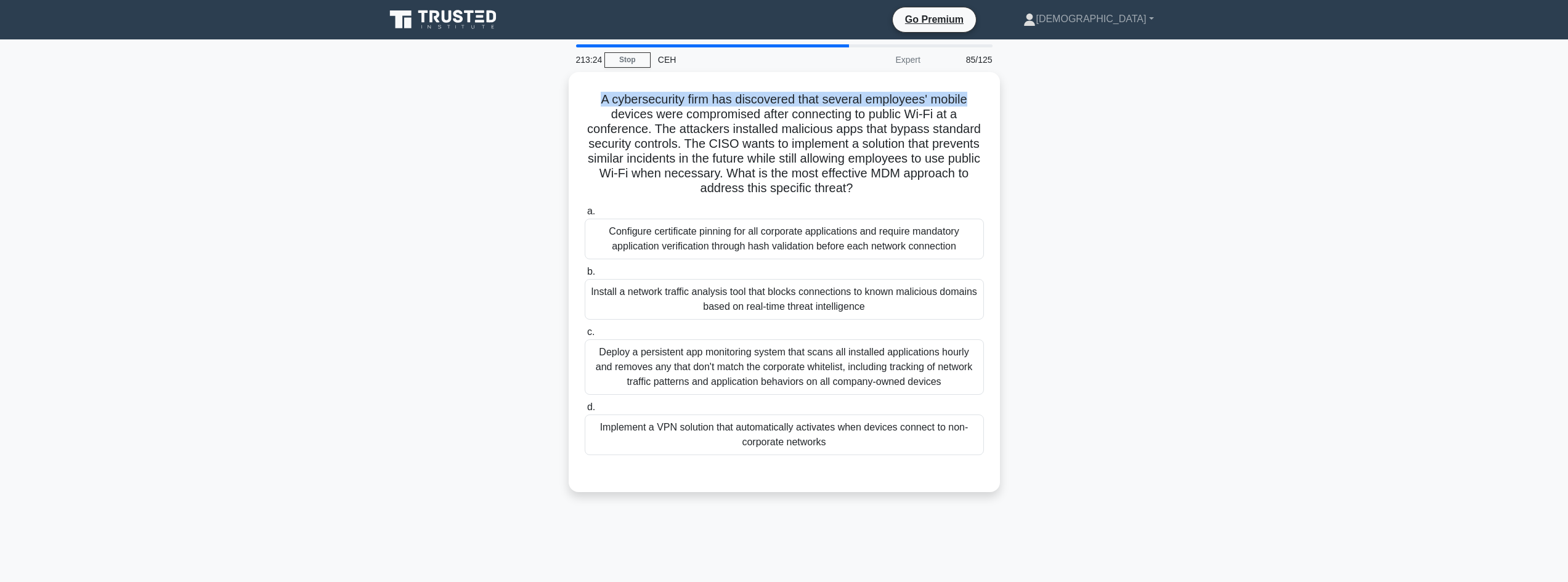
drag, startPoint x: 624, startPoint y: 97, endPoint x: 438, endPoint y: 81, distance: 186.7
click at [996, 88] on div "A cybersecurity firm has discovered that several employees' mobile devices were…" at bounding box center [784, 282] width 431 height 420
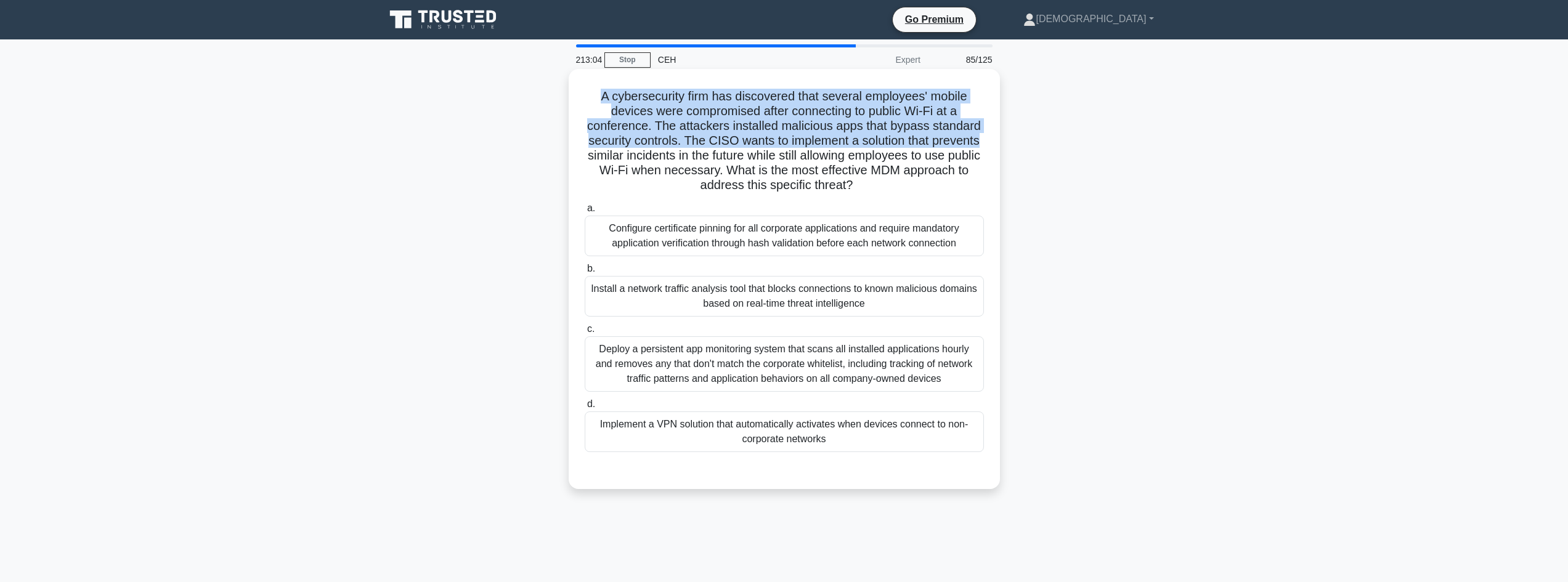
drag, startPoint x: 601, startPoint y: 89, endPoint x: 993, endPoint y: 148, distance: 396.4
click at [993, 148] on div "A cybersecurity firm has discovered that several employees' mobile devices were…" at bounding box center [784, 278] width 421 height 410
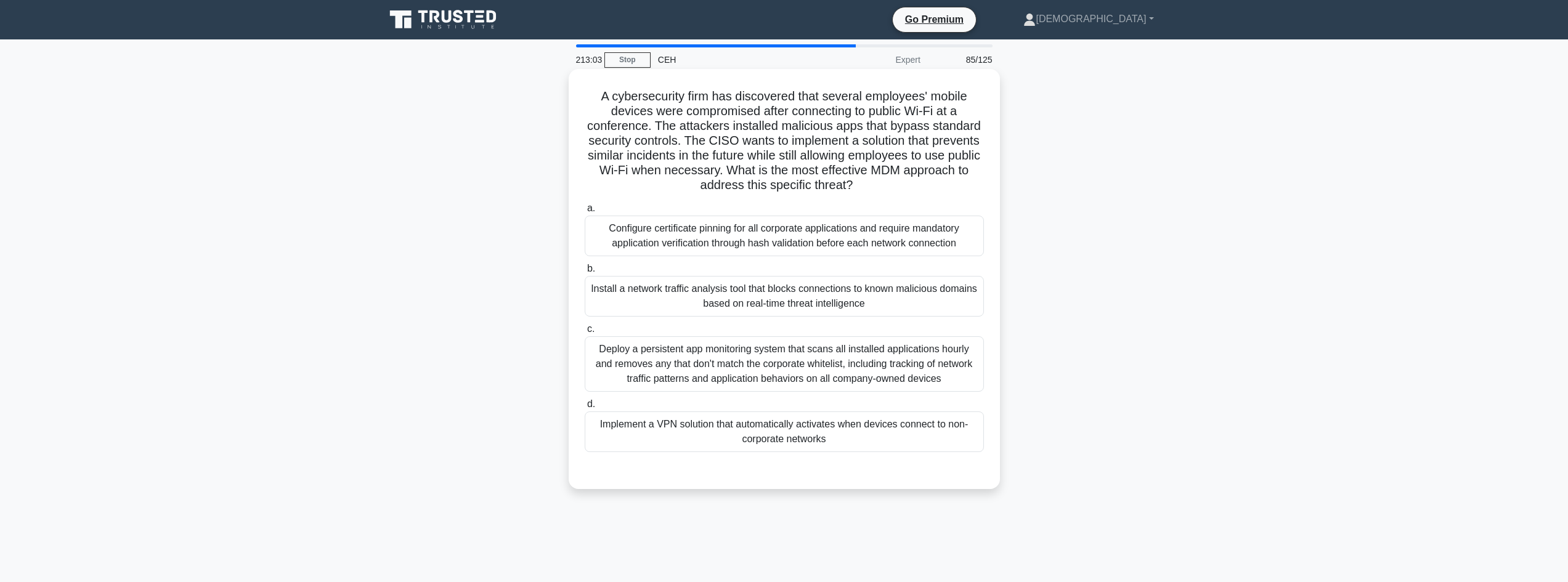
click at [855, 440] on div "Implement a VPN solution that automatically activates when devices connect to n…" at bounding box center [784, 432] width 399 height 41
click at [585, 408] on input "d. Implement a VPN solution that automatically activates when devices connect t…" at bounding box center [585, 404] width 0 height 8
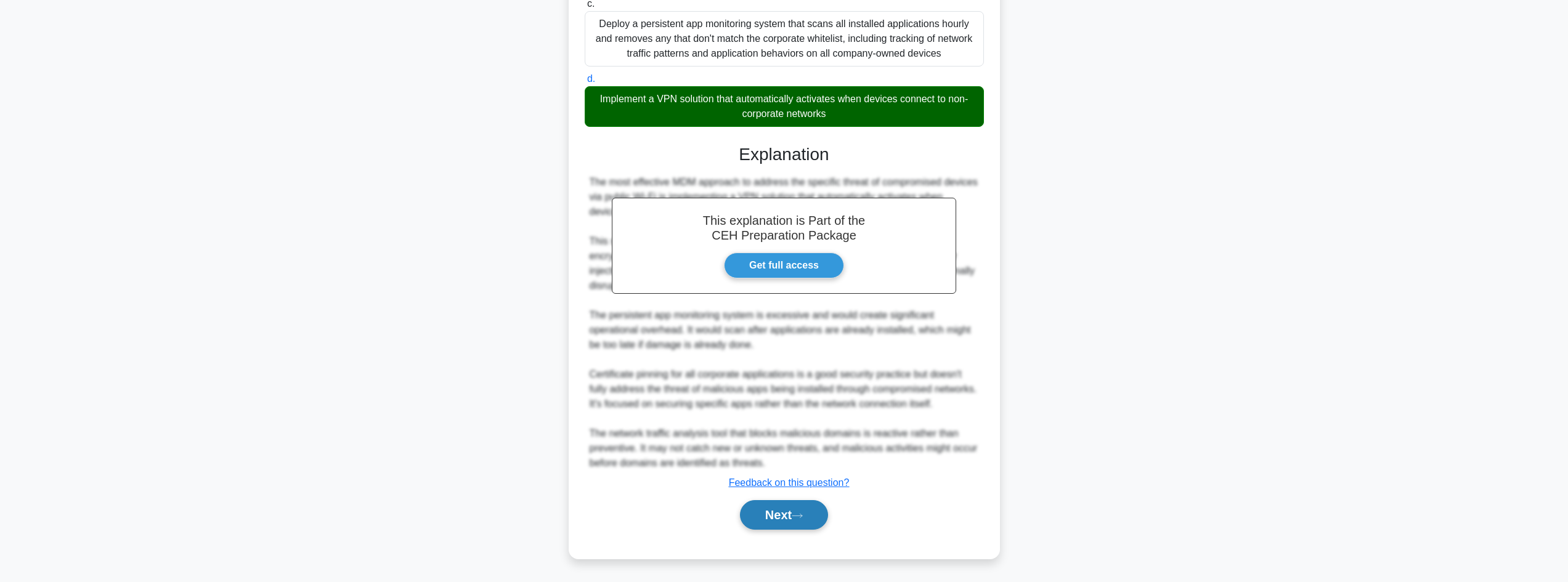
drag, startPoint x: 806, startPoint y: 509, endPoint x: 812, endPoint y: 506, distance: 6.7
click at [809, 508] on button "Next" at bounding box center [784, 515] width 88 height 30
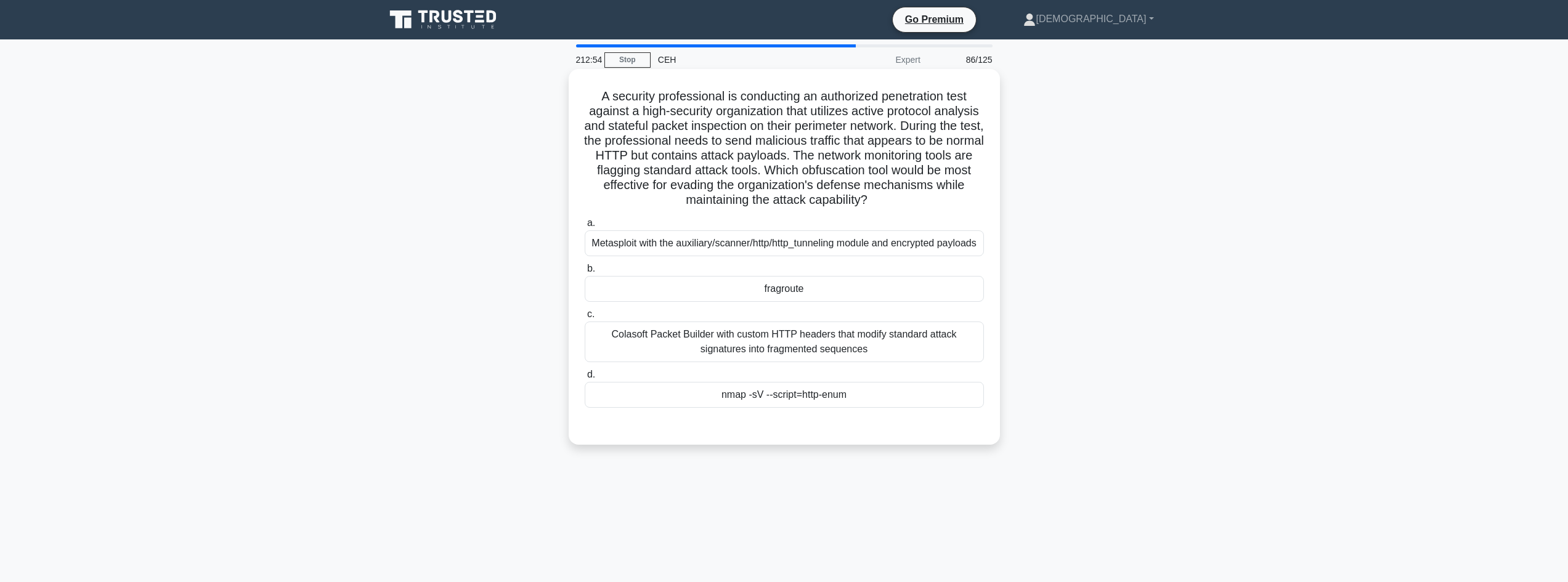
click at [817, 302] on div "fragroute" at bounding box center [784, 289] width 399 height 26
click at [585, 273] on input "b. fragroute" at bounding box center [585, 269] width 0 height 8
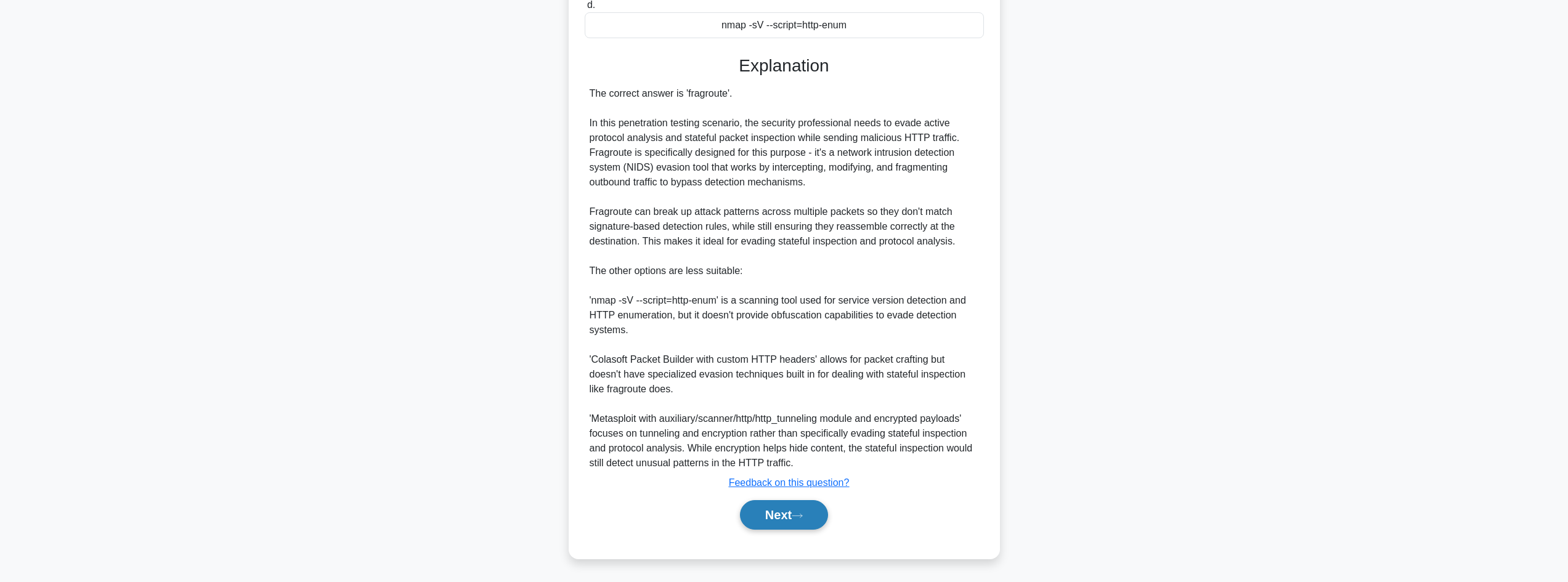
click at [802, 504] on button "Next" at bounding box center [784, 515] width 88 height 30
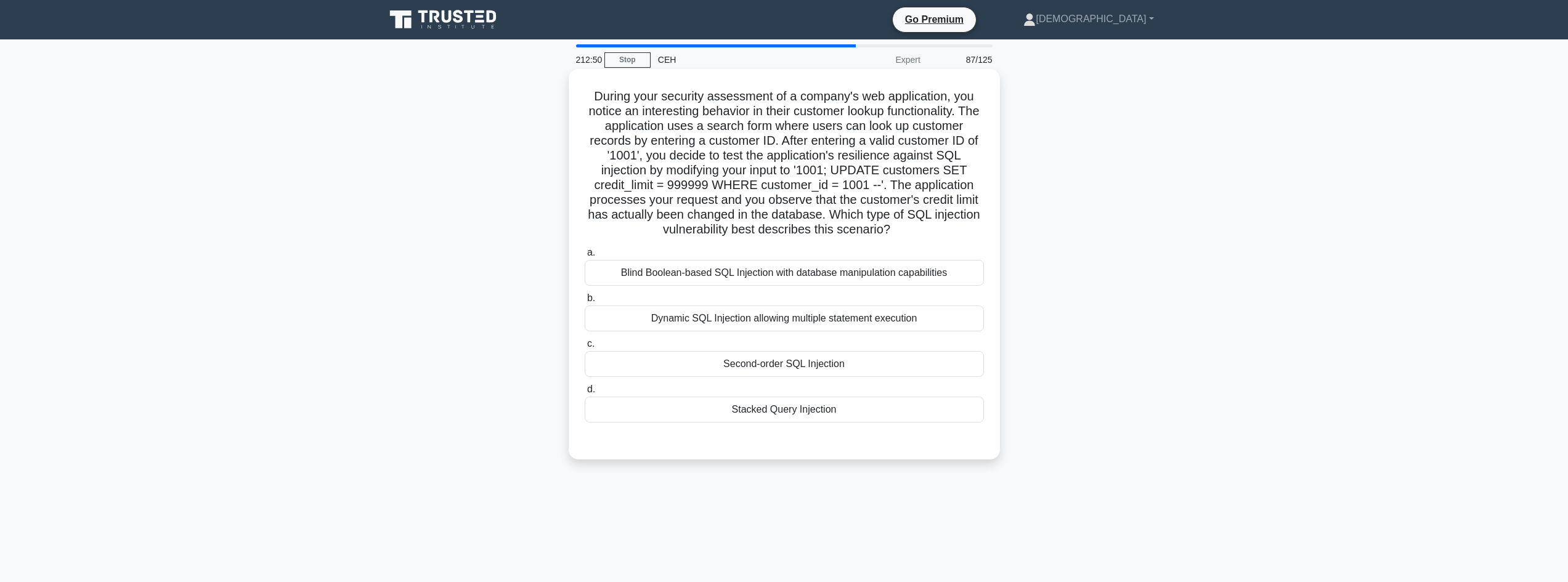
click at [682, 410] on div "Stacked Query Injection" at bounding box center [784, 409] width 399 height 26
click at [585, 394] on input "d. Stacked Query Injection" at bounding box center [585, 390] width 0 height 8
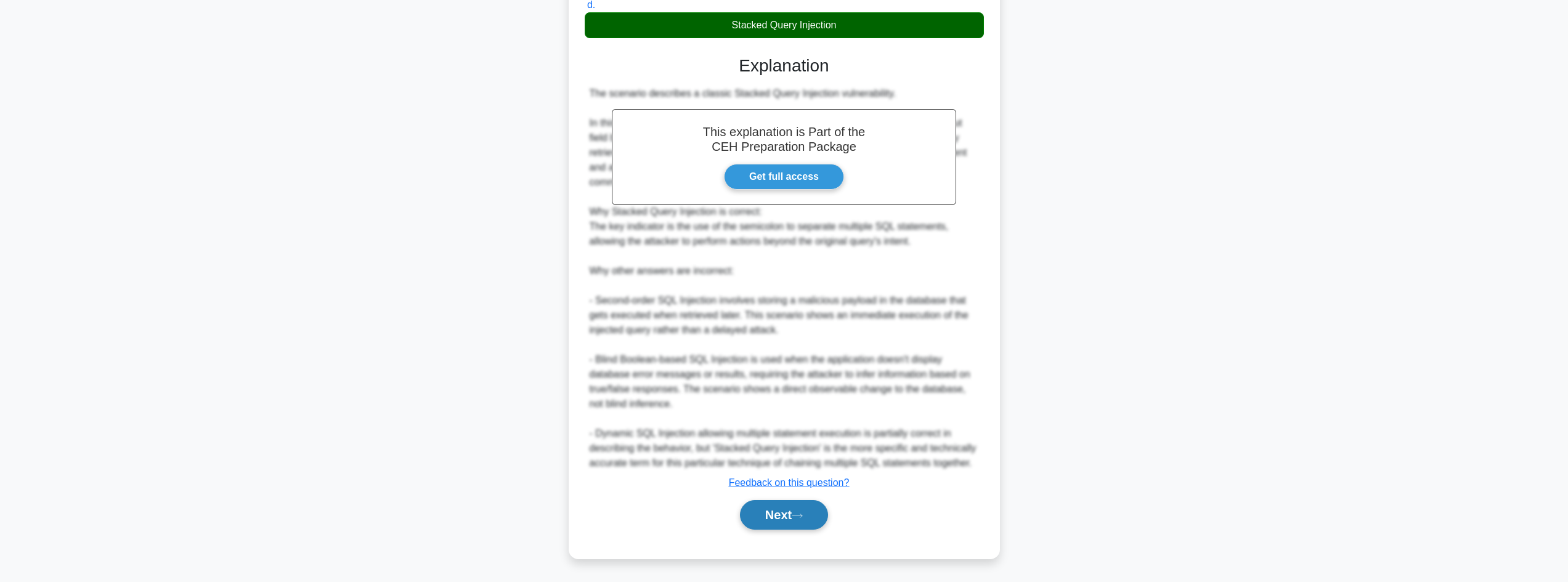
click at [799, 505] on button "Next" at bounding box center [784, 515] width 88 height 30
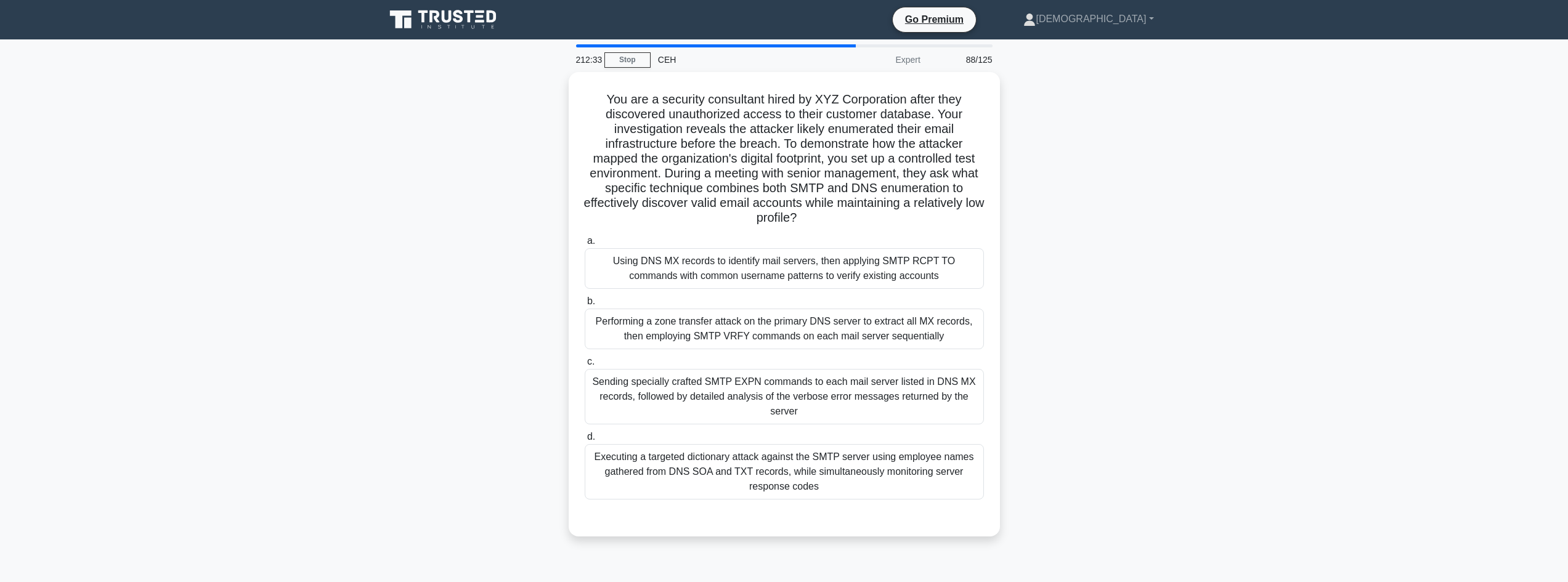
drag, startPoint x: 634, startPoint y: 97, endPoint x: 1183, endPoint y: 215, distance: 561.5
click at [1183, 215] on div "You are a security consultant hired by XYZ Corporation after they discovered un…" at bounding box center [784, 312] width 813 height 480
click at [716, 325] on div "Performing a zone transfer attack on the primary DNS server to extract all MX r…" at bounding box center [784, 326] width 399 height 41
click at [585, 303] on input "b. Performing a zone transfer attack on the primary DNS server to extract all M…" at bounding box center [585, 298] width 0 height 8
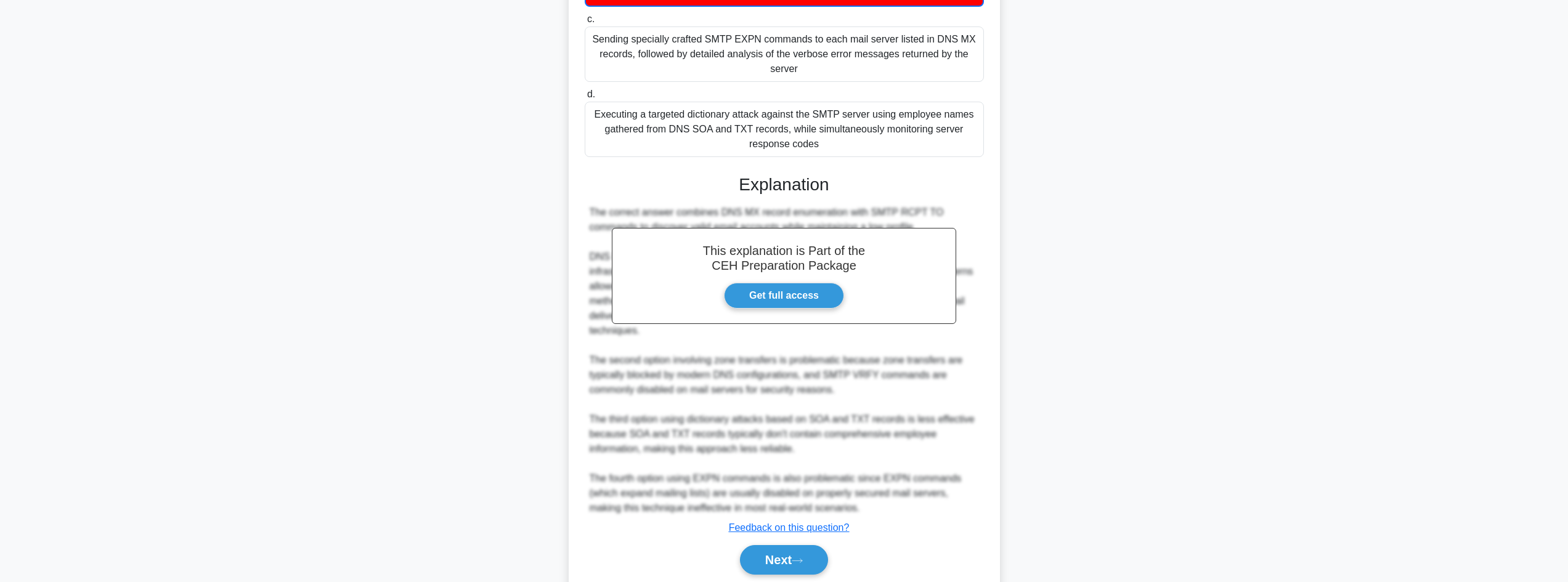
scroll to position [372, 0]
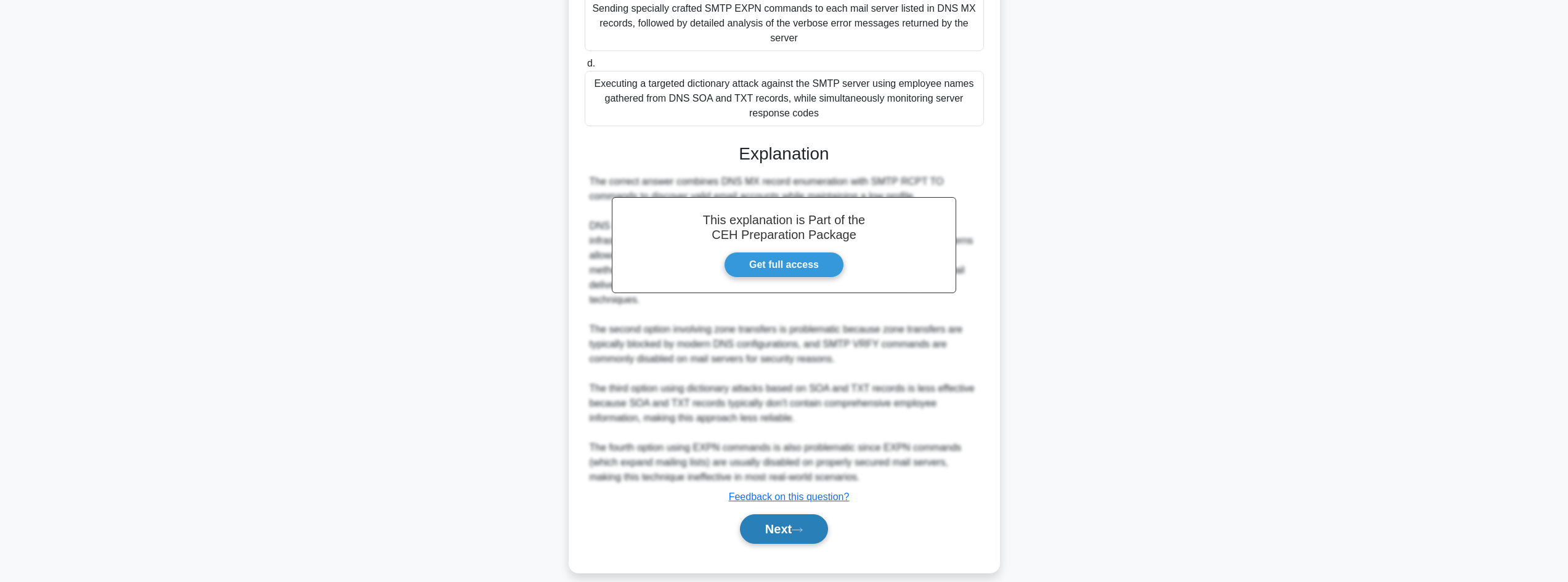
click at [761, 522] on button "Next" at bounding box center [784, 528] width 88 height 30
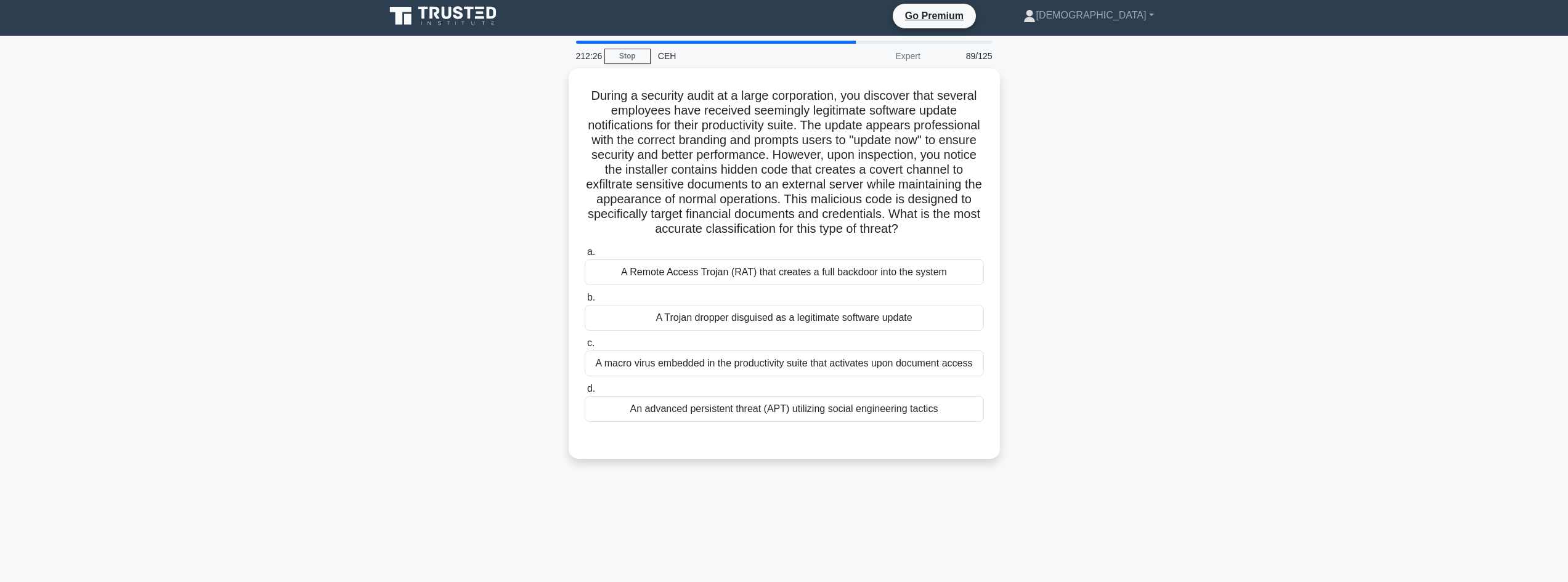
scroll to position [0, 0]
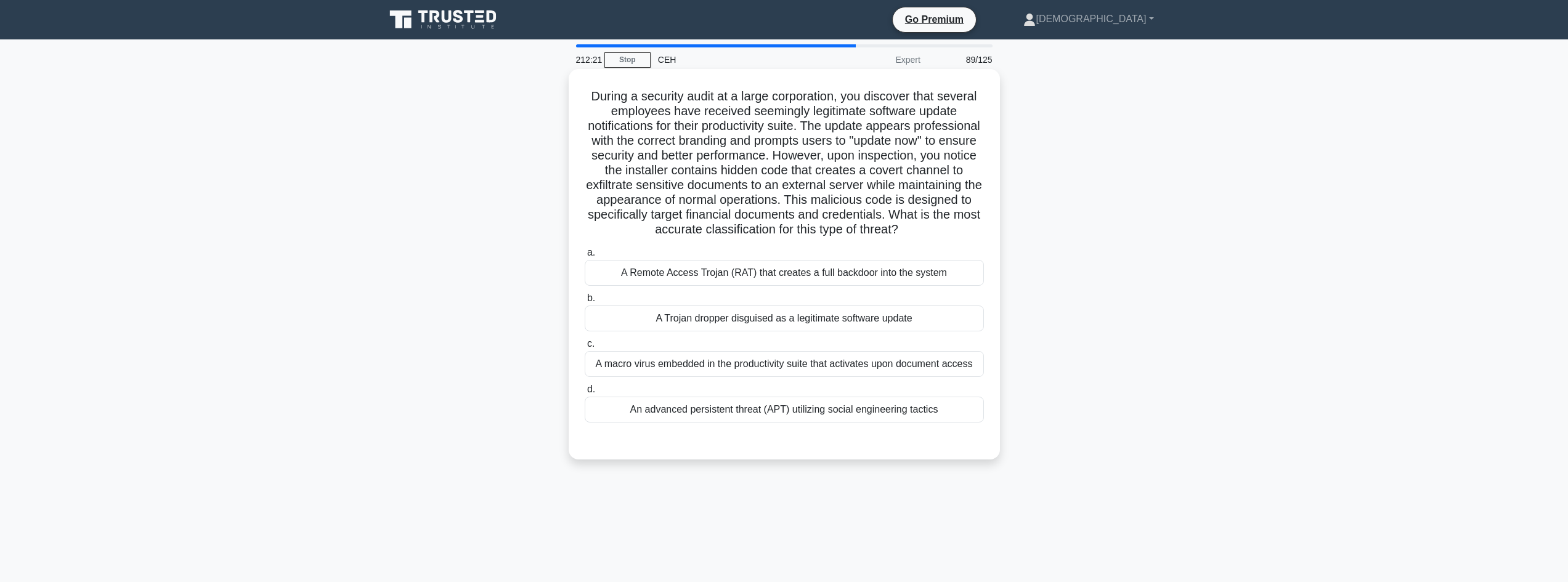
click at [678, 332] on div "A Trojan dropper disguised as a legitimate software update" at bounding box center [784, 318] width 399 height 26
click at [585, 303] on input "b. A Trojan dropper disguised as a legitimate software update" at bounding box center [585, 298] width 0 height 8
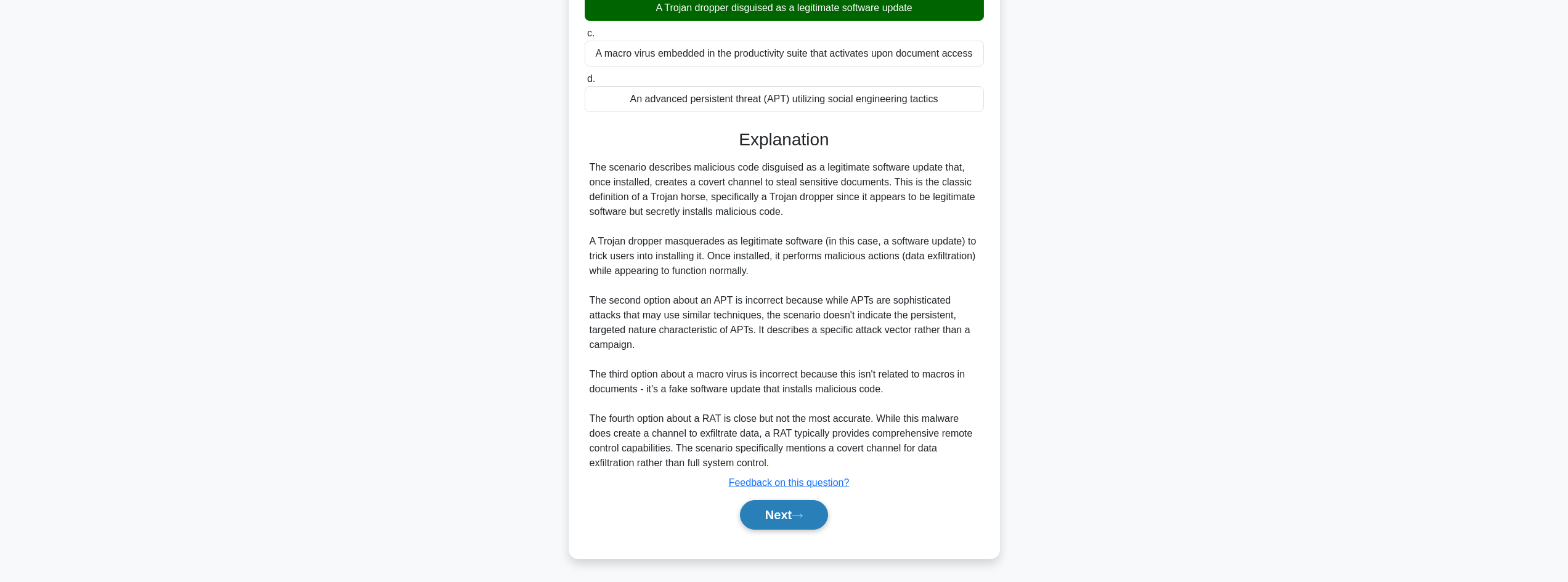
click at [808, 506] on button "Next" at bounding box center [784, 515] width 88 height 30
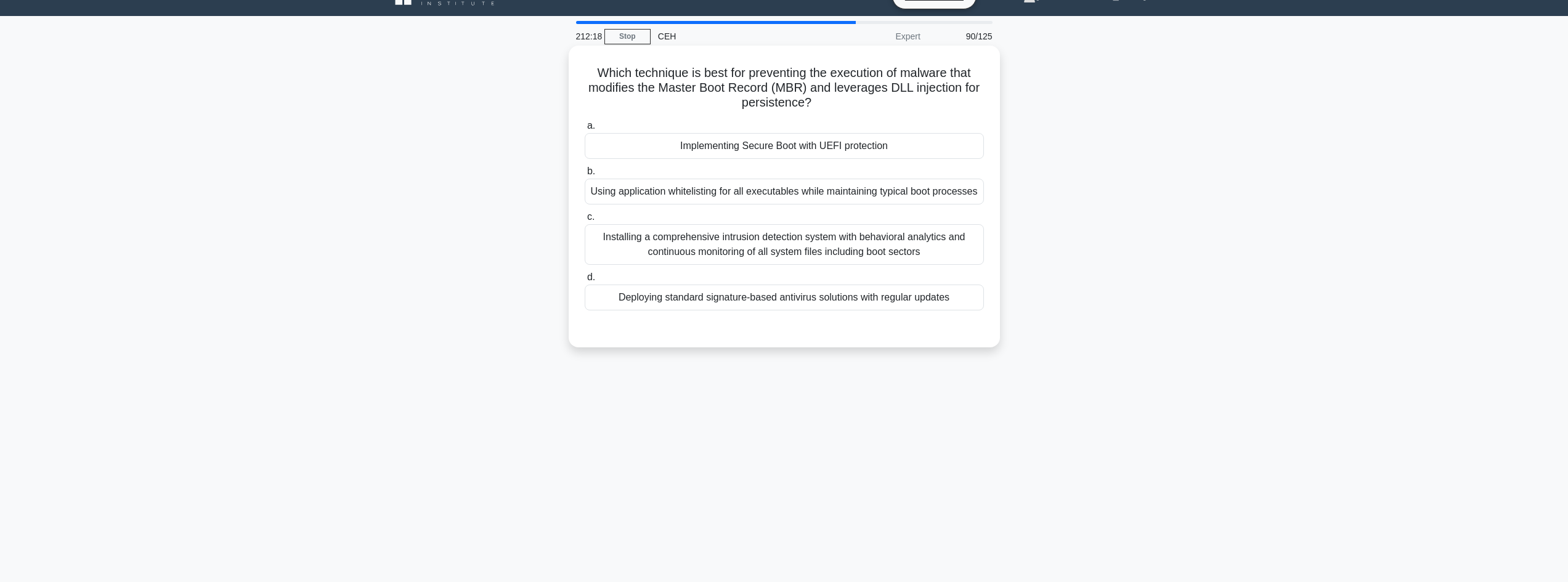
scroll to position [1, 0]
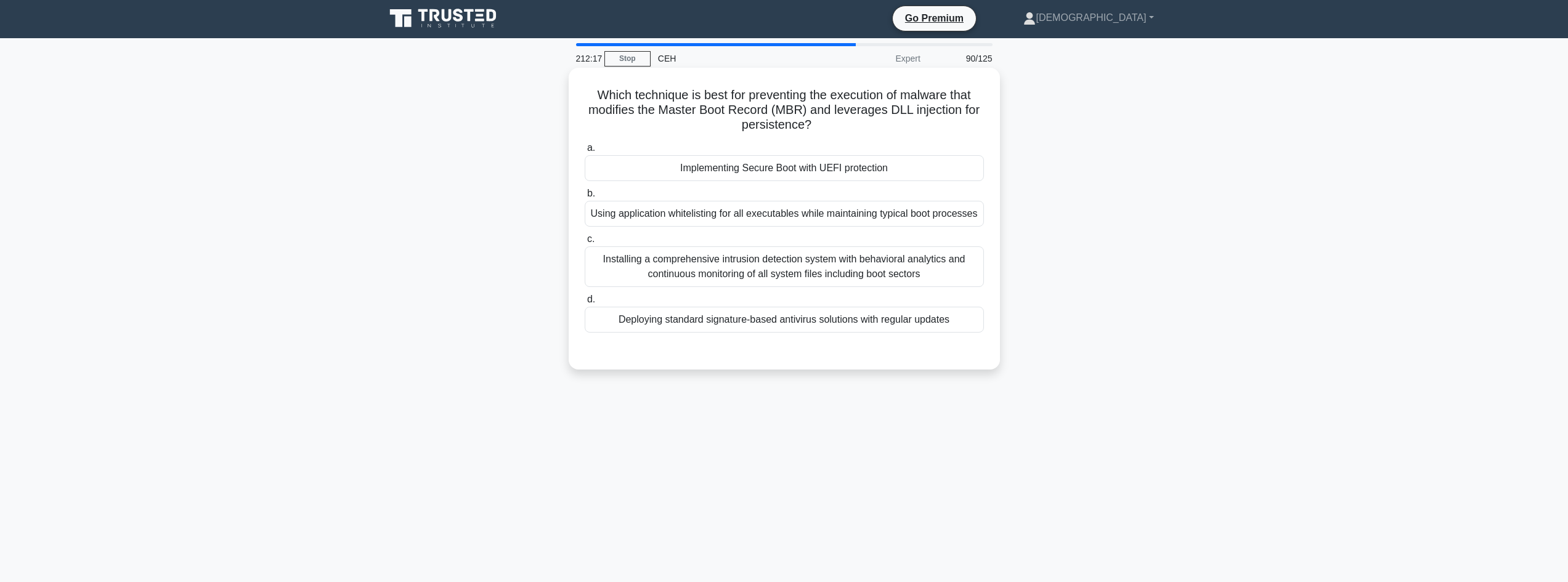
click at [795, 157] on div "Implementing Secure Boot with UEFI protection" at bounding box center [784, 167] width 399 height 26
click at [585, 152] on input "a. Implementing Secure Boot with UEFI protection" at bounding box center [585, 148] width 0 height 8
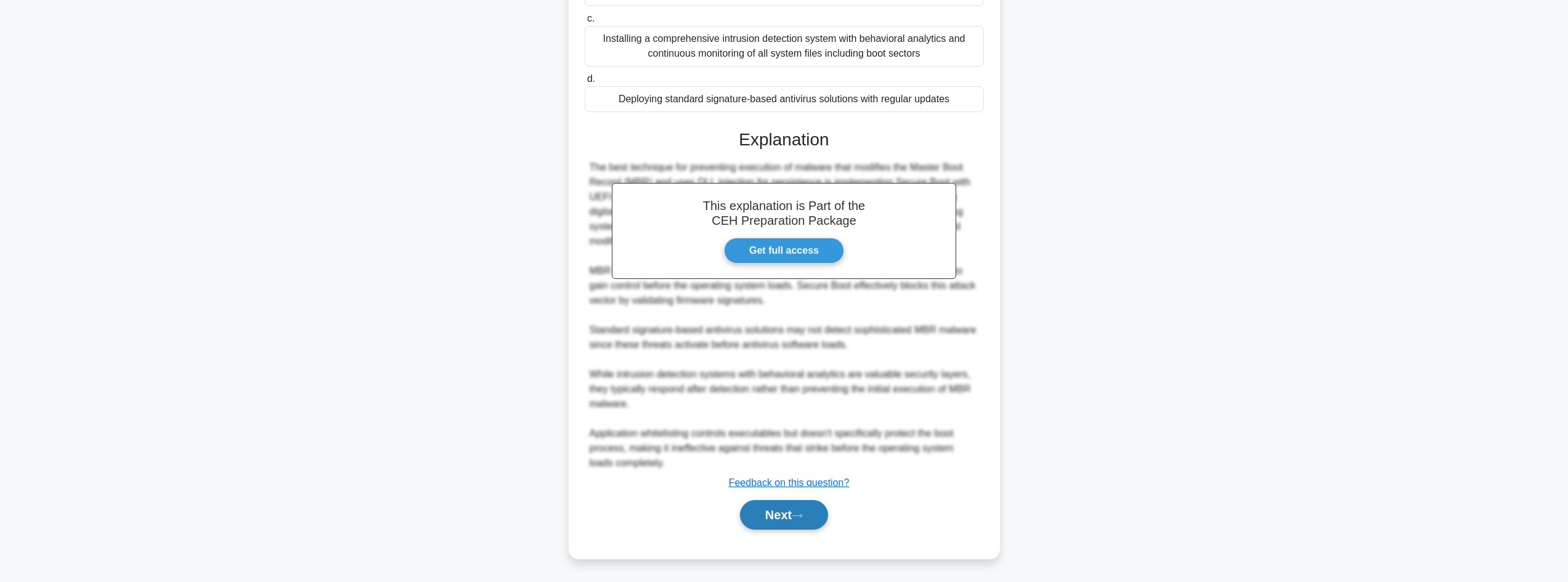
click at [793, 511] on button "Next" at bounding box center [784, 515] width 88 height 30
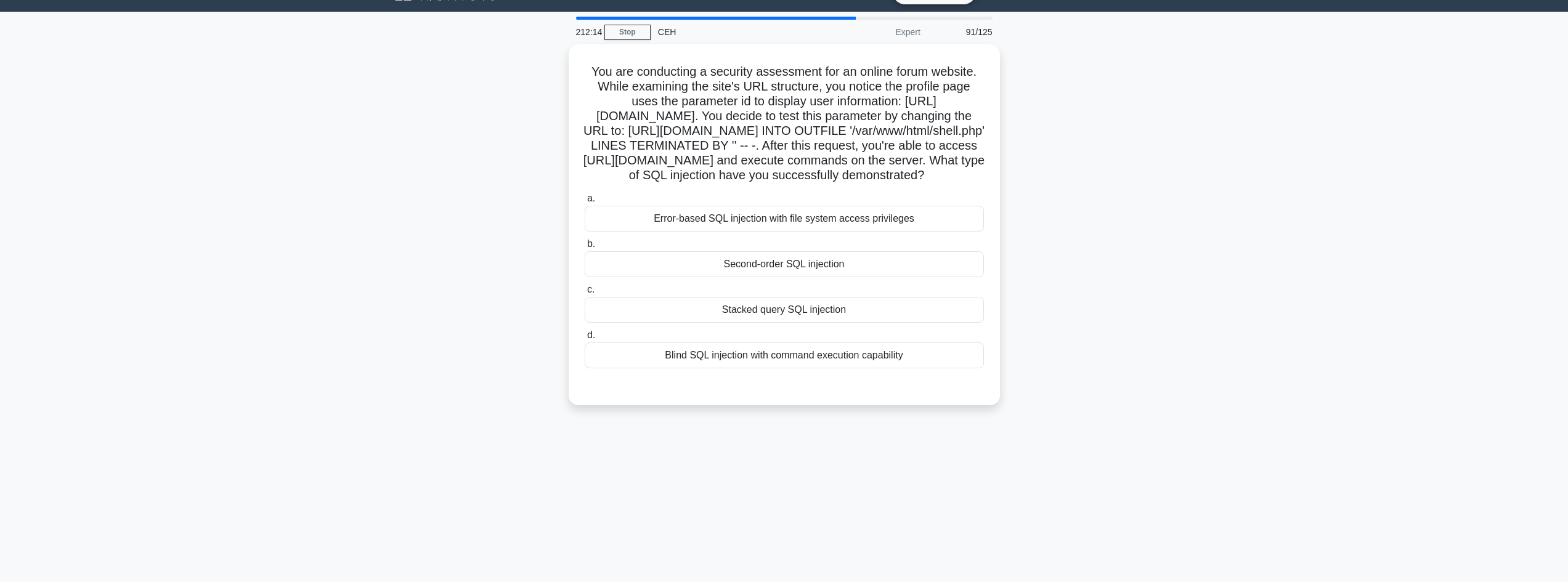
scroll to position [0, 0]
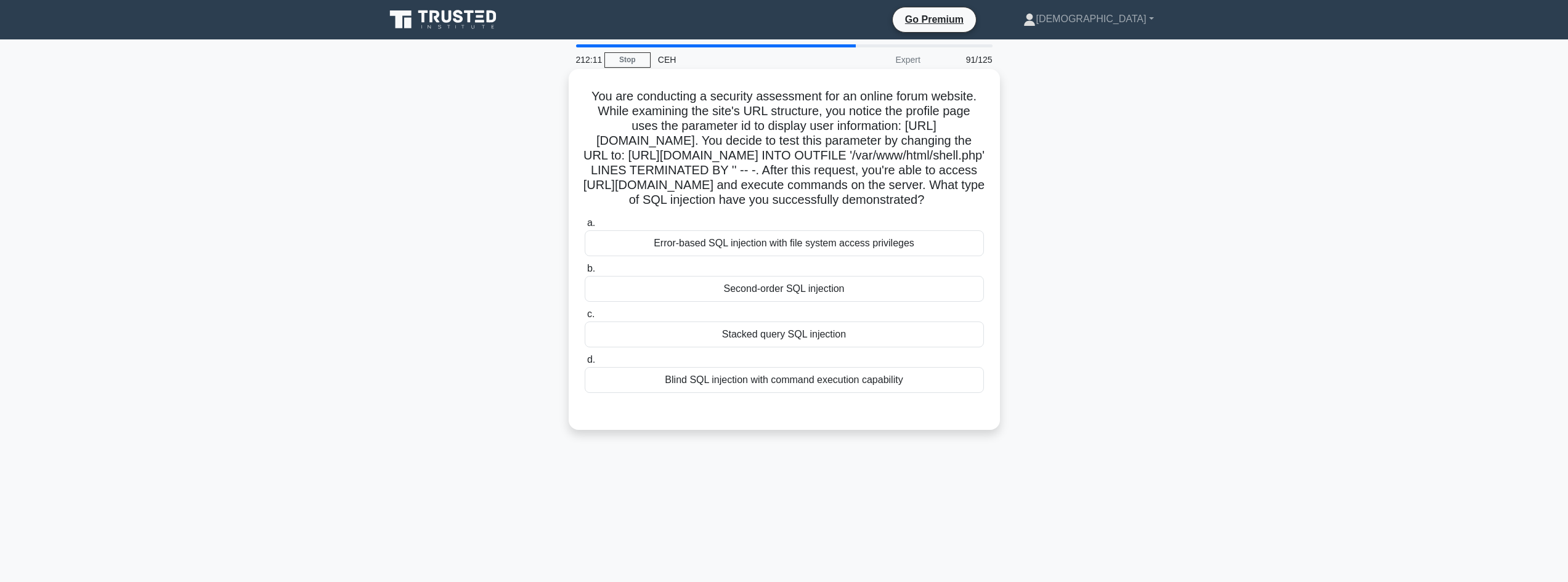
click at [741, 302] on div "Second-order SQL injection" at bounding box center [784, 289] width 399 height 26
click at [585, 273] on input "b. Second-order SQL injection" at bounding box center [585, 269] width 0 height 8
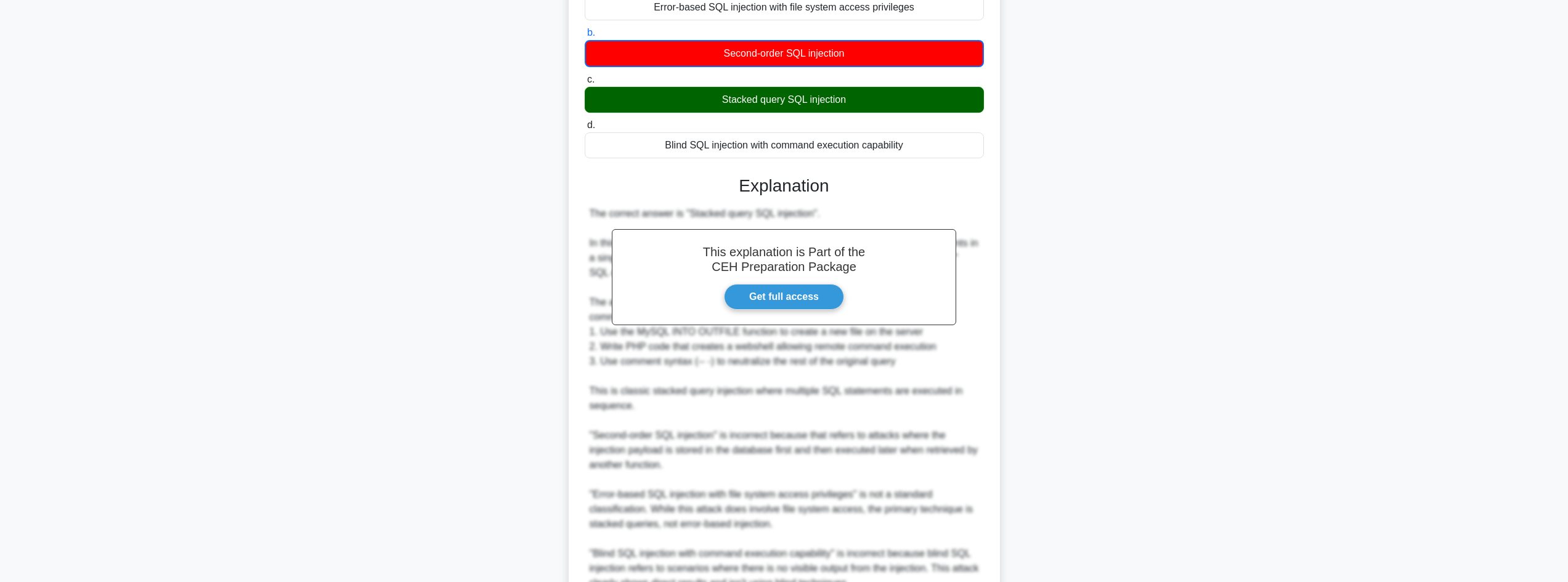
scroll to position [386, 0]
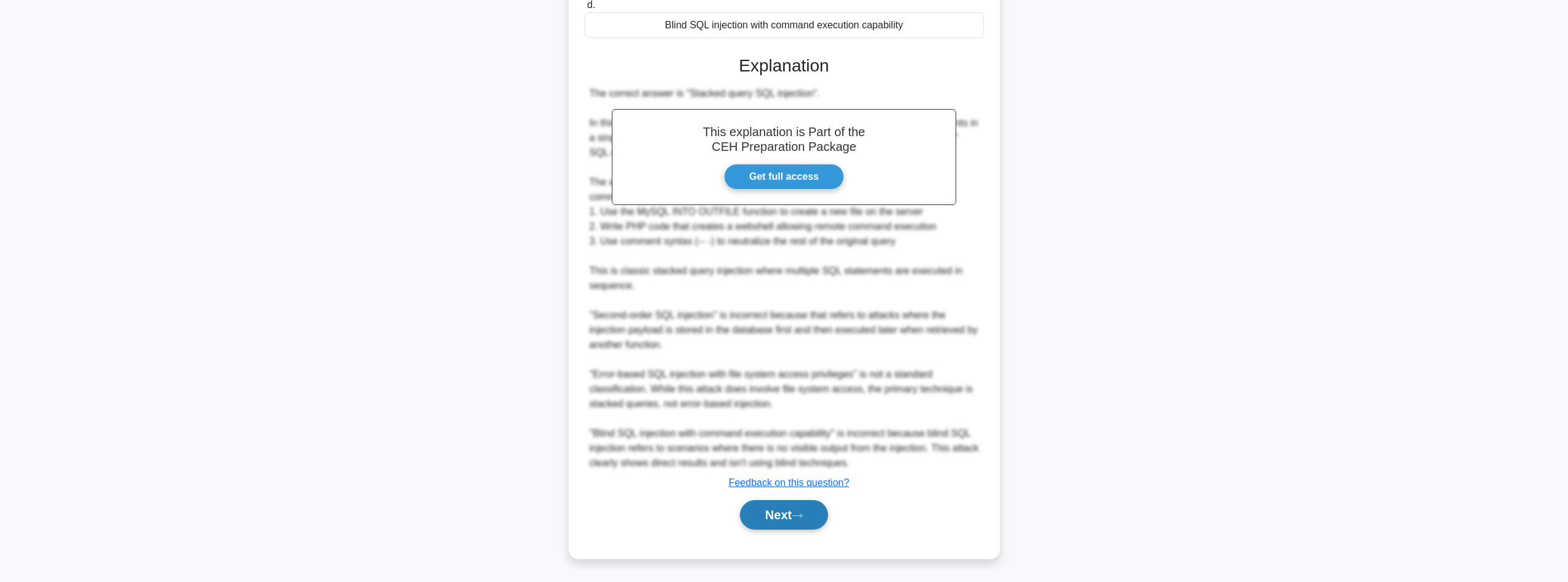
click at [774, 521] on button "Next" at bounding box center [784, 515] width 88 height 30
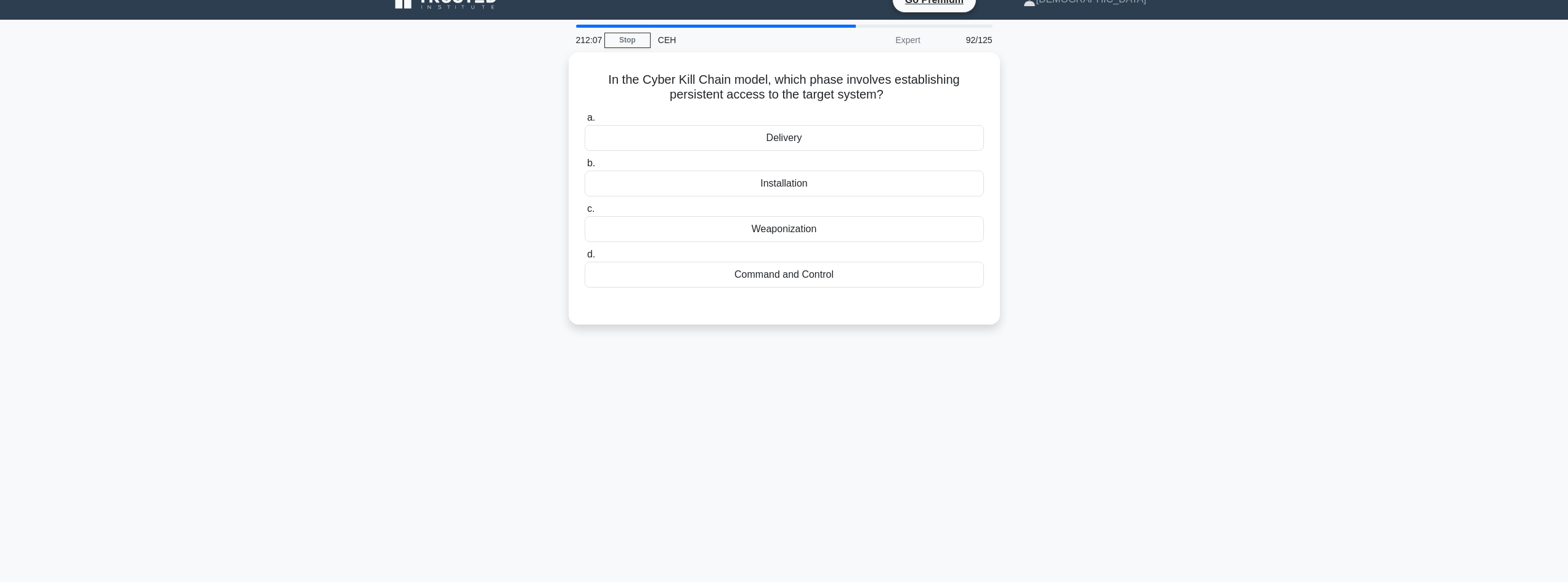
scroll to position [0, 0]
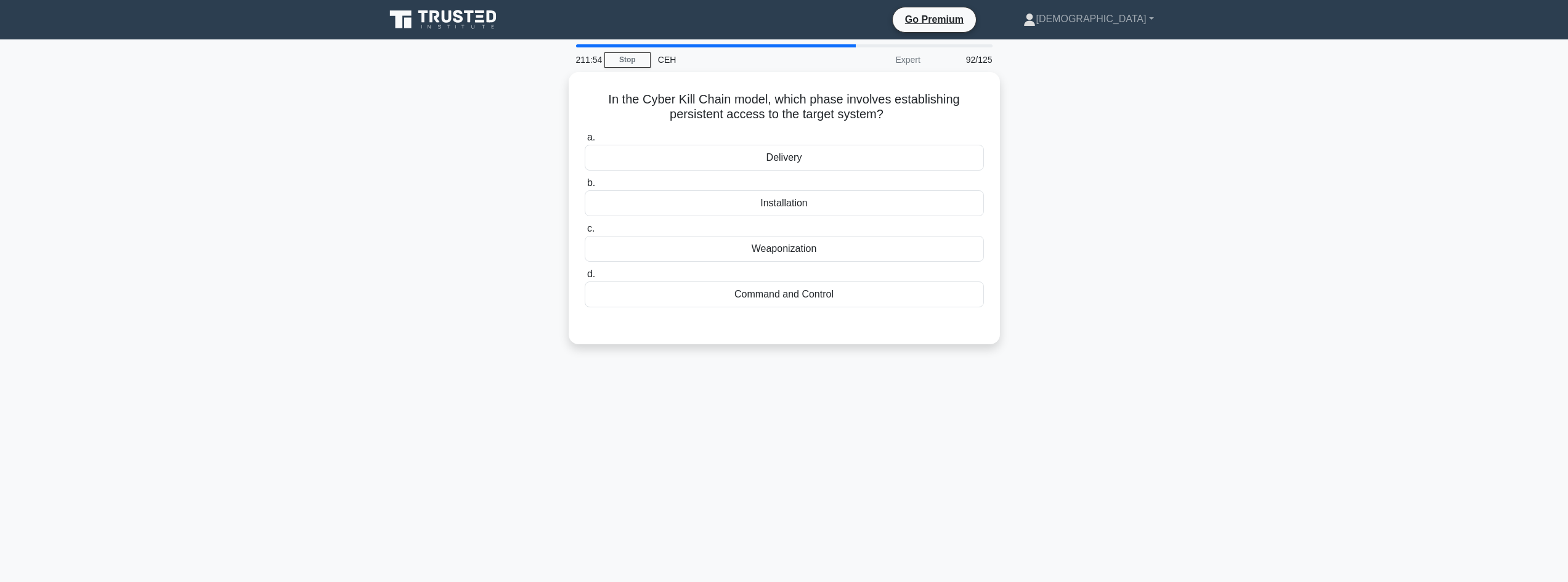
drag, startPoint x: 865, startPoint y: 156, endPoint x: 880, endPoint y: 372, distance: 216.5
click at [898, 369] on div "211:54 Stop CEH Expert 92/125 In the Cyber Kill Chain model, which phase involv…" at bounding box center [784, 352] width 813 height 616
click at [855, 290] on div "Command and Control" at bounding box center [784, 291] width 399 height 26
click at [585, 275] on input "d. Command and Control" at bounding box center [585, 271] width 0 height 8
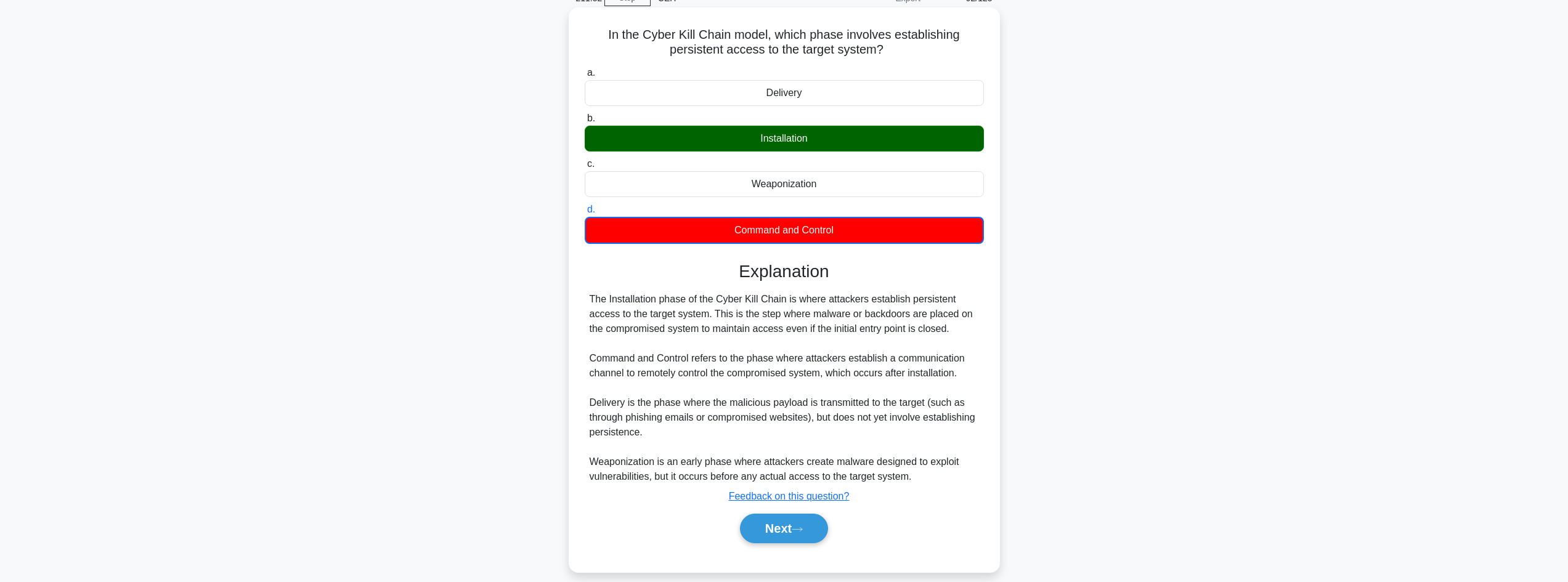
scroll to position [83, 0]
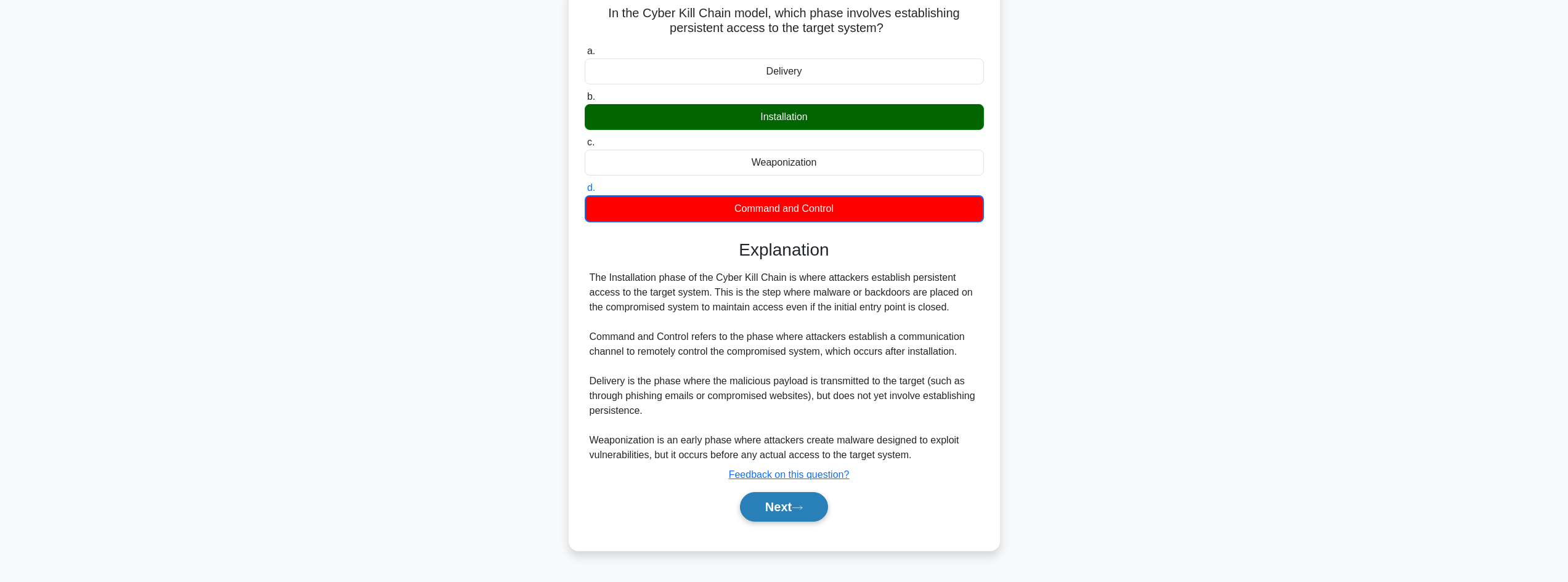
click at [807, 505] on button "Next" at bounding box center [784, 507] width 88 height 30
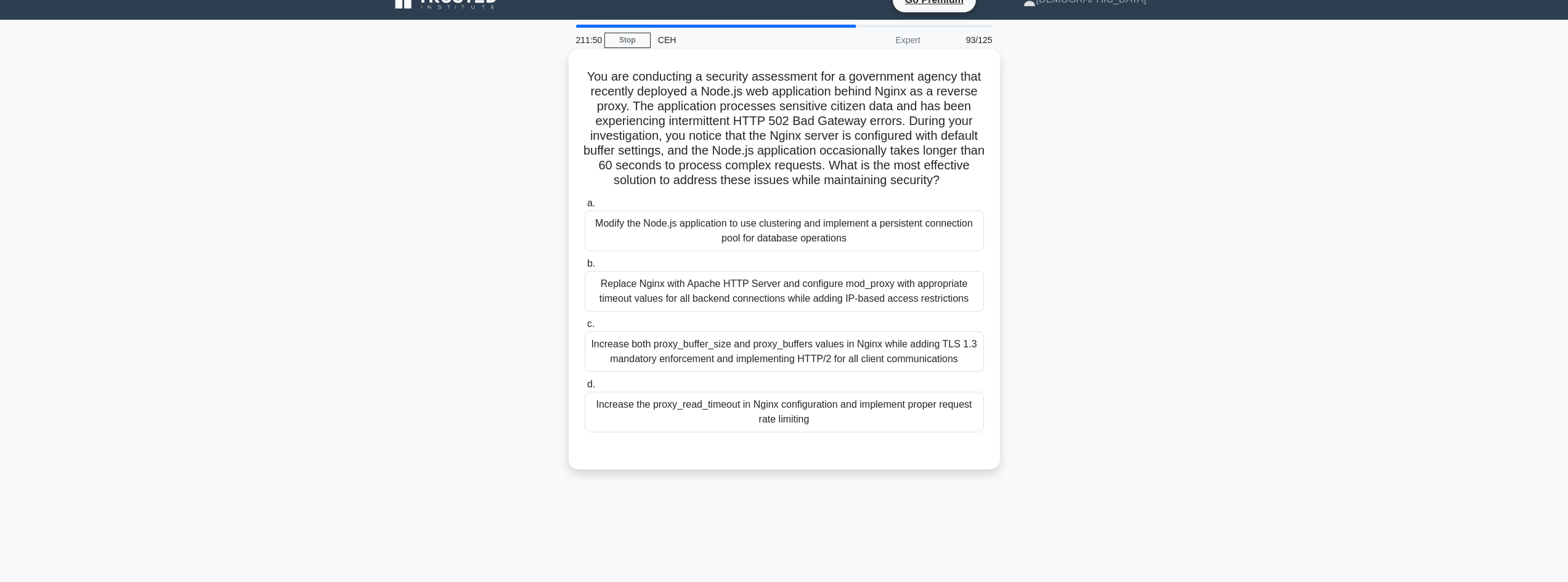
scroll to position [0, 0]
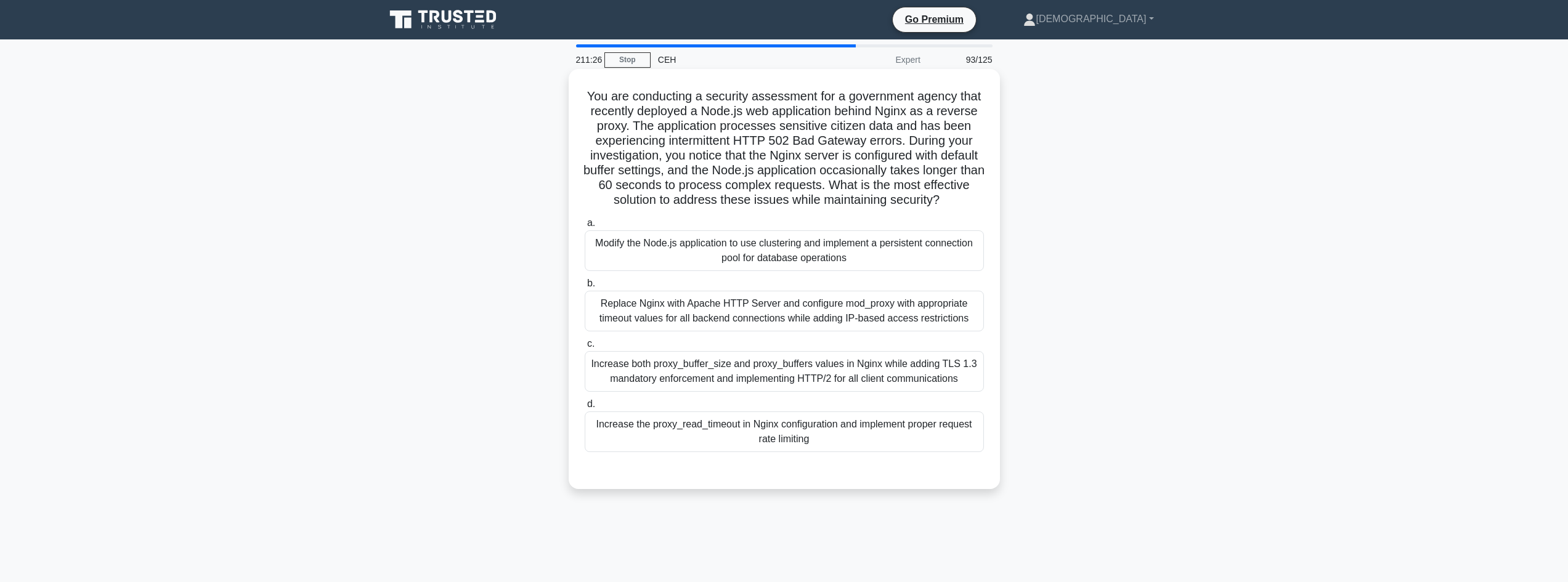
click at [907, 248] on div "Modify the Node.js application to use clustering and implement a persistent con…" at bounding box center [784, 250] width 399 height 41
click at [585, 227] on input "a. Modify the Node.js application to use clustering and implement a persistent …" at bounding box center [585, 224] width 0 height 8
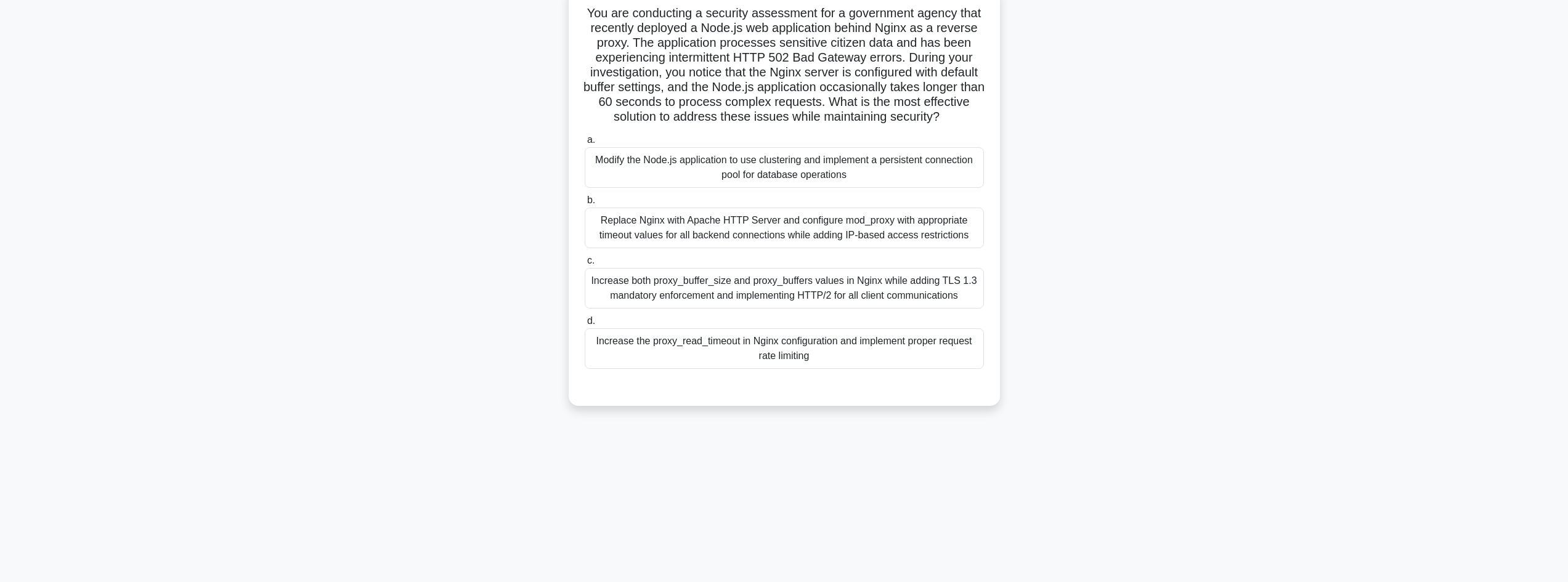
click at [655, 349] on div "Increase the proxy_read_timeout in Nginx configuration and implement proper req…" at bounding box center [784, 349] width 399 height 41
click at [585, 325] on input "d. Increase the proxy_read_timeout in Nginx configuration and implement proper …" at bounding box center [585, 321] width 0 height 8
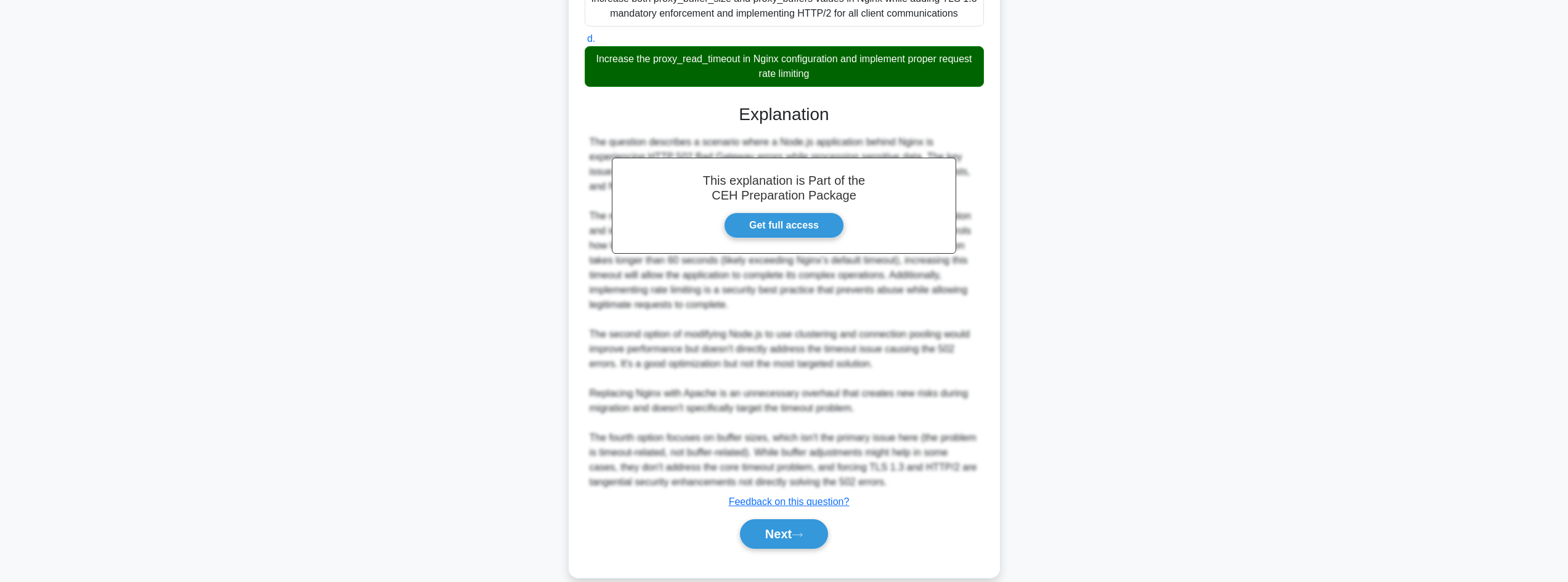
scroll to position [385, 0]
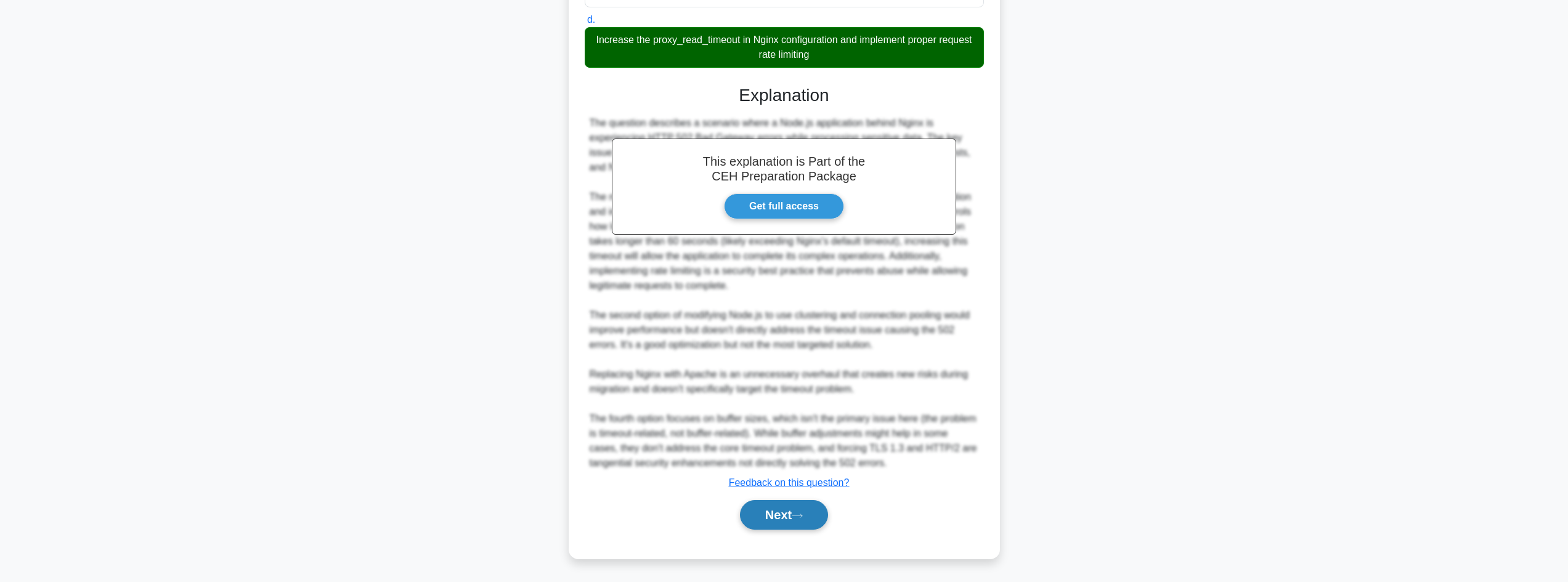
drag, startPoint x: 788, startPoint y: 545, endPoint x: 788, endPoint y: 520, distance: 25.0
click at [788, 533] on div "a. Modify the Node.js application to use clustering and implement a persistent …" at bounding box center [784, 186] width 401 height 716
click at [790, 518] on button "Next" at bounding box center [784, 515] width 88 height 30
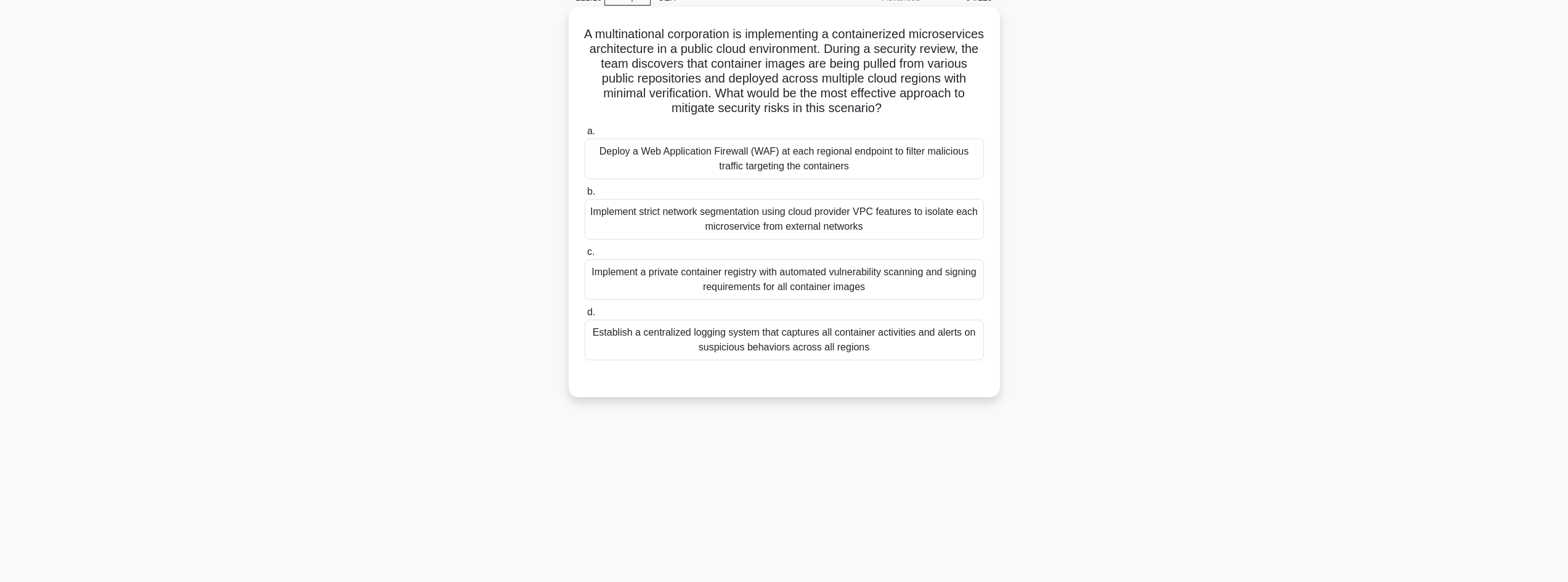
scroll to position [0, 0]
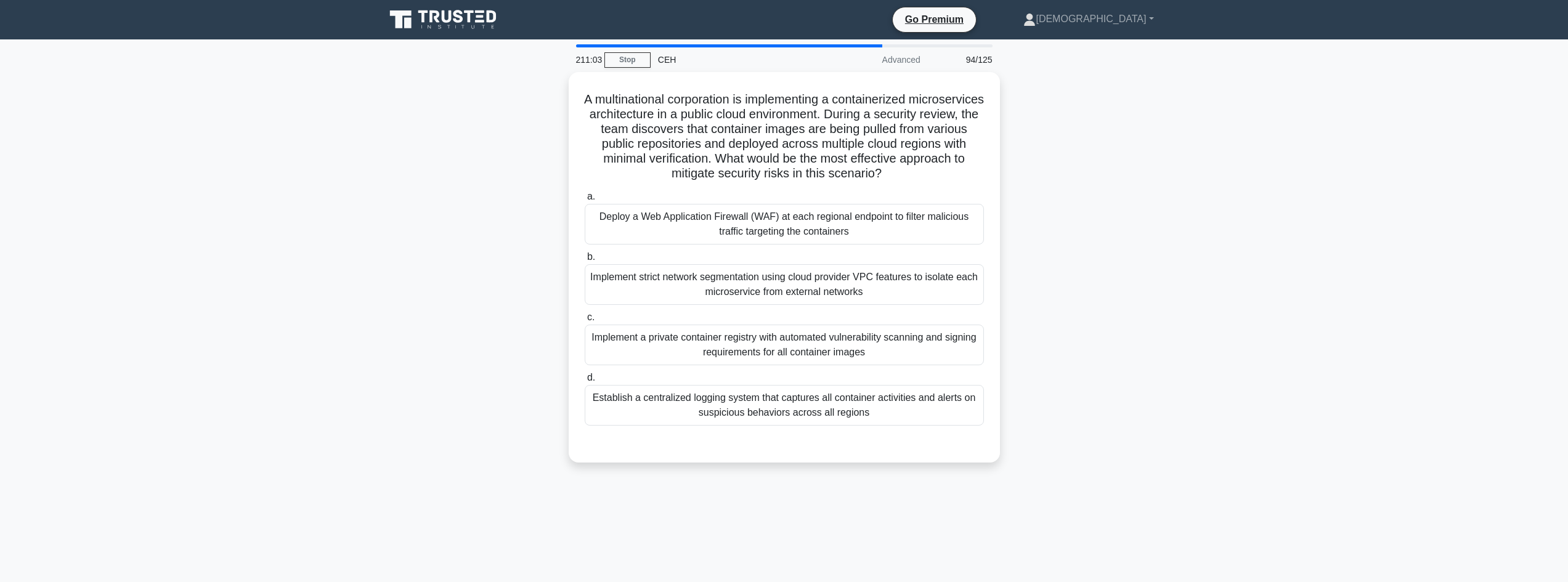
drag, startPoint x: 611, startPoint y: 97, endPoint x: 1083, endPoint y: 181, distance: 479.4
click at [1083, 181] on div "A multinational corporation is implementing a containerized microservices archi…" at bounding box center [784, 274] width 813 height 405
click at [925, 412] on div "Establish a centralized logging system that captures all container activities a…" at bounding box center [784, 402] width 399 height 41
click at [585, 378] on input "d. Establish a centralized logging system that captures all container activitie…" at bounding box center [585, 375] width 0 height 8
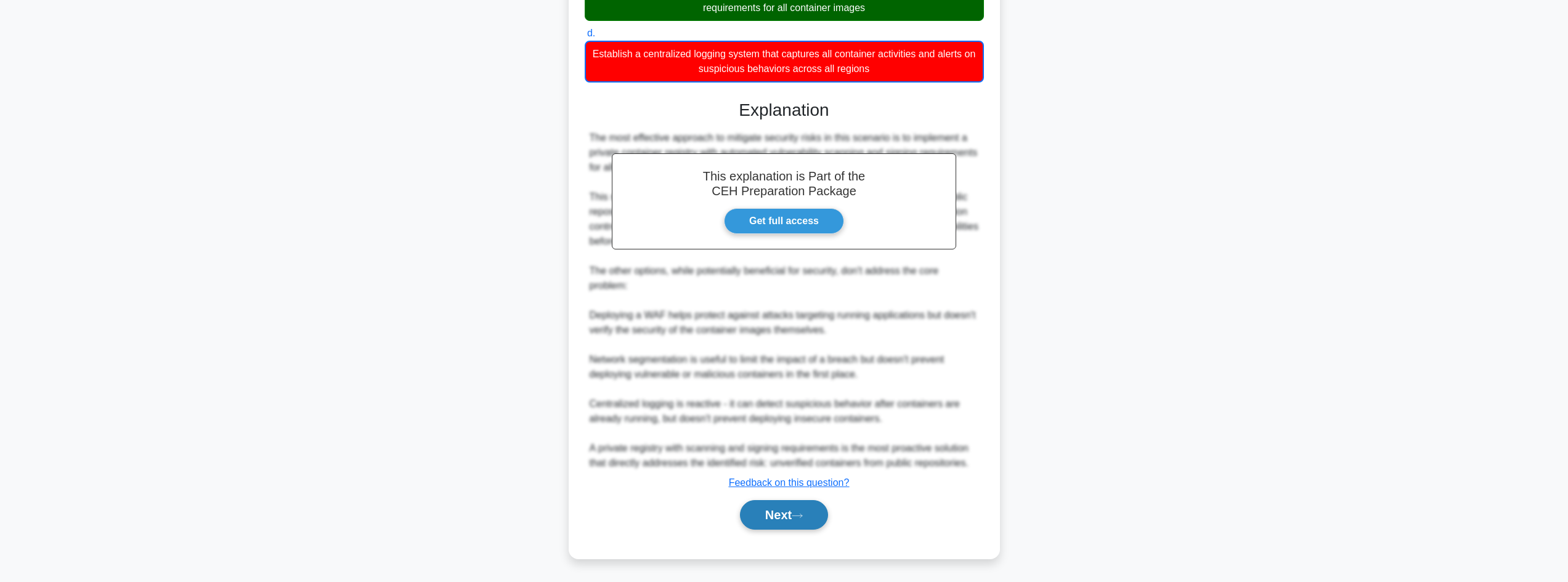
click at [776, 508] on button "Next" at bounding box center [784, 515] width 88 height 30
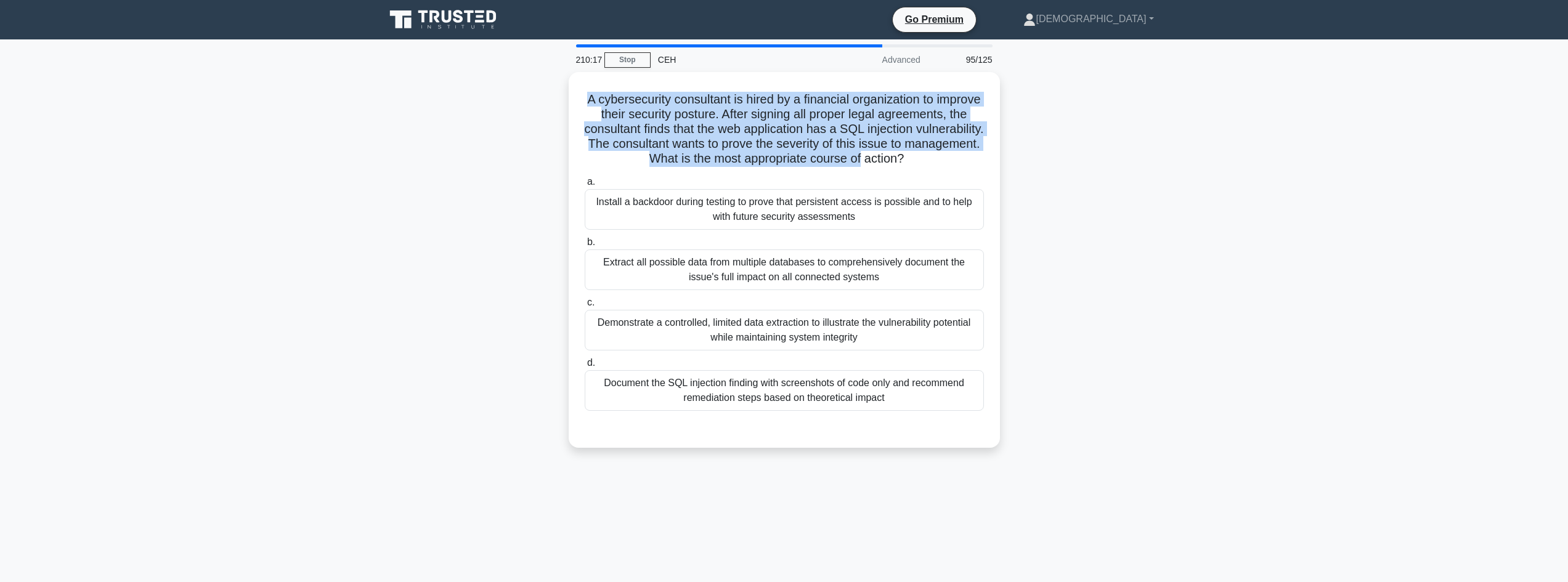
drag, startPoint x: 634, startPoint y: 99, endPoint x: 1049, endPoint y: 160, distance: 419.5
click at [1050, 159] on div "A cybersecurity consultant is hired by a financial organization to improve thei…" at bounding box center [784, 267] width 813 height 391
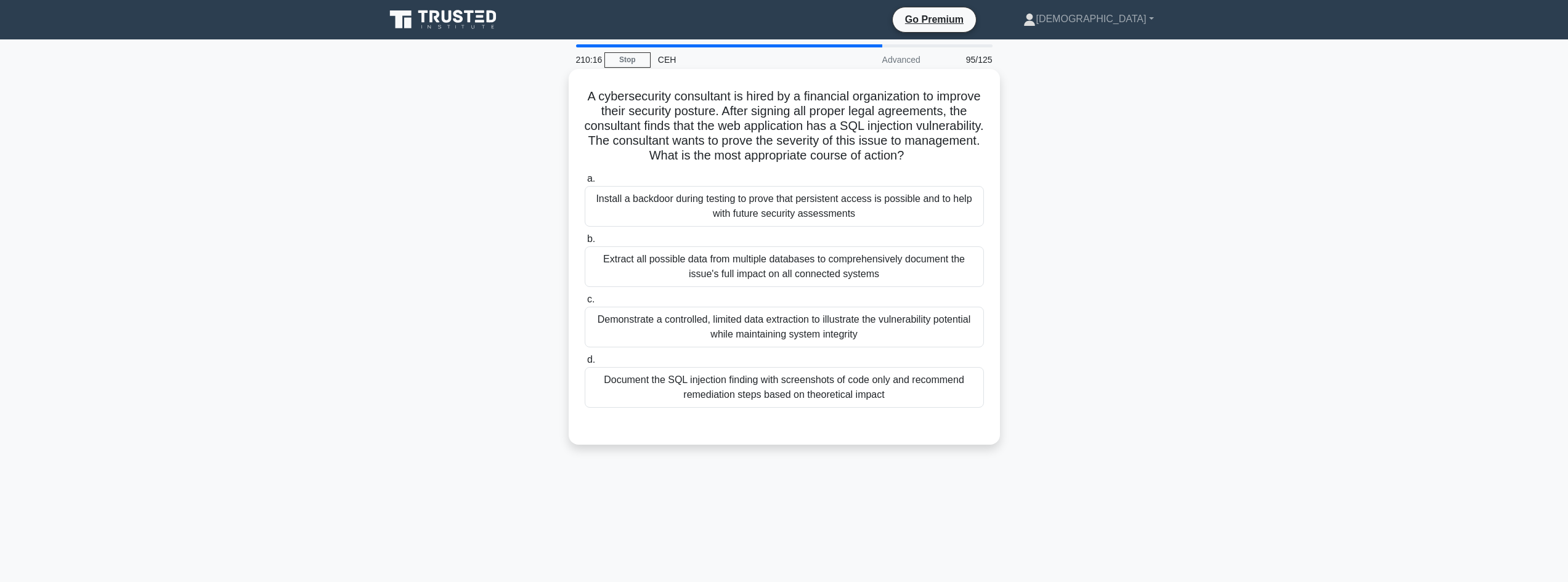
click at [902, 408] on div "Document the SQL injection finding with screenshots of code only and recommend …" at bounding box center [784, 387] width 399 height 41
click at [585, 364] on input "d. Document the SQL injection finding with screenshots of code only and recomme…" at bounding box center [585, 360] width 0 height 8
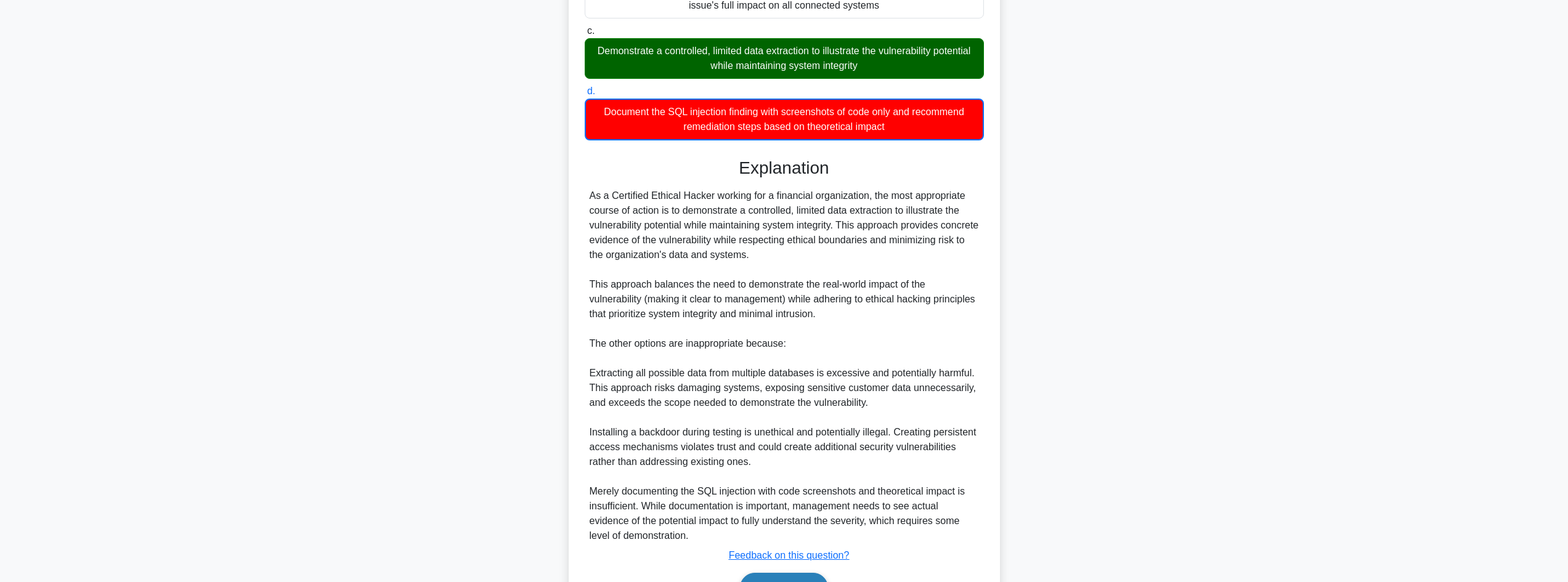
scroll to position [356, 0]
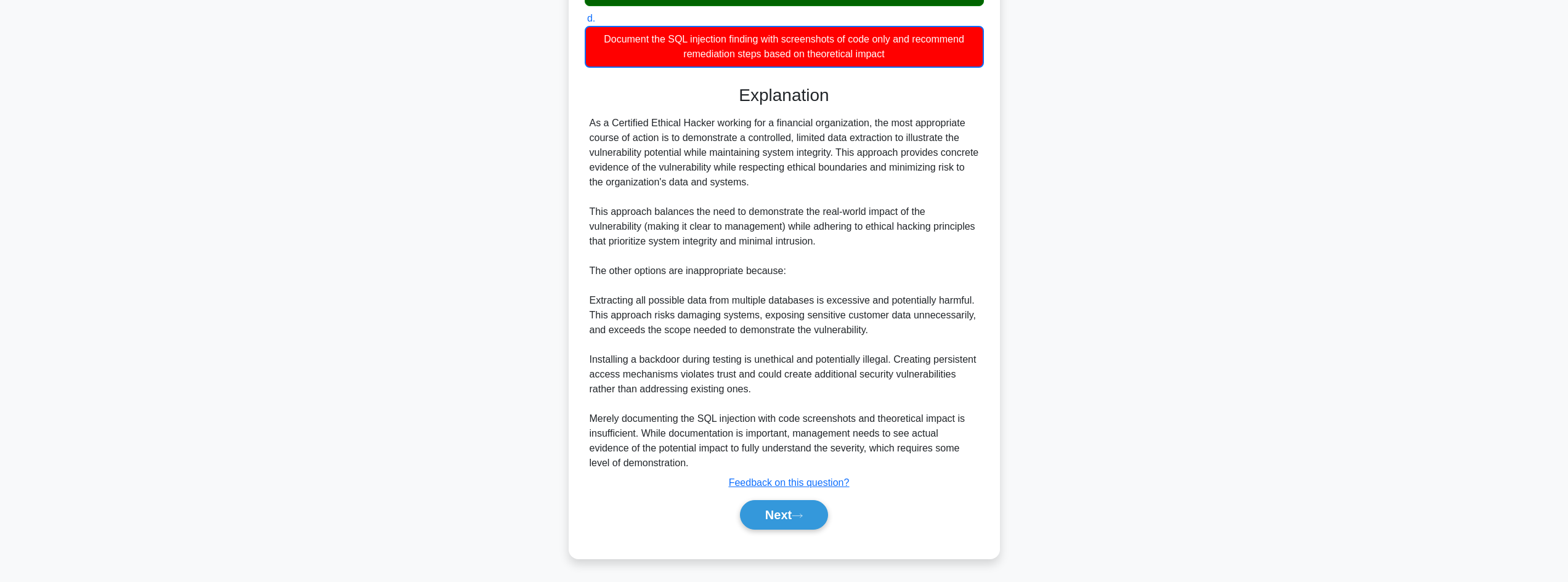
click at [771, 531] on div "Next" at bounding box center [784, 514] width 399 height 39
click at [778, 519] on button "Next" at bounding box center [784, 515] width 88 height 30
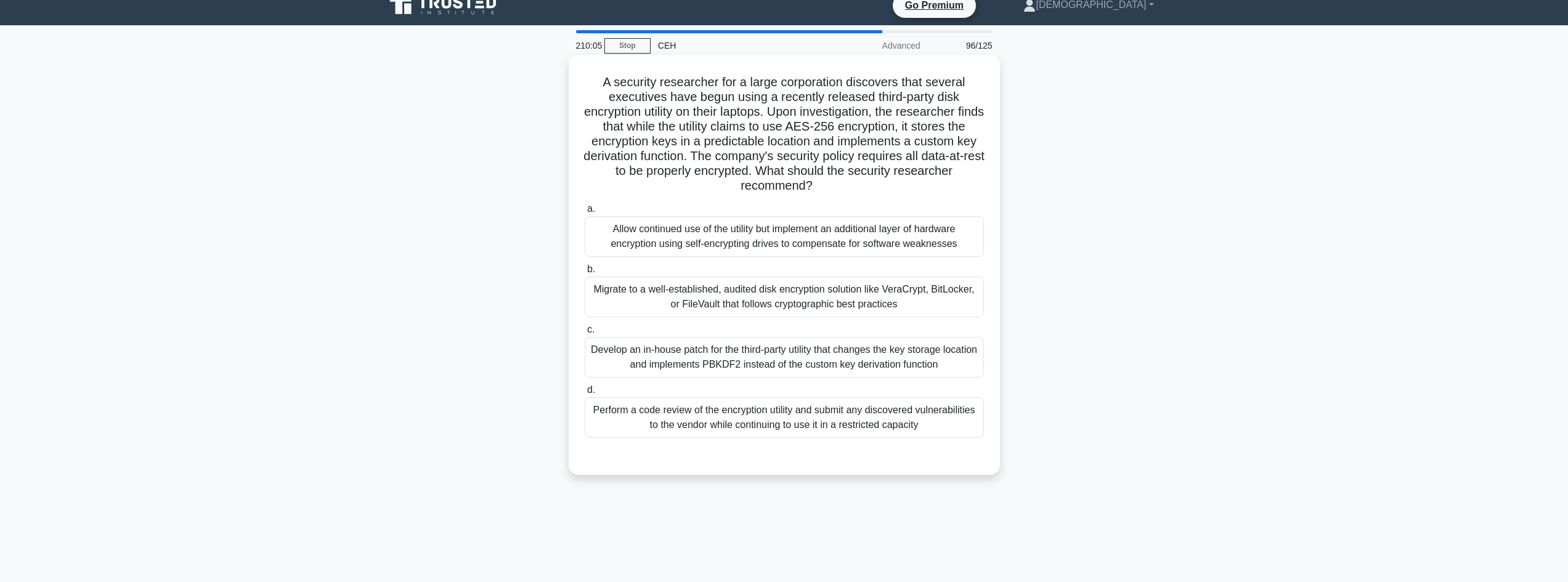
scroll to position [0, 0]
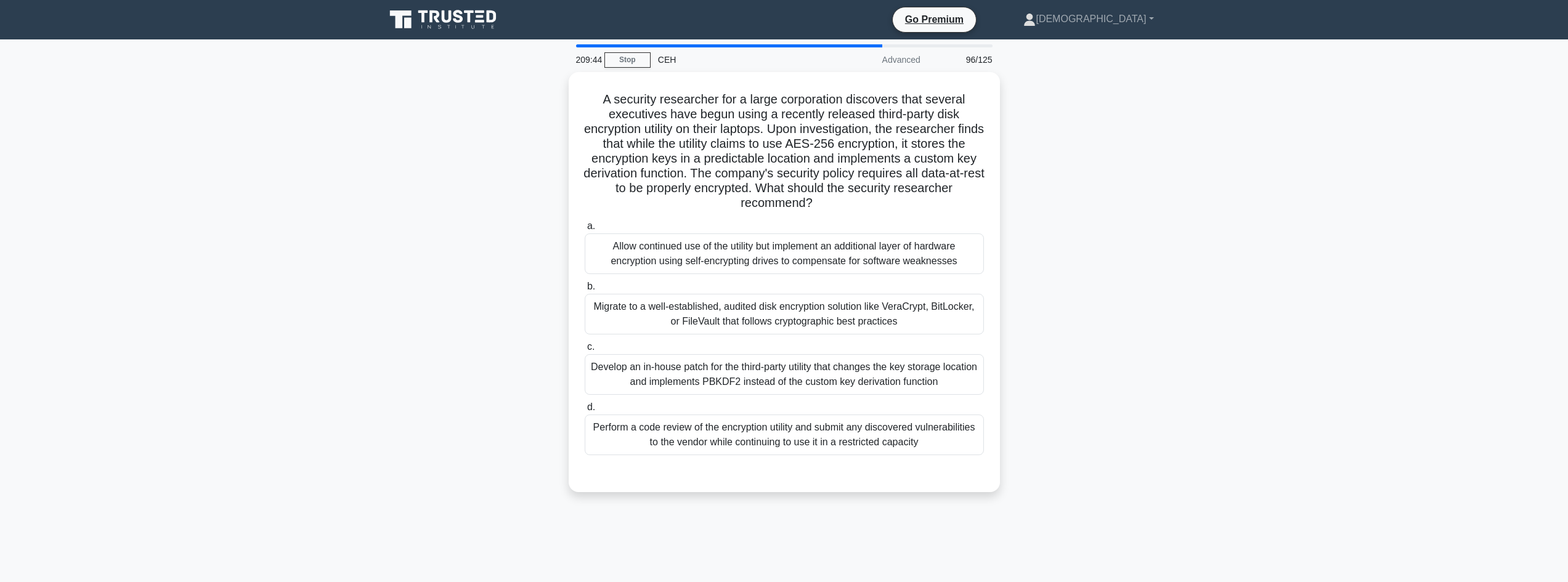
drag, startPoint x: 590, startPoint y: 95, endPoint x: 1489, endPoint y: 197, distance: 904.8
click at [1489, 197] on main "209:44 Stop CEH Advanced 96/125 A security researcher for a large corporation d…" at bounding box center [784, 352] width 1568 height 626
click at [908, 316] on div "Migrate to a well-established, audited disk encryption solution like VeraCrypt,…" at bounding box center [784, 311] width 399 height 41
click at [585, 288] on input "b. Migrate to a well-established, audited disk encryption solution like VeraCry…" at bounding box center [585, 284] width 0 height 8
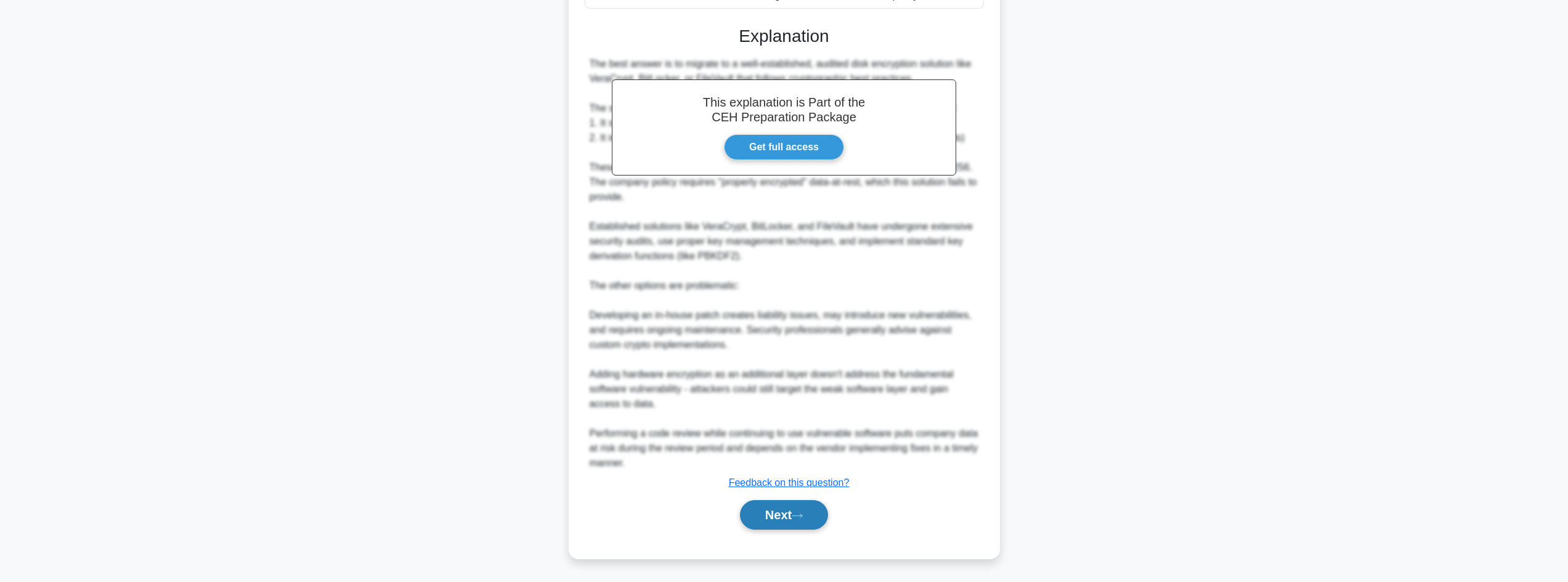
click at [802, 509] on button "Next" at bounding box center [784, 515] width 88 height 30
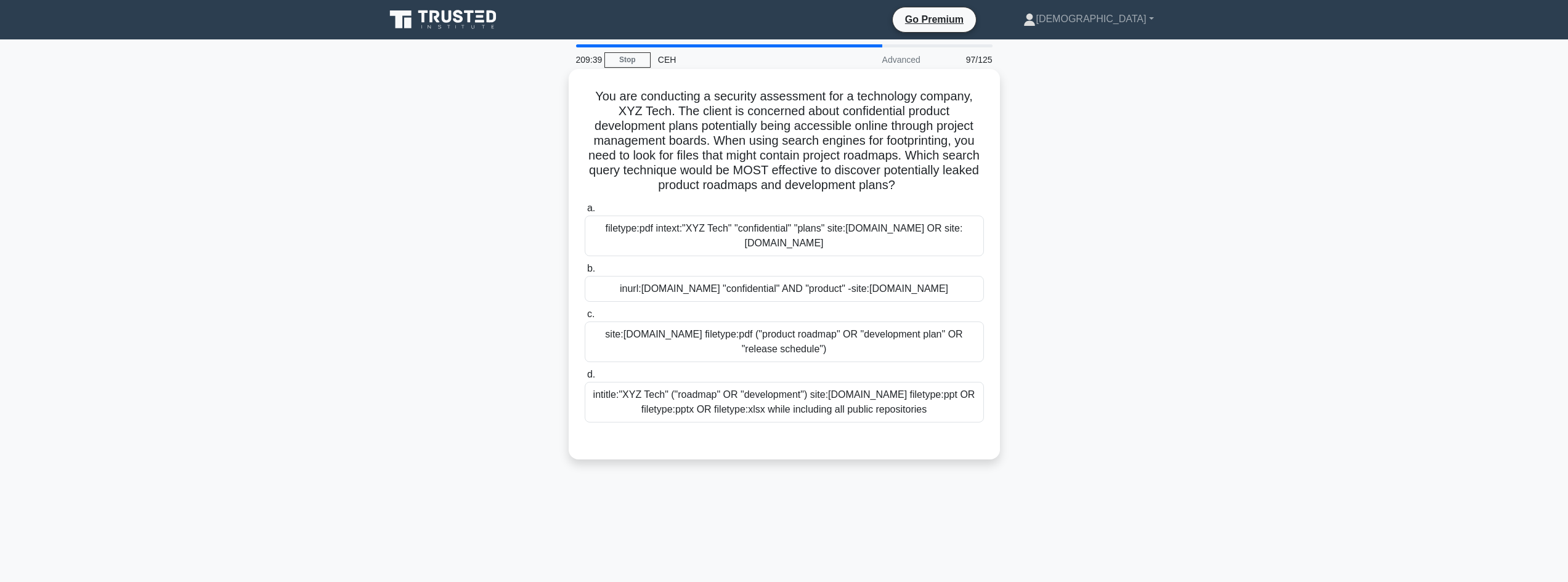
click at [699, 291] on div "inurl:xyztech.com "confidential" AND "product" -site:xyztech.com" at bounding box center [784, 289] width 399 height 26
click at [585, 273] on input "b. inurl:xyztech.com "confidential" AND "product" -site:xyztech.com" at bounding box center [585, 269] width 0 height 8
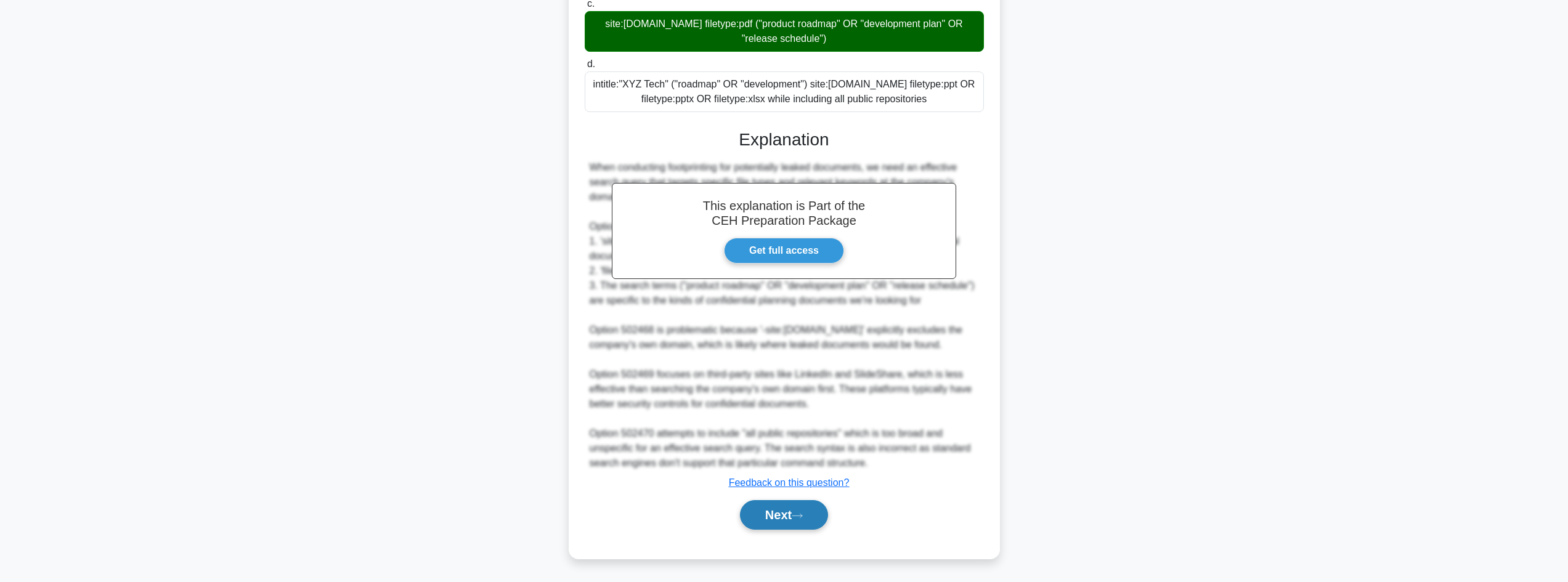
click at [764, 514] on button "Next" at bounding box center [784, 515] width 88 height 30
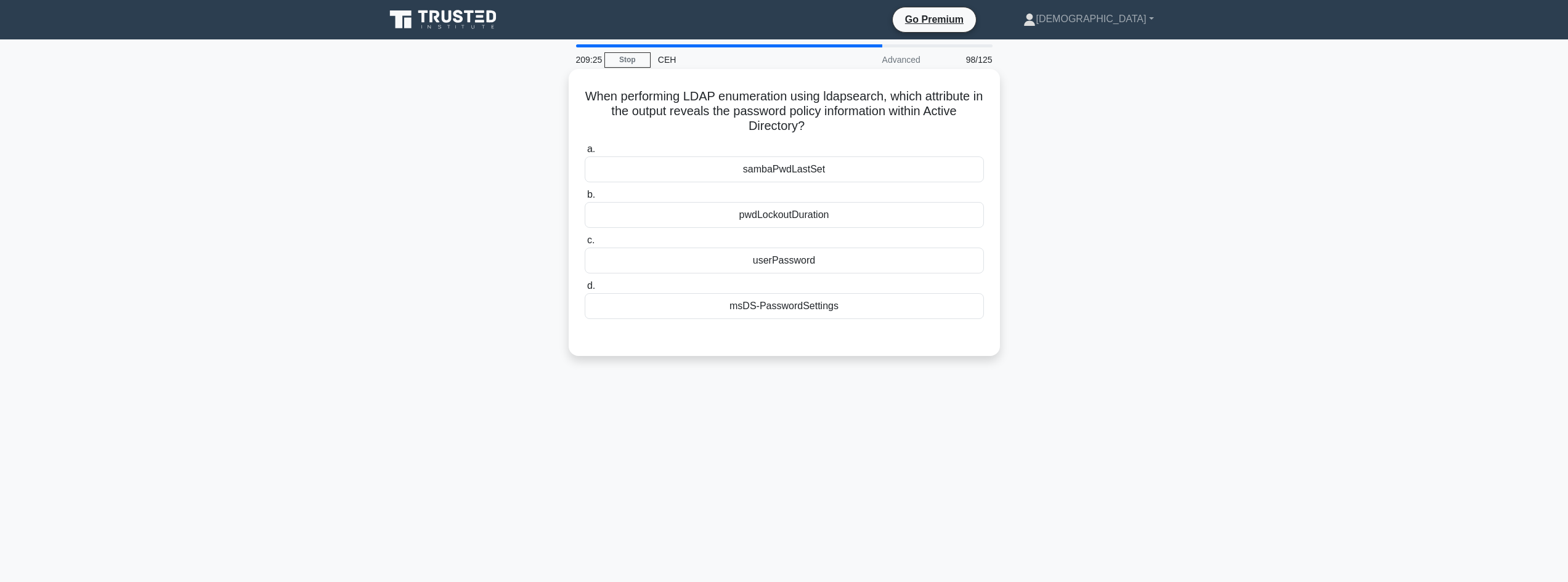
click at [827, 263] on div "userPassword" at bounding box center [784, 260] width 399 height 26
click at [585, 245] on input "c. userPassword" at bounding box center [585, 241] width 0 height 8
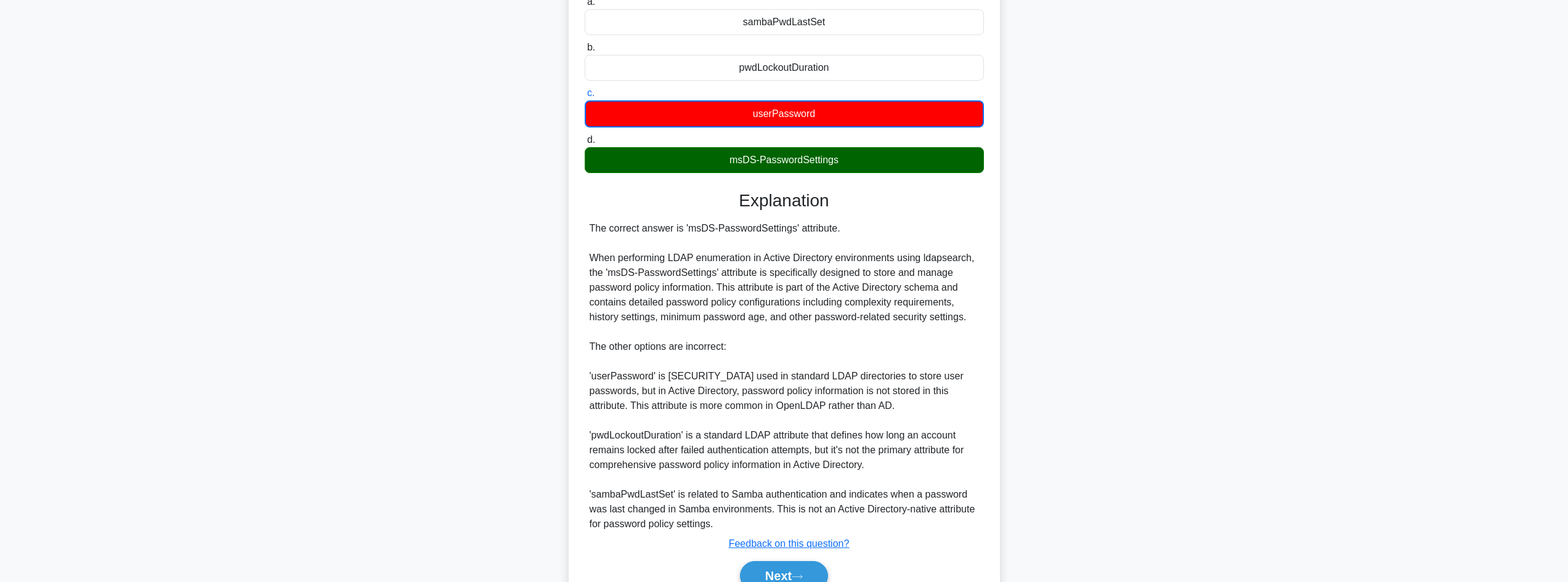
scroll to position [209, 0]
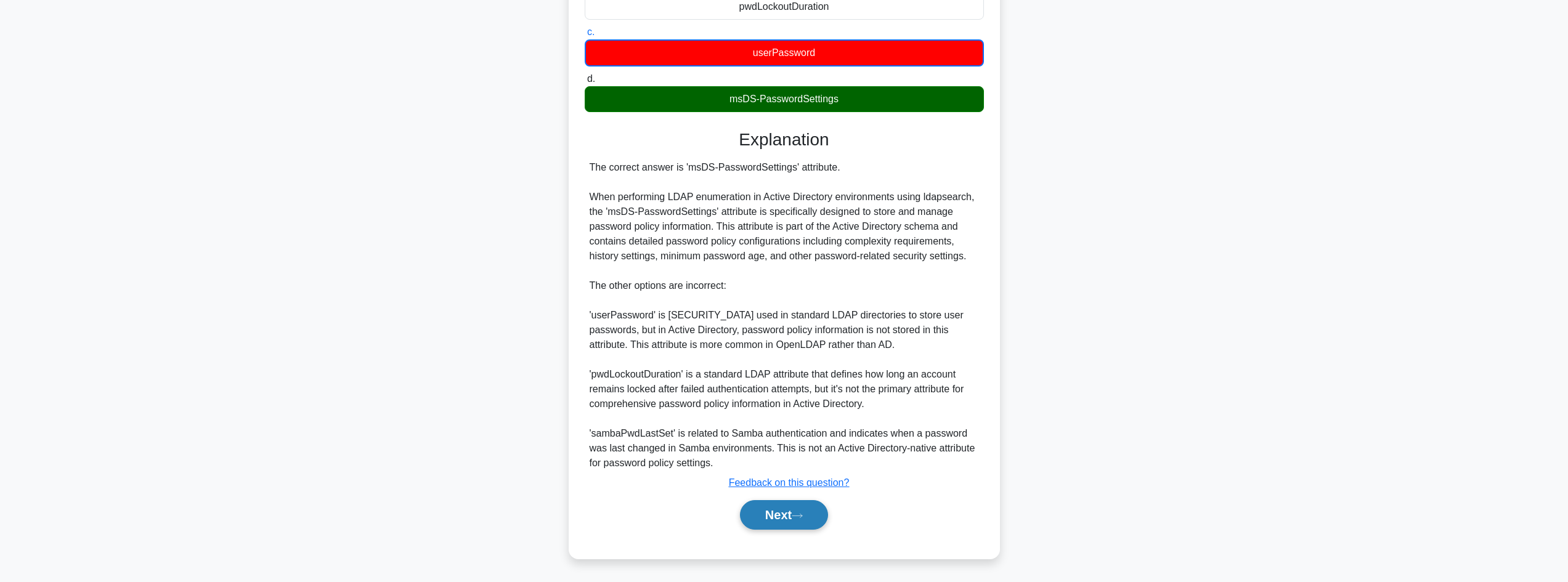
click at [791, 519] on button "Next" at bounding box center [784, 515] width 88 height 30
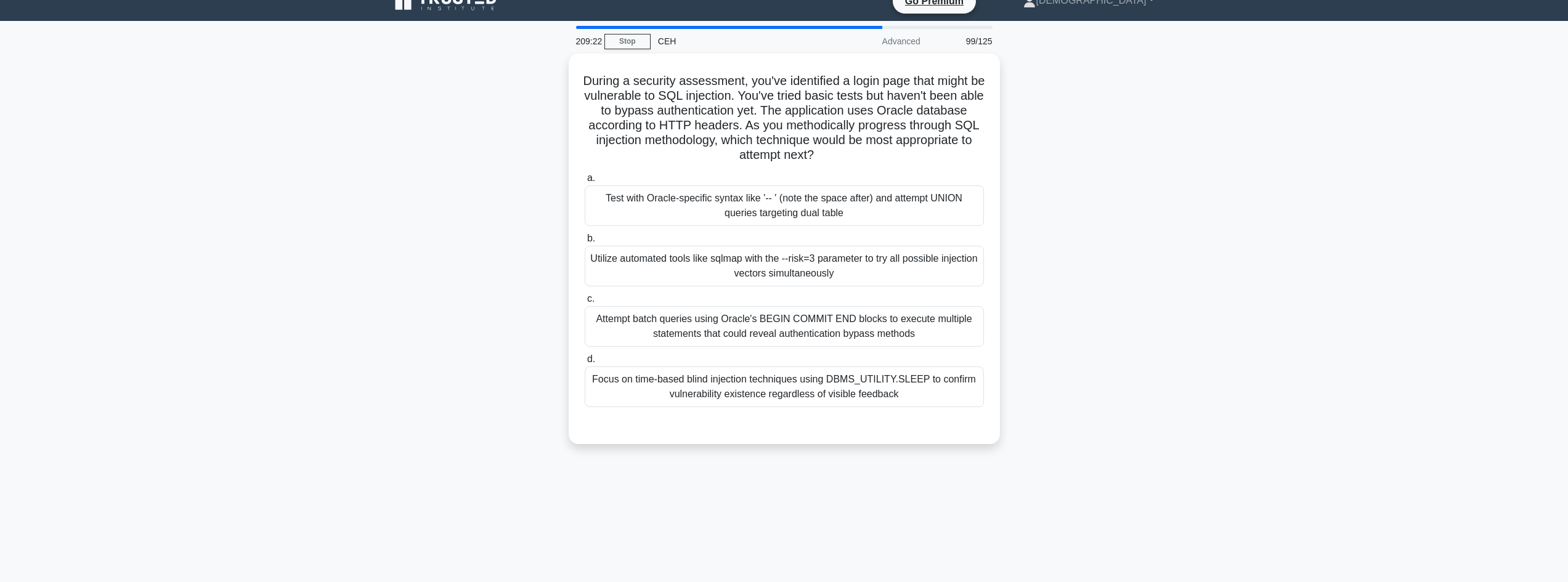
scroll to position [0, 0]
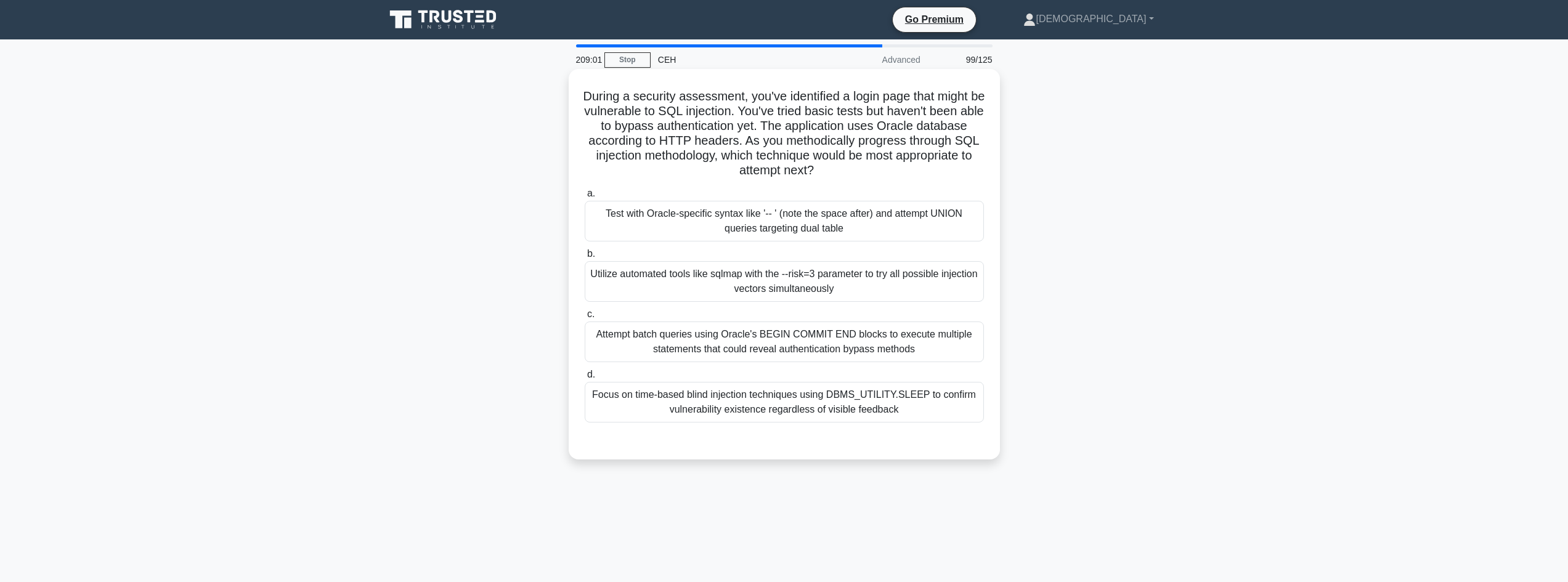
click at [728, 289] on div "Utilize automated tools like sqlmap with the --risk=3 parameter to try all poss…" at bounding box center [784, 281] width 399 height 41
click at [585, 258] on input "b. Utilize automated tools like sqlmap with the --risk=3 parameter to try all p…" at bounding box center [585, 254] width 0 height 8
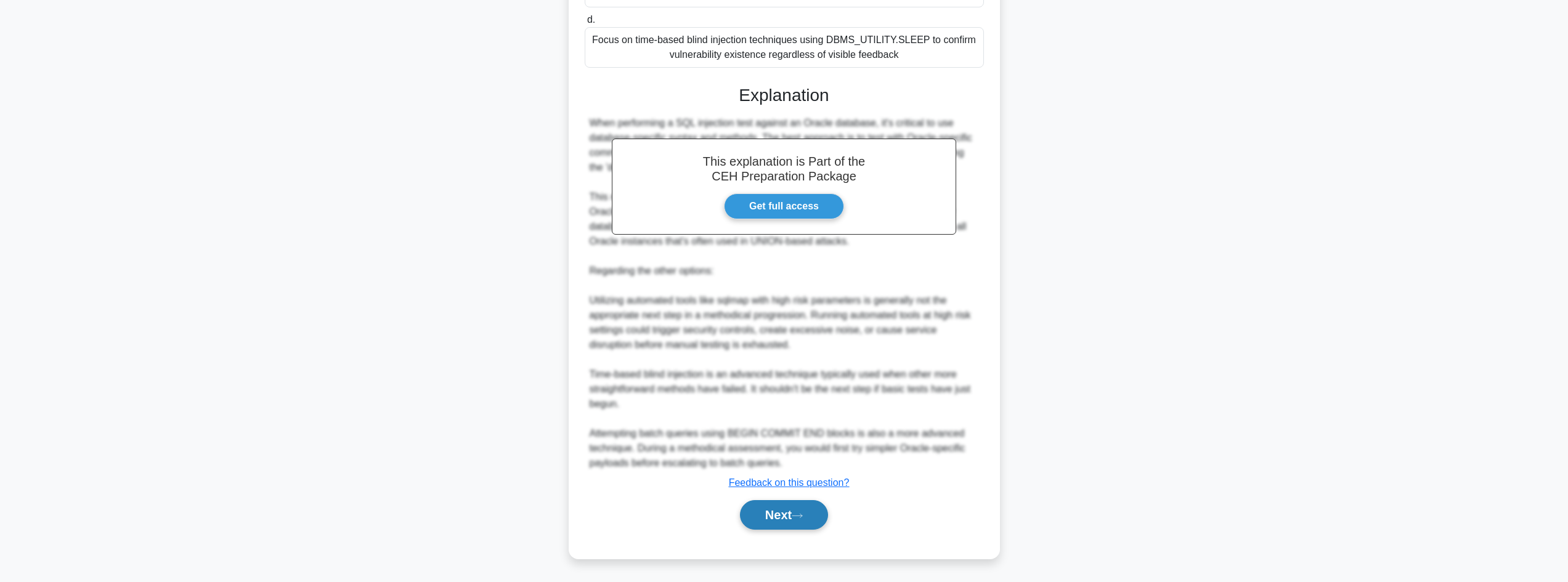
click at [766, 528] on button "Next" at bounding box center [784, 515] width 88 height 30
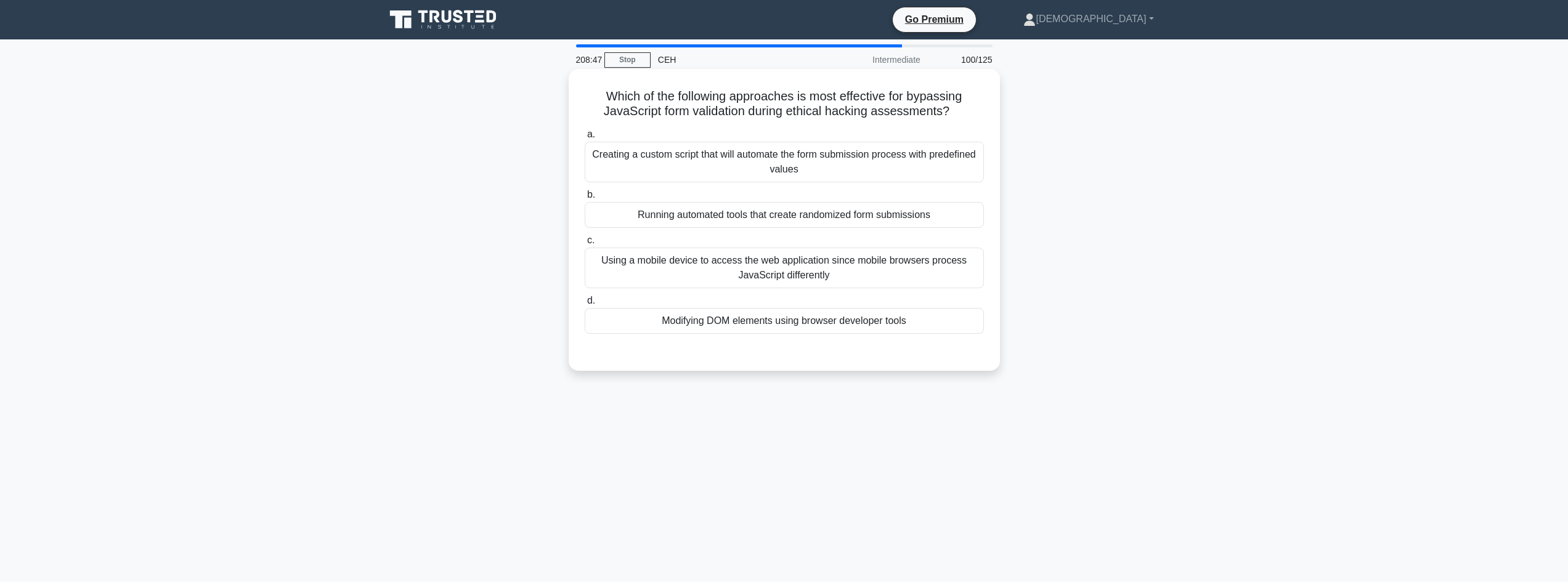
click at [678, 328] on div "Modifying DOM elements using browser developer tools" at bounding box center [784, 320] width 399 height 26
click at [585, 305] on input "d. Modifying DOM elements using browser developer tools" at bounding box center [585, 301] width 0 height 8
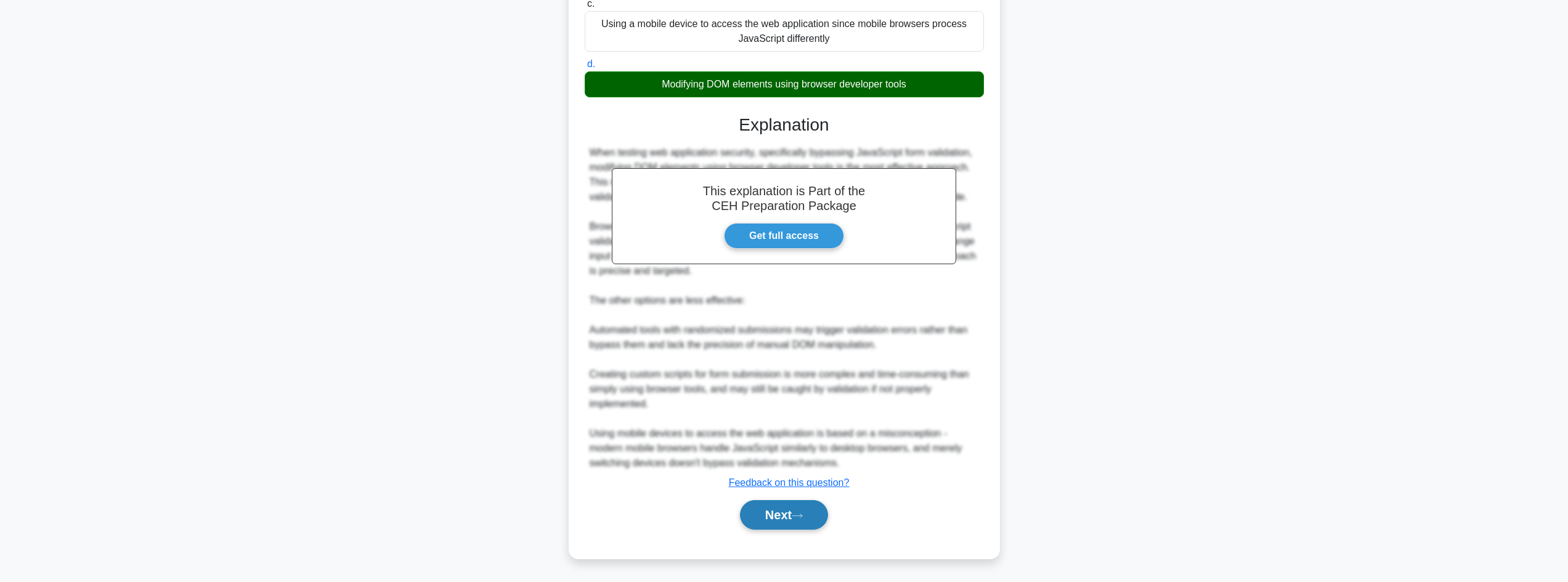
click at [820, 506] on button "Next" at bounding box center [784, 515] width 88 height 30
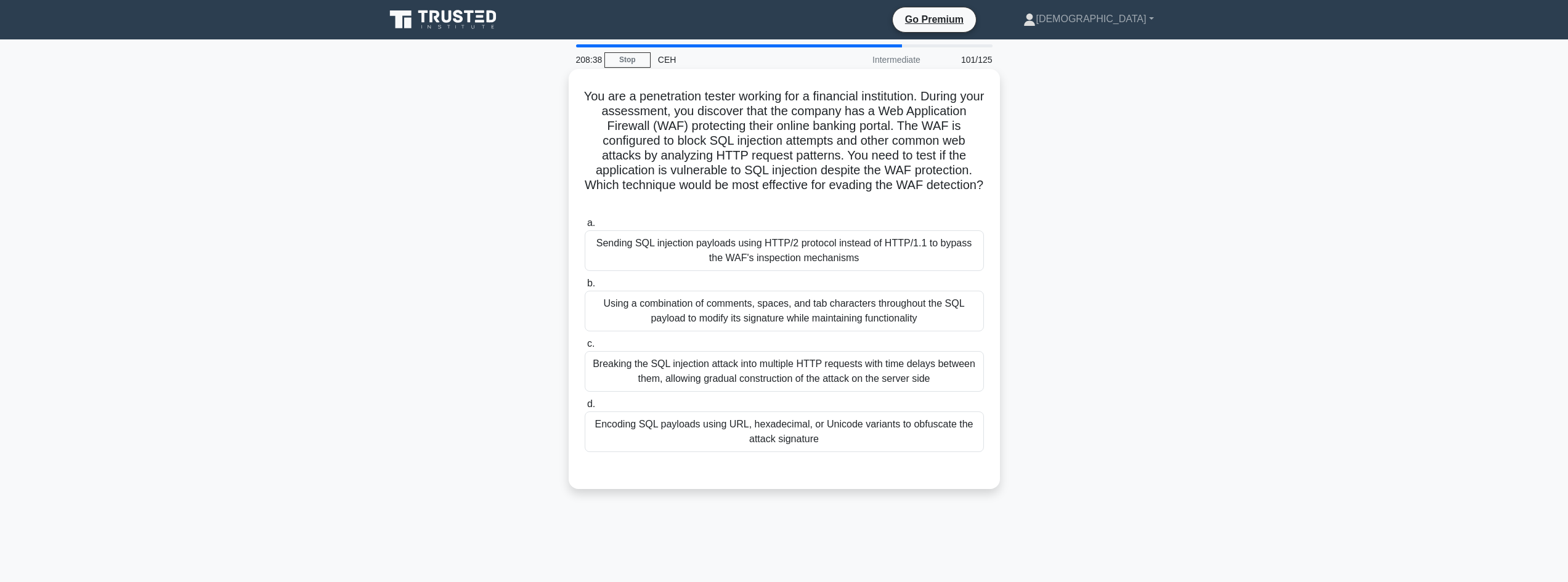
click at [708, 439] on div "Encoding SQL payloads using URL, hexadecimal, or Unicode variants to obfuscate …" at bounding box center [784, 432] width 399 height 41
click at [585, 408] on input "d. Encoding SQL payloads using URL, hexadecimal, or Unicode variants to obfusca…" at bounding box center [585, 404] width 0 height 8
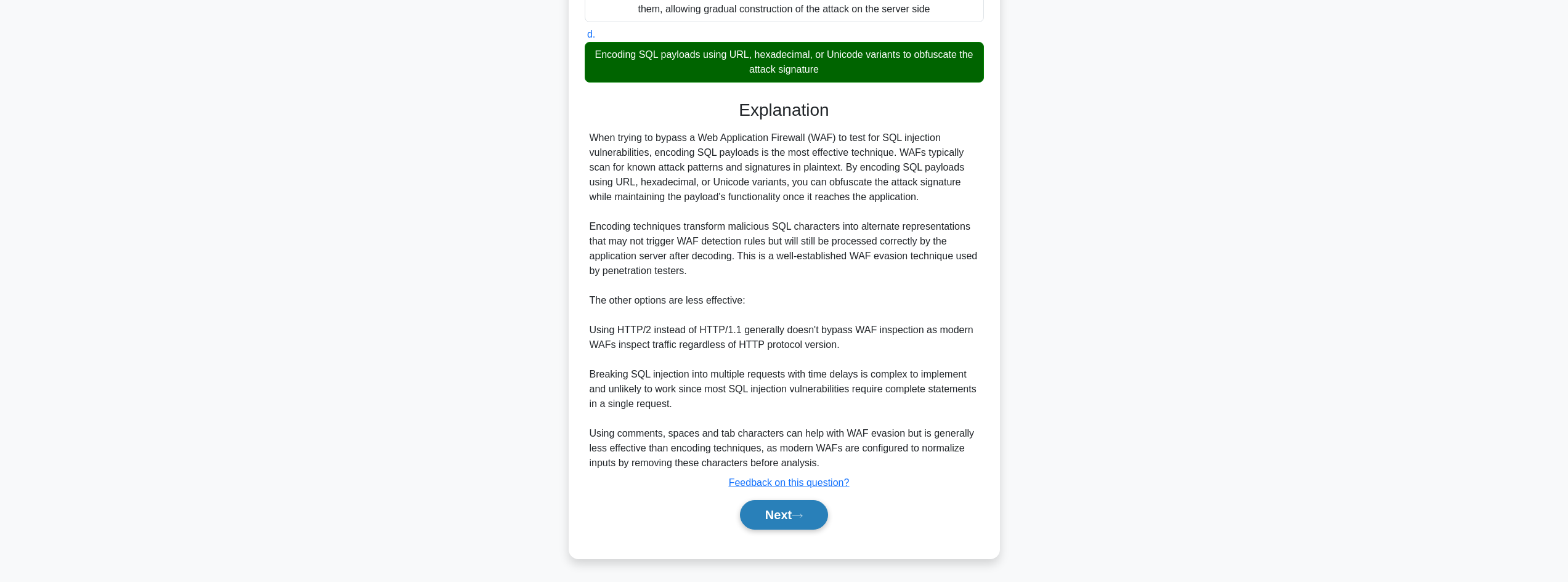
click at [763, 523] on button "Next" at bounding box center [784, 515] width 88 height 30
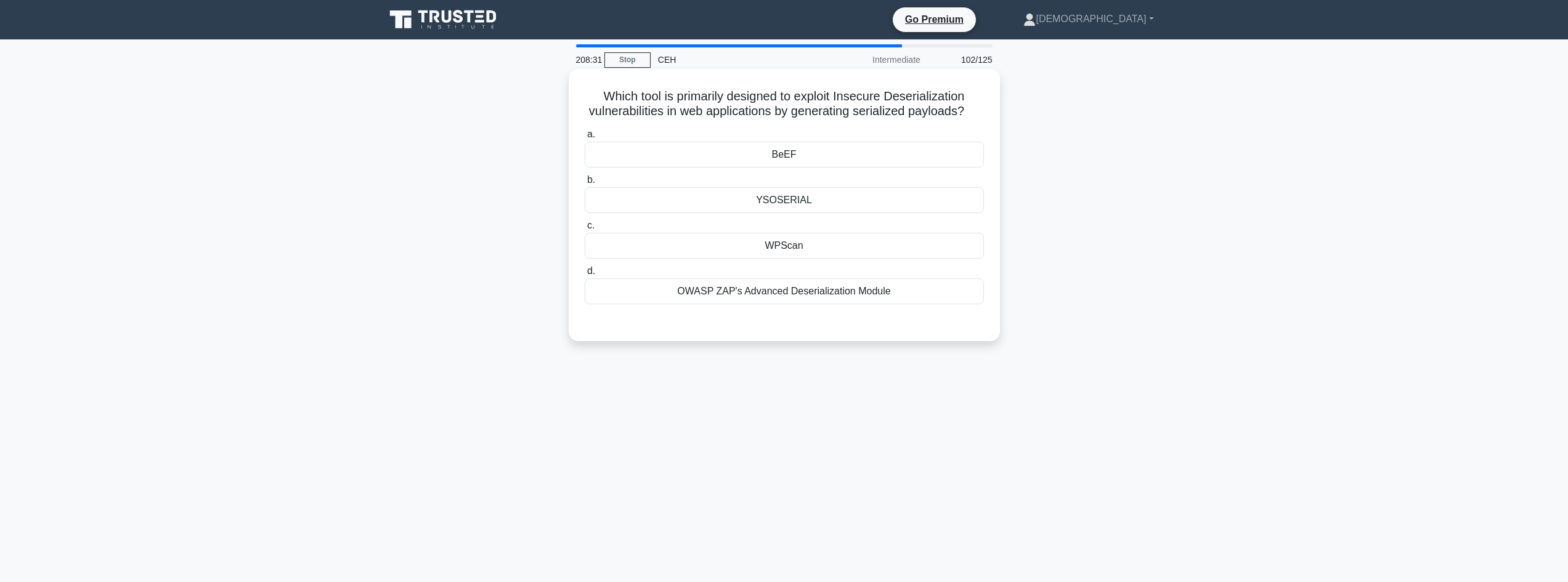
click at [801, 167] on div "BeEF" at bounding box center [784, 154] width 399 height 26
click at [585, 139] on input "a. BeEF" at bounding box center [585, 135] width 0 height 8
click at [765, 209] on div "YSOSERIAL" at bounding box center [784, 203] width 399 height 26
click at [585, 187] on input "b. YSOSERIAL" at bounding box center [585, 183] width 0 height 8
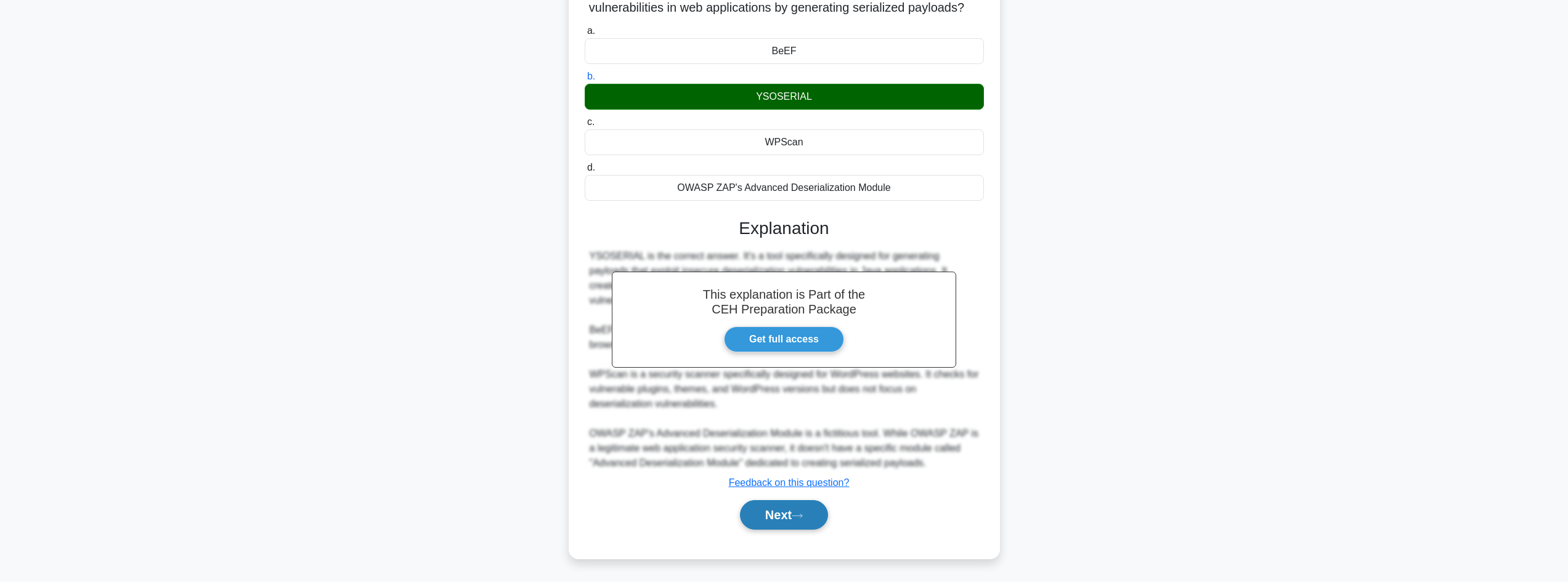
click at [795, 512] on button "Next" at bounding box center [784, 515] width 88 height 30
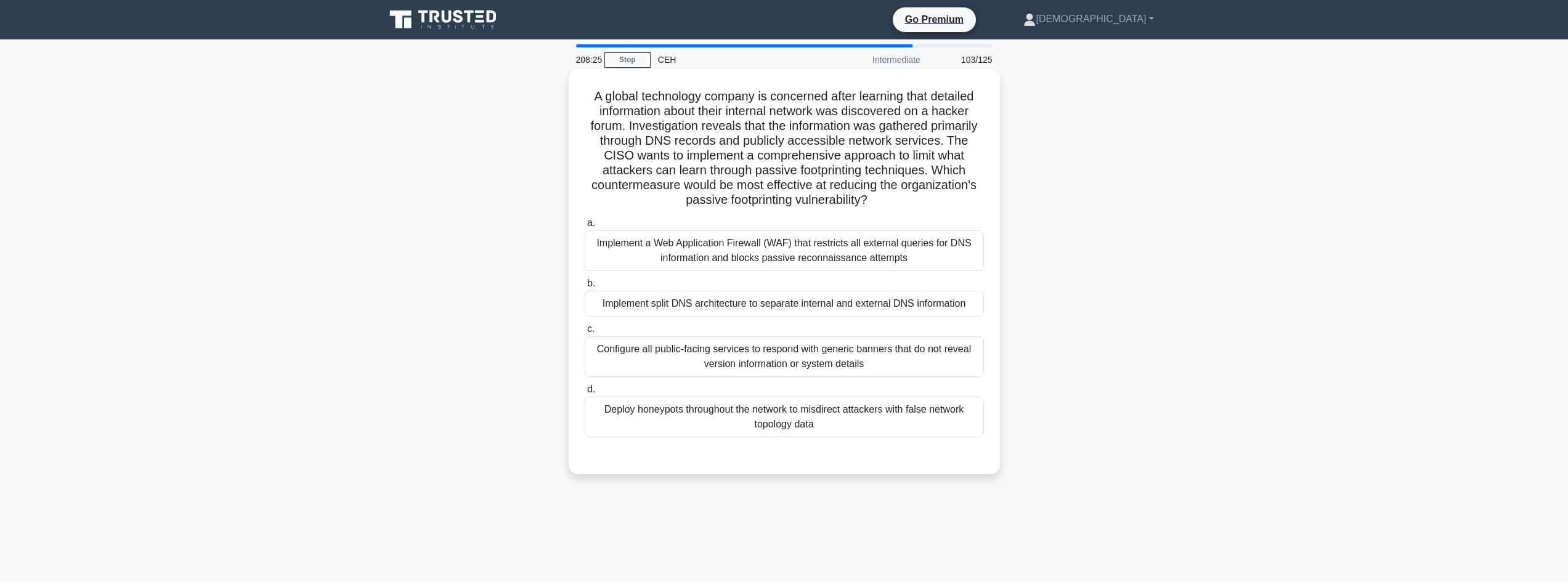
click at [655, 318] on div "a. Implement a Web Application Firewall (WAF) that restricts all external queri…" at bounding box center [784, 326] width 414 height 226
click at [655, 312] on div "Implement split DNS architecture to separate internal and external DNS informat…" at bounding box center [784, 303] width 399 height 26
click at [585, 288] on input "b. Implement split DNS architecture to separate internal and external DNS infor…" at bounding box center [585, 284] width 0 height 8
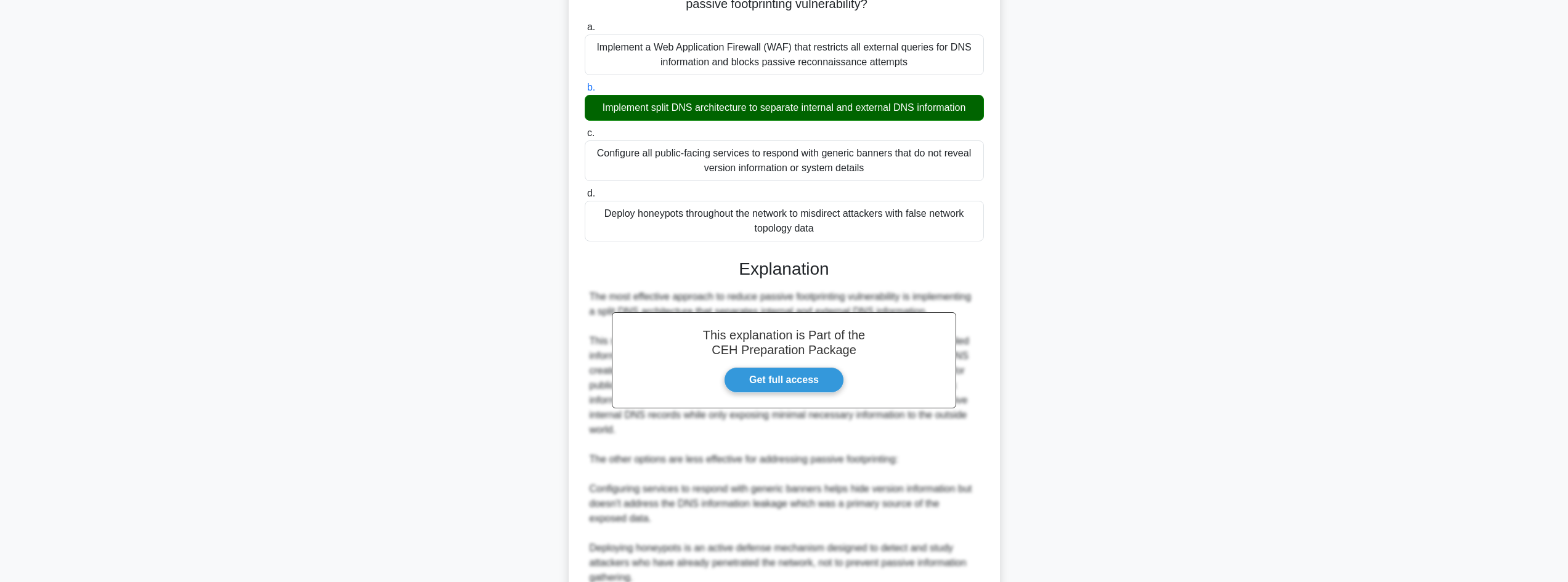
scroll to position [371, 0]
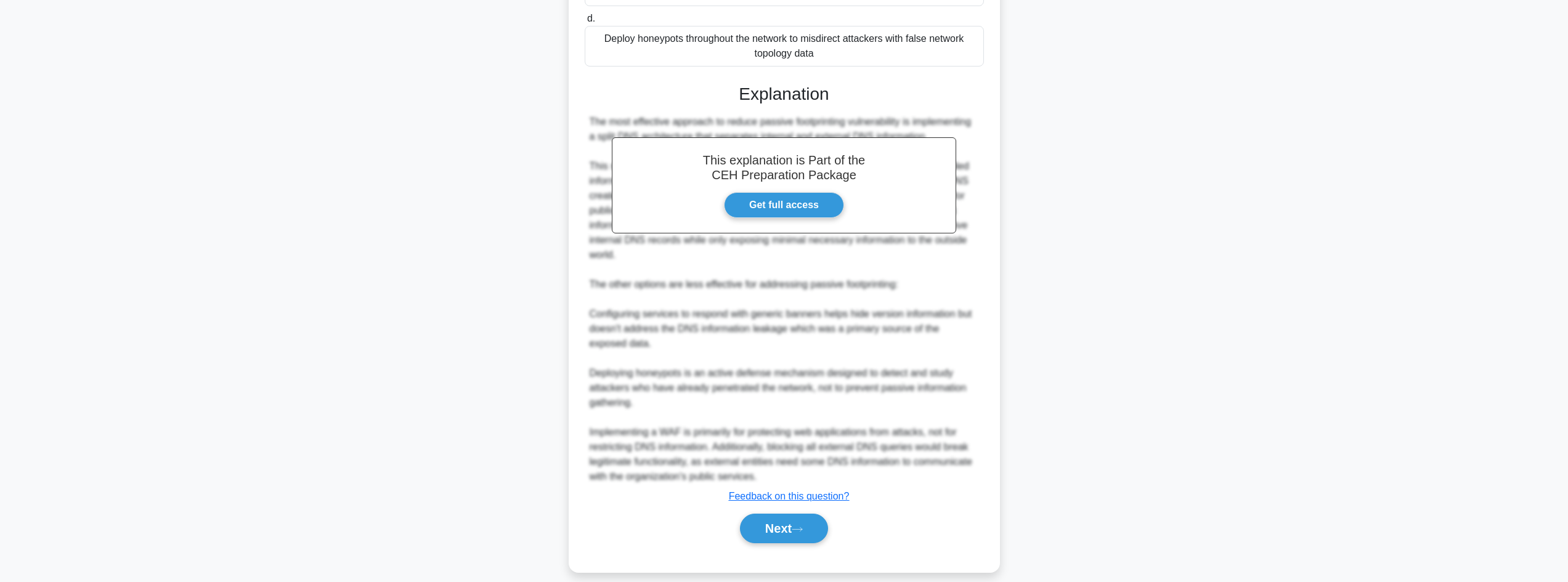
click at [803, 511] on div "Next" at bounding box center [784, 528] width 399 height 39
click at [803, 521] on button "Next" at bounding box center [784, 528] width 88 height 30
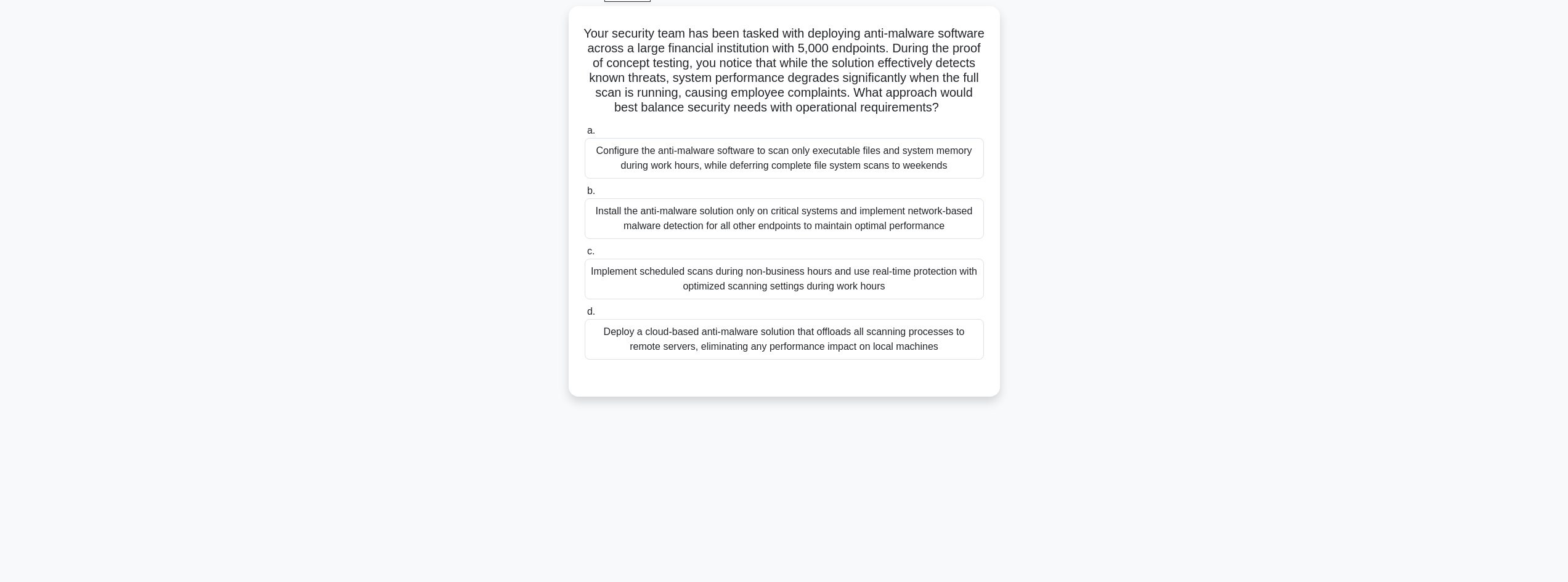
scroll to position [0, 0]
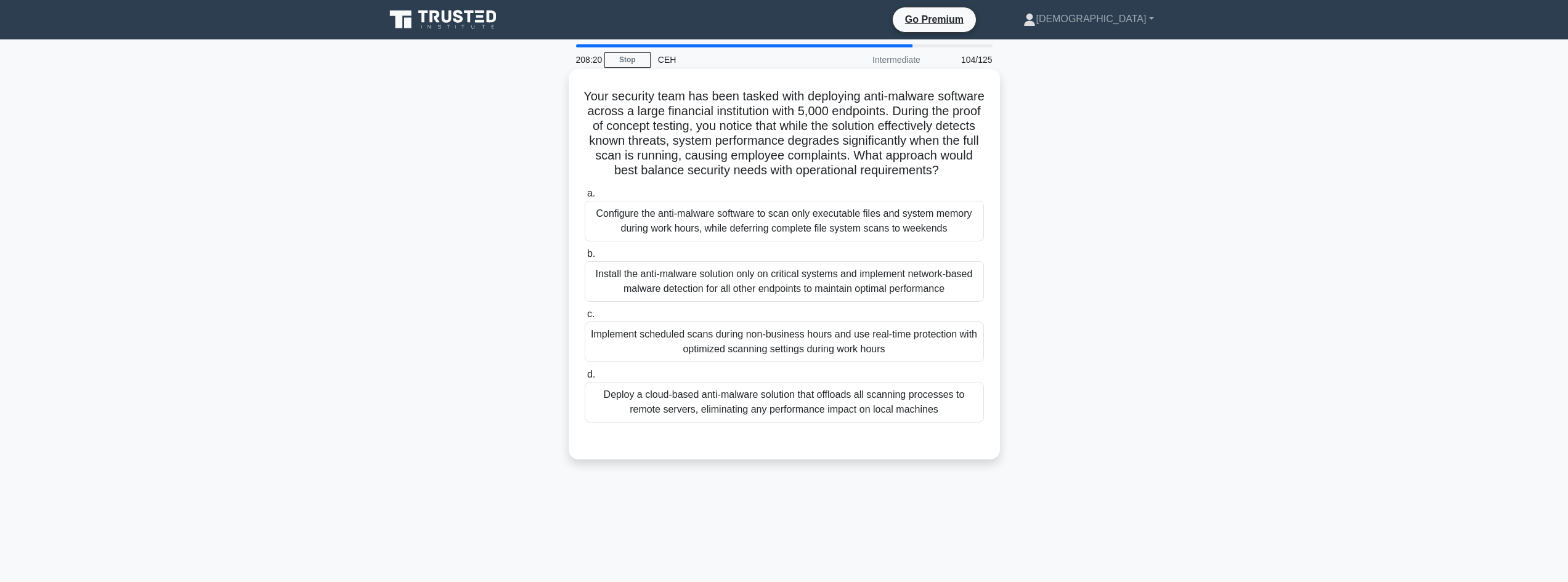
click at [763, 361] on div "Implement scheduled scans during non-business hours and use real-time protectio…" at bounding box center [784, 342] width 399 height 41
click at [585, 318] on input "c. Implement scheduled scans during non-business hours and use real-time protec…" at bounding box center [585, 314] width 0 height 8
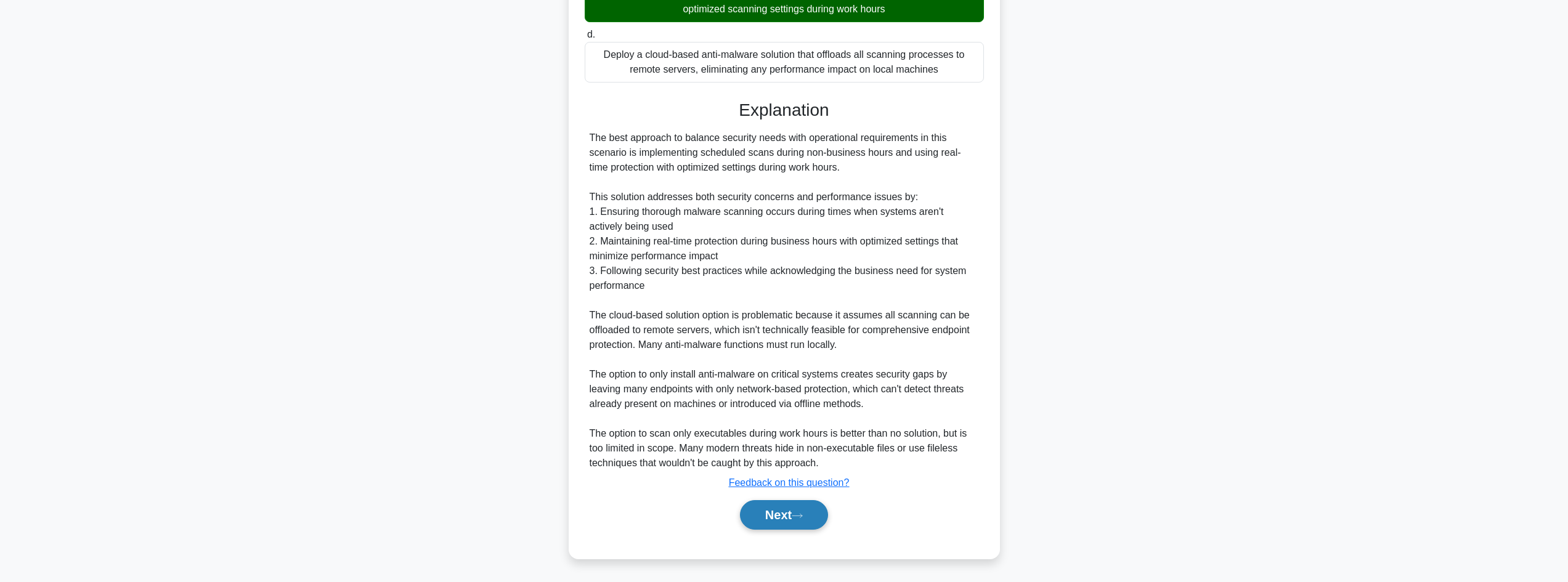
click at [811, 512] on button "Next" at bounding box center [784, 515] width 88 height 30
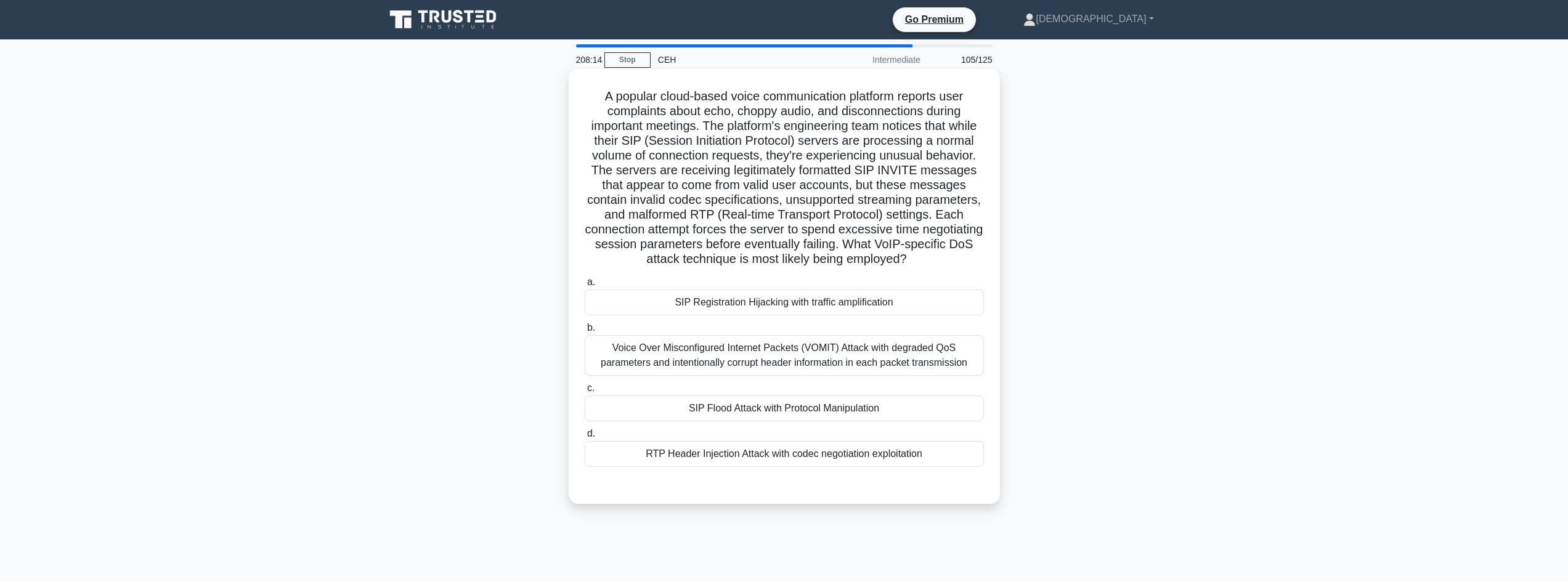
drag, startPoint x: 599, startPoint y: 95, endPoint x: 987, endPoint y: 257, distance: 420.5
click at [987, 257] on div "A popular cloud-based voice communication platform reports user complaints abou…" at bounding box center [784, 286] width 421 height 425
drag, startPoint x: 978, startPoint y: 254, endPoint x: 968, endPoint y: 264, distance: 14.1
click at [921, 264] on icon ".spinner_0XTQ{transform-origin:center;animation:spinner_y6GP .75s linear infini…" at bounding box center [913, 259] width 14 height 14
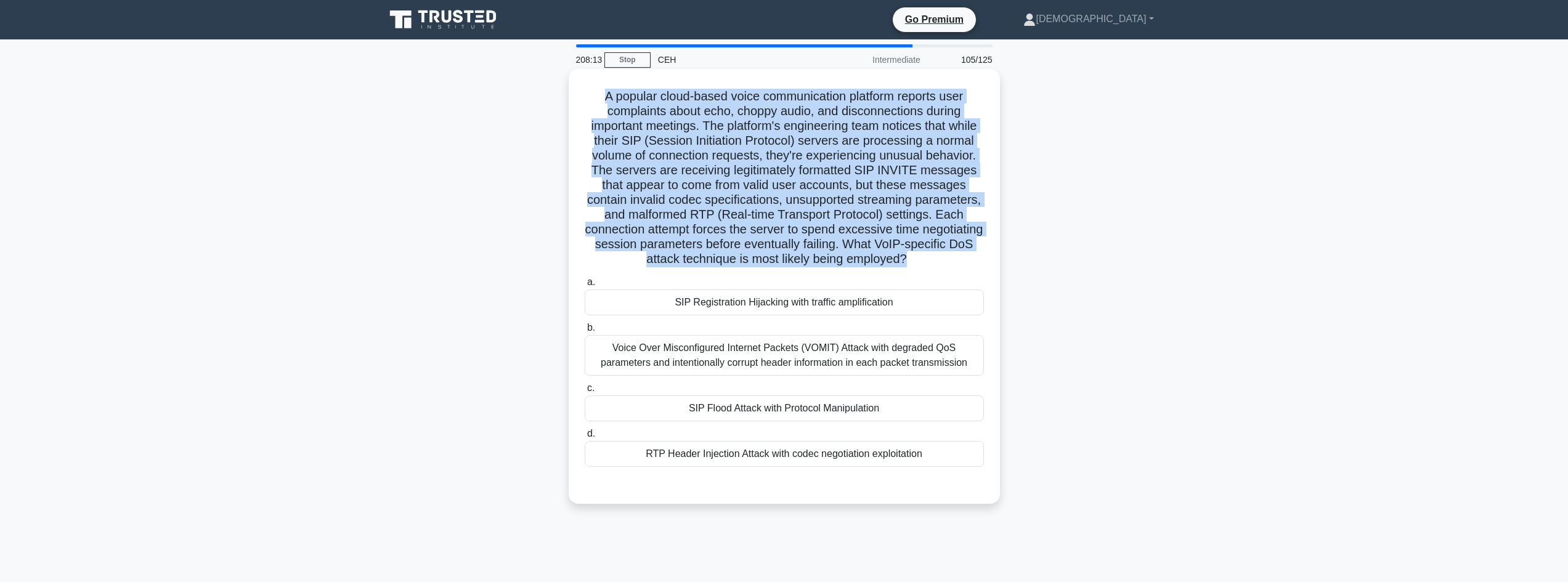
drag, startPoint x: 968, startPoint y: 264, endPoint x: 596, endPoint y: 77, distance: 416.4
click at [576, 75] on div "A popular cloud-based voice communication platform reports user complaints abou…" at bounding box center [784, 286] width 421 height 425
copy div "A popular cloud-based voice communication platform reports user complaints abou…"
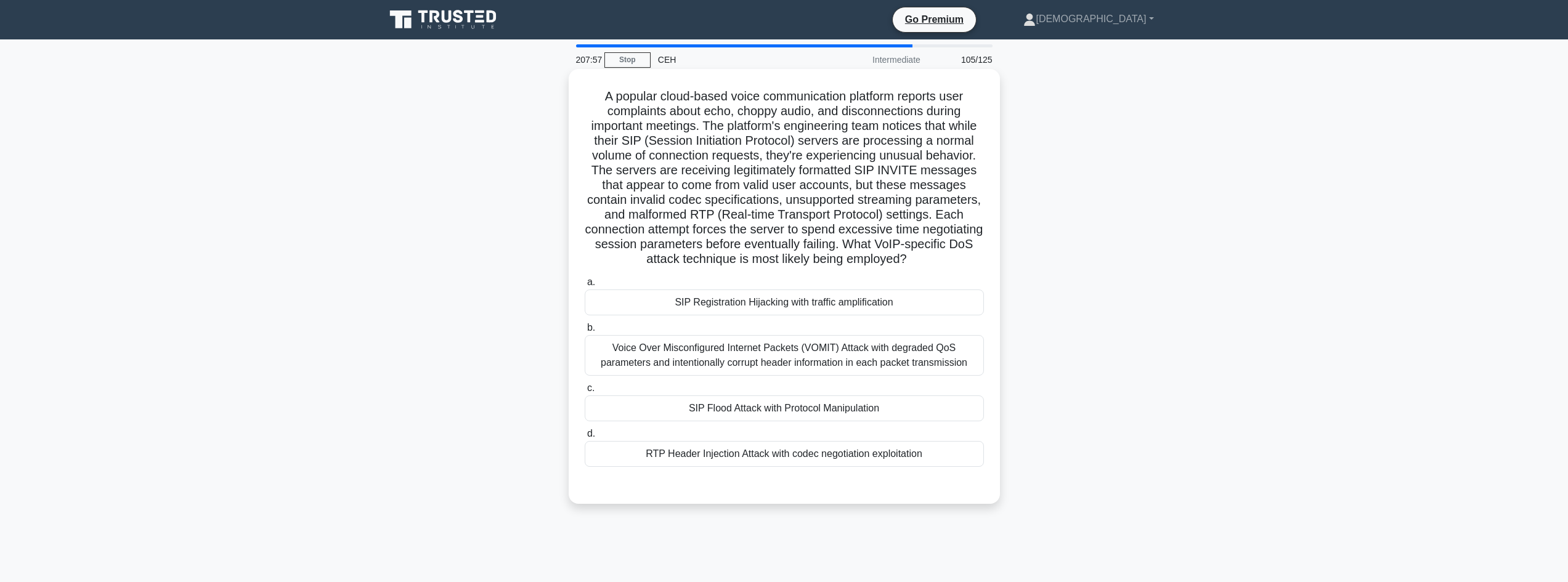
click at [786, 413] on div "SIP Flood Attack with Protocol Manipulation" at bounding box center [784, 408] width 399 height 26
click at [585, 393] on input "c. SIP Flood Attack with Protocol Manipulation" at bounding box center [585, 388] width 0 height 8
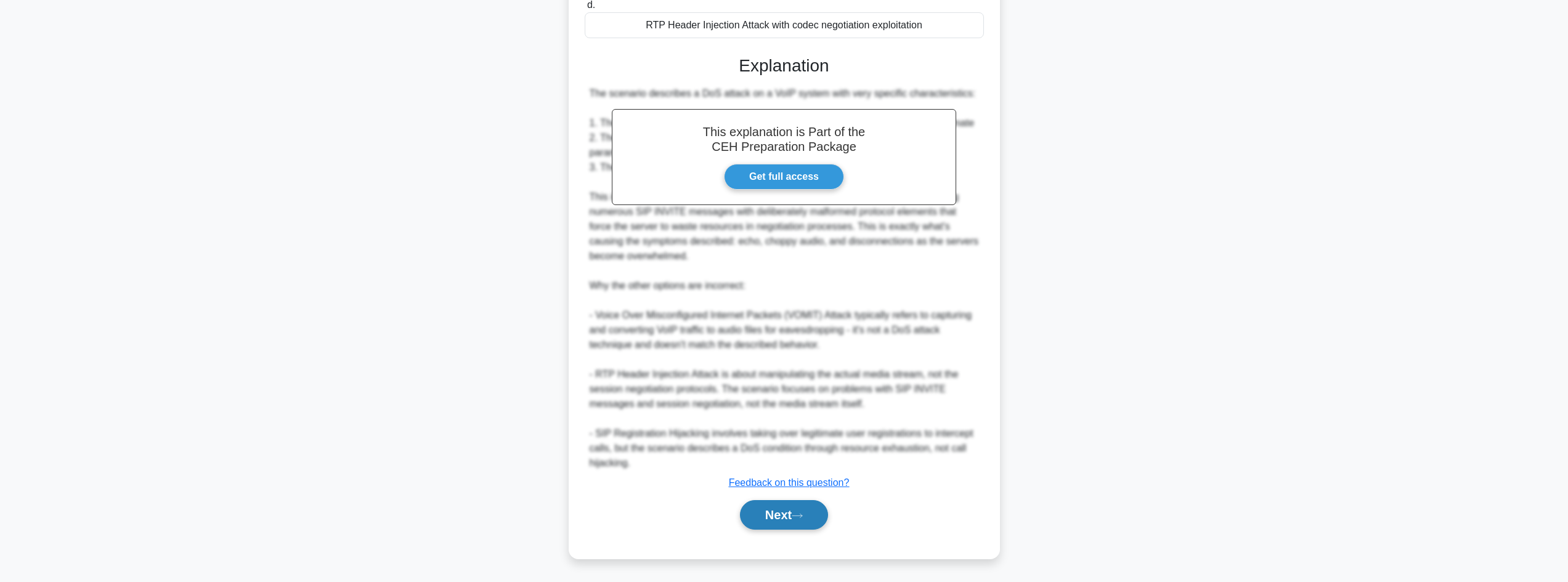
click at [783, 516] on button "Next" at bounding box center [784, 515] width 88 height 30
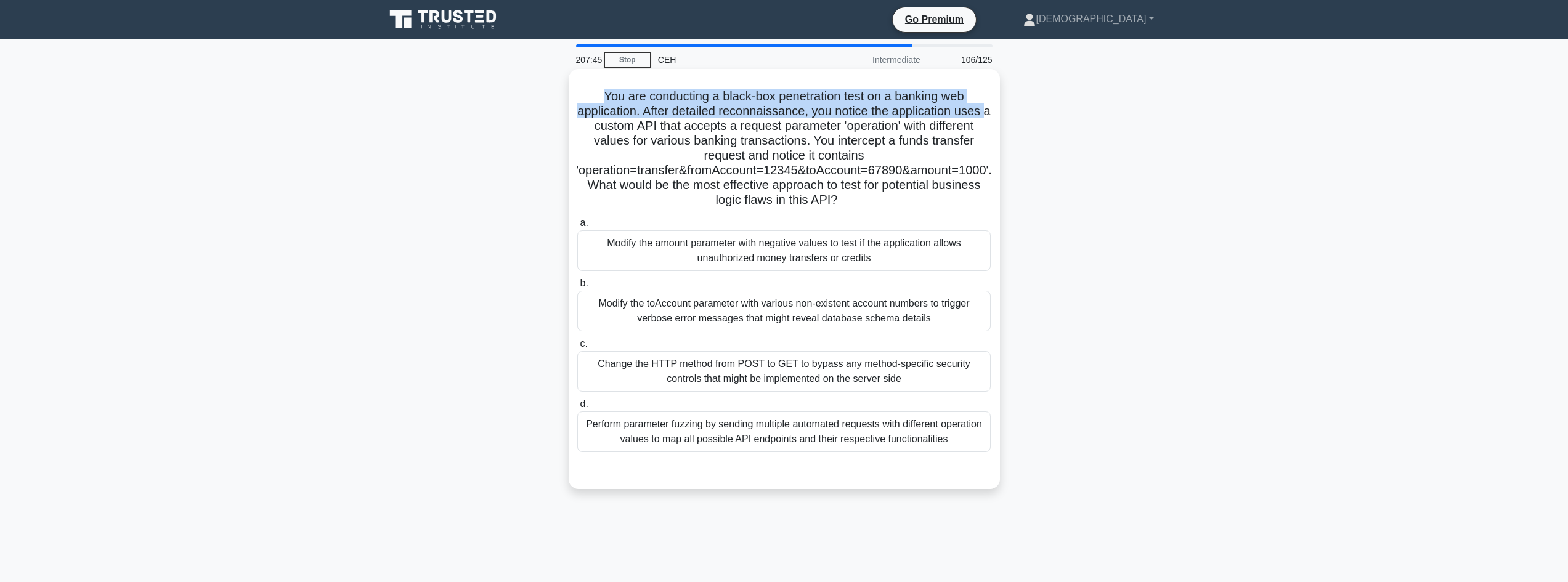
drag, startPoint x: 584, startPoint y: 93, endPoint x: 983, endPoint y: 119, distance: 399.8
click at [987, 112] on h5 "You are conducting a black-box penetration test on a banking web application. A…" at bounding box center [784, 148] width 416 height 119
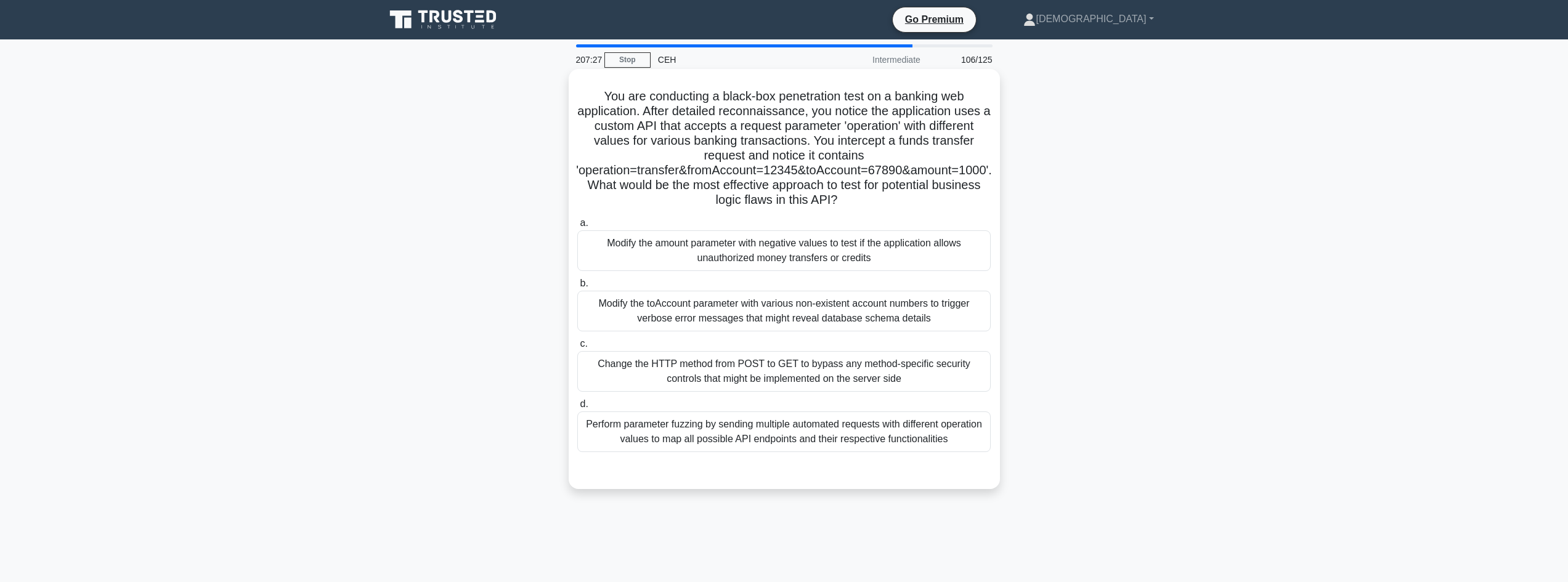
click at [717, 244] on div "Modify the amount parameter with negative values to test if the application all…" at bounding box center [784, 250] width 414 height 41
click at [577, 227] on input "a. Modify the amount parameter with negative values to test if the application …" at bounding box center [577, 224] width 0 height 8
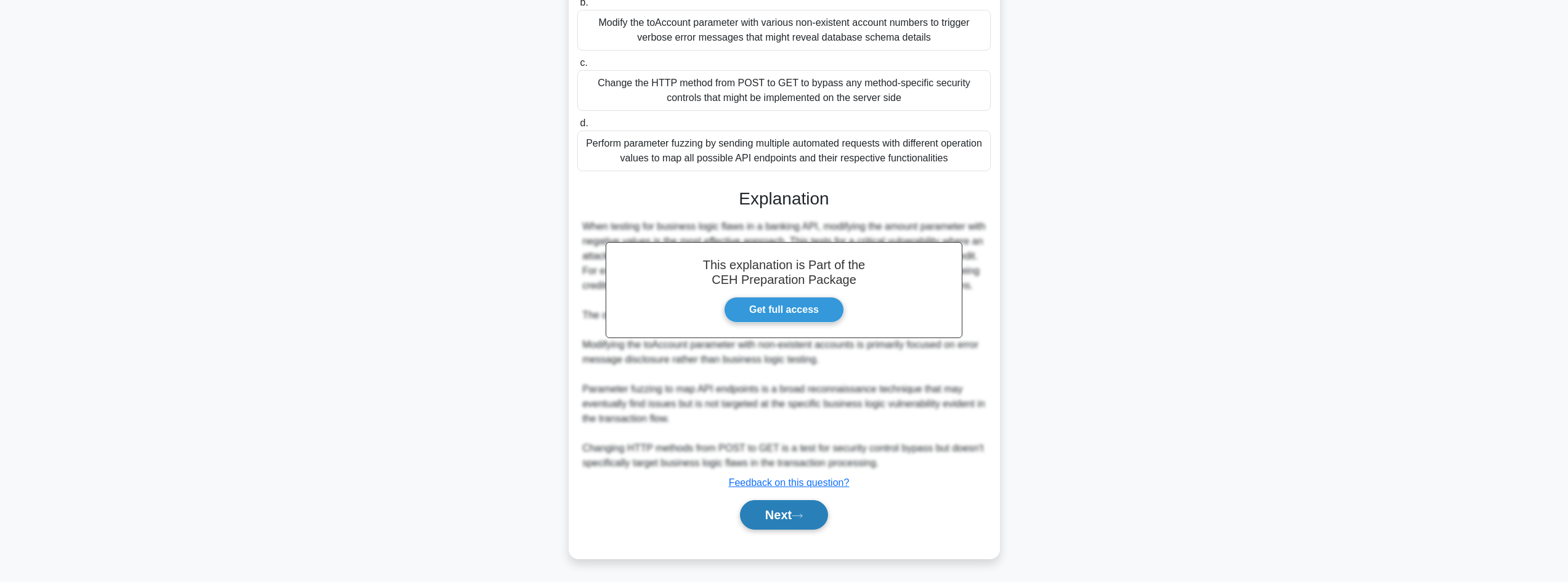
click at [759, 519] on button "Next" at bounding box center [784, 515] width 88 height 30
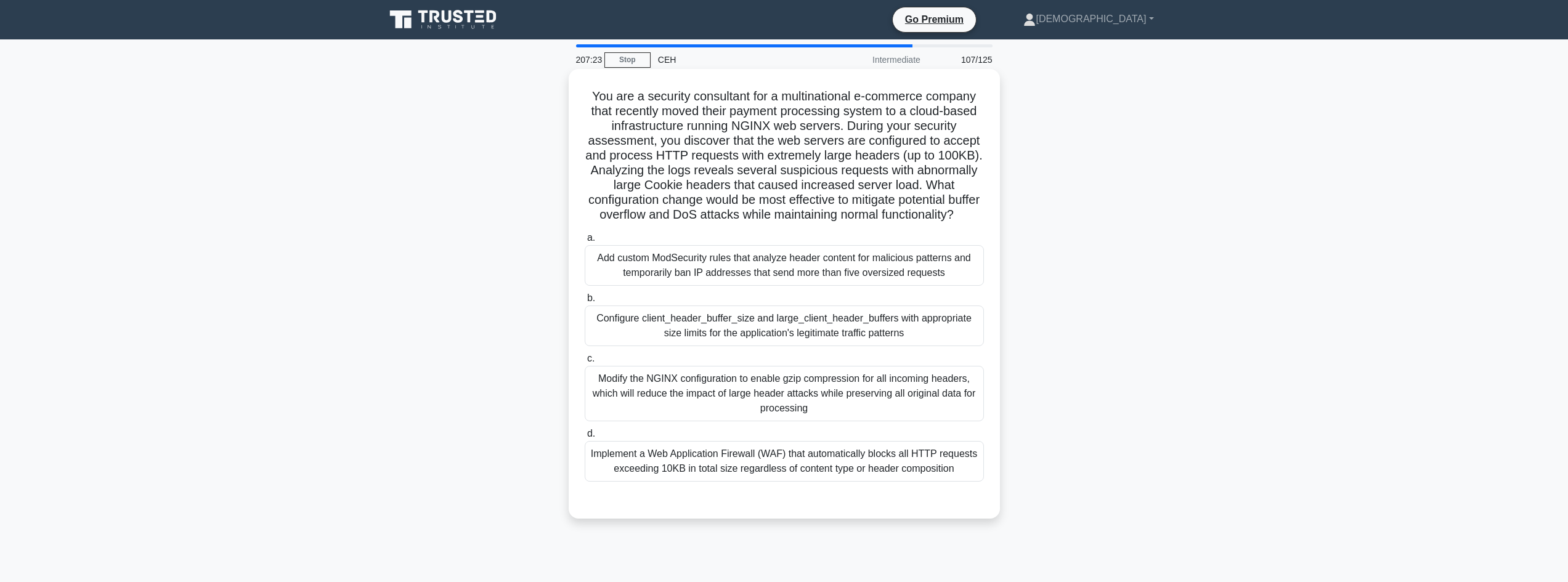
click at [698, 480] on div "Implement a Web Application Firewall (WAF) that automatically blocks all HTTP r…" at bounding box center [784, 462] width 399 height 41
click at [585, 438] on input "d. Implement a Web Application Firewall (WAF) that automatically blocks all HTT…" at bounding box center [585, 434] width 0 height 8
click at [677, 316] on label "b. Configure client_header_buffer_size and large_client_header_buffers with app…" at bounding box center [784, 318] width 399 height 55
click at [585, 303] on input "b. Configure client_header_buffer_size and large_client_header_buffers with app…" at bounding box center [585, 298] width 0 height 8
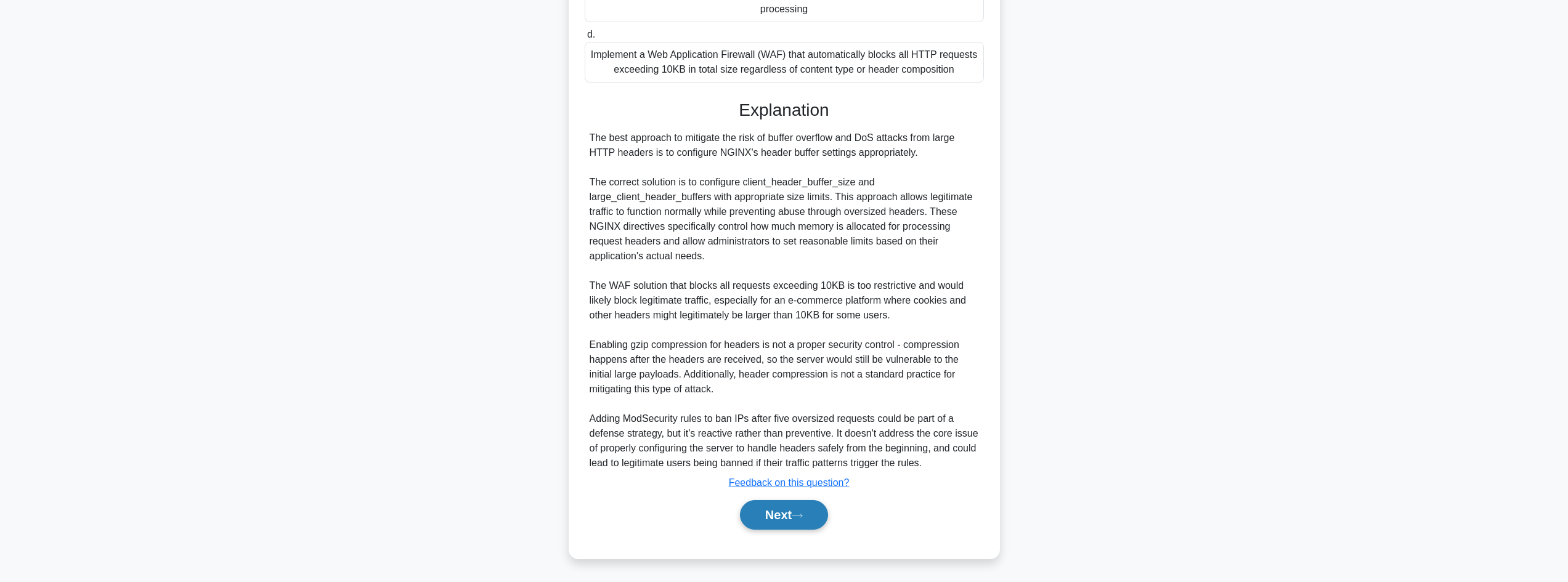
click at [791, 521] on button "Next" at bounding box center [784, 515] width 88 height 30
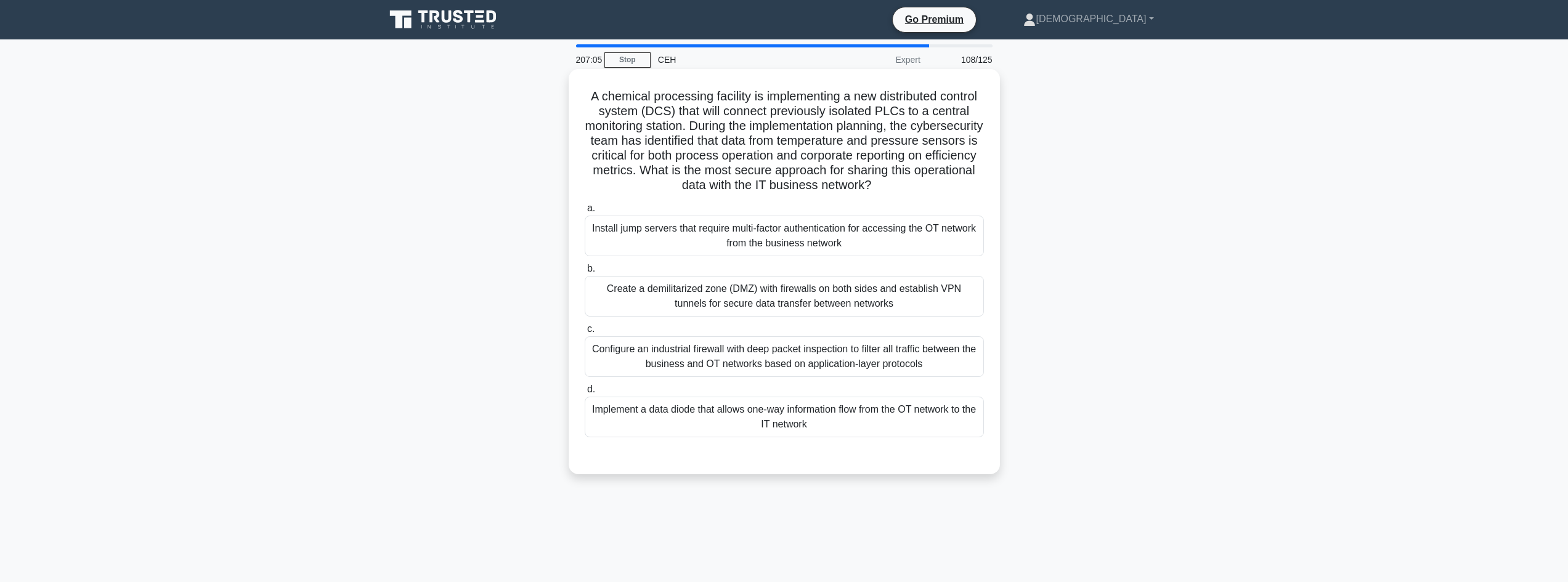
drag, startPoint x: 595, startPoint y: 93, endPoint x: 994, endPoint y: 182, distance: 408.8
click at [994, 182] on div "A chemical processing facility is implementing a new distributed control system…" at bounding box center [784, 271] width 421 height 396
click at [807, 427] on div "Implement a data diode that allows one-way information flow from the OT network…" at bounding box center [784, 417] width 399 height 41
click at [585, 394] on input "d. Implement a data diode that allows one-way information flow from the OT netw…" at bounding box center [585, 390] width 0 height 8
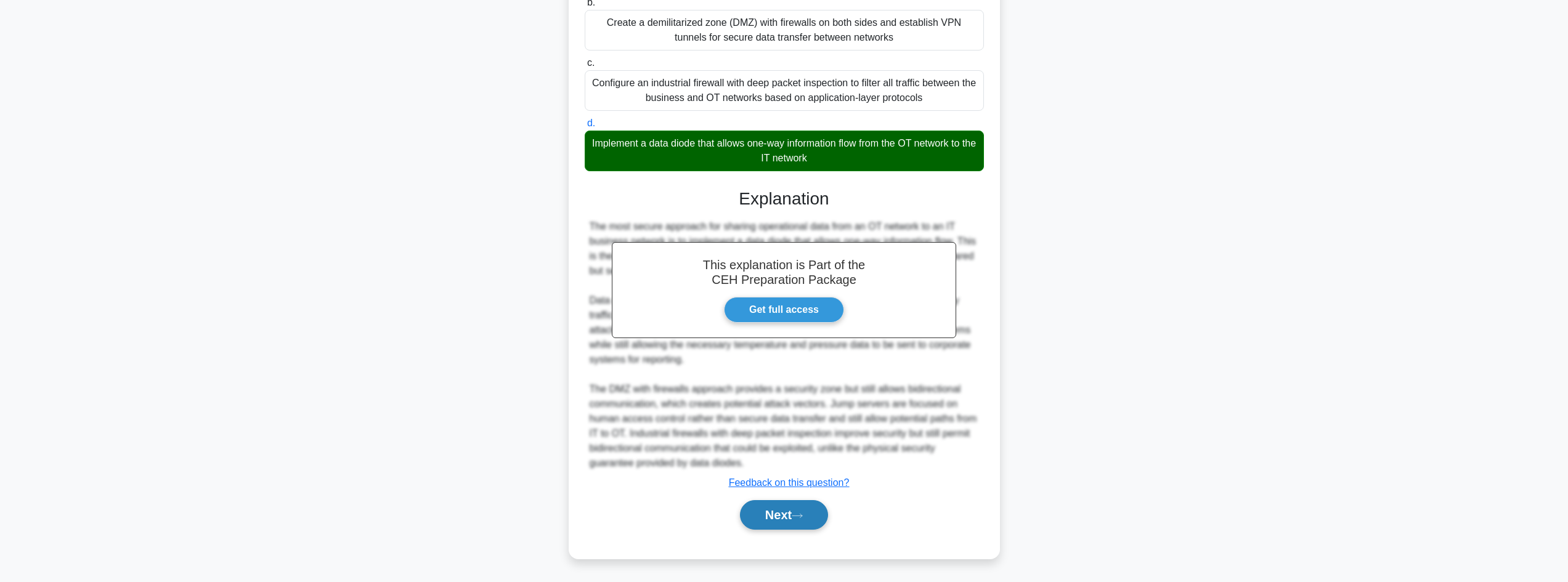
click at [788, 527] on button "Next" at bounding box center [784, 515] width 88 height 30
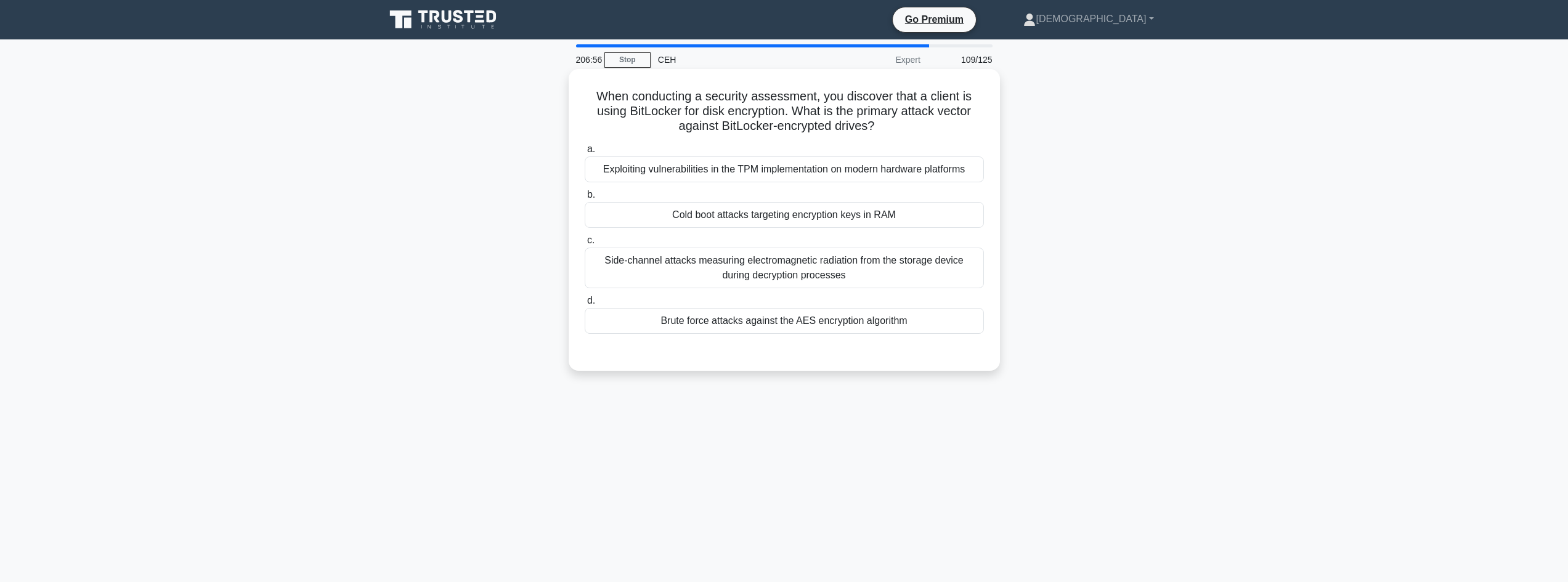
click at [669, 210] on div "Cold boot attacks targeting encryption keys in RAM" at bounding box center [784, 214] width 399 height 26
click at [585, 199] on input "b. Cold boot attacks targeting encryption keys in RAM" at bounding box center [585, 195] width 0 height 8
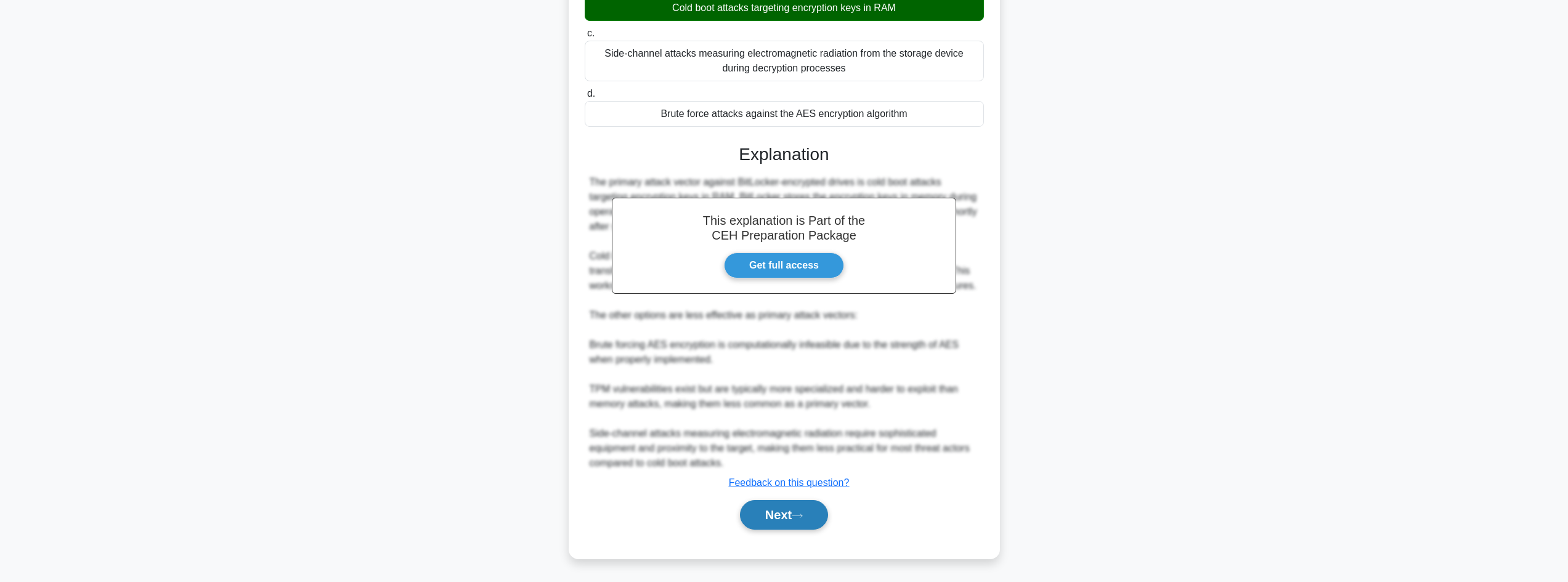
click at [816, 507] on button "Next" at bounding box center [784, 515] width 88 height 30
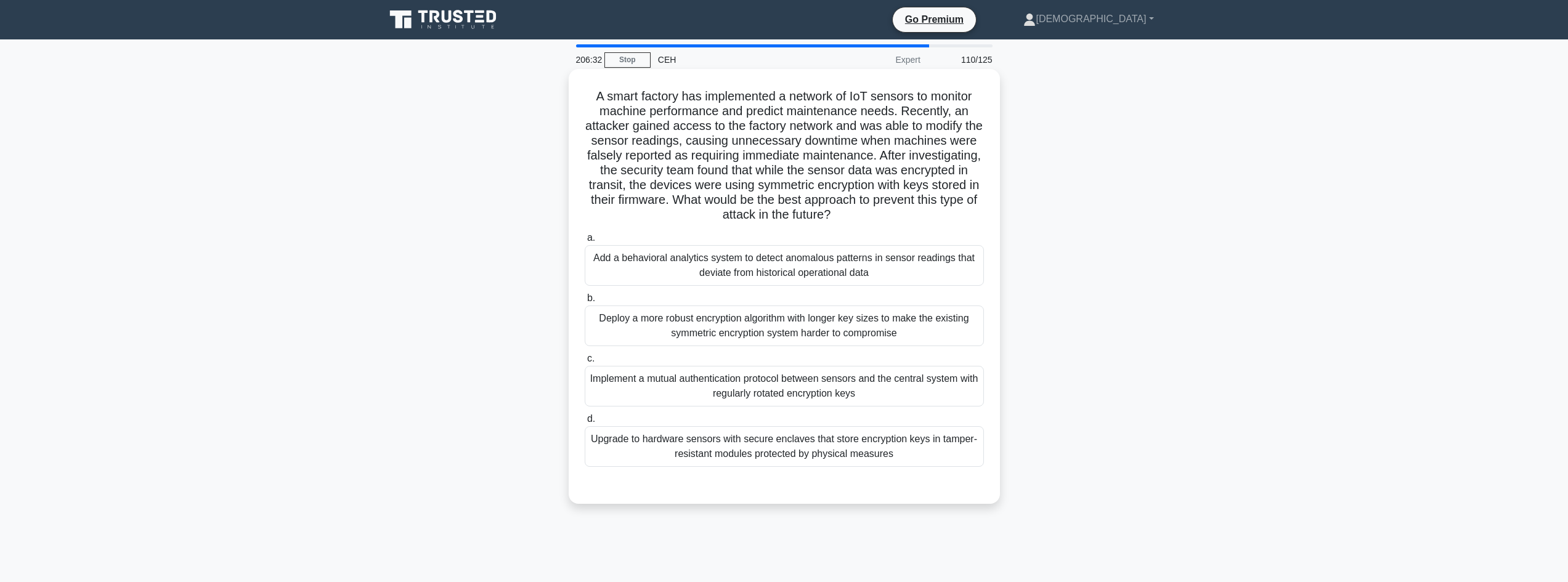
drag, startPoint x: 584, startPoint y: 89, endPoint x: 984, endPoint y: 216, distance: 419.7
click at [984, 216] on div "A smart factory has implemented a network of IoT sensors to monitor machine per…" at bounding box center [784, 296] width 813 height 450
click at [861, 389] on div "Implement a mutual authentication protocol between sensors and the central syst…" at bounding box center [784, 386] width 399 height 41
click at [585, 363] on input "c. Implement a mutual authentication protocol between sensors and the central s…" at bounding box center [585, 358] width 0 height 8
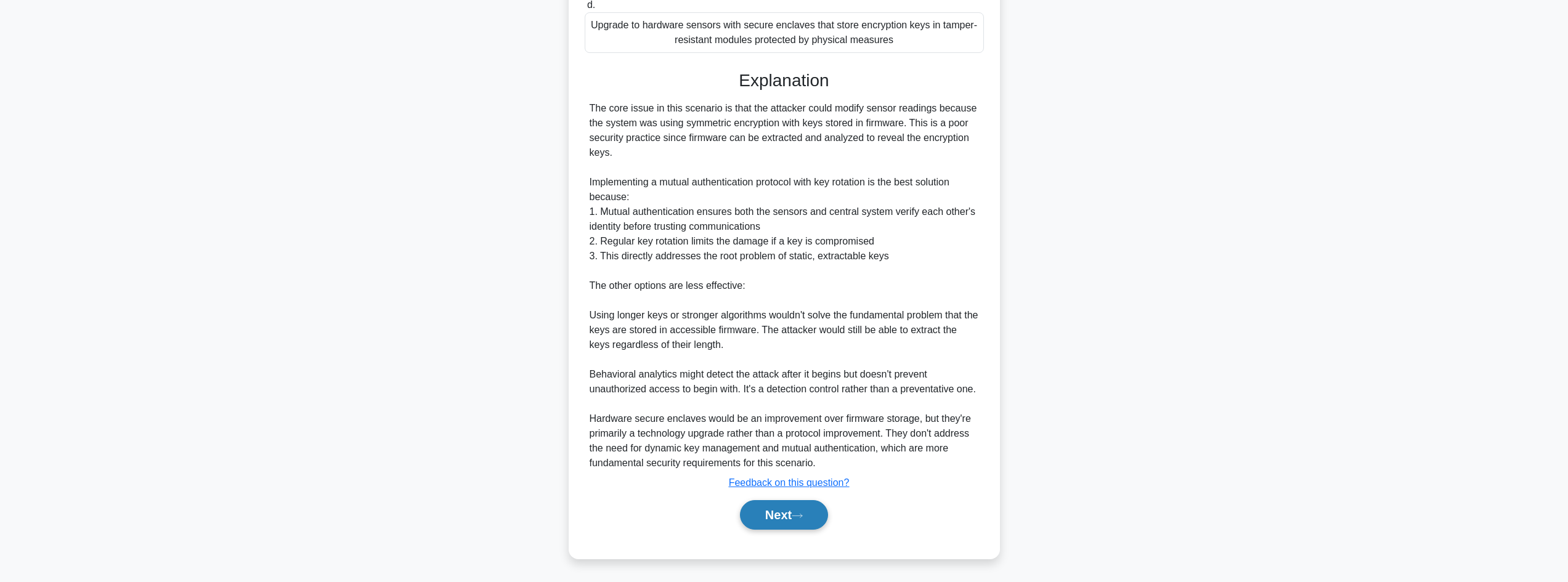
click at [768, 506] on button "Next" at bounding box center [784, 515] width 88 height 30
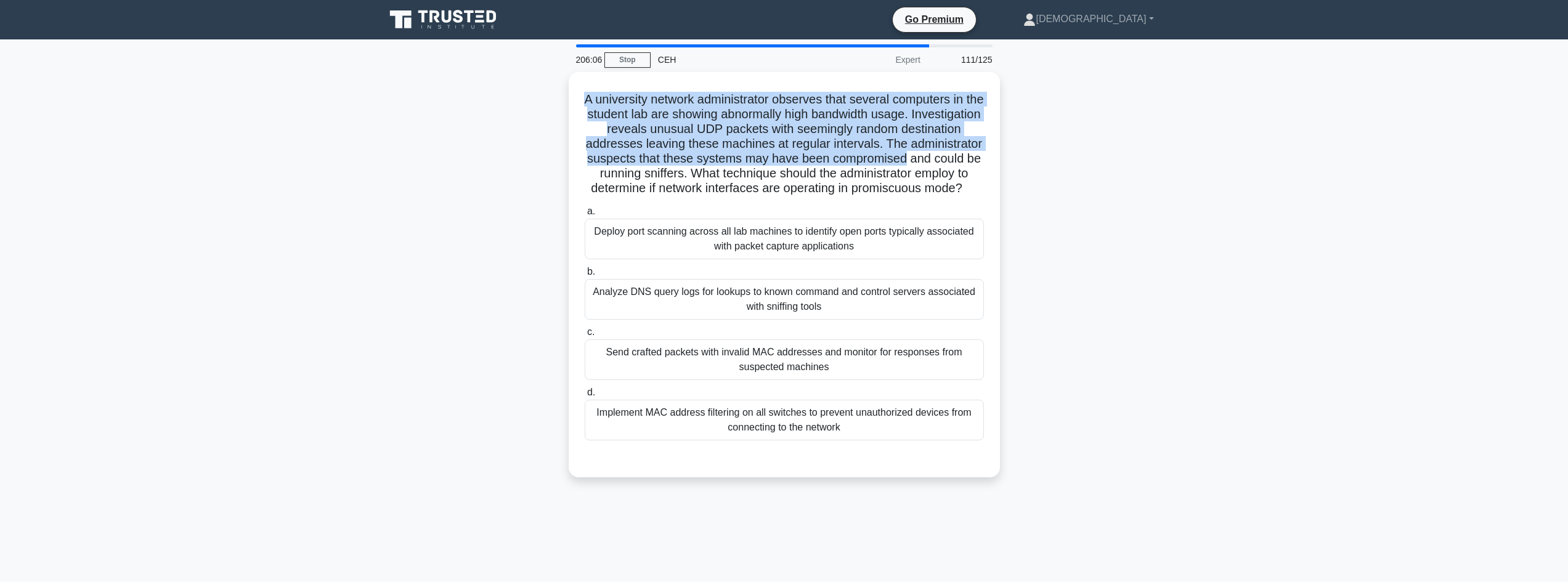
drag, startPoint x: 571, startPoint y: 90, endPoint x: 1017, endPoint y: 156, distance: 450.9
click at [1017, 156] on div "A university network administrator observes that several computers in the stude…" at bounding box center [784, 282] width 813 height 420
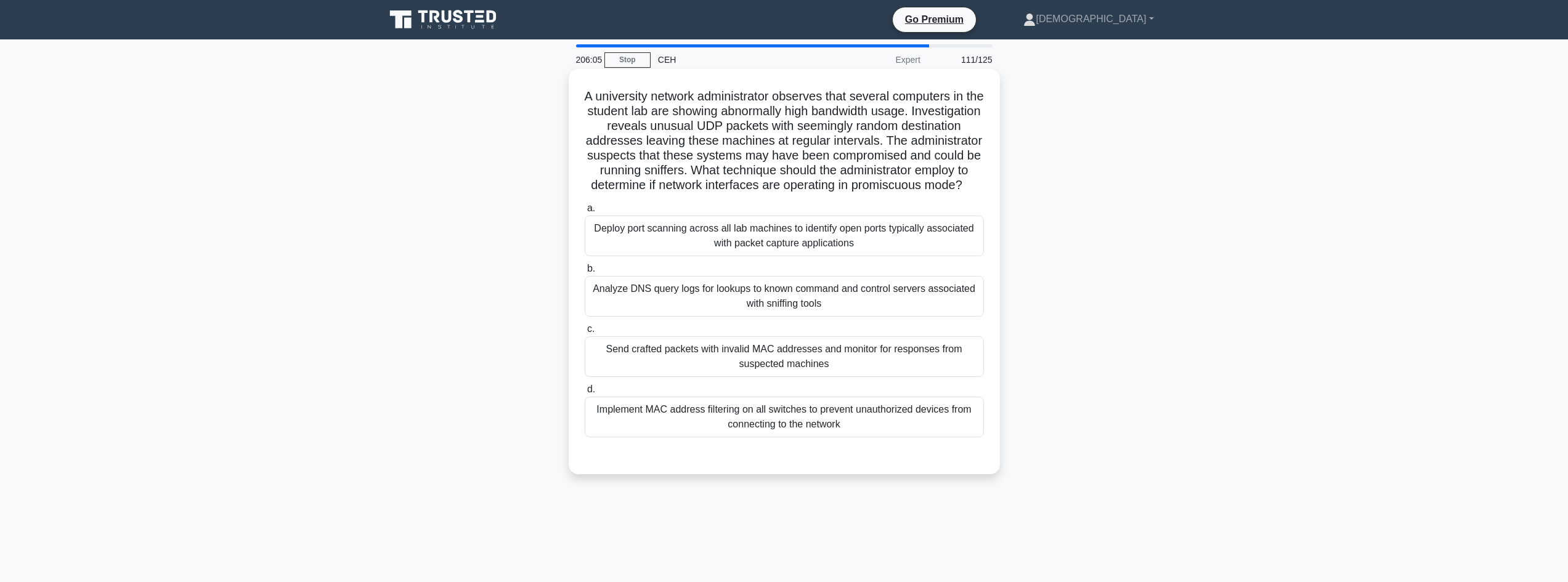
click at [890, 377] on div "Send crafted packets with invalid MAC addresses and monitor for responses from …" at bounding box center [784, 356] width 399 height 41
click at [585, 334] on input "c. Send crafted packets with invalid MAC addresses and monitor for responses fr…" at bounding box center [585, 329] width 0 height 8
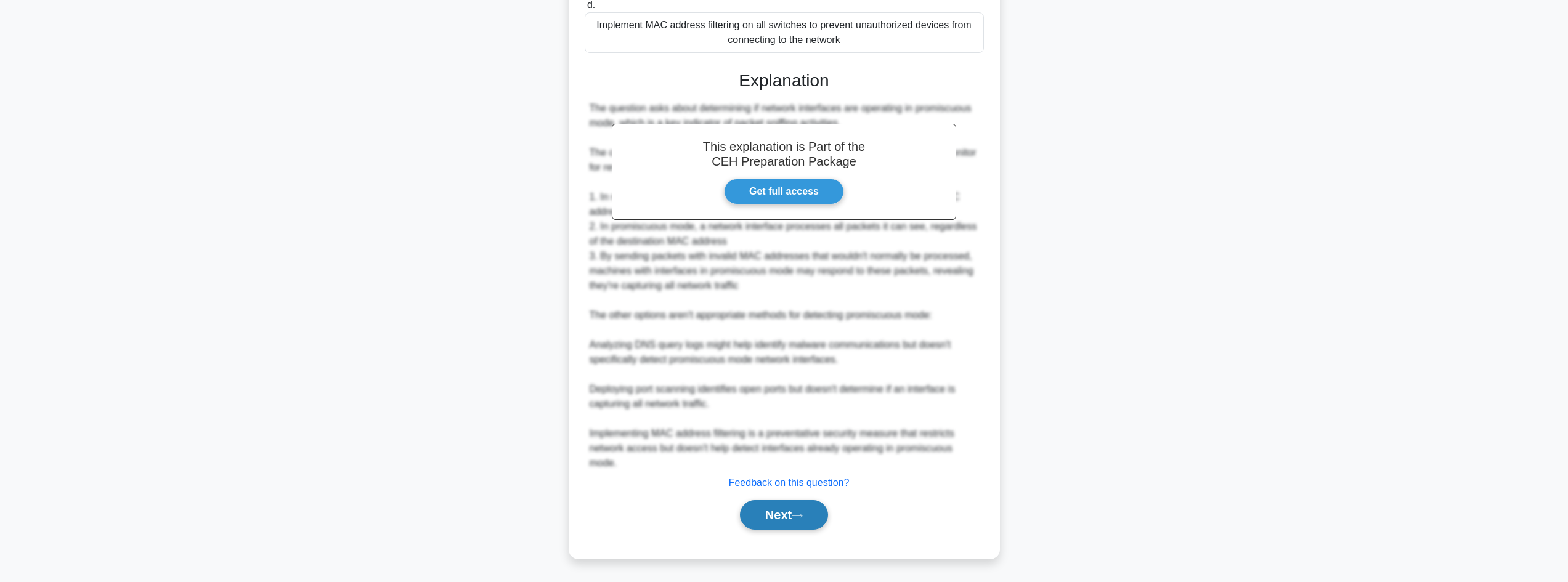
click at [776, 507] on button "Next" at bounding box center [784, 515] width 88 height 30
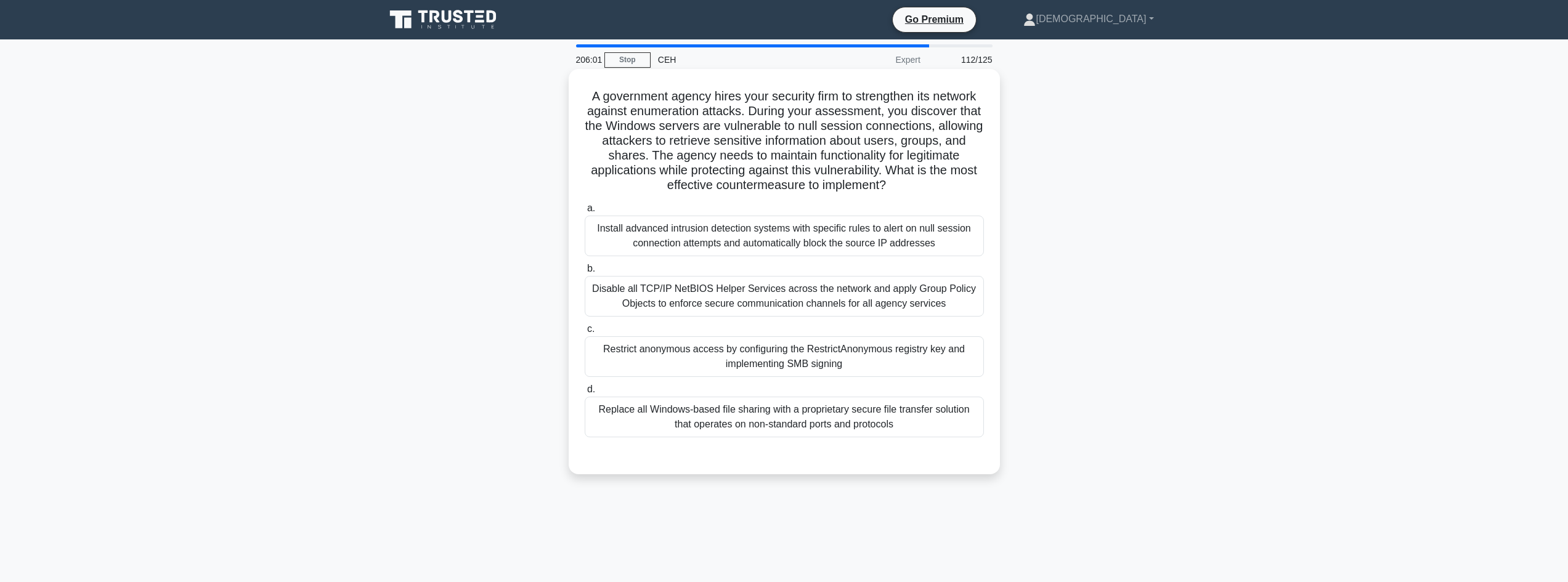
click at [720, 356] on div "Restrict anonymous access by configuring the RestrictAnonymous registry key and…" at bounding box center [784, 356] width 399 height 41
click at [585, 334] on input "c. Restrict anonymous access by configuring the RestrictAnonymous registry key …" at bounding box center [585, 329] width 0 height 8
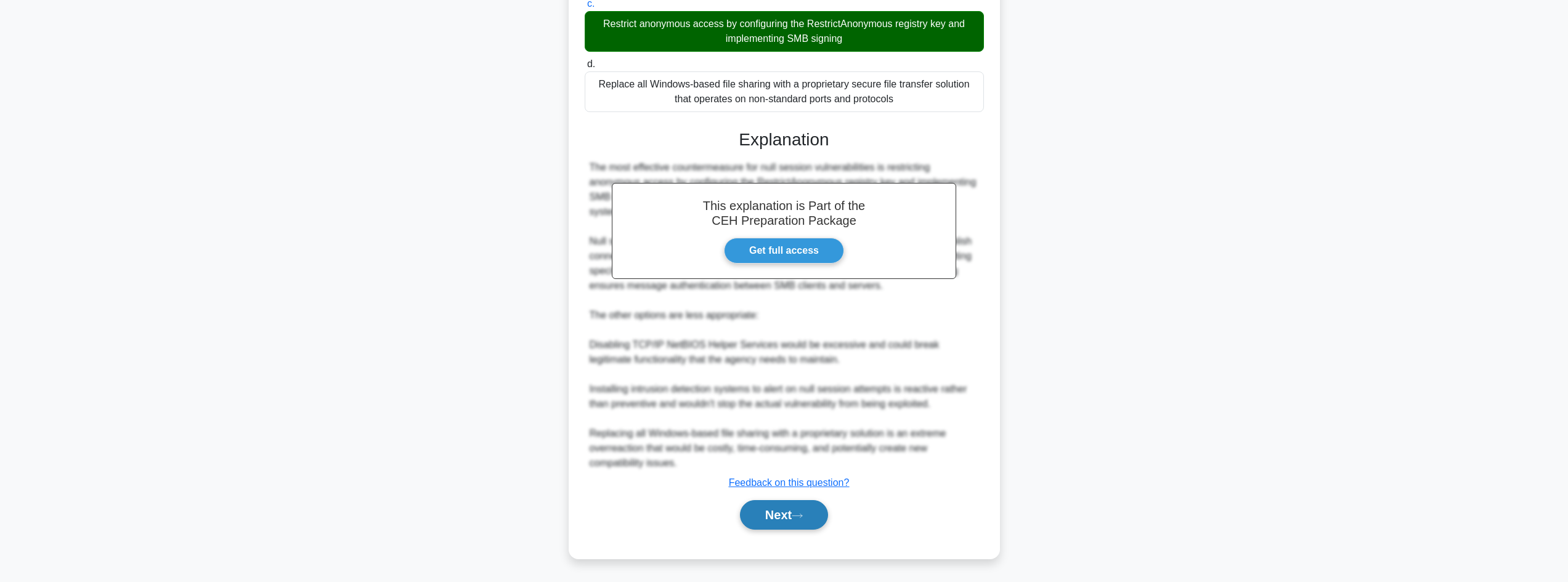
click at [794, 514] on button "Next" at bounding box center [784, 515] width 88 height 30
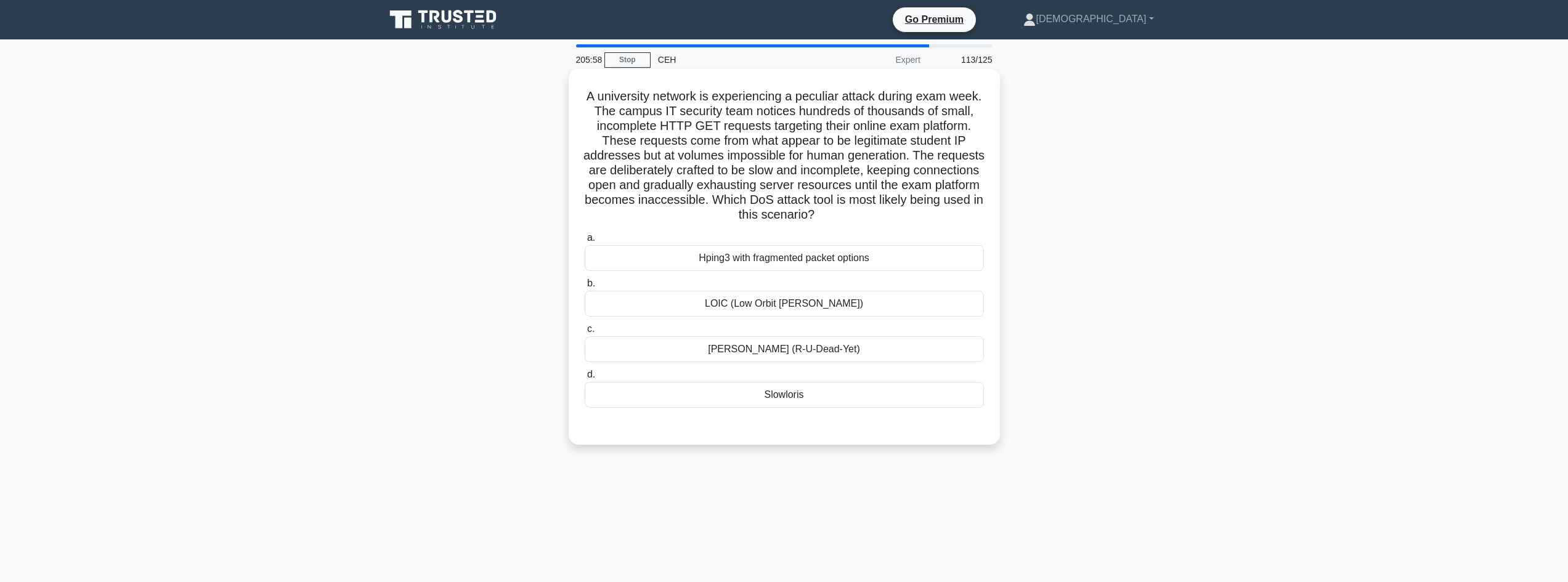
click at [725, 414] on div "a. Hping3 with fragmented packet options b. LOIC (Low Orbit Ion Cannon) c. d." at bounding box center [784, 329] width 401 height 202
click at [731, 402] on div "Slowloris" at bounding box center [784, 395] width 399 height 26
click at [585, 378] on input "d. Slowloris" at bounding box center [585, 375] width 0 height 8
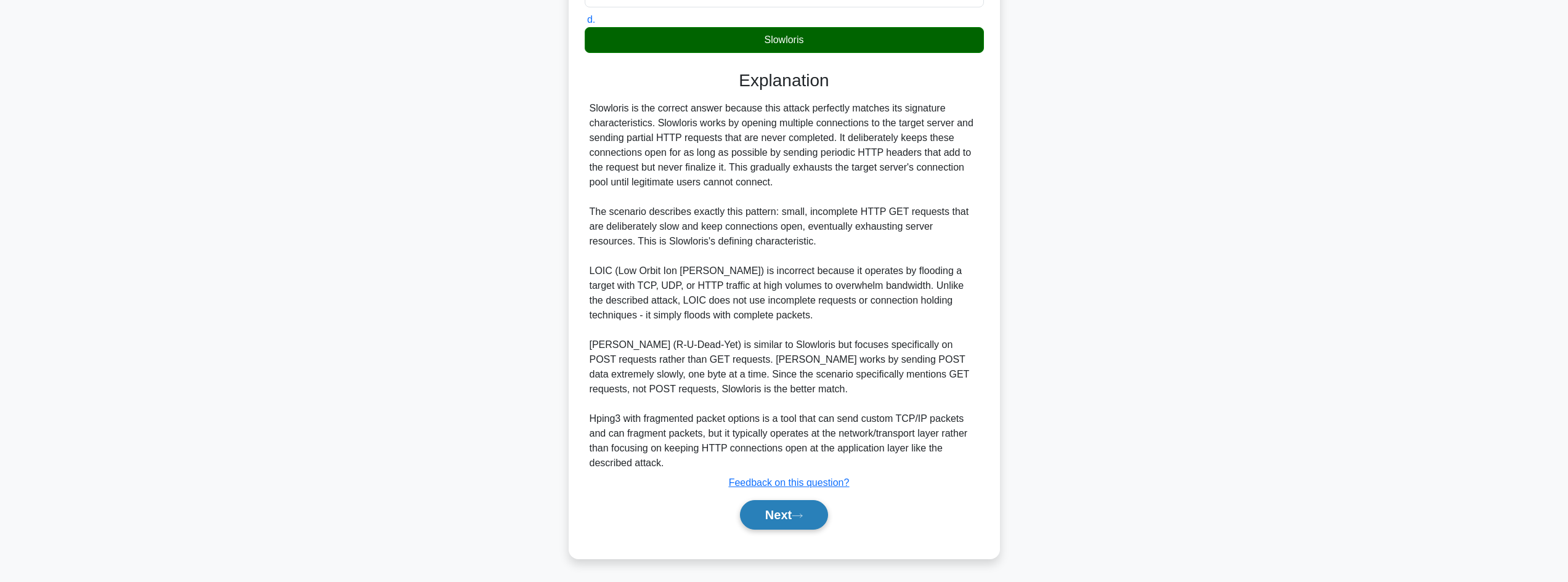
click at [776, 505] on button "Next" at bounding box center [784, 515] width 88 height 30
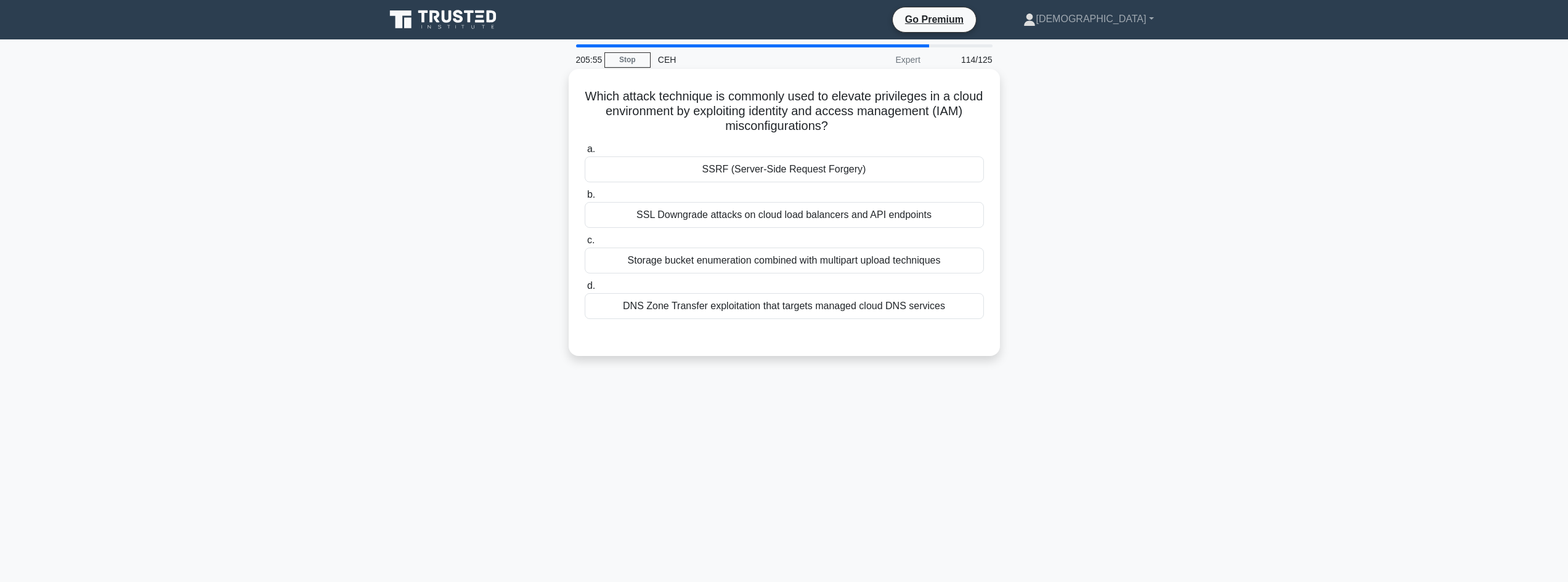
click at [771, 171] on div "SSRF (Server-Side Request Forgery)" at bounding box center [784, 169] width 399 height 26
click at [585, 154] on input "a. SSRF (Server-Side Request Forgery)" at bounding box center [585, 149] width 0 height 8
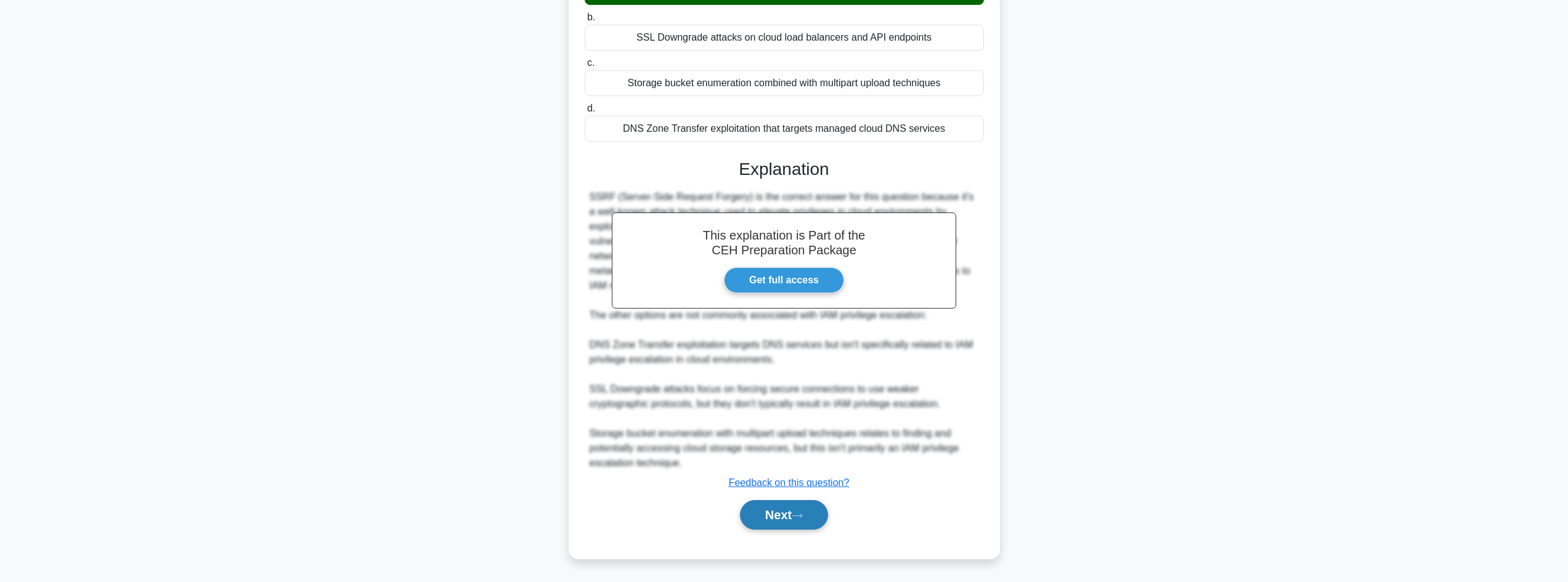
click at [788, 506] on button "Next" at bounding box center [784, 515] width 88 height 30
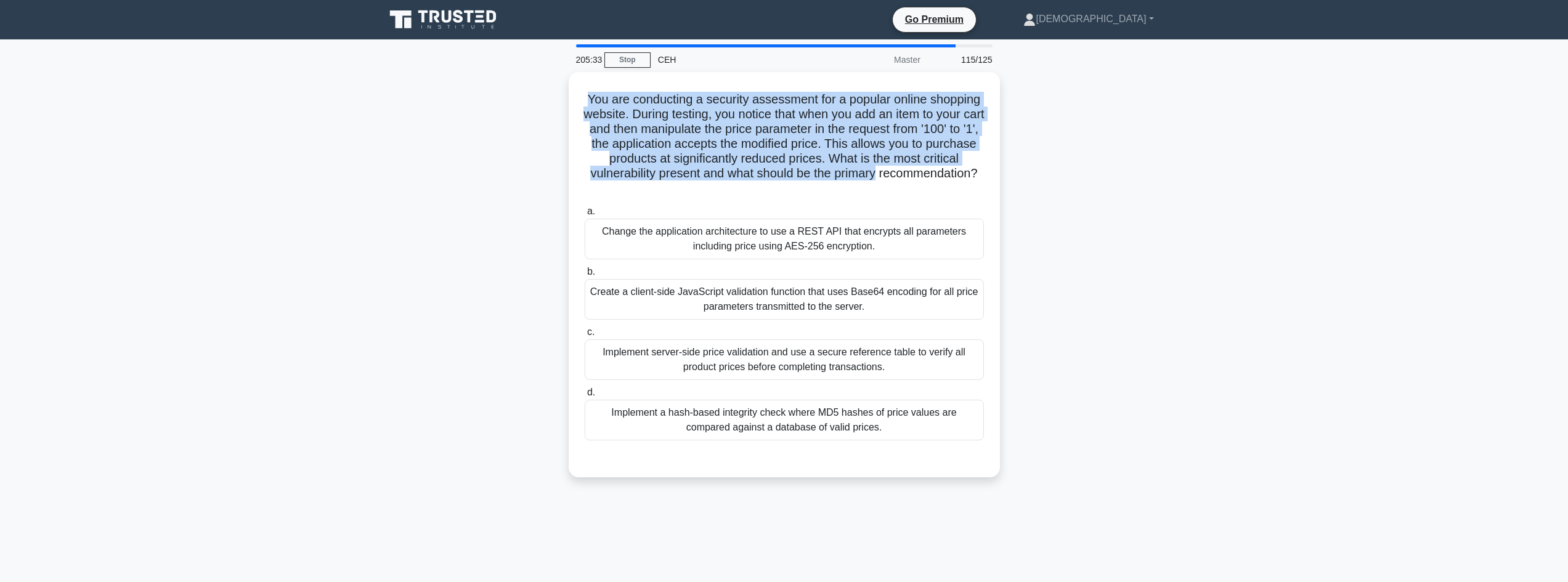
drag, startPoint x: 576, startPoint y: 88, endPoint x: 1160, endPoint y: 177, distance: 590.7
click at [1160, 177] on div "You are conducting a security assessment for a popular online shopping website.…" at bounding box center [784, 282] width 813 height 420
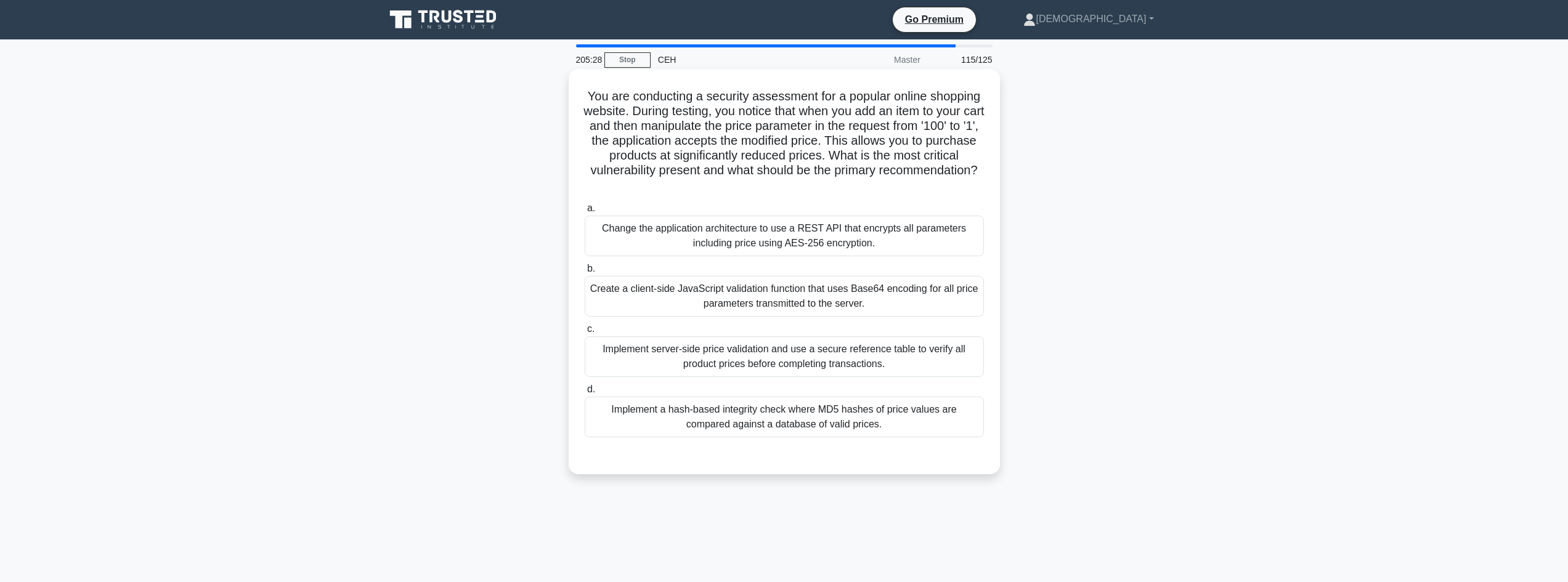
click at [935, 366] on div "Implement server-side price validation and use a secure reference table to veri…" at bounding box center [784, 356] width 399 height 41
click at [585, 334] on input "c. Implement server-side price validation and use a secure reference table to v…" at bounding box center [585, 329] width 0 height 8
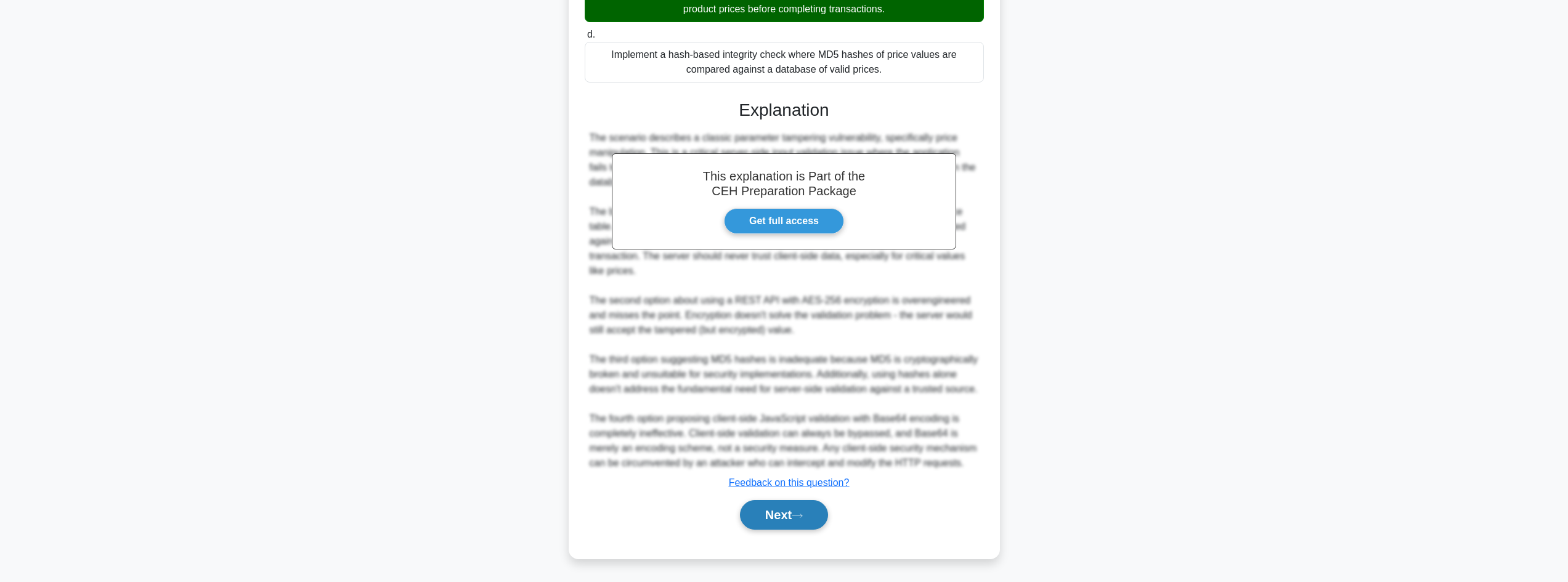
click at [751, 523] on button "Next" at bounding box center [784, 515] width 88 height 30
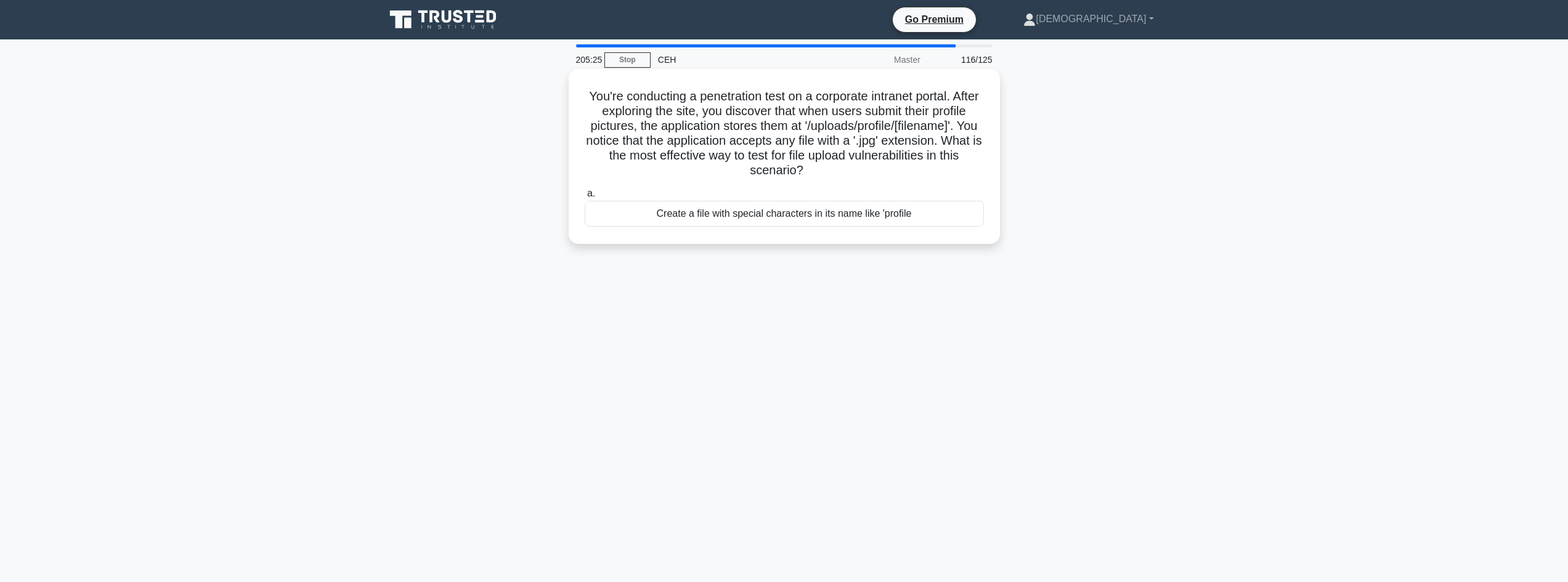
click at [808, 218] on div "Create a file with special characters in its name like 'profile" at bounding box center [784, 213] width 399 height 26
click at [585, 198] on input "a. Create a file with special characters in its name like 'profile" at bounding box center [585, 194] width 0 height 8
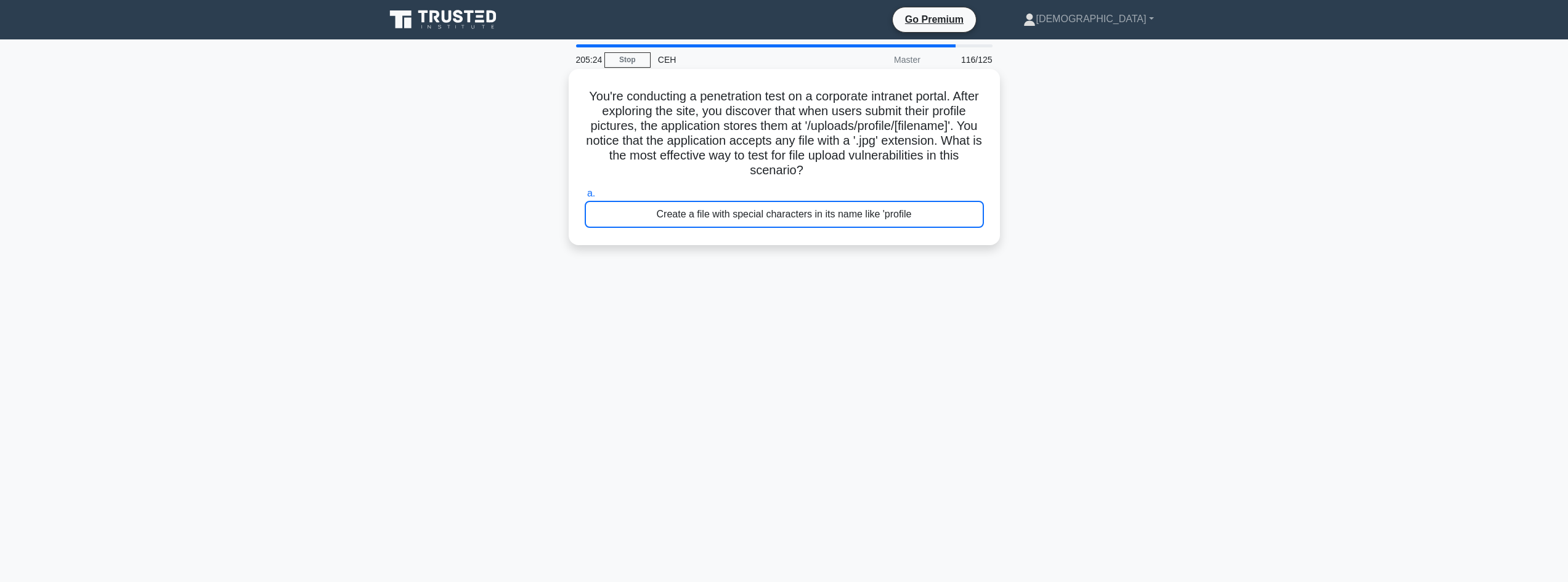
click at [809, 218] on div "Create a file with special characters in its name like 'profile" at bounding box center [784, 214] width 399 height 27
click at [585, 198] on input "a. Create a file with special characters in its name like 'profile" at bounding box center [585, 194] width 0 height 8
click at [710, 213] on div "Create a file with special characters in its name like 'profile" at bounding box center [784, 214] width 399 height 27
click at [585, 198] on input "a. Create a file with special characters in its name like 'profile" at bounding box center [585, 194] width 0 height 8
click at [710, 213] on div "Create a file with special characters in its name like 'profile" at bounding box center [784, 214] width 399 height 27
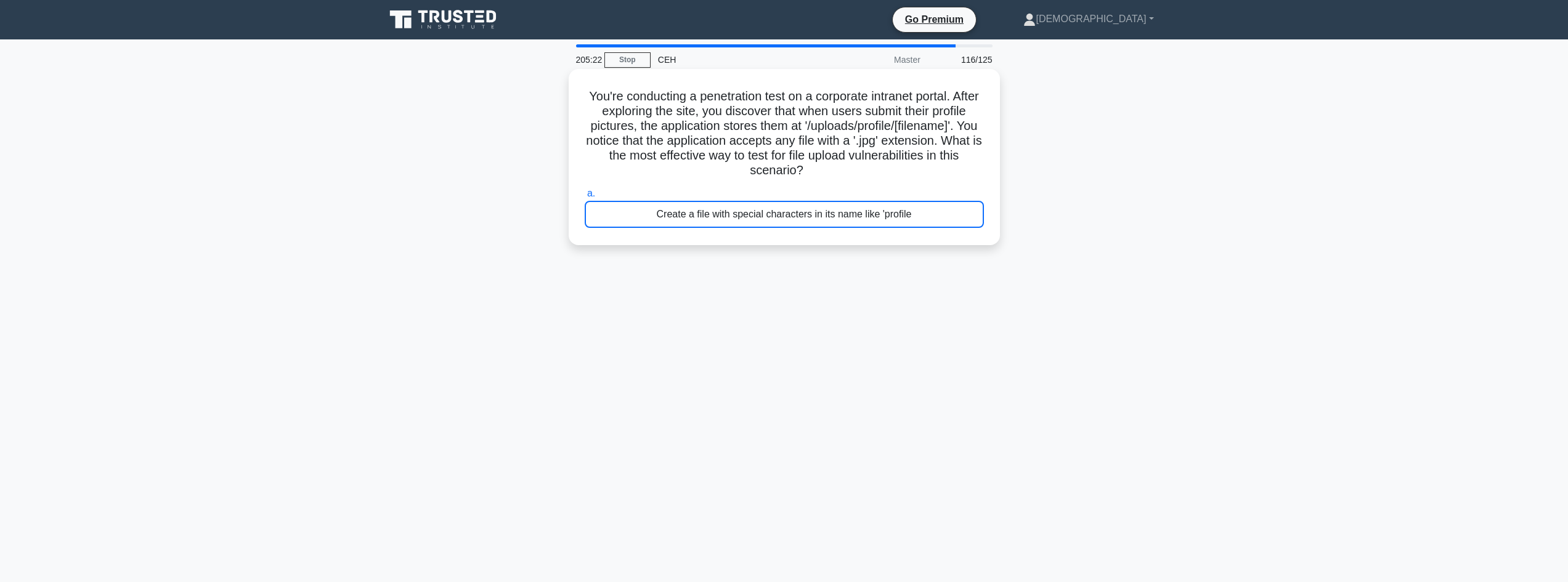
click at [585, 198] on input "a. Create a file with special characters in its name like 'profile" at bounding box center [585, 194] width 0 height 8
click at [710, 213] on div "Create a file with special characters in its name like 'profile" at bounding box center [784, 214] width 399 height 27
click at [585, 198] on input "a. Create a file with special characters in its name like 'profile" at bounding box center [585, 194] width 0 height 8
click at [637, 210] on div "Create a file with special characters in its name like 'profile" at bounding box center [784, 214] width 399 height 27
click at [585, 198] on input "a. Create a file with special characters in its name like 'profile" at bounding box center [585, 194] width 0 height 8
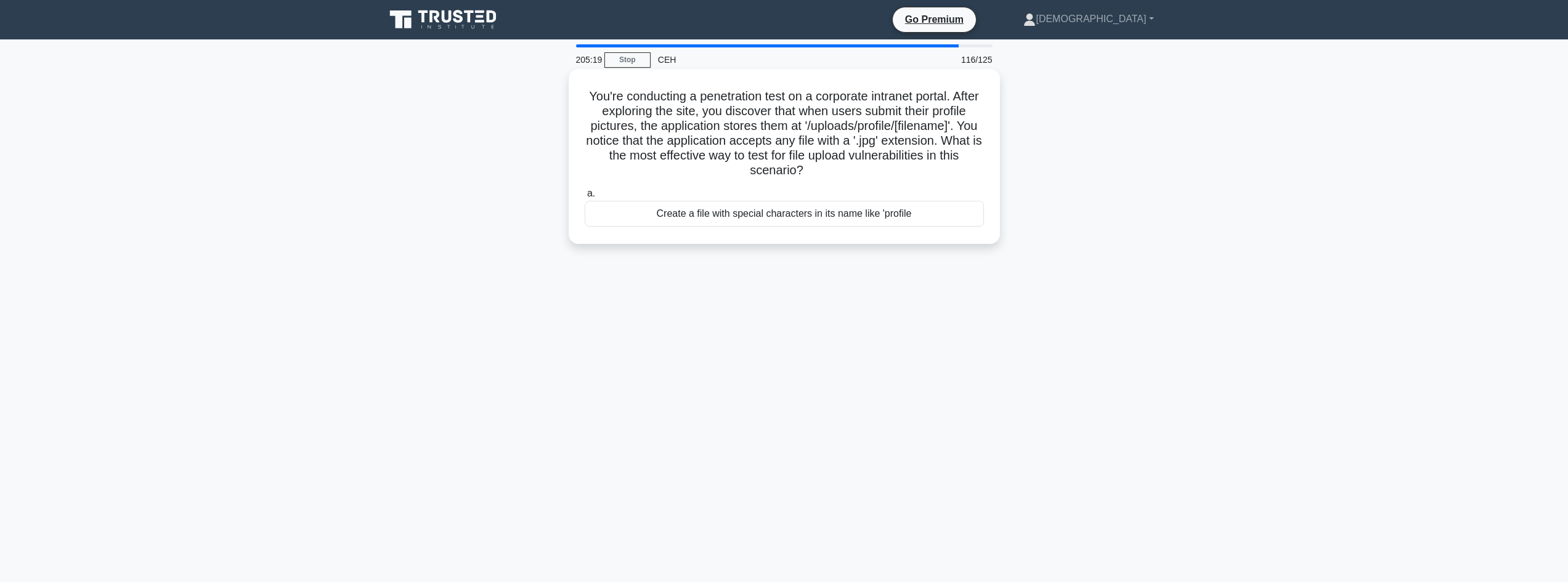
click at [598, 216] on div "Create a file with special characters in its name like 'profile" at bounding box center [784, 213] width 399 height 26
click at [585, 198] on input "a. Create a file with special characters in its name like 'profile" at bounding box center [585, 194] width 0 height 8
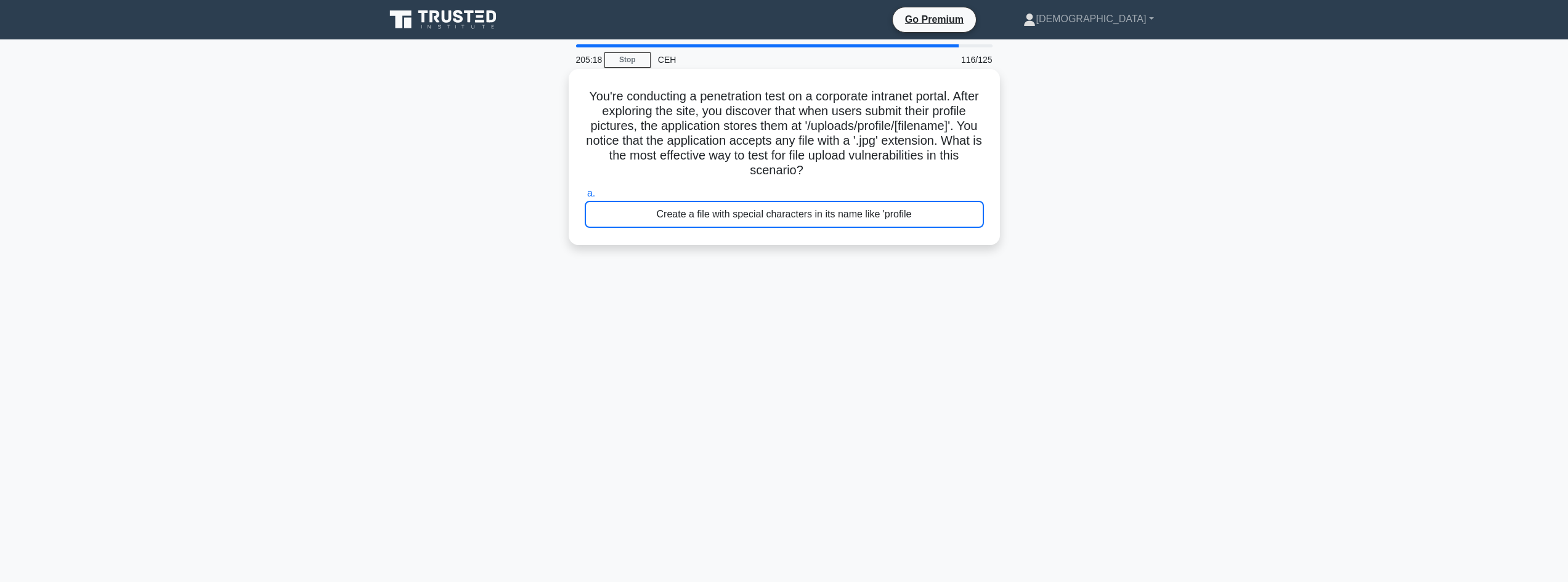
click at [598, 216] on div "Create a file with special characters in its name like 'profile" at bounding box center [784, 214] width 399 height 27
click at [585, 198] on input "a. Create a file with special characters in its name like 'profile" at bounding box center [585, 194] width 0 height 8
drag, startPoint x: 598, startPoint y: 216, endPoint x: 587, endPoint y: 199, distance: 20.2
click at [587, 199] on span "a." at bounding box center [591, 193] width 8 height 11
click at [585, 198] on input "a. Create a file with special characters in its name like 'profile" at bounding box center [585, 194] width 0 height 8
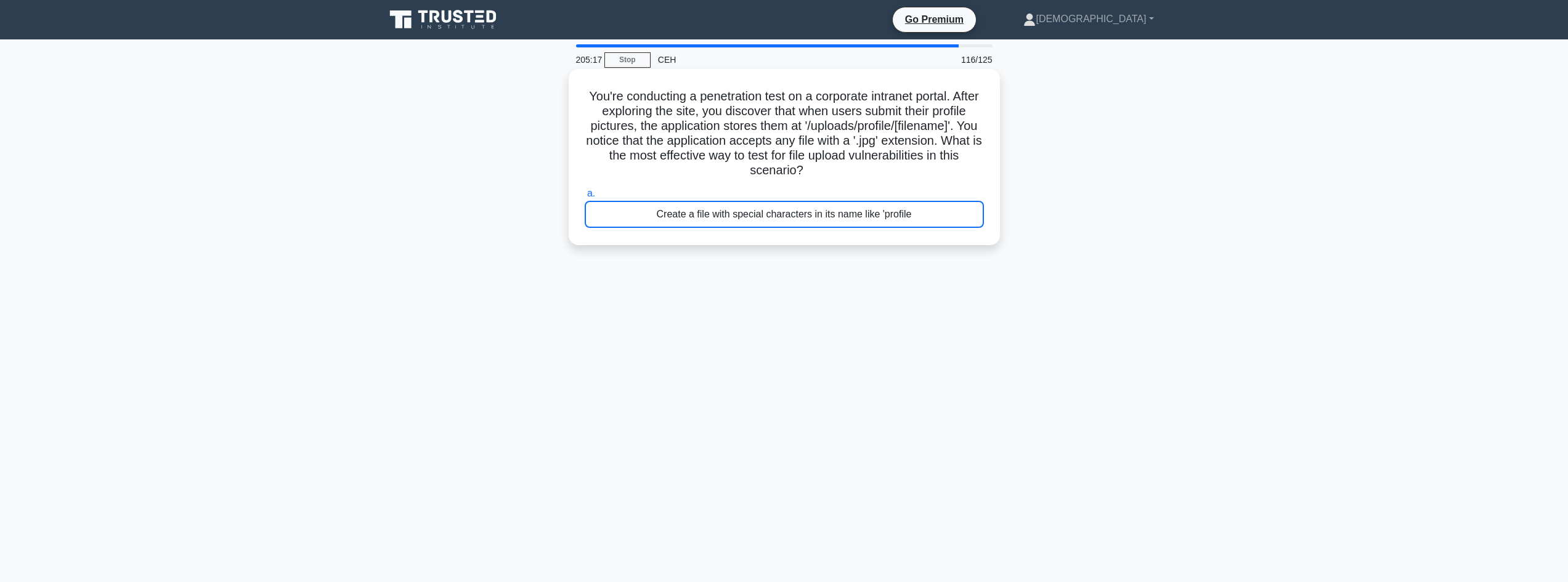
click at [590, 216] on div "Create a file with special characters in its name like 'profile" at bounding box center [784, 214] width 399 height 27
click at [585, 198] on input "a. Create a file with special characters in its name like 'profile" at bounding box center [585, 194] width 0 height 8
click at [590, 216] on div "Create a file with special characters in its name like 'profile" at bounding box center [784, 214] width 399 height 27
click at [585, 198] on input "a. Create a file with special characters in its name like 'profile" at bounding box center [585, 194] width 0 height 8
click at [590, 216] on div "Create a file with special characters in its name like 'profile" at bounding box center [784, 214] width 399 height 27
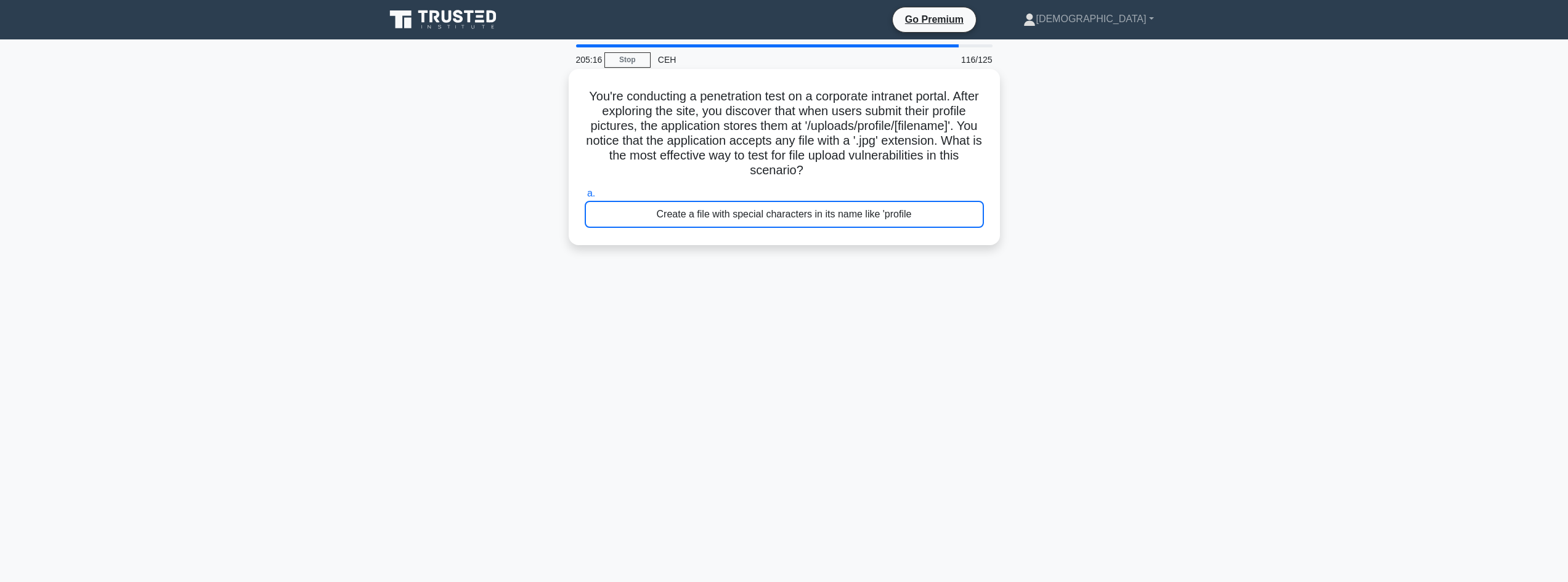
click at [585, 198] on input "a. Create a file with special characters in its name like 'profile" at bounding box center [585, 194] width 0 height 8
click at [591, 216] on div "Create a file with special characters in its name like 'profile" at bounding box center [784, 214] width 399 height 27
click at [585, 198] on input "a. Create a file with special characters in its name like 'profile" at bounding box center [585, 194] width 0 height 8
click at [591, 216] on div "Create a file with special characters in its name like 'profile" at bounding box center [784, 214] width 399 height 27
click at [585, 198] on input "a. Create a file with special characters in its name like 'profile" at bounding box center [585, 194] width 0 height 8
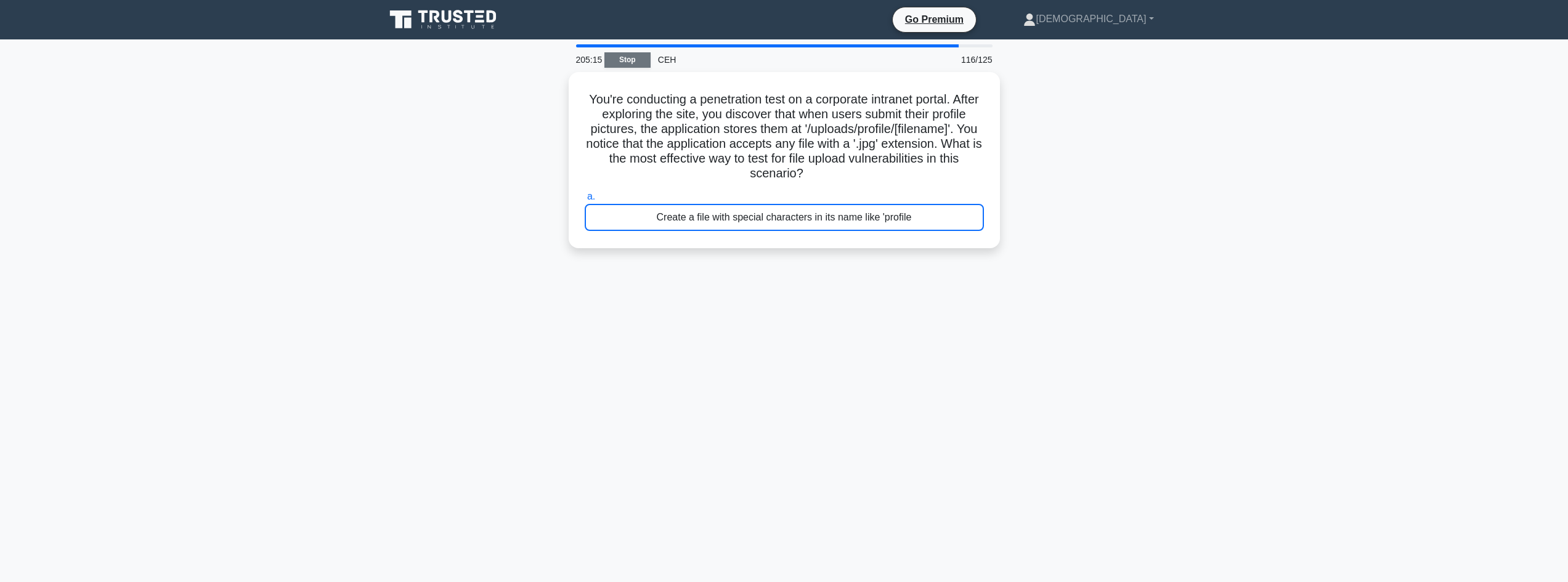
click at [637, 65] on link "Stop" at bounding box center [627, 60] width 46 height 15
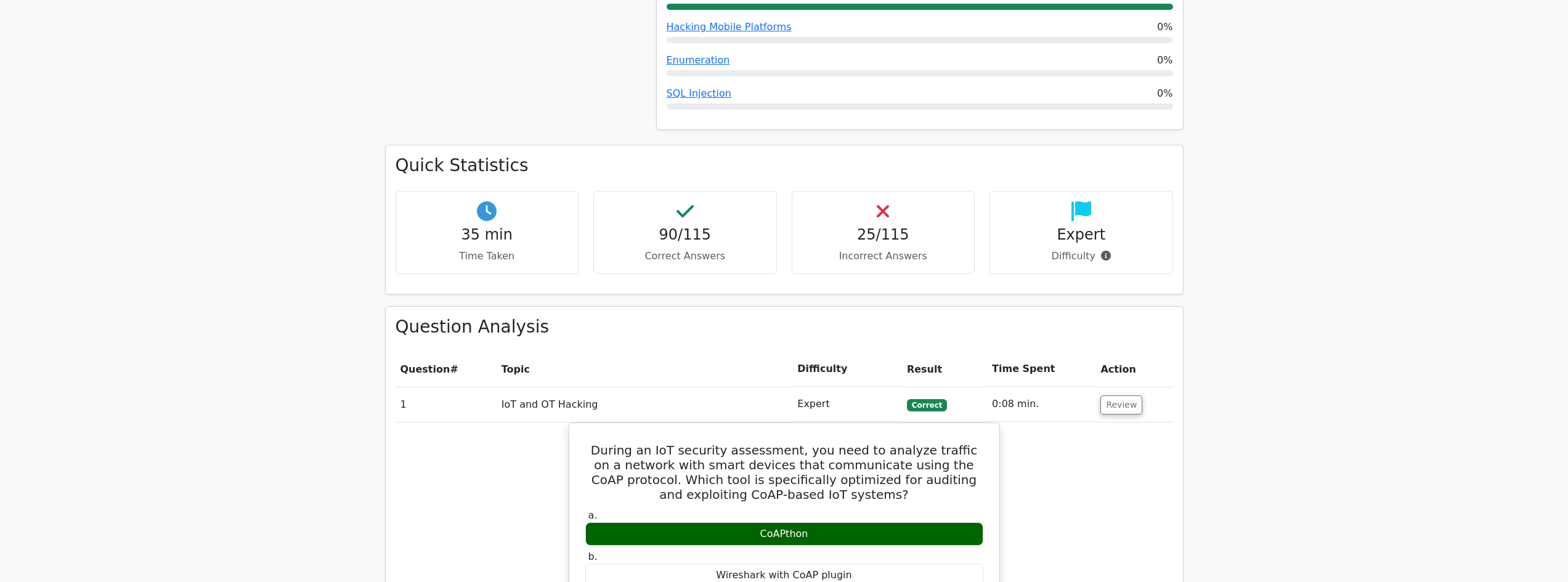
scroll to position [1151, 0]
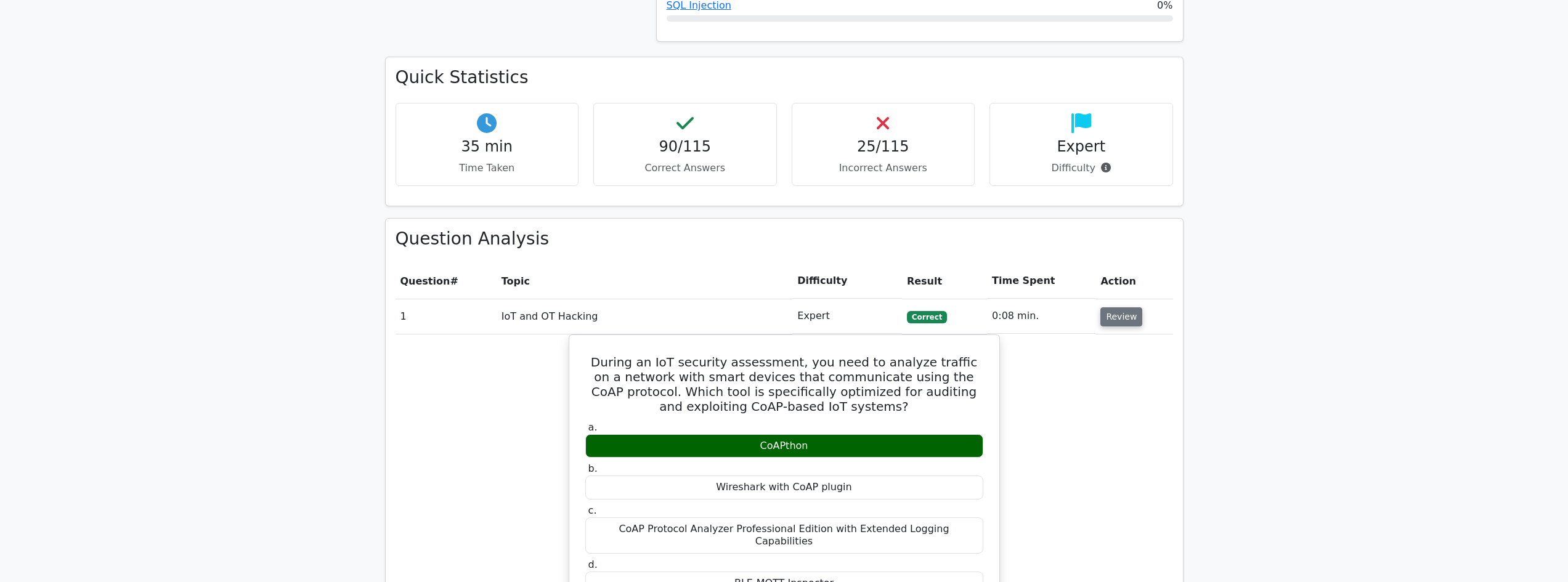
click at [1125, 308] on button "Review" at bounding box center [1121, 317] width 42 height 19
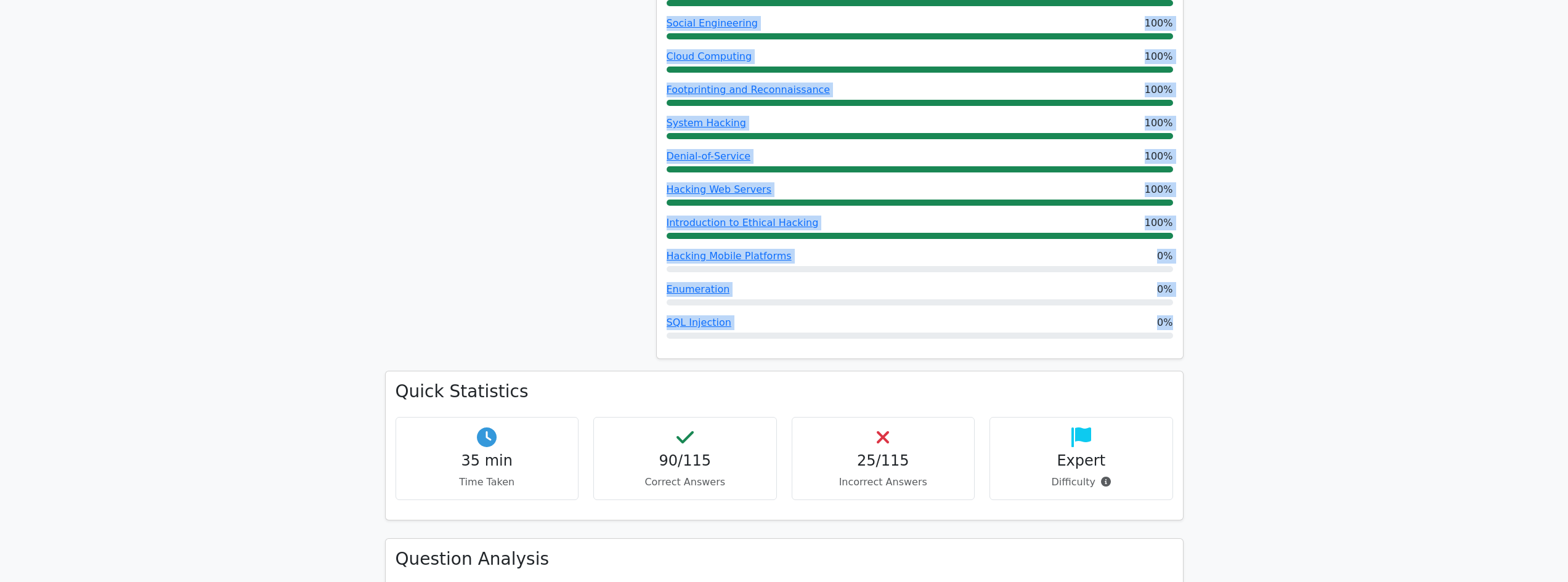
scroll to position [863, 0]
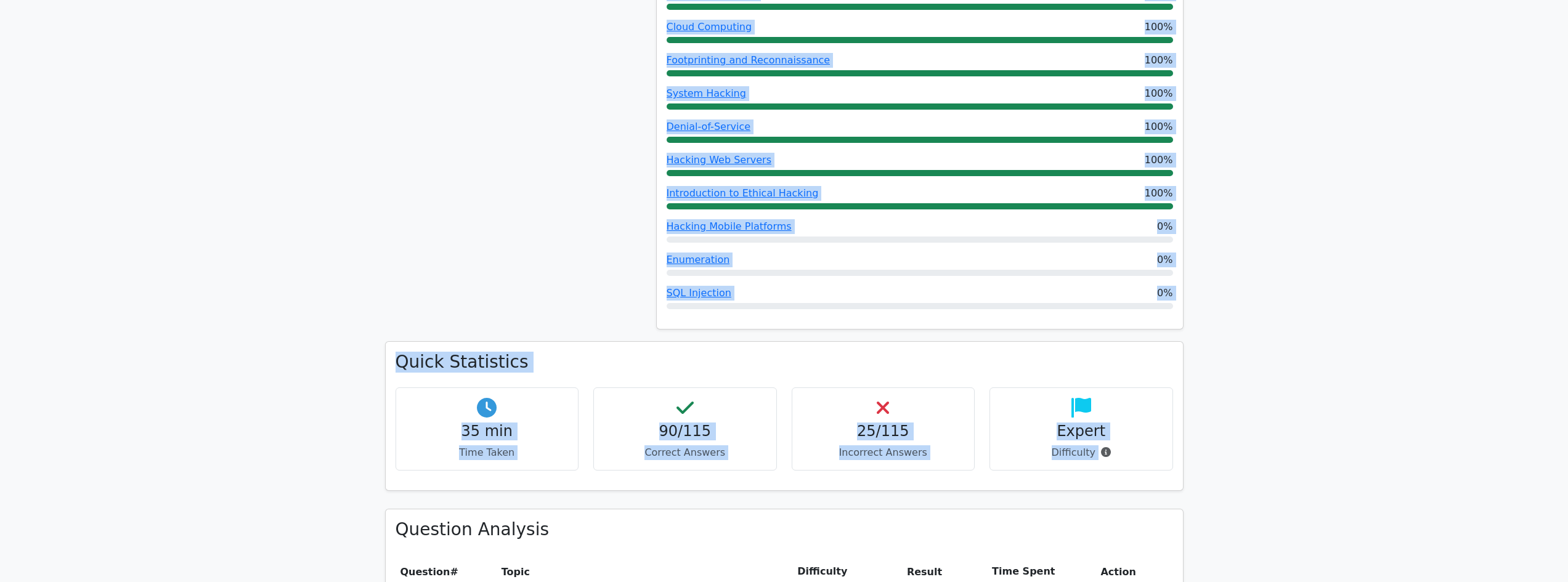
drag, startPoint x: 616, startPoint y: 152, endPoint x: 1152, endPoint y: 430, distance: 603.8
copy div "Your Test Results Certified Ethical Hacker 78% Your Score You're on track! Perf…"
click at [840, 342] on div "Quick Statistics 35 min Time Taken 90/115 Correct Answers 25/115 Incorrect Answ…" at bounding box center [784, 416] width 797 height 148
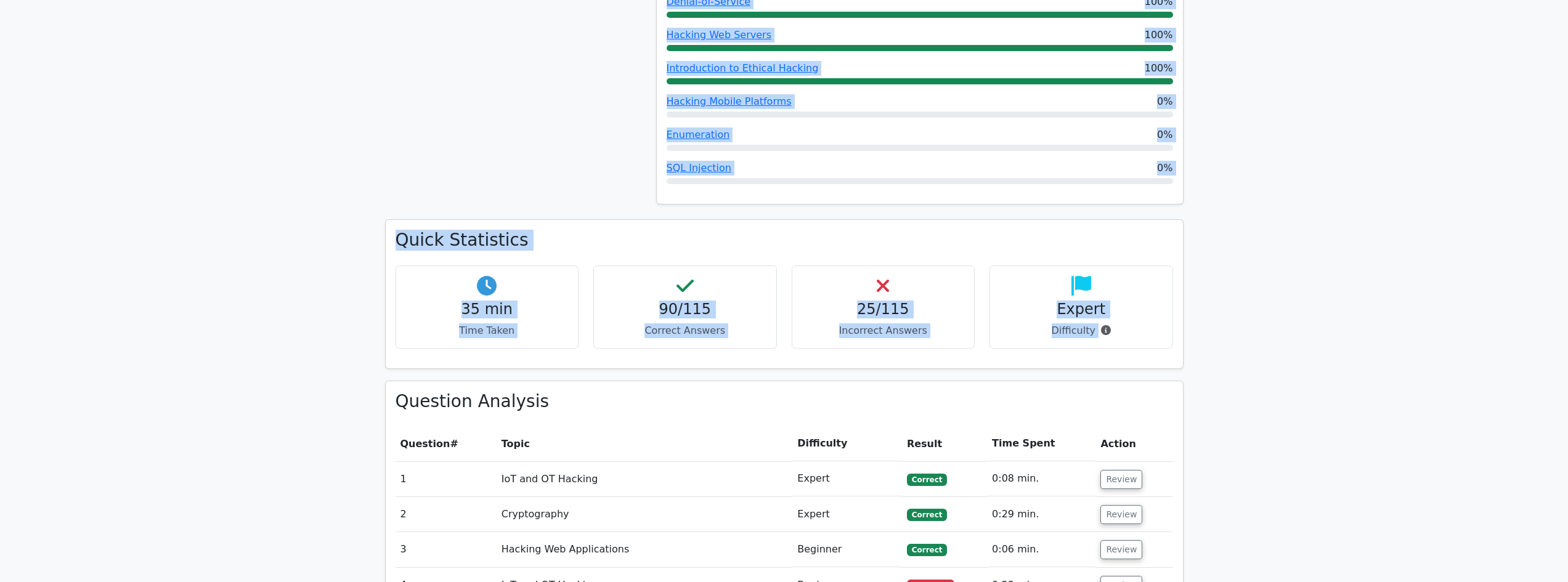
scroll to position [1067, 0]
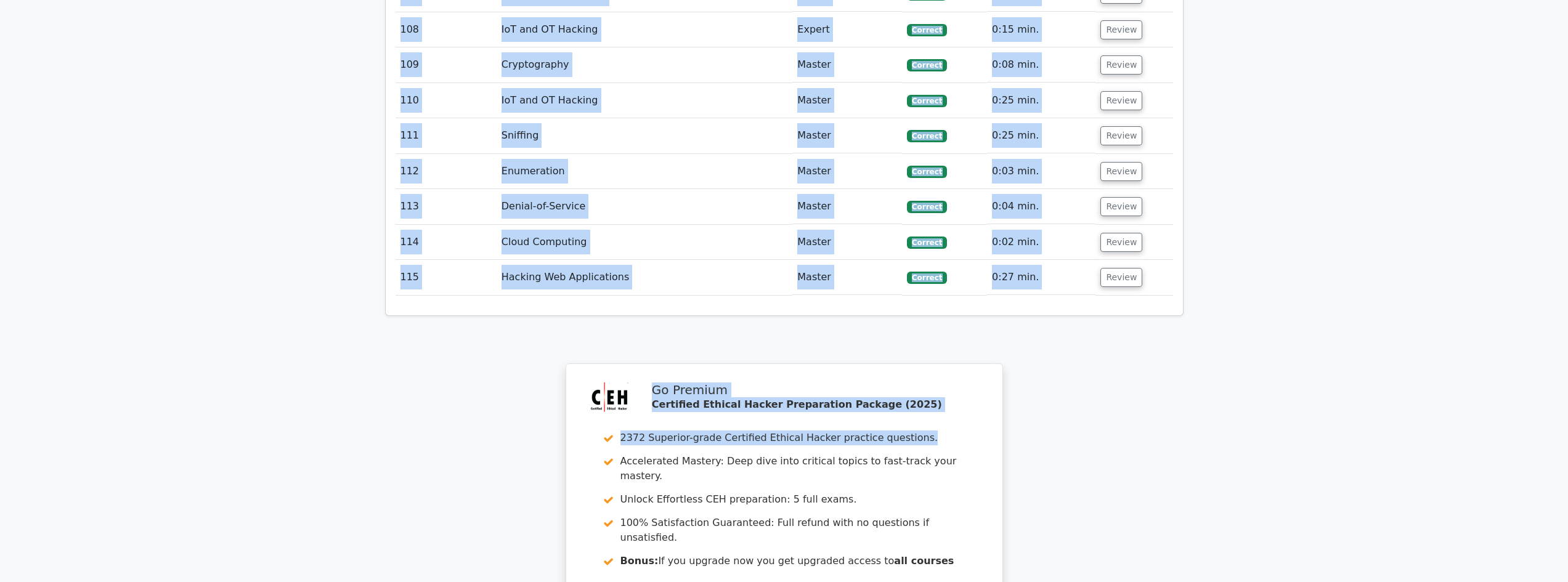
scroll to position [5257, 0]
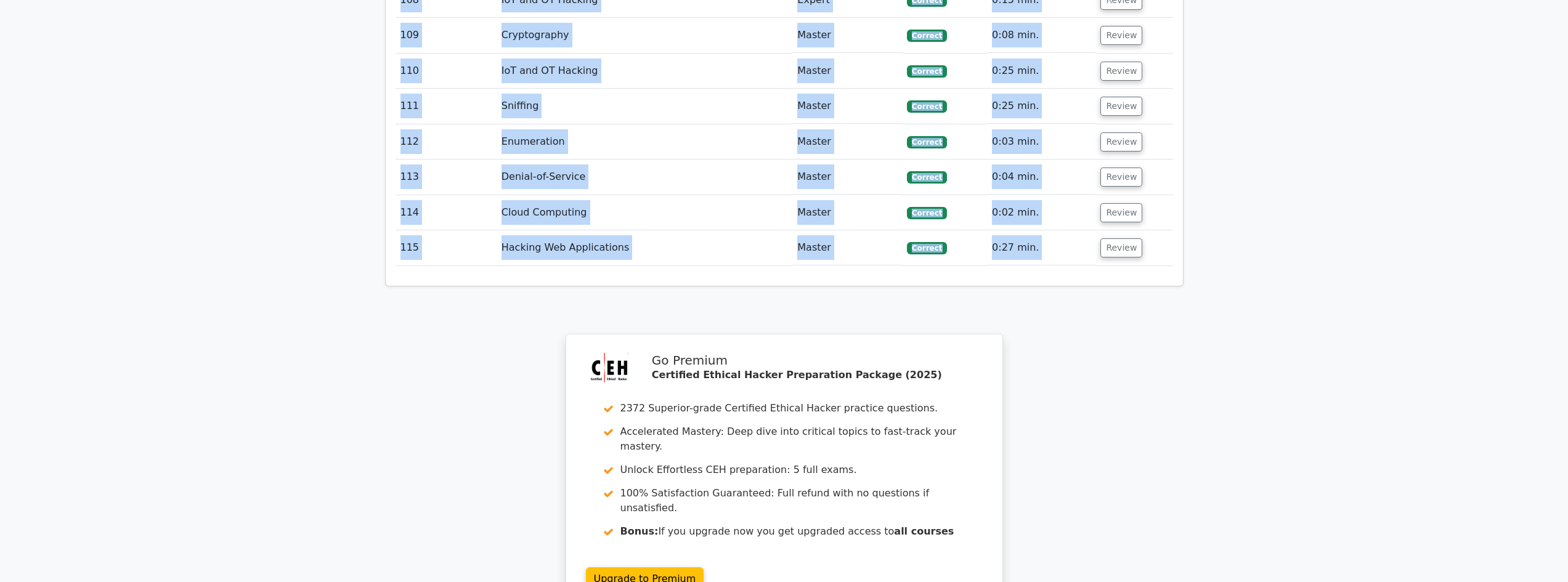
drag, startPoint x: 444, startPoint y: 317, endPoint x: 1108, endPoint y: 233, distance: 669.3
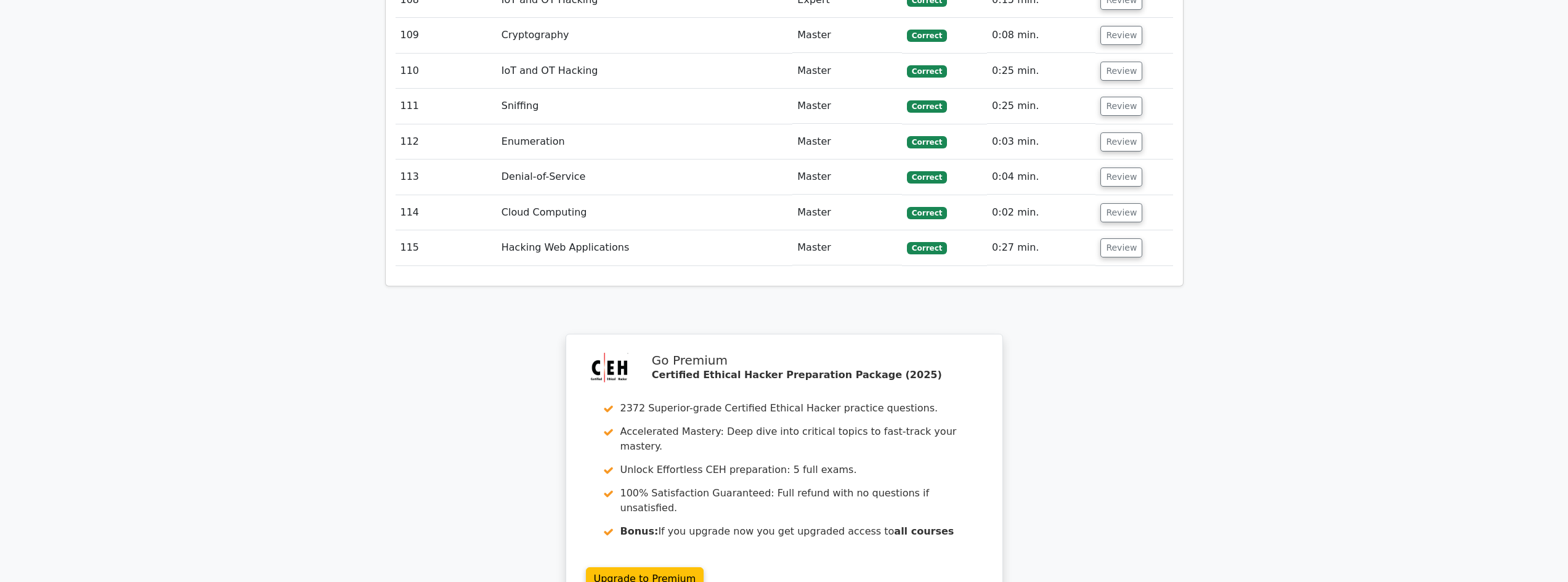
drag, startPoint x: 1106, startPoint y: 243, endPoint x: 1033, endPoint y: 252, distance: 73.6
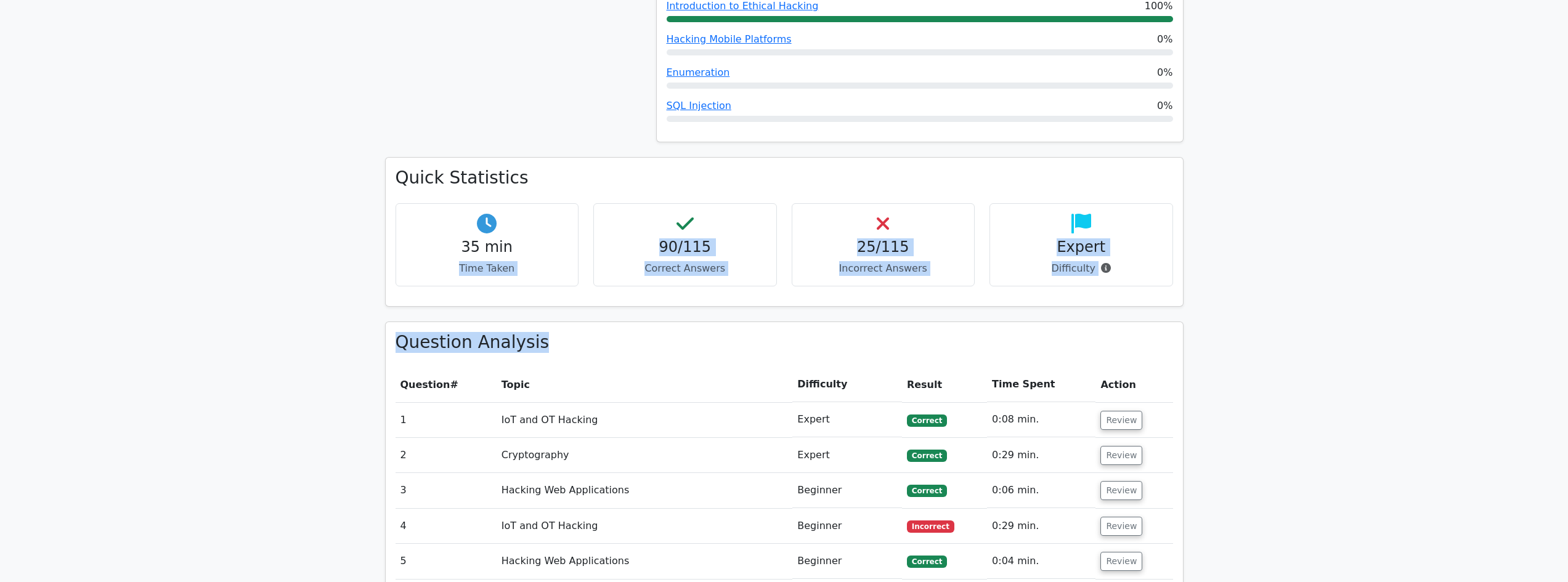
scroll to position [1027, 0]
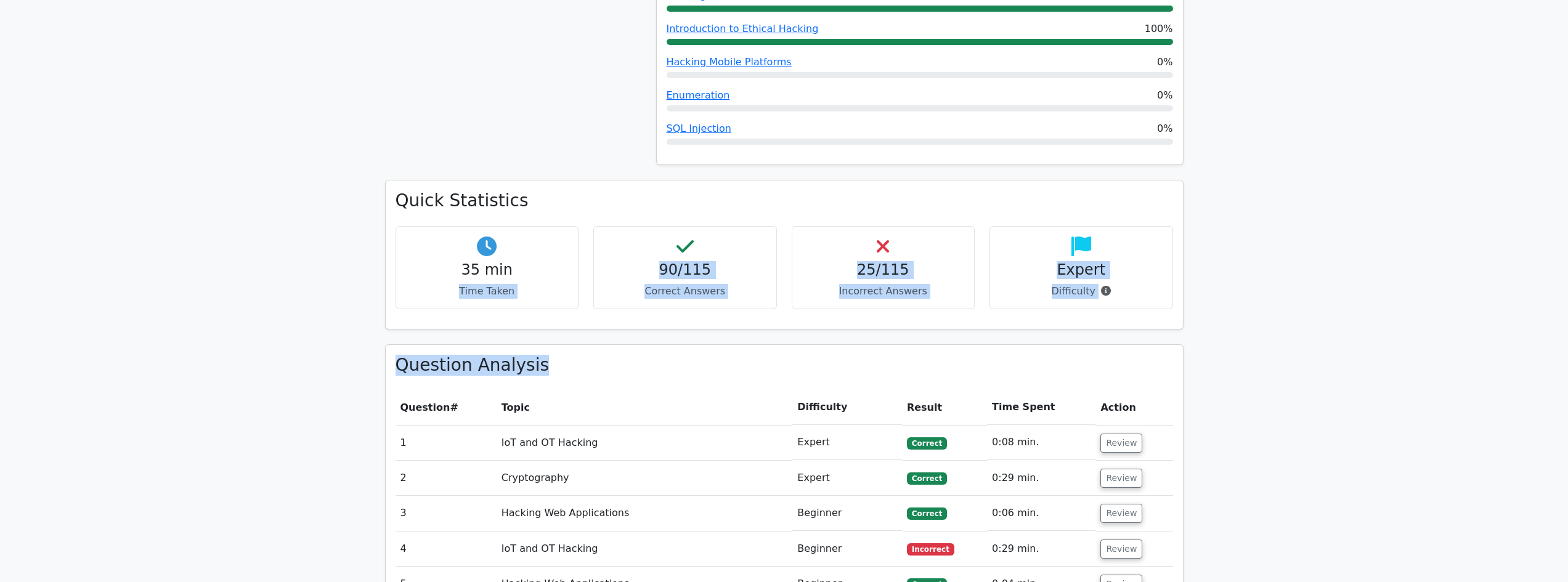
drag, startPoint x: 1017, startPoint y: 245, endPoint x: 392, endPoint y: 309, distance: 628.3
copy div "Time Taken 90/115 Correct Answers 25/115 Incorrect Answers Expert Difficulty Qu…"
